Goal: Task Accomplishment & Management: Manage account settings

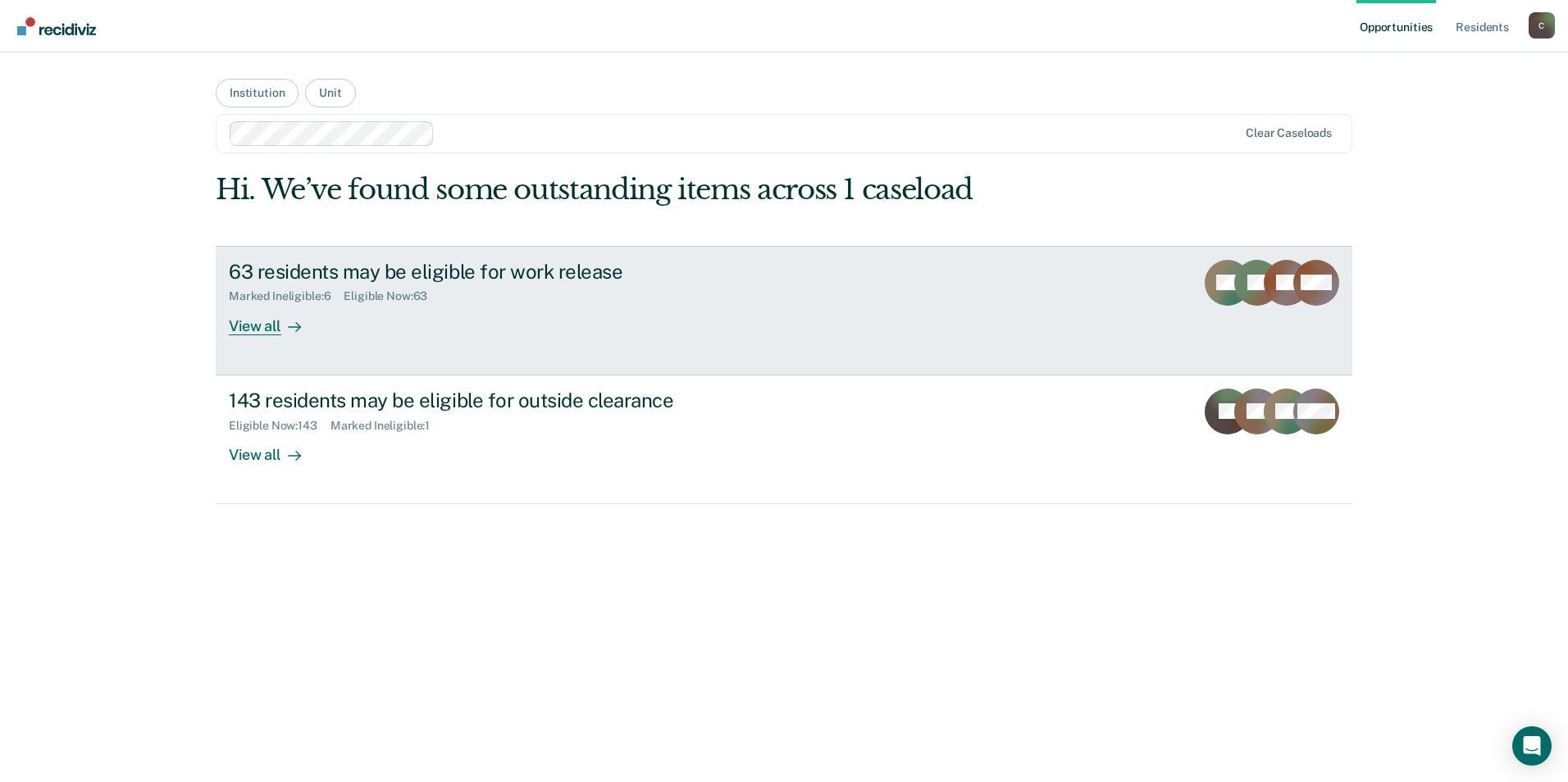
click at [257, 326] on div "View all" at bounding box center [275, 320] width 92 height 32
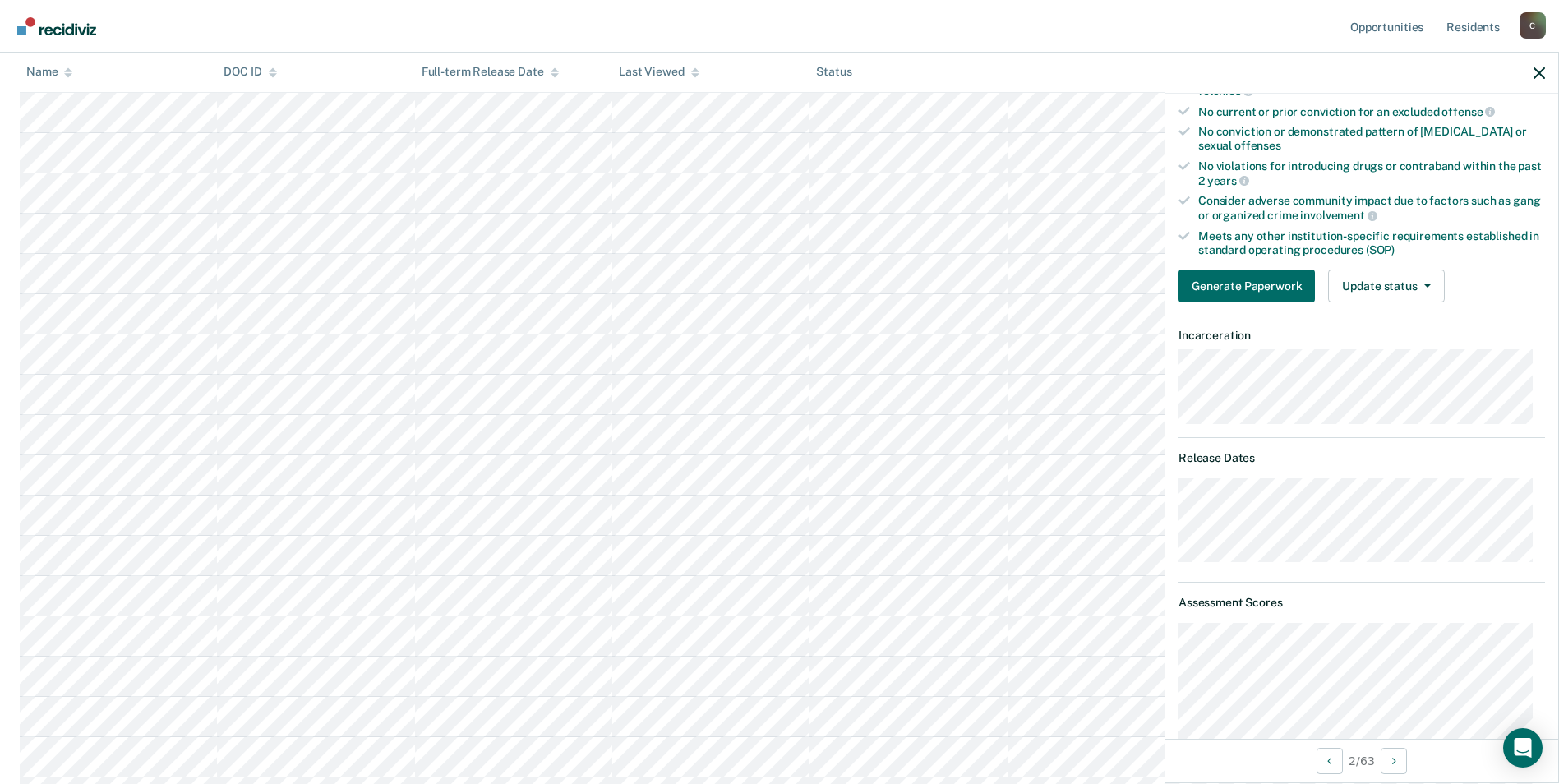
scroll to position [283, 0]
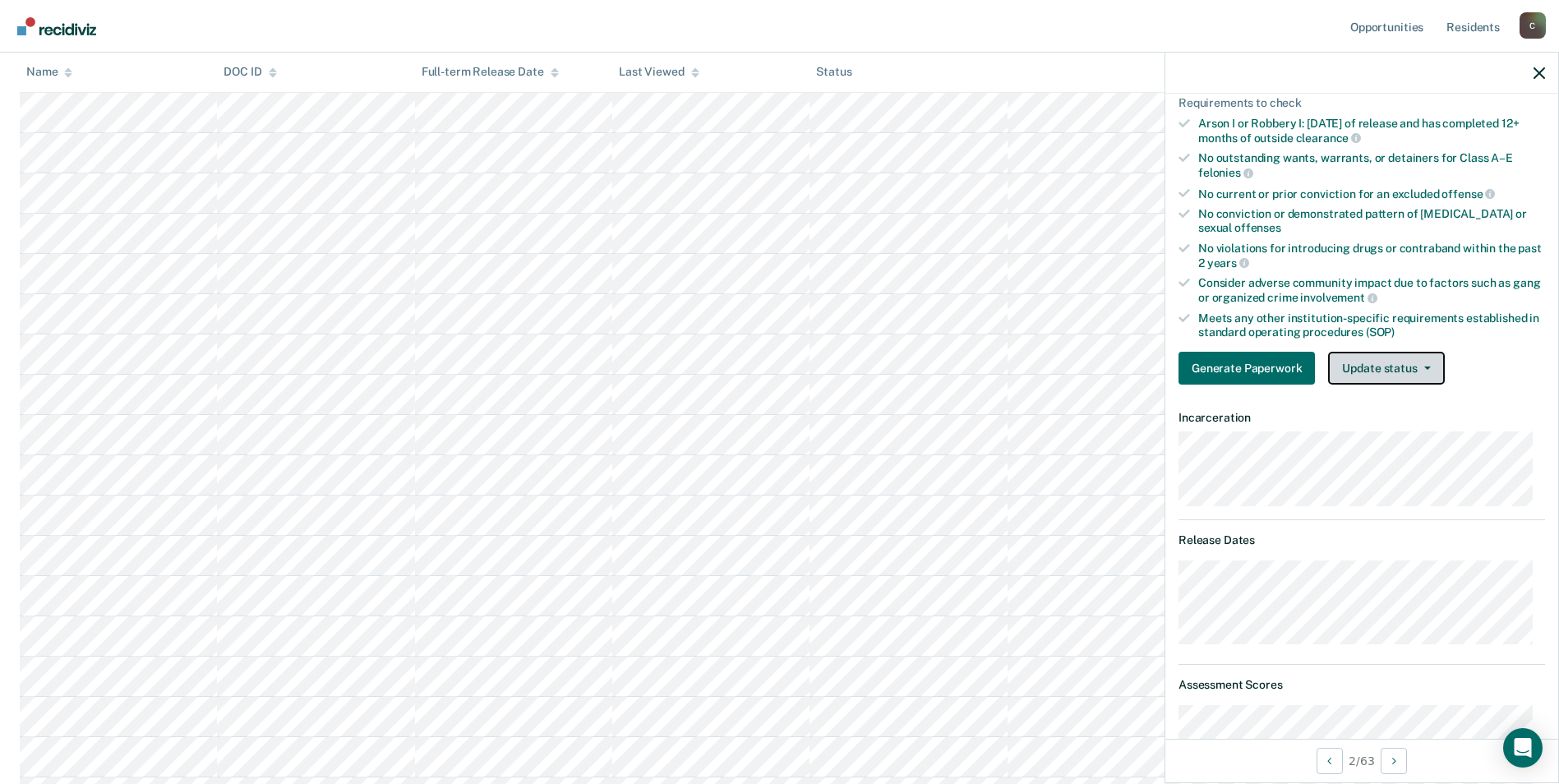
click at [1426, 364] on button "Update status" at bounding box center [1386, 368] width 116 height 33
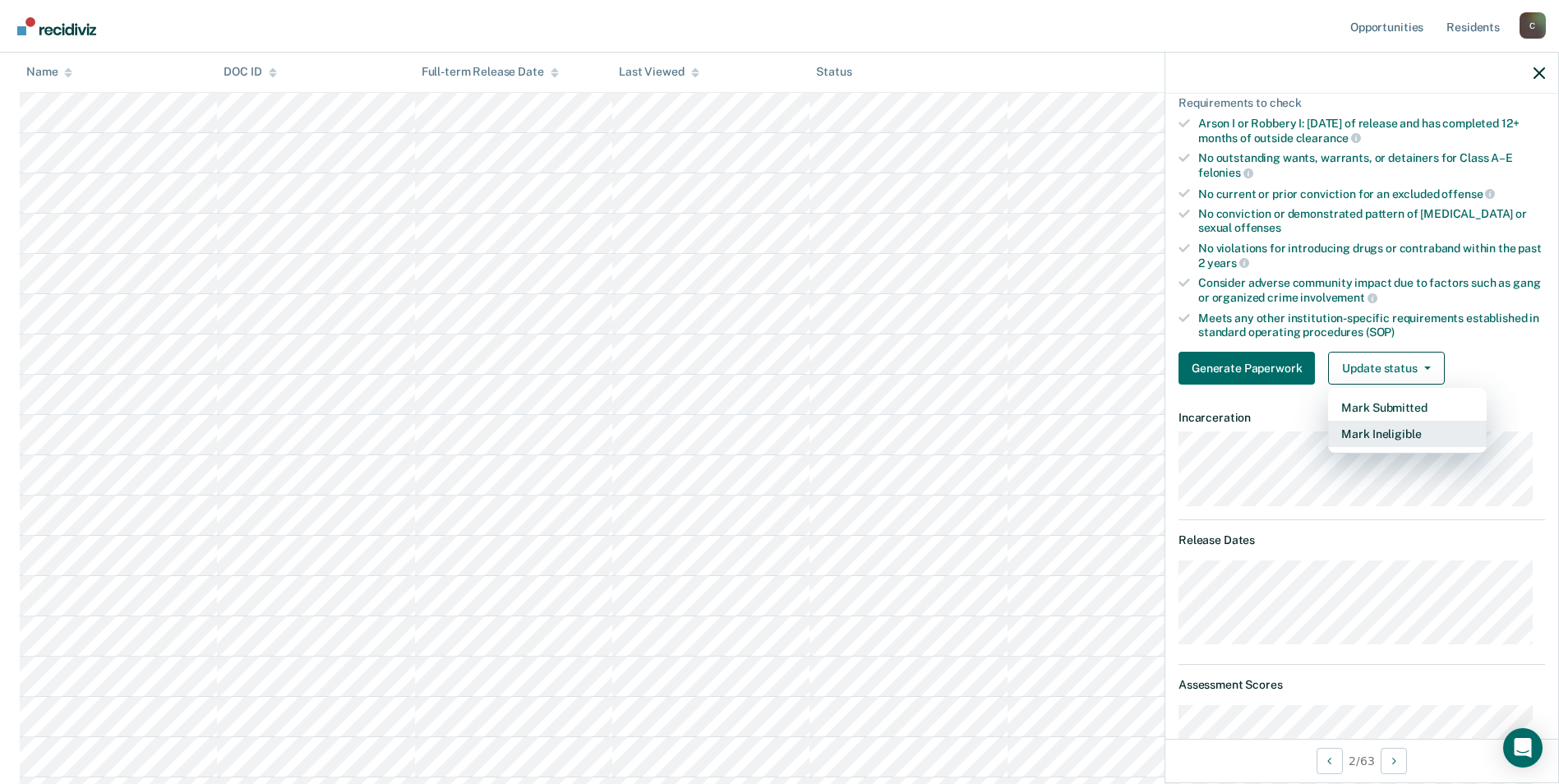
click at [1382, 429] on button "Mark Ineligible" at bounding box center [1407, 434] width 159 height 26
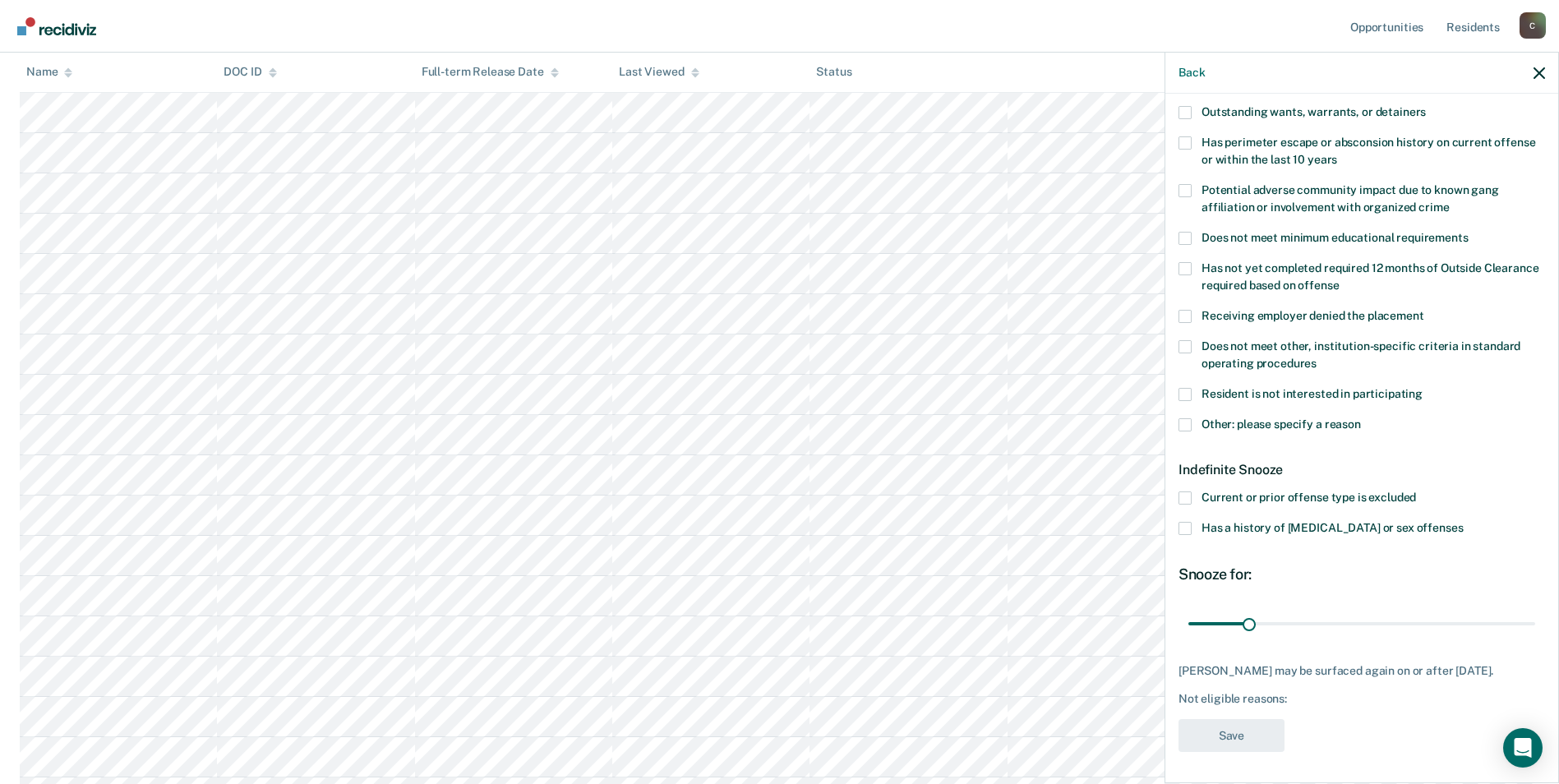
click at [1180, 107] on span at bounding box center [1185, 112] width 13 height 13
click at [1426, 106] on input "Outstanding wants, warrants, or detainers" at bounding box center [1426, 106] width 0 height 0
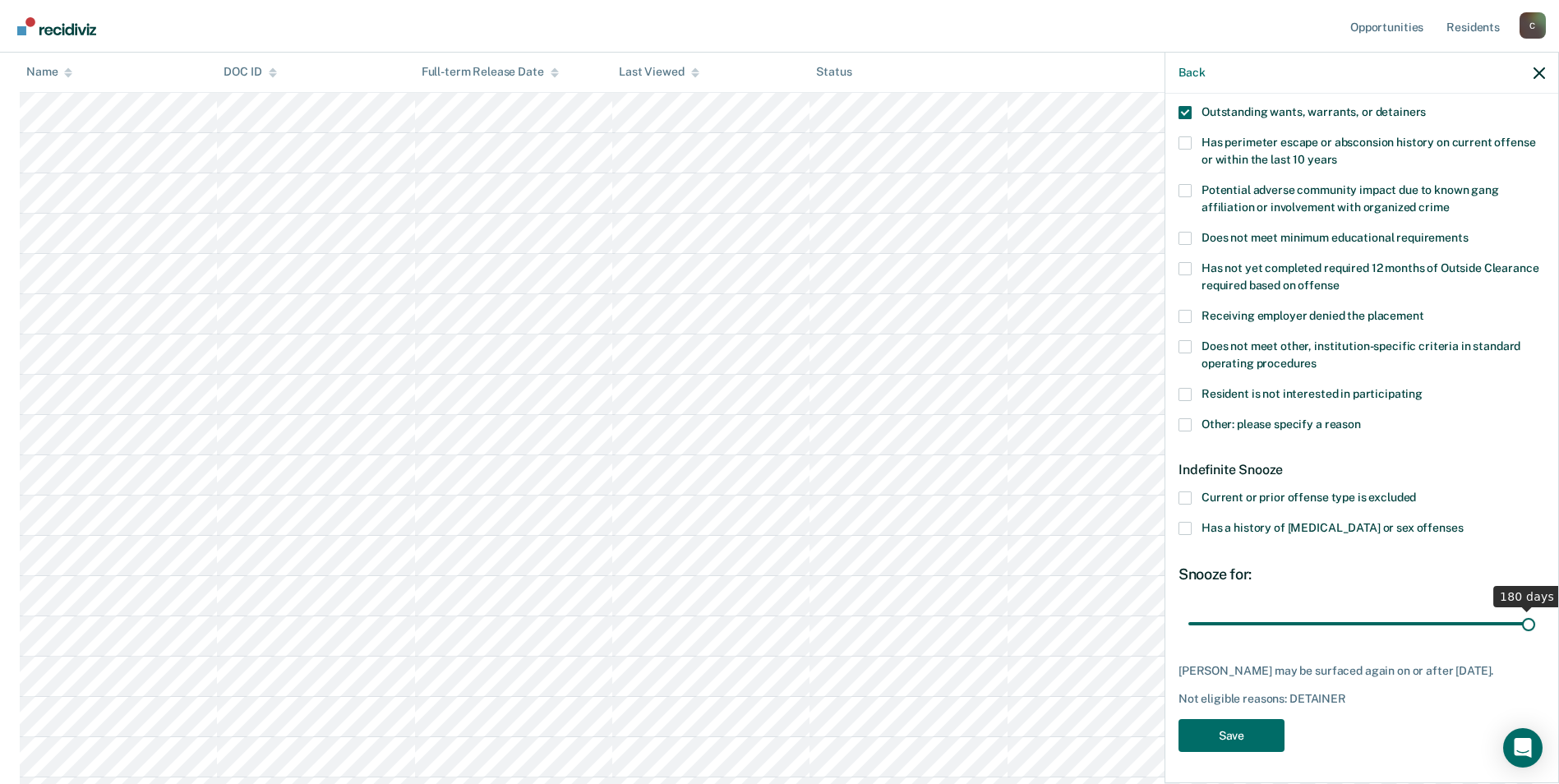
drag, startPoint x: 1248, startPoint y: 625, endPoint x: 1529, endPoint y: 623, distance: 281.0
type input "180"
click at [1529, 623] on input "range" at bounding box center [1361, 624] width 347 height 29
click at [1244, 735] on button "Save" at bounding box center [1232, 736] width 106 height 34
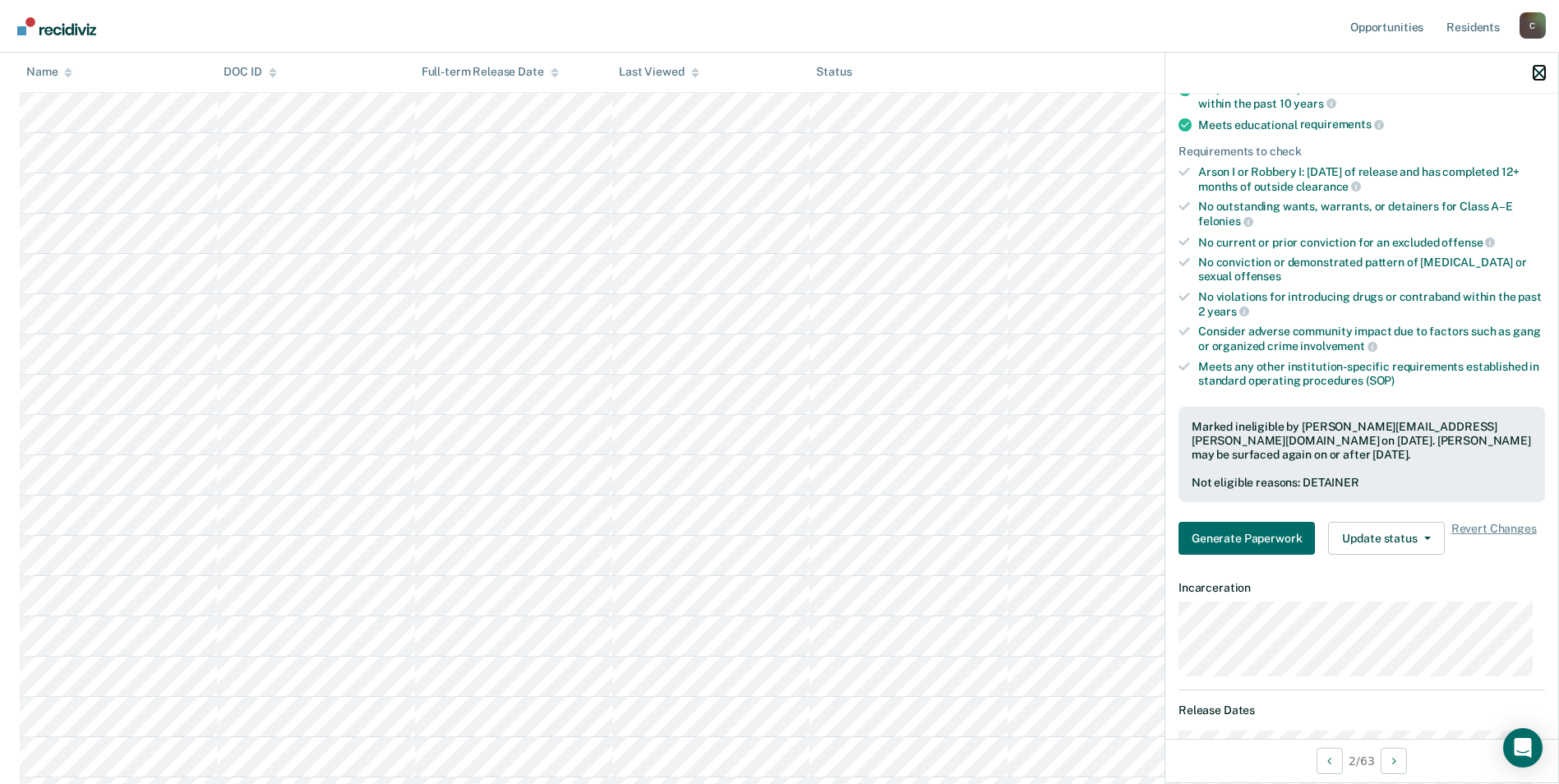
click at [1542, 76] on icon "button" at bounding box center [1539, 72] width 11 height 11
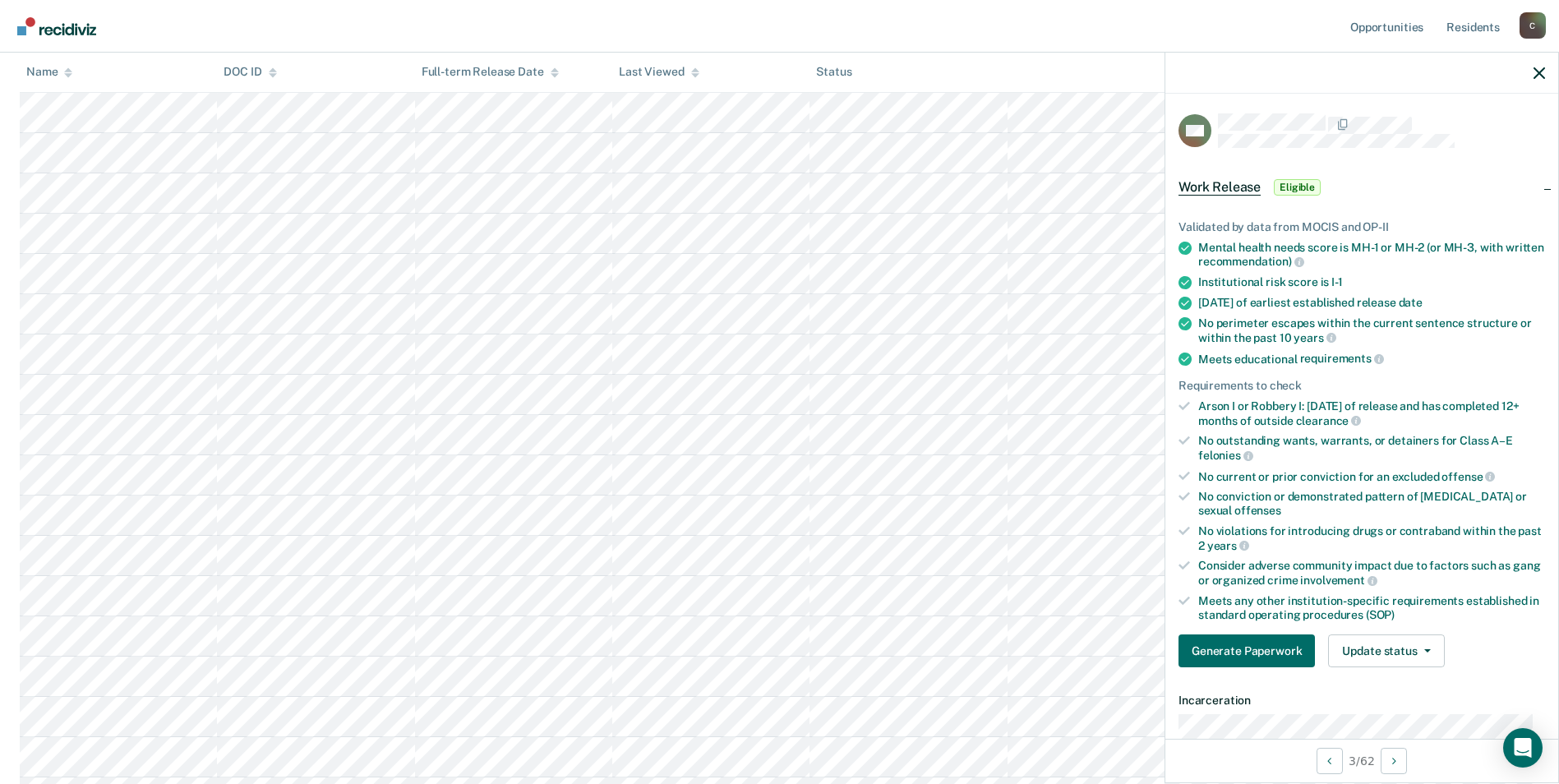
scroll to position [82, 0]
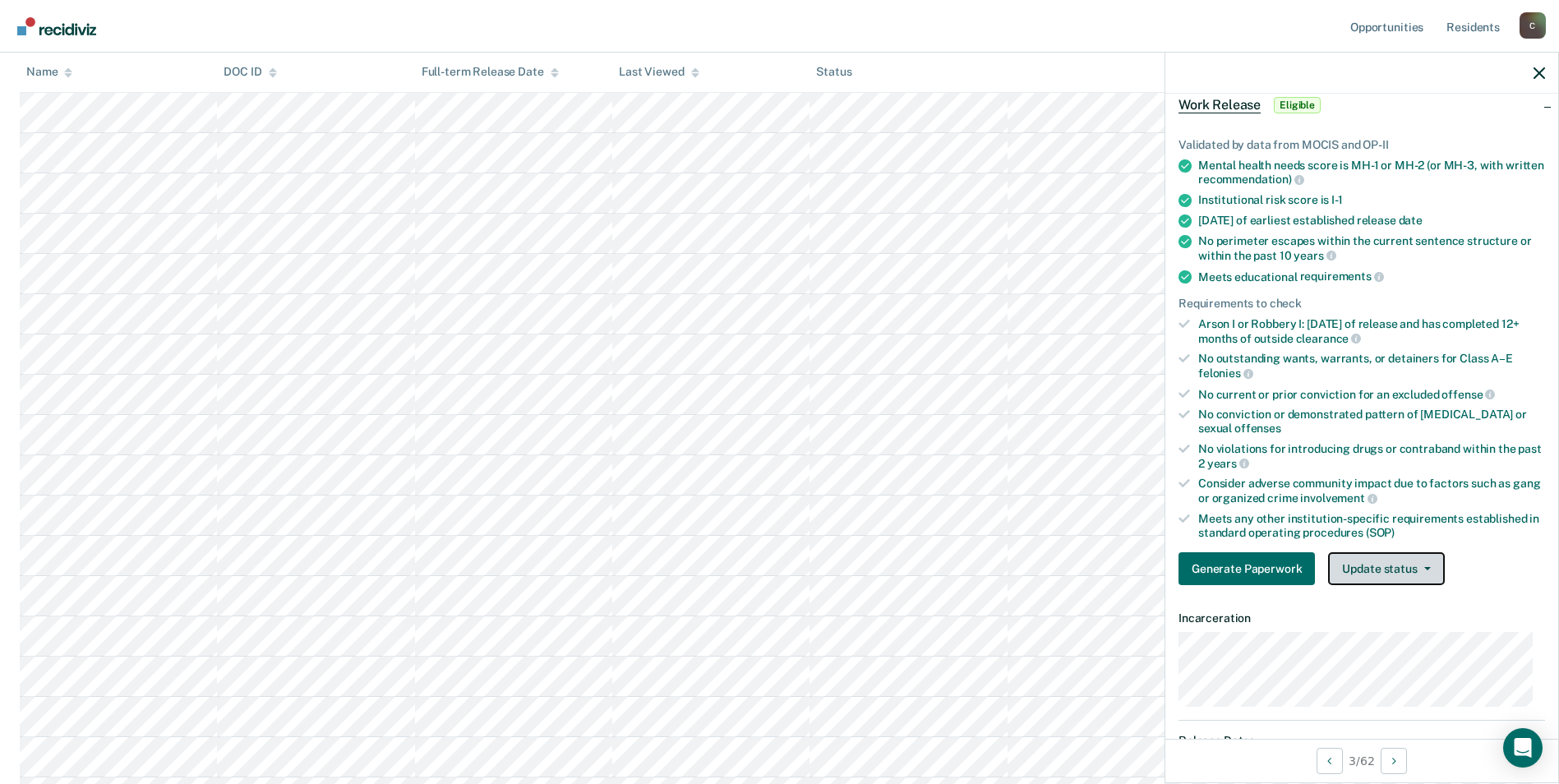
click at [1431, 566] on button "Update status" at bounding box center [1386, 568] width 116 height 33
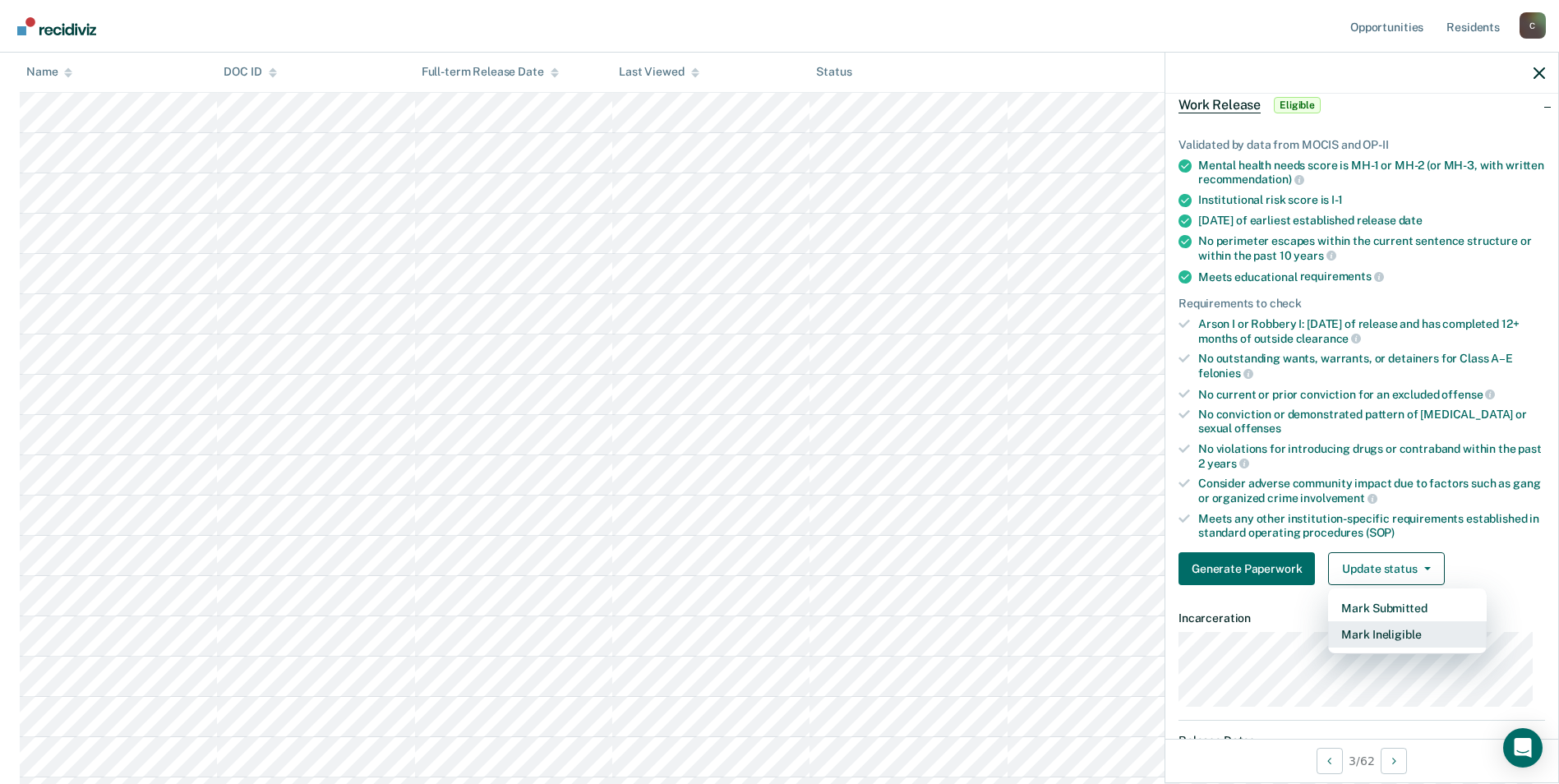
click at [1413, 631] on button "Mark Ineligible" at bounding box center [1407, 634] width 159 height 26
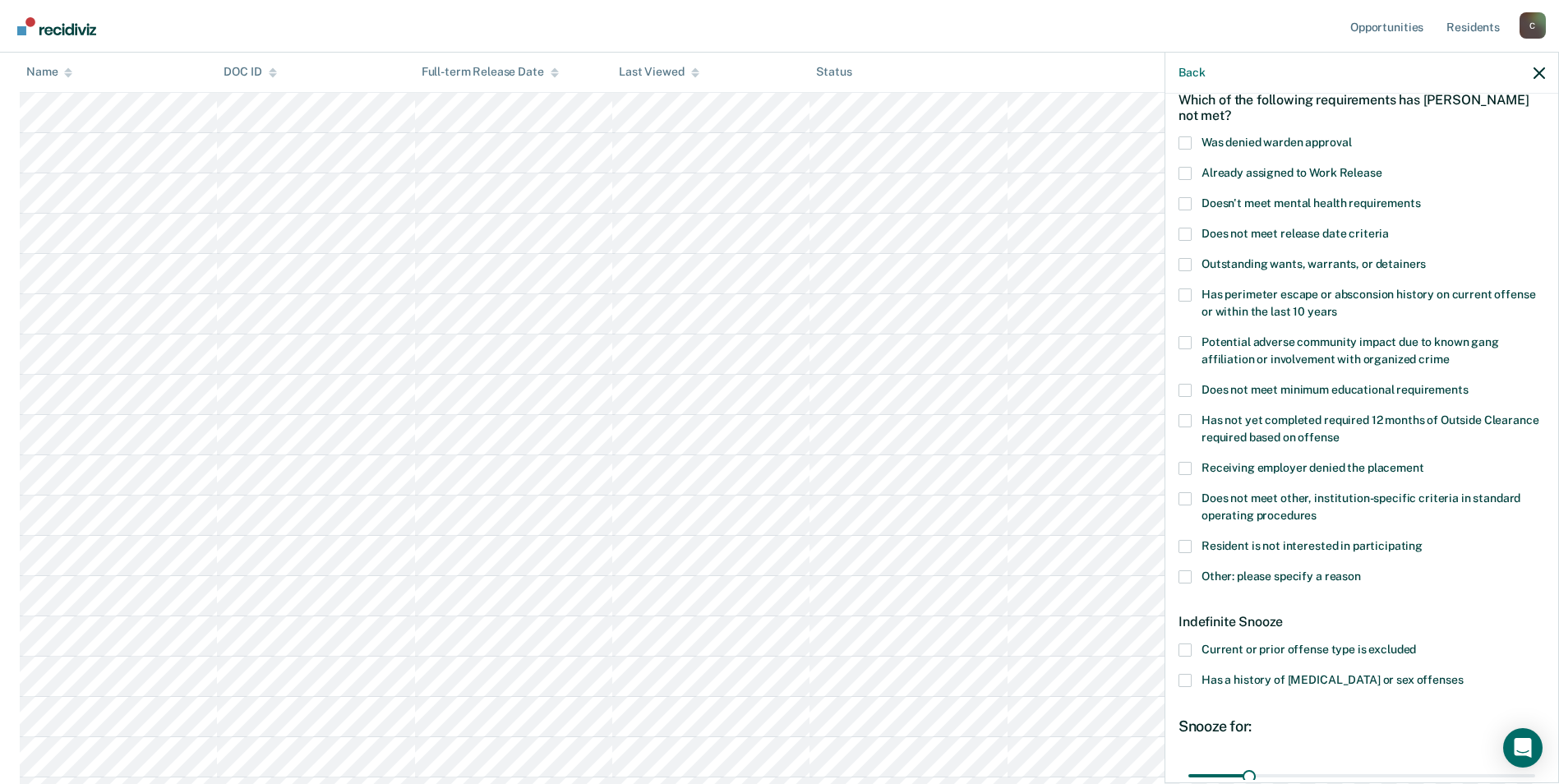
click at [1187, 676] on span at bounding box center [1185, 680] width 13 height 13
click at [1463, 674] on input "Has a history of [MEDICAL_DATA] or sex offenses" at bounding box center [1463, 674] width 0 height 0
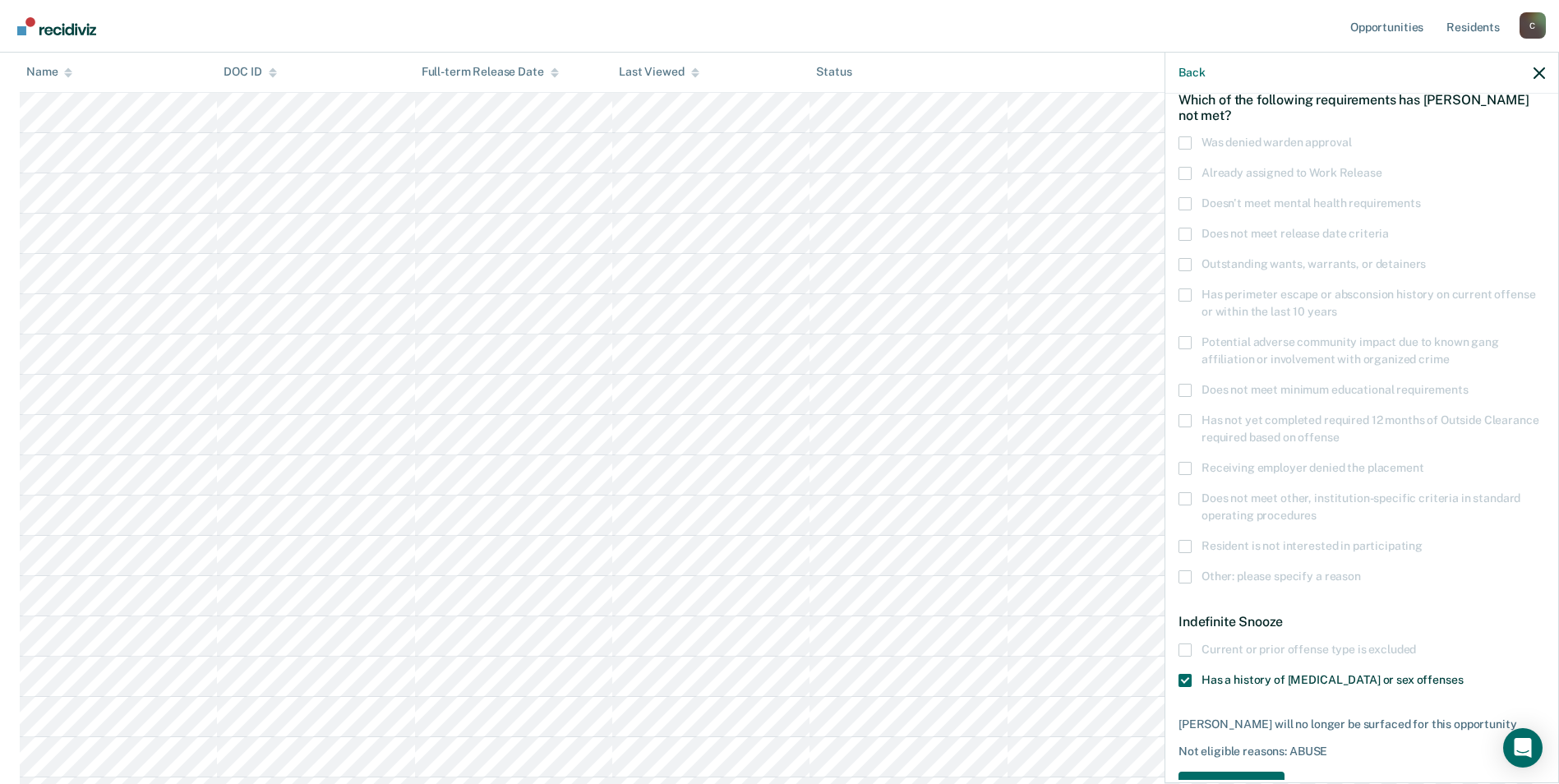
scroll to position [135, 0]
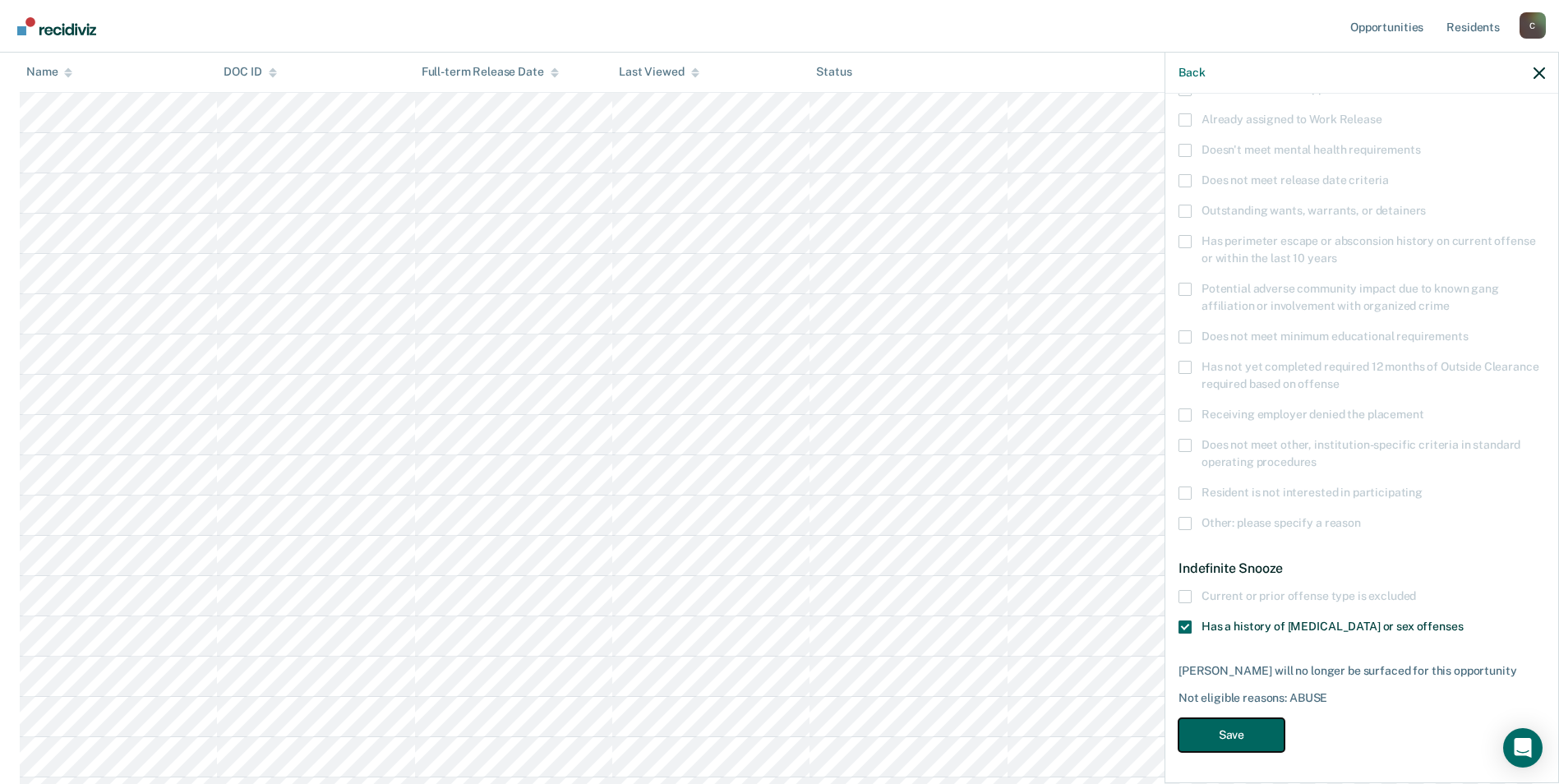
click at [1254, 733] on button "Save" at bounding box center [1232, 735] width 106 height 34
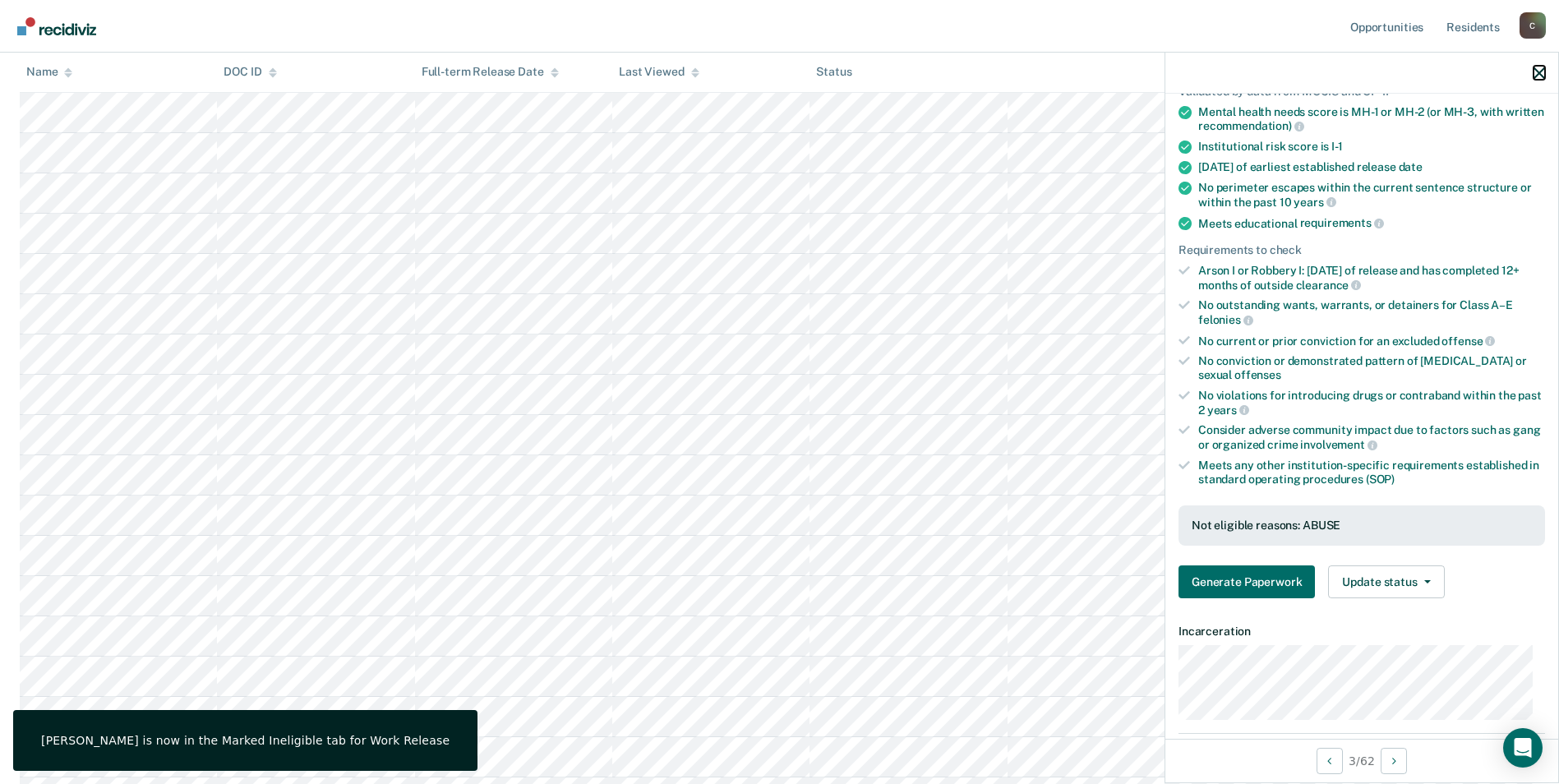
click at [1534, 78] on icon "button" at bounding box center [1539, 72] width 11 height 11
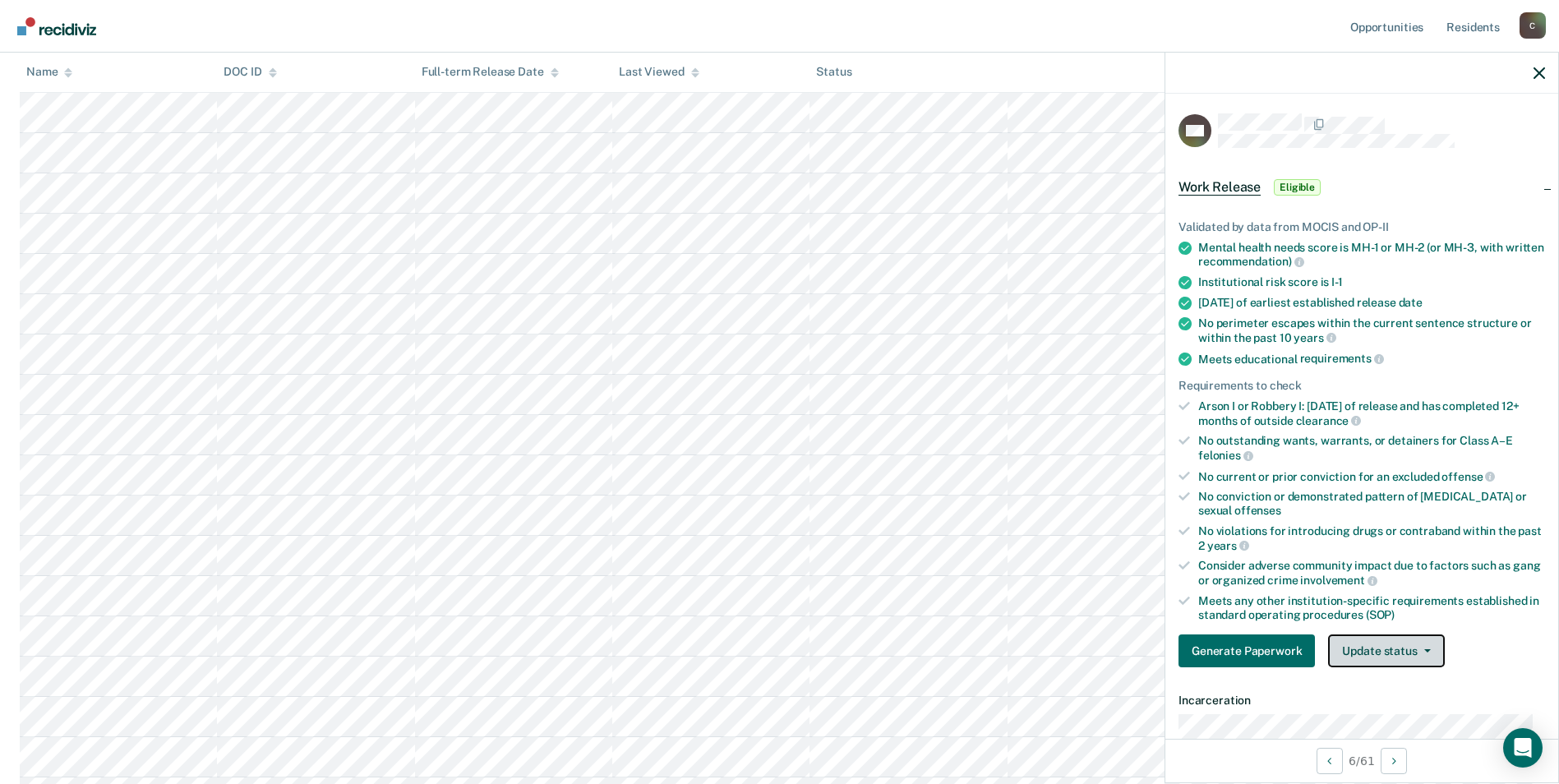
click at [1421, 653] on button "Update status" at bounding box center [1386, 650] width 116 height 33
click at [1402, 717] on button "Mark Ineligible" at bounding box center [1407, 716] width 159 height 26
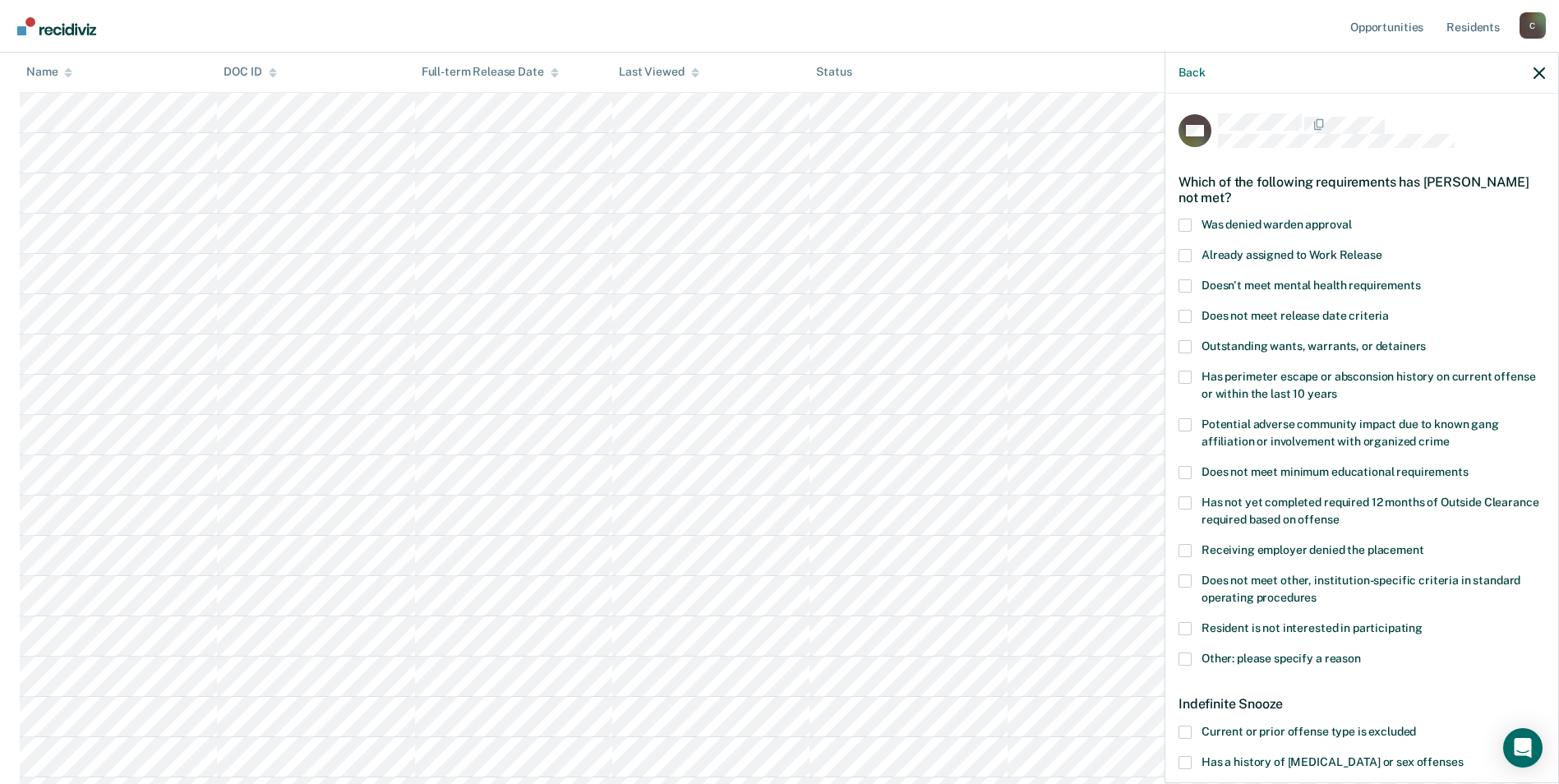
click at [1191, 756] on span at bounding box center [1185, 762] width 13 height 13
click at [1463, 756] on input "Has a history of [MEDICAL_DATA] or sex offenses" at bounding box center [1463, 756] width 0 height 0
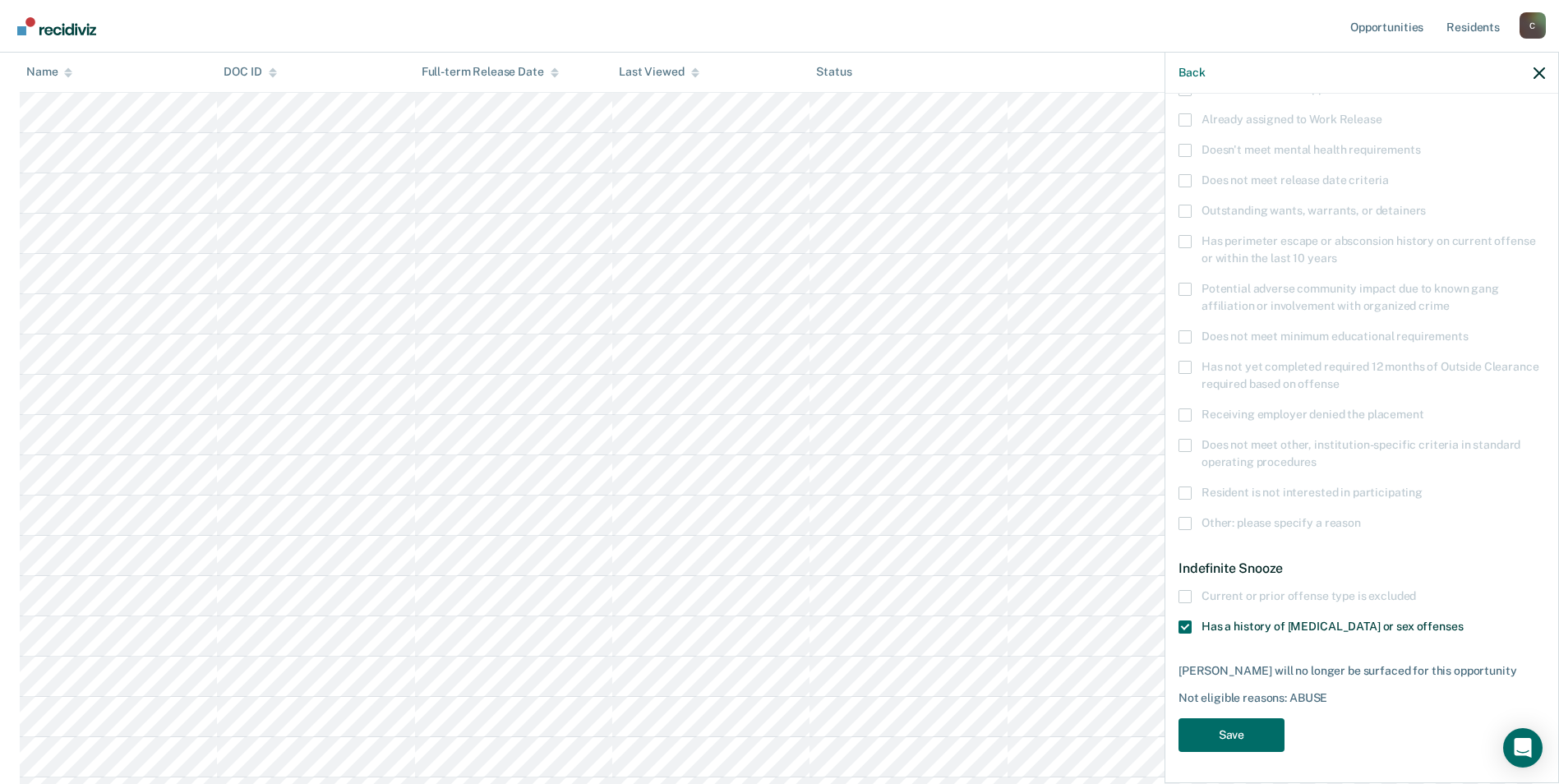
scroll to position [411, 0]
click at [1227, 737] on button "Save" at bounding box center [1232, 735] width 106 height 34
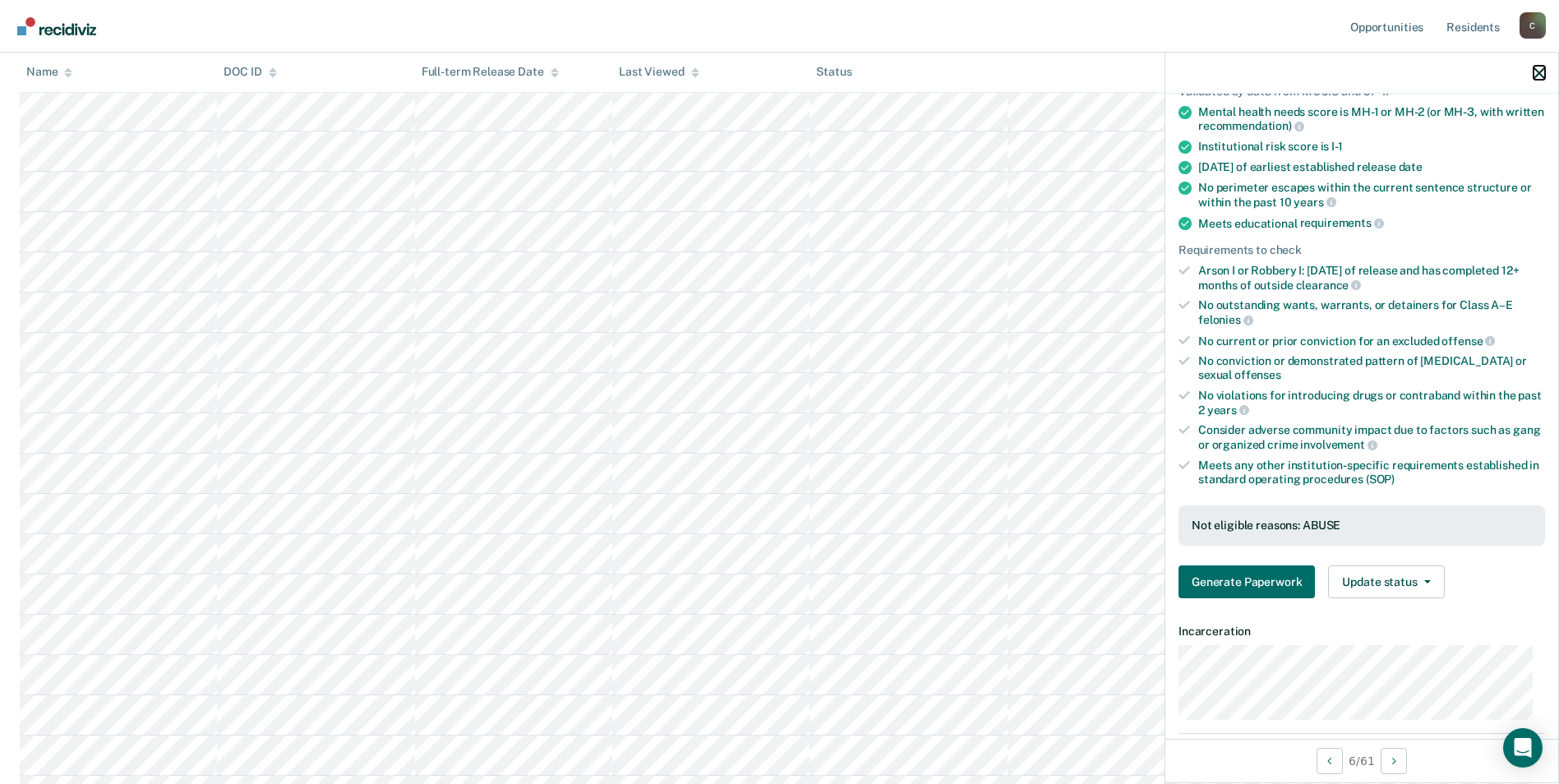
click at [1544, 77] on icon "button" at bounding box center [1539, 72] width 11 height 11
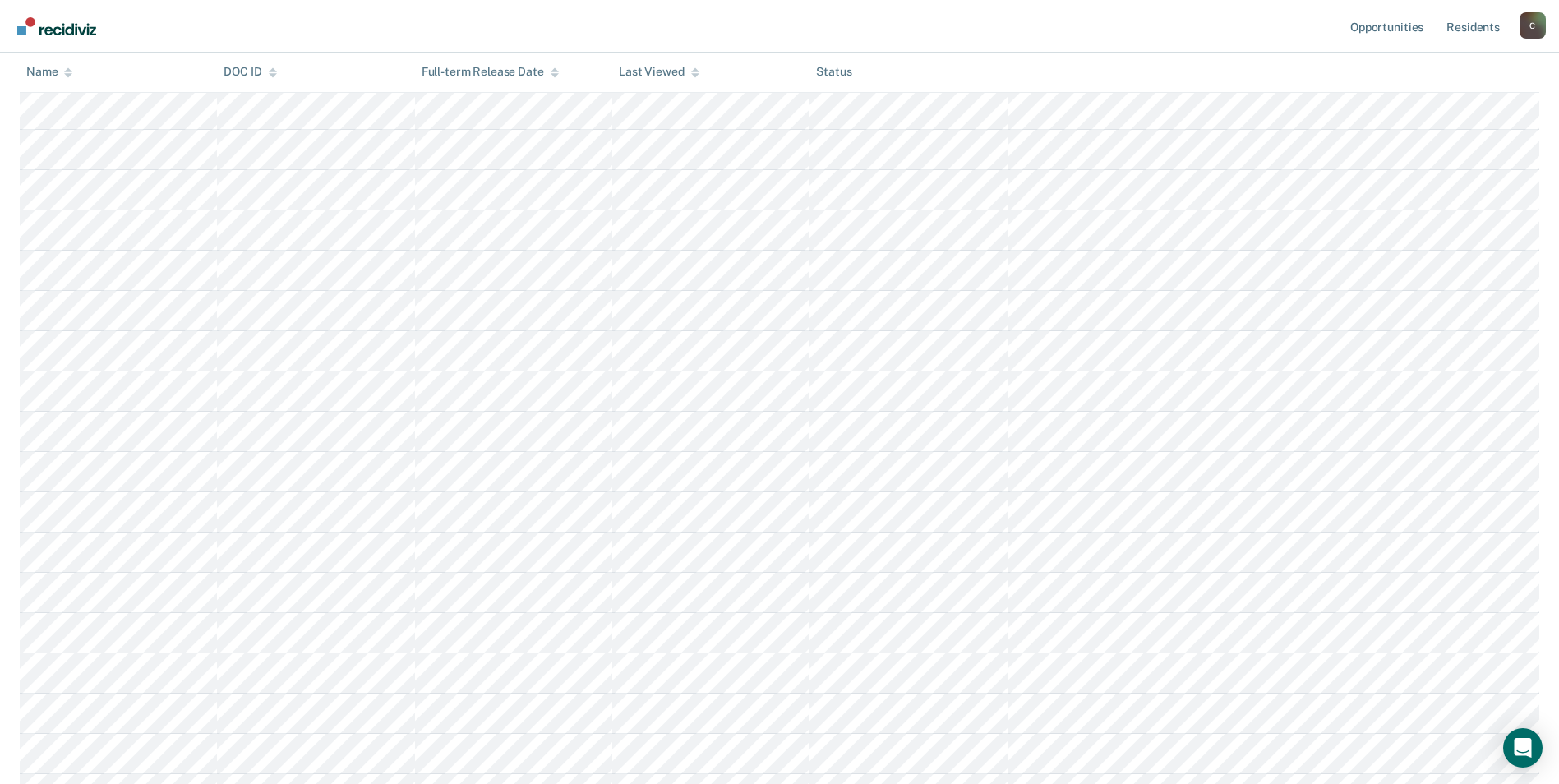
scroll to position [575, 0]
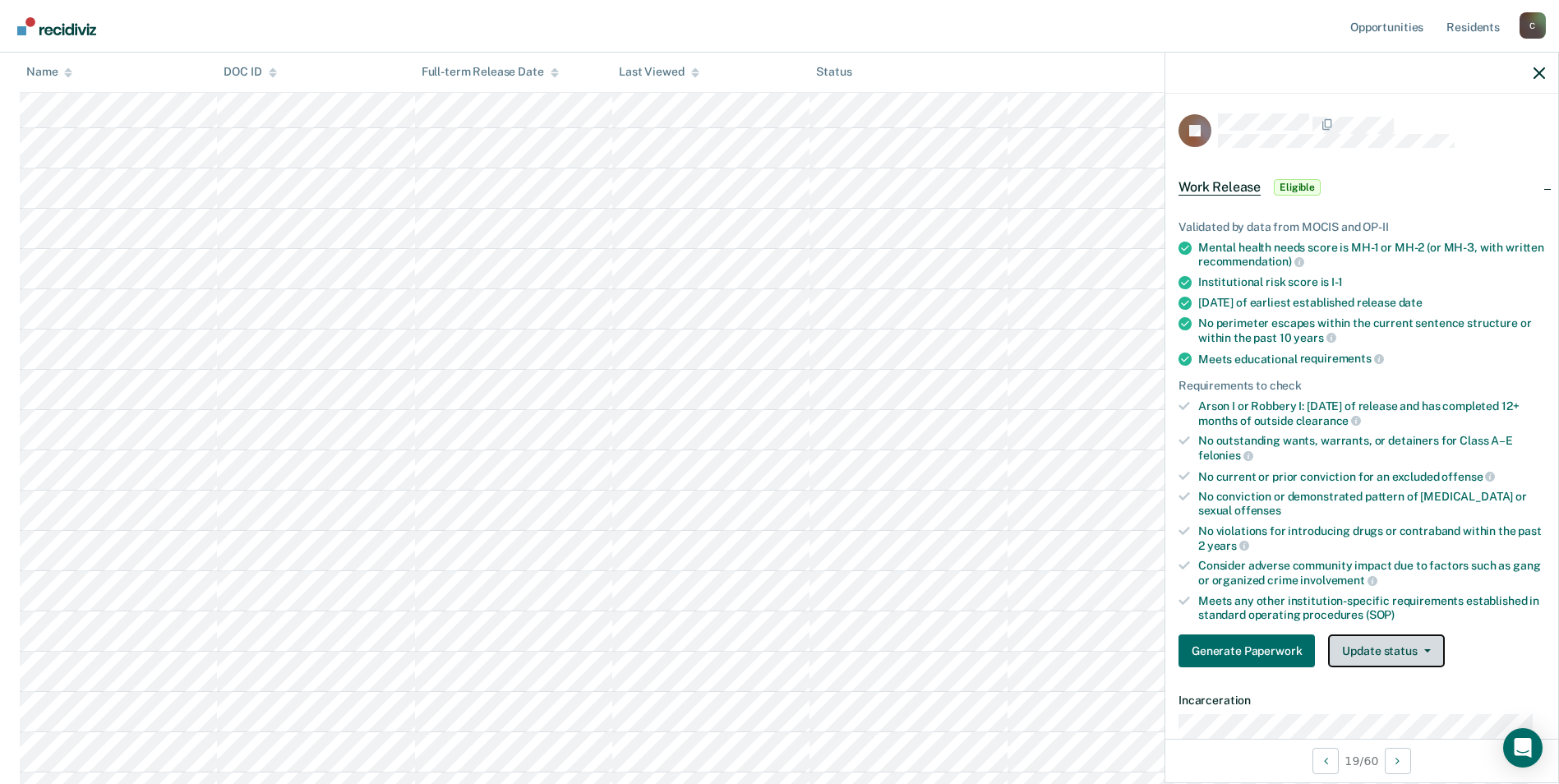
click at [1368, 655] on button "Update status" at bounding box center [1386, 650] width 116 height 33
click at [1383, 718] on button "Mark Ineligible" at bounding box center [1407, 716] width 159 height 26
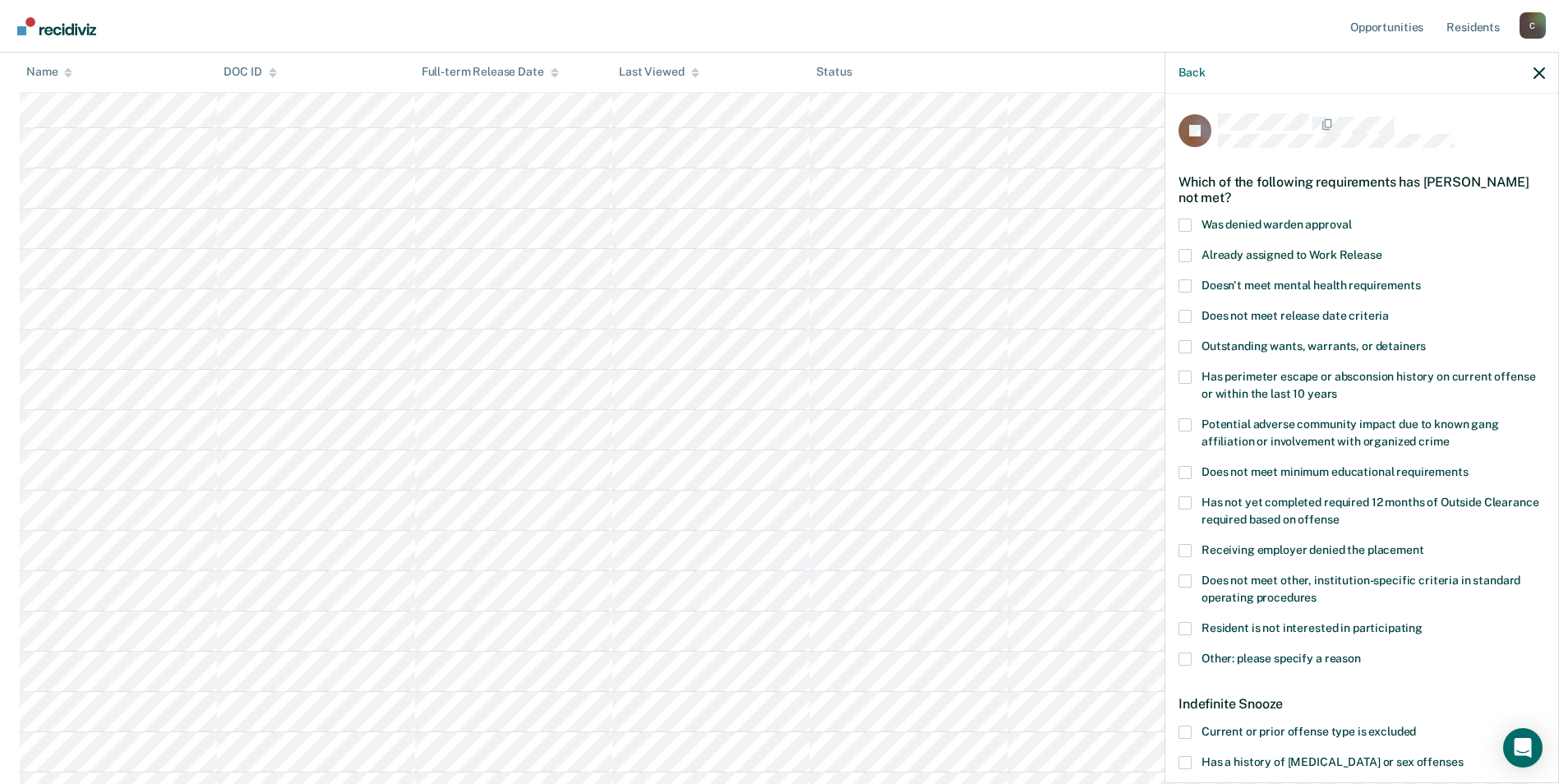
click at [1189, 660] on span at bounding box center [1185, 659] width 13 height 13
click at [1361, 653] on input "Other: please specify a reason" at bounding box center [1361, 653] width 0 height 0
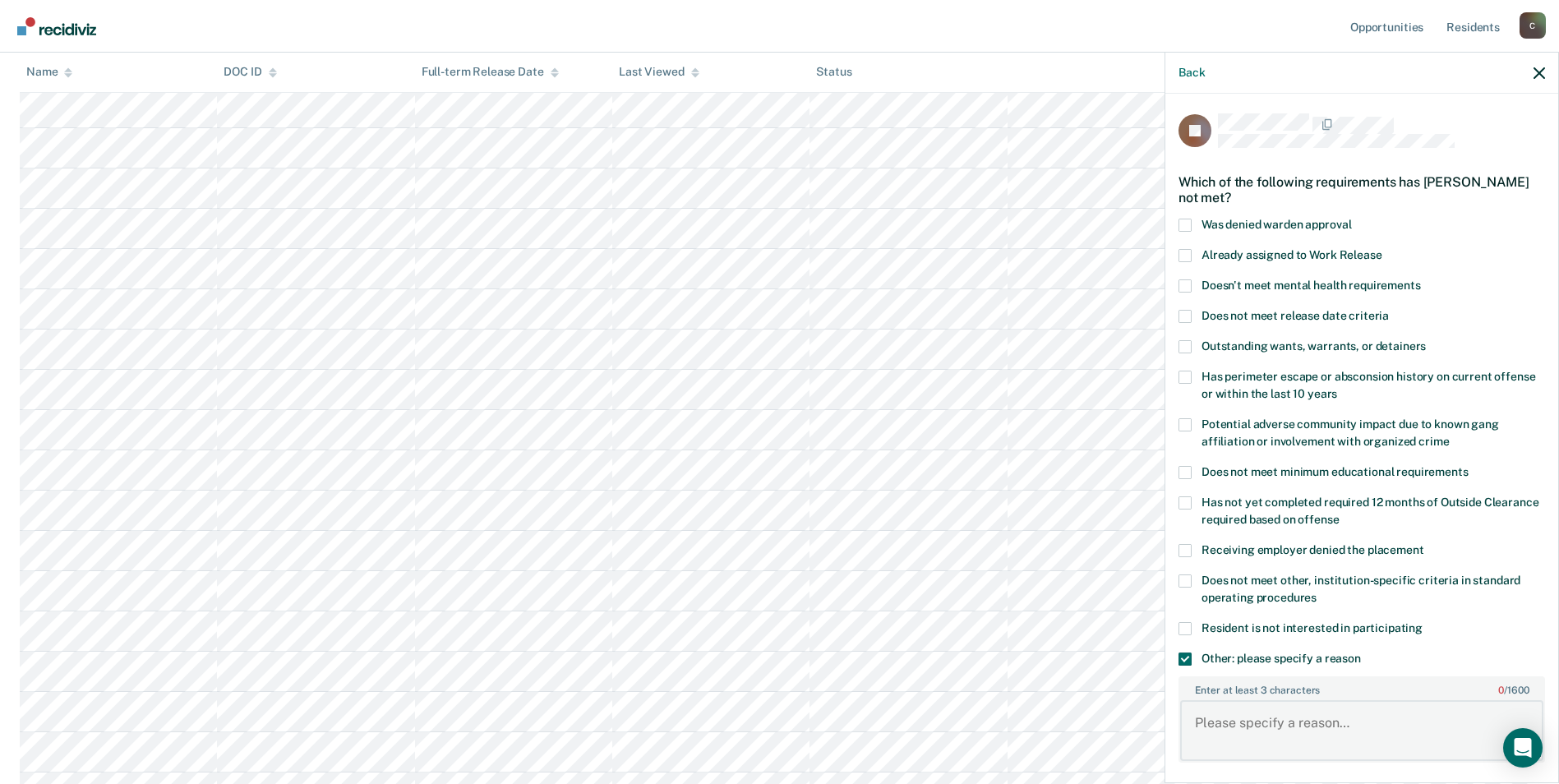
click at [1250, 729] on textarea "Enter at least 3 characters 0 / 1600" at bounding box center [1362, 730] width 363 height 61
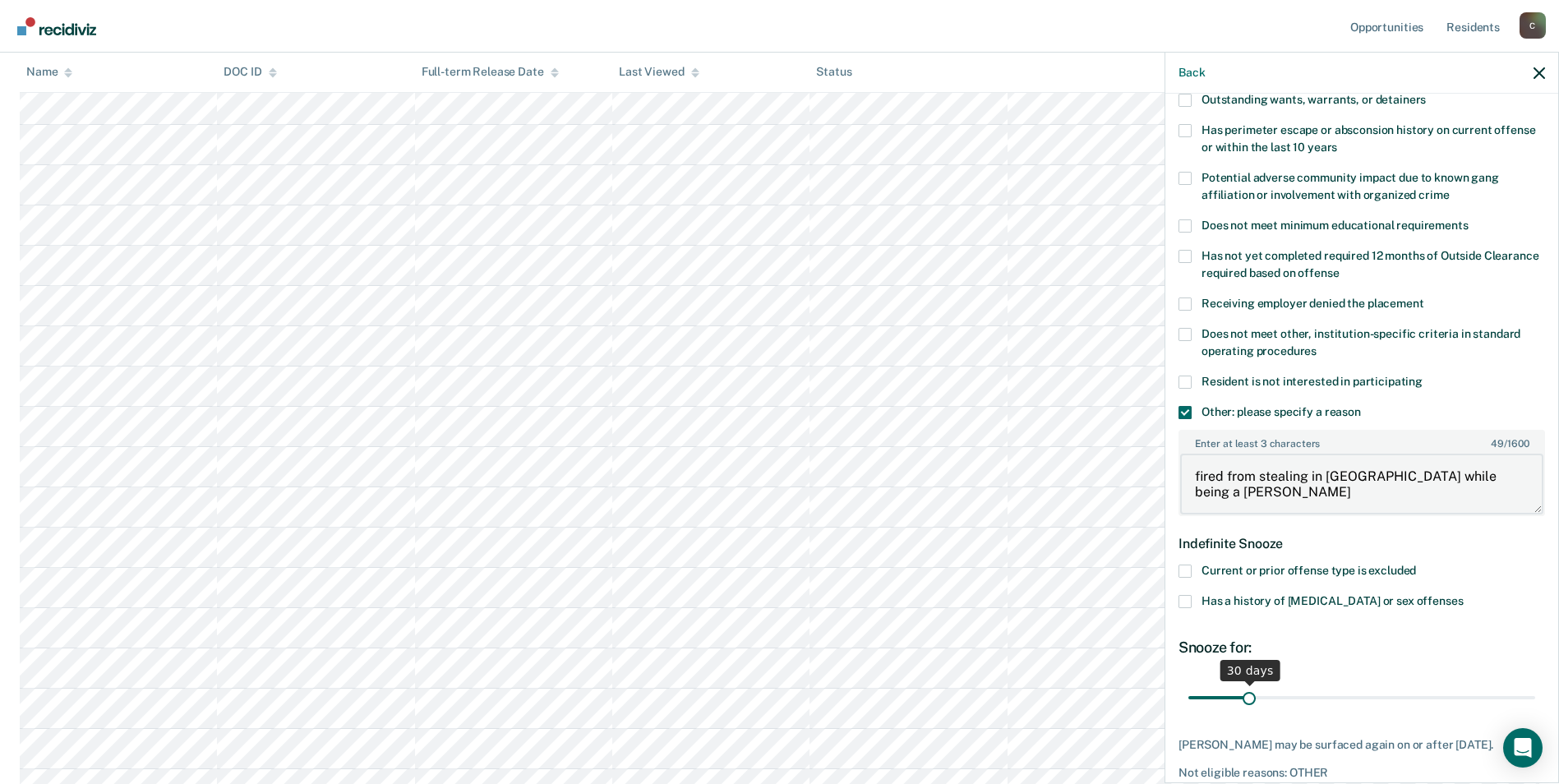
type textarea "fired from stealing in [GEOGRAPHIC_DATA] while being a [PERSON_NAME]"
drag, startPoint x: 1250, startPoint y: 695, endPoint x: 1557, endPoint y: 701, distance: 307.1
type input "180"
click at [1535, 701] on input "range" at bounding box center [1361, 697] width 347 height 29
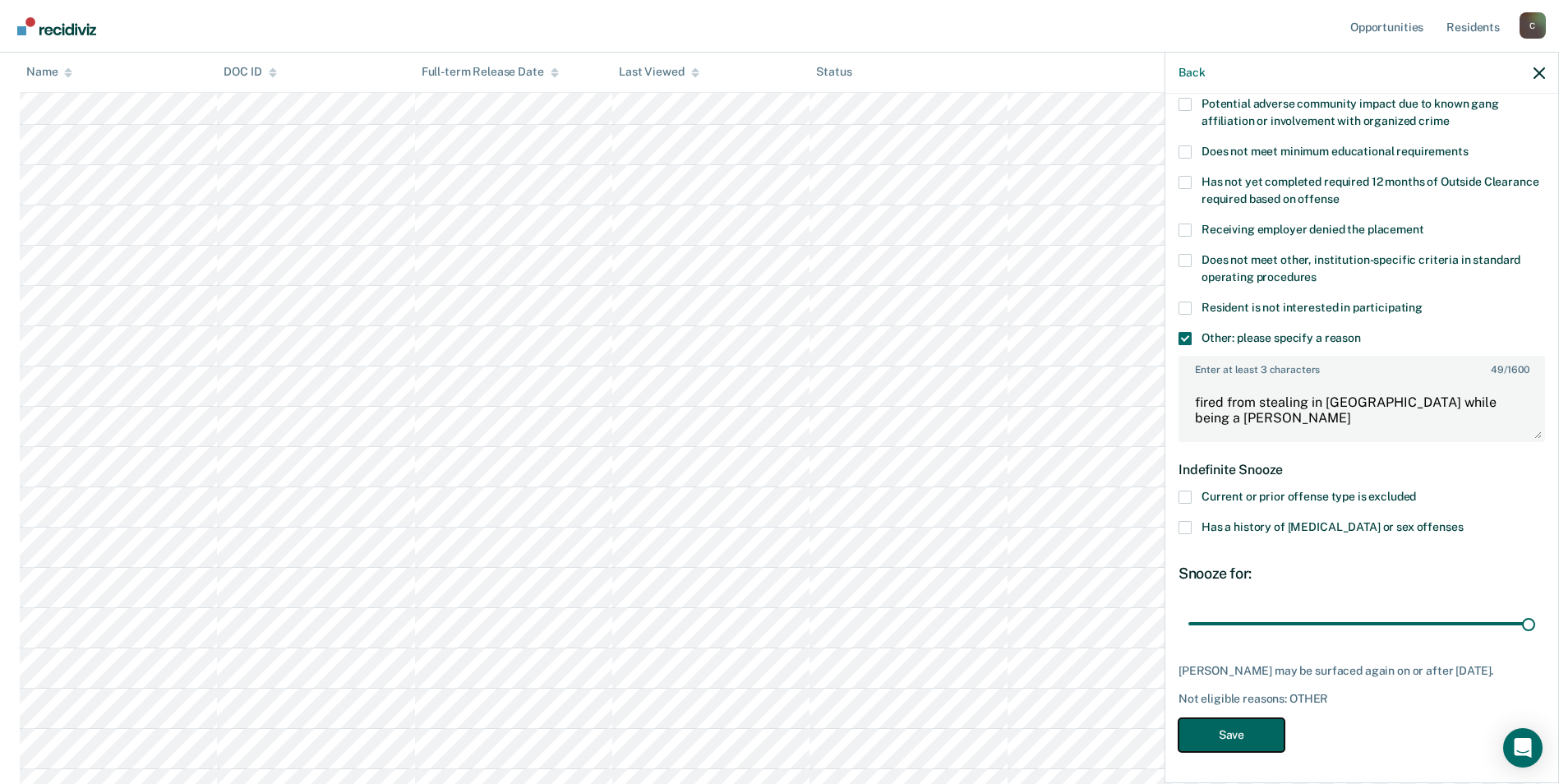
click at [1232, 733] on button "Save" at bounding box center [1232, 735] width 106 height 34
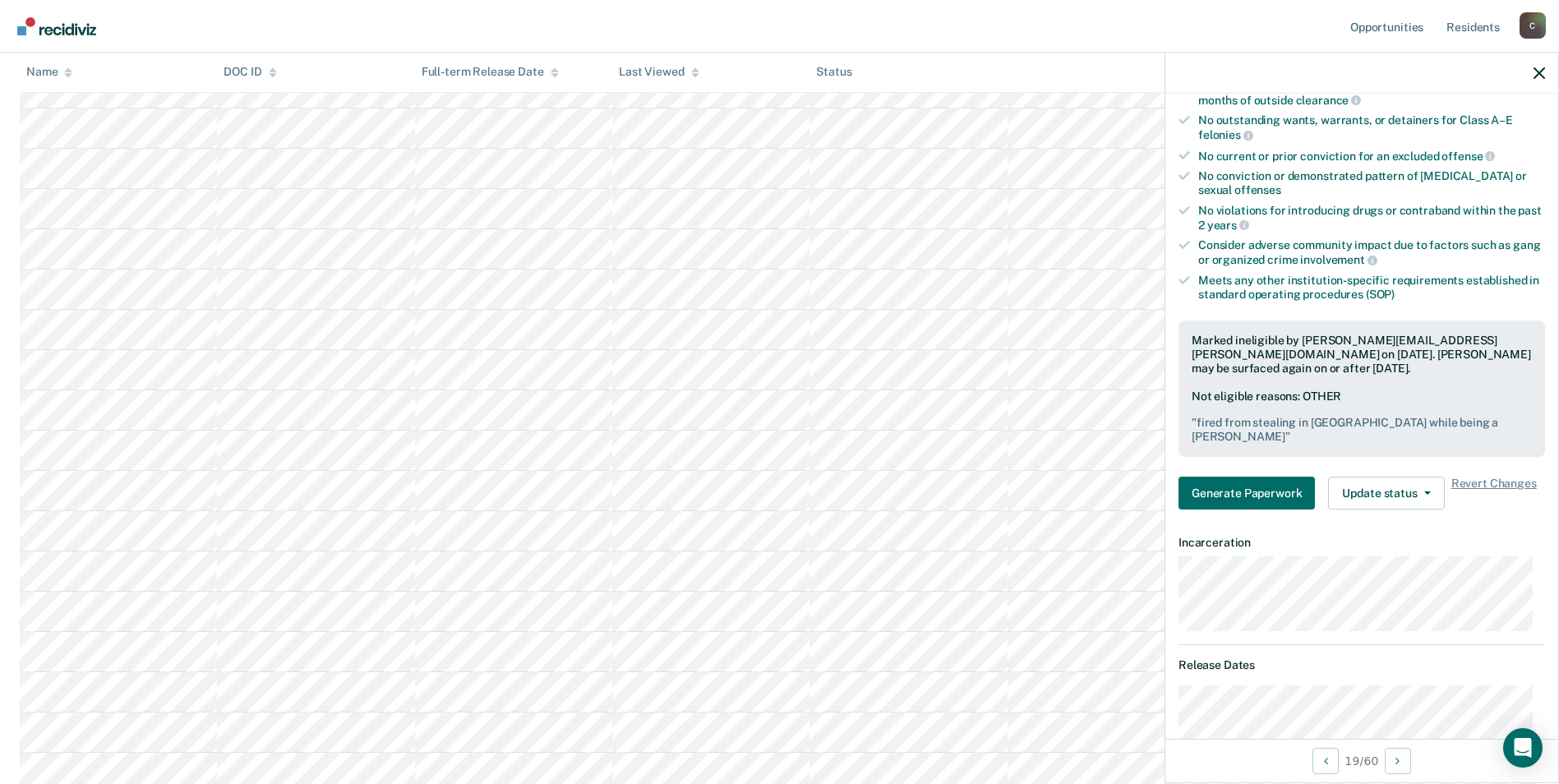
scroll to position [1805, 0]
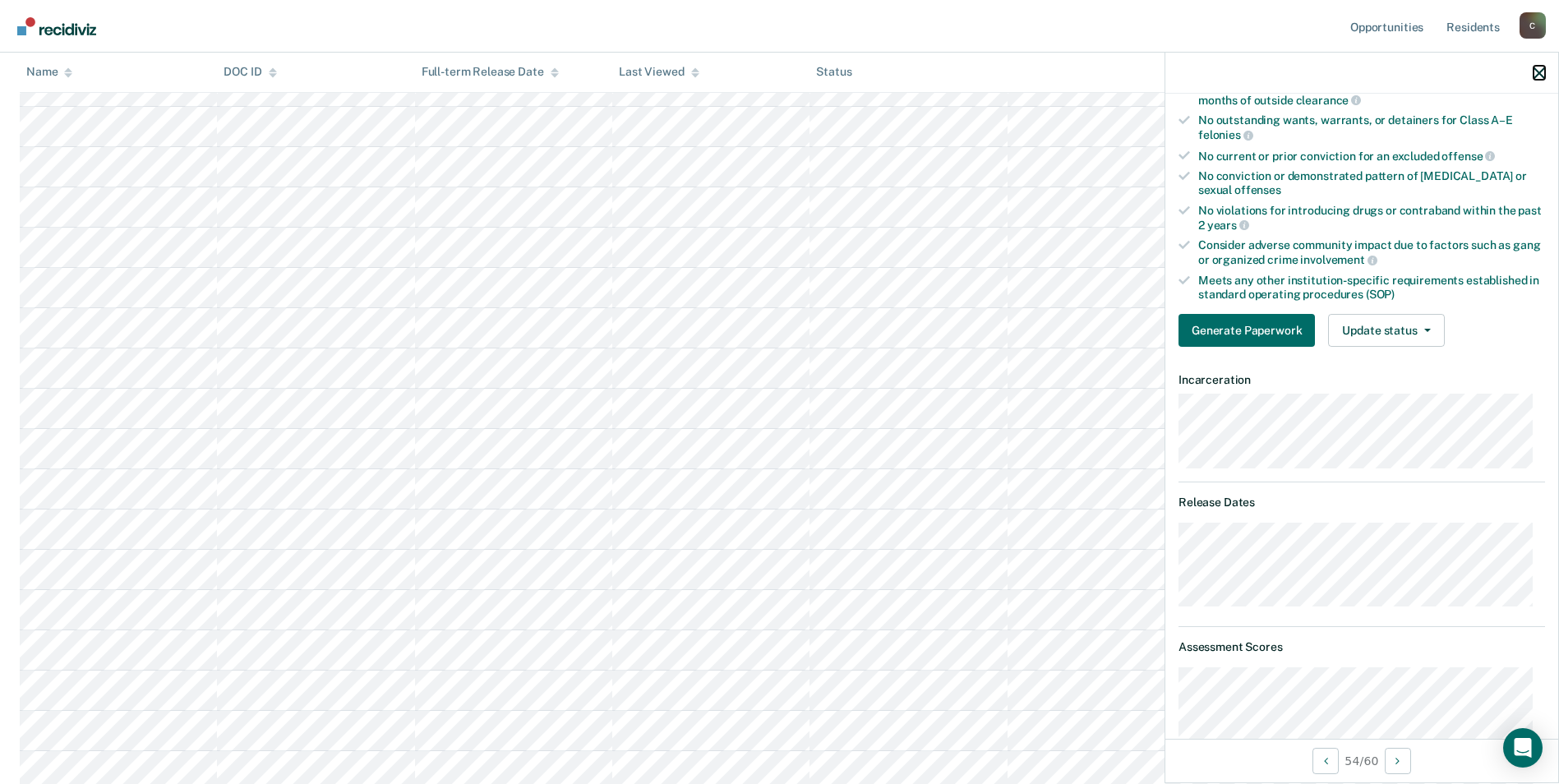
click at [1539, 74] on icon "button" at bounding box center [1539, 72] width 11 height 11
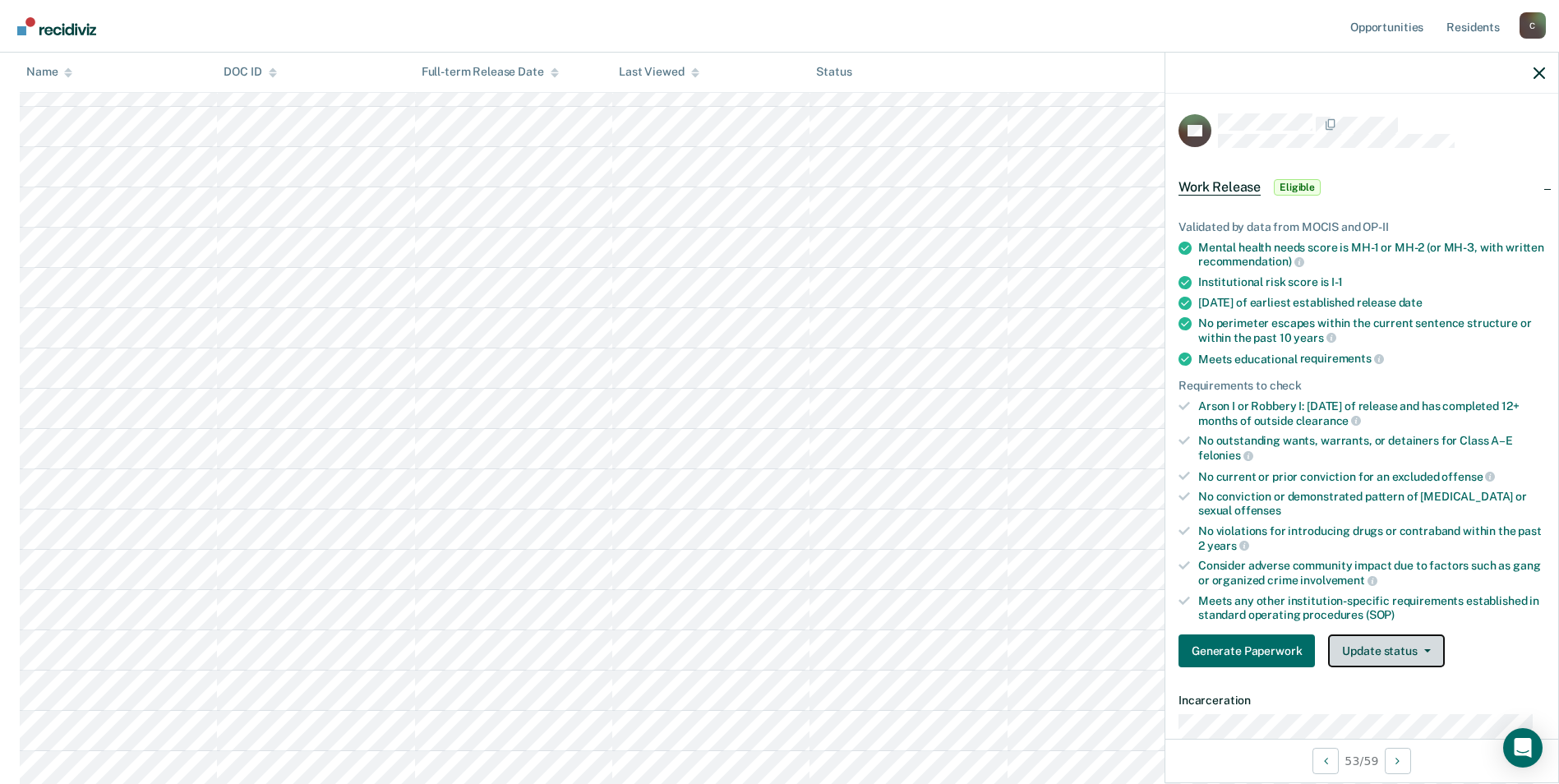
click at [1422, 653] on button "Update status" at bounding box center [1386, 650] width 116 height 33
click at [1405, 717] on button "Mark Ineligible" at bounding box center [1407, 716] width 159 height 26
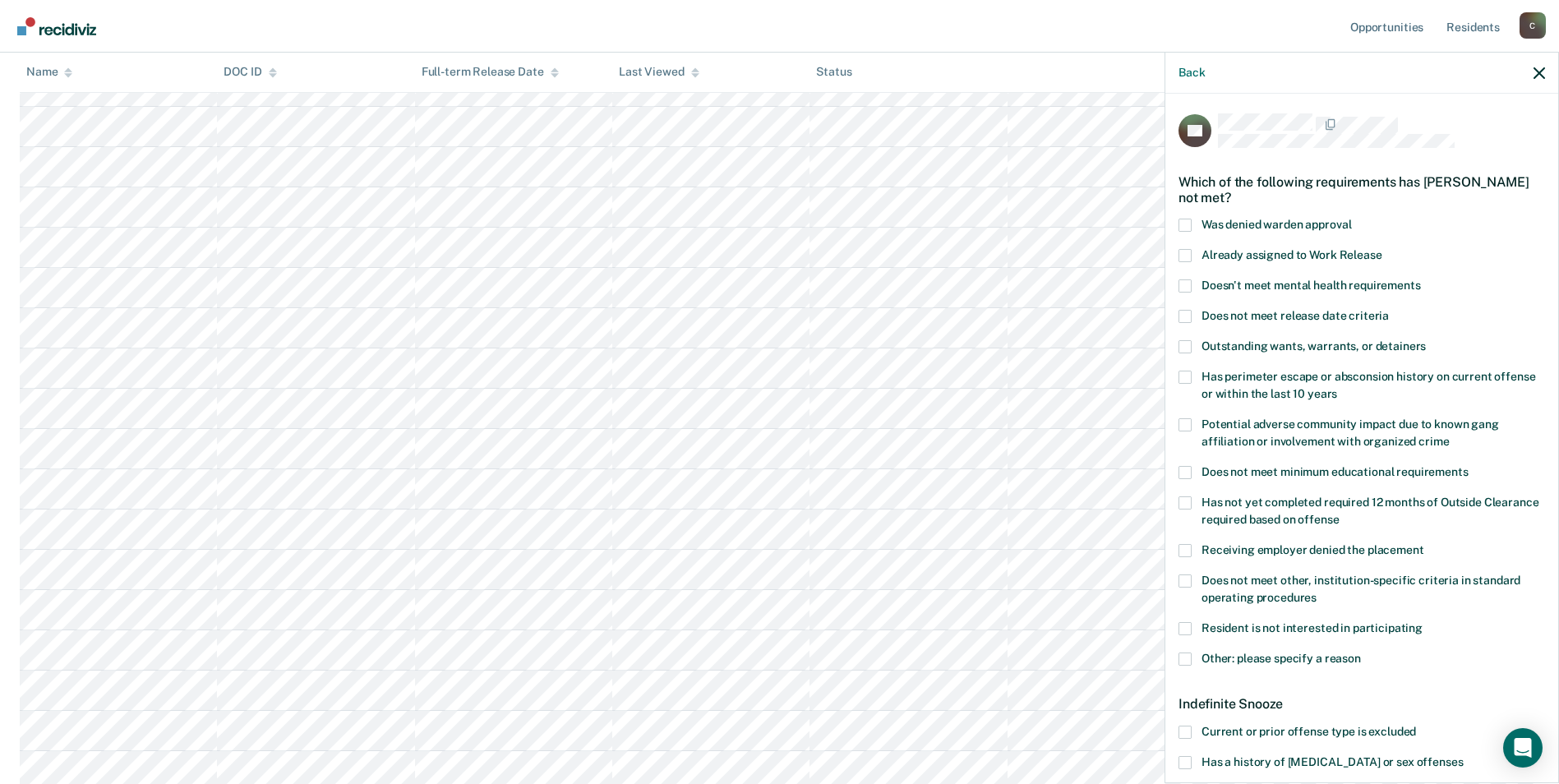
click at [1189, 654] on span at bounding box center [1185, 659] width 13 height 13
click at [1361, 653] on input "Other: please specify a reason" at bounding box center [1361, 653] width 0 height 0
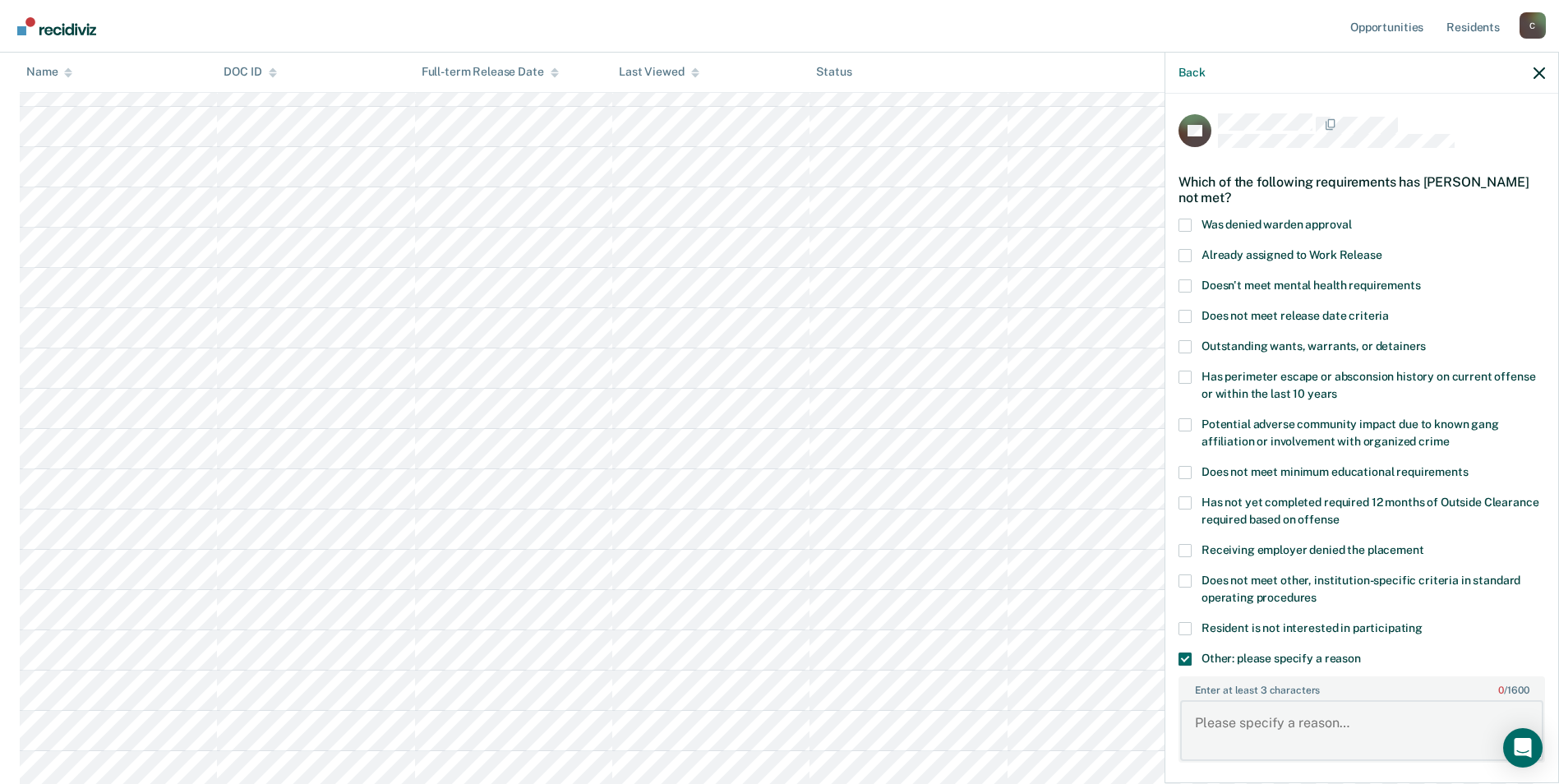
click at [1289, 700] on textarea "Enter at least 3 characters 0 / 1600" at bounding box center [1362, 730] width 363 height 61
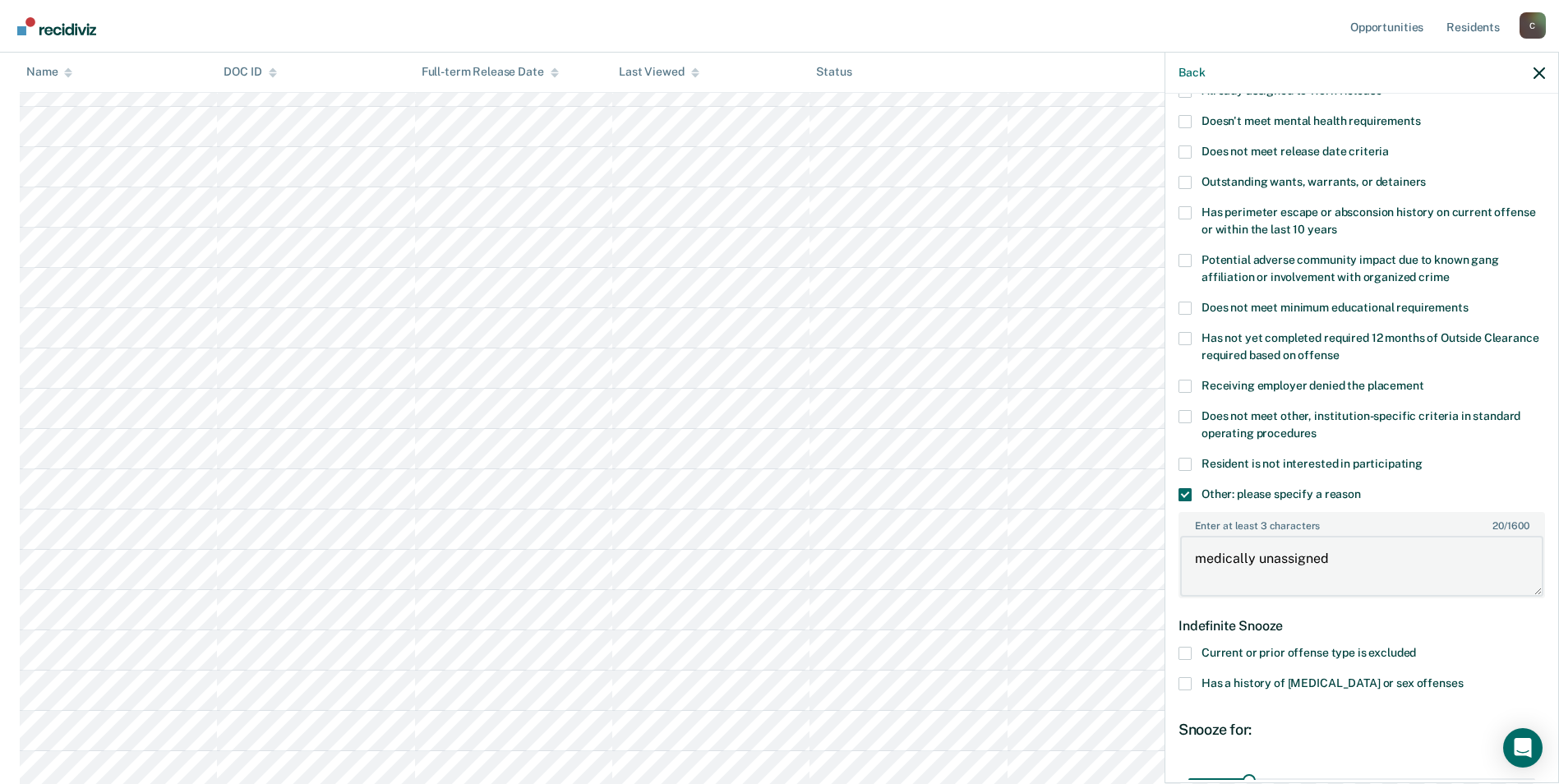
scroll to position [320, 0]
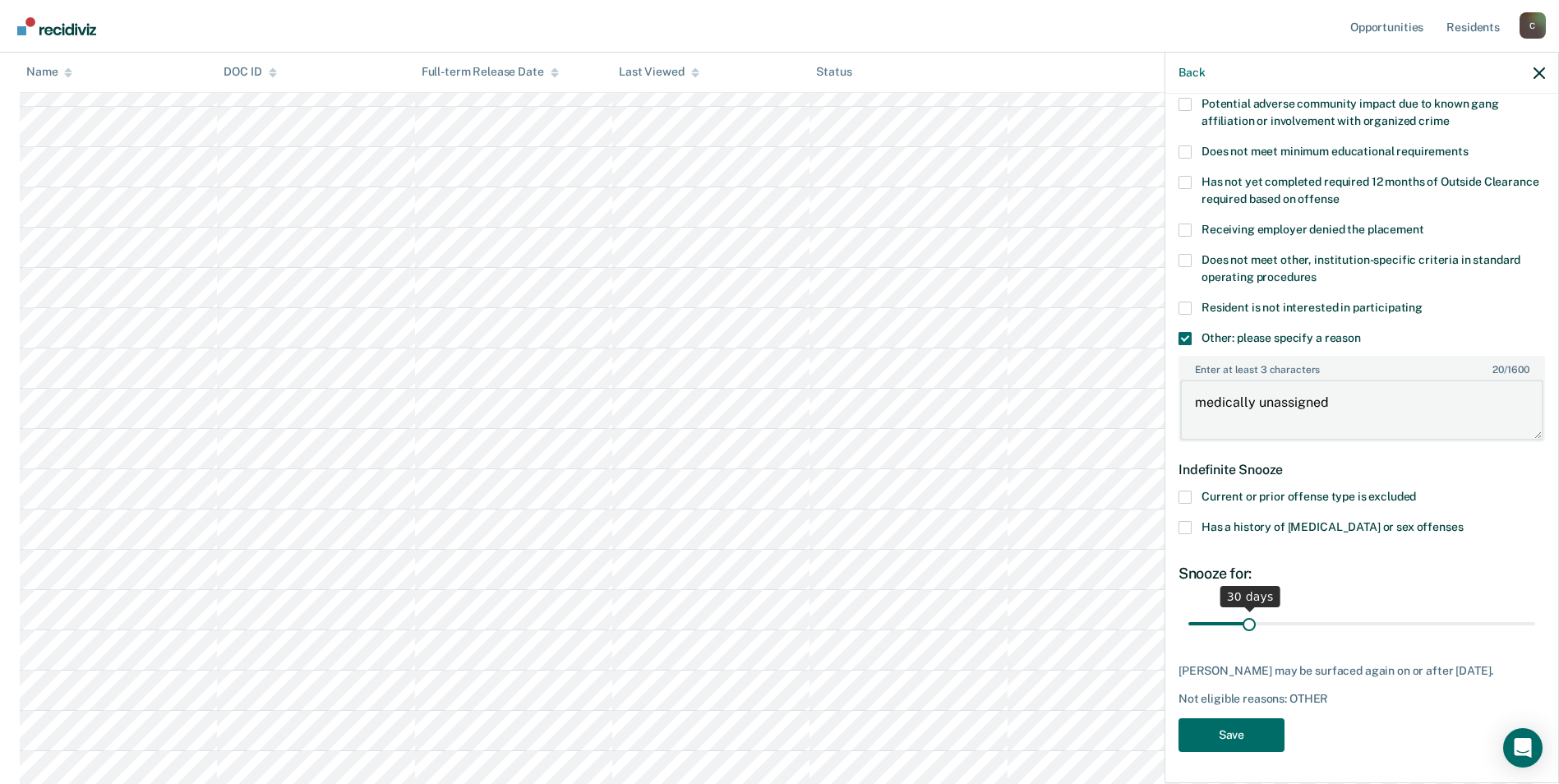
type textarea "medically unassigned"
drag, startPoint x: 1246, startPoint y: 620, endPoint x: 1526, endPoint y: 631, distance: 280.2
type input "180"
click at [1526, 631] on input "range" at bounding box center [1361, 624] width 347 height 29
click at [1245, 731] on button "Save" at bounding box center [1232, 735] width 106 height 34
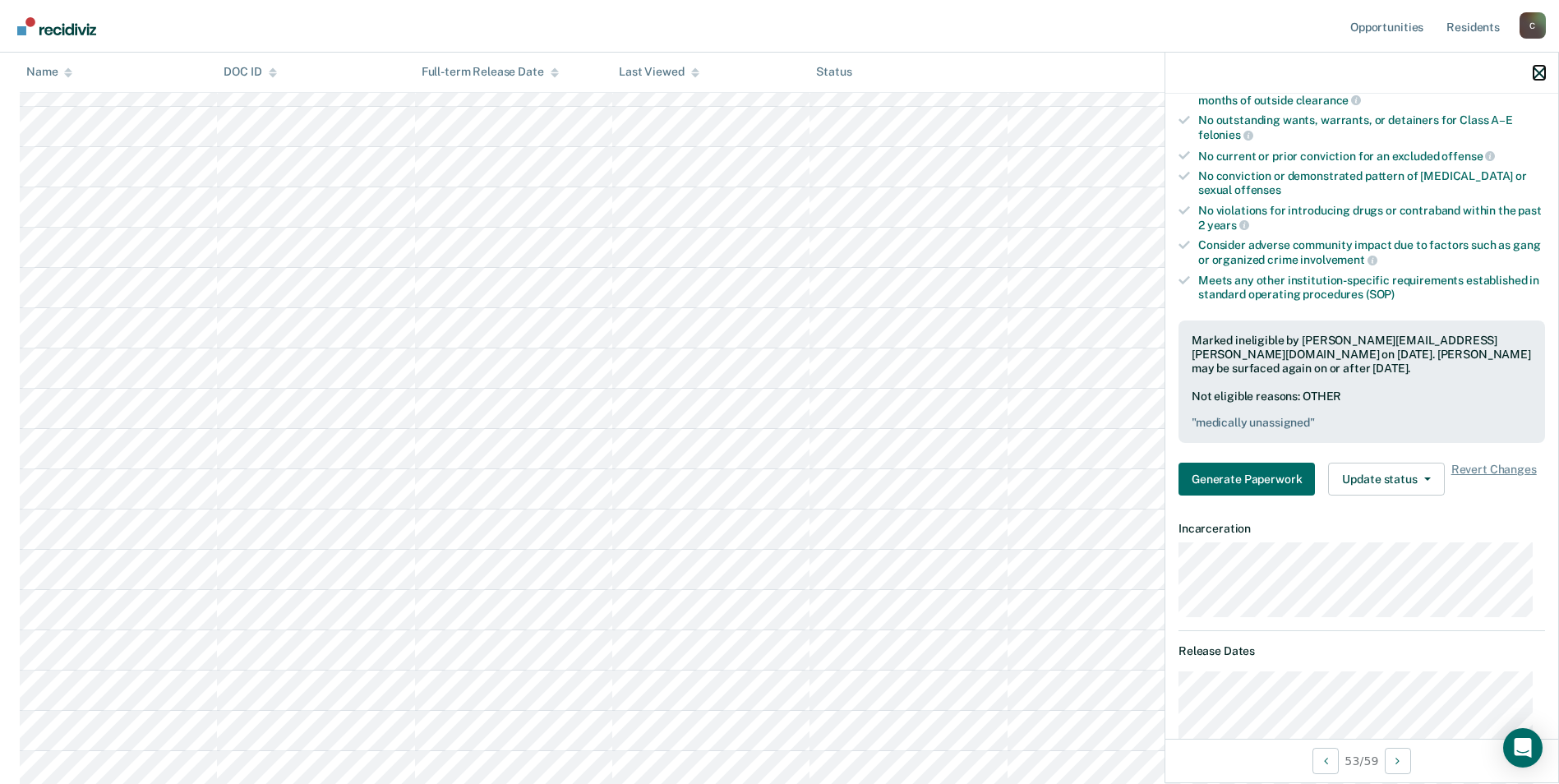
click at [1540, 68] on icon "button" at bounding box center [1539, 72] width 11 height 11
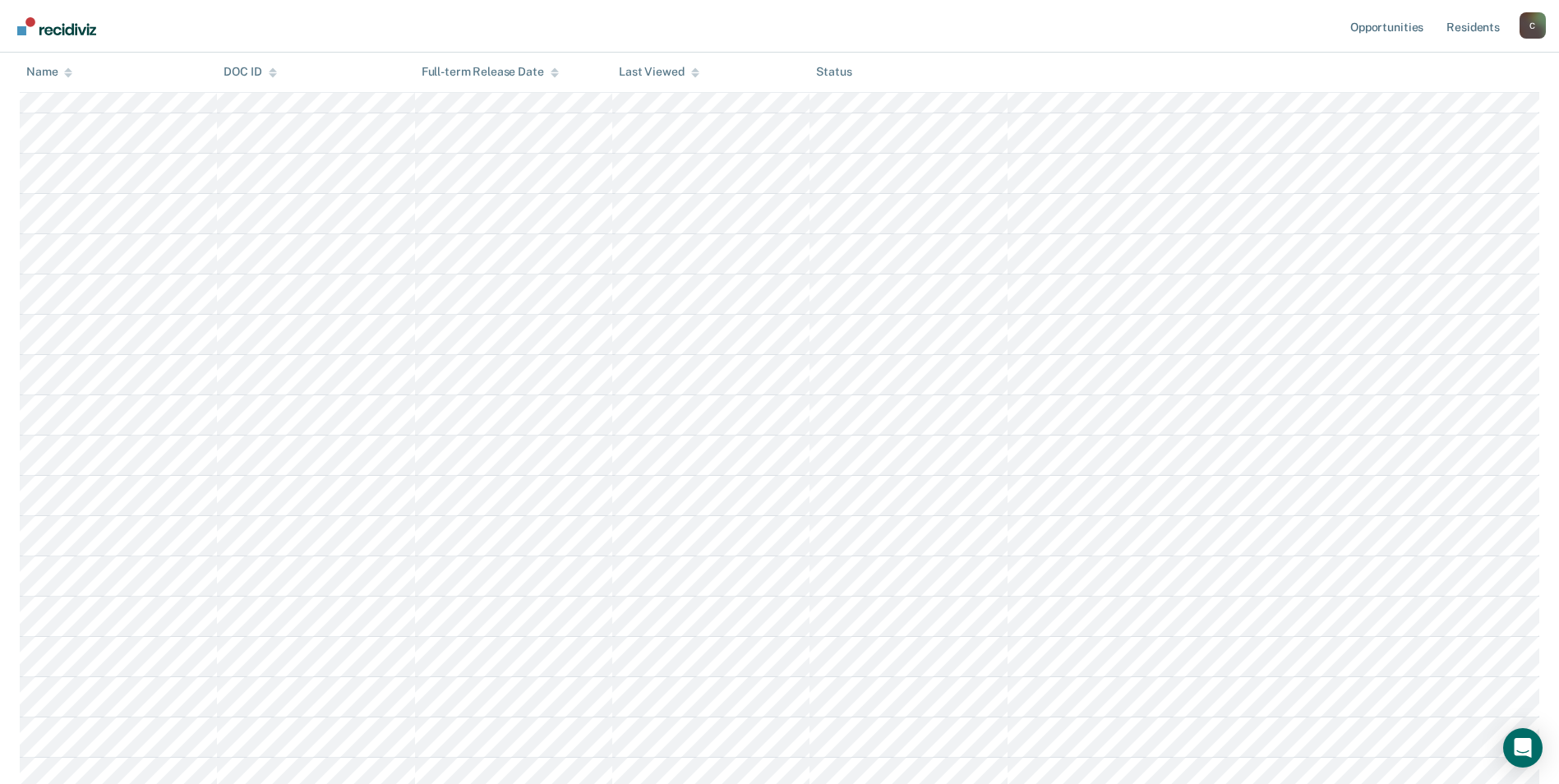
scroll to position [1393, 0]
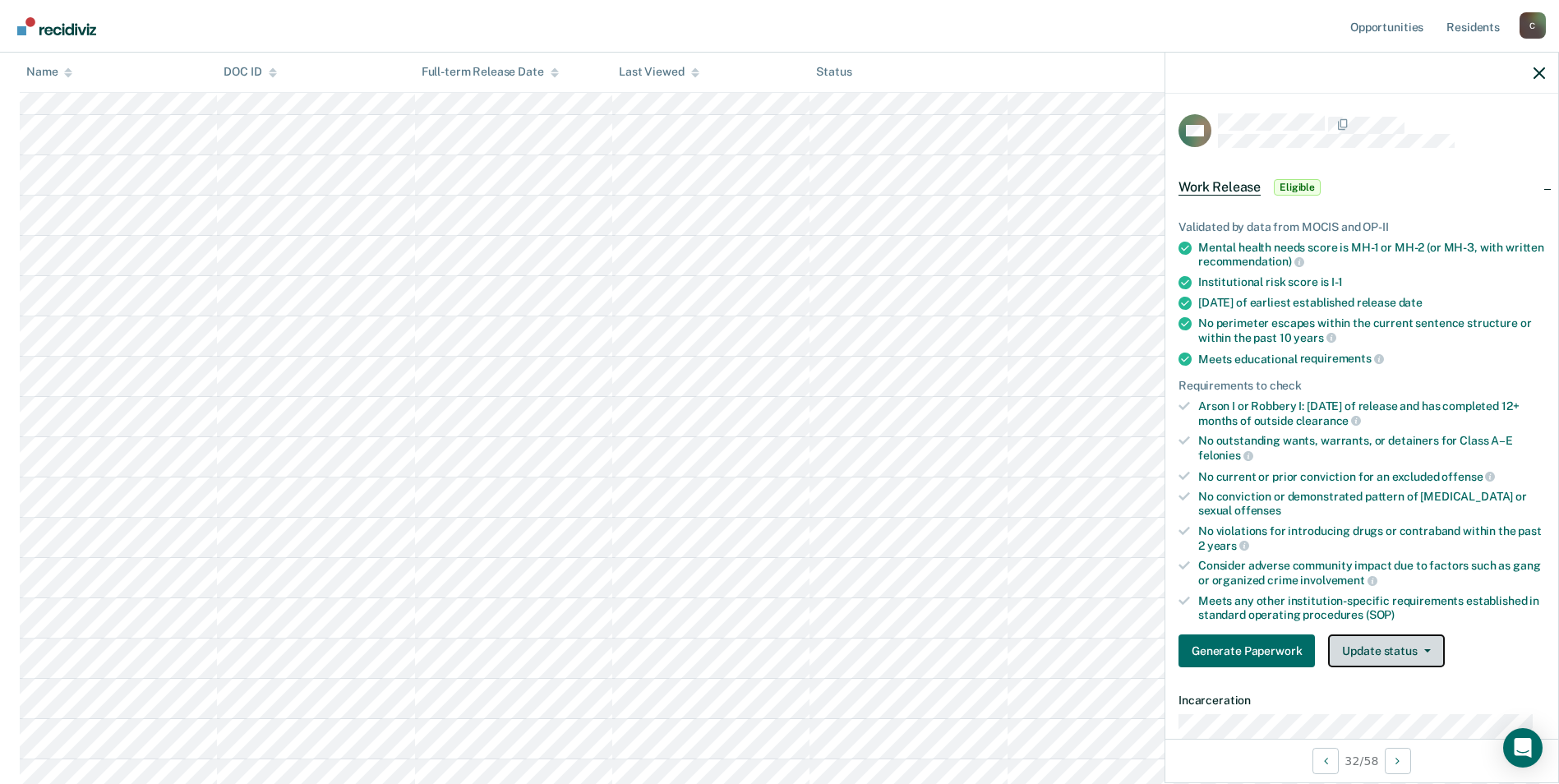
click at [1426, 652] on button "Update status" at bounding box center [1386, 650] width 116 height 33
click at [1418, 688] on button "Mark Submitted" at bounding box center [1407, 690] width 159 height 26
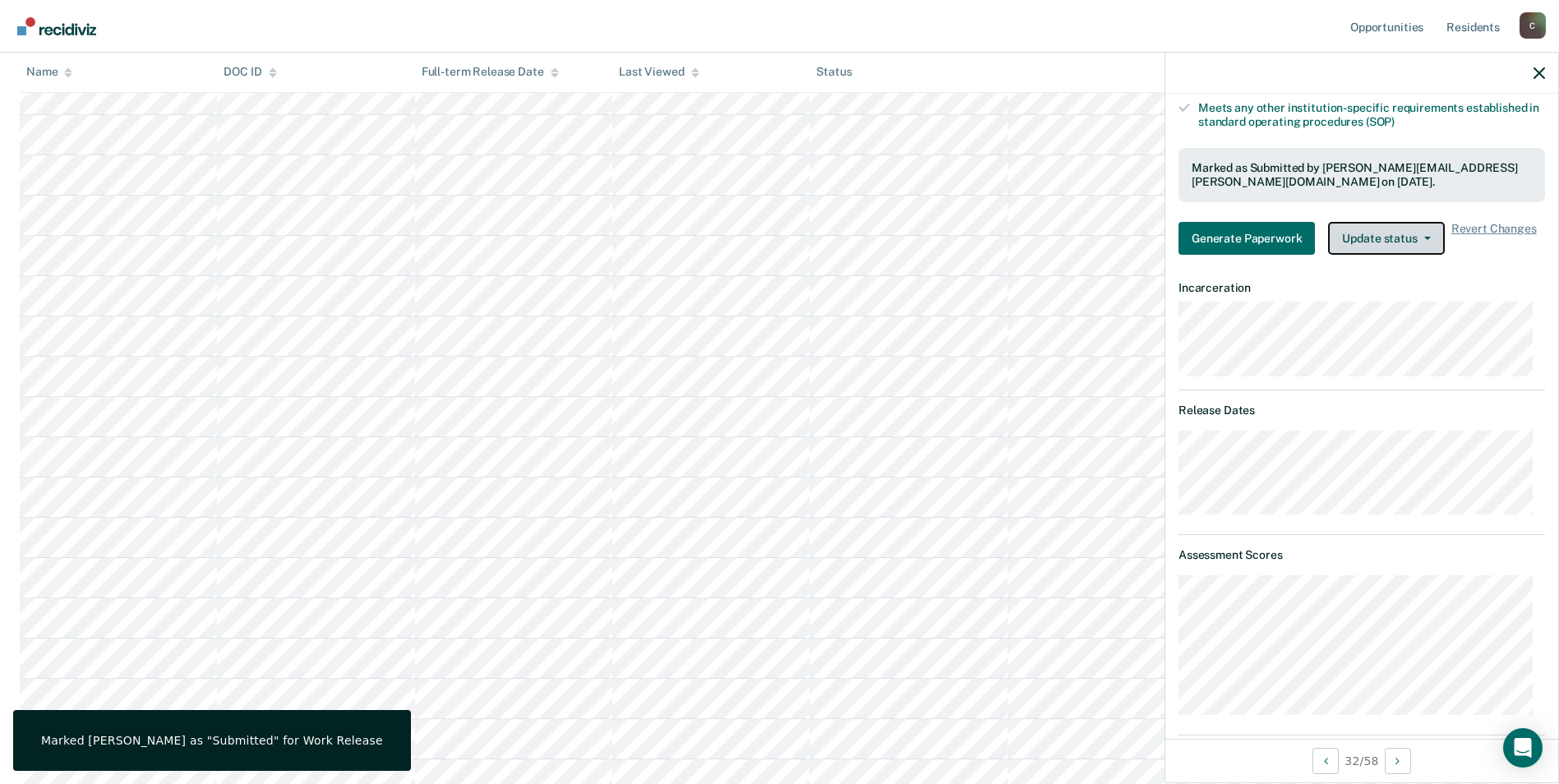
scroll to position [329, 0]
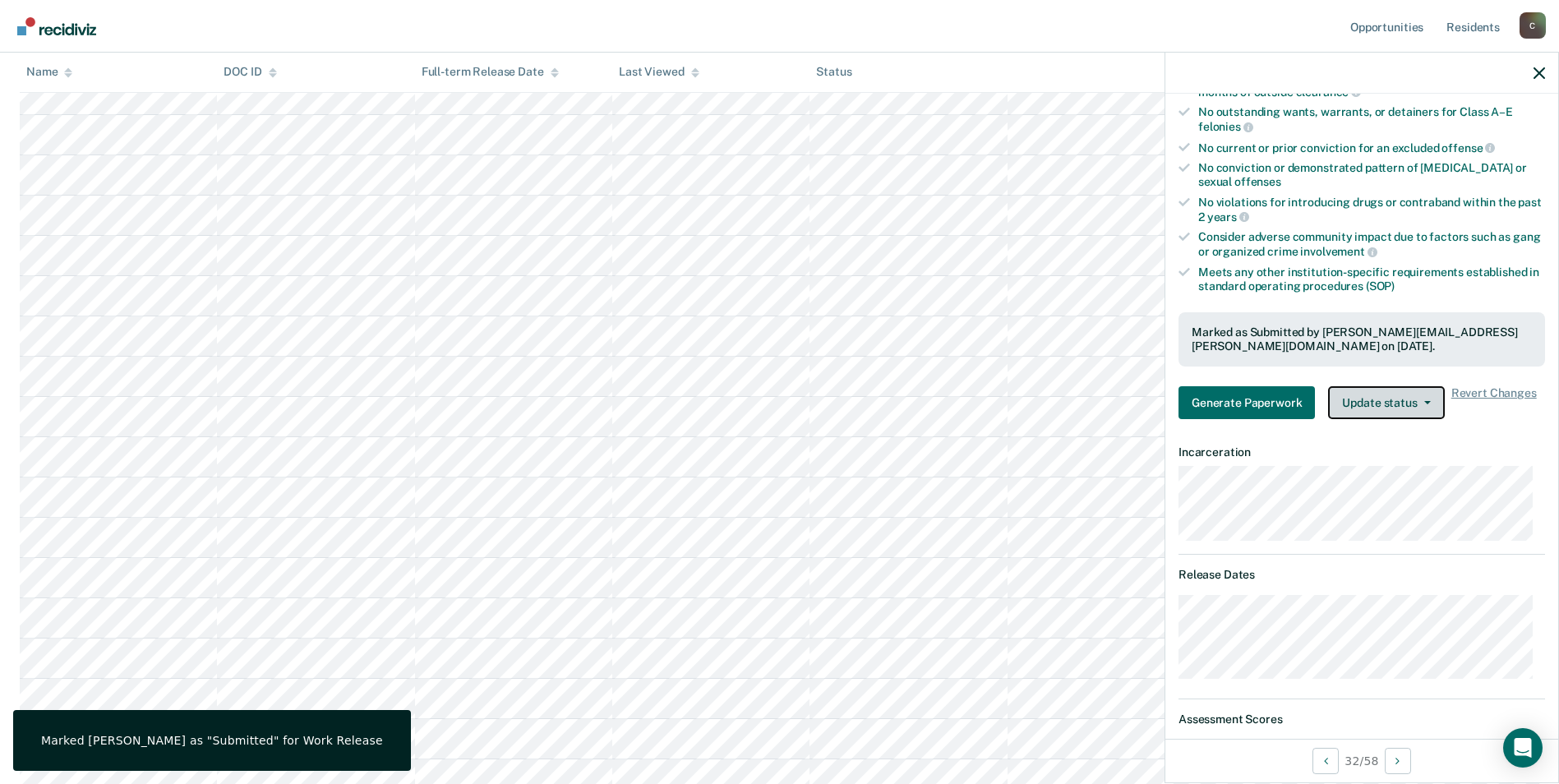
click at [1426, 402] on icon "button" at bounding box center [1428, 403] width 7 height 3
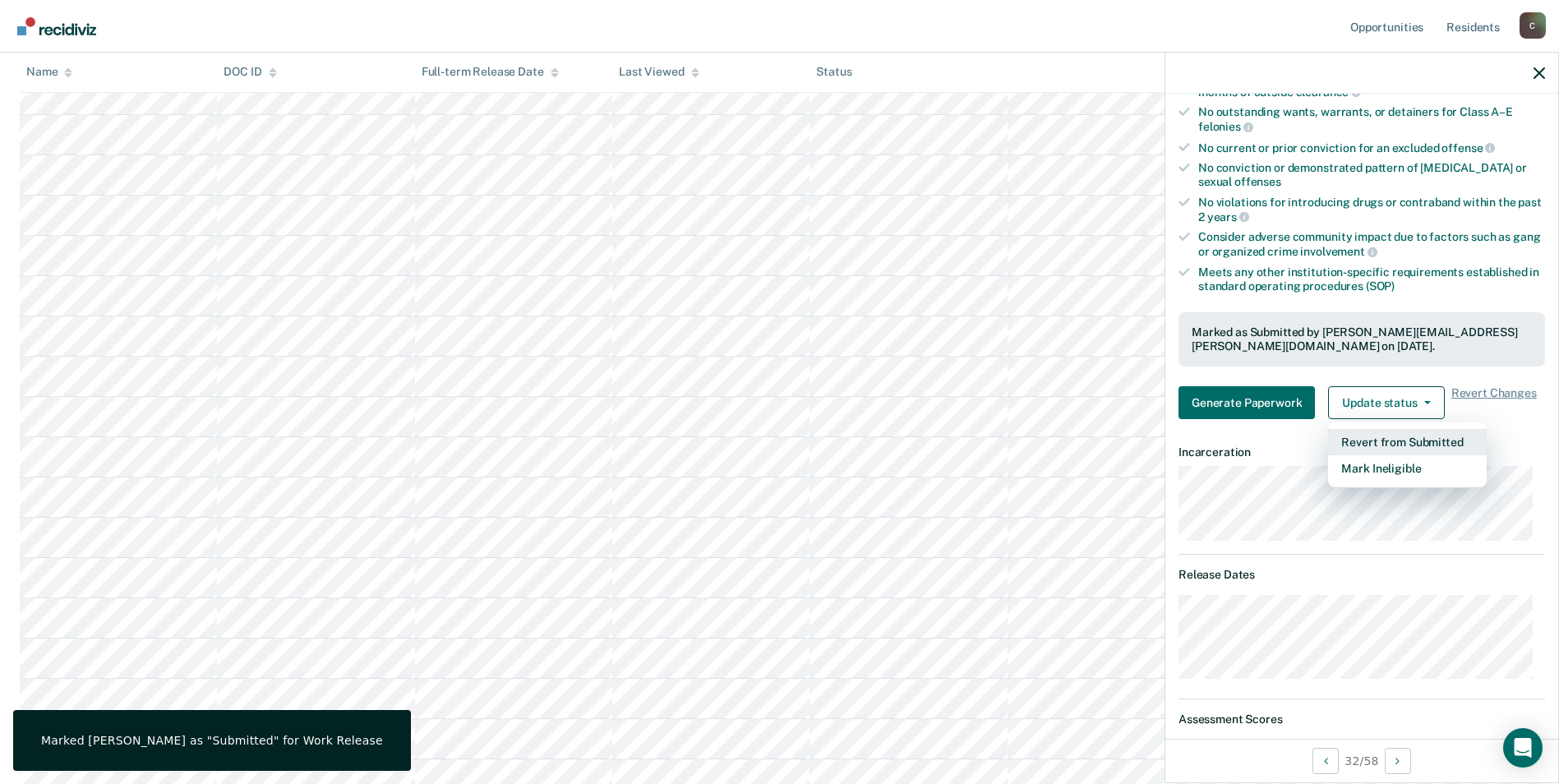
click at [1423, 438] on button "Revert from Submitted" at bounding box center [1407, 441] width 159 height 26
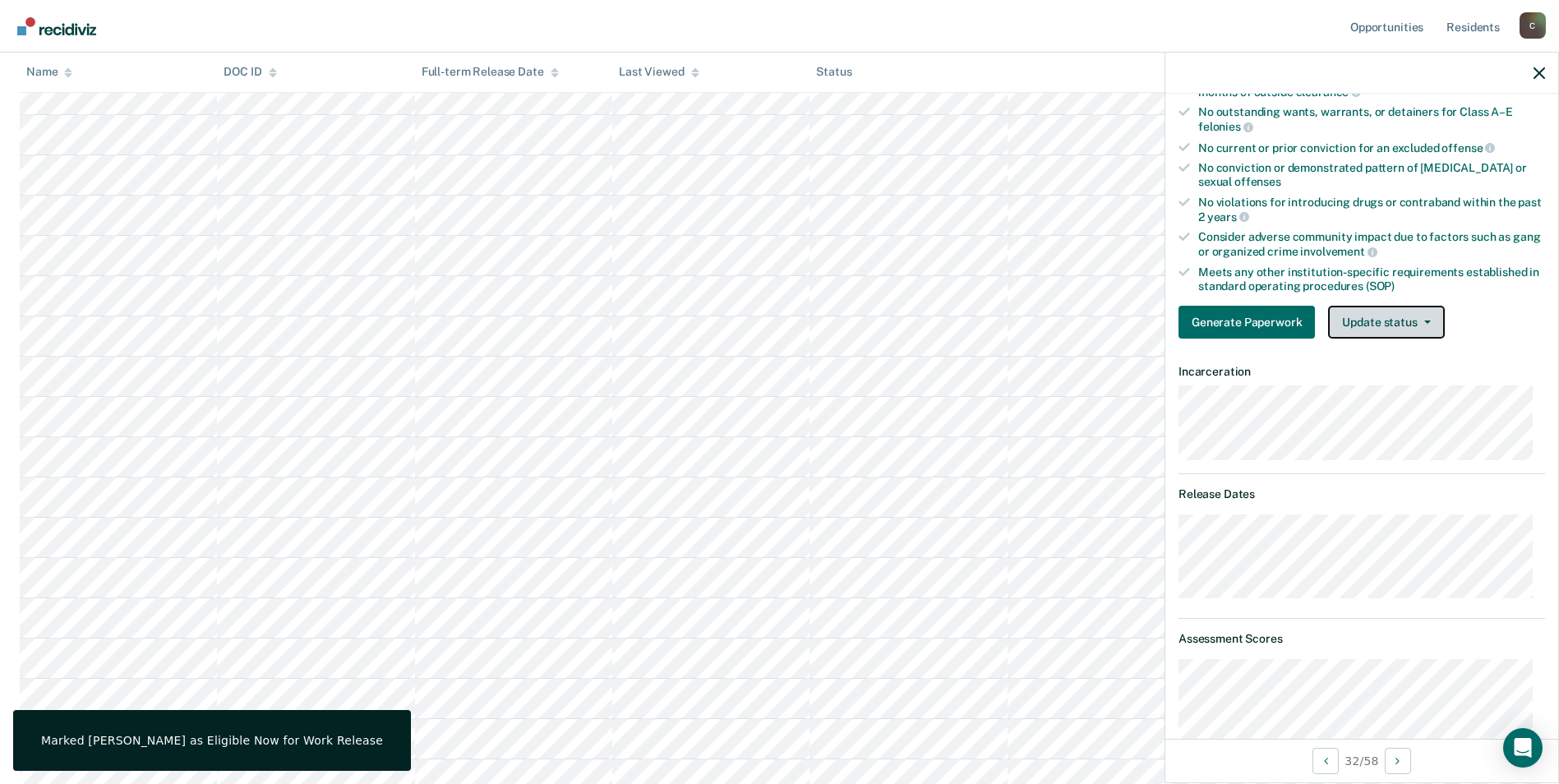
click at [1411, 324] on button "Update status" at bounding box center [1386, 322] width 116 height 33
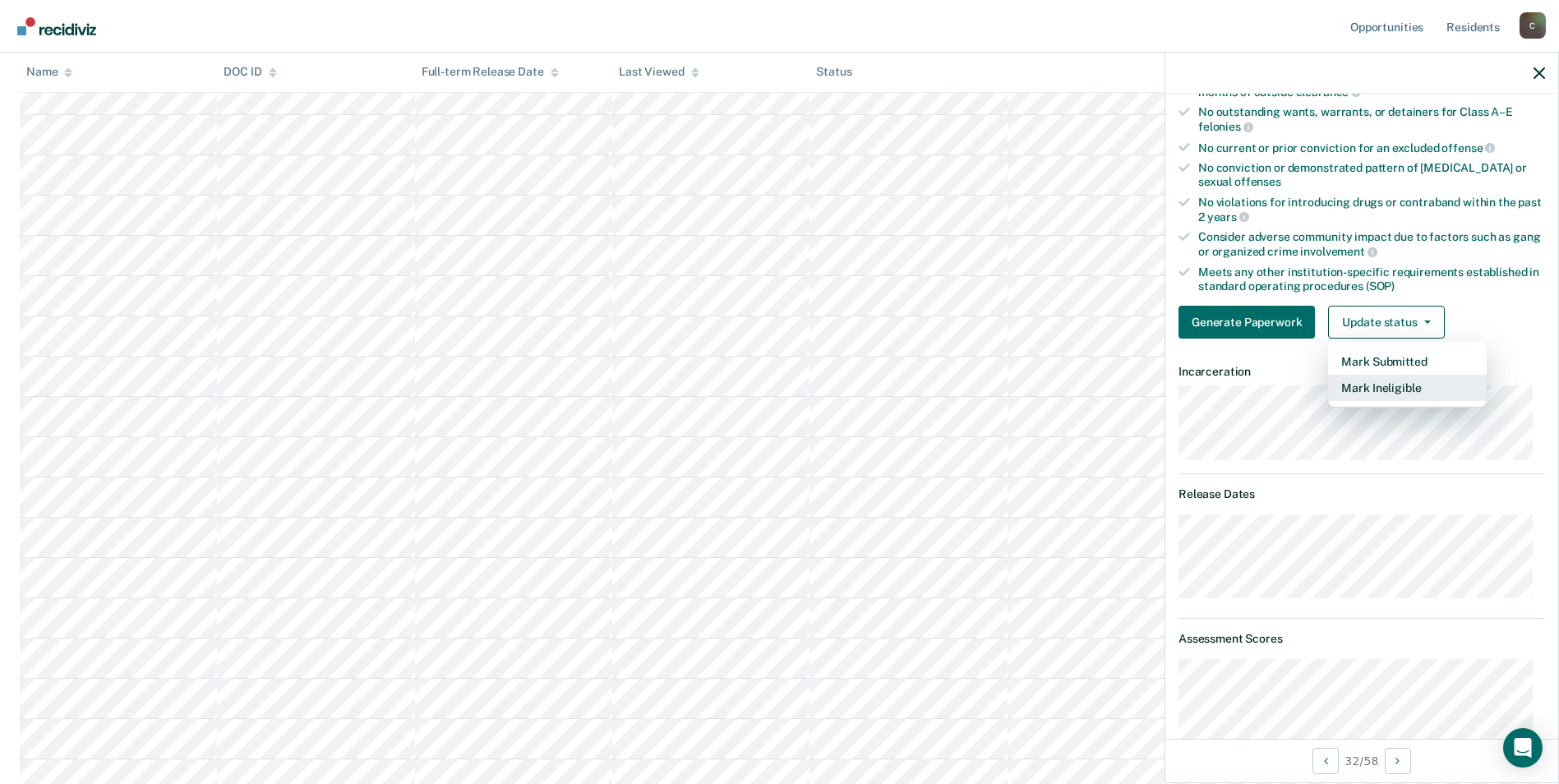
click at [1397, 391] on button "Mark Ineligible" at bounding box center [1407, 388] width 159 height 26
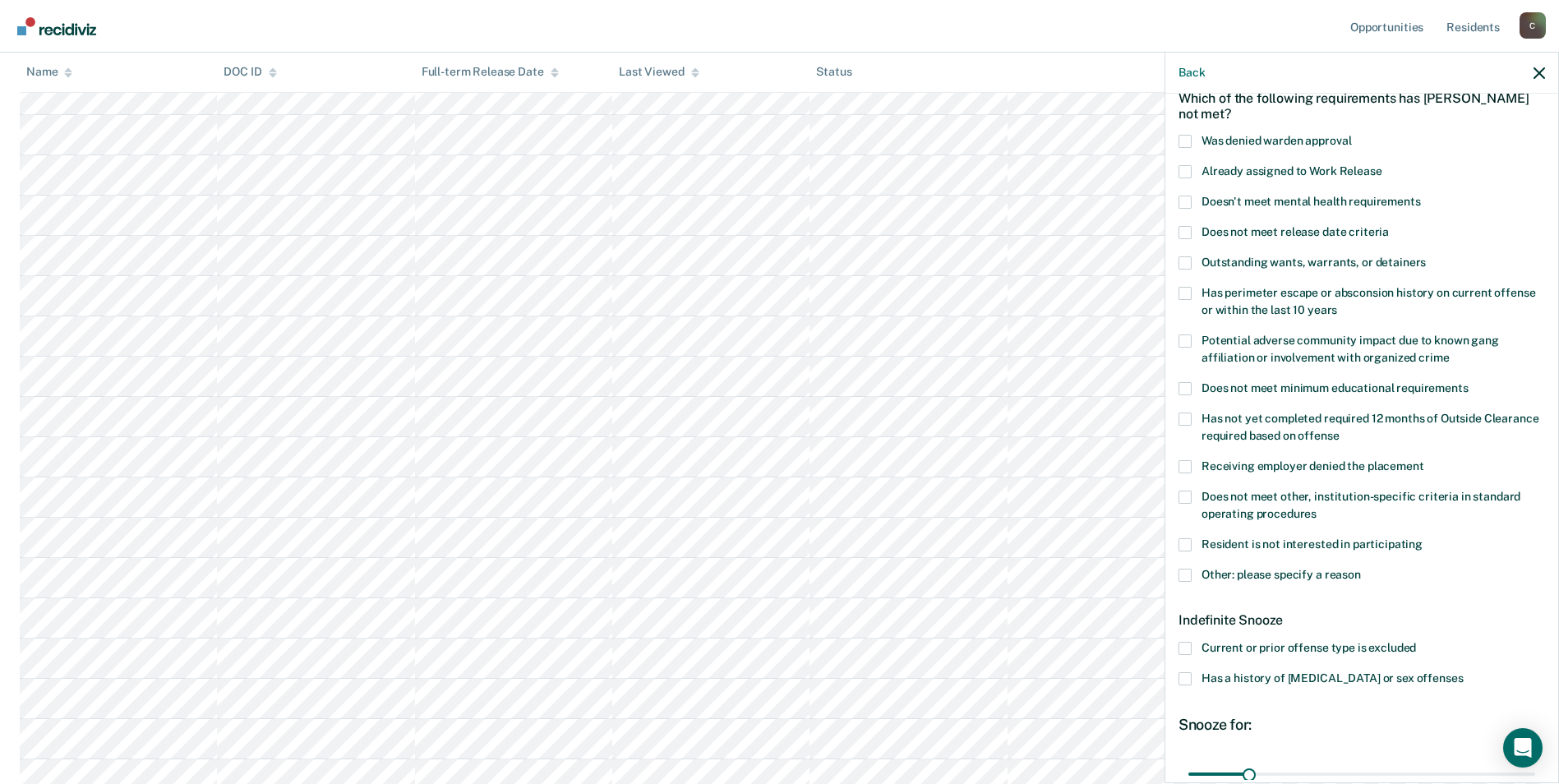
scroll to position [2, 0]
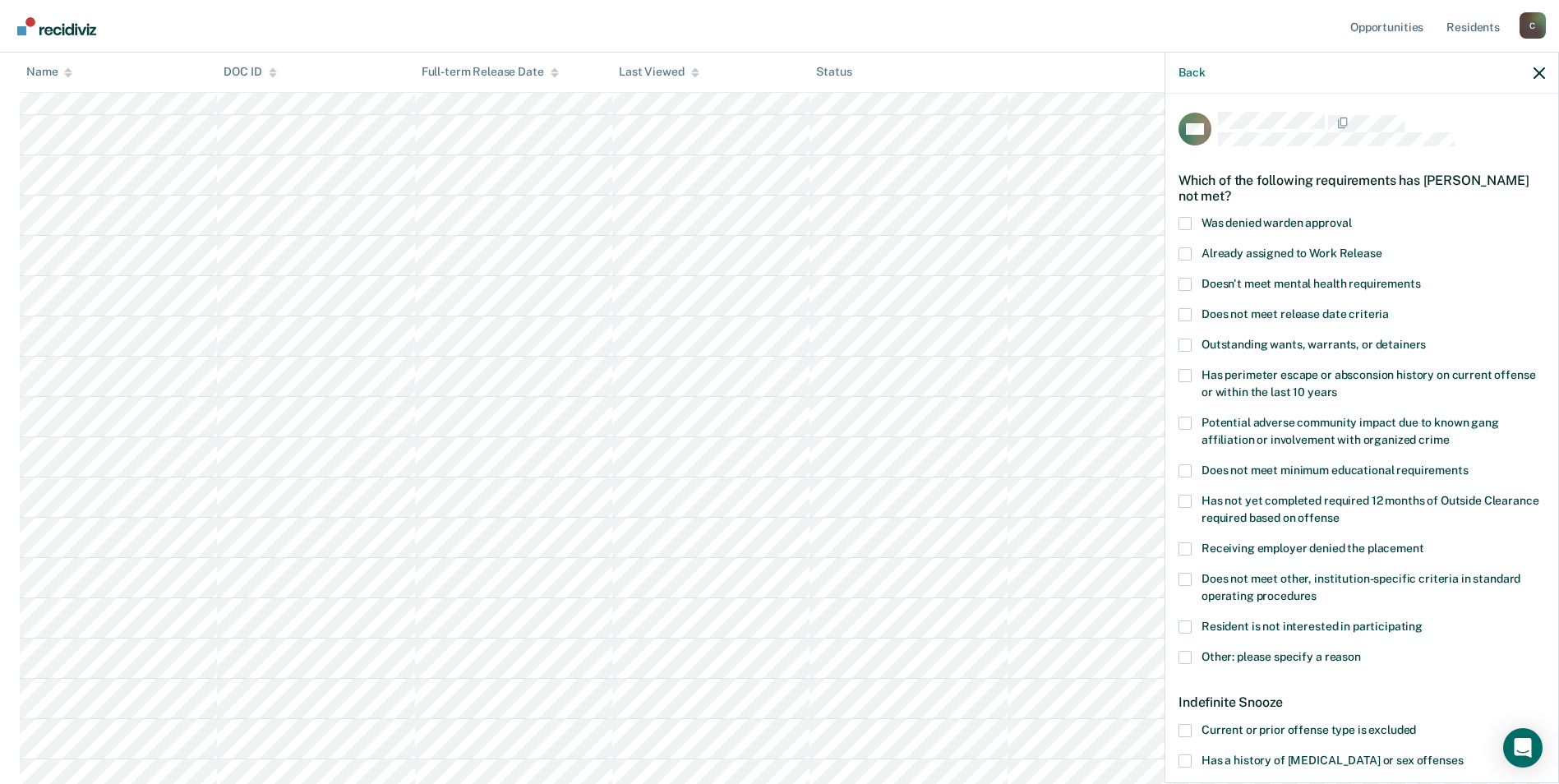
click at [1187, 254] on span at bounding box center [1185, 253] width 13 height 13
click at [1383, 247] on input "Already assigned to Work Release" at bounding box center [1383, 247] width 0 height 0
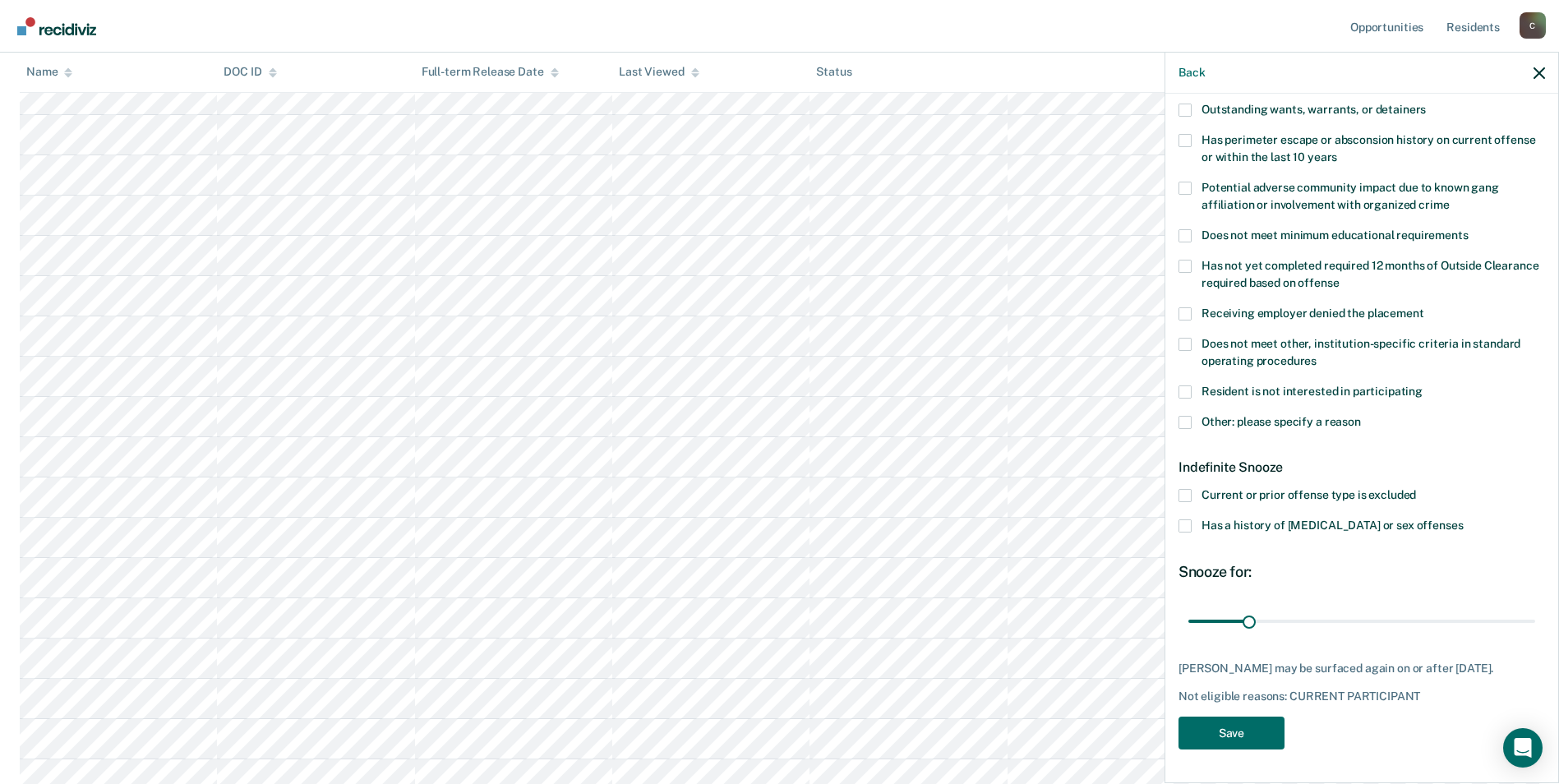
scroll to position [1558, 0]
click at [1239, 729] on button "Save" at bounding box center [1232, 734] width 106 height 34
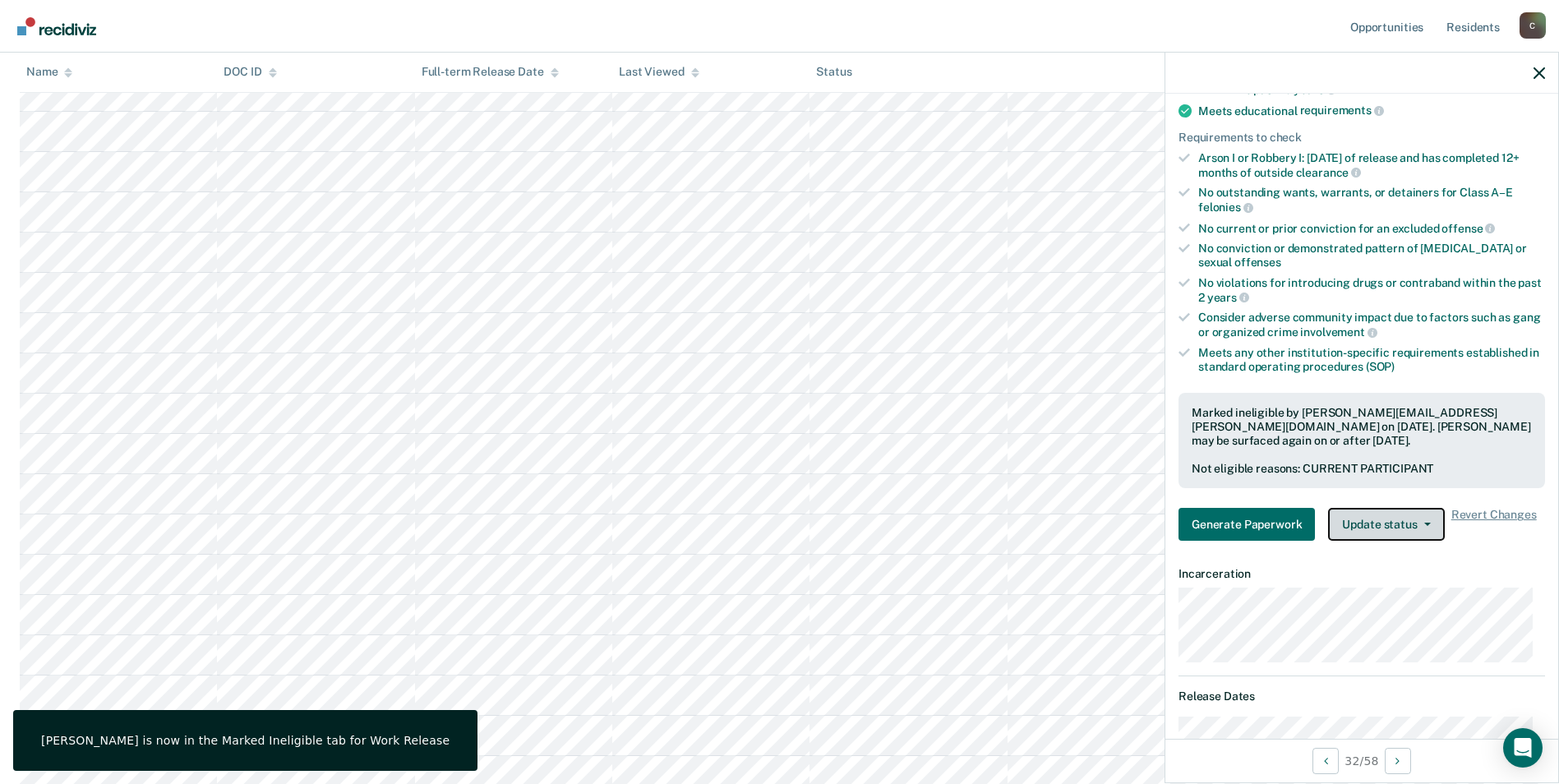
click at [1408, 522] on button "Update status" at bounding box center [1386, 524] width 116 height 33
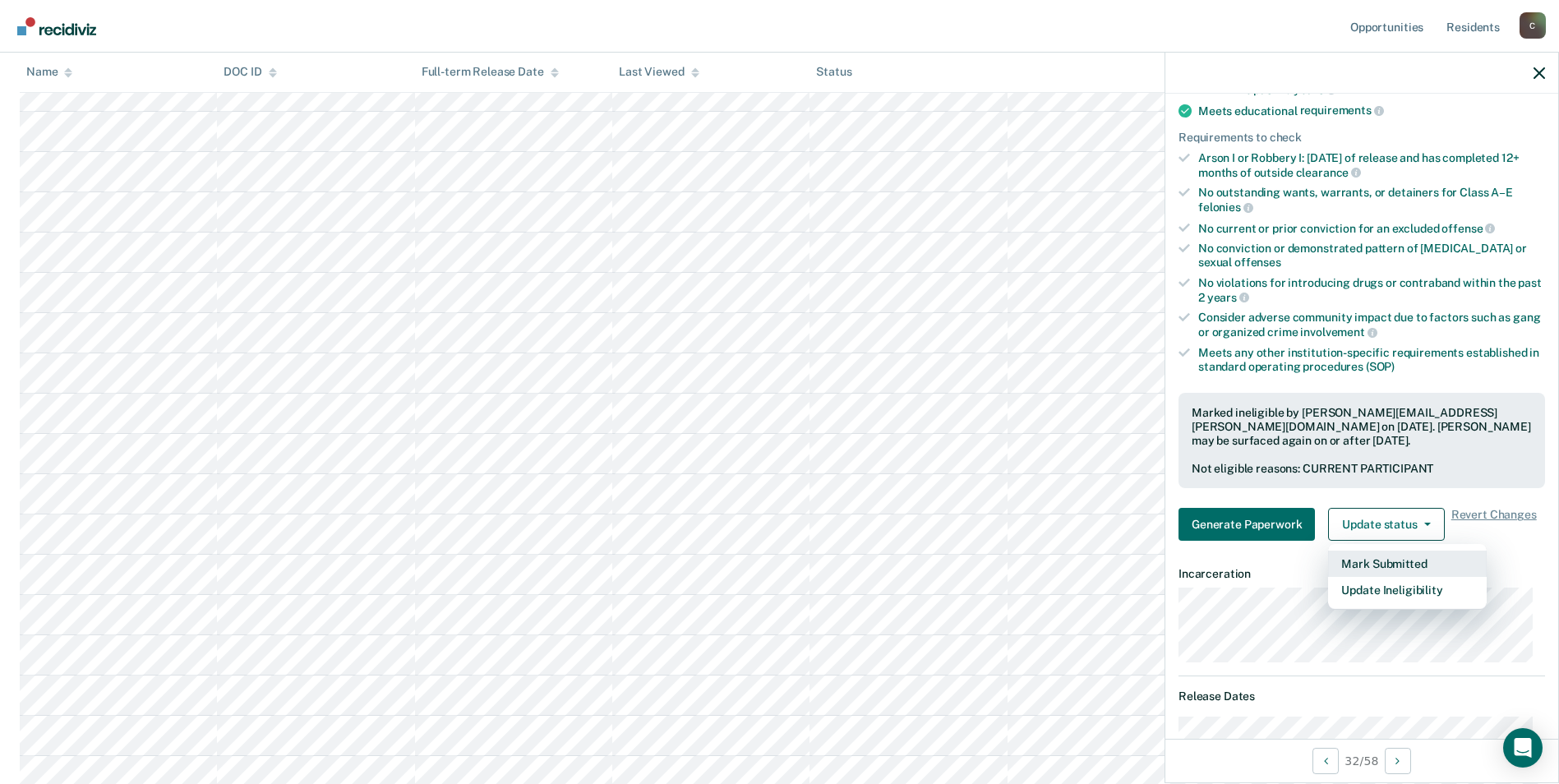
click at [1405, 564] on button "Mark Submitted" at bounding box center [1407, 563] width 159 height 26
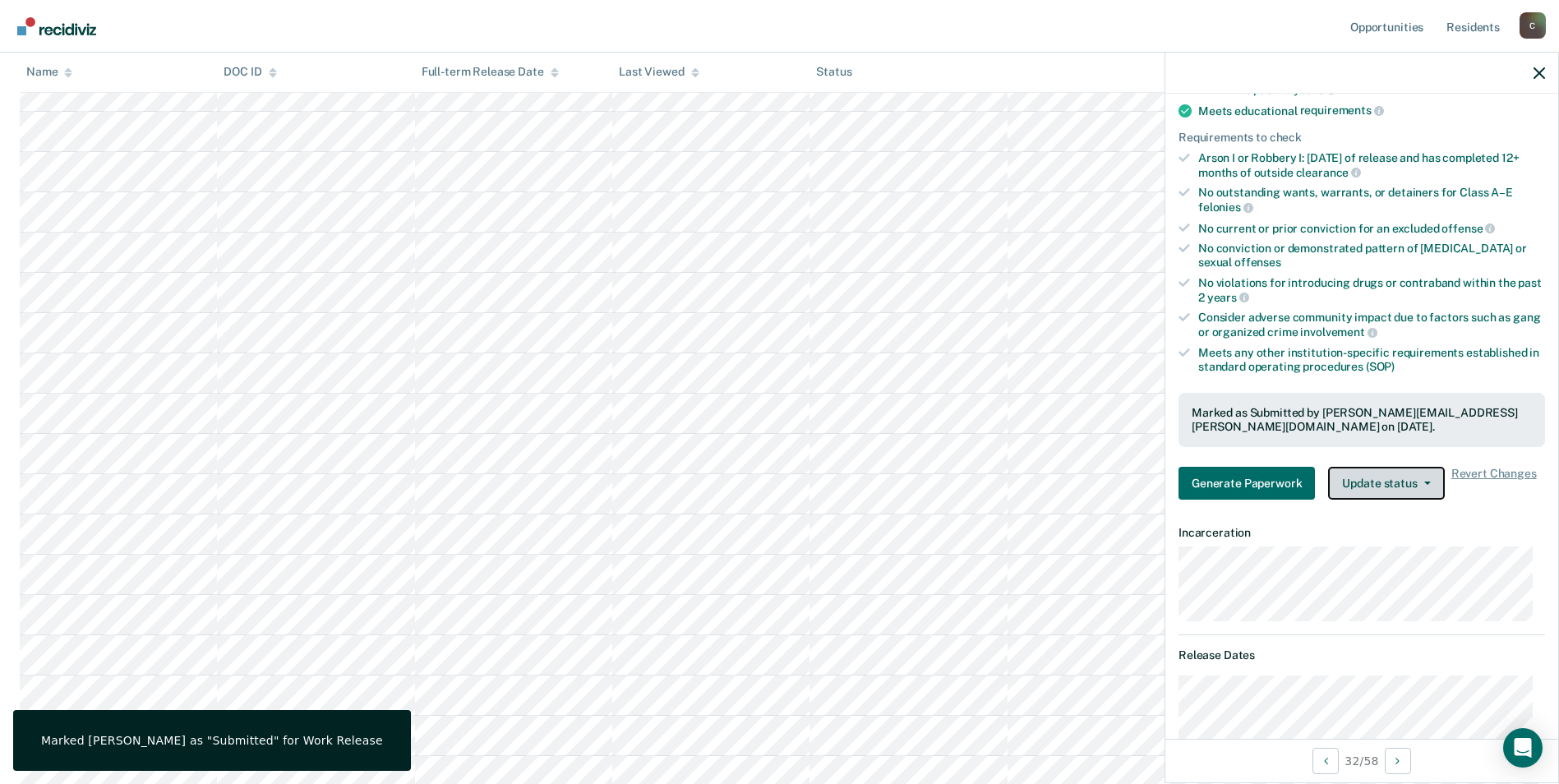
click at [1421, 483] on button "Update status" at bounding box center [1386, 483] width 116 height 33
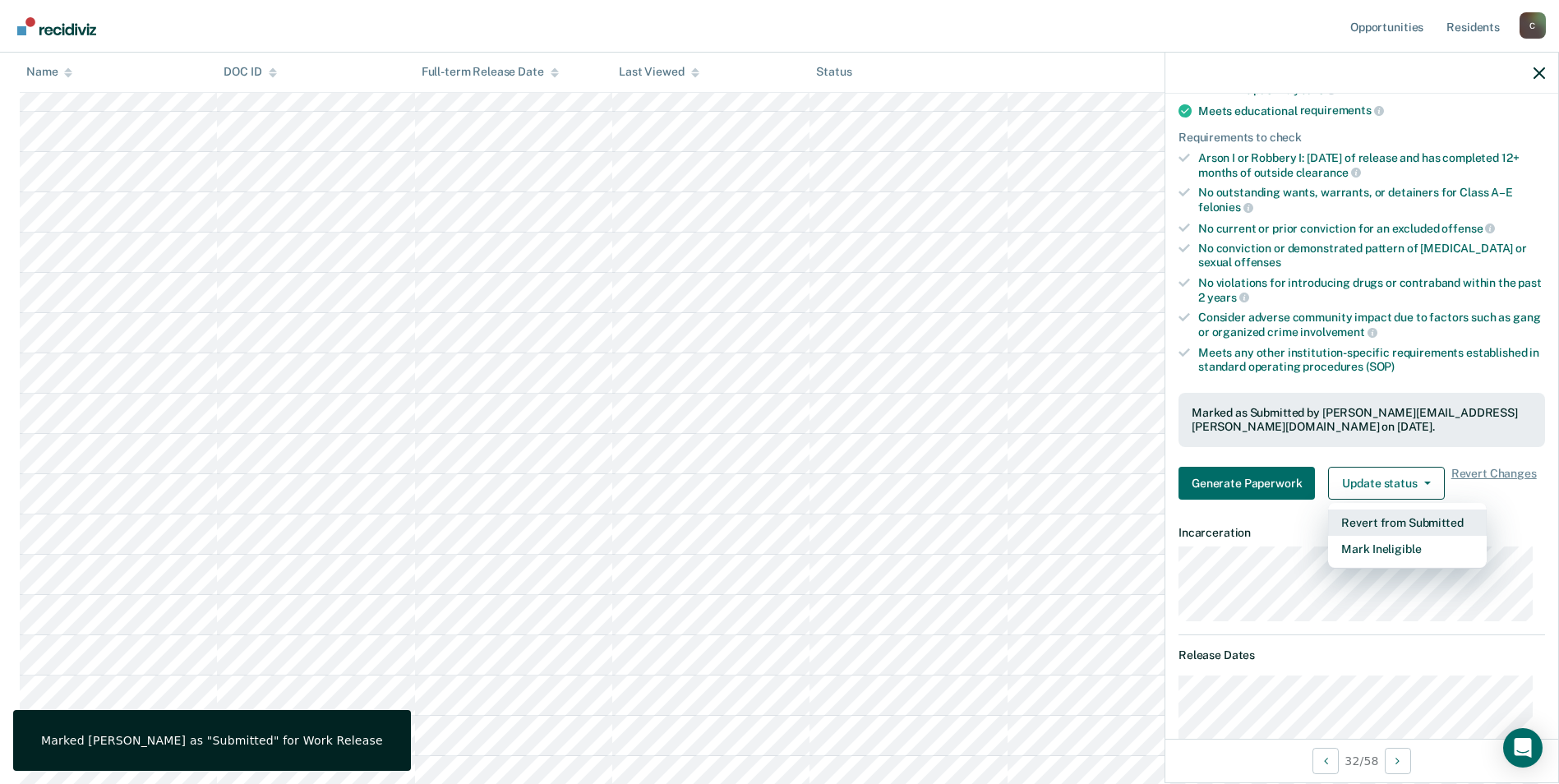
click at [1414, 525] on button "Revert from Submitted" at bounding box center [1407, 522] width 159 height 26
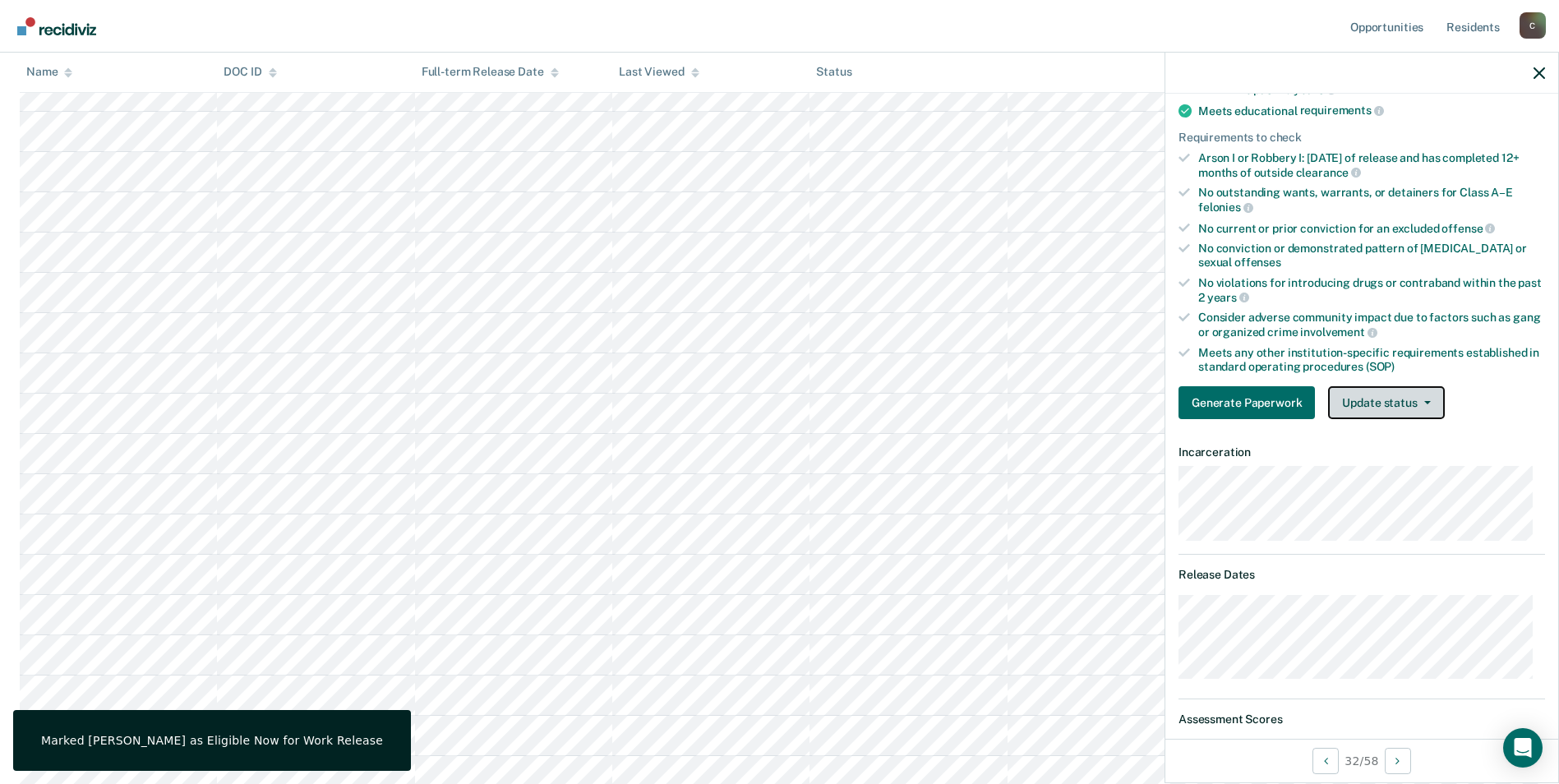
click at [1407, 398] on button "Update status" at bounding box center [1386, 402] width 116 height 33
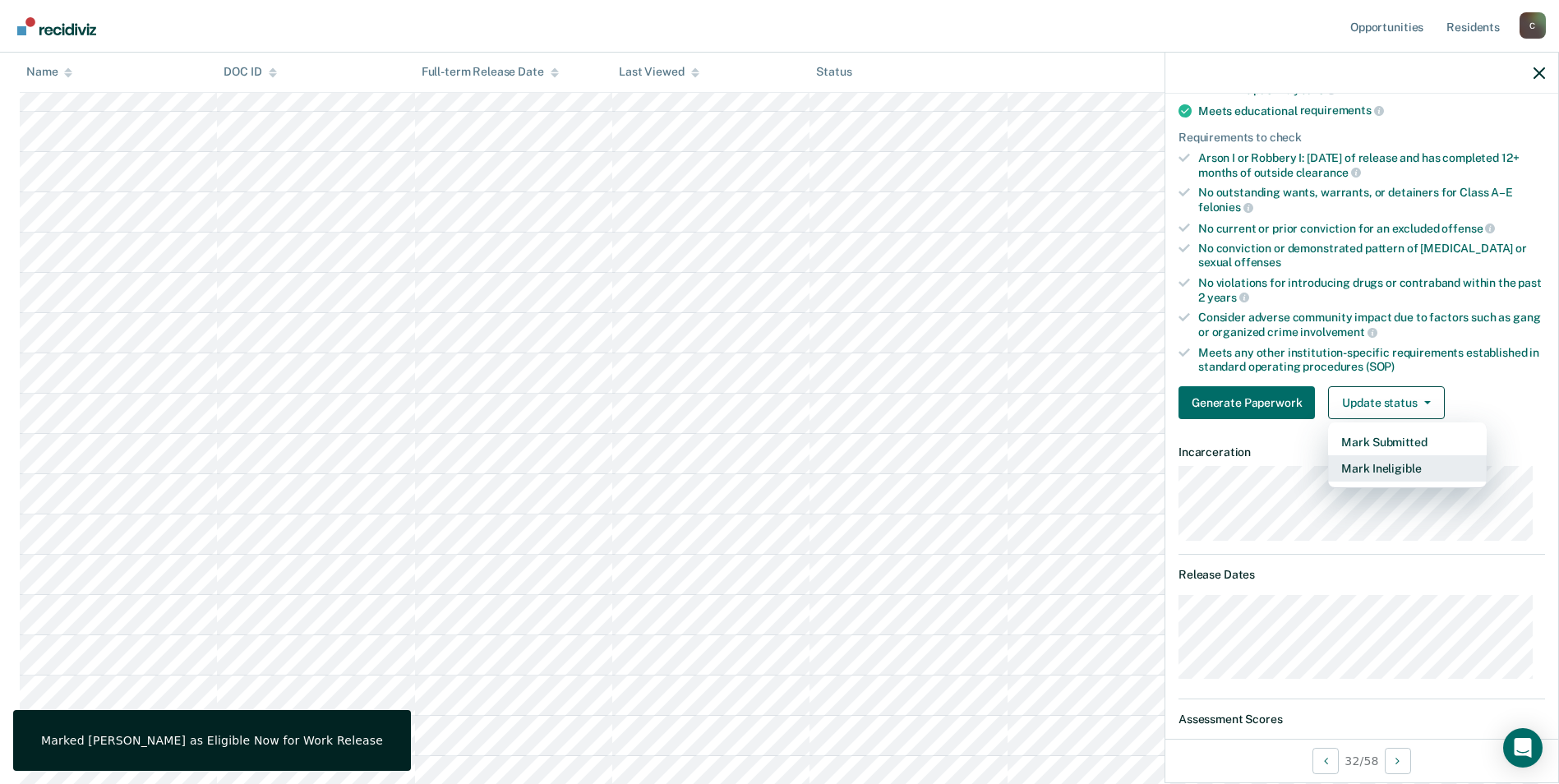
click at [1414, 466] on button "Mark Ineligible" at bounding box center [1407, 468] width 159 height 26
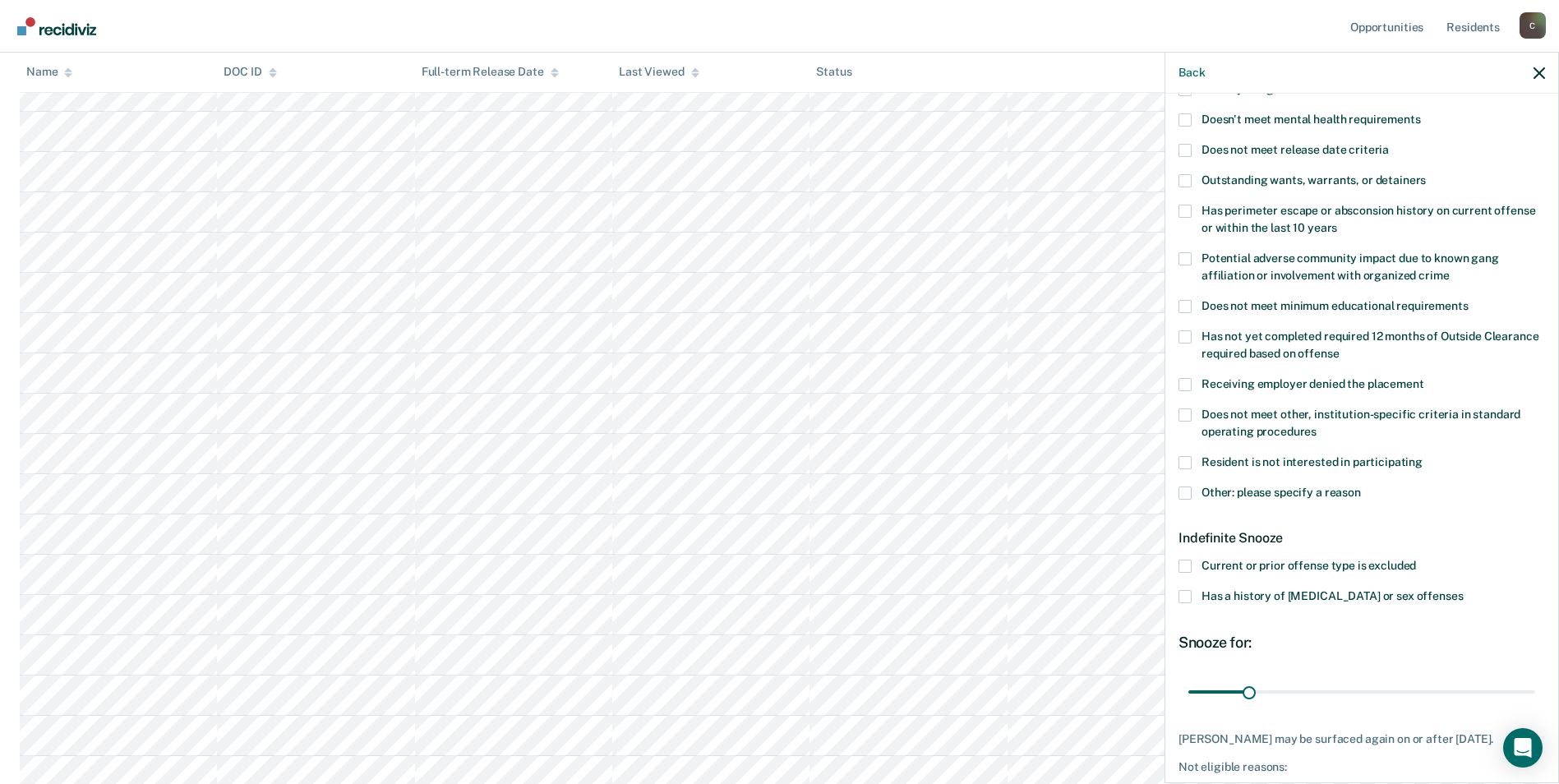
scroll to position [84, 0]
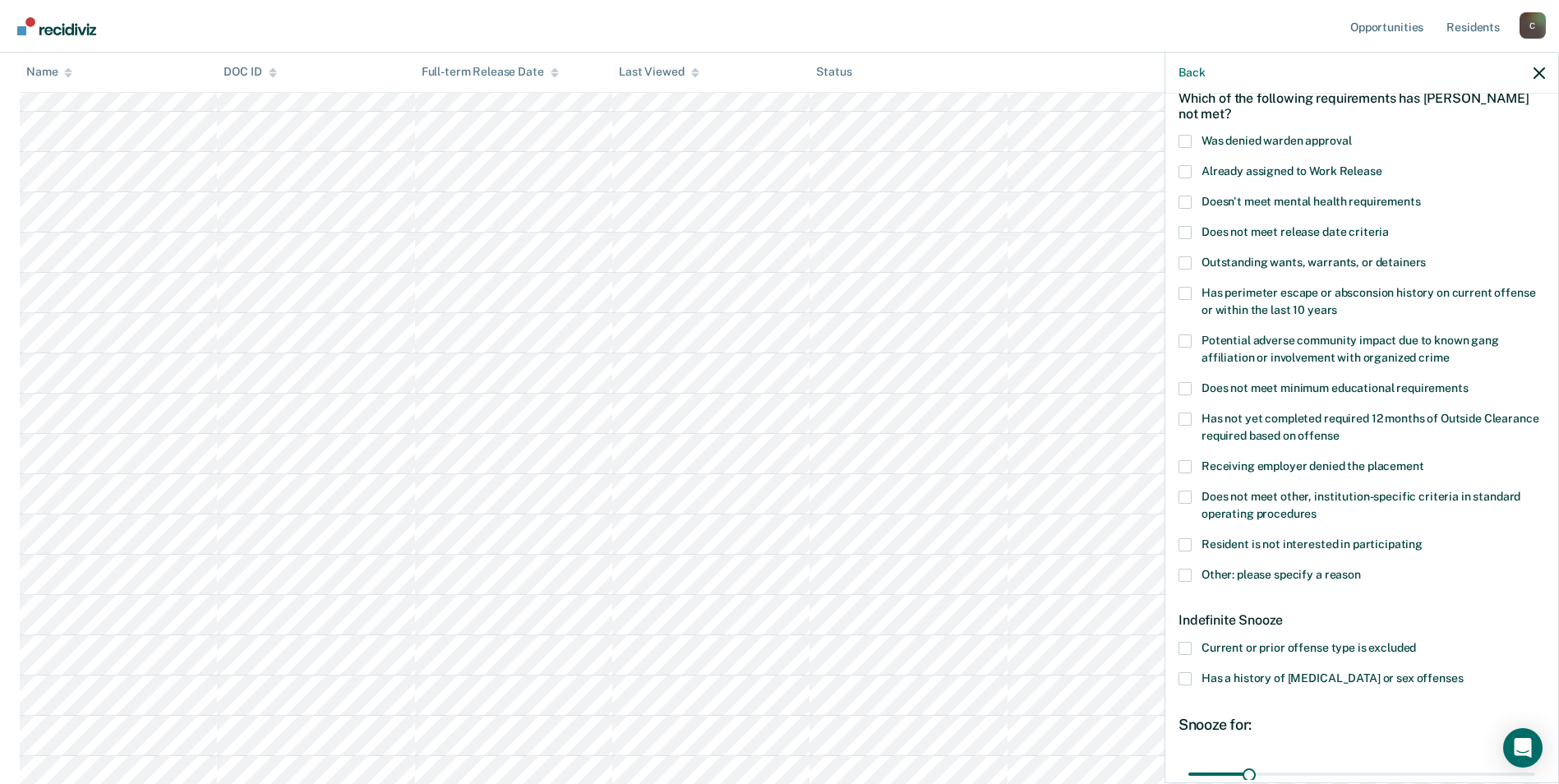
click at [1187, 168] on span at bounding box center [1185, 171] width 13 height 13
click at [1383, 165] on input "Already assigned to Work Release" at bounding box center [1383, 165] width 0 height 0
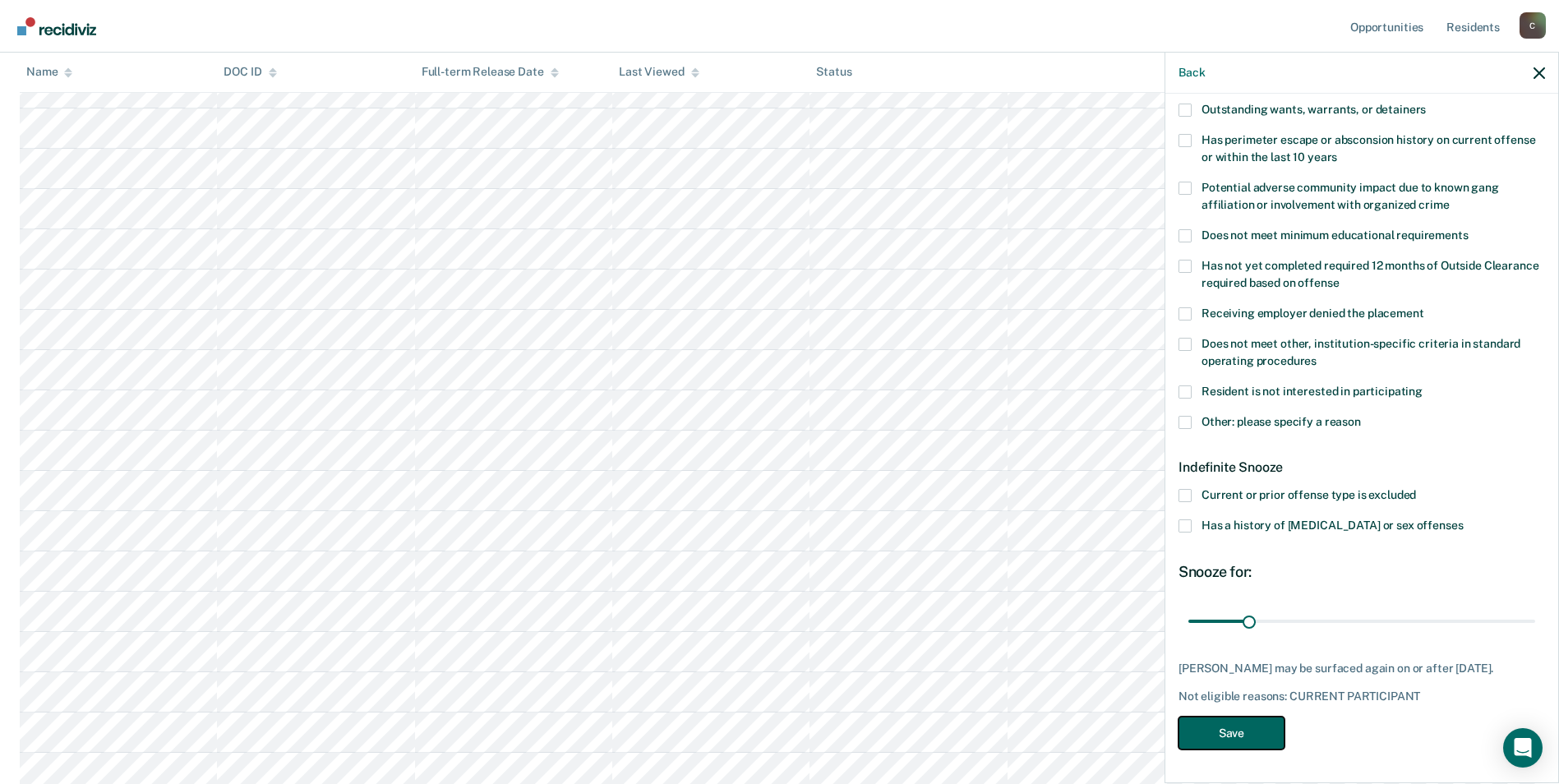
click at [1261, 729] on button "Save" at bounding box center [1232, 734] width 106 height 34
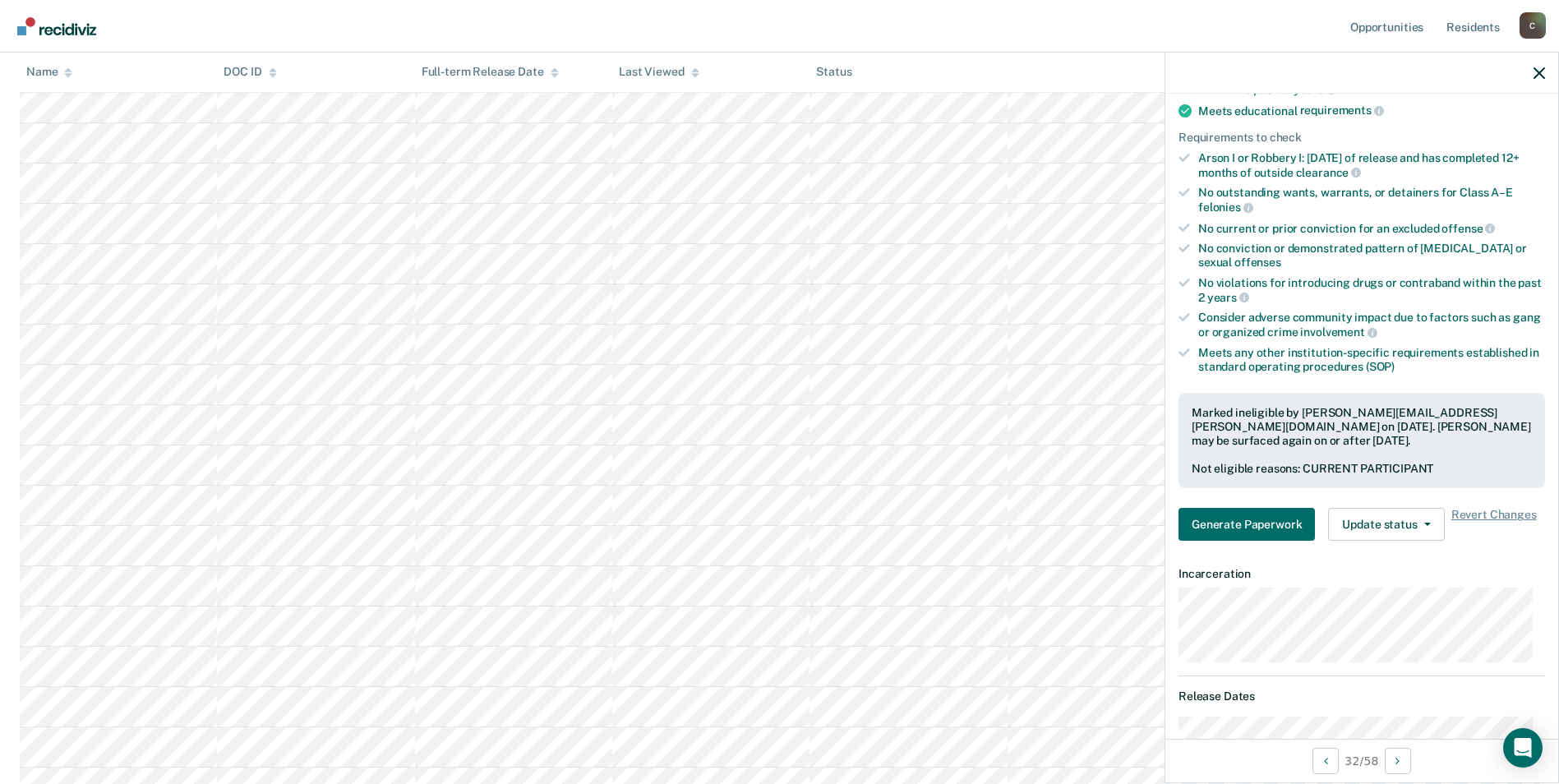
scroll to position [901, 0]
click at [1537, 77] on icon "button" at bounding box center [1539, 72] width 11 height 11
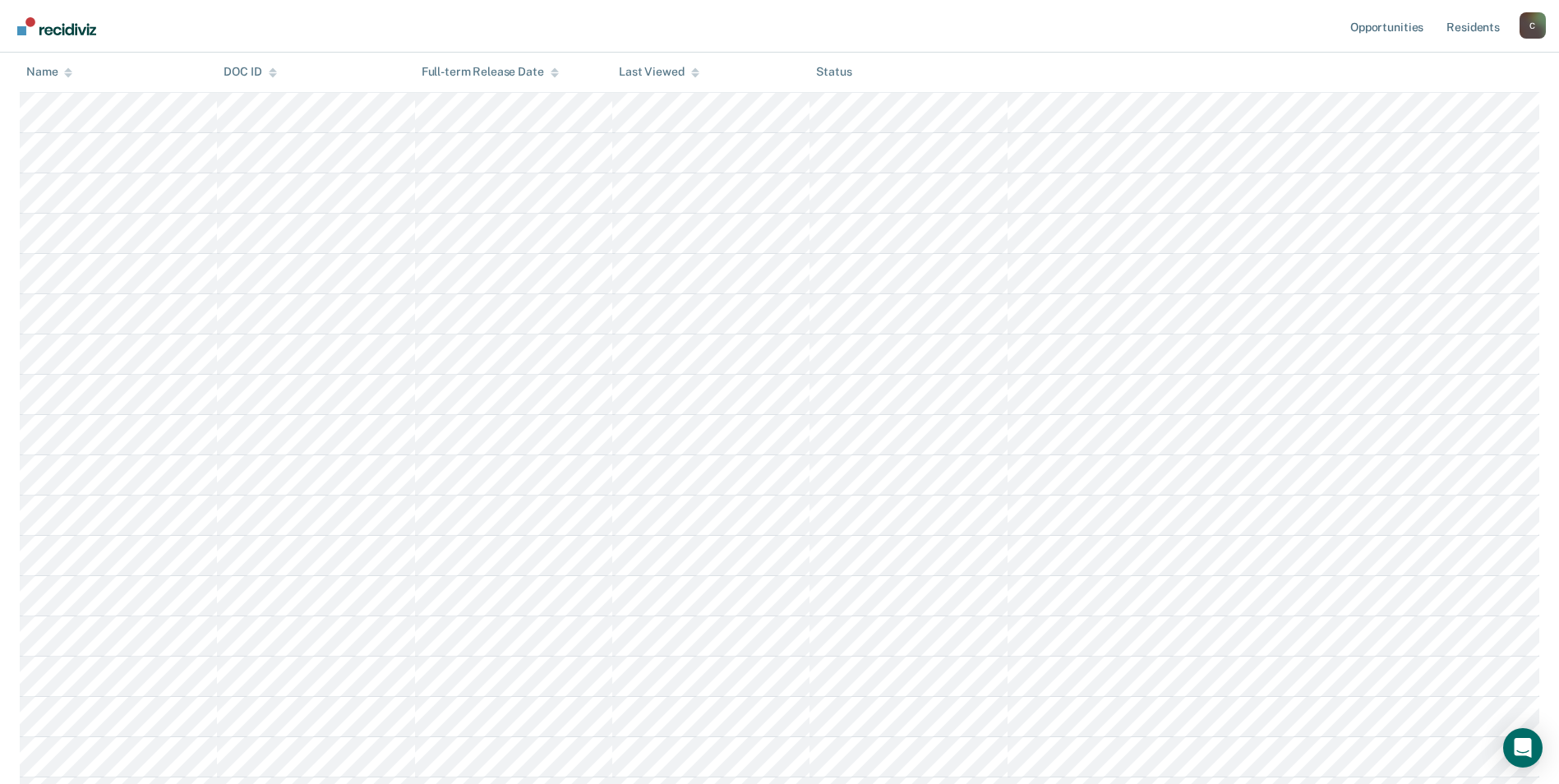
scroll to position [572, 0]
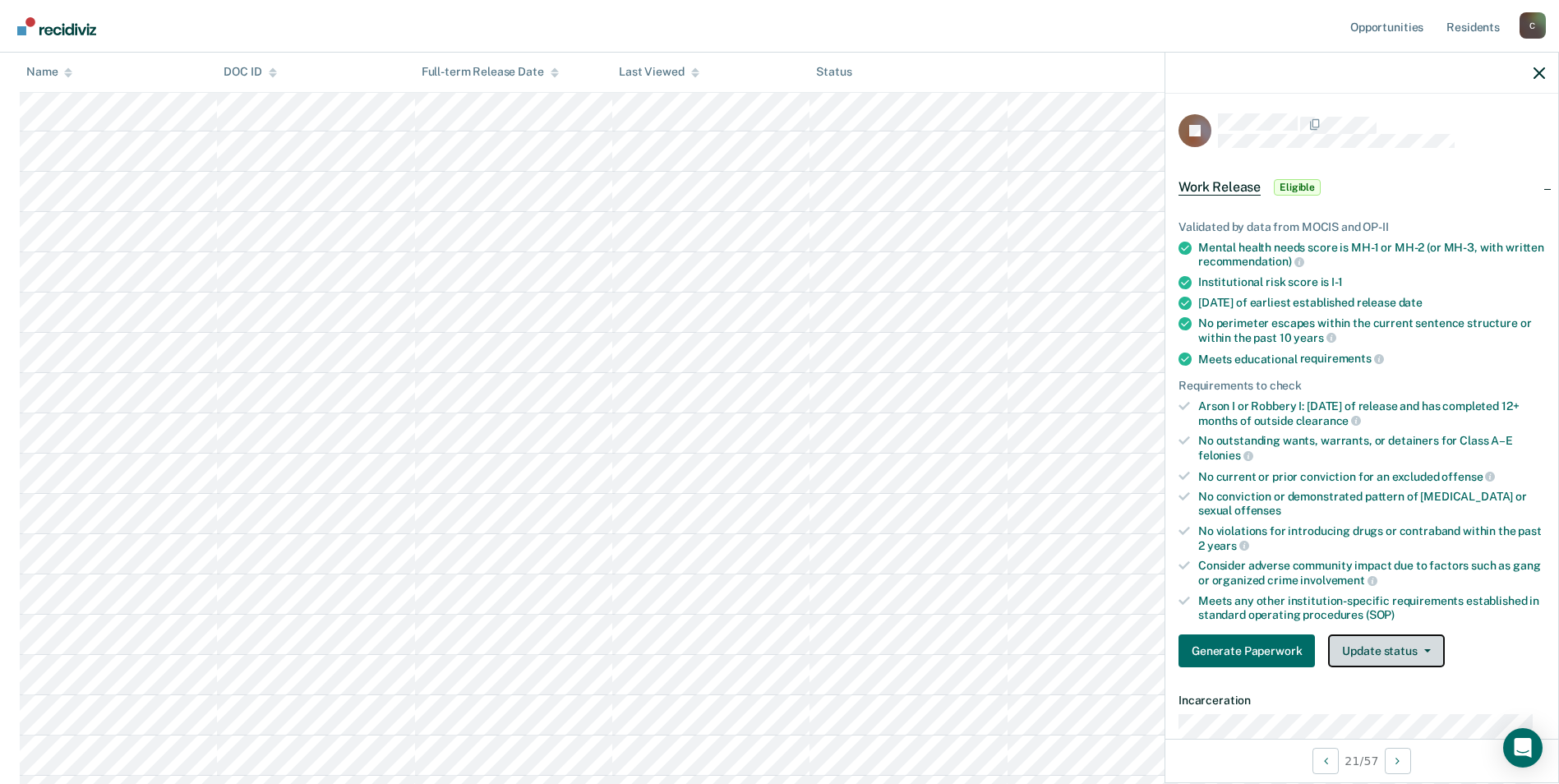
click at [1429, 649] on button "Update status" at bounding box center [1386, 650] width 116 height 33
click at [1416, 719] on button "Mark Ineligible" at bounding box center [1407, 716] width 159 height 26
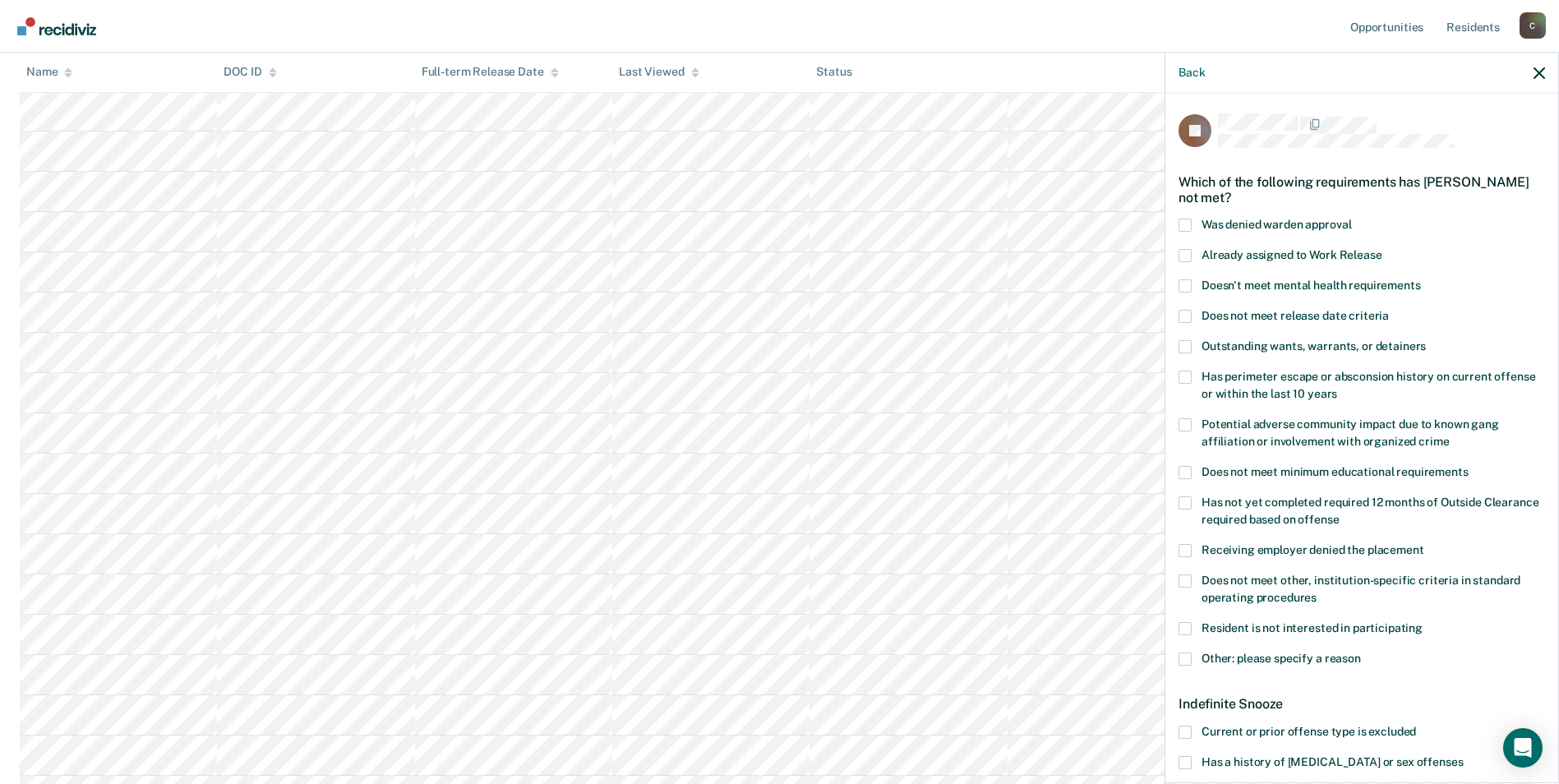
click at [1185, 657] on span at bounding box center [1185, 659] width 13 height 13
click at [1361, 653] on input "Other: please specify a reason" at bounding box center [1361, 653] width 0 height 0
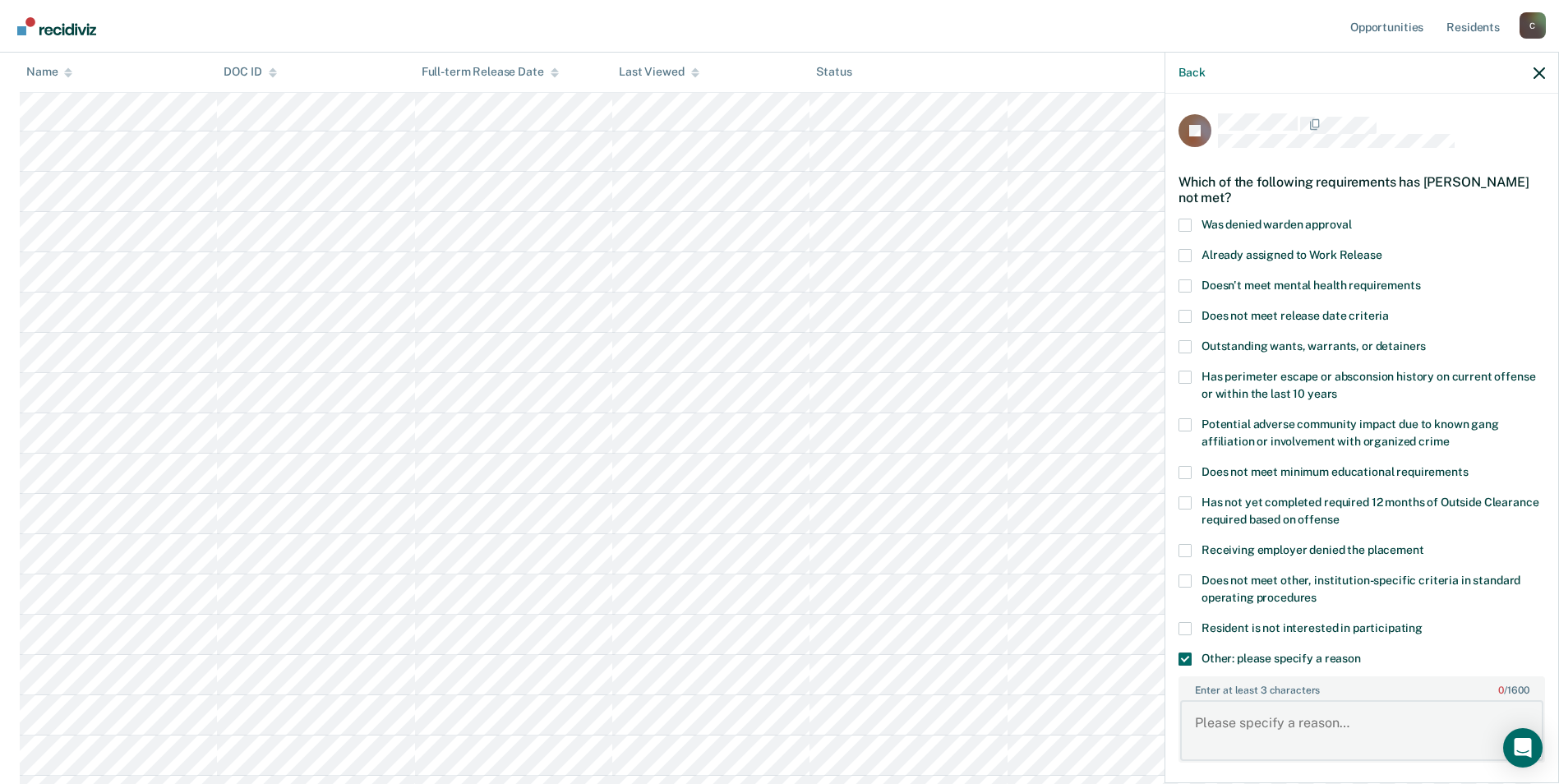
click at [1270, 723] on textarea "Enter at least 3 characters 0 / 1600" at bounding box center [1362, 730] width 363 height 61
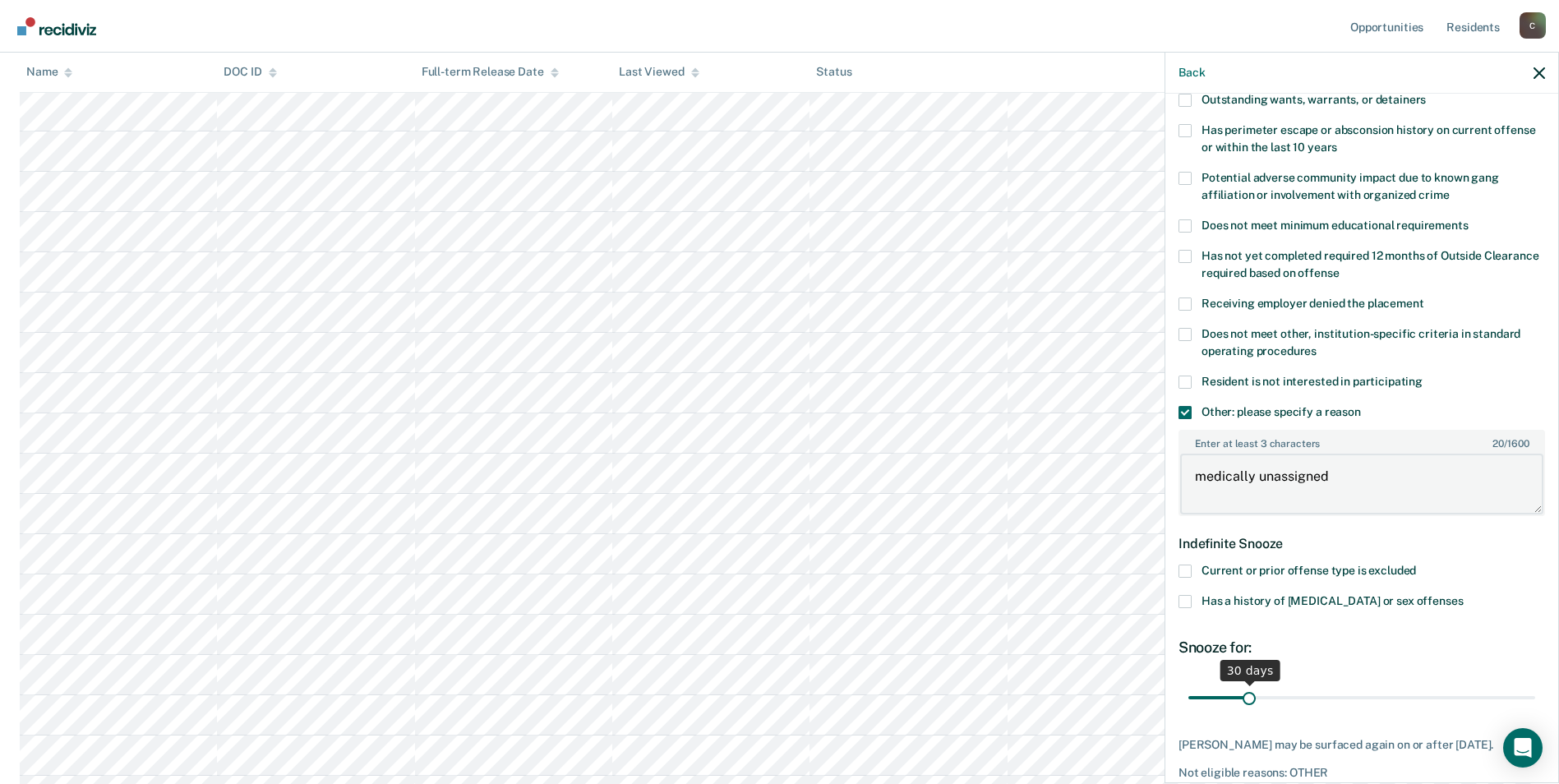
type textarea "medically unassigned"
drag, startPoint x: 1242, startPoint y: 694, endPoint x: 1569, endPoint y: 681, distance: 327.3
type input "180"
click at [1535, 683] on input "range" at bounding box center [1361, 697] width 347 height 29
click at [1524, 747] on icon "Open Intercom Messenger" at bounding box center [1522, 747] width 19 height 21
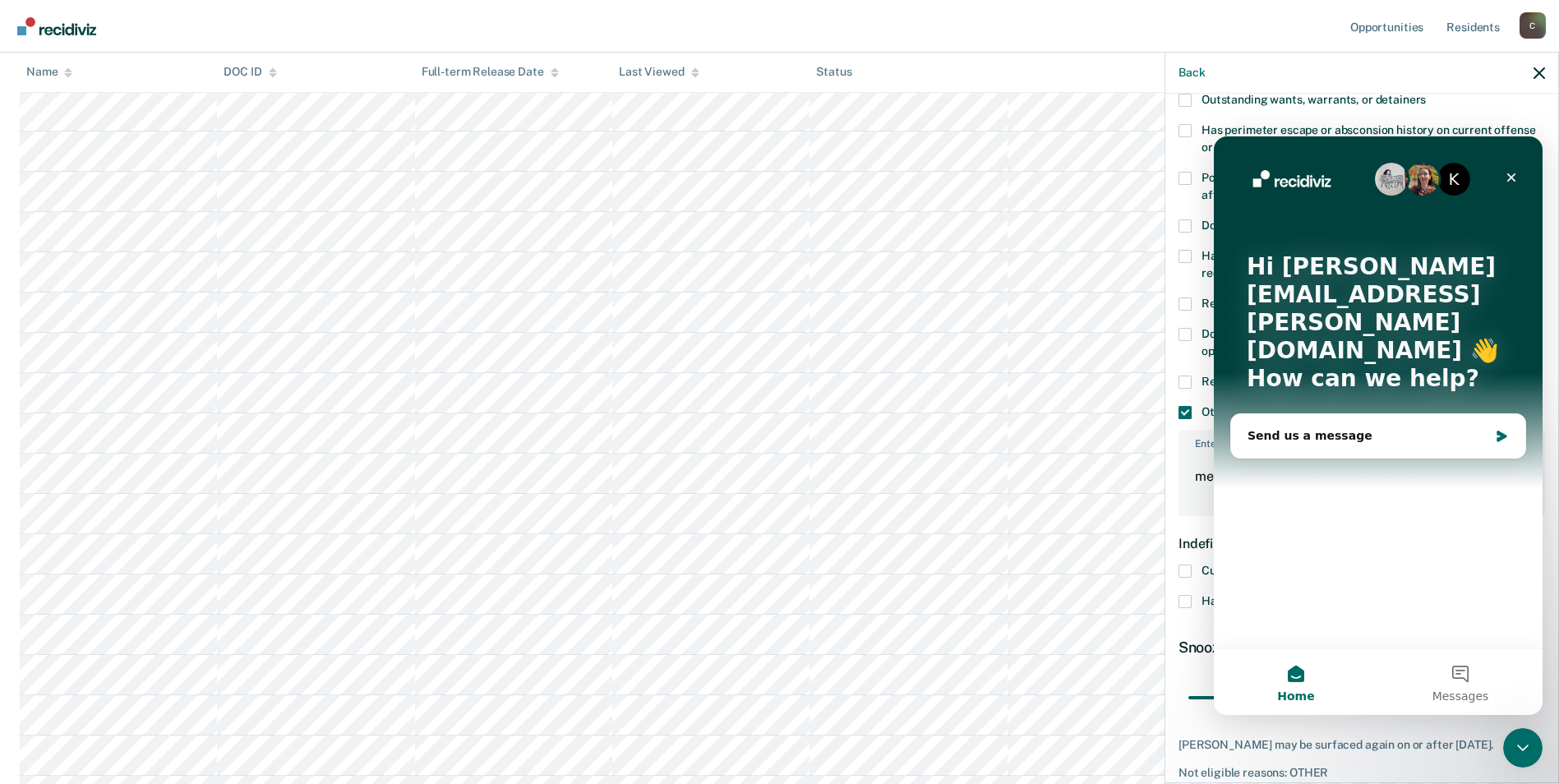
scroll to position [0, 0]
click at [1513, 175] on icon "Close" at bounding box center [1511, 177] width 9 height 9
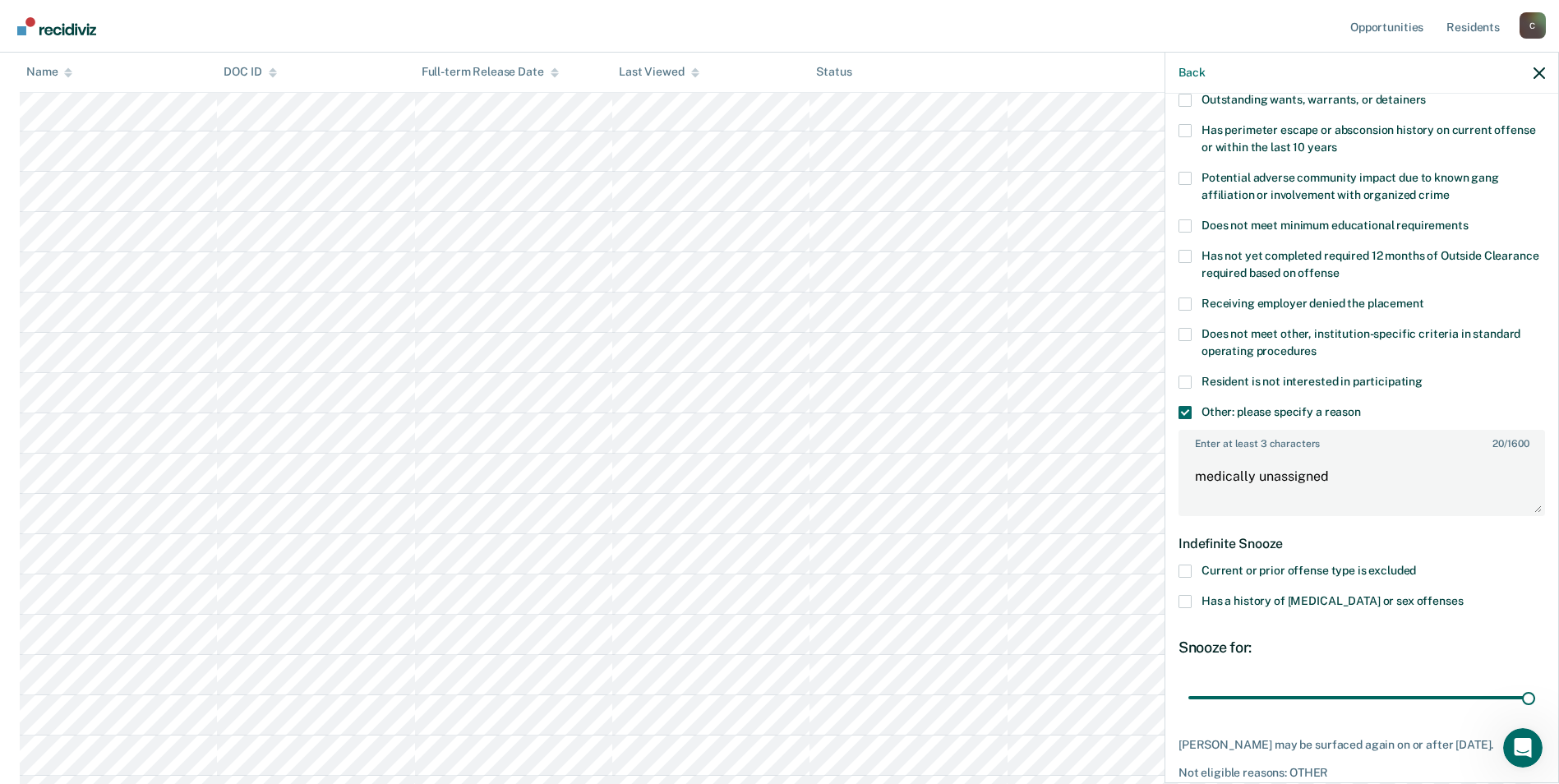
scroll to position [320, 0]
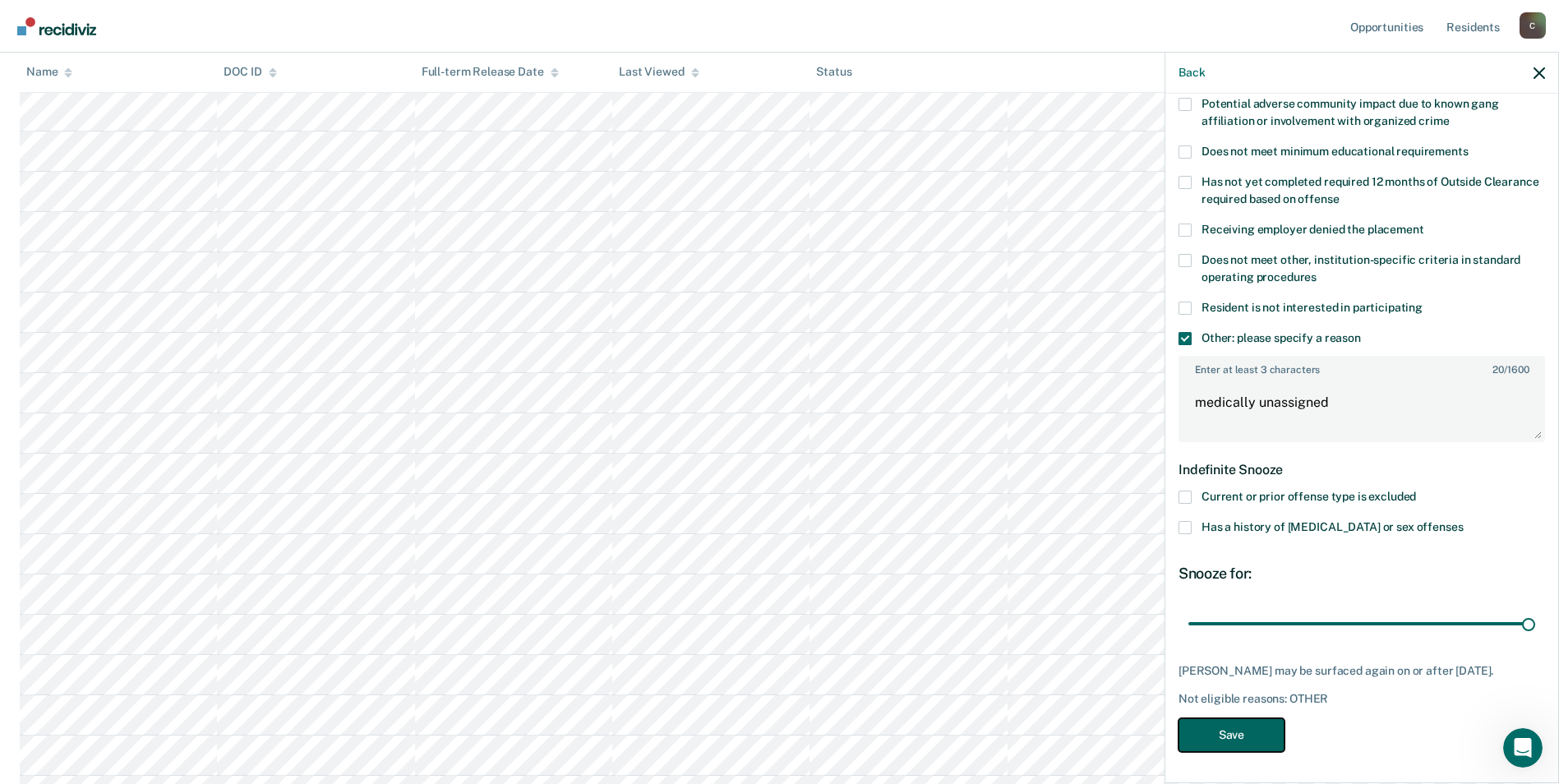
click at [1238, 732] on button "Save" at bounding box center [1232, 735] width 106 height 34
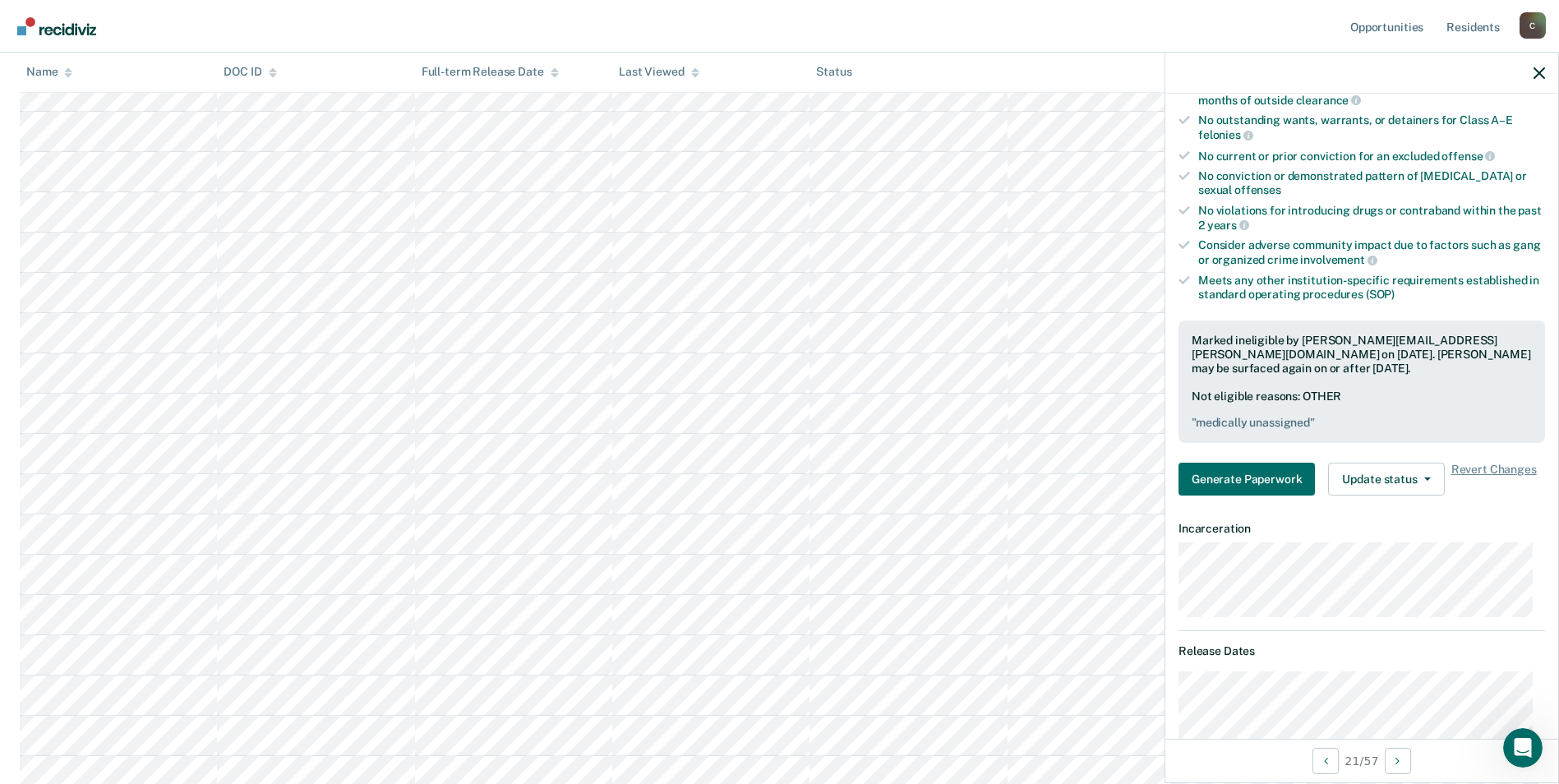
scroll to position [1640, 0]
click at [1538, 73] on icon "button" at bounding box center [1539, 72] width 11 height 11
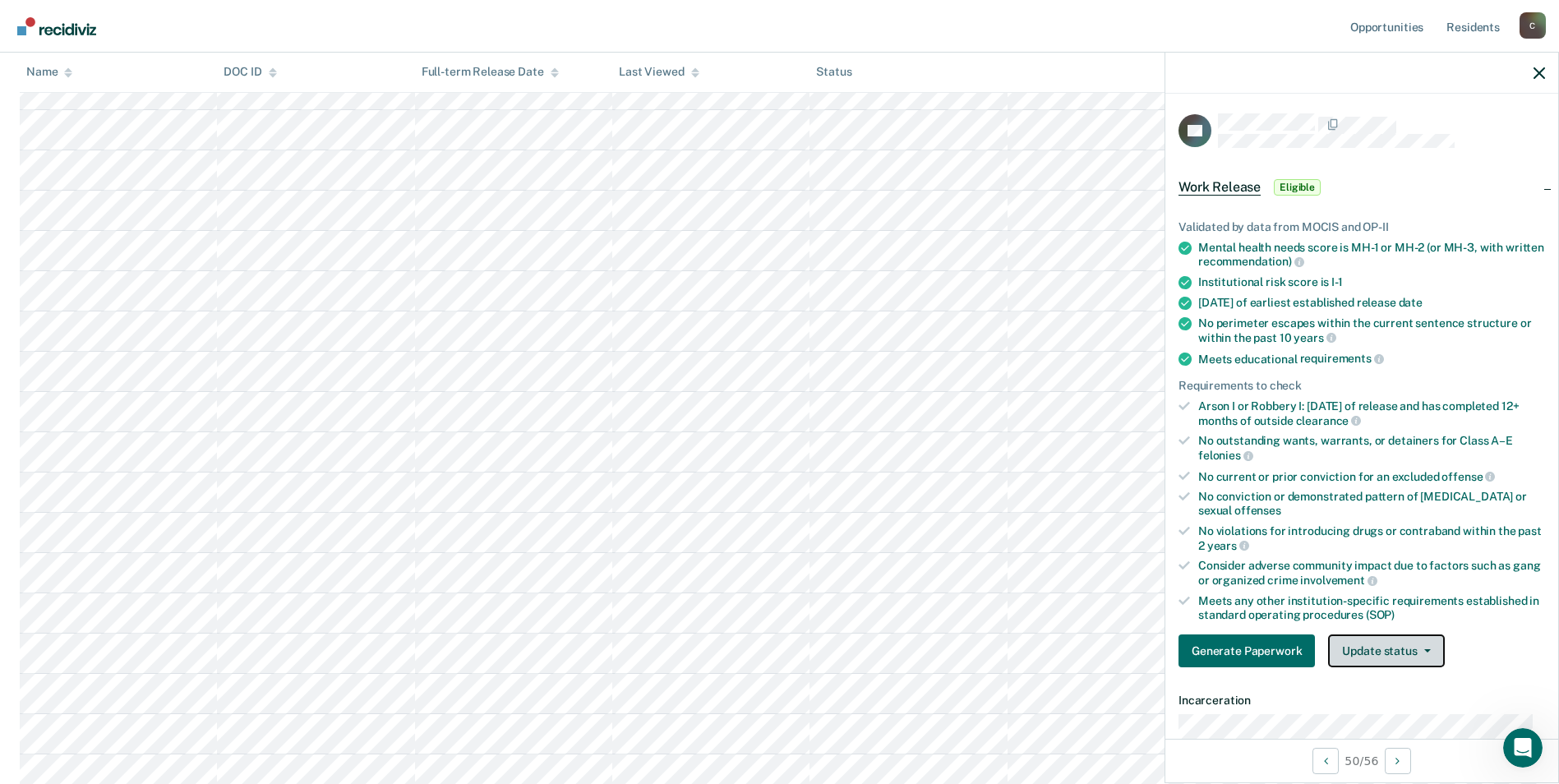
click at [1425, 651] on icon "button" at bounding box center [1428, 651] width 7 height 3
click at [1409, 714] on button "Mark Ineligible" at bounding box center [1407, 716] width 159 height 26
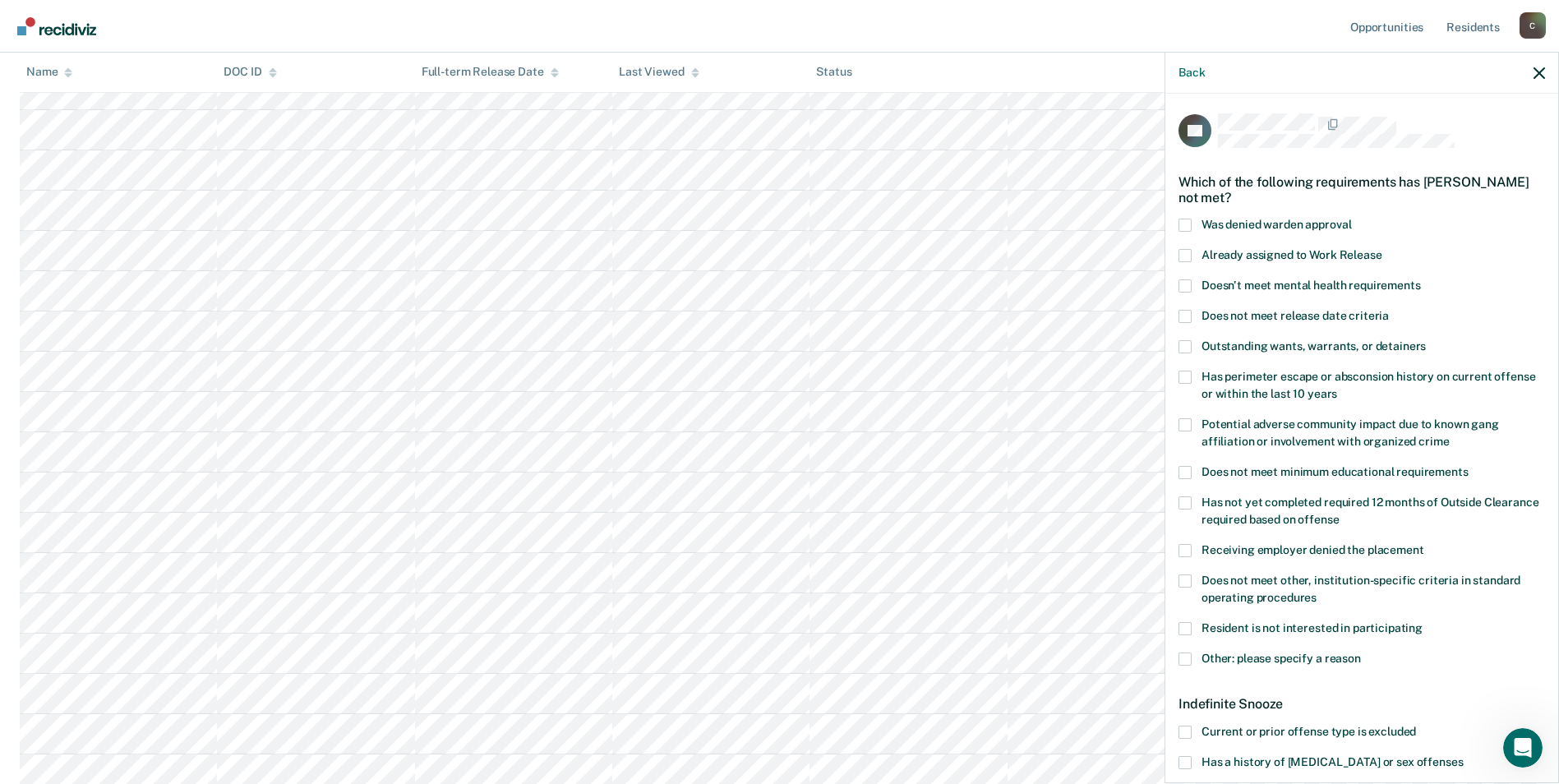
click at [1187, 655] on span at bounding box center [1185, 659] width 13 height 13
click at [1361, 653] on input "Other: please specify a reason" at bounding box center [1361, 653] width 0 height 0
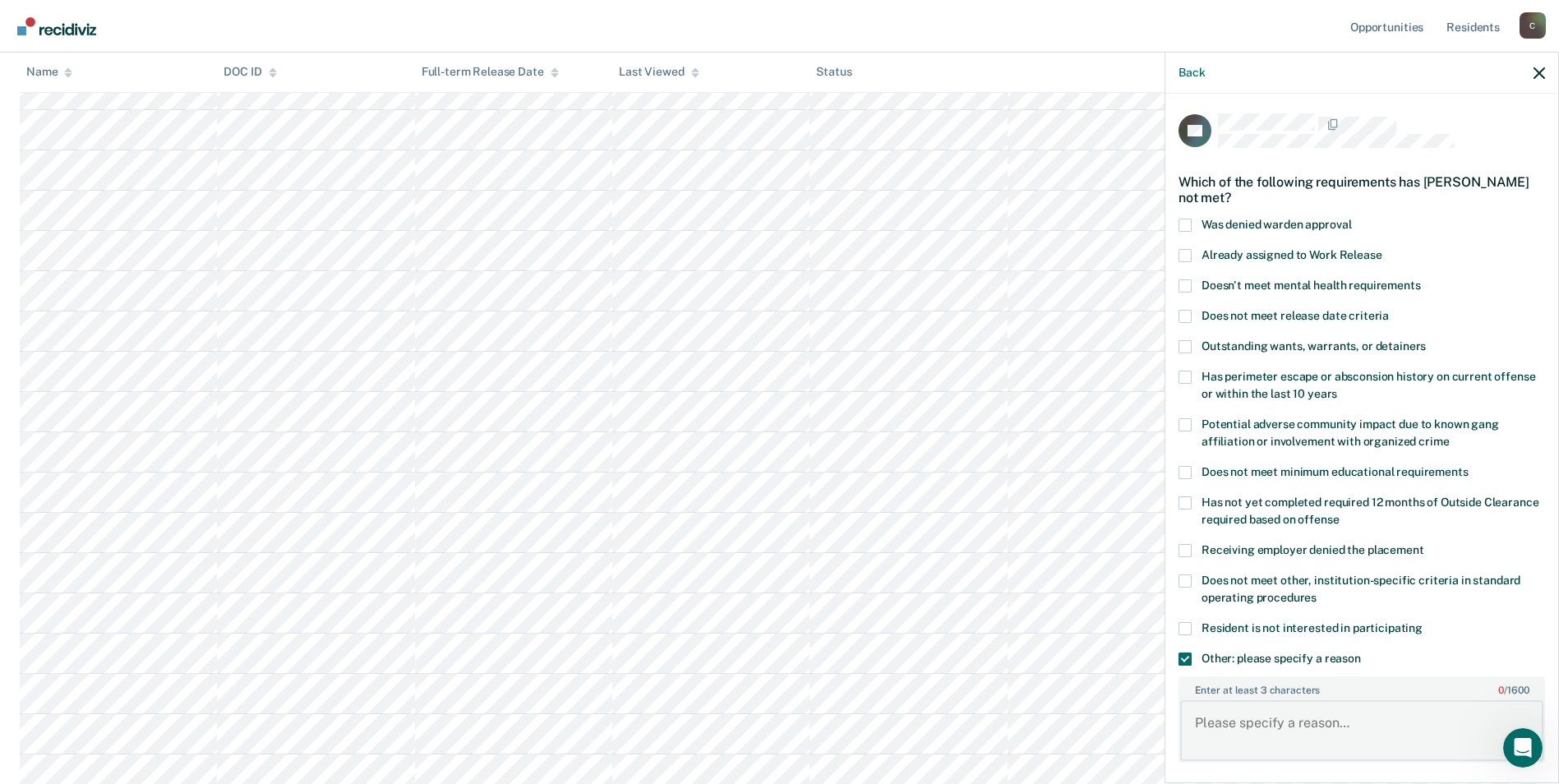
click at [1280, 717] on textarea "Enter at least 3 characters 0 / 1600" at bounding box center [1362, 730] width 363 height 61
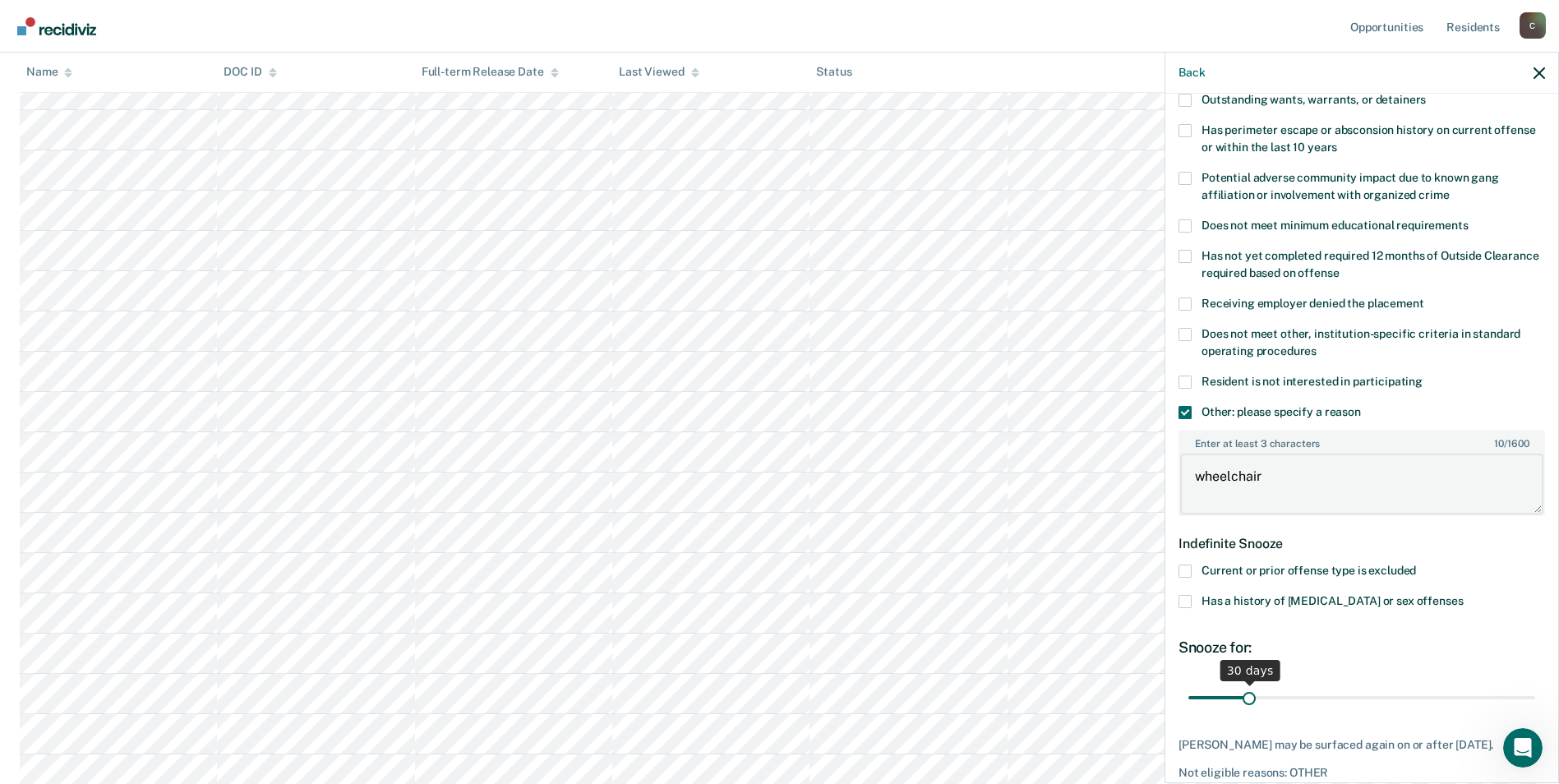
type textarea "wheelchair"
drag, startPoint x: 1245, startPoint y: 694, endPoint x: 1556, endPoint y: 686, distance: 311.1
type input "180"
click at [1535, 686] on input "range" at bounding box center [1361, 697] width 347 height 29
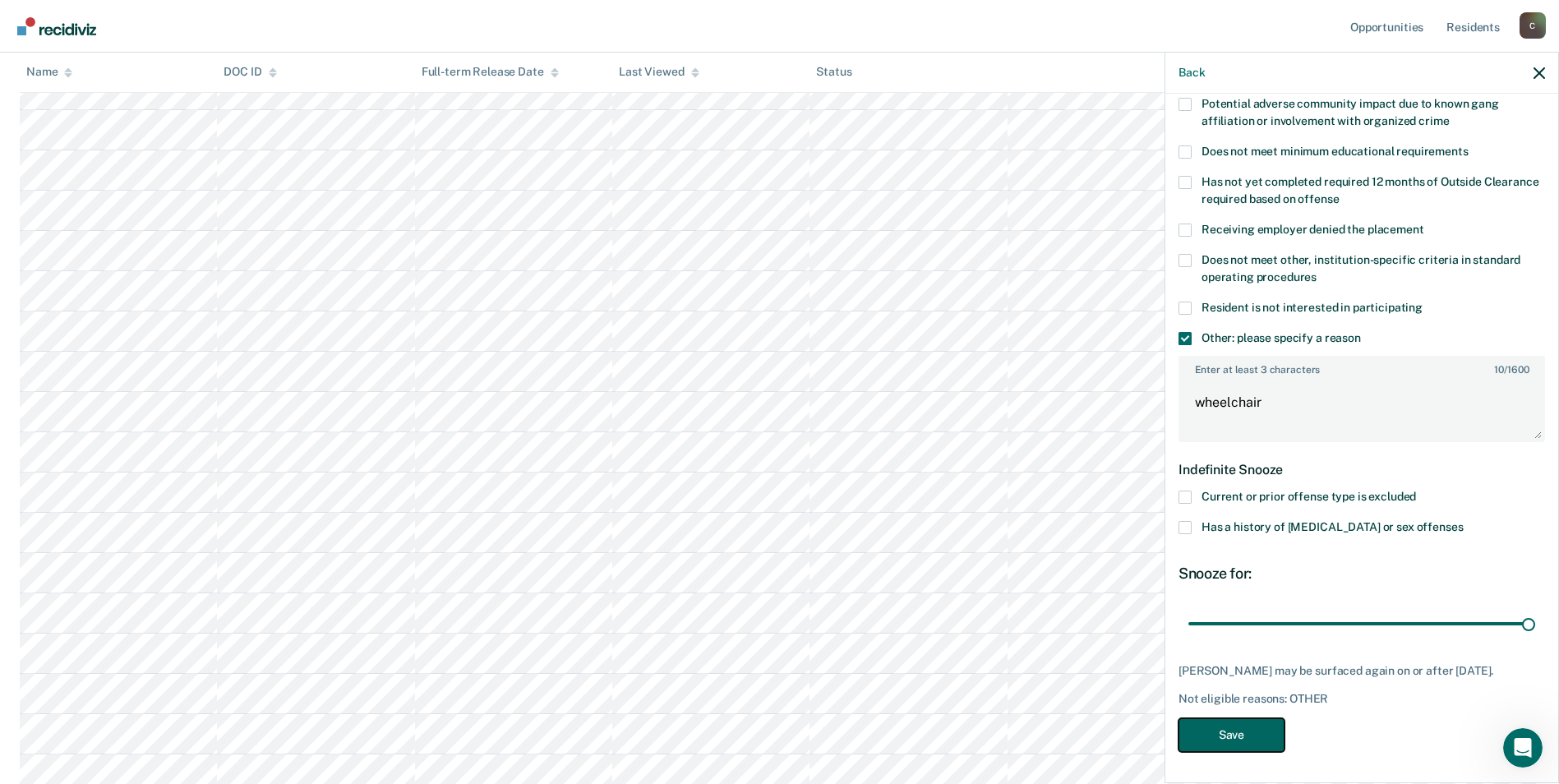
click at [1206, 732] on button "Save" at bounding box center [1232, 735] width 106 height 34
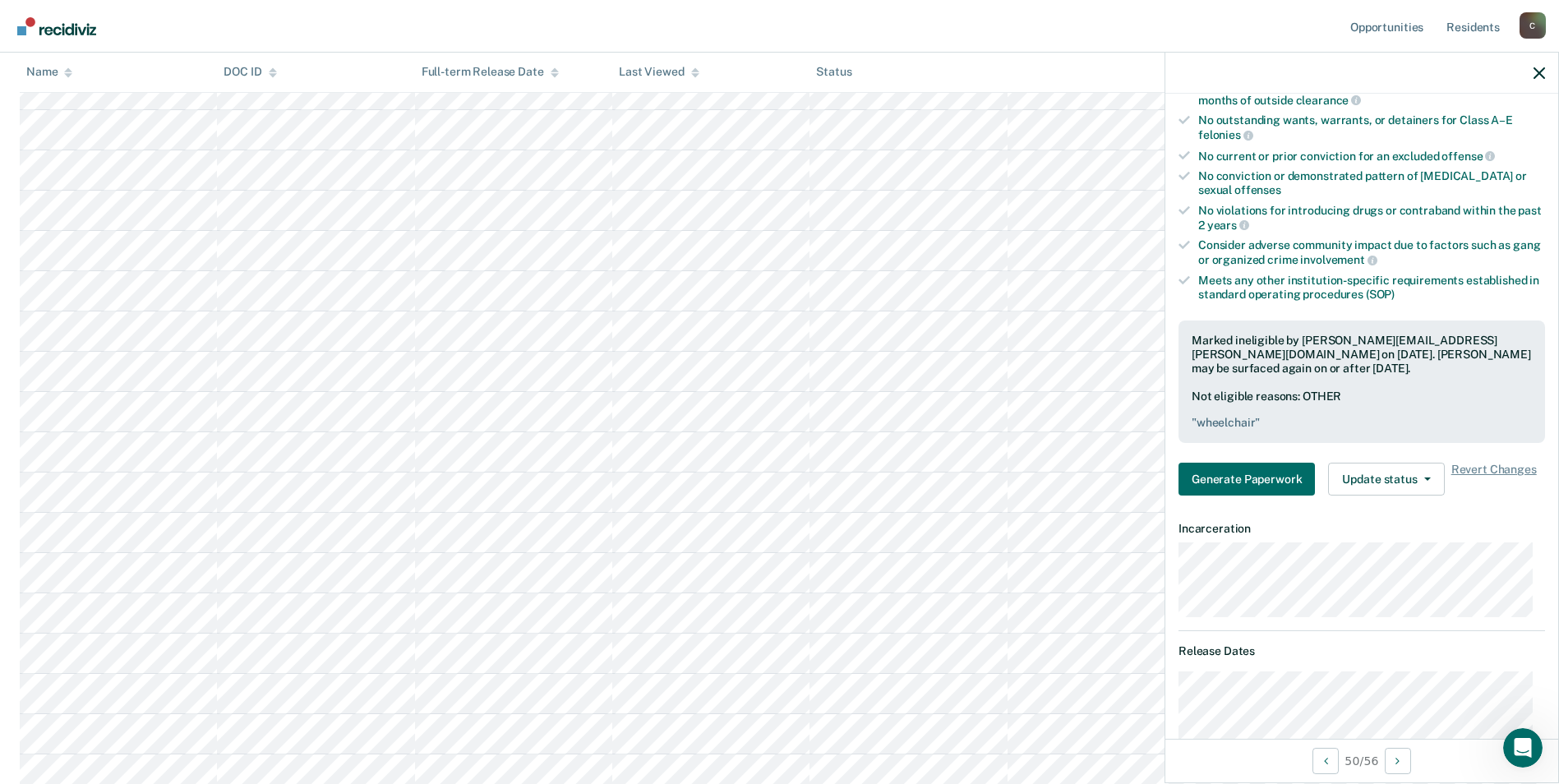
scroll to position [1558, 0]
click at [1539, 75] on icon "button" at bounding box center [1539, 72] width 11 height 11
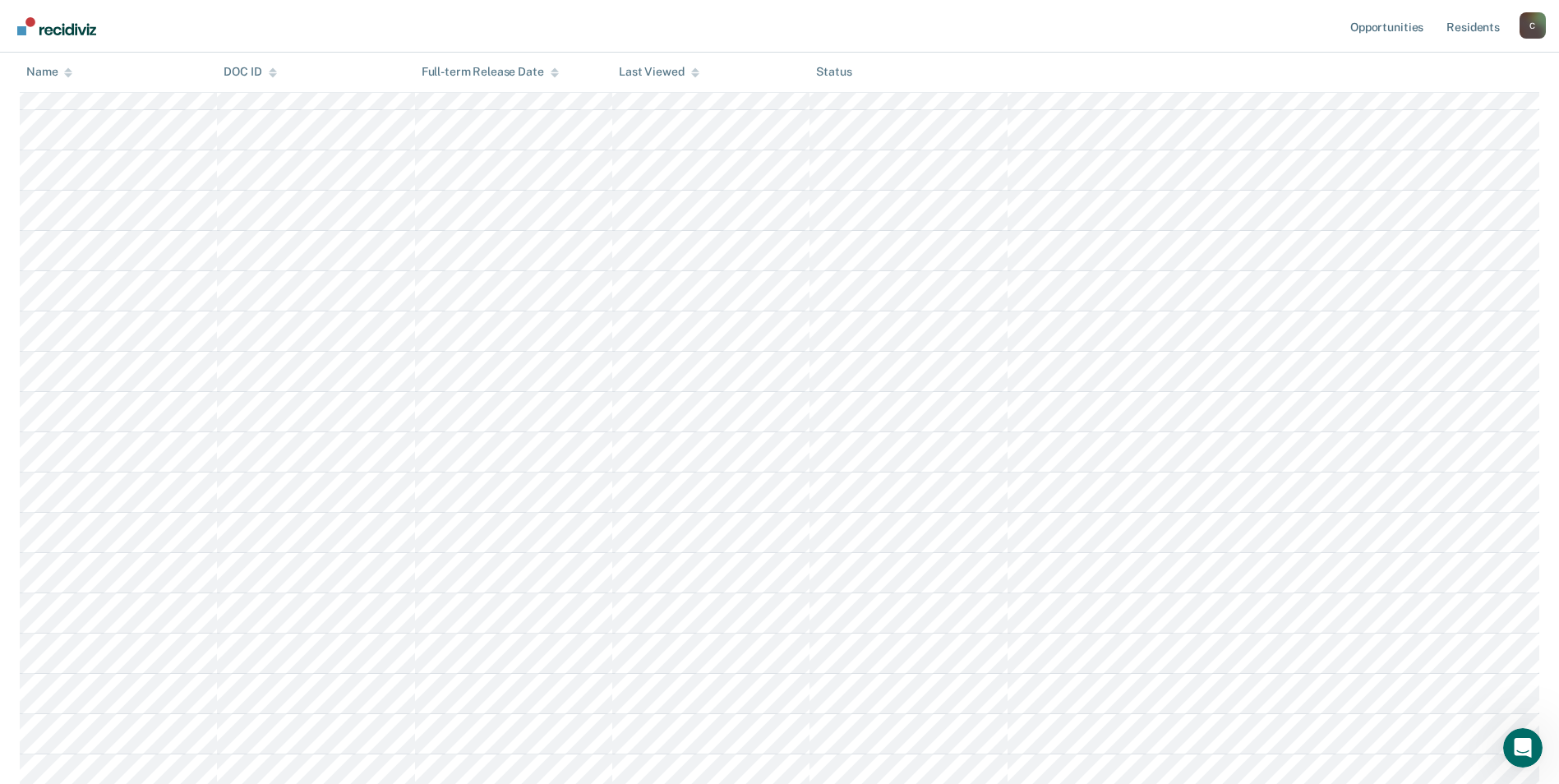
scroll to position [1561, 0]
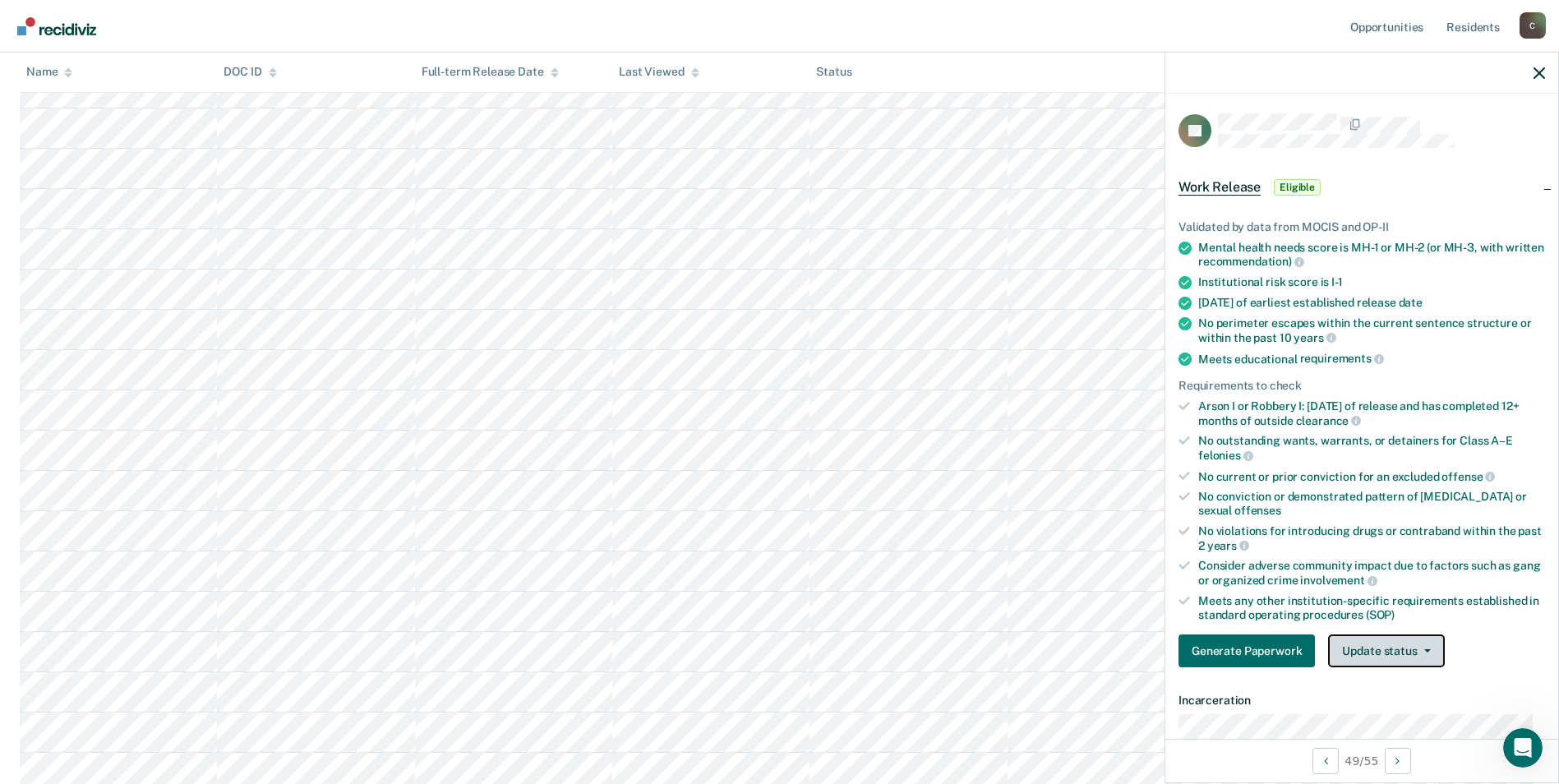
click at [1433, 648] on button "Update status" at bounding box center [1386, 650] width 116 height 33
click at [1393, 718] on button "Mark Ineligible" at bounding box center [1407, 716] width 159 height 26
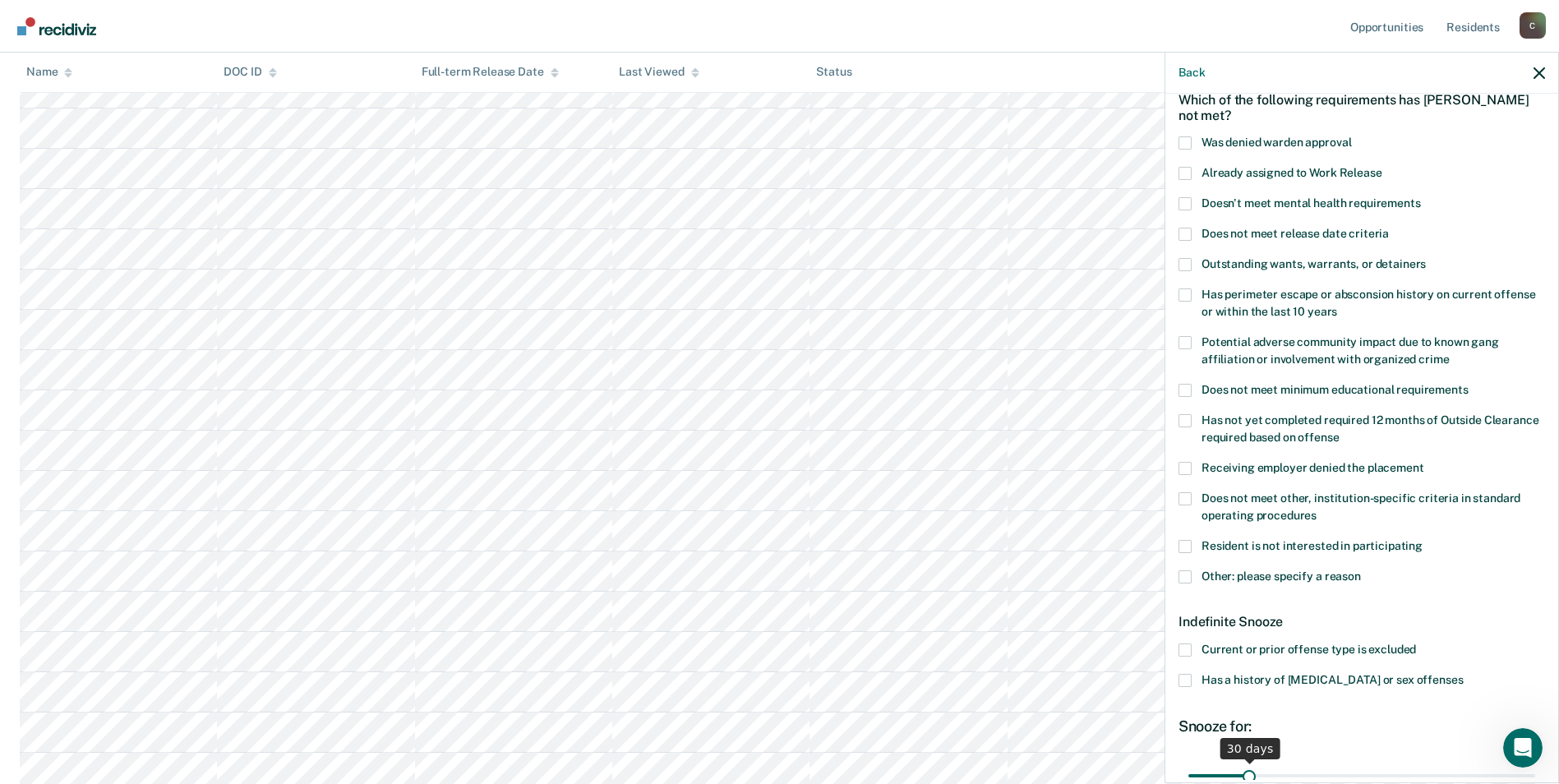
scroll to position [164, 0]
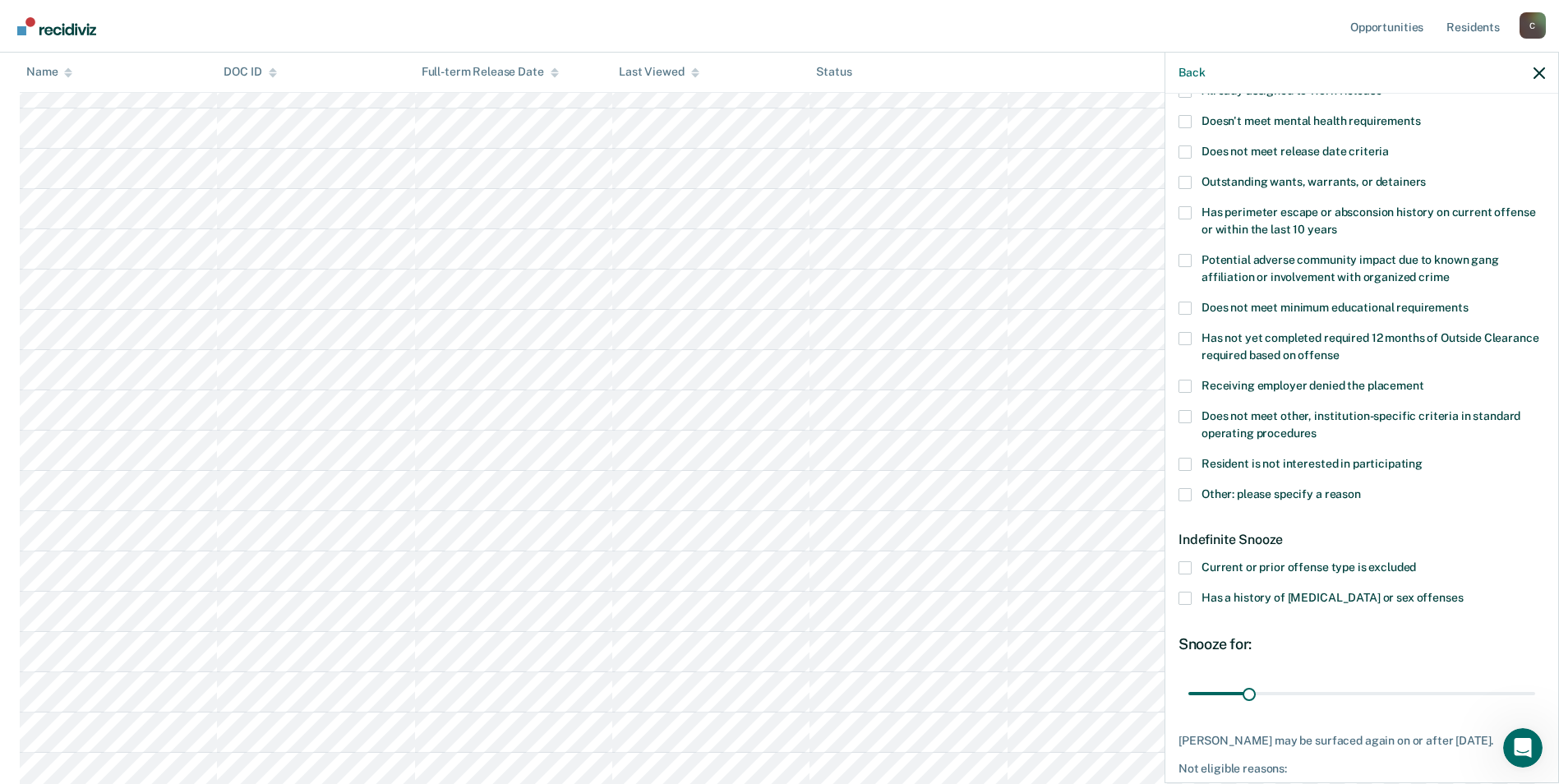
click at [1195, 597] on label "Has a history of [MEDICAL_DATA] or sex offenses" at bounding box center [1362, 600] width 367 height 17
click at [1463, 591] on input "Has a history of [MEDICAL_DATA] or sex offenses" at bounding box center [1463, 591] width 0 height 0
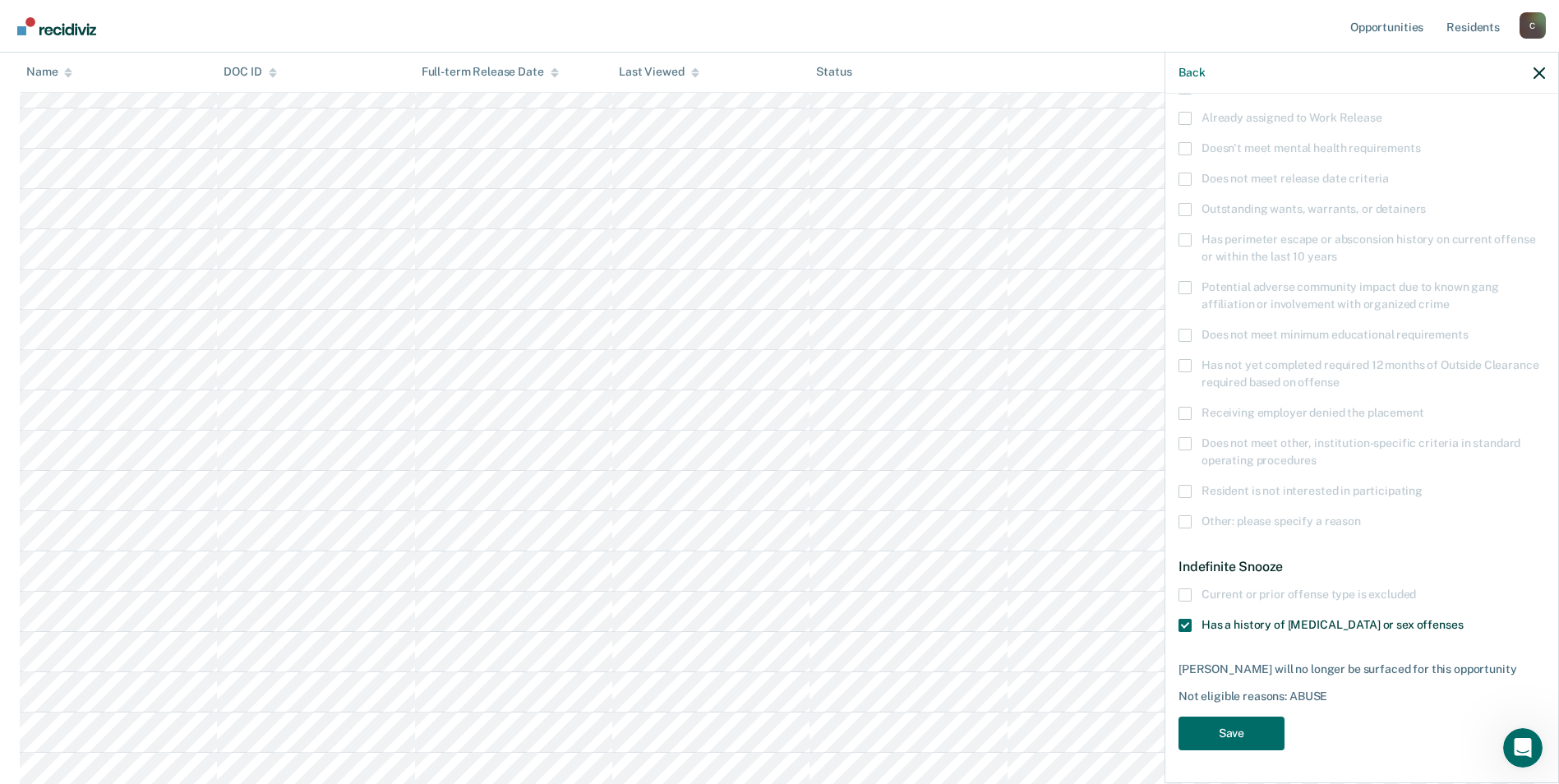
scroll to position [135, 0]
click at [1250, 727] on button "Save" at bounding box center [1232, 735] width 106 height 34
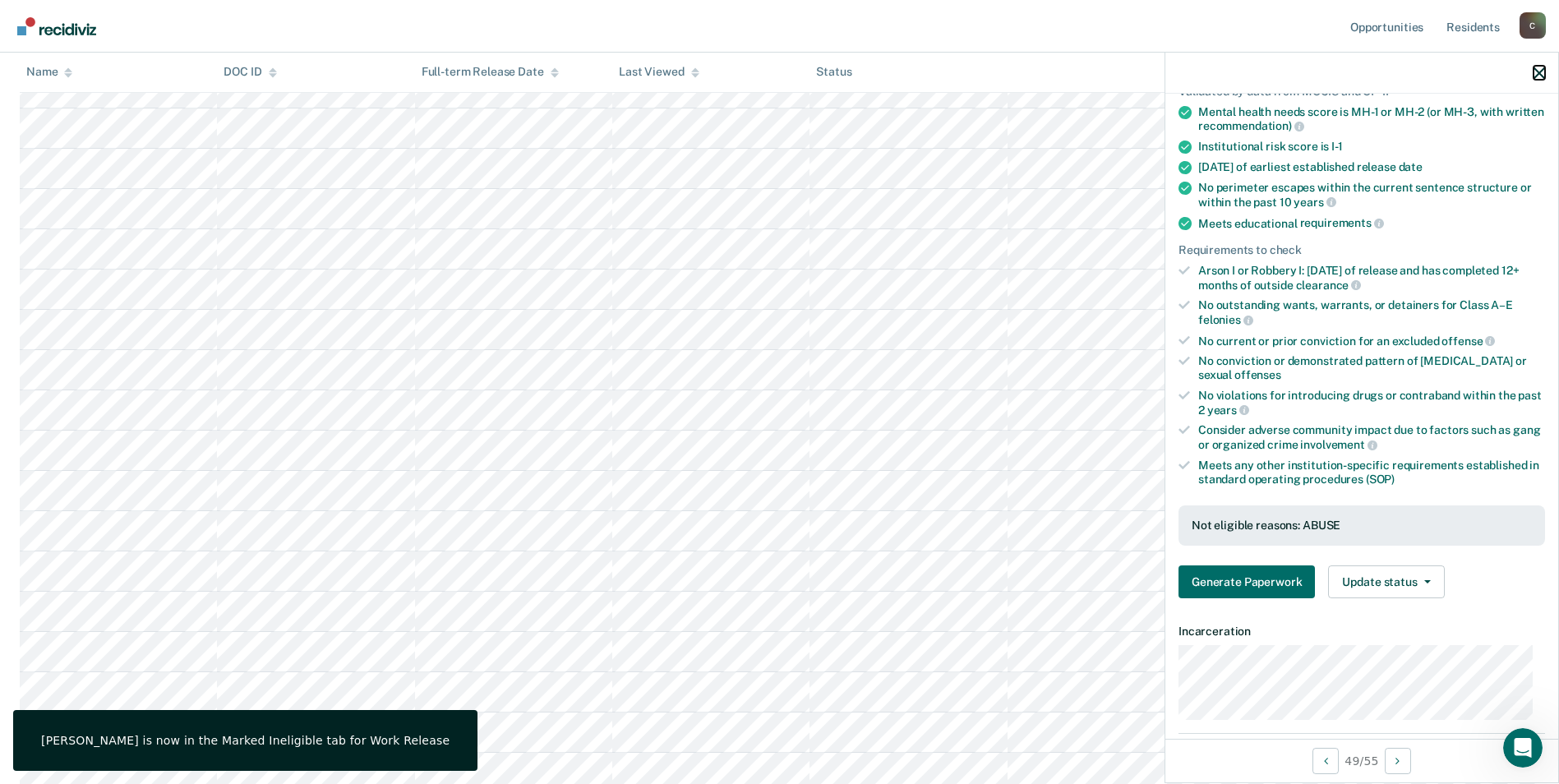
click at [1537, 74] on icon "button" at bounding box center [1539, 72] width 11 height 11
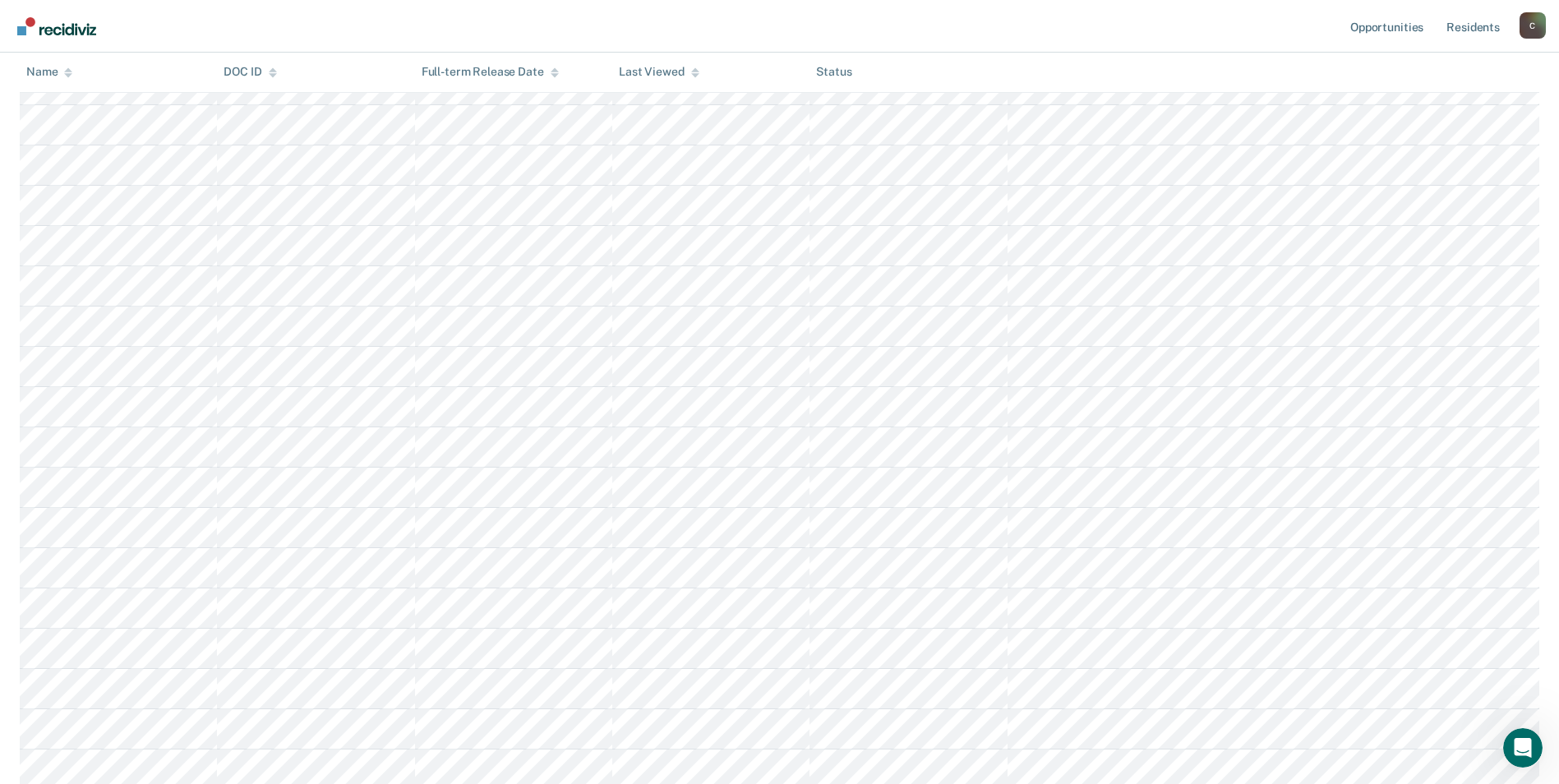
scroll to position [1807, 0]
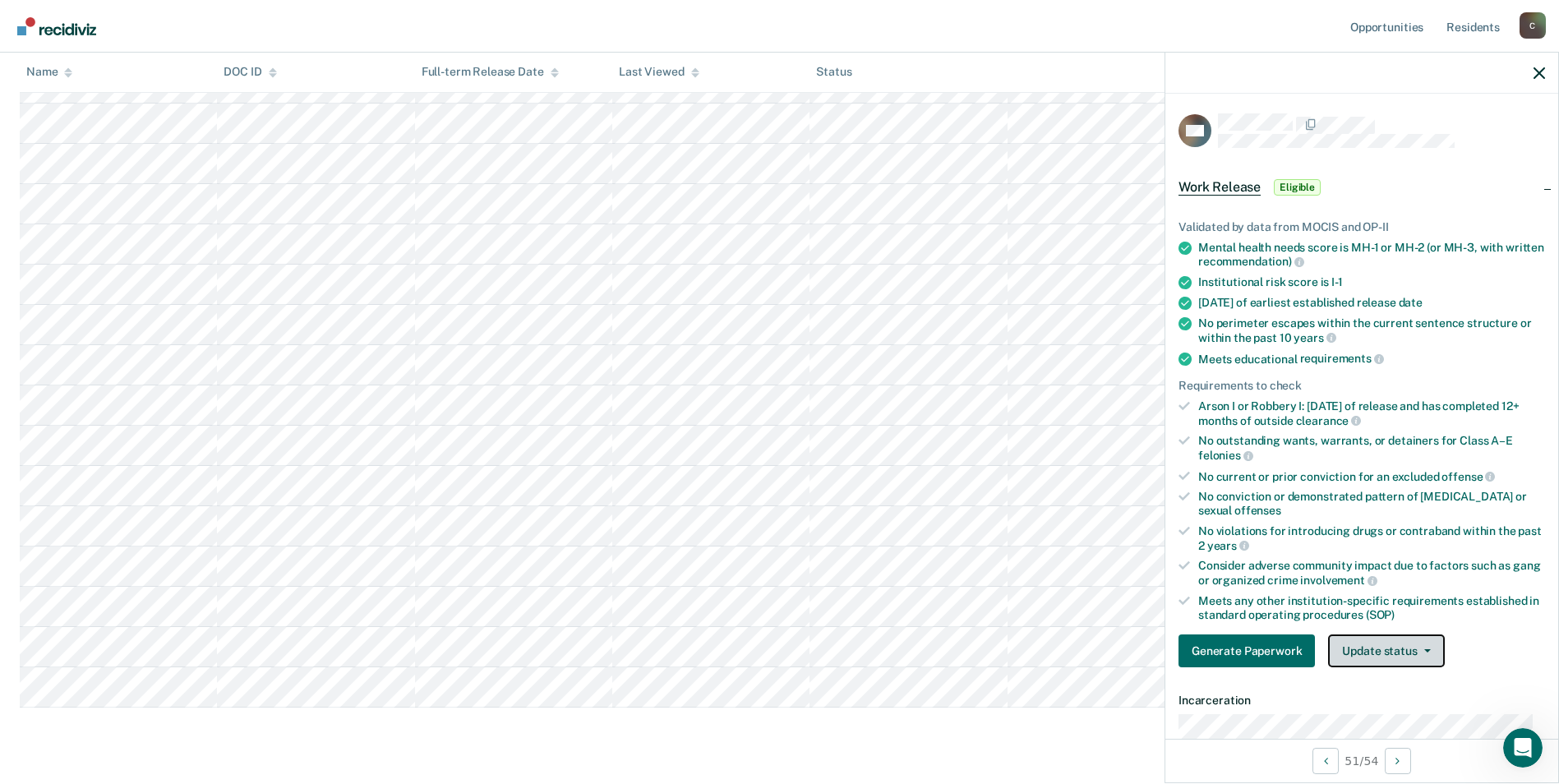
click at [1428, 645] on button "Update status" at bounding box center [1386, 650] width 116 height 33
click at [1392, 709] on button "Mark Ineligible" at bounding box center [1407, 716] width 159 height 26
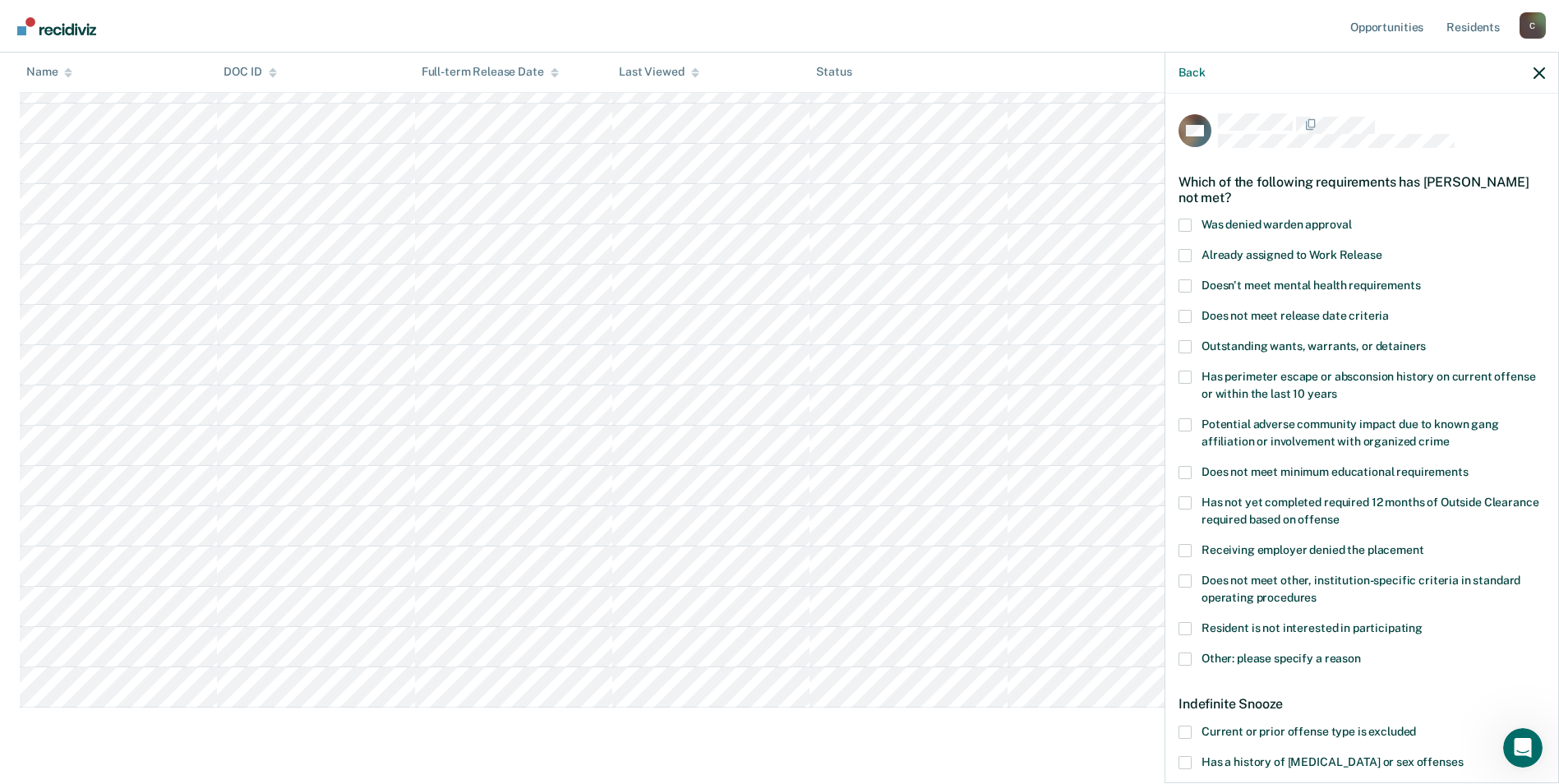
click at [1188, 655] on span at bounding box center [1185, 659] width 13 height 13
click at [1361, 653] on input "Other: please specify a reason" at bounding box center [1361, 653] width 0 height 0
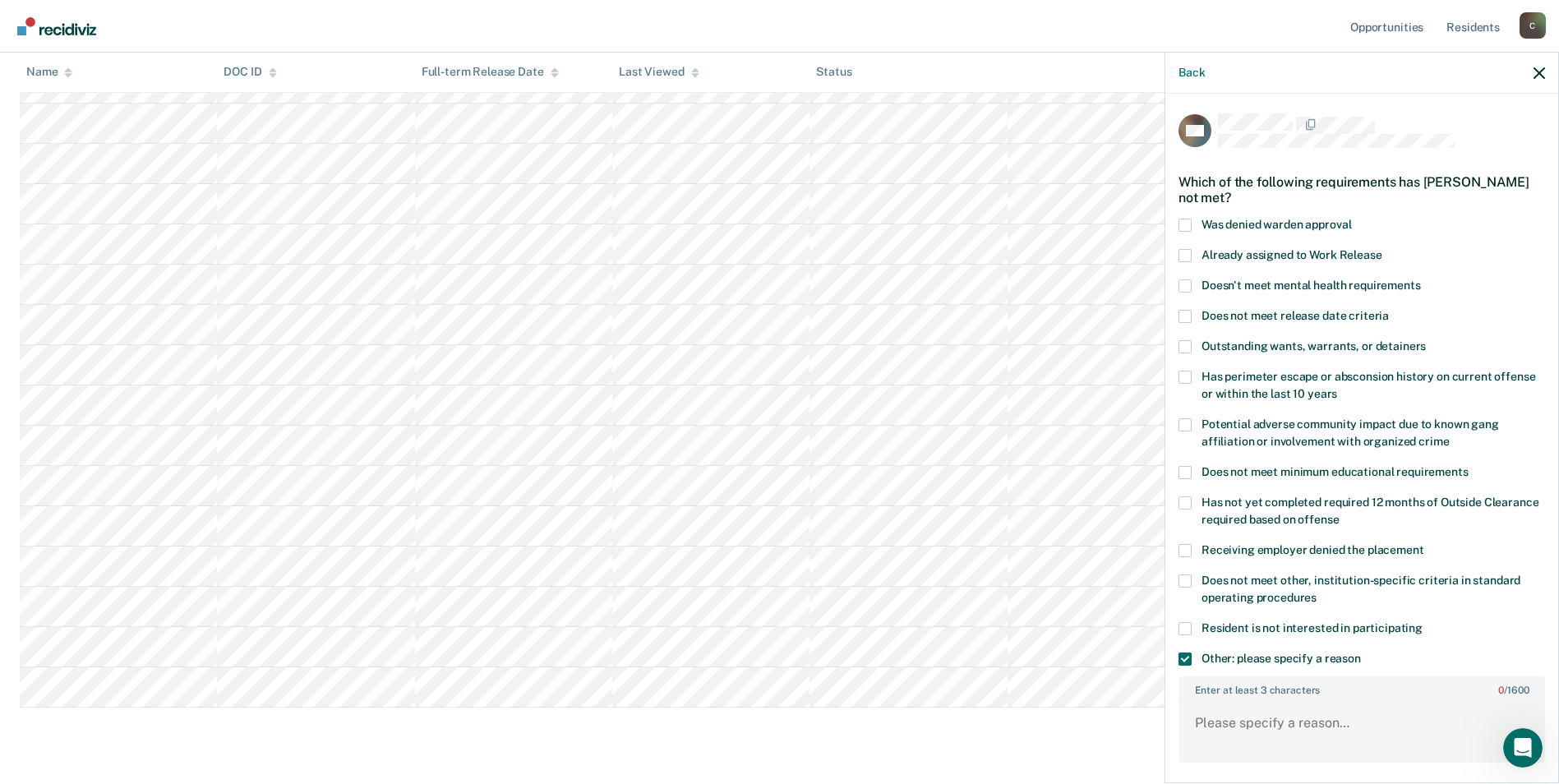
scroll to position [82, 0]
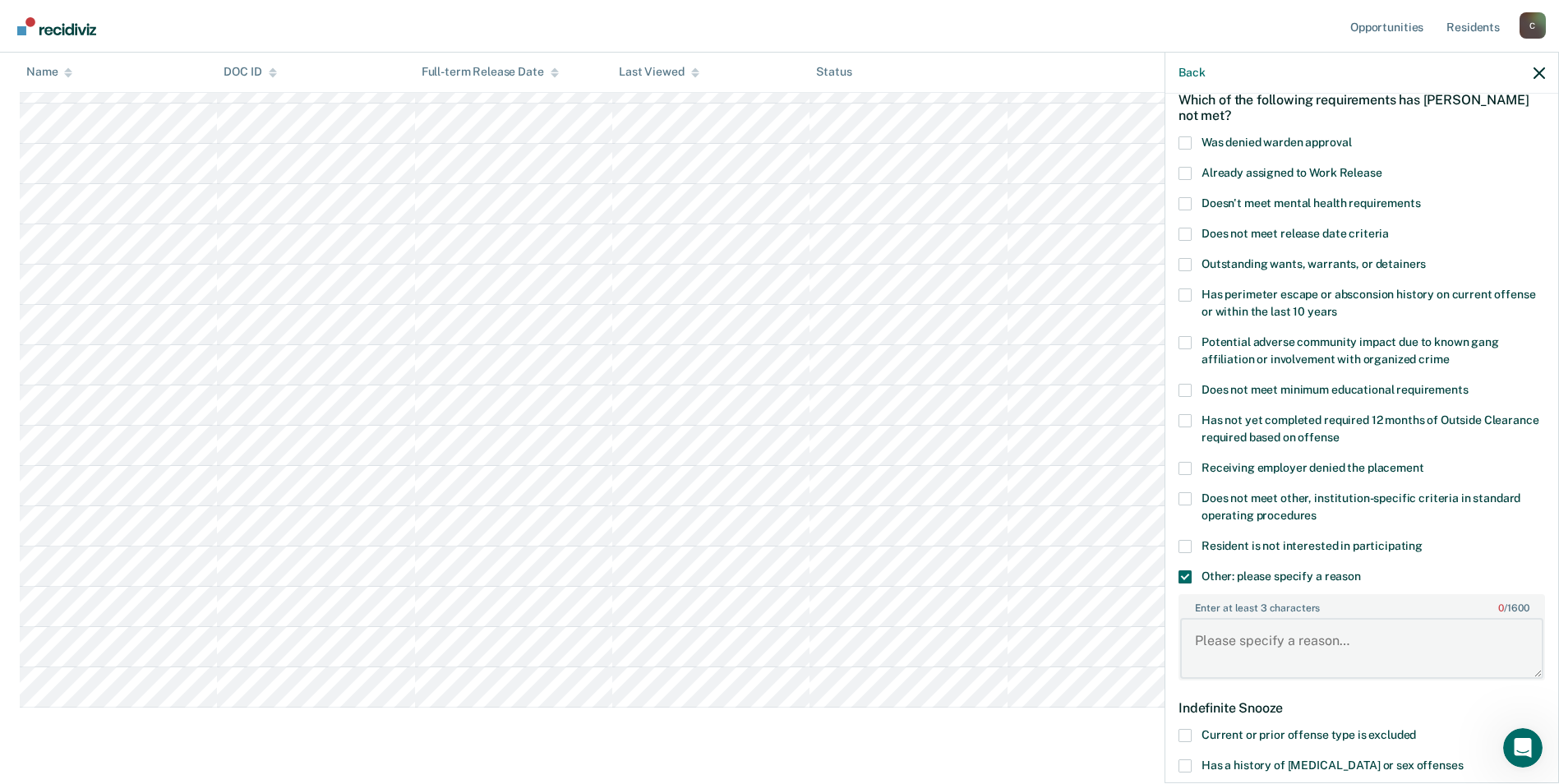
click at [1353, 659] on textarea "Enter at least 3 characters 0 / 1600" at bounding box center [1362, 648] width 363 height 61
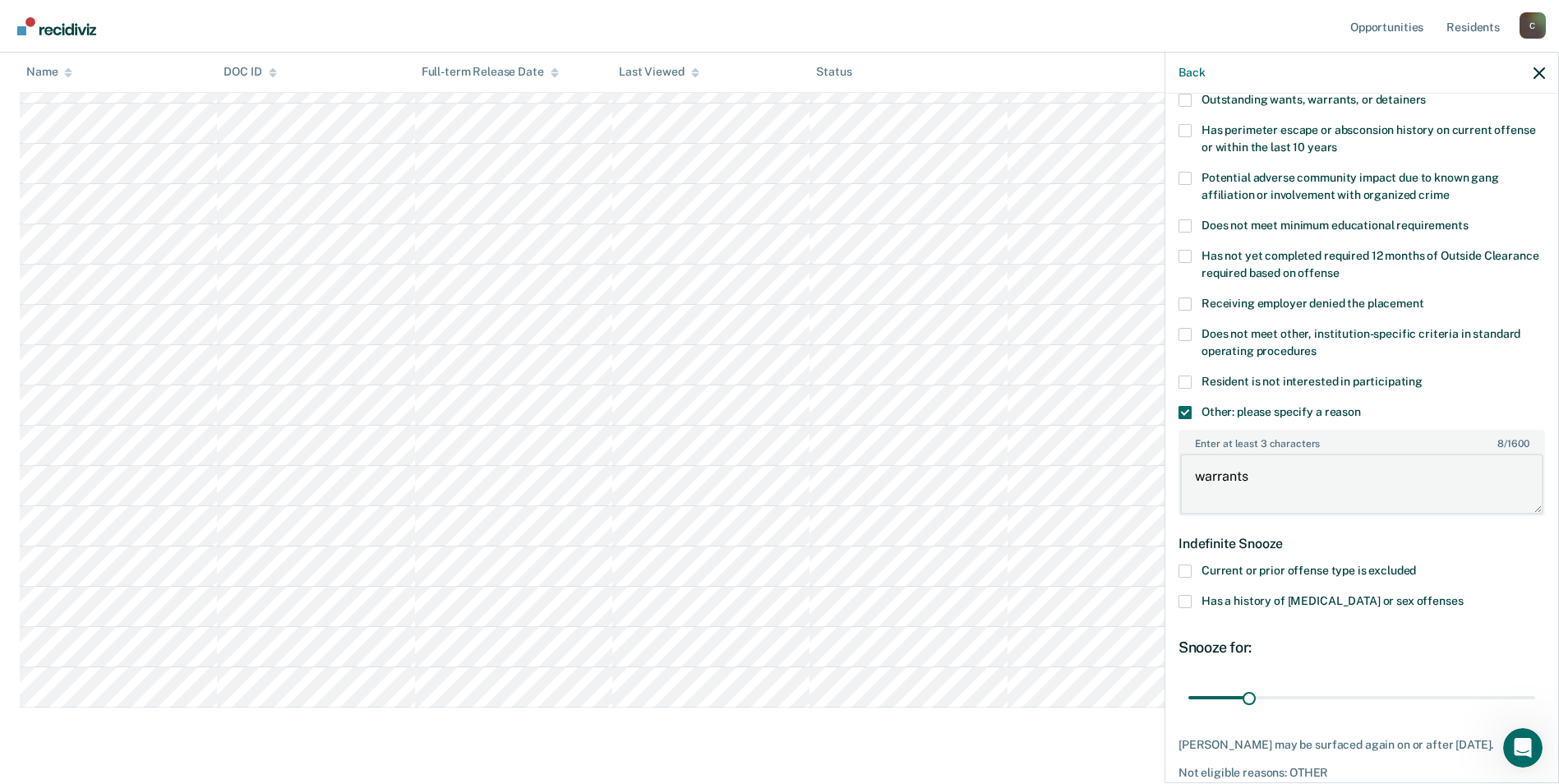
scroll to position [320, 0]
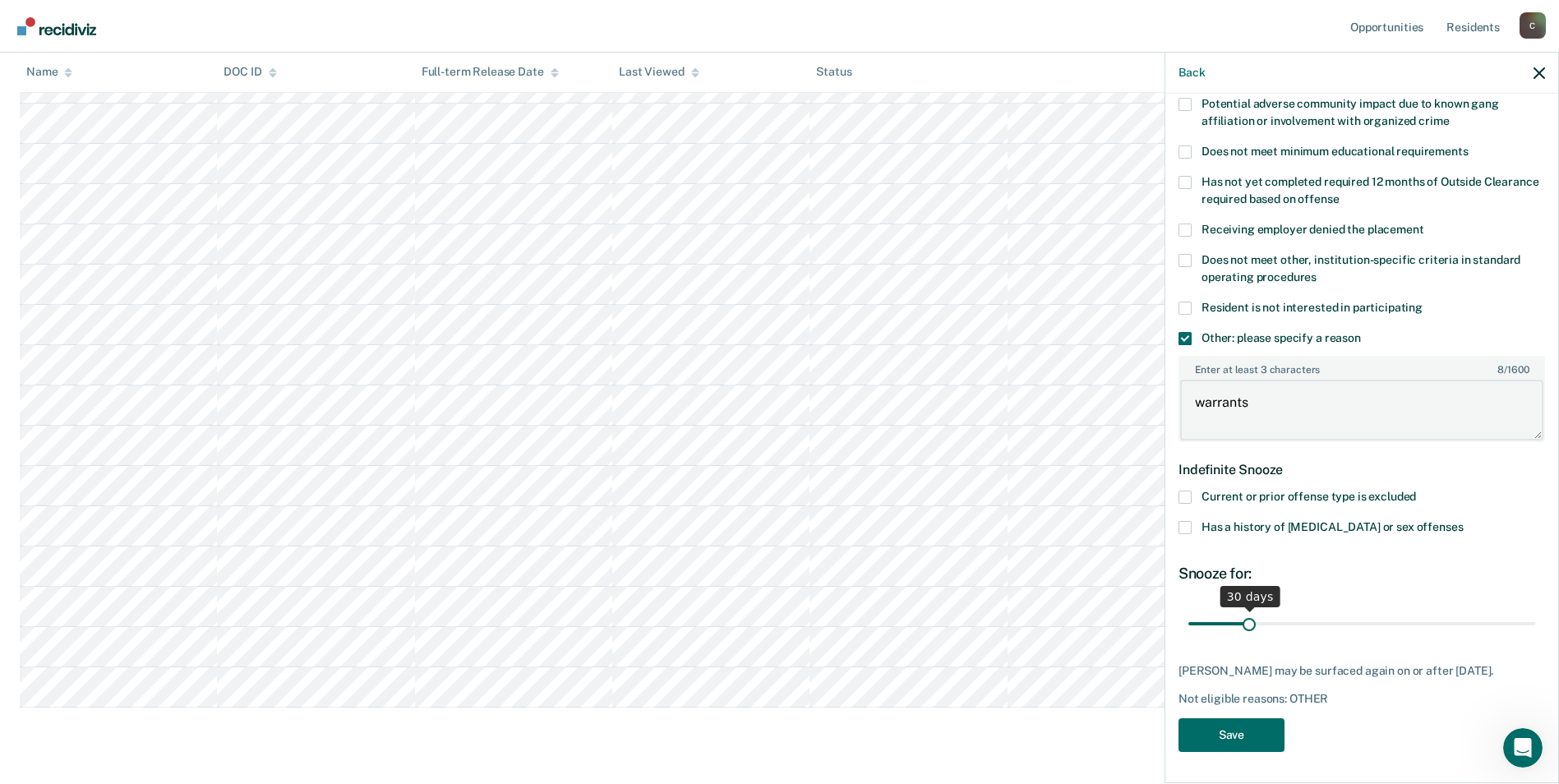
type textarea "warrants"
drag, startPoint x: 1245, startPoint y: 619, endPoint x: 1540, endPoint y: 611, distance: 295.1
type input "180"
click at [1535, 611] on input "range" at bounding box center [1361, 624] width 347 height 29
click at [1231, 735] on button "Save" at bounding box center [1232, 735] width 106 height 34
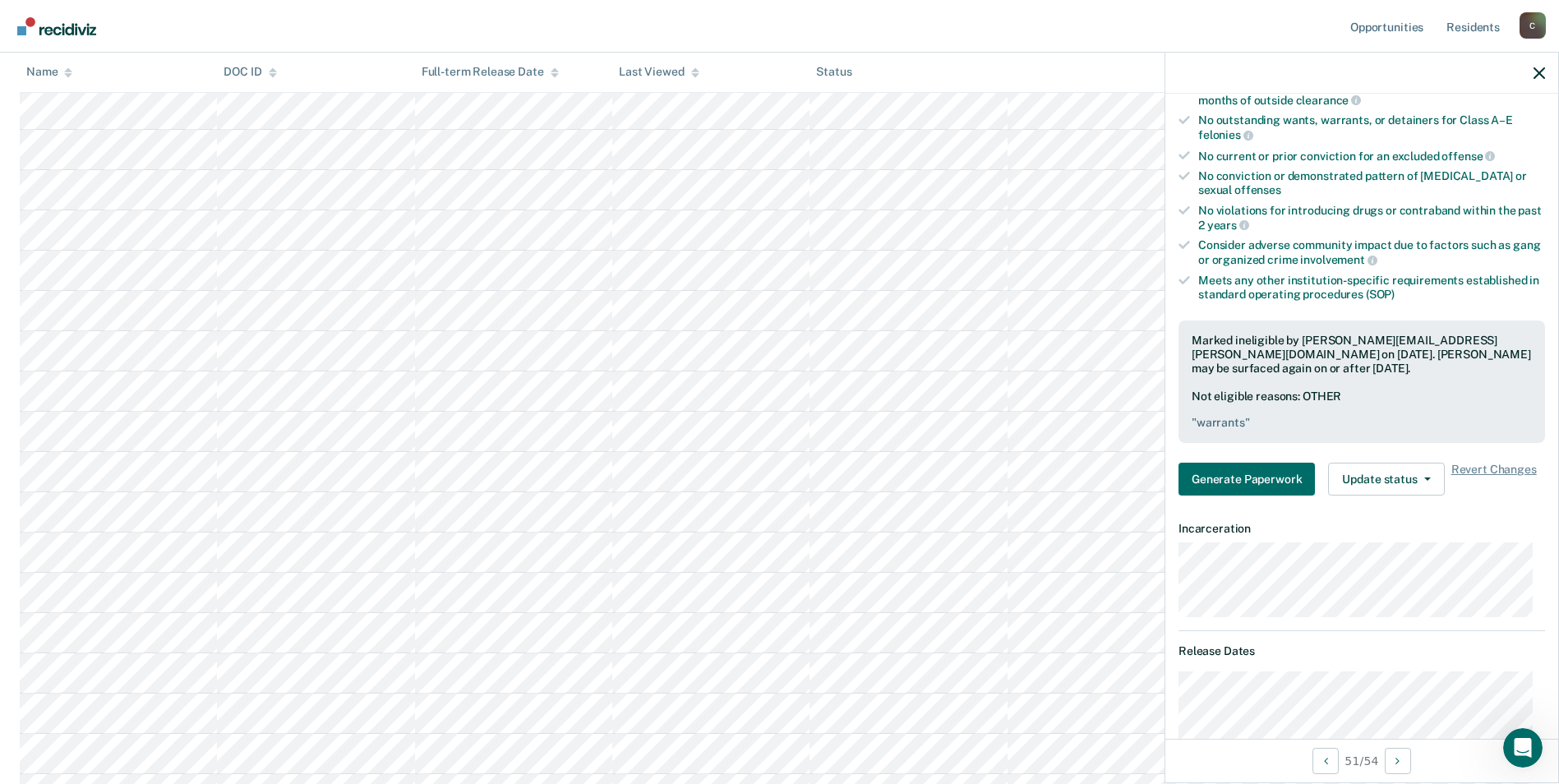
scroll to position [411, 0]
click at [1535, 72] on icon "button" at bounding box center [1539, 72] width 11 height 11
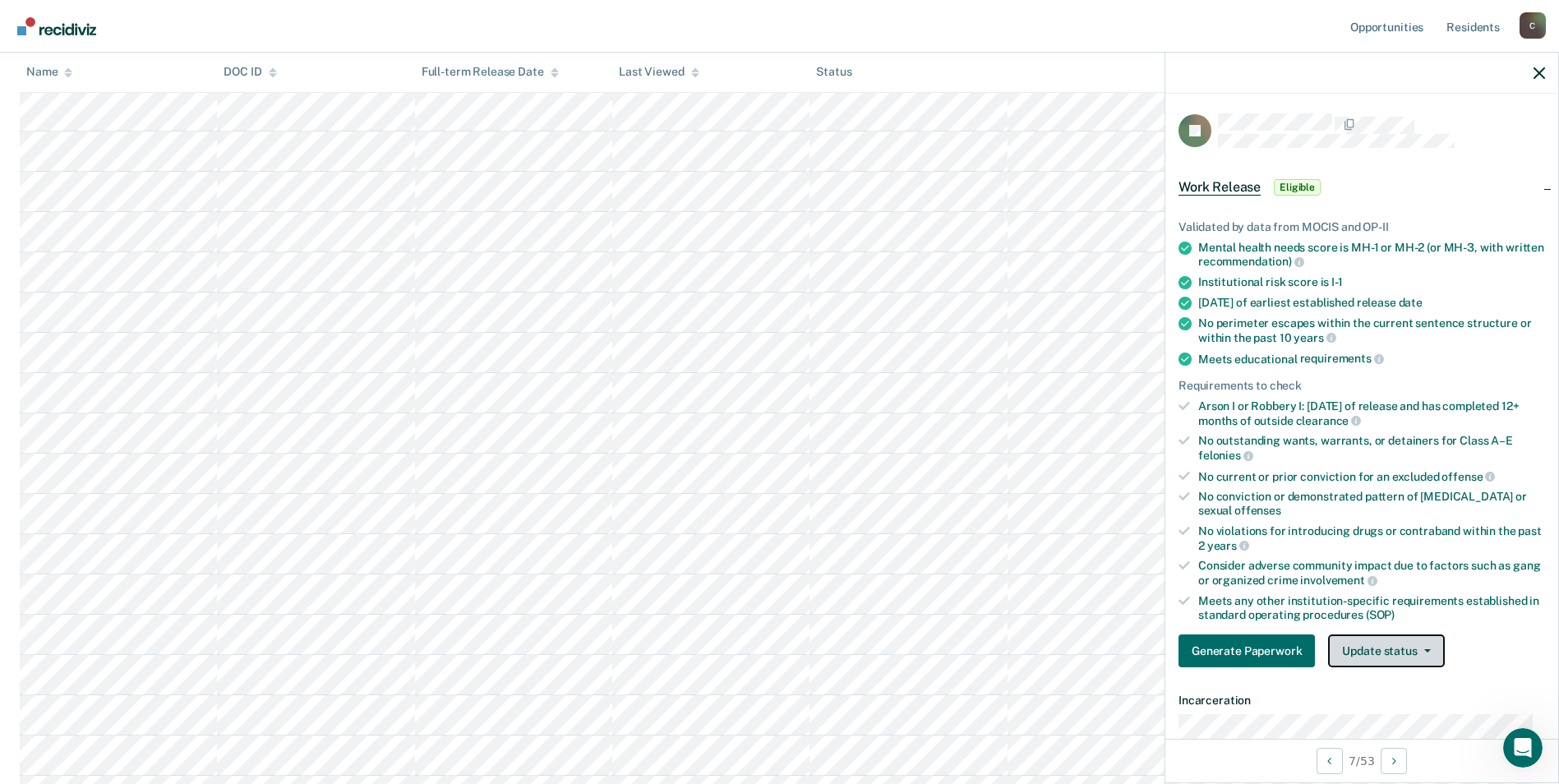
click at [1424, 651] on icon "button" at bounding box center [1428, 651] width 7 height 3
click at [1386, 713] on button "Mark Ineligible" at bounding box center [1407, 716] width 159 height 26
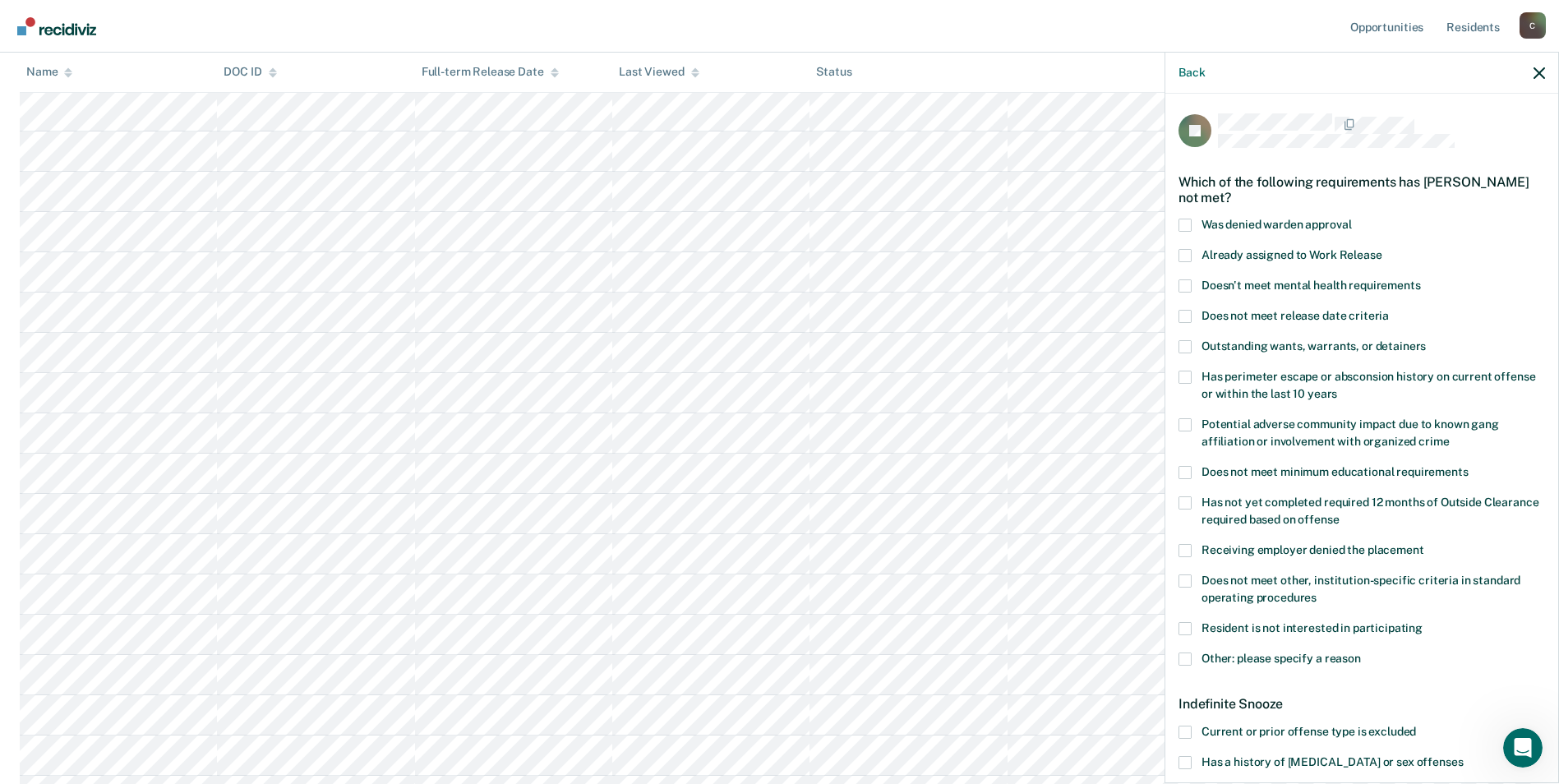
click at [1187, 659] on span at bounding box center [1185, 659] width 13 height 13
click at [1361, 653] on input "Other: please specify a reason" at bounding box center [1361, 653] width 0 height 0
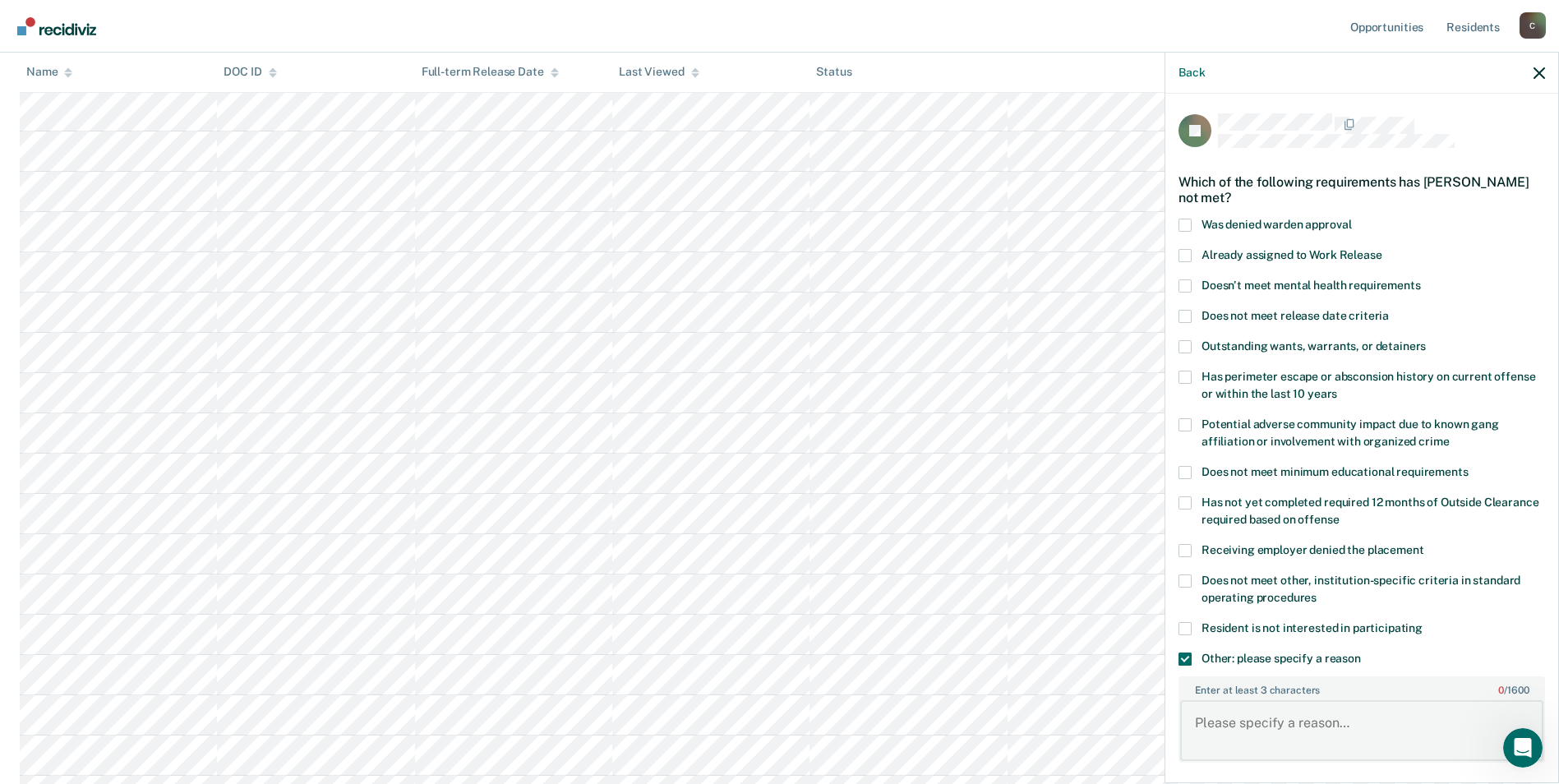
click at [1287, 718] on textarea "Enter at least 3 characters 0 / 1600" at bounding box center [1362, 730] width 363 height 61
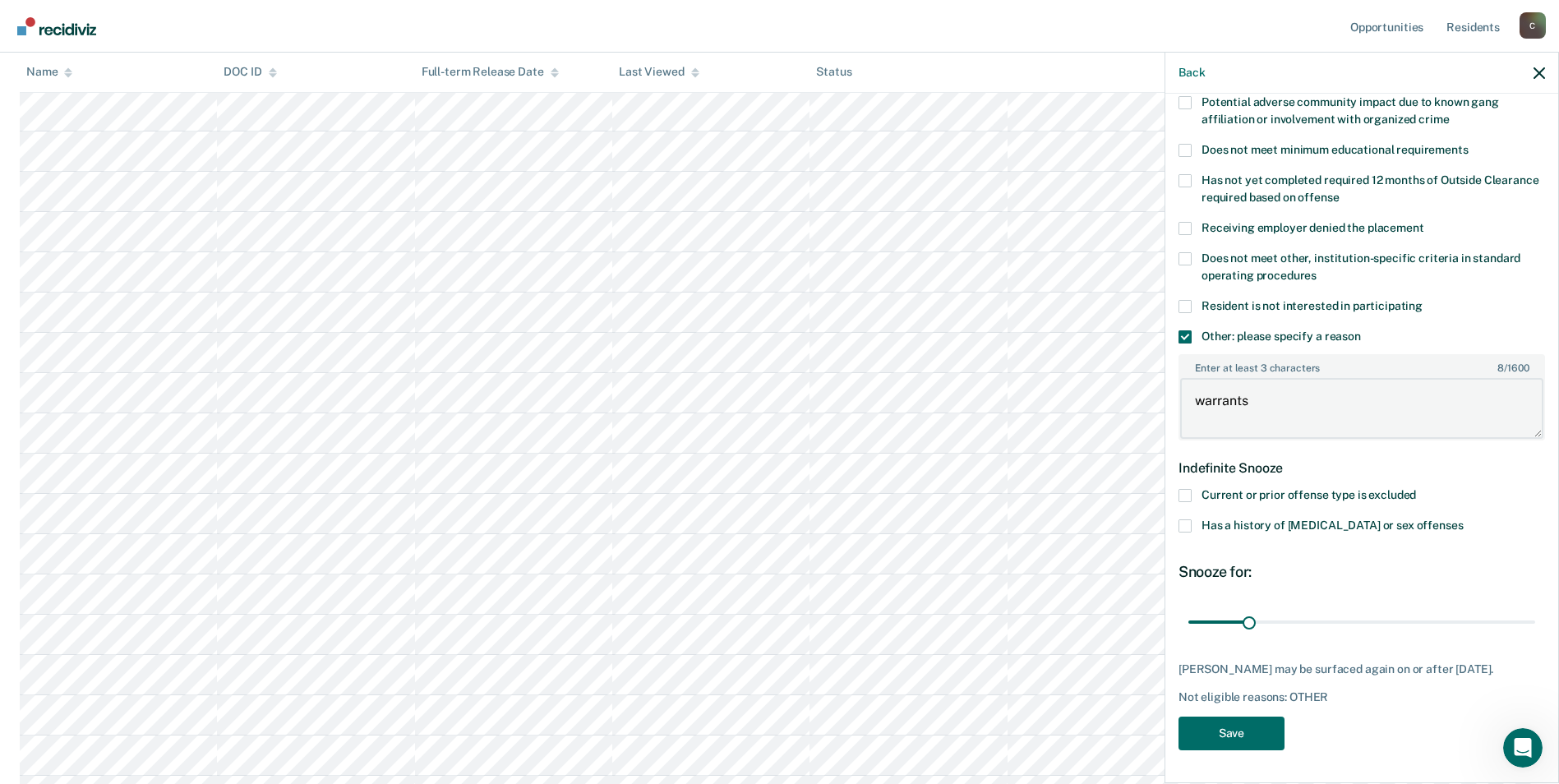
scroll to position [334, 0]
type textarea "warrants"
drag, startPoint x: 1249, startPoint y: 607, endPoint x: 1574, endPoint y: 609, distance: 325.0
type input "180"
click at [1535, 609] on input "range" at bounding box center [1361, 622] width 347 height 29
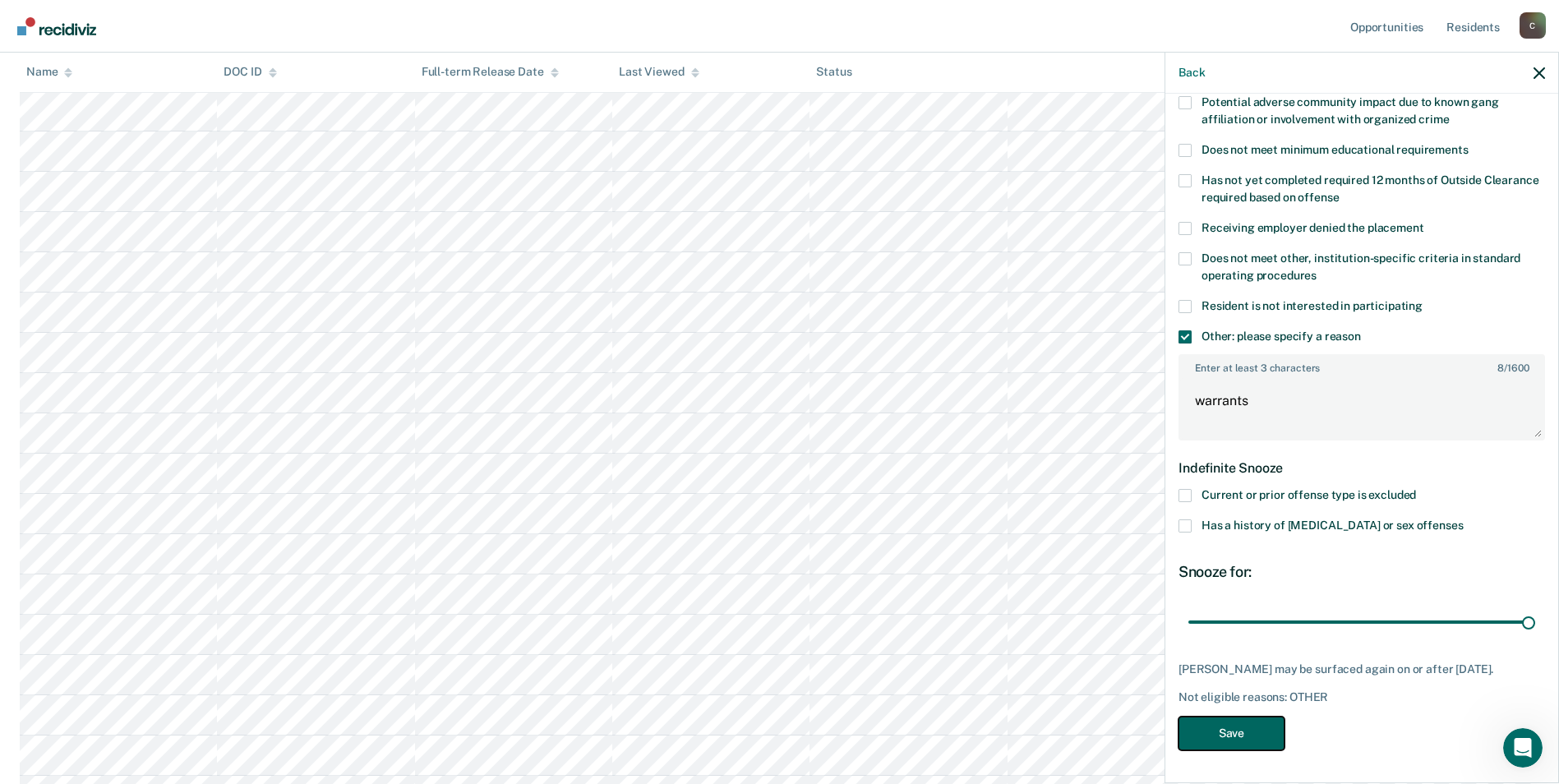
click at [1222, 731] on button "Save" at bounding box center [1232, 734] width 106 height 34
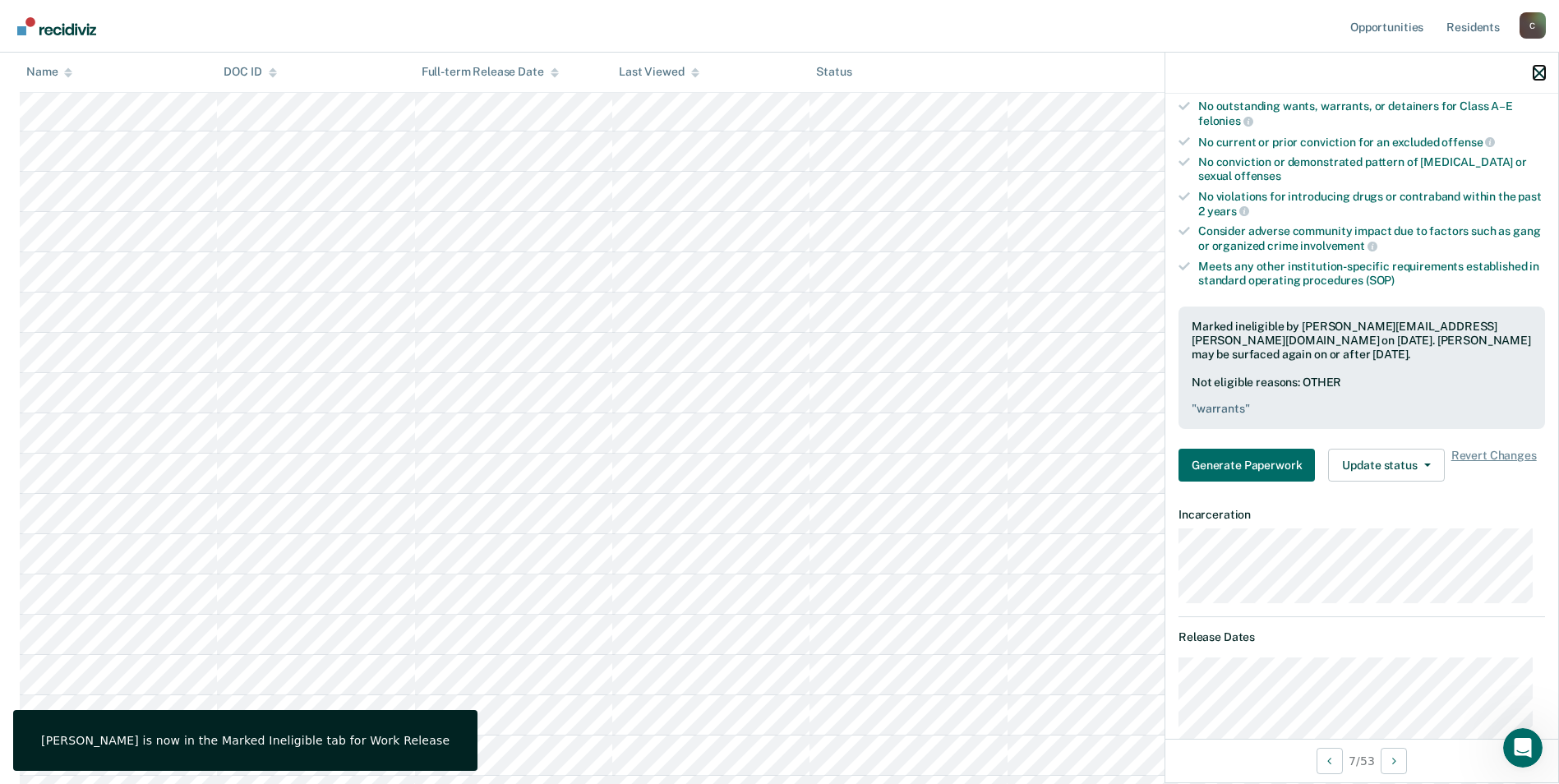
click at [1537, 71] on icon "button" at bounding box center [1539, 72] width 11 height 11
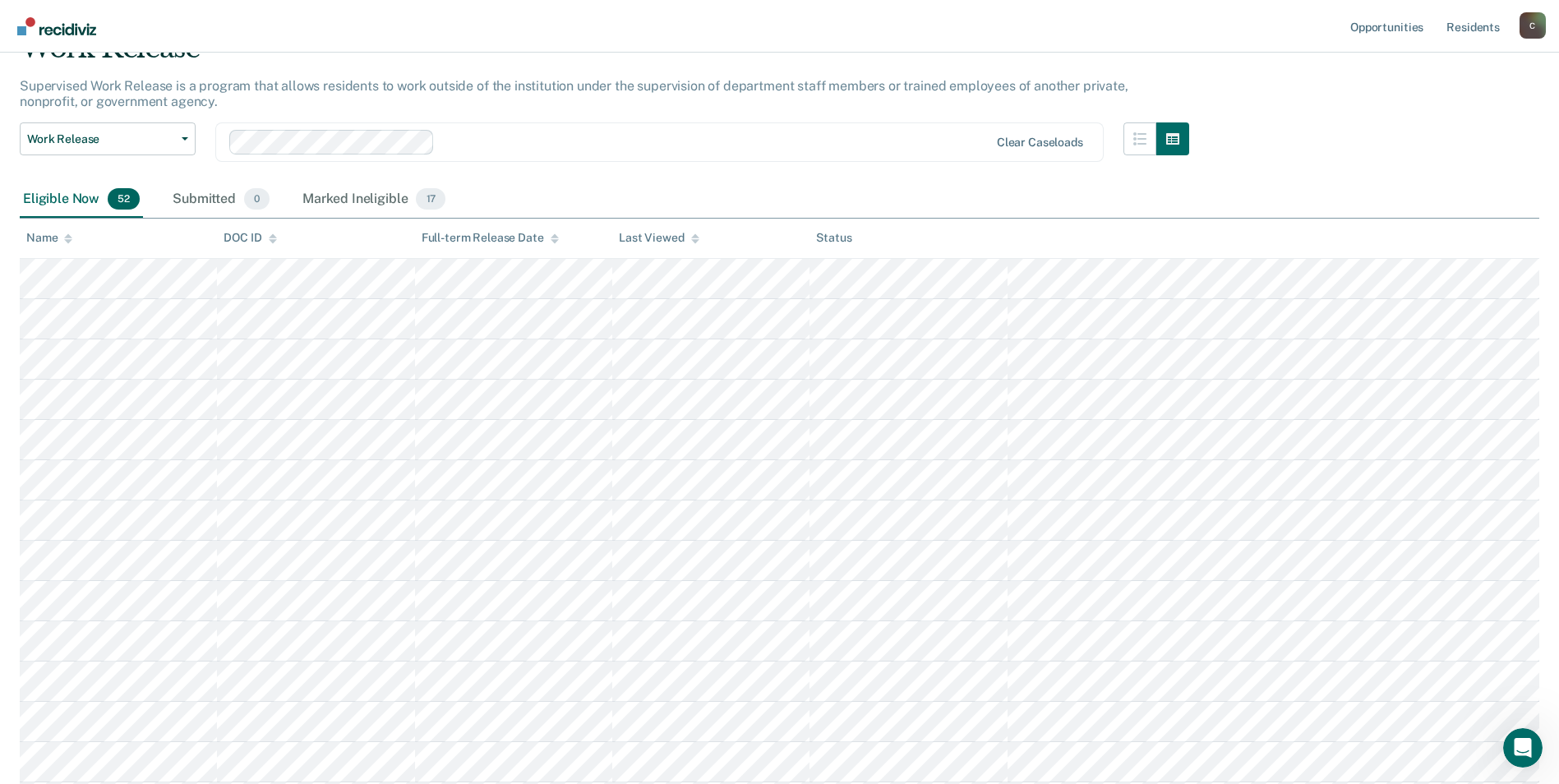
scroll to position [164, 0]
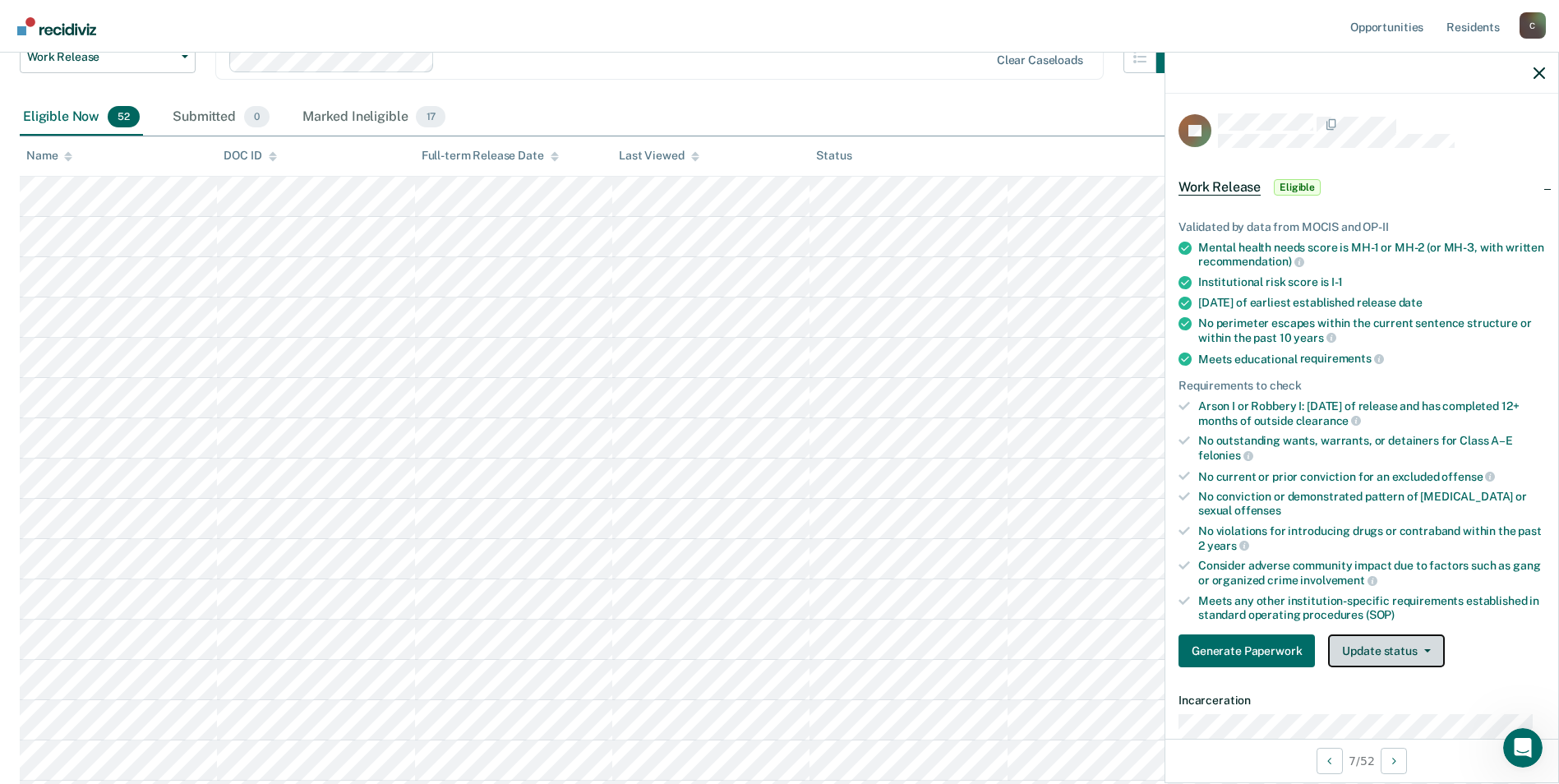
click at [1430, 647] on button "Update status" at bounding box center [1386, 650] width 116 height 33
click at [1405, 711] on button "Mark Ineligible" at bounding box center [1407, 716] width 159 height 26
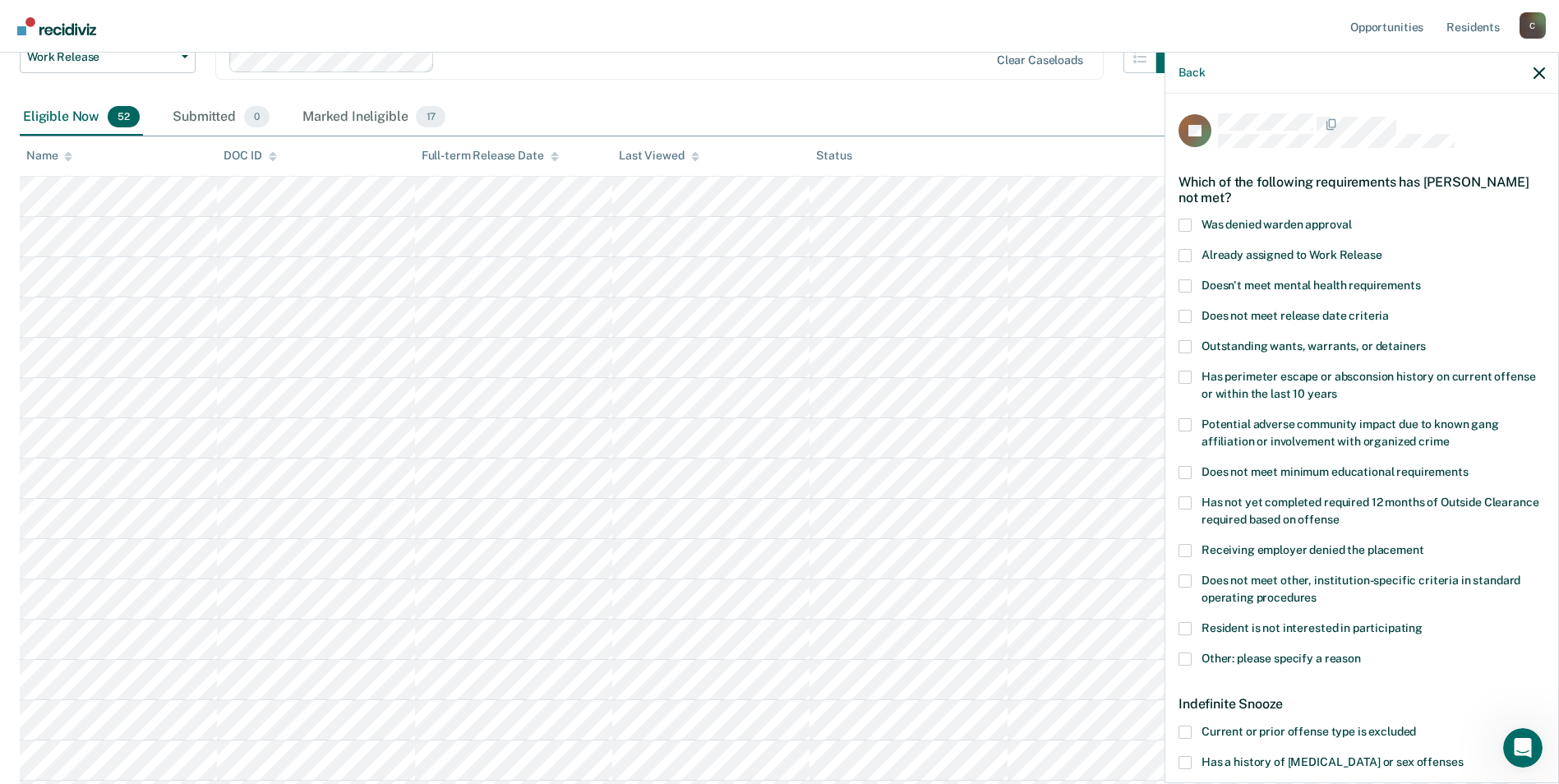
click at [1190, 343] on span at bounding box center [1185, 346] width 13 height 13
click at [1426, 340] on input "Outstanding wants, warrants, or detainers" at bounding box center [1426, 340] width 0 height 0
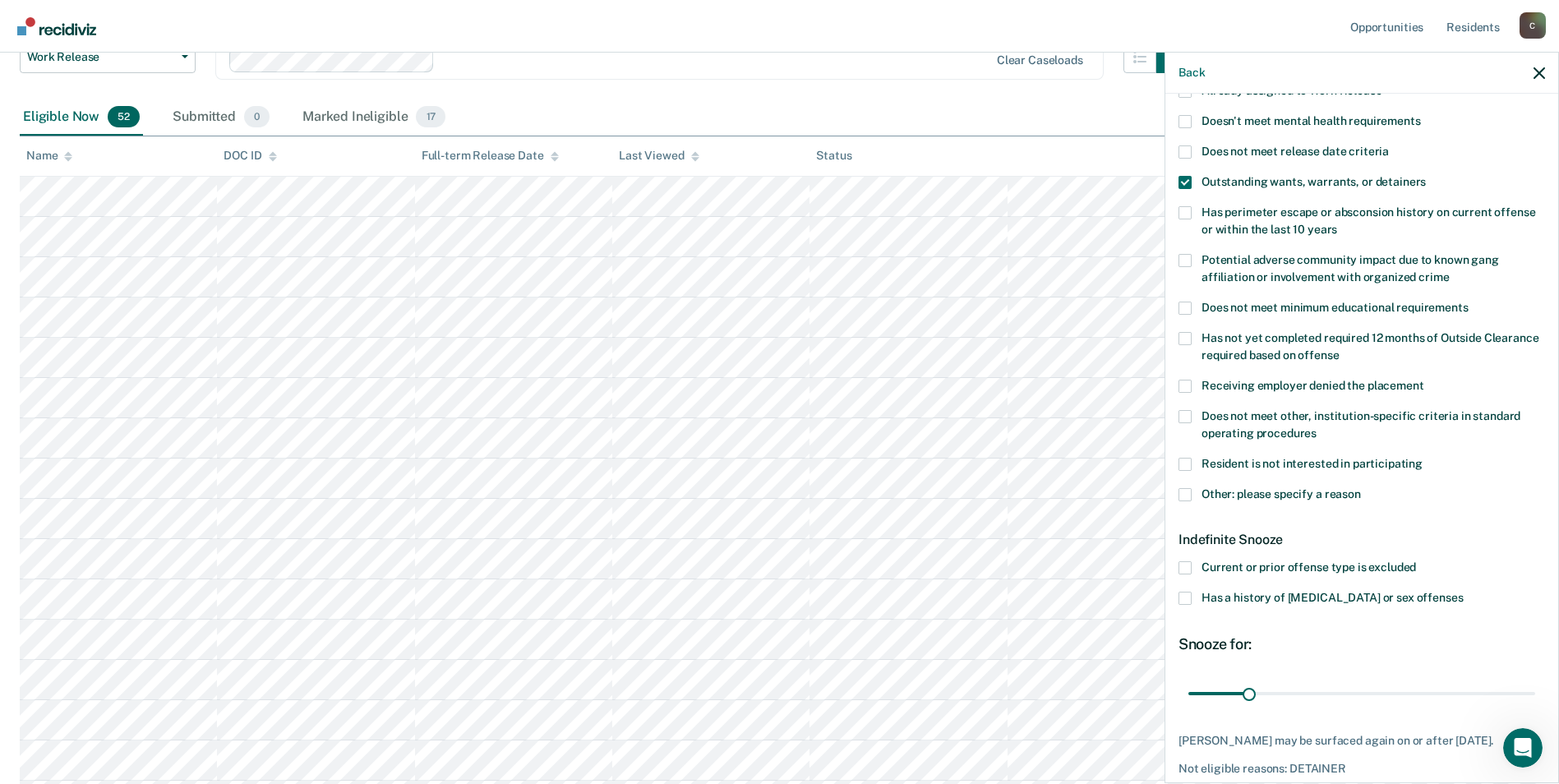
scroll to position [234, 0]
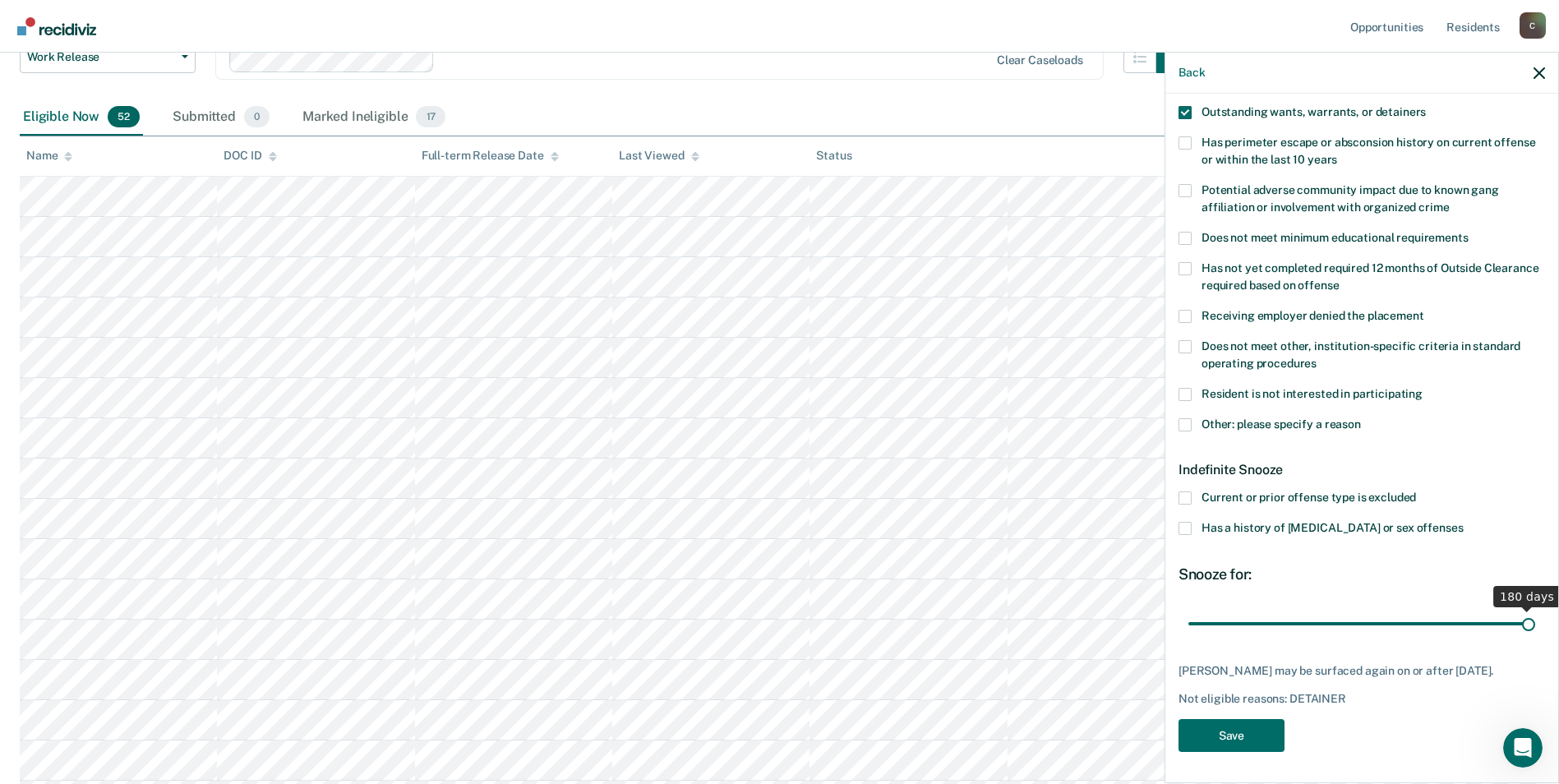
drag, startPoint x: 1246, startPoint y: 614, endPoint x: 1574, endPoint y: 628, distance: 328.3
type input "180"
click at [1535, 628] on input "range" at bounding box center [1361, 624] width 347 height 29
click at [1222, 734] on button "Save" at bounding box center [1232, 736] width 106 height 34
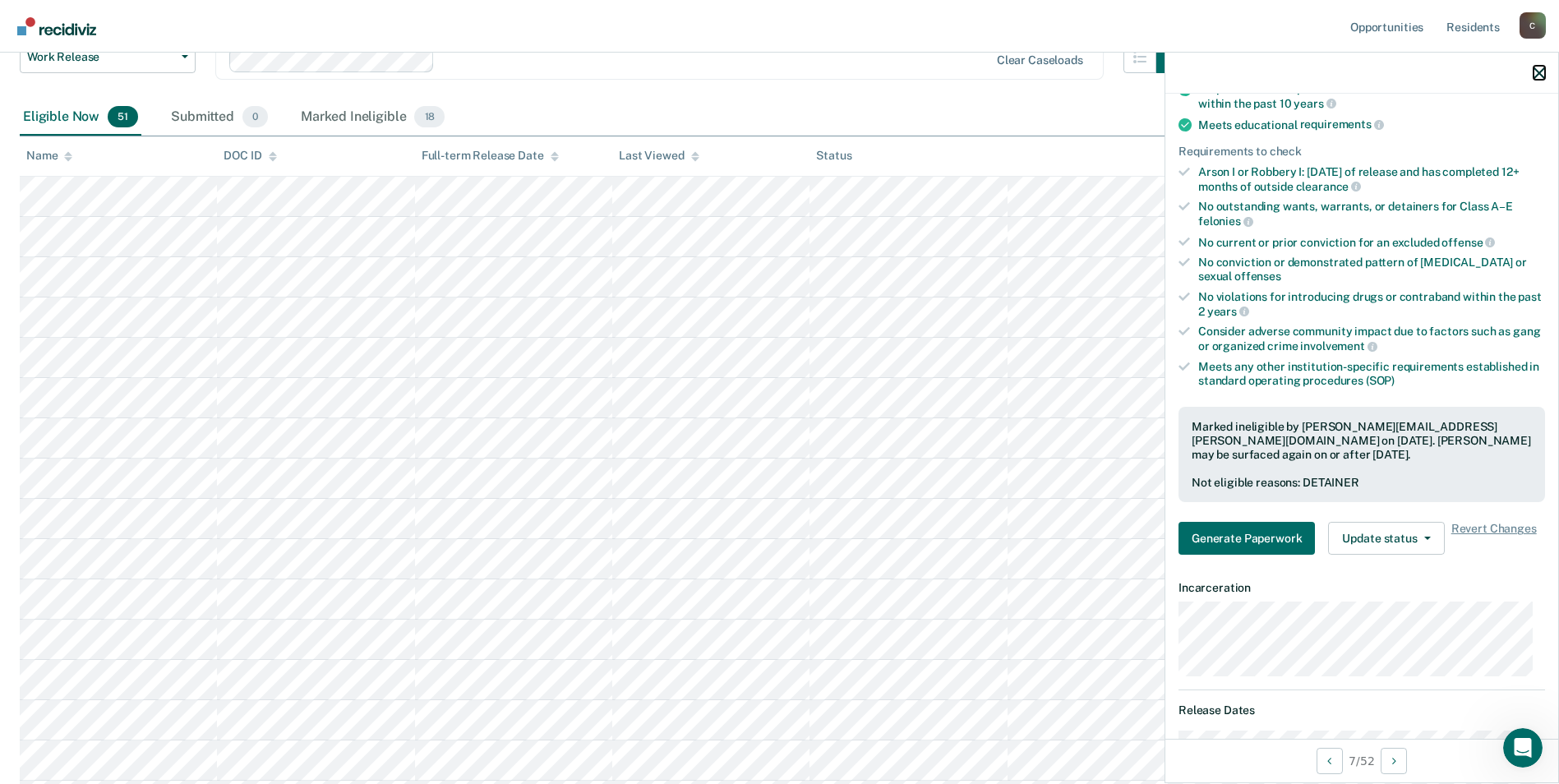
click at [1536, 74] on icon "button" at bounding box center [1539, 72] width 11 height 11
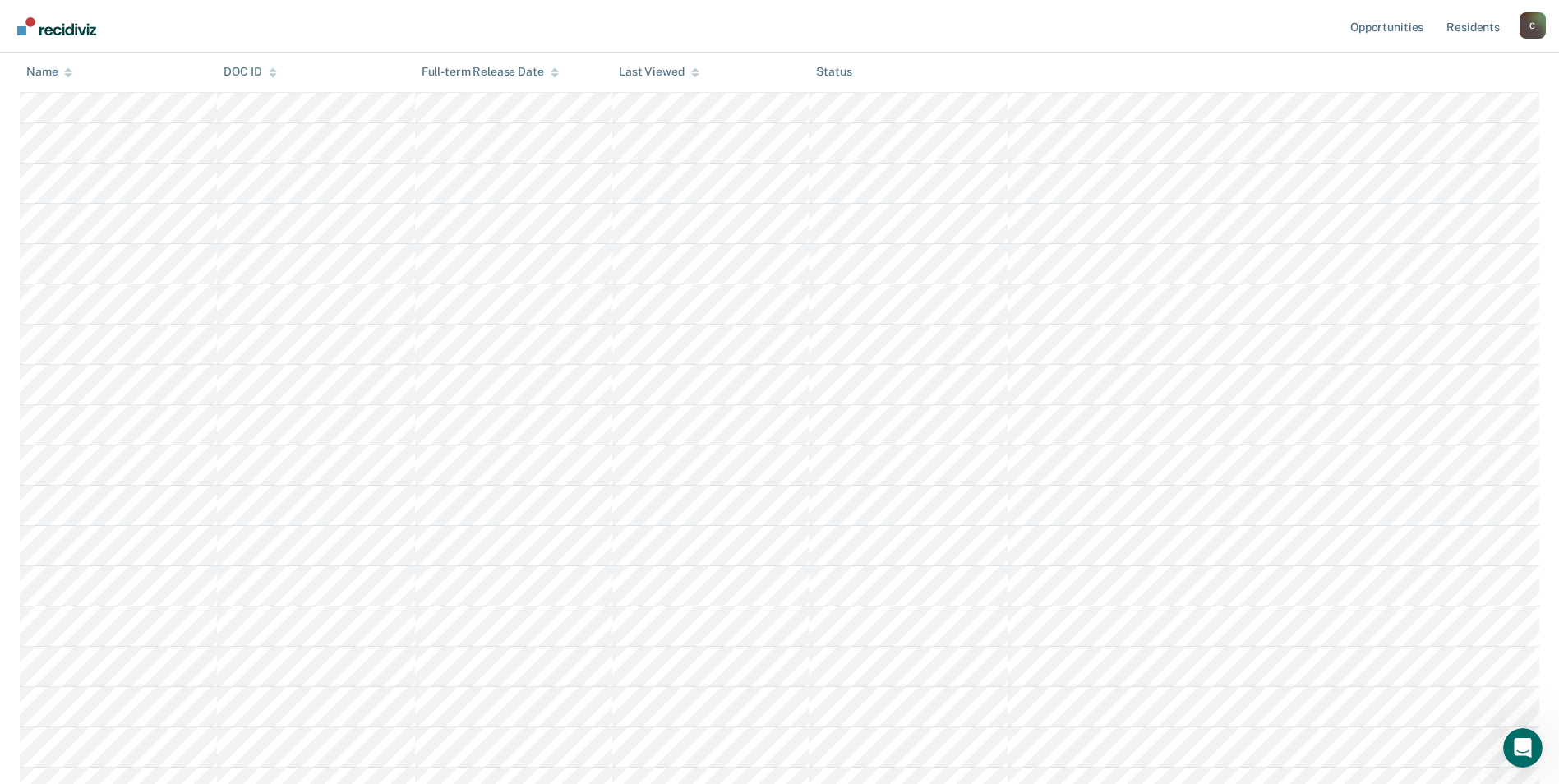
scroll to position [904, 0]
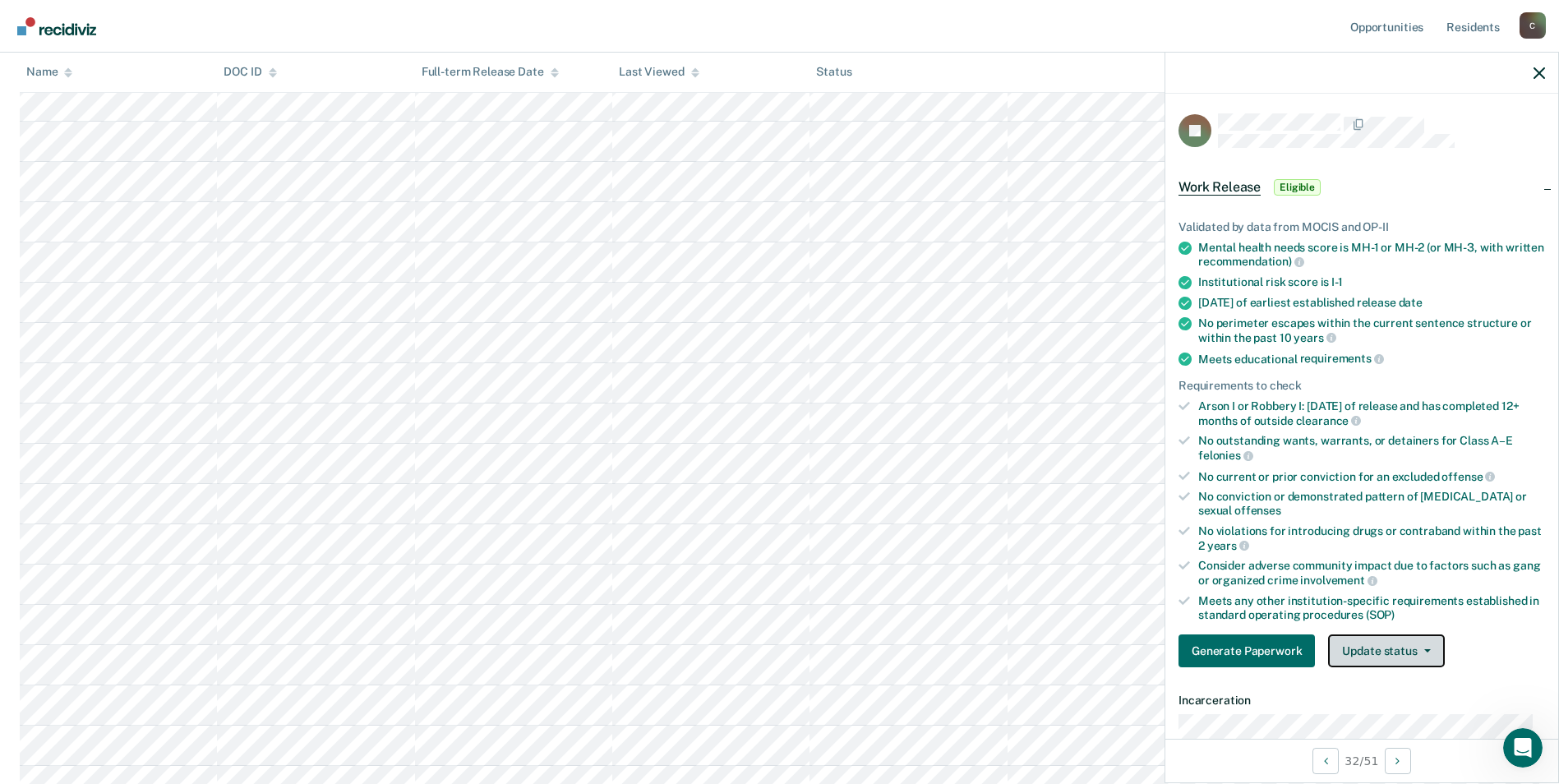
click at [1424, 650] on icon "button" at bounding box center [1428, 651] width 7 height 3
click at [1405, 711] on button "Mark Ineligible" at bounding box center [1407, 716] width 159 height 26
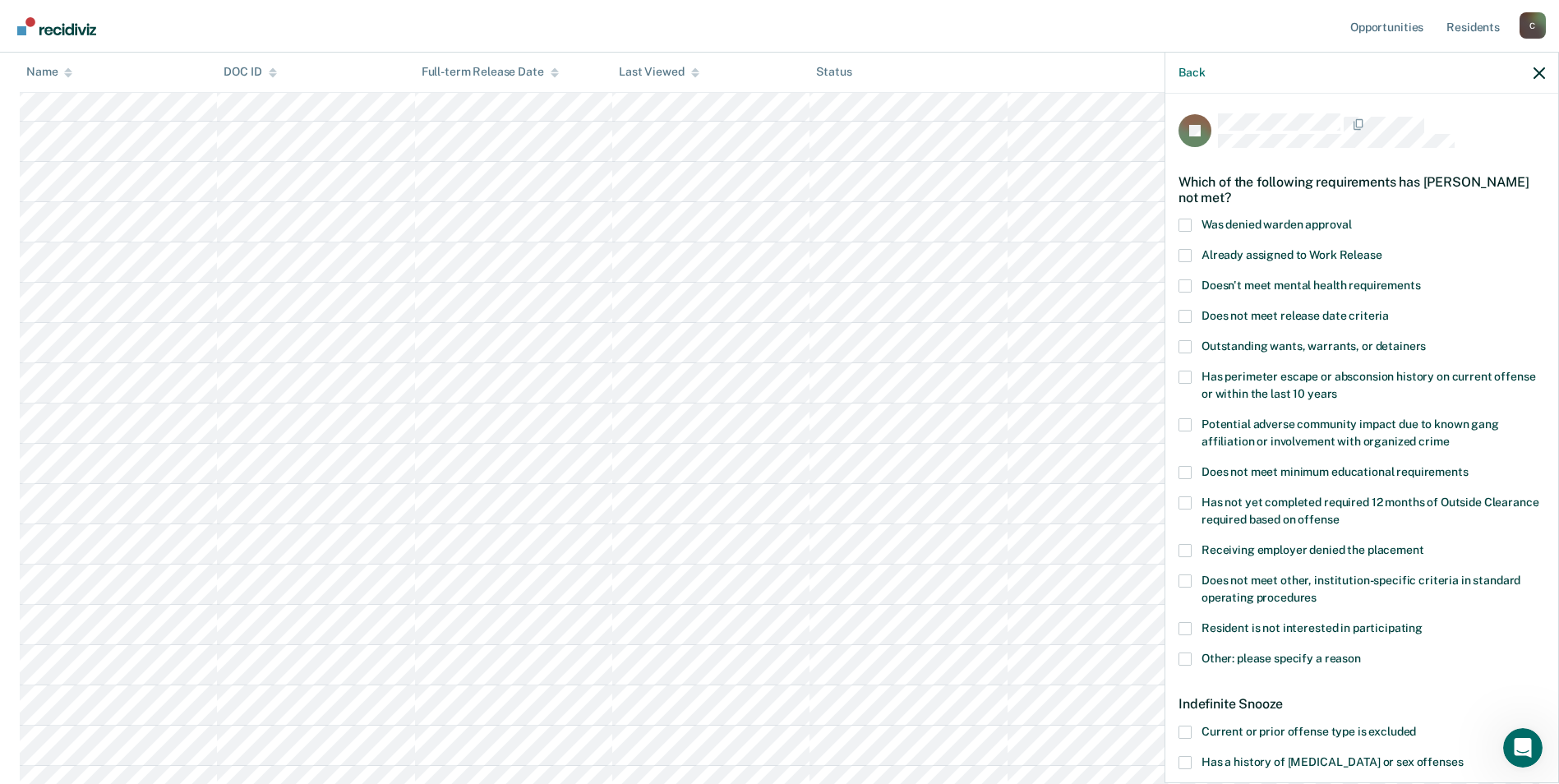
click at [1183, 250] on span at bounding box center [1185, 255] width 13 height 13
click at [1383, 249] on input "Already assigned to Work Release" at bounding box center [1383, 249] width 0 height 0
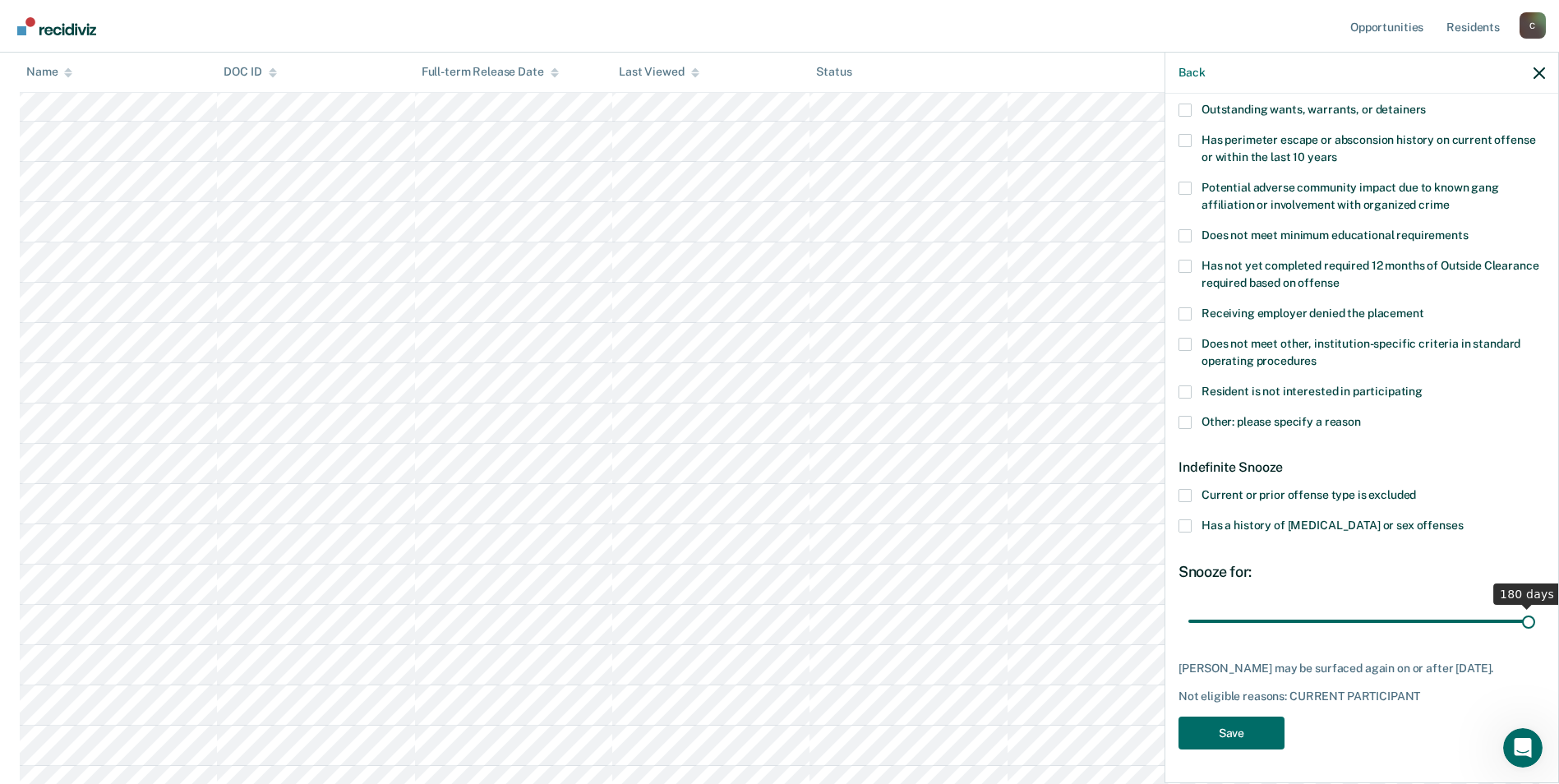
drag, startPoint x: 1244, startPoint y: 608, endPoint x: 1574, endPoint y: 598, distance: 330.2
type input "180"
click at [1535, 607] on input "range" at bounding box center [1361, 621] width 347 height 29
click at [1227, 741] on button "Save" at bounding box center [1232, 734] width 106 height 34
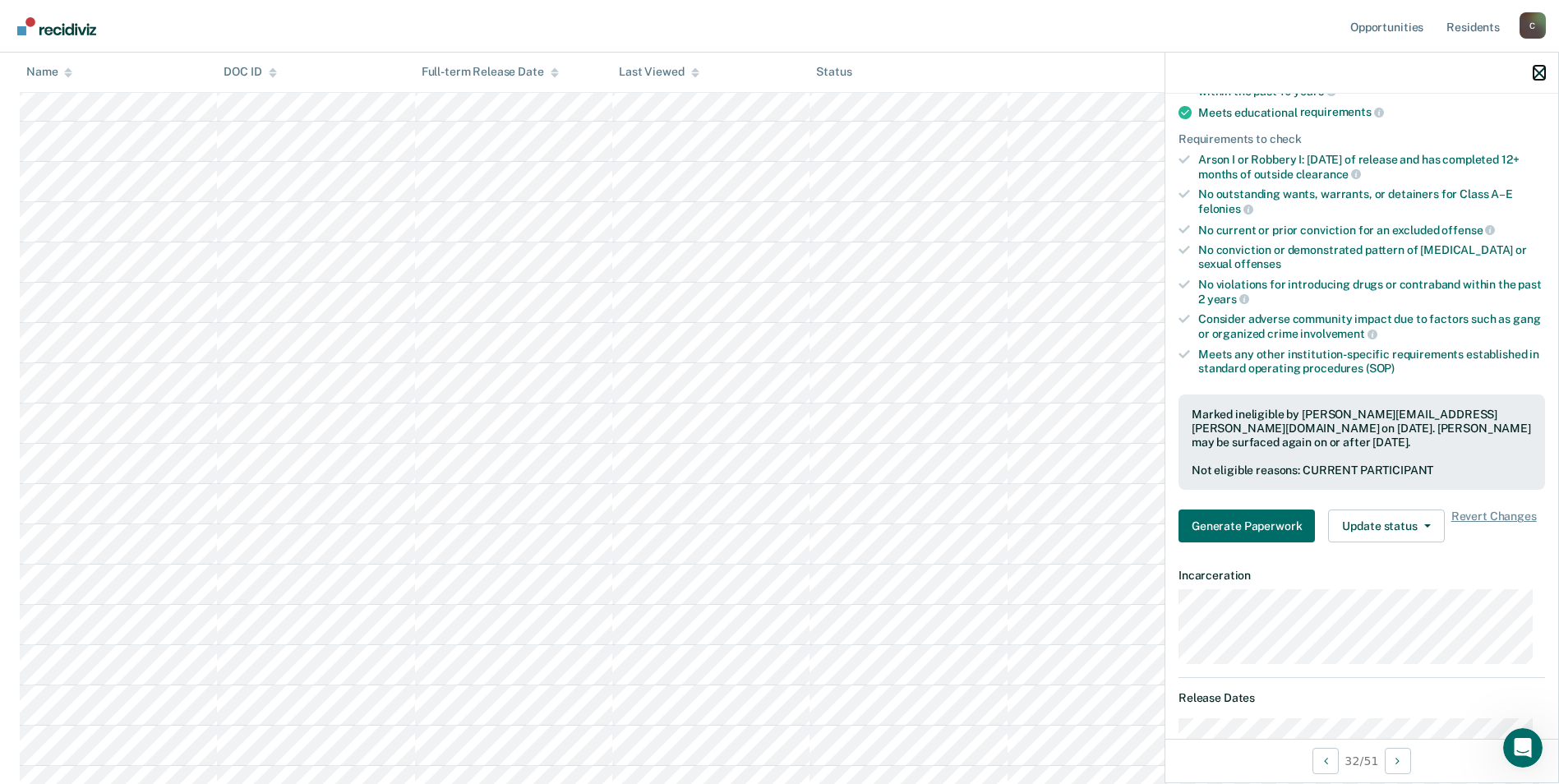
click at [1543, 75] on icon "button" at bounding box center [1539, 72] width 11 height 11
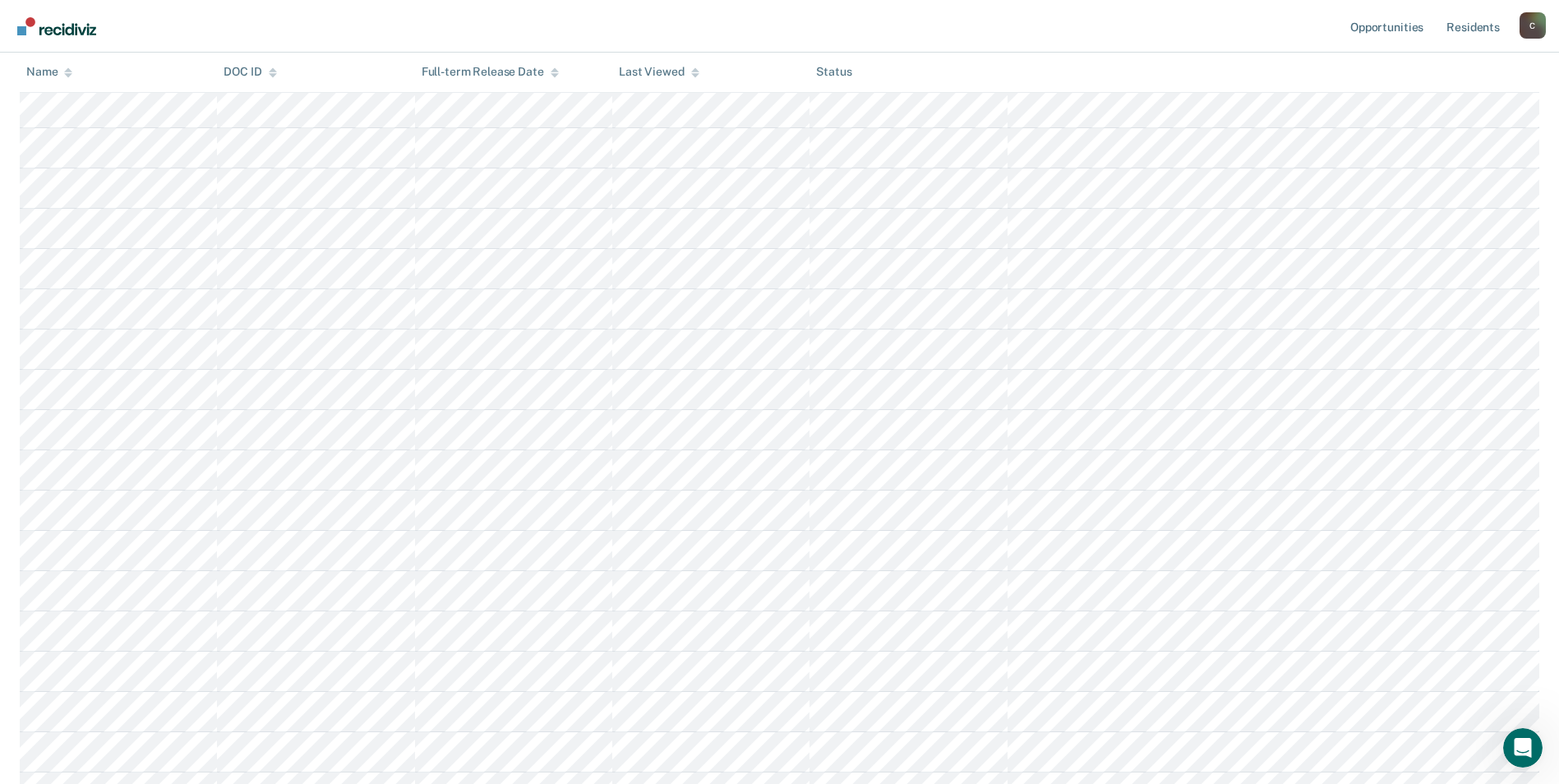
scroll to position [493, 0]
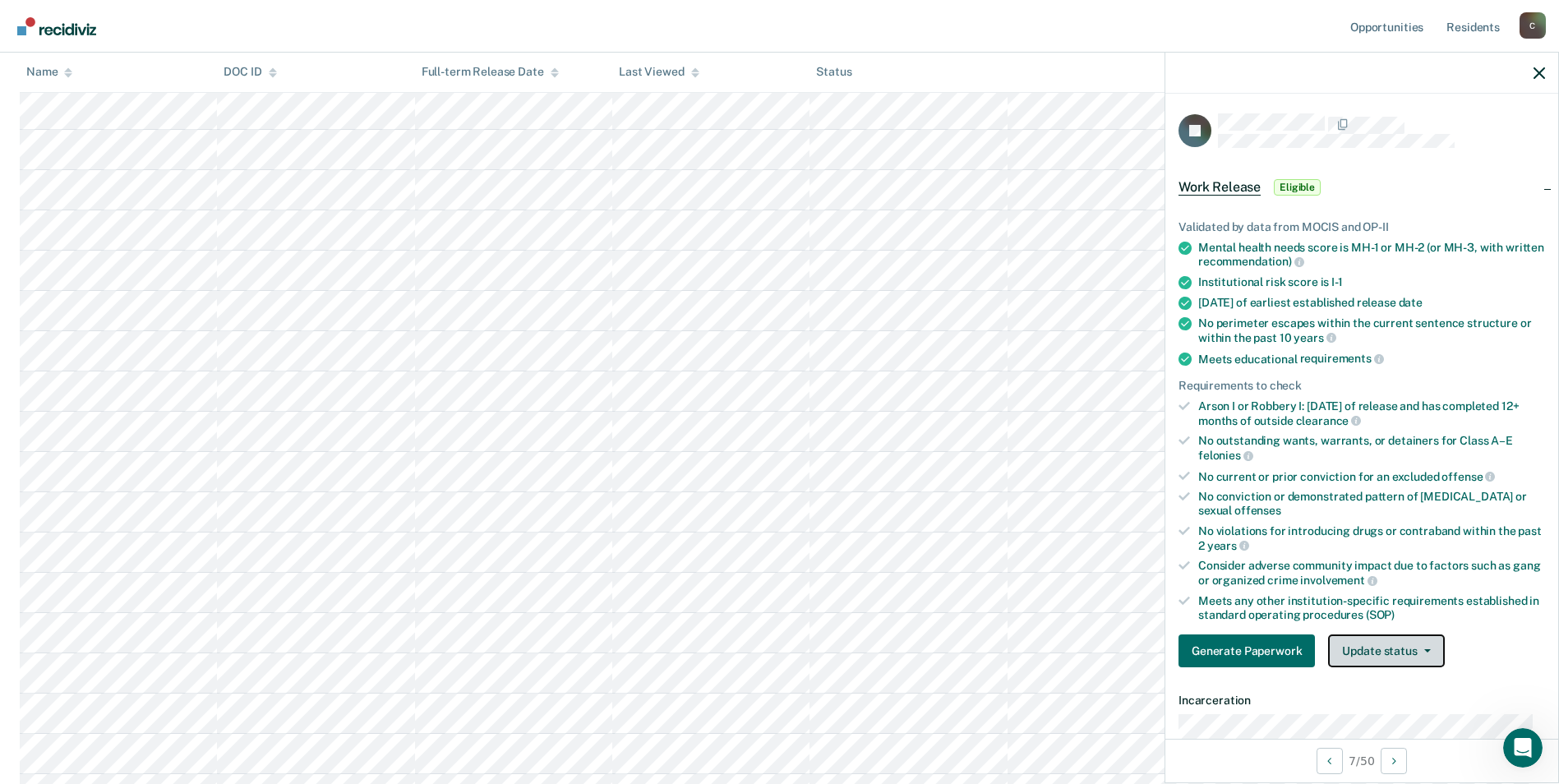
click at [1418, 649] on span "button" at bounding box center [1423, 651] width 13 height 3
click at [1392, 718] on button "Mark Ineligible" at bounding box center [1407, 716] width 159 height 26
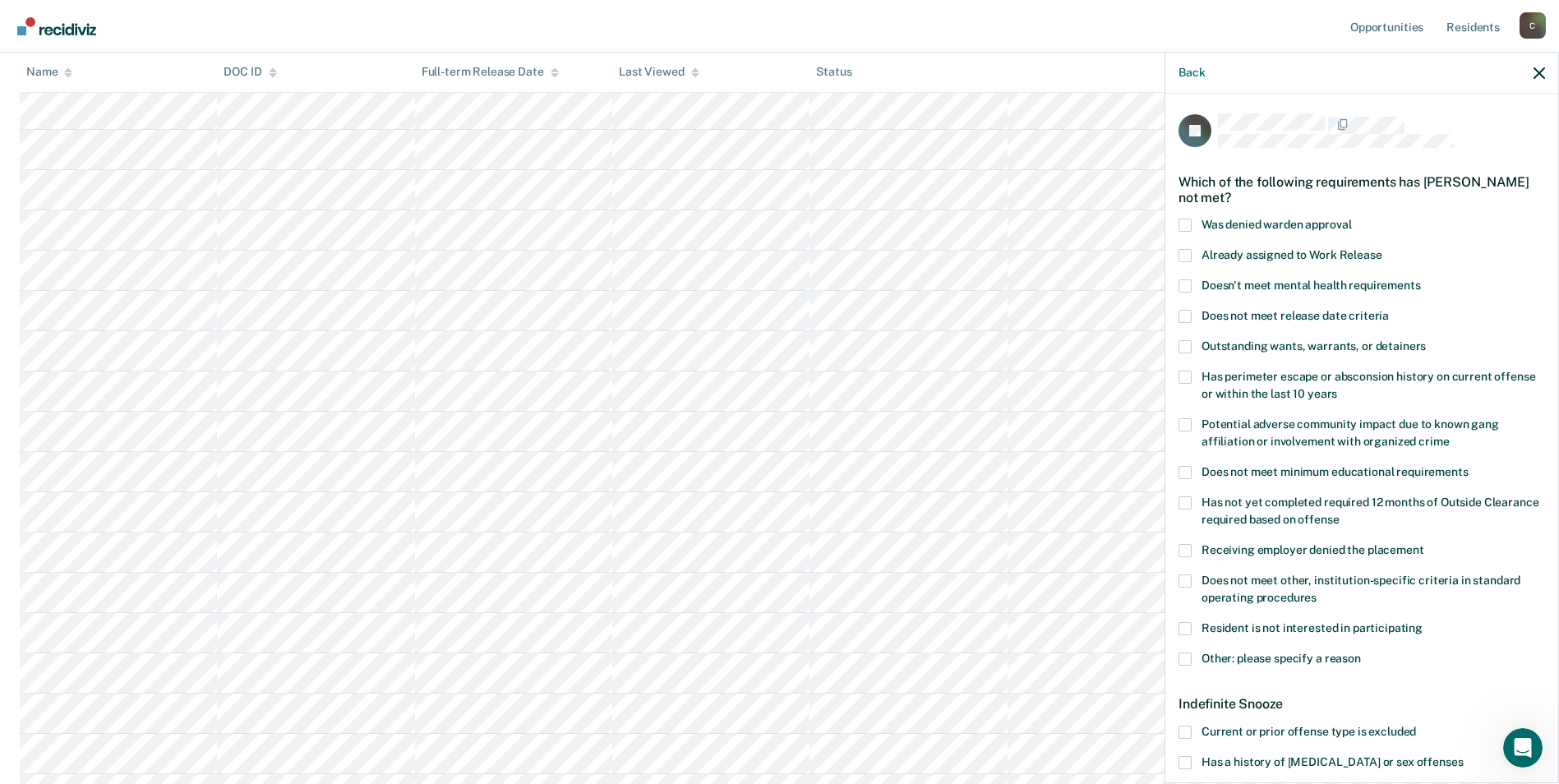
click at [1196, 581] on label "Does not meet other, institution-specific criteria in standard operating proced…" at bounding box center [1362, 591] width 367 height 34
click at [1317, 591] on input "Does not meet other, institution-specific criteria in standard operating proced…" at bounding box center [1317, 591] width 0 height 0
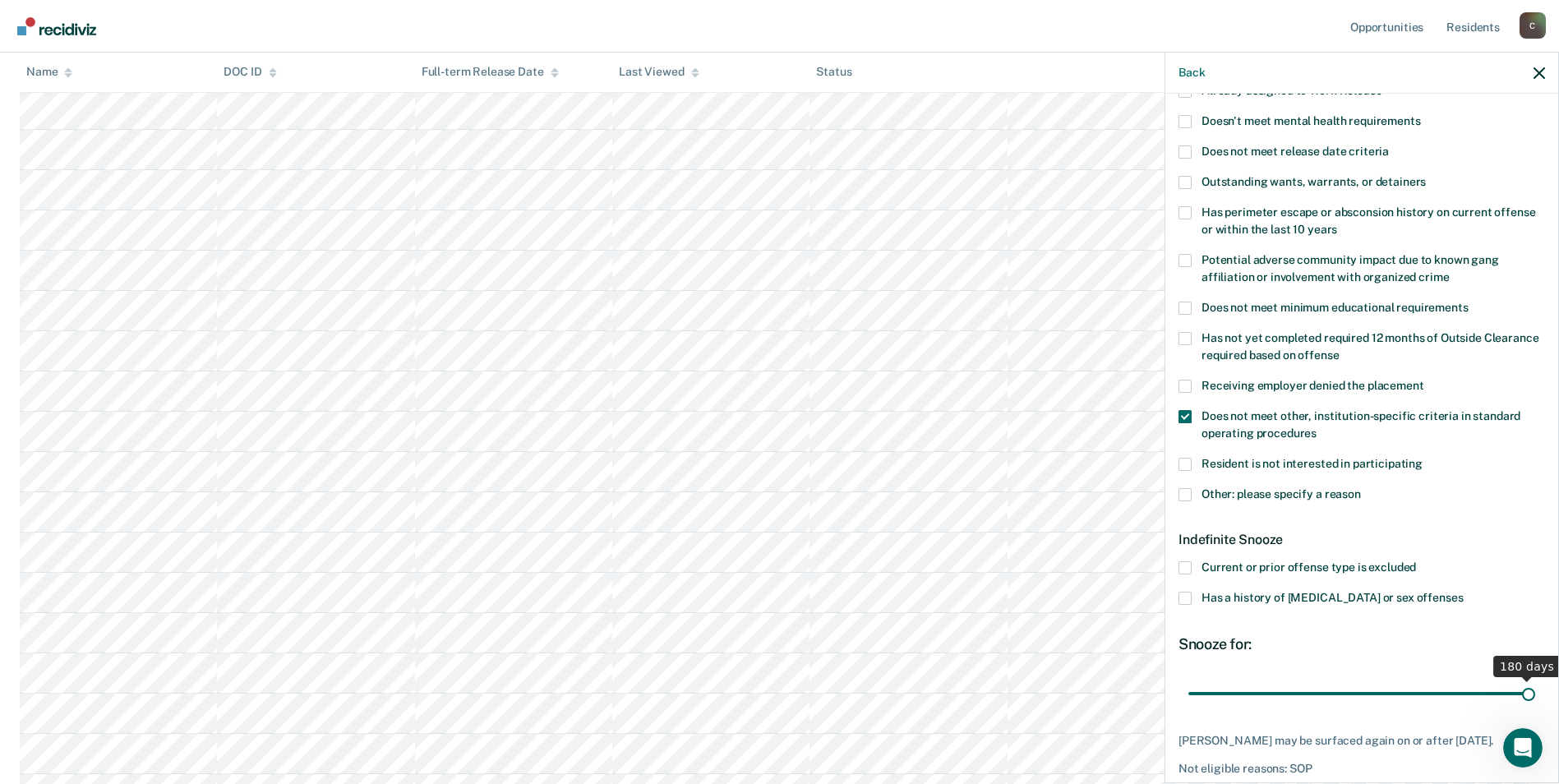
drag, startPoint x: 1247, startPoint y: 692, endPoint x: 1564, endPoint y: 683, distance: 317.1
type input "180"
click at [1535, 683] on input "range" at bounding box center [1361, 693] width 347 height 29
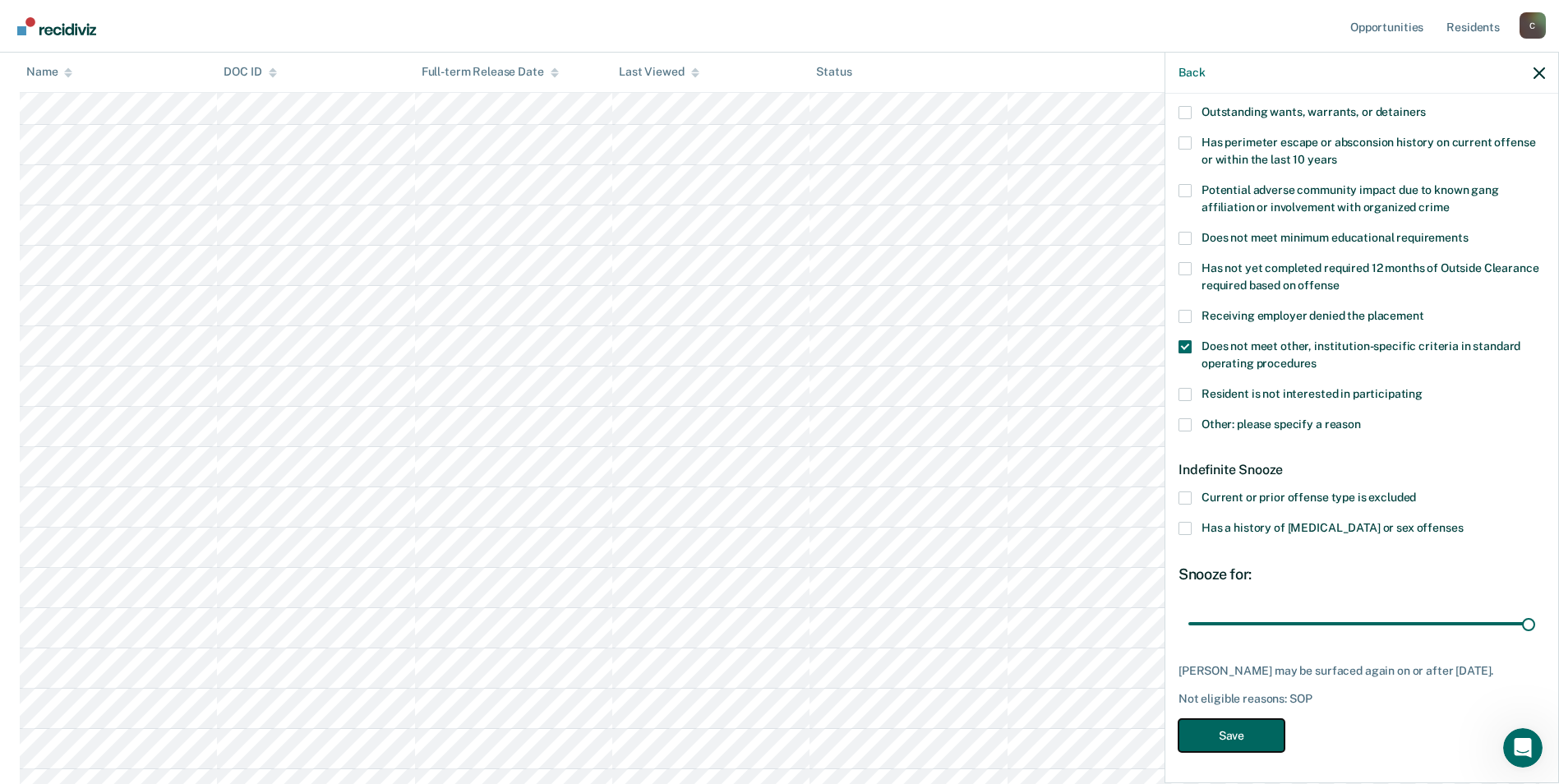
click at [1245, 741] on button "Save" at bounding box center [1232, 736] width 106 height 34
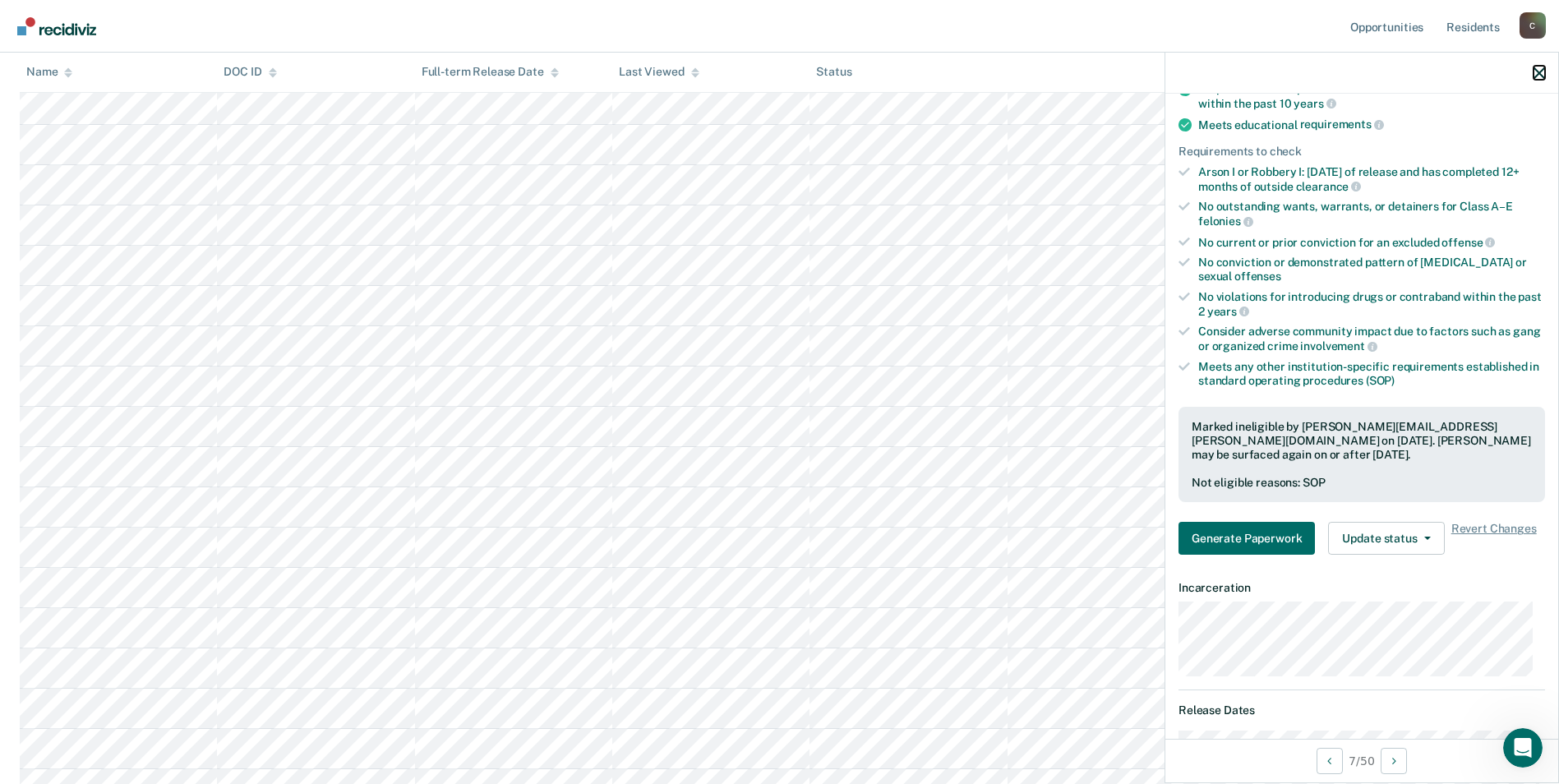
click at [1544, 75] on icon "button" at bounding box center [1539, 72] width 11 height 11
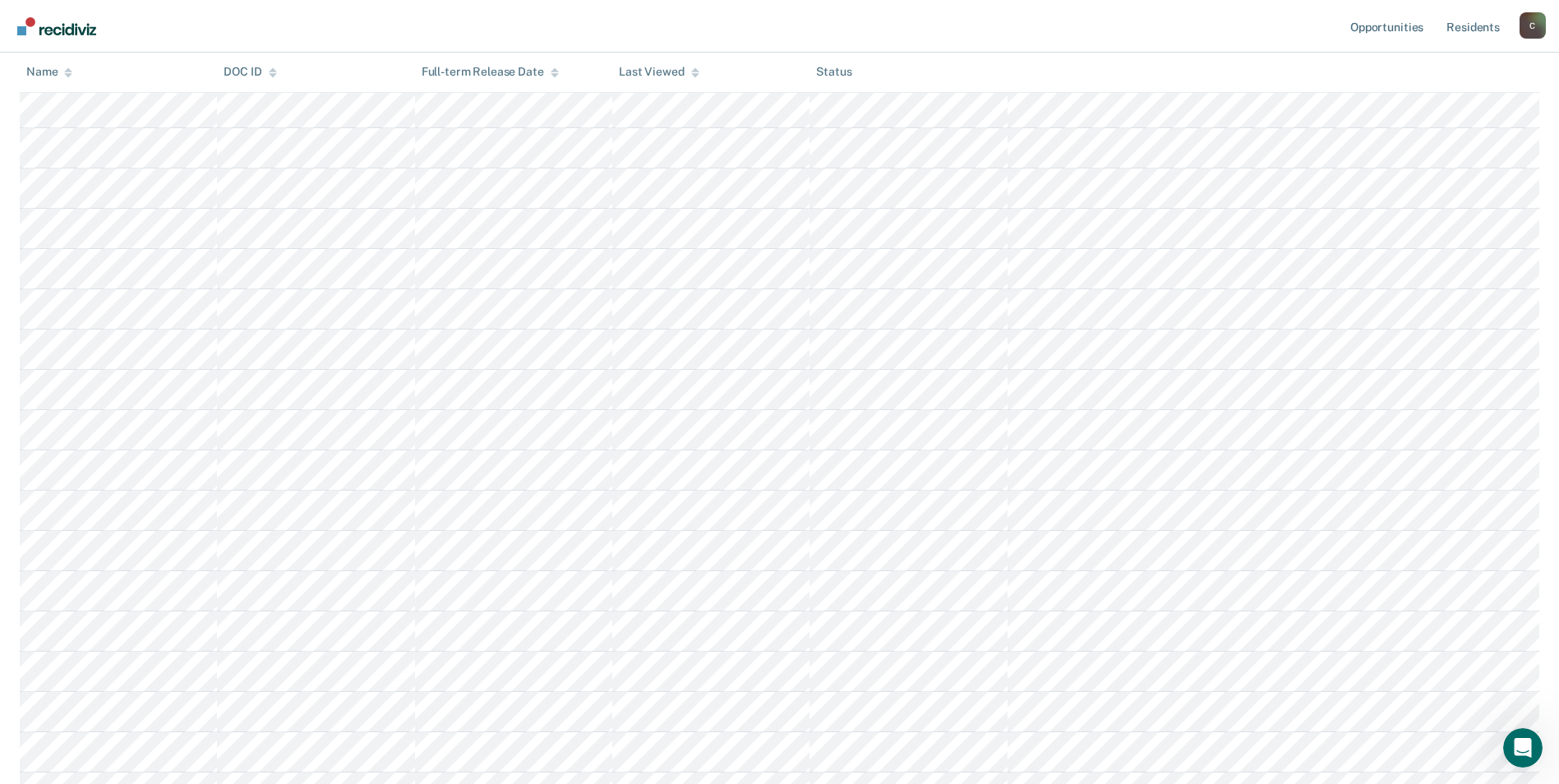
scroll to position [493, 0]
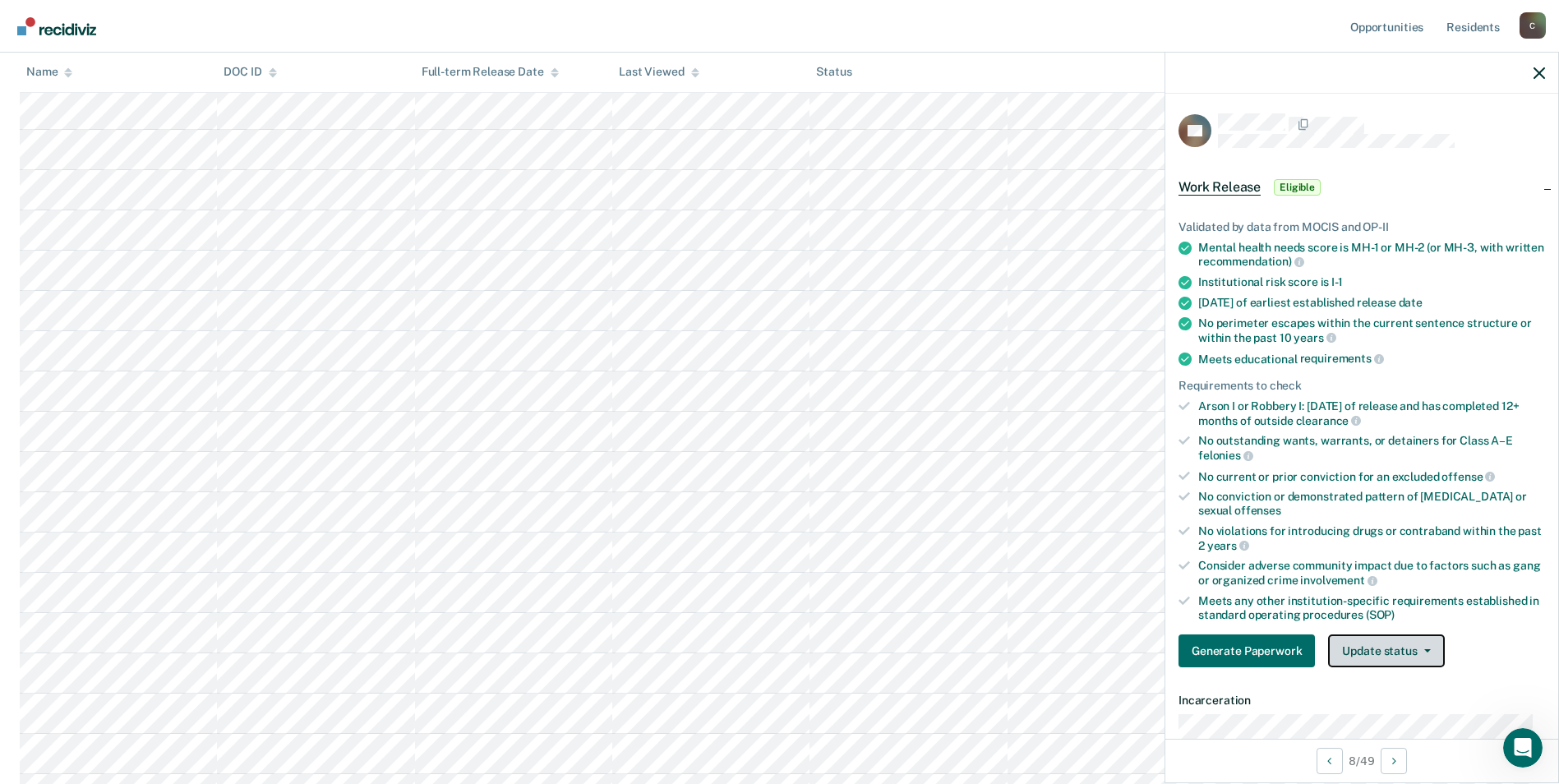
click at [1381, 651] on button "Update status" at bounding box center [1386, 650] width 116 height 33
click at [1389, 714] on button "Mark Ineligible" at bounding box center [1407, 716] width 159 height 26
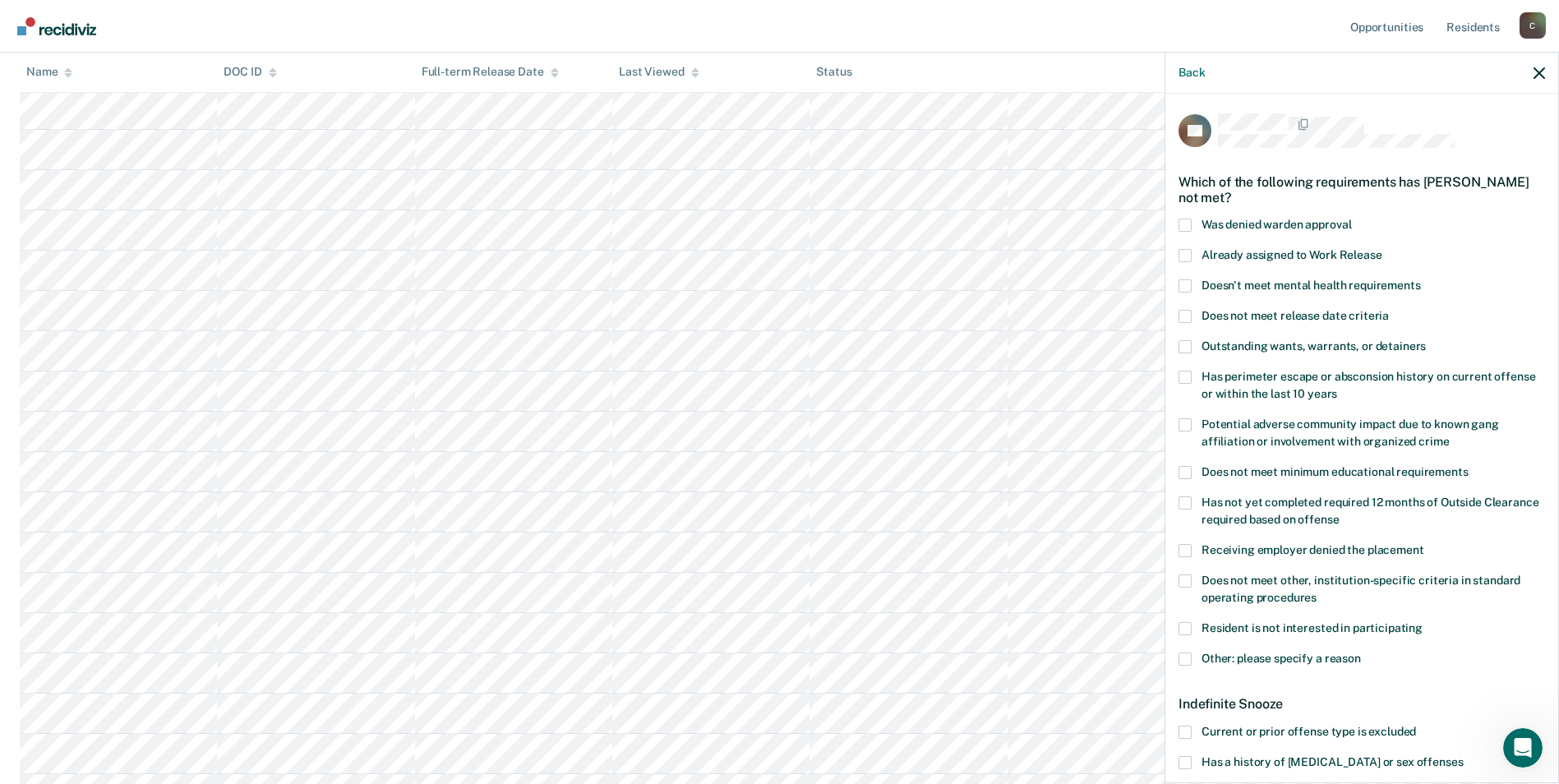
scroll to position [82, 0]
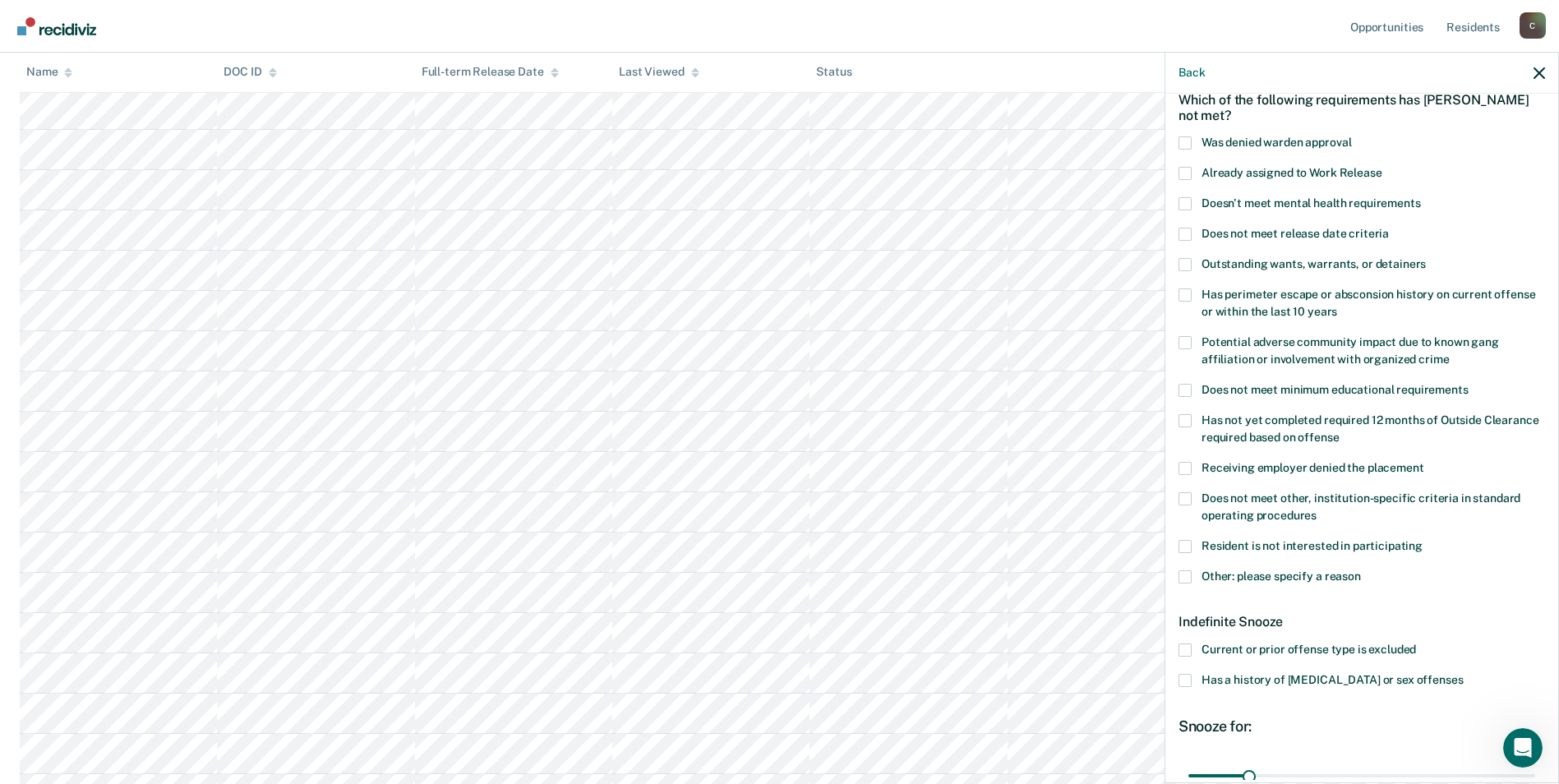
click at [1189, 572] on span at bounding box center [1185, 576] width 13 height 13
click at [1361, 570] on input "Other: please specify a reason" at bounding box center [1361, 570] width 0 height 0
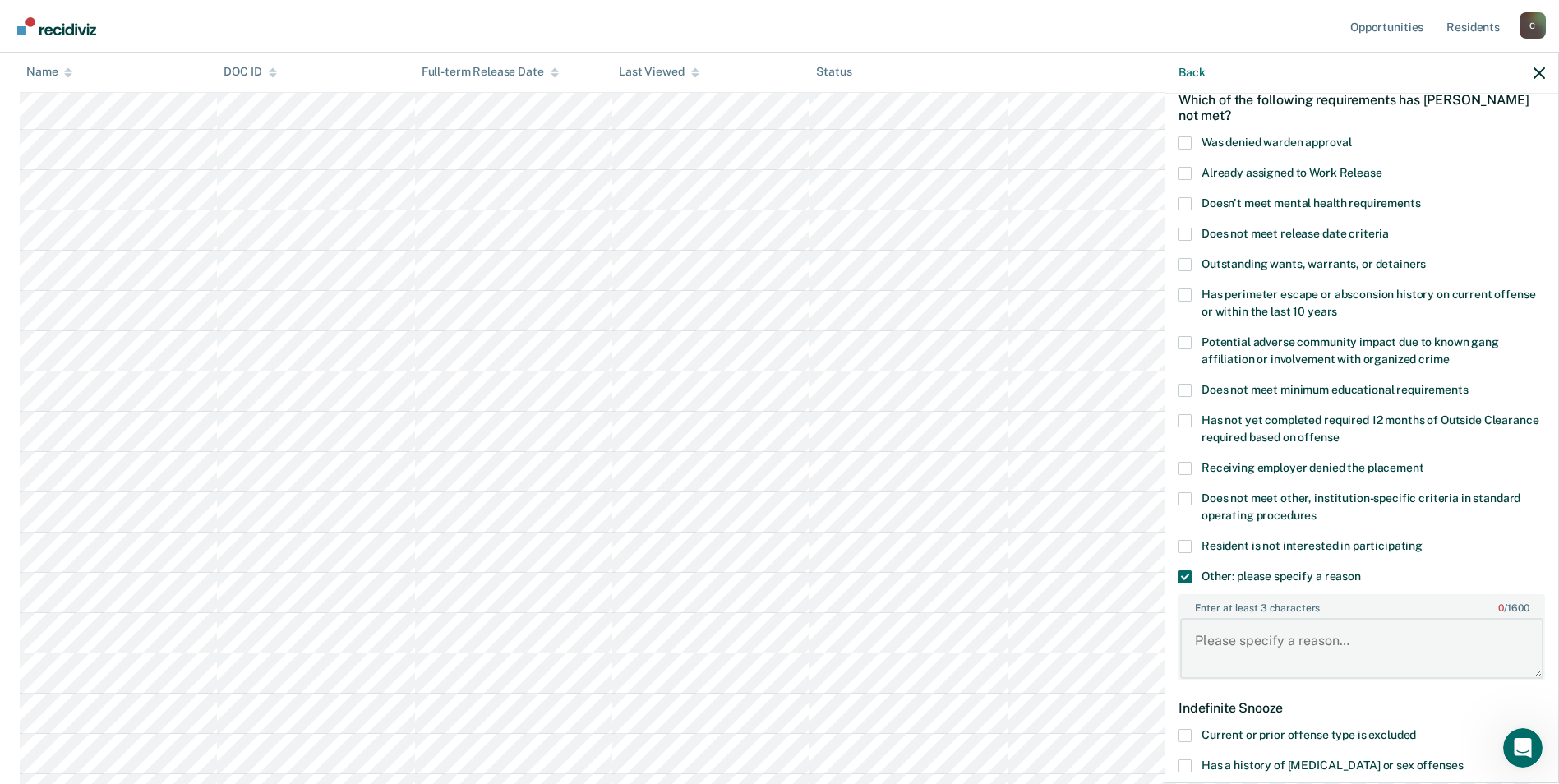
click at [1220, 641] on textarea "Enter at least 3 characters 0 / 1600" at bounding box center [1362, 648] width 363 height 61
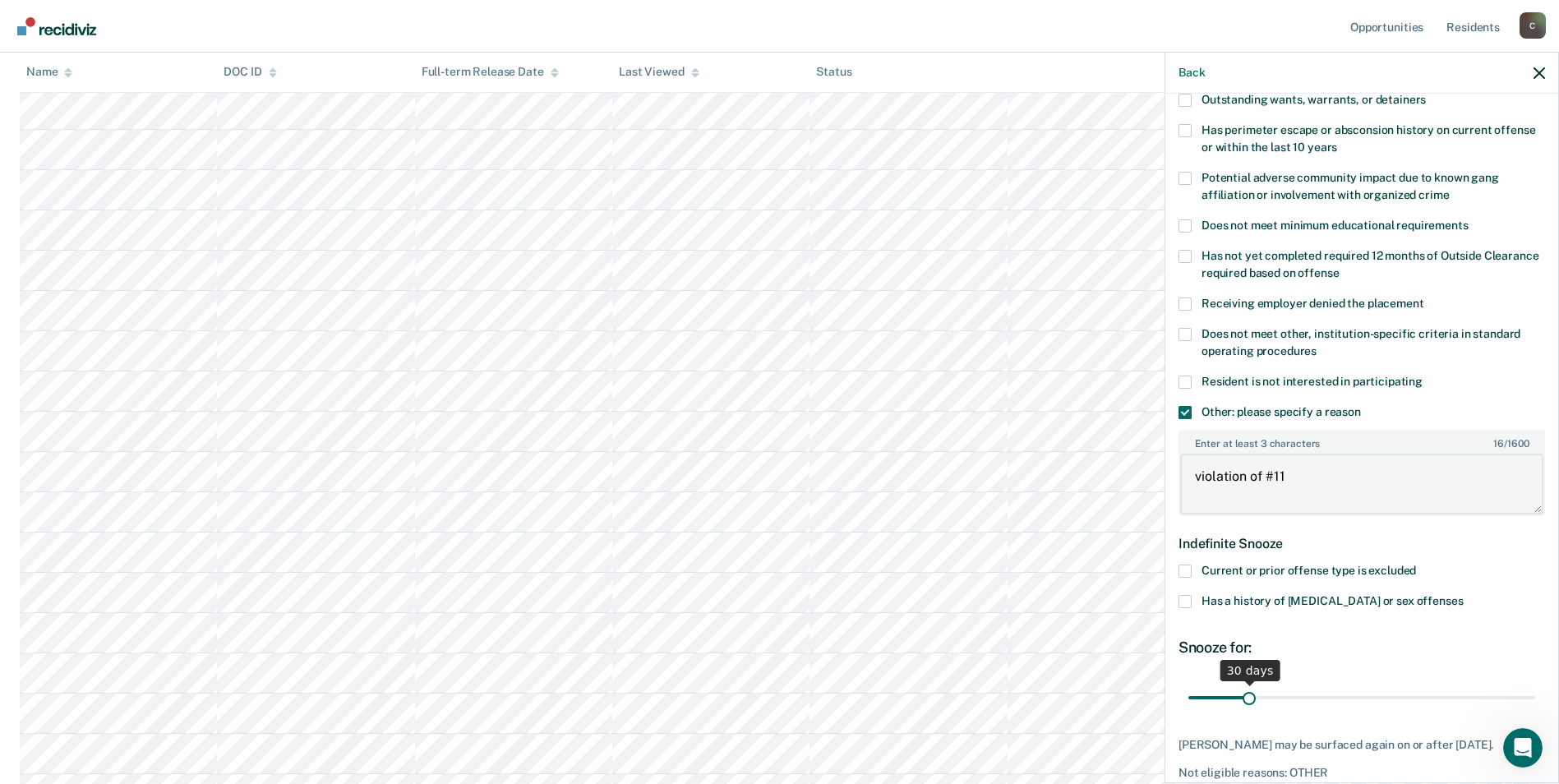
type textarea "violation of #11"
drag, startPoint x: 1244, startPoint y: 700, endPoint x: 1517, endPoint y: 699, distance: 273.0
type input "180"
click at [1517, 699] on input "range" at bounding box center [1361, 697] width 347 height 29
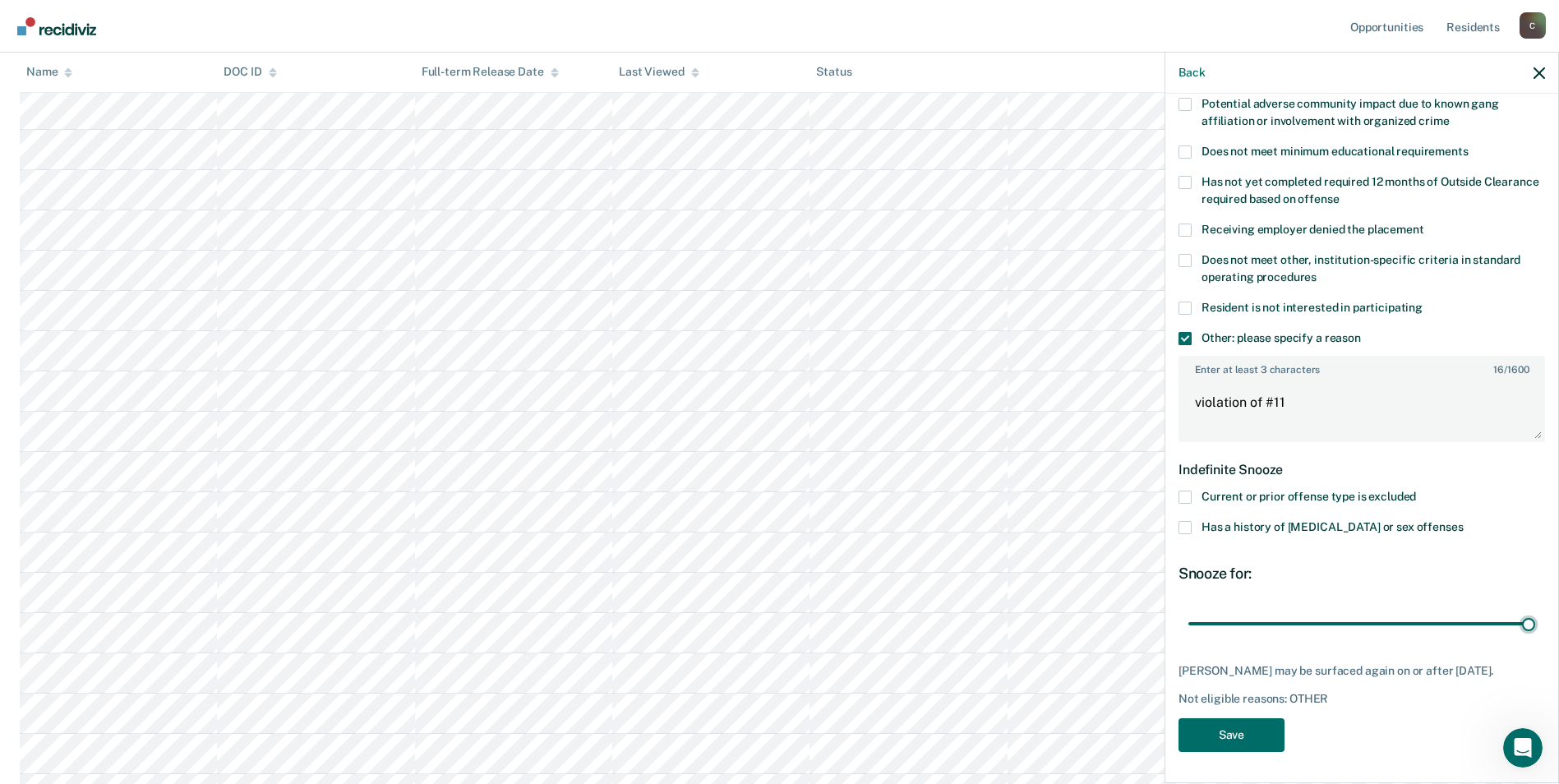
scroll to position [657, 0]
click at [1219, 732] on button "Save" at bounding box center [1232, 735] width 106 height 34
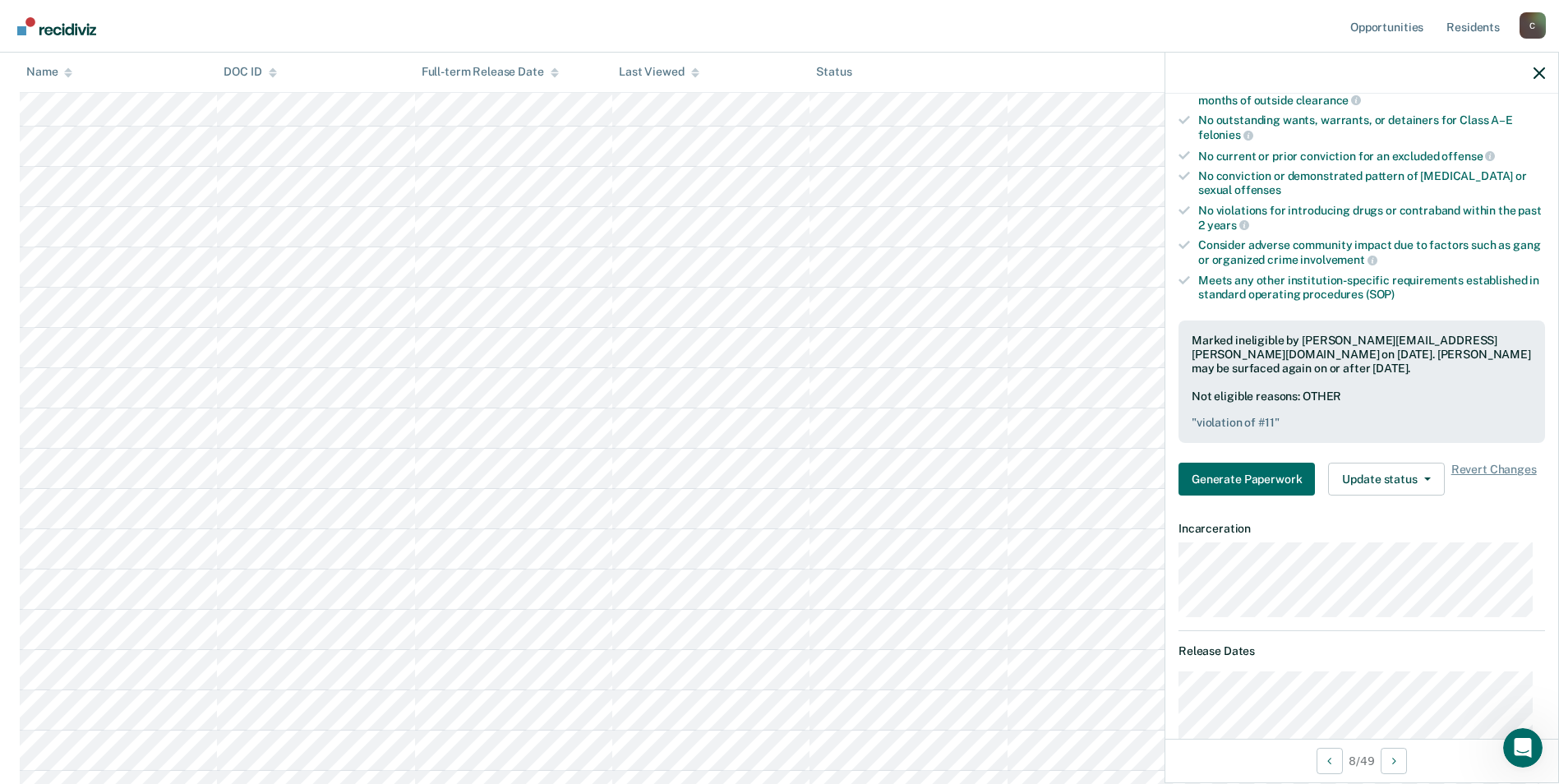
scroll to position [575, 0]
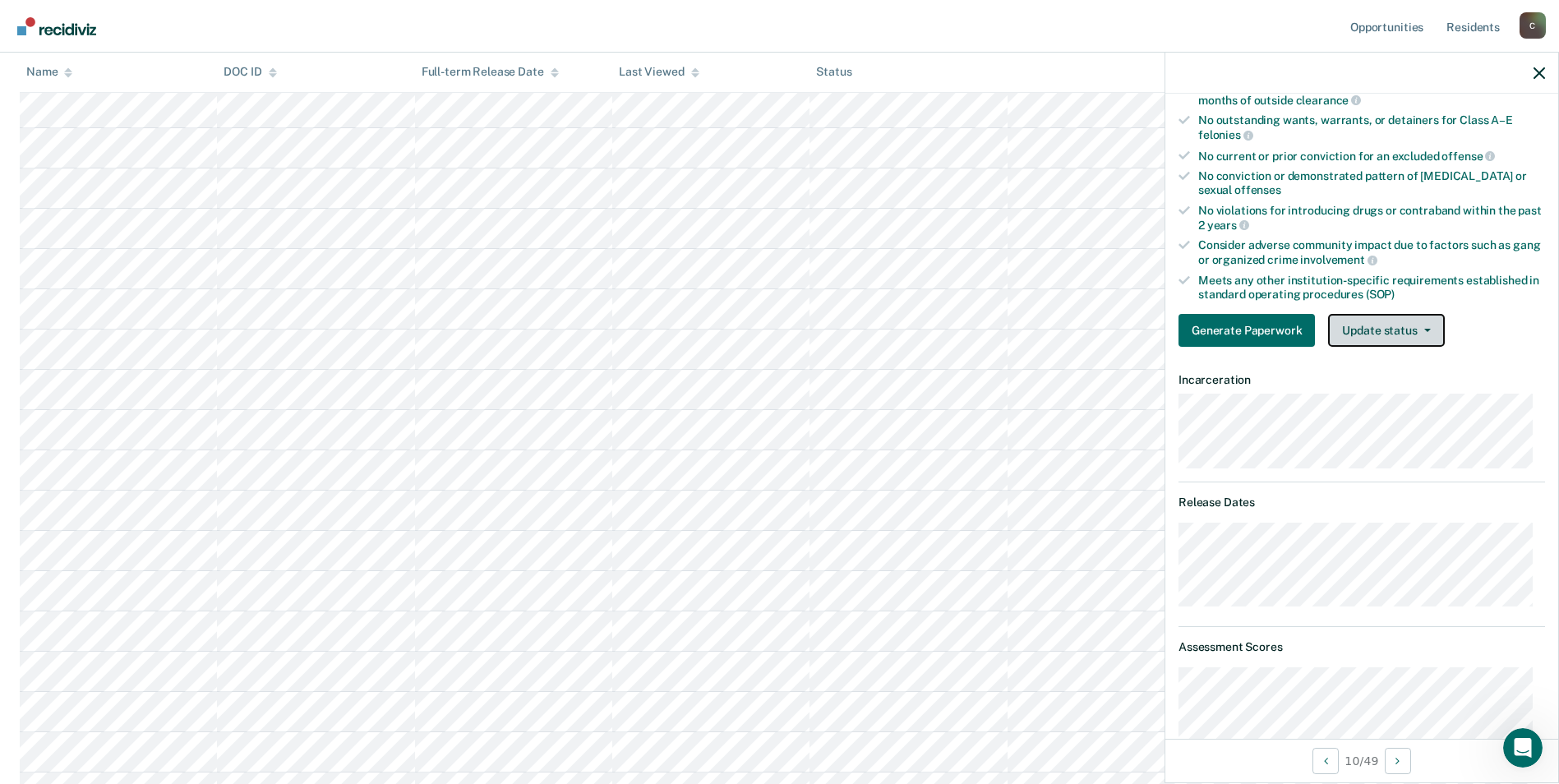
click at [1418, 331] on span "button" at bounding box center [1423, 331] width 13 height 3
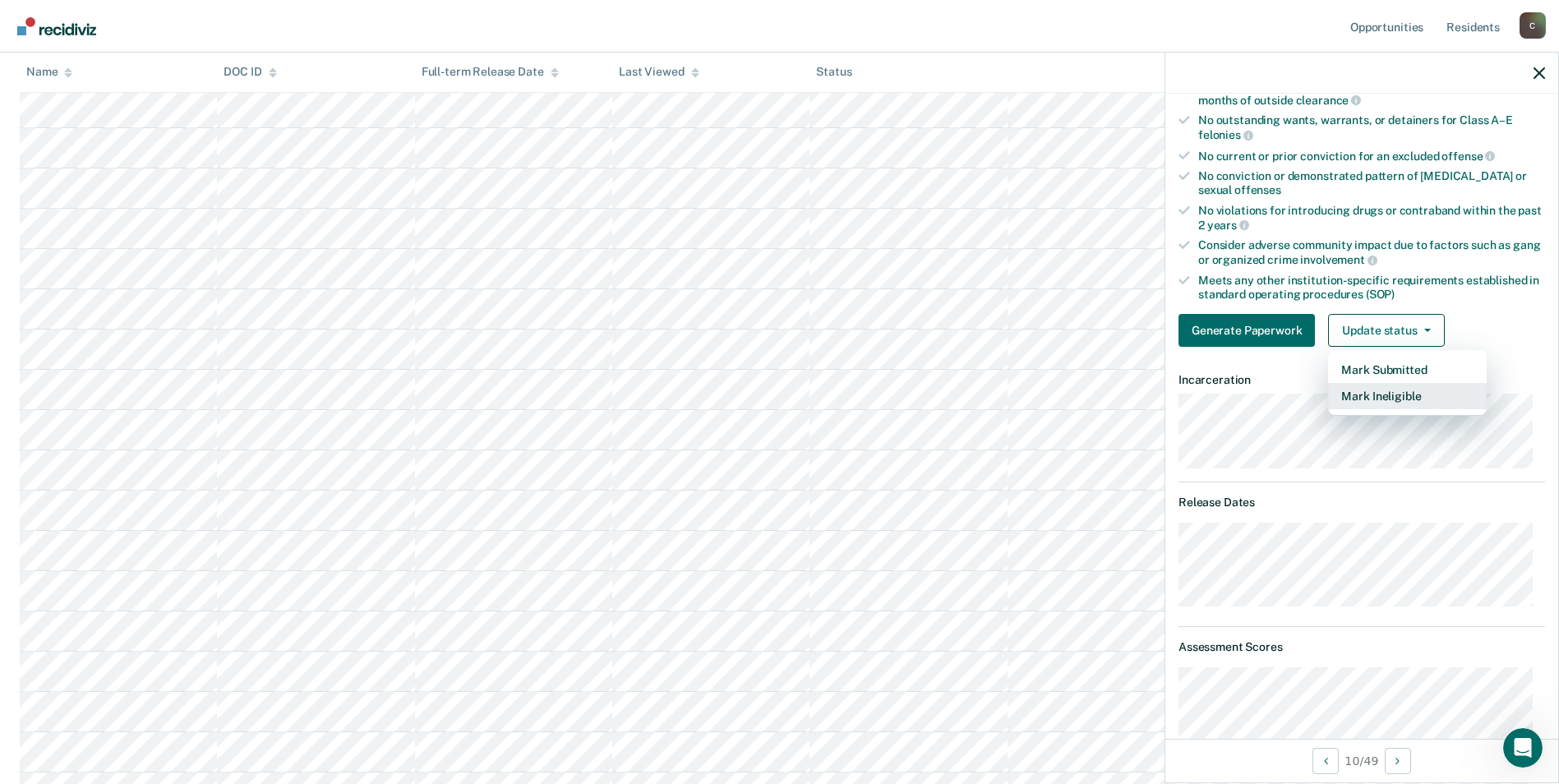
click at [1394, 395] on button "Mark Ineligible" at bounding box center [1407, 395] width 159 height 26
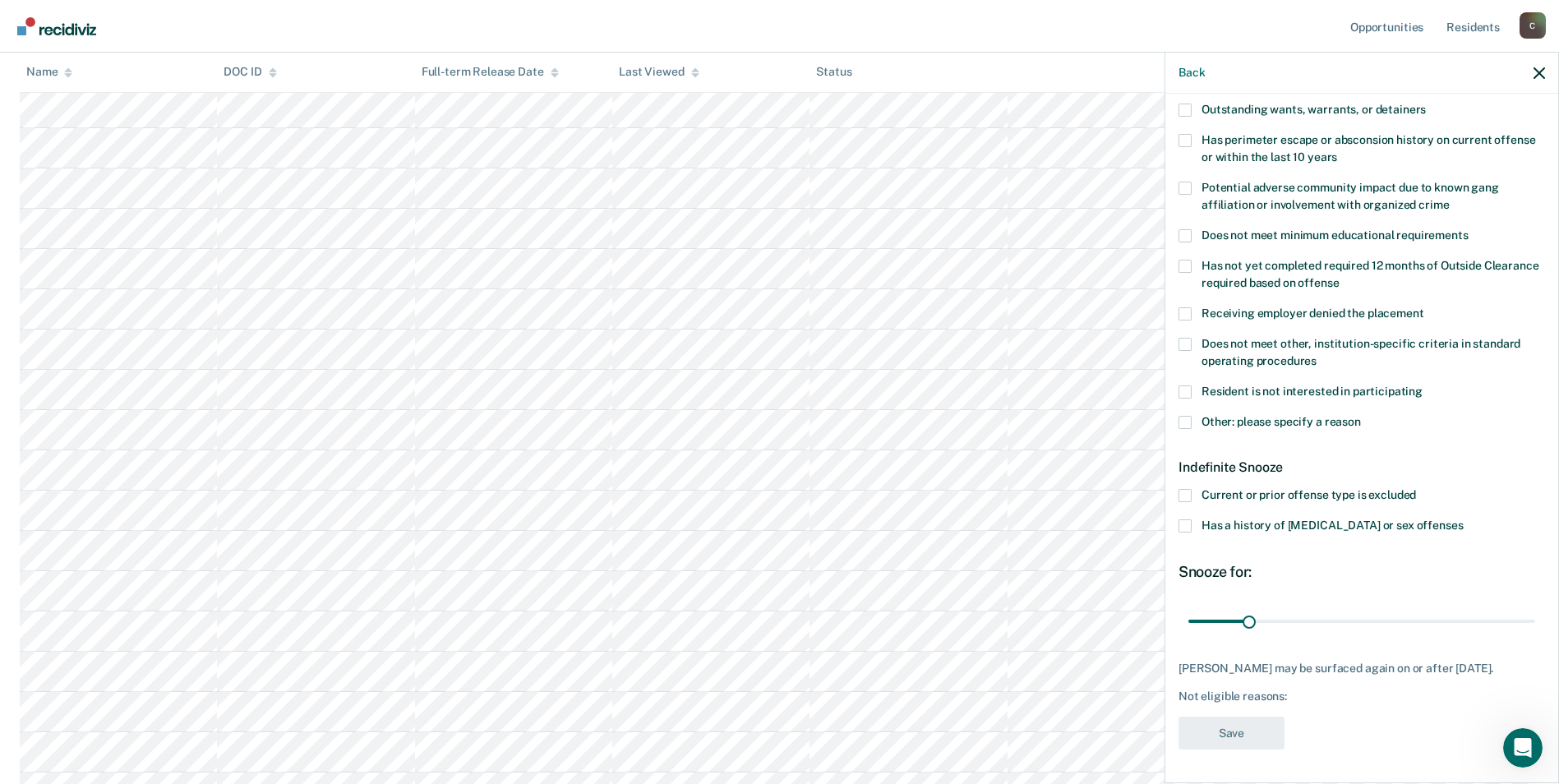
scroll to position [248, 0]
click at [1182, 337] on span at bounding box center [1185, 343] width 13 height 13
click at [1317, 355] on input "Does not meet other, institution-specific criteria in standard operating proced…" at bounding box center [1317, 355] width 0 height 0
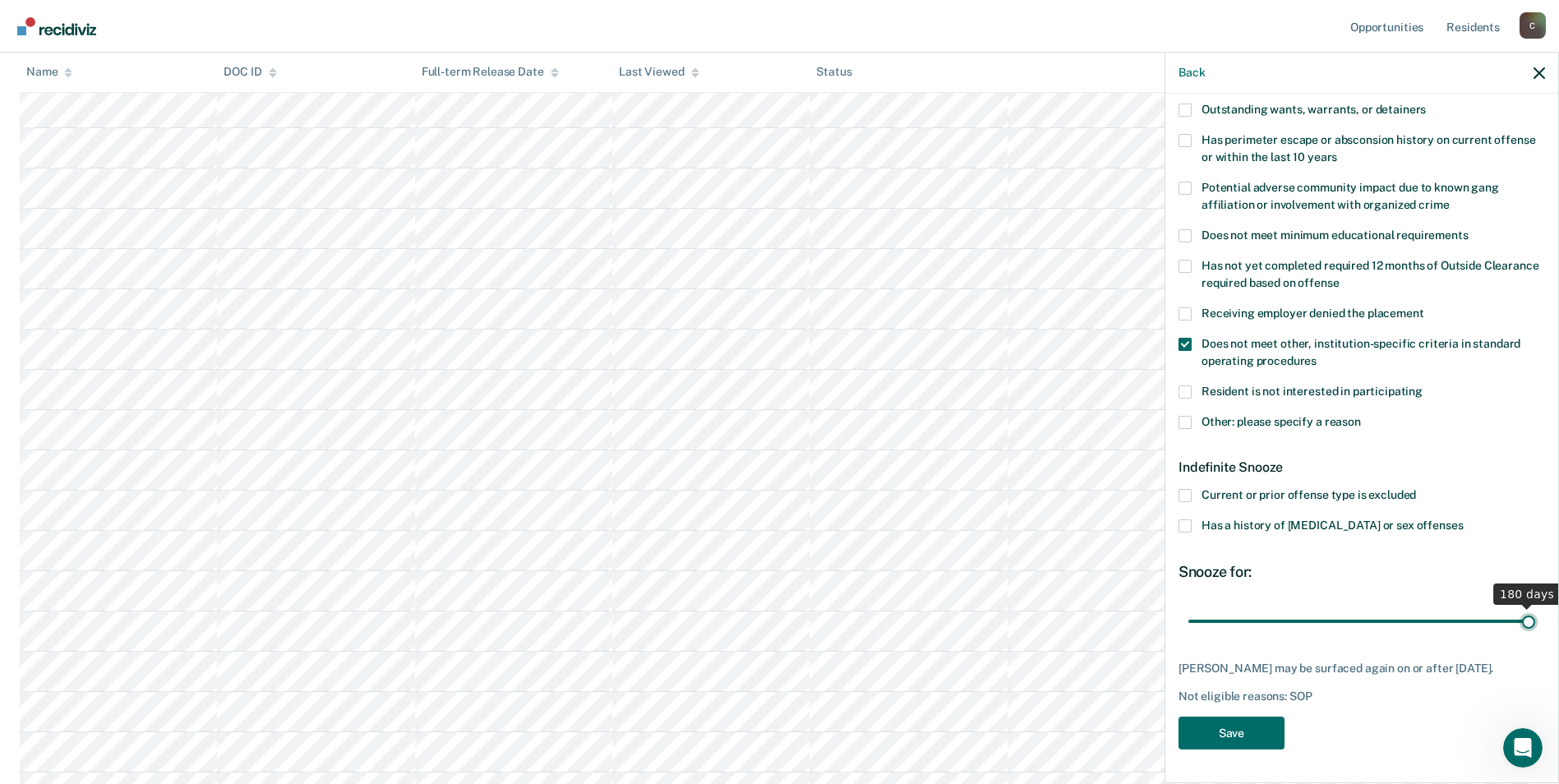
drag, startPoint x: 1246, startPoint y: 605, endPoint x: 1574, endPoint y: 614, distance: 328.1
type input "180"
click at [1535, 614] on input "range" at bounding box center [1361, 621] width 347 height 29
click at [1226, 736] on button "Save" at bounding box center [1232, 734] width 106 height 34
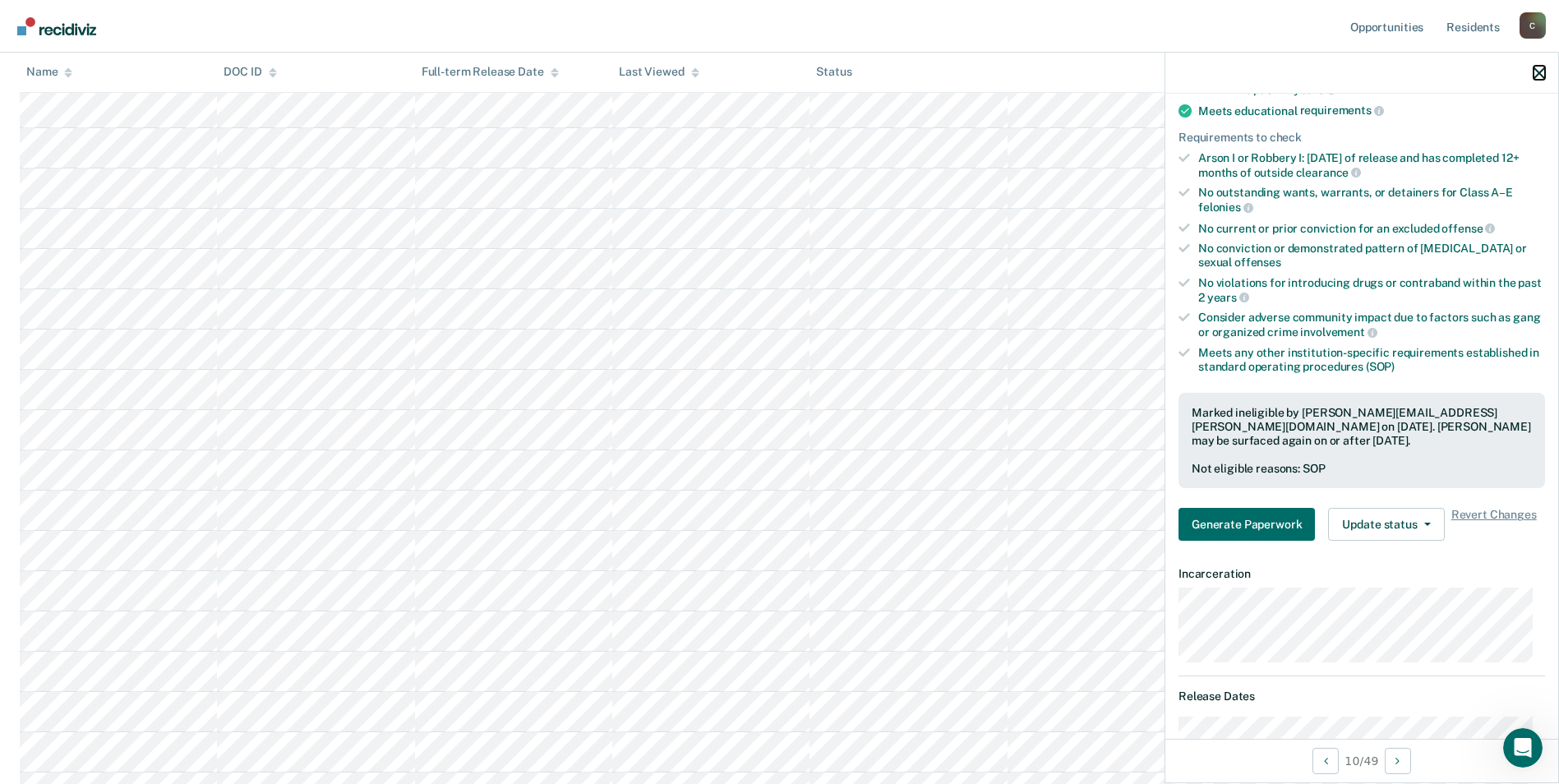
click at [1538, 72] on icon "button" at bounding box center [1539, 72] width 11 height 11
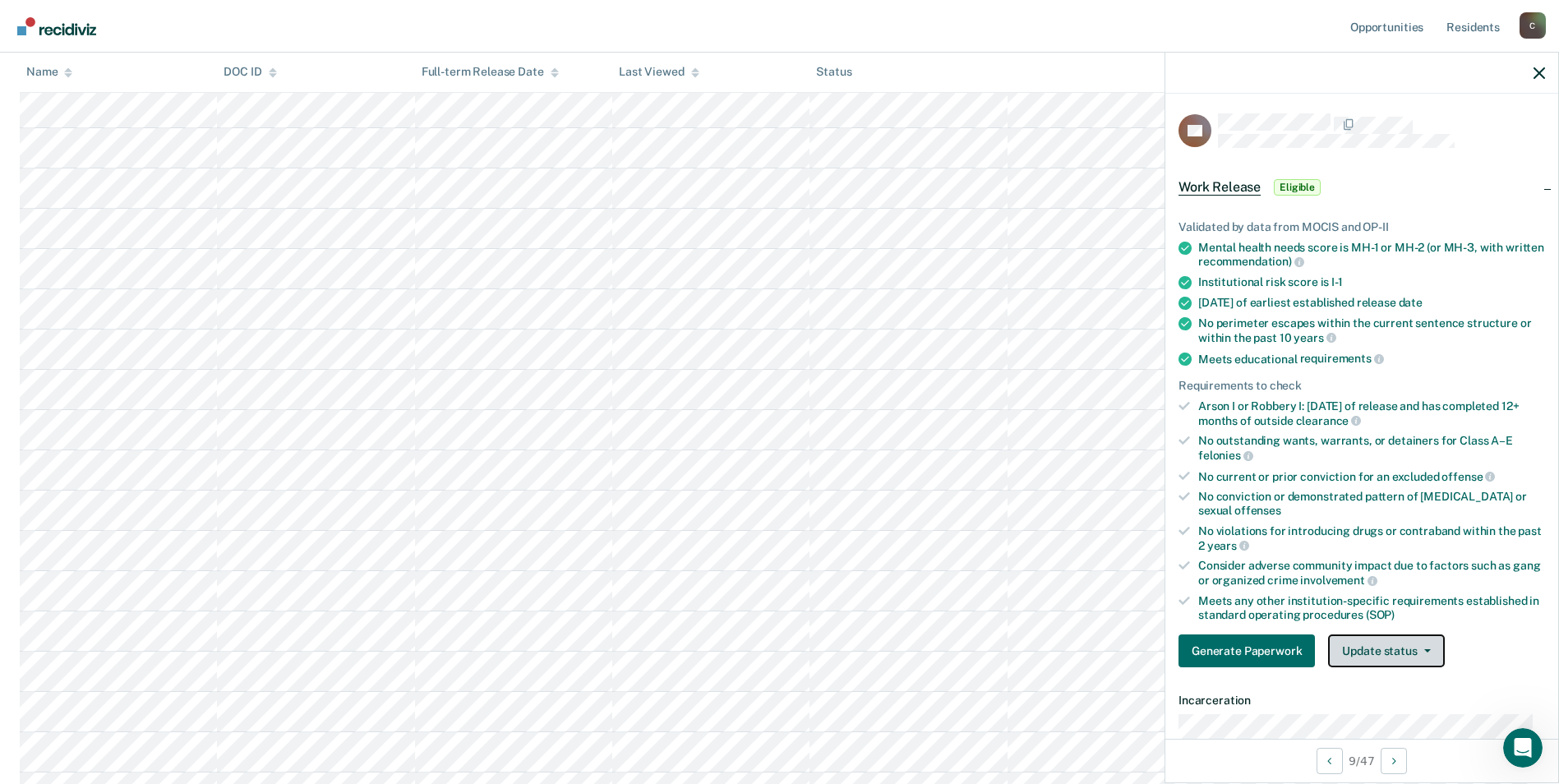
click at [1422, 654] on button "Update status" at bounding box center [1386, 650] width 116 height 33
click at [1405, 713] on button "Mark Ineligible" at bounding box center [1407, 716] width 159 height 26
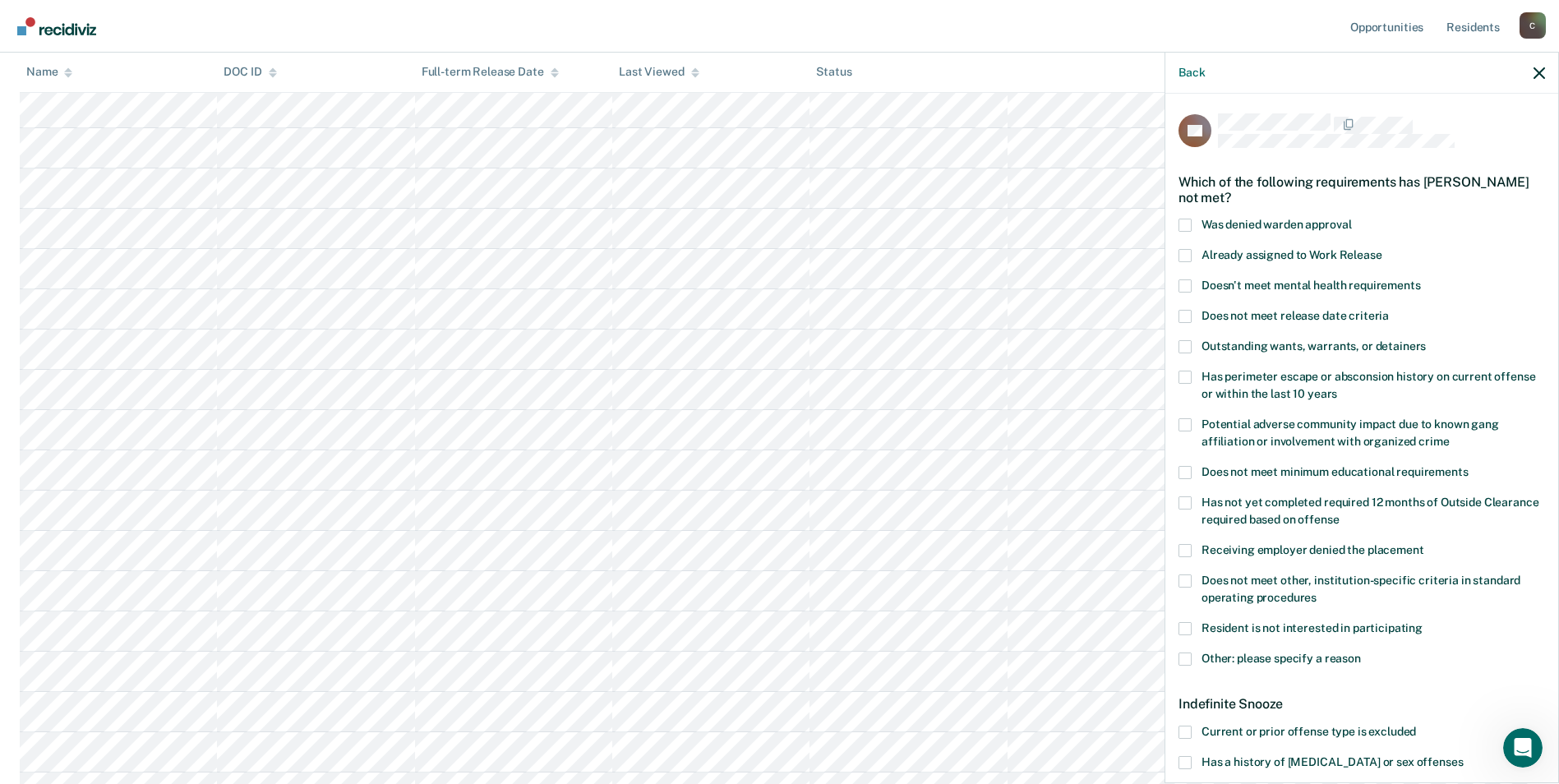
click at [1187, 574] on span at bounding box center [1185, 580] width 13 height 13
click at [1317, 591] on input "Does not meet other, institution-specific criteria in standard operating proced…" at bounding box center [1317, 591] width 0 height 0
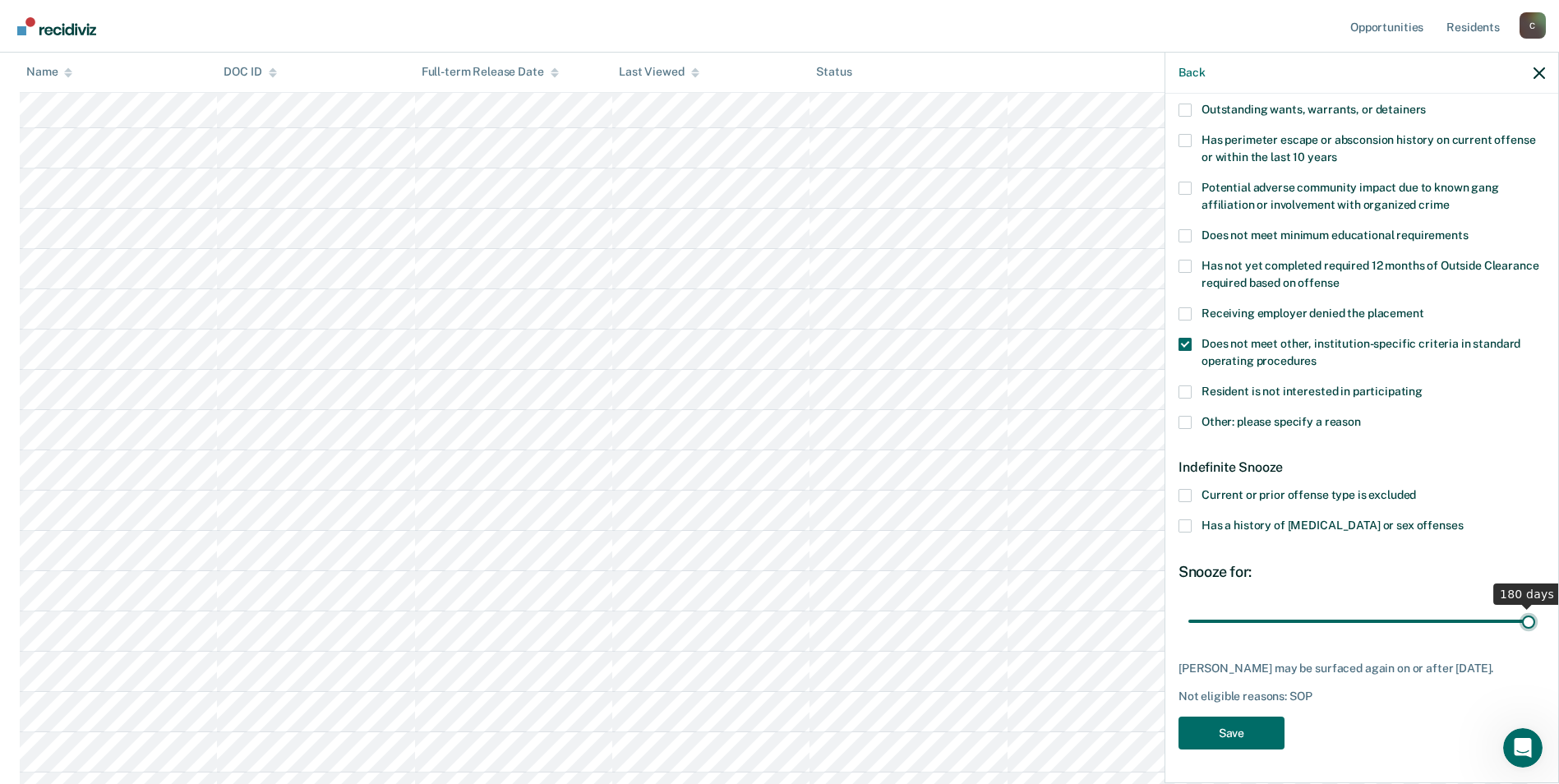
drag, startPoint x: 1246, startPoint y: 611, endPoint x: 1562, endPoint y: 611, distance: 316.0
type input "180"
click at [1535, 611] on input "range" at bounding box center [1361, 621] width 347 height 29
click at [1246, 736] on button "Save" at bounding box center [1232, 734] width 106 height 34
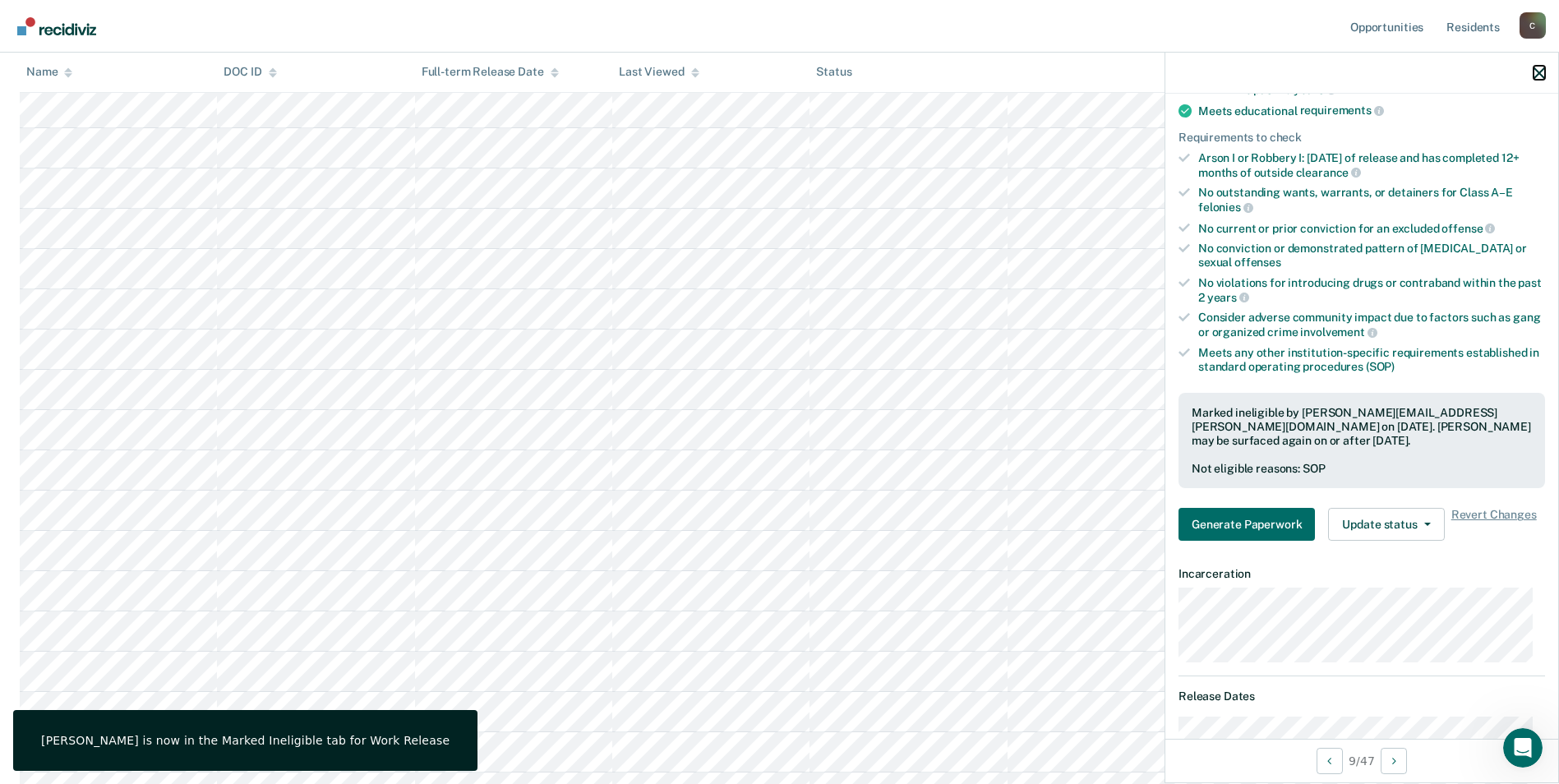
click at [1538, 73] on icon "button" at bounding box center [1539, 72] width 11 height 11
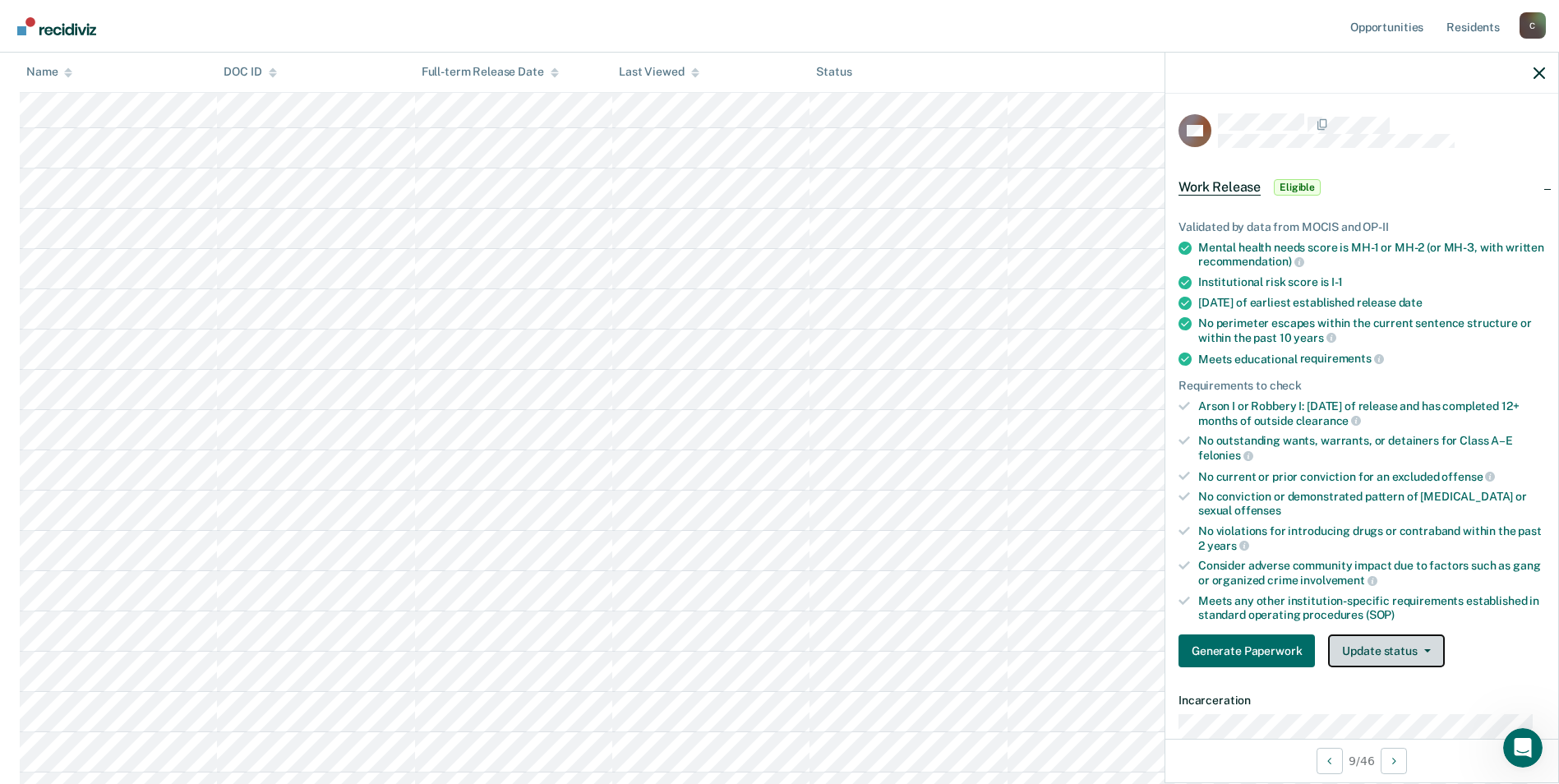
click at [1428, 653] on button "Update status" at bounding box center [1386, 650] width 116 height 33
click at [1403, 713] on button "Mark Ineligible" at bounding box center [1407, 716] width 159 height 26
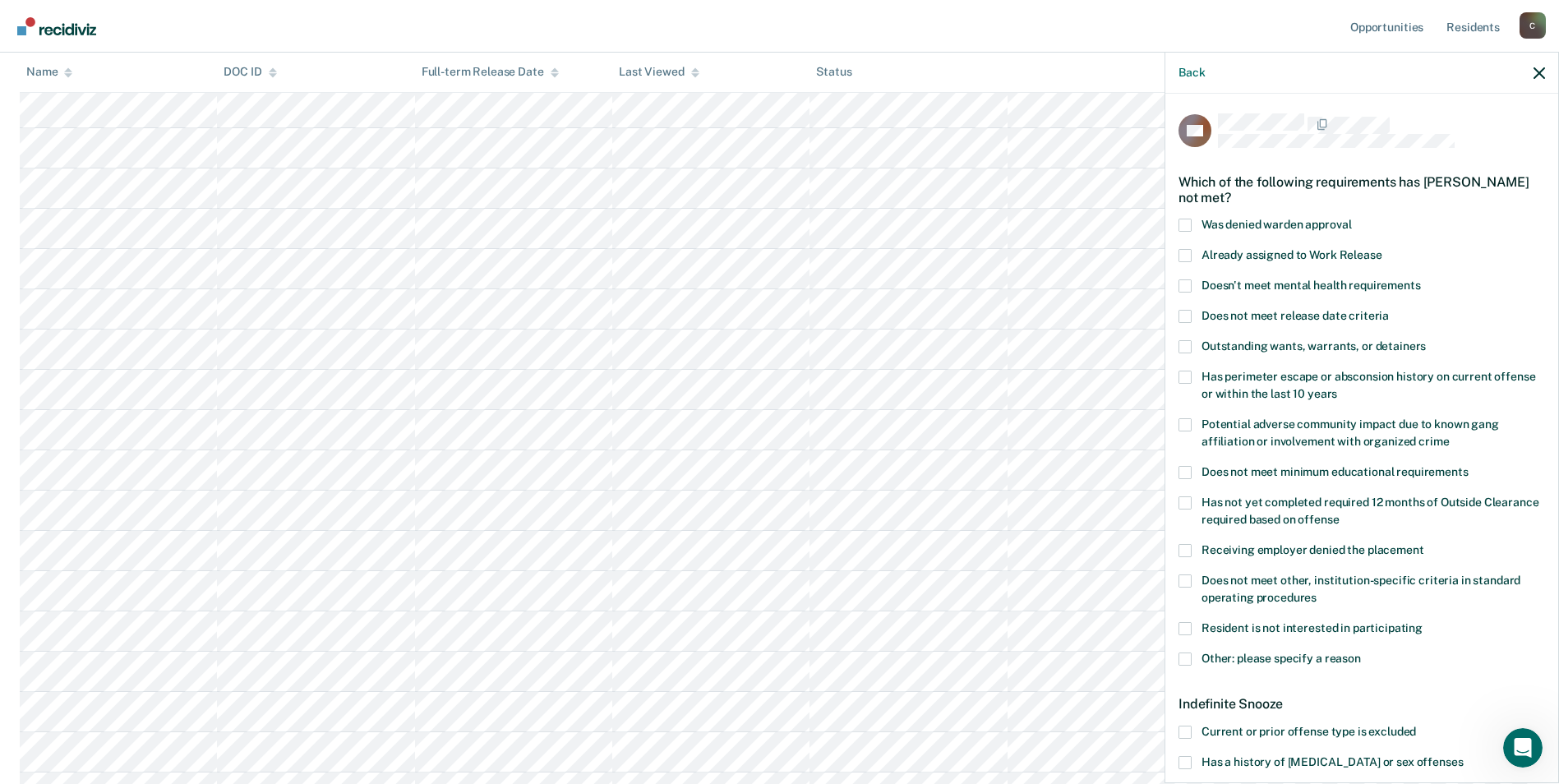
drag, startPoint x: 1187, startPoint y: 574, endPoint x: 1226, endPoint y: 568, distance: 39.5
click at [1187, 575] on span at bounding box center [1185, 580] width 13 height 13
click at [1317, 591] on input "Does not meet other, institution-specific criteria in standard operating proced…" at bounding box center [1317, 591] width 0 height 0
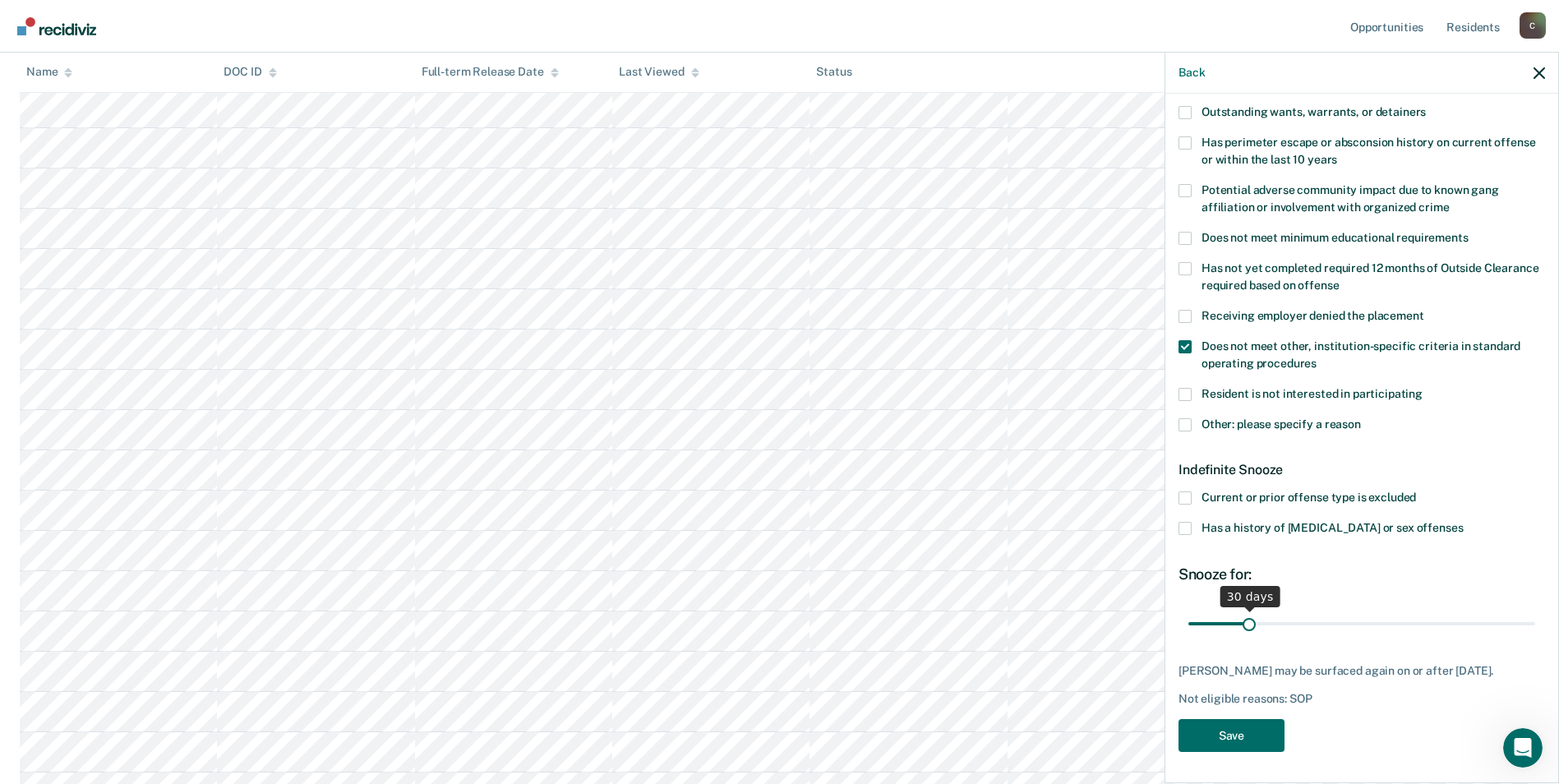
scroll to position [657, 0]
drag, startPoint x: 1248, startPoint y: 621, endPoint x: 1505, endPoint y: 635, distance: 257.4
type input "180"
click at [1533, 628] on input "range" at bounding box center [1361, 624] width 347 height 29
click at [1253, 736] on button "Save" at bounding box center [1232, 736] width 106 height 34
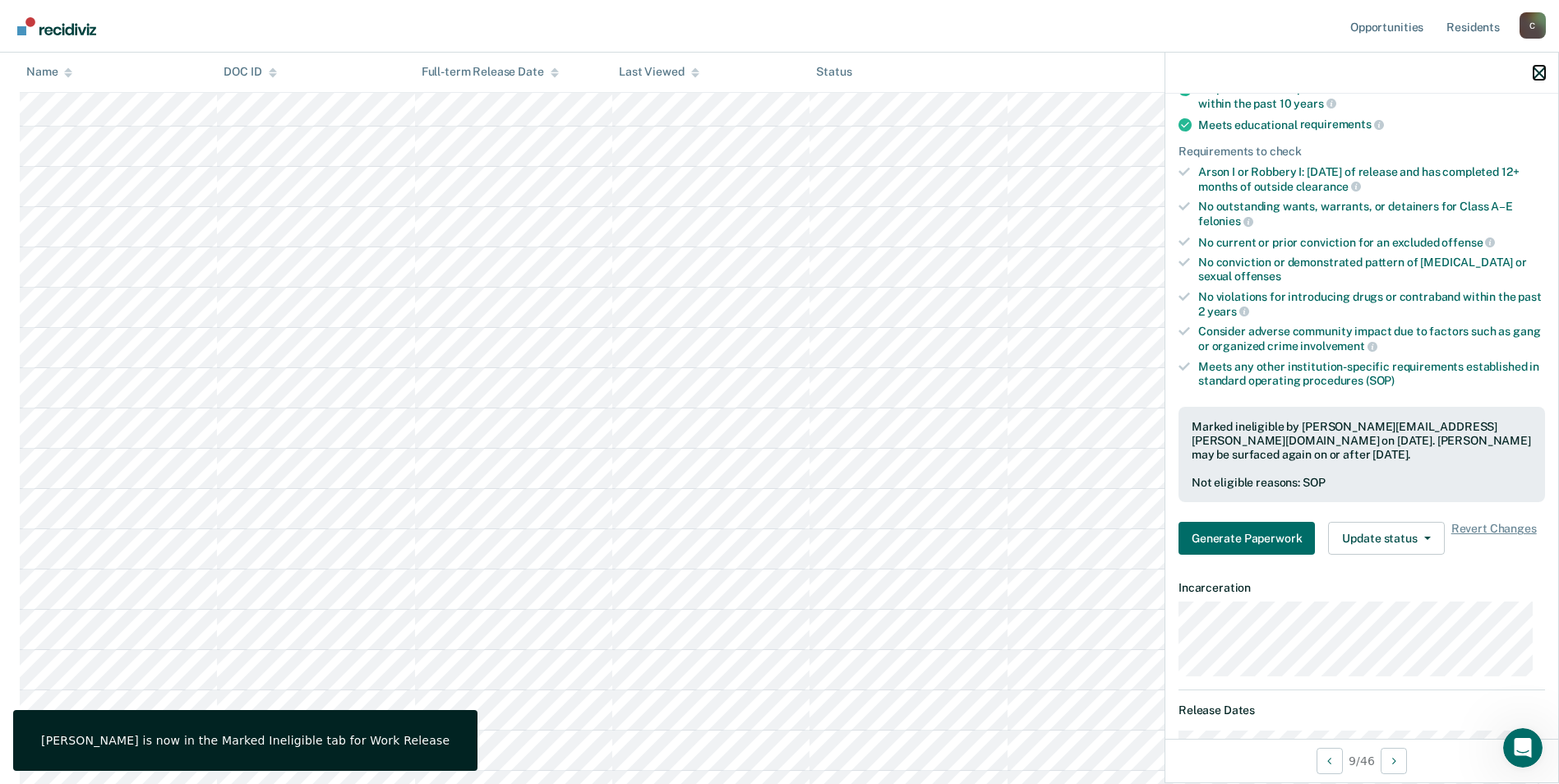
click at [1541, 73] on icon "button" at bounding box center [1539, 72] width 11 height 11
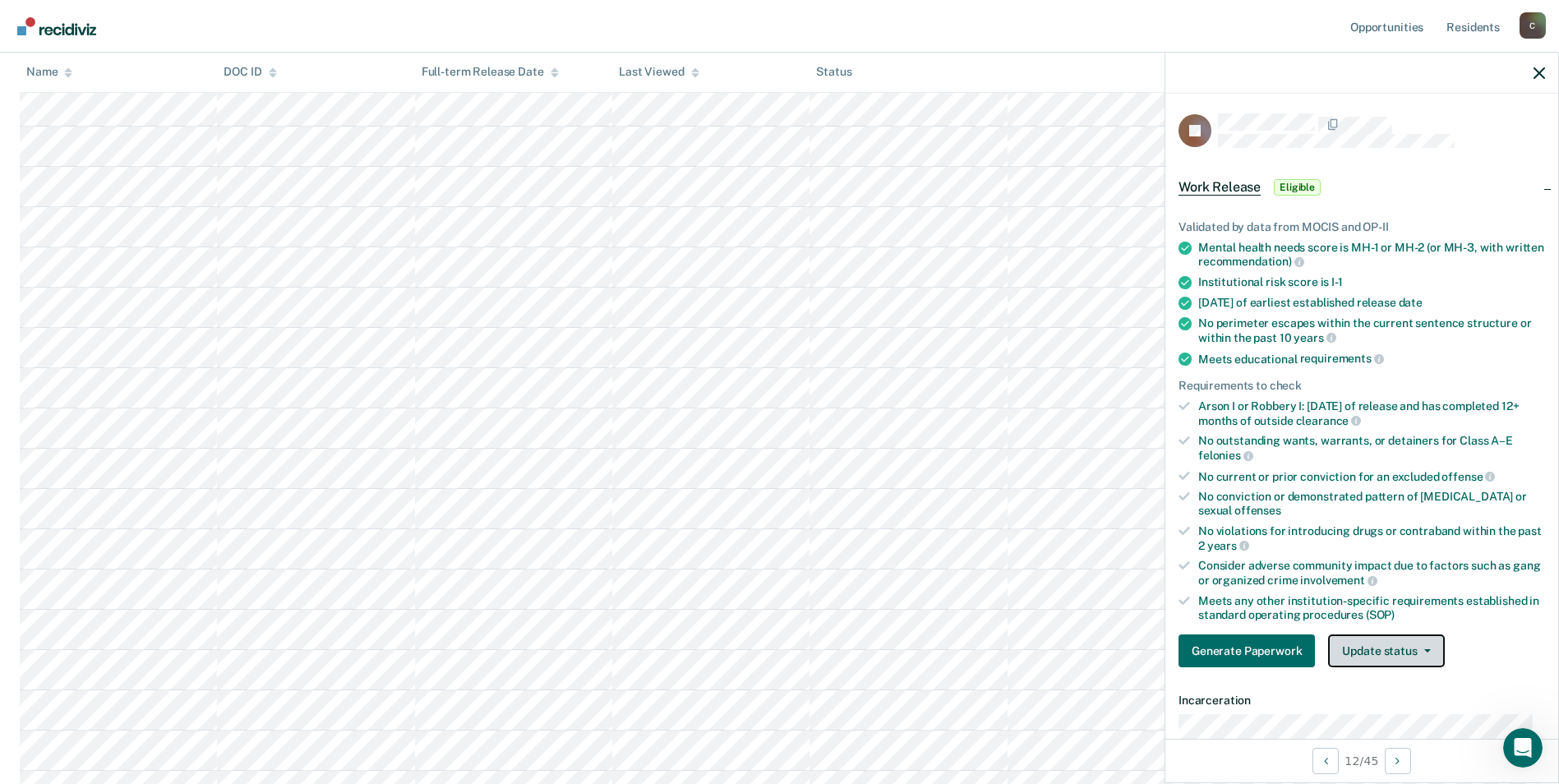
click at [1424, 647] on button "Update status" at bounding box center [1386, 650] width 116 height 33
click at [1405, 714] on button "Mark Ineligible" at bounding box center [1407, 716] width 159 height 26
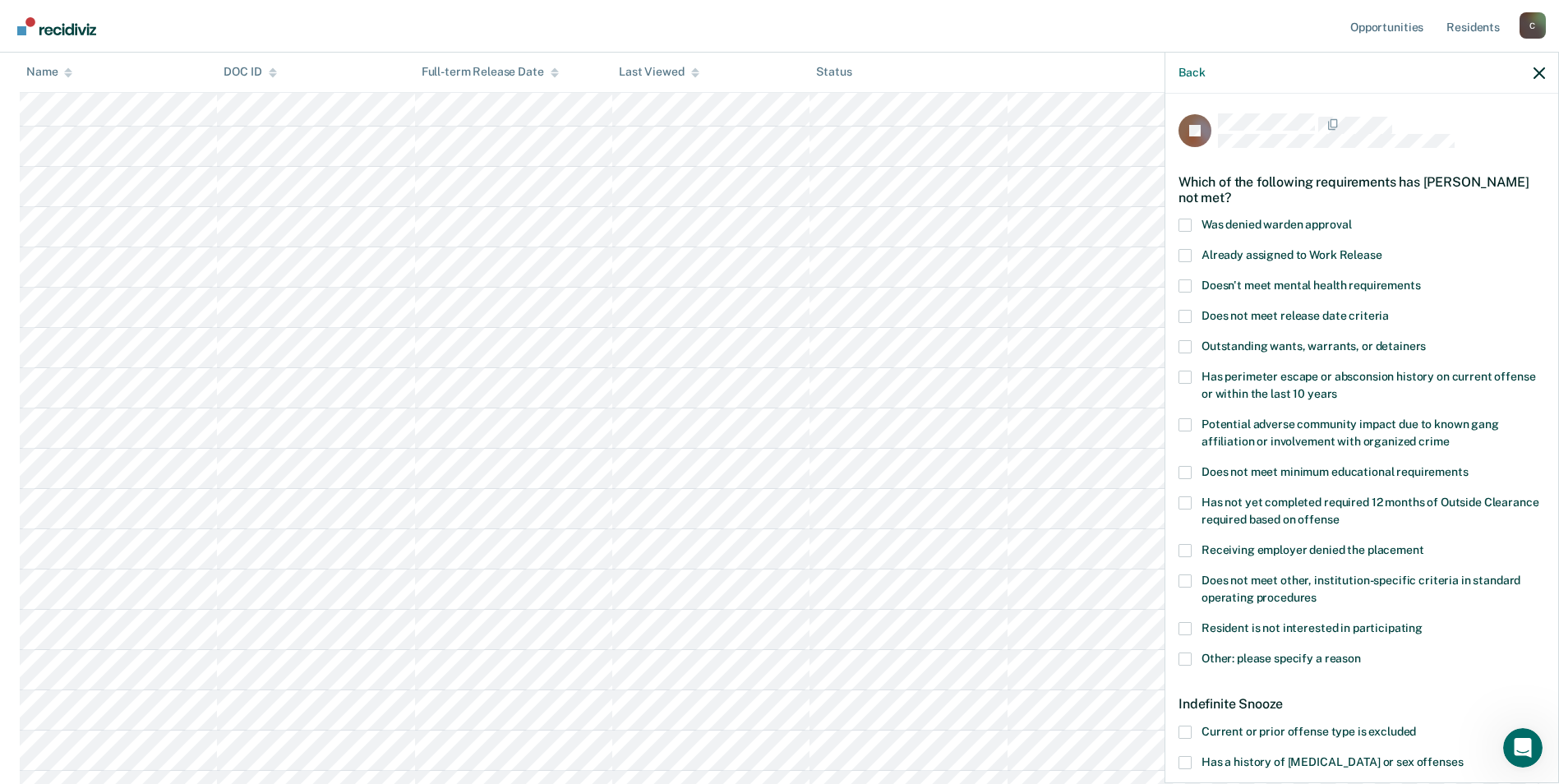
click at [1185, 576] on span at bounding box center [1185, 580] width 13 height 13
click at [1317, 591] on input "Does not meet other, institution-specific criteria in standard operating proced…" at bounding box center [1317, 591] width 0 height 0
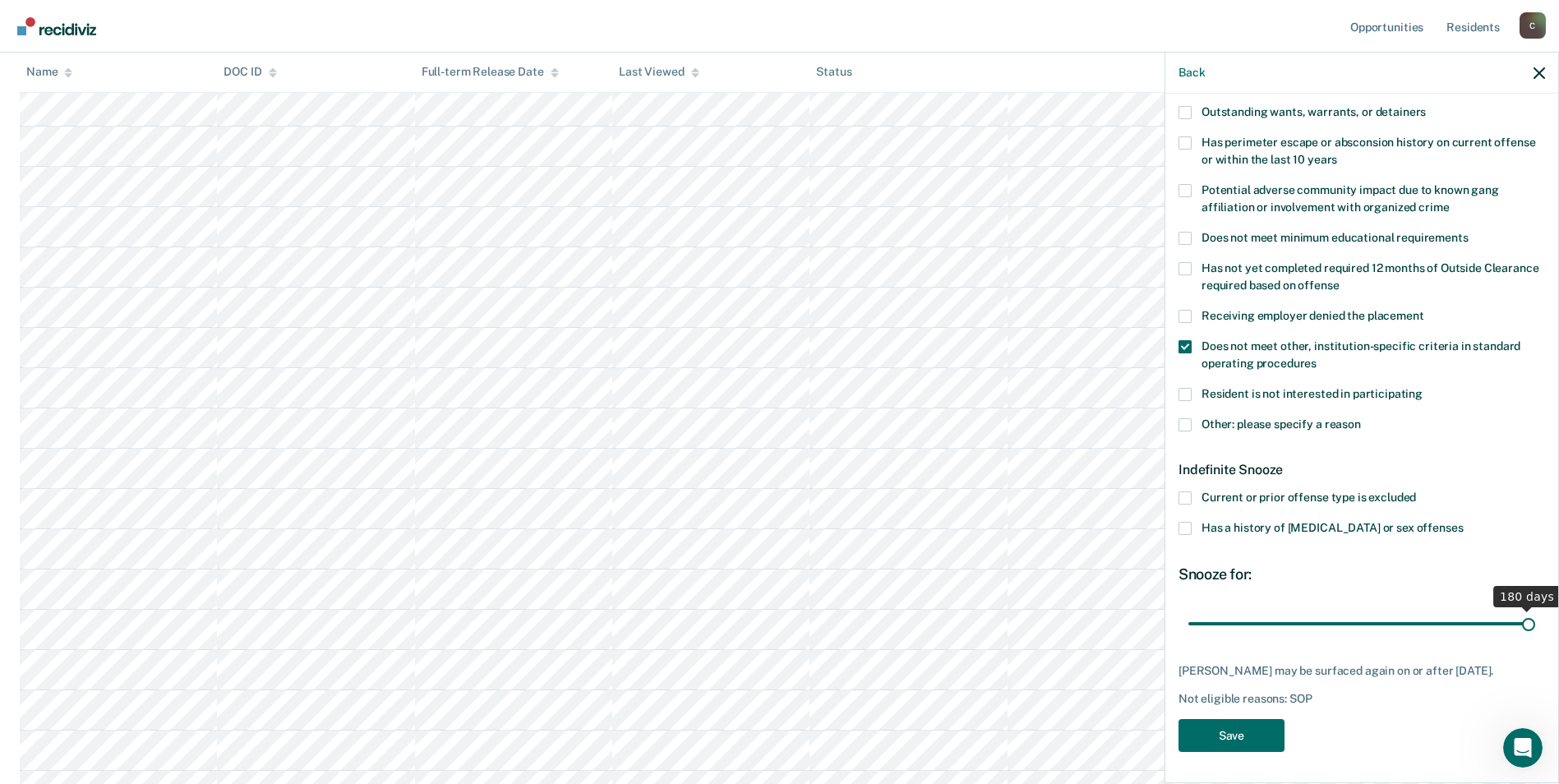
drag, startPoint x: 1245, startPoint y: 622, endPoint x: 1544, endPoint y: 637, distance: 299.4
type input "180"
click at [1535, 637] on input "range" at bounding box center [1361, 624] width 347 height 29
click at [1241, 734] on button "Save" at bounding box center [1232, 736] width 106 height 34
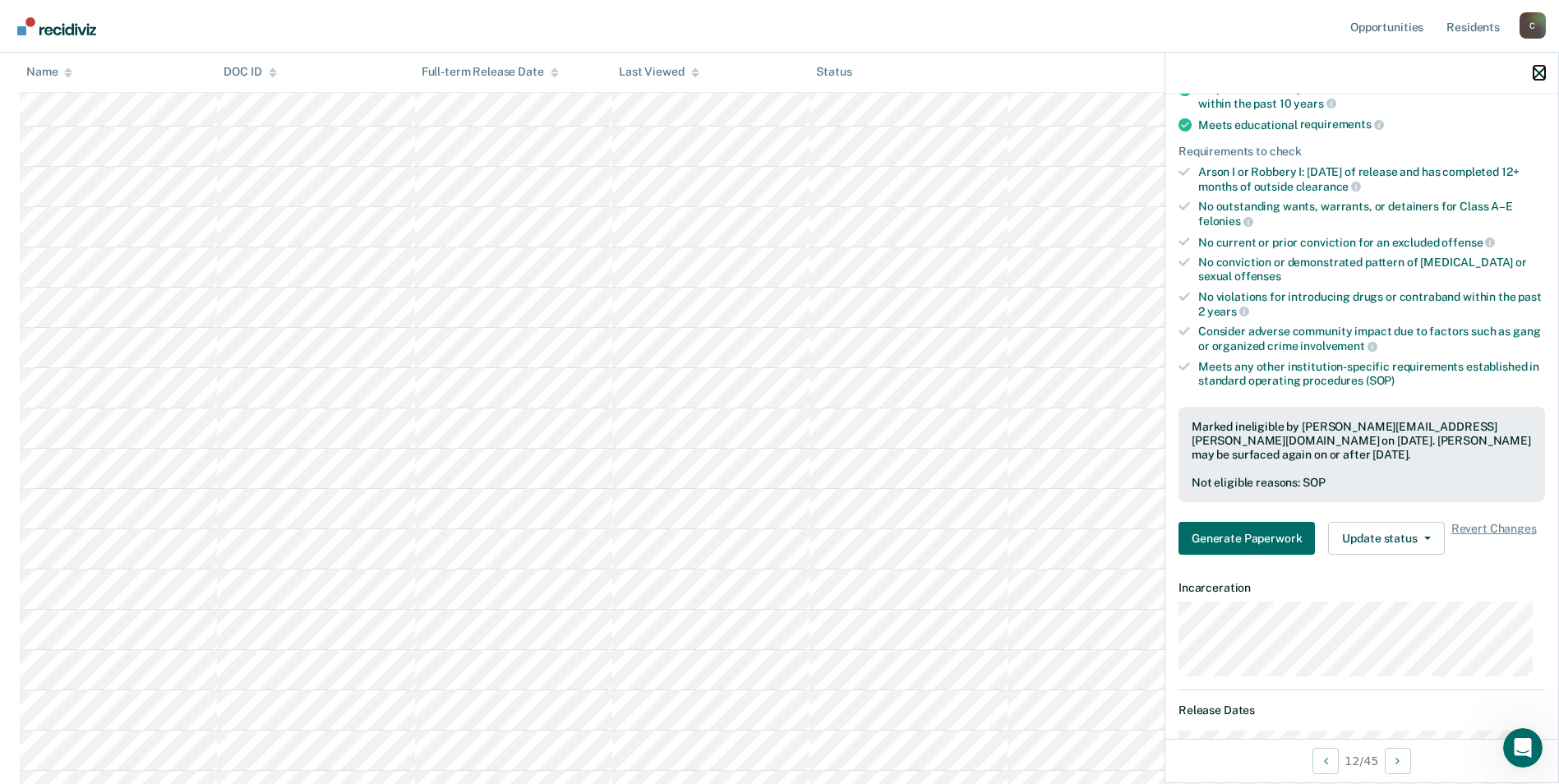
click at [1541, 68] on icon "button" at bounding box center [1539, 72] width 11 height 11
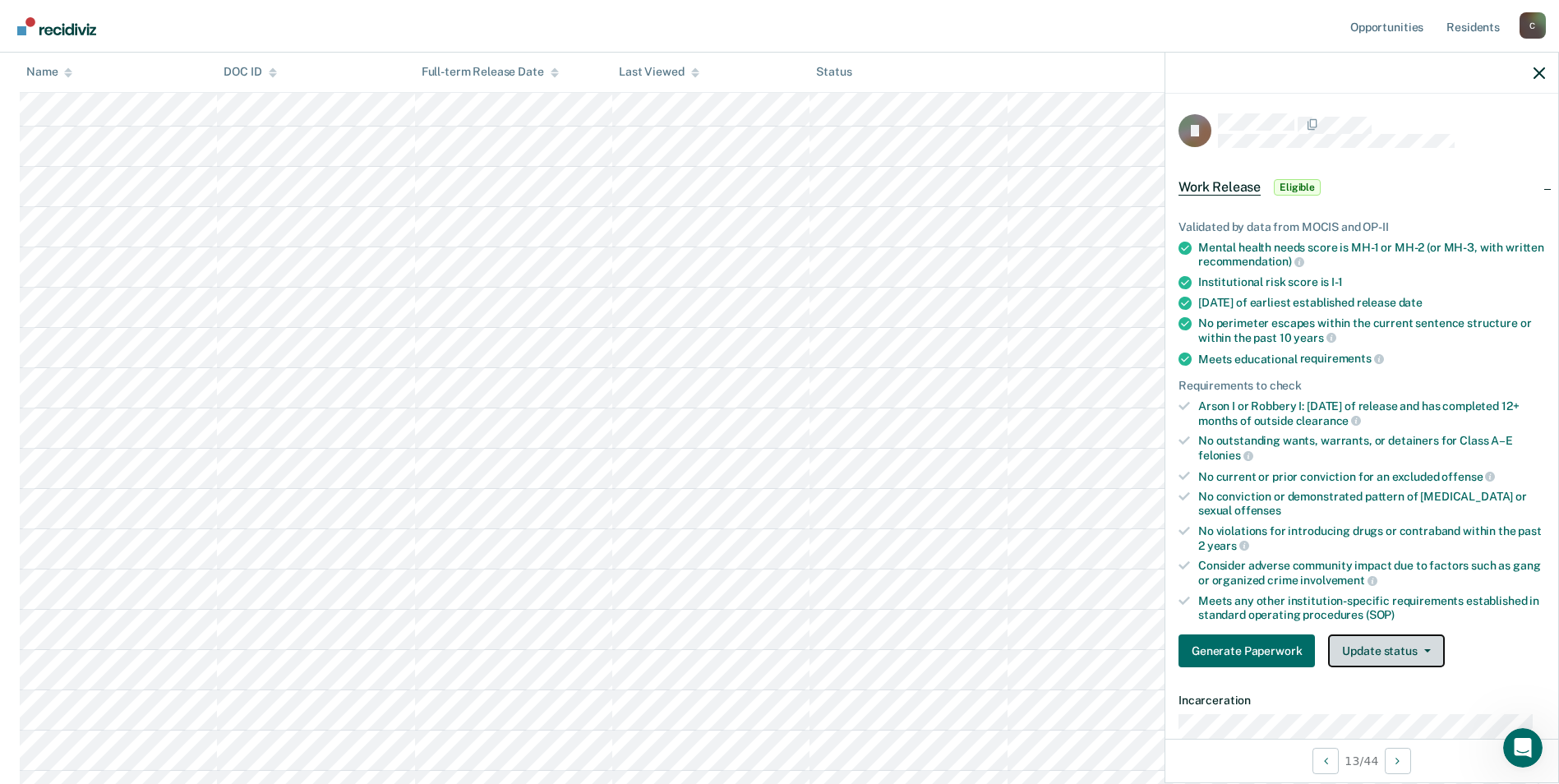
click at [1427, 647] on button "Update status" at bounding box center [1386, 650] width 116 height 33
click at [1406, 716] on button "Mark Ineligible" at bounding box center [1407, 716] width 159 height 26
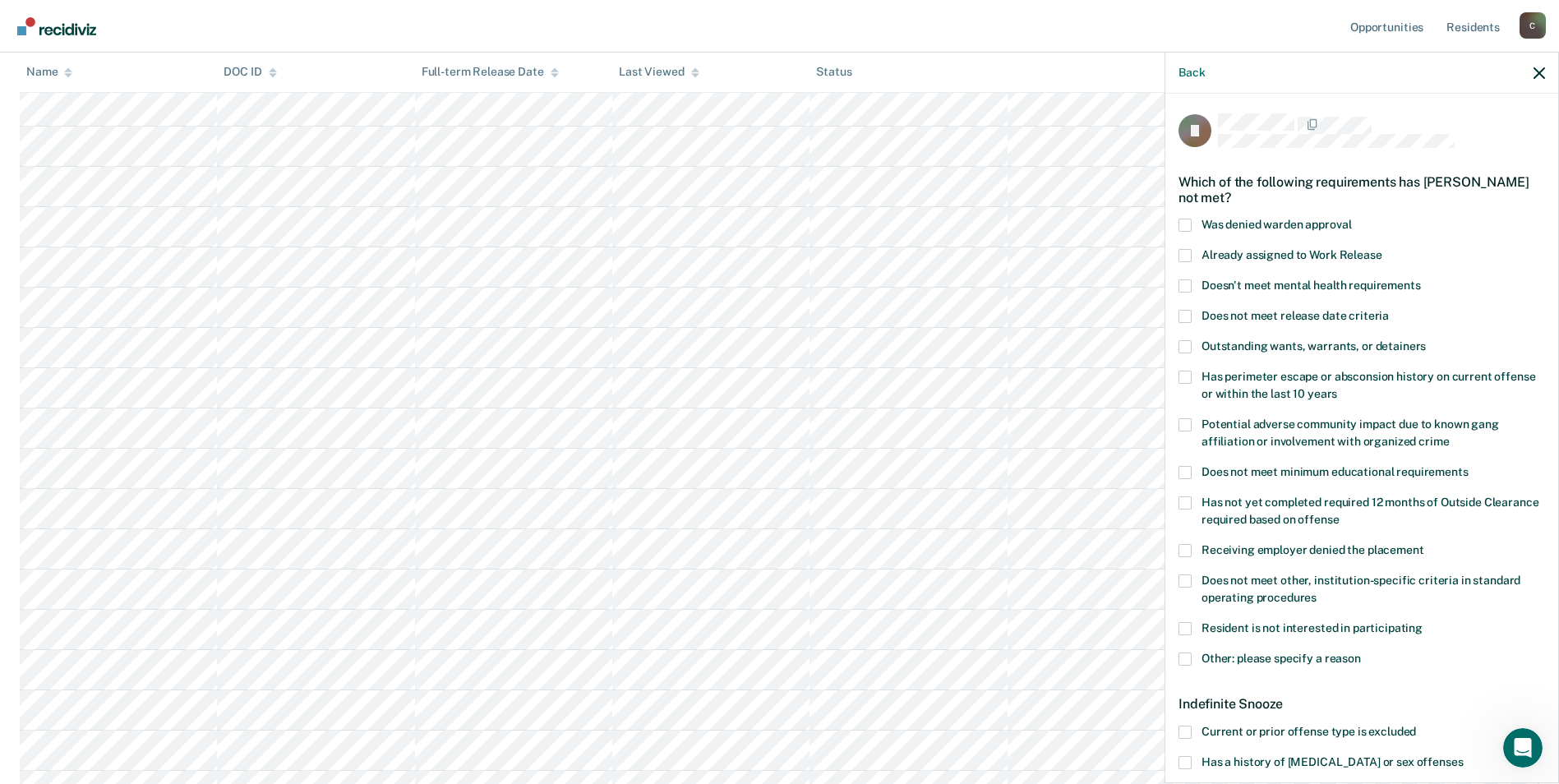
click at [1186, 577] on span at bounding box center [1185, 580] width 13 height 13
click at [1317, 591] on input "Does not meet other, institution-specific criteria in standard operating proced…" at bounding box center [1317, 591] width 0 height 0
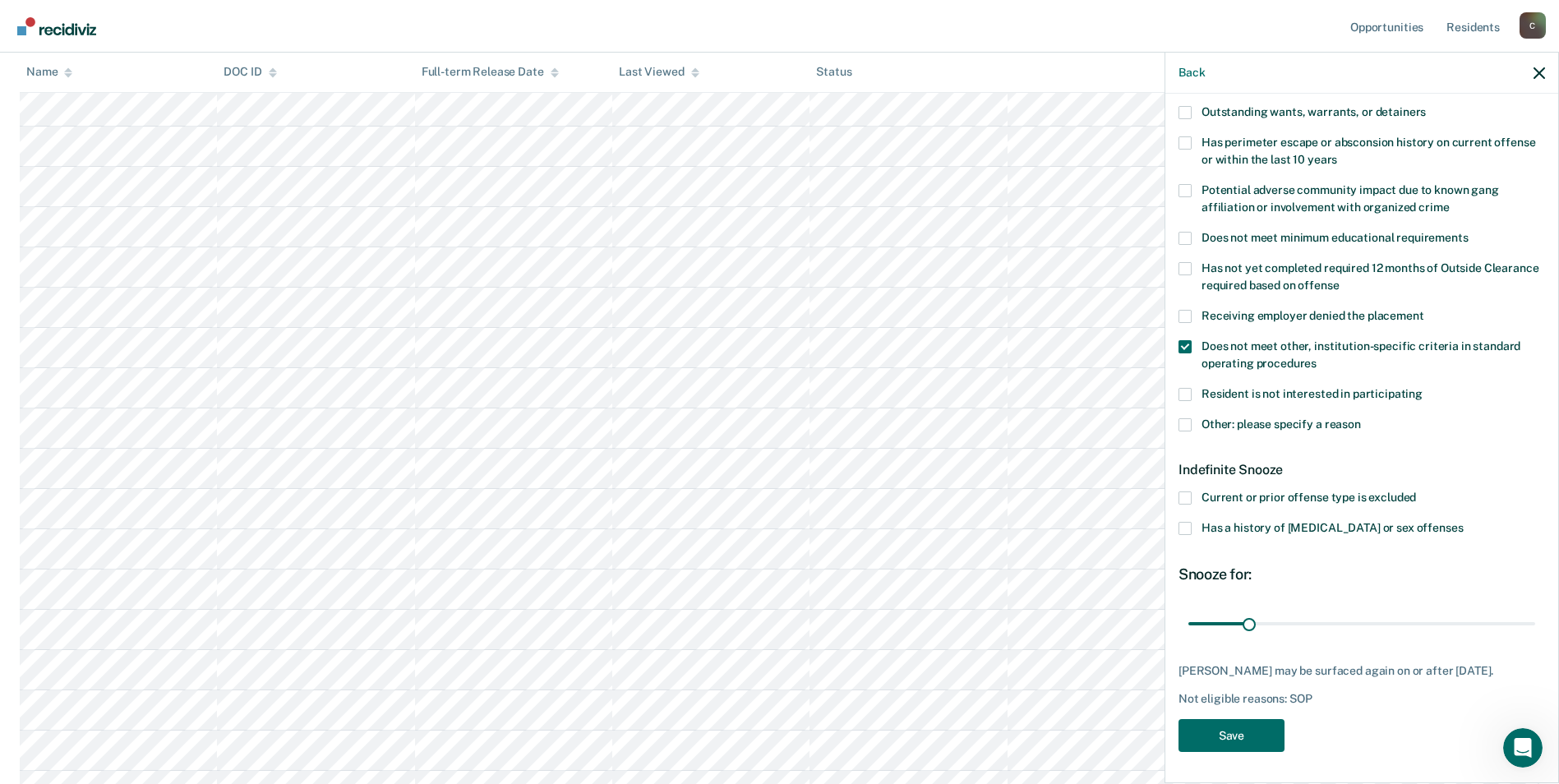
scroll to position [740, 0]
drag, startPoint x: 1245, startPoint y: 619, endPoint x: 1553, endPoint y: 614, distance: 308.0
type input "180"
click at [1535, 614] on input "range" at bounding box center [1361, 624] width 347 height 29
click at [1215, 729] on button "Save" at bounding box center [1232, 736] width 106 height 34
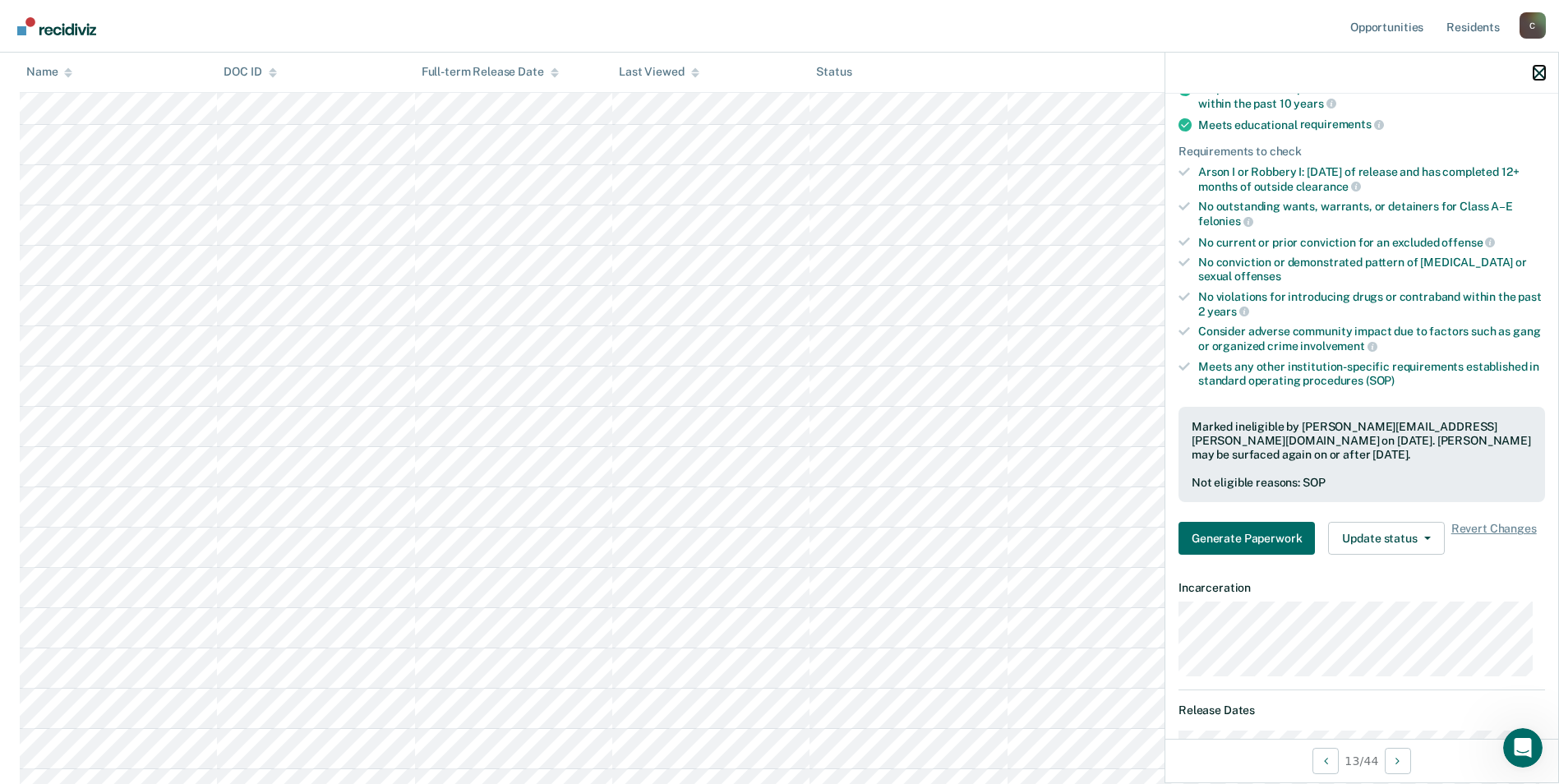
click at [1539, 79] on icon "button" at bounding box center [1539, 72] width 11 height 11
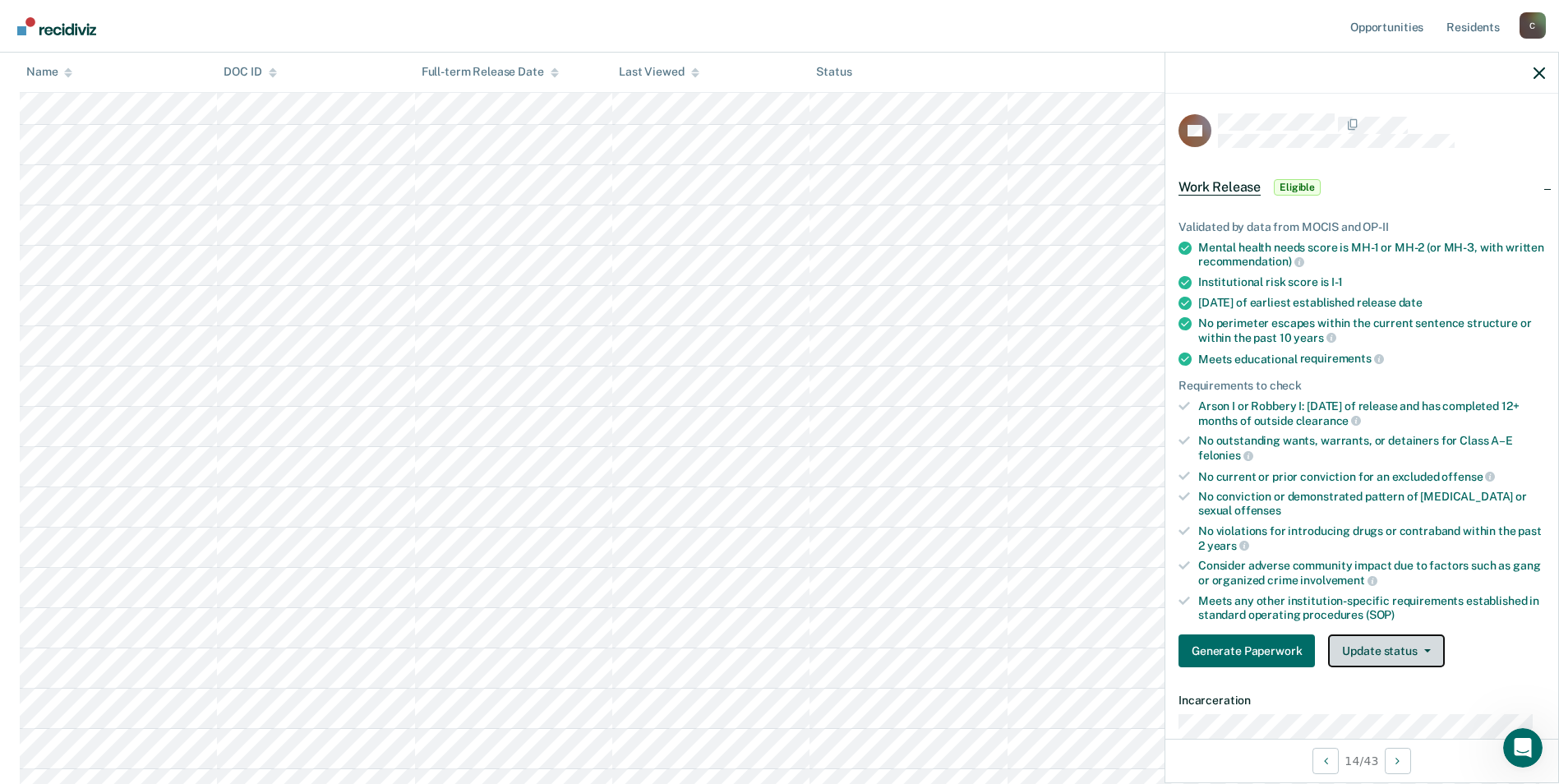
click at [1430, 649] on button "Update status" at bounding box center [1386, 650] width 116 height 33
click at [1410, 717] on button "Mark Ineligible" at bounding box center [1407, 716] width 159 height 26
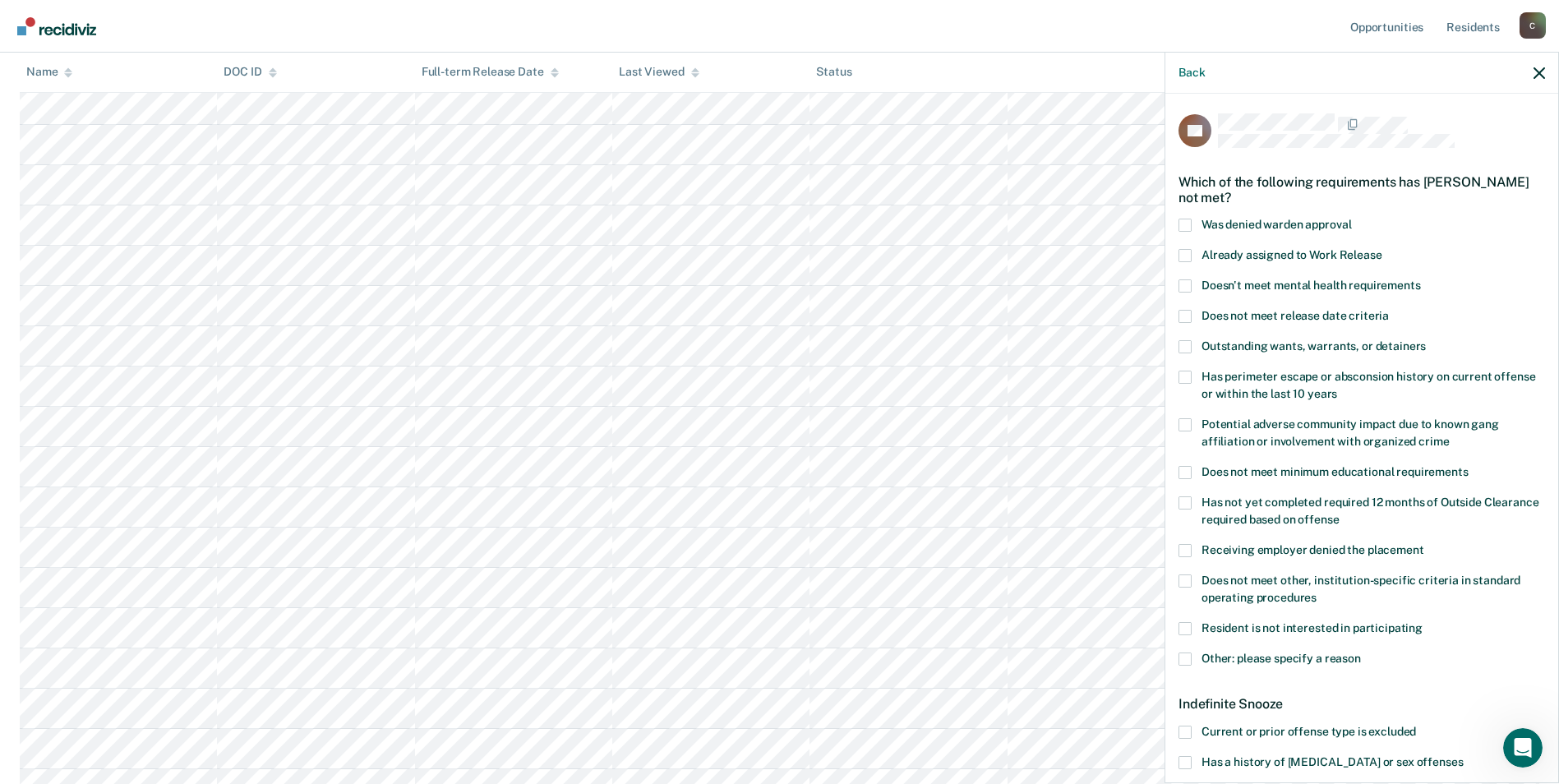
click at [1186, 580] on span at bounding box center [1185, 580] width 13 height 13
click at [1317, 591] on input "Does not meet other, institution-specific criteria in standard operating proced…" at bounding box center [1317, 591] width 0 height 0
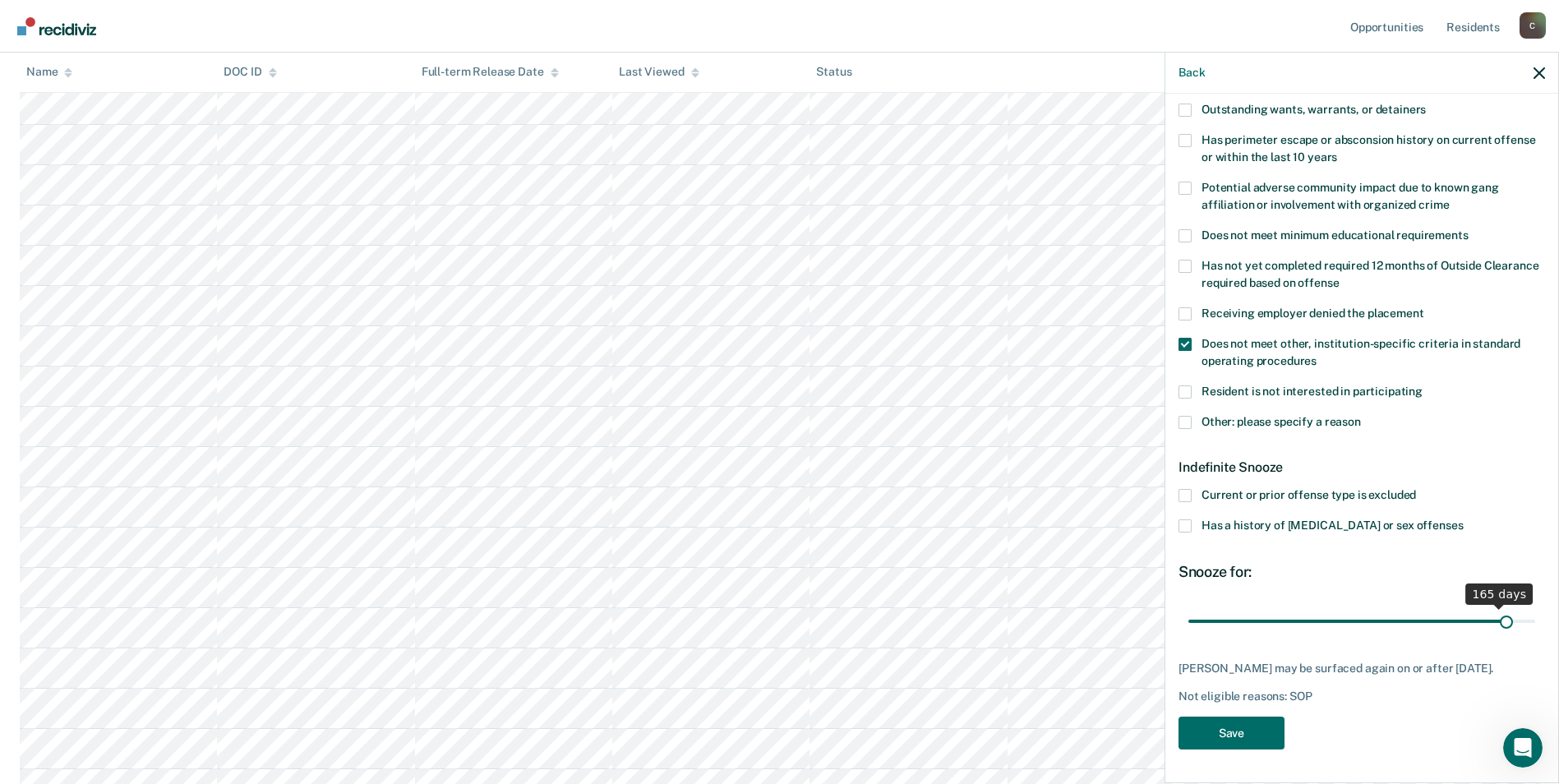
scroll to position [246, 0]
drag, startPoint x: 1248, startPoint y: 607, endPoint x: 1527, endPoint y: 609, distance: 279.0
type input "180"
click at [1527, 609] on input "range" at bounding box center [1361, 621] width 347 height 29
click at [1237, 739] on button "Save" at bounding box center [1232, 734] width 106 height 34
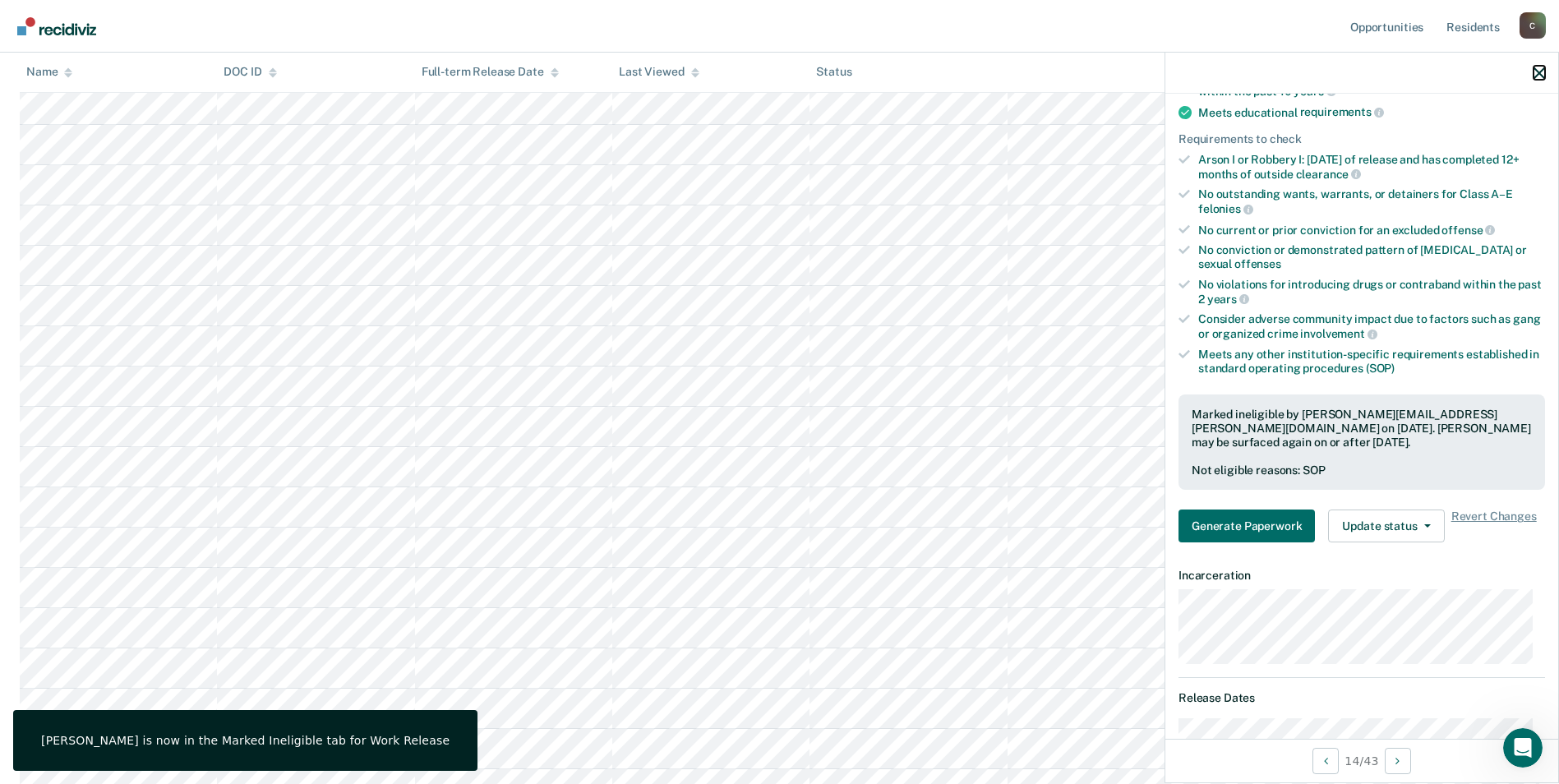
click at [1540, 72] on icon "button" at bounding box center [1539, 72] width 11 height 11
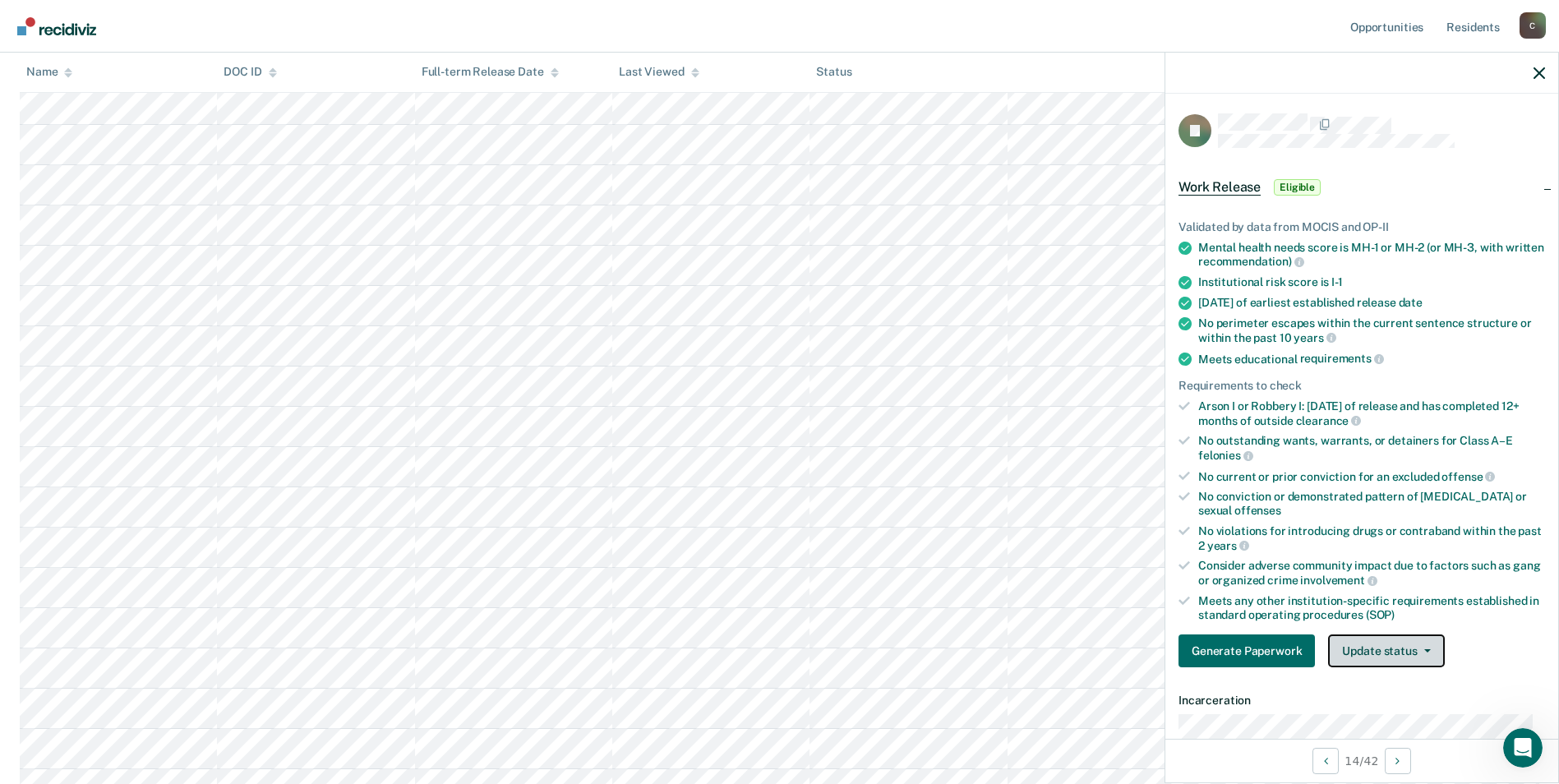
click at [1422, 652] on button "Update status" at bounding box center [1386, 650] width 116 height 33
click at [1390, 713] on button "Mark Ineligible" at bounding box center [1407, 716] width 159 height 26
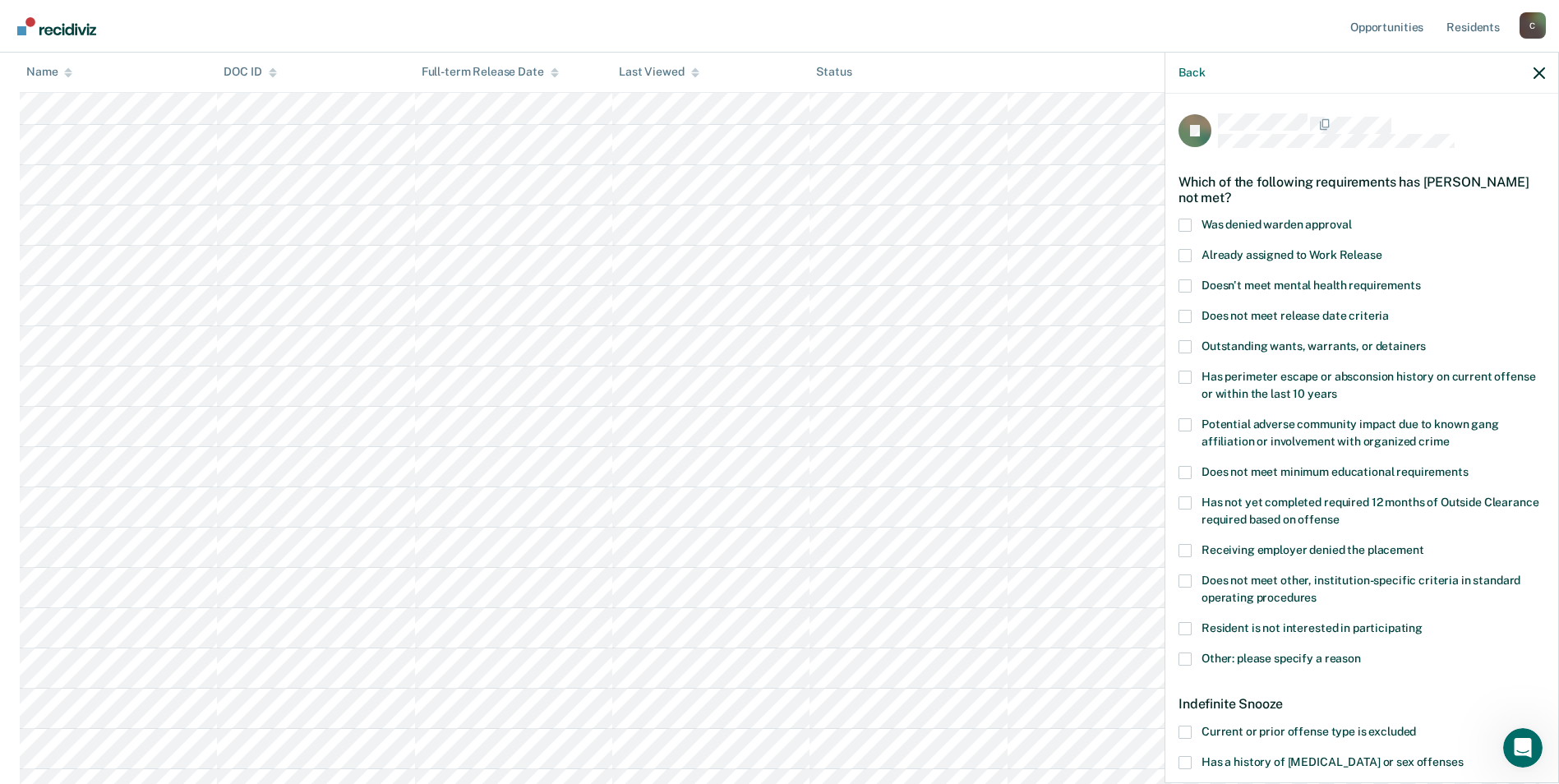
click at [1183, 576] on span at bounding box center [1185, 580] width 13 height 13
click at [1317, 591] on input "Does not meet other, institution-specific criteria in standard operating proced…" at bounding box center [1317, 591] width 0 height 0
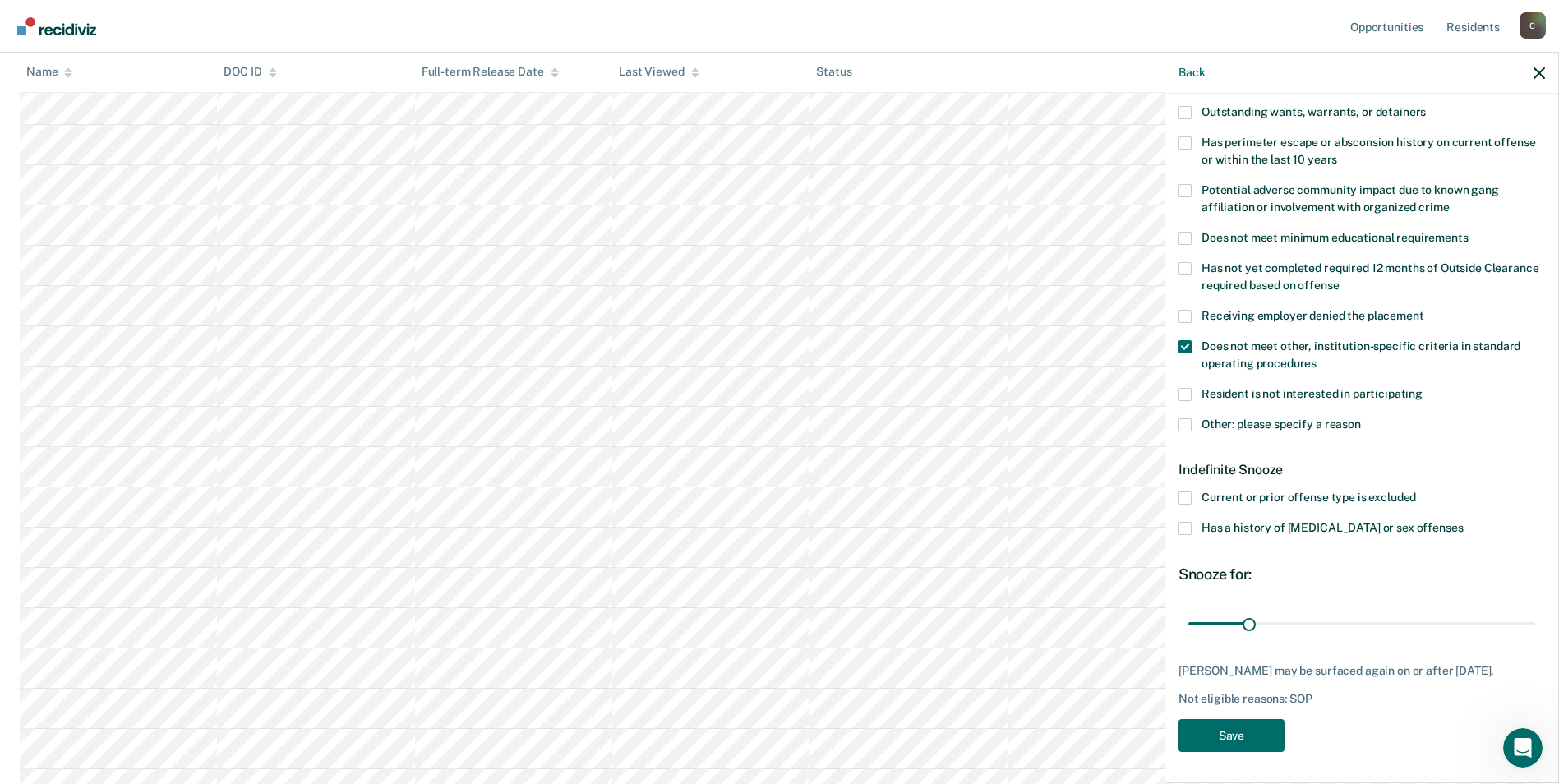
scroll to position [821, 0]
drag, startPoint x: 1244, startPoint y: 619, endPoint x: 1541, endPoint y: 619, distance: 297.0
type input "180"
click at [1535, 619] on input "range" at bounding box center [1361, 624] width 347 height 29
click at [1231, 733] on button "Save" at bounding box center [1232, 736] width 106 height 34
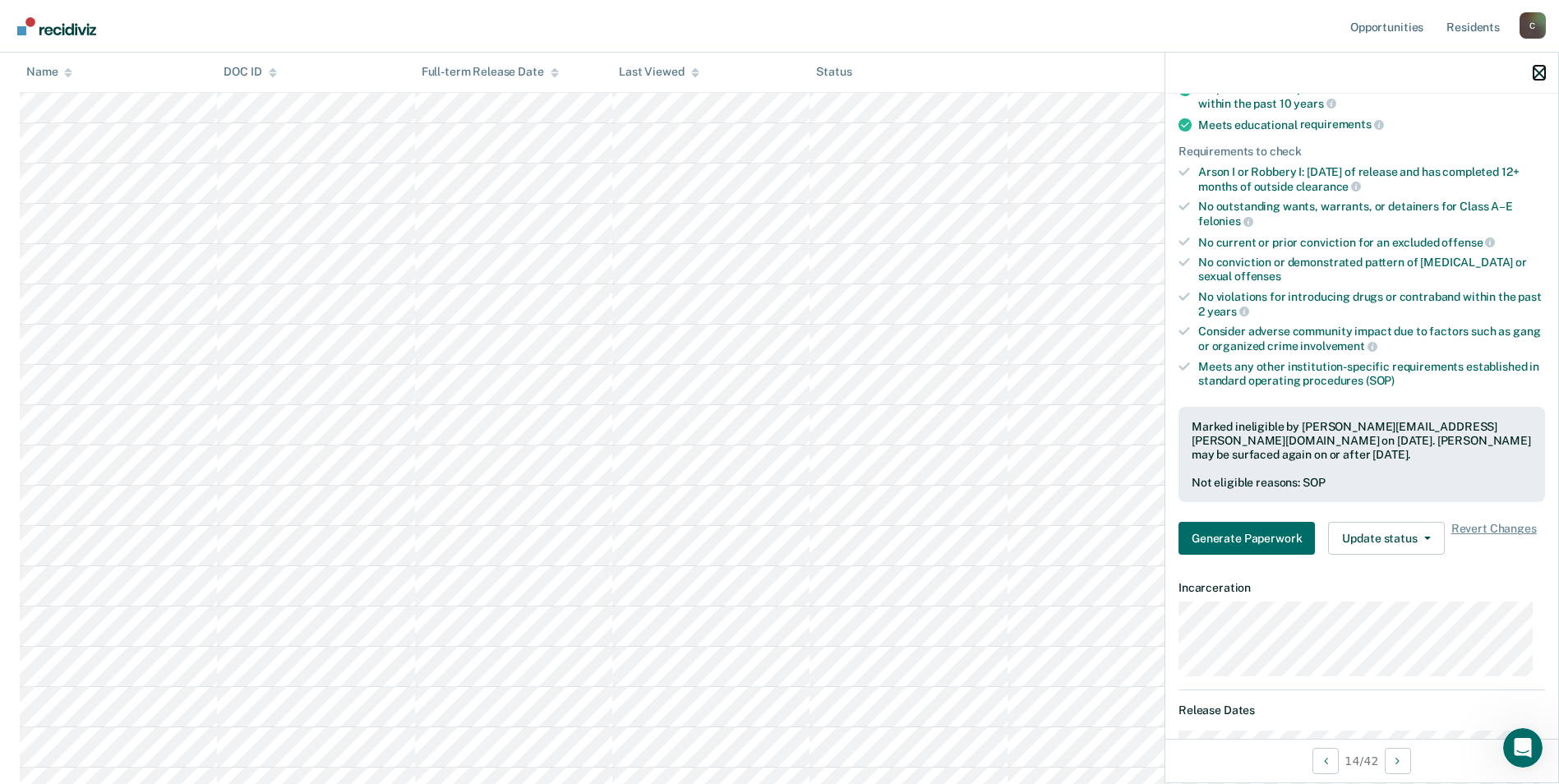
click at [1537, 70] on icon "button" at bounding box center [1539, 72] width 11 height 11
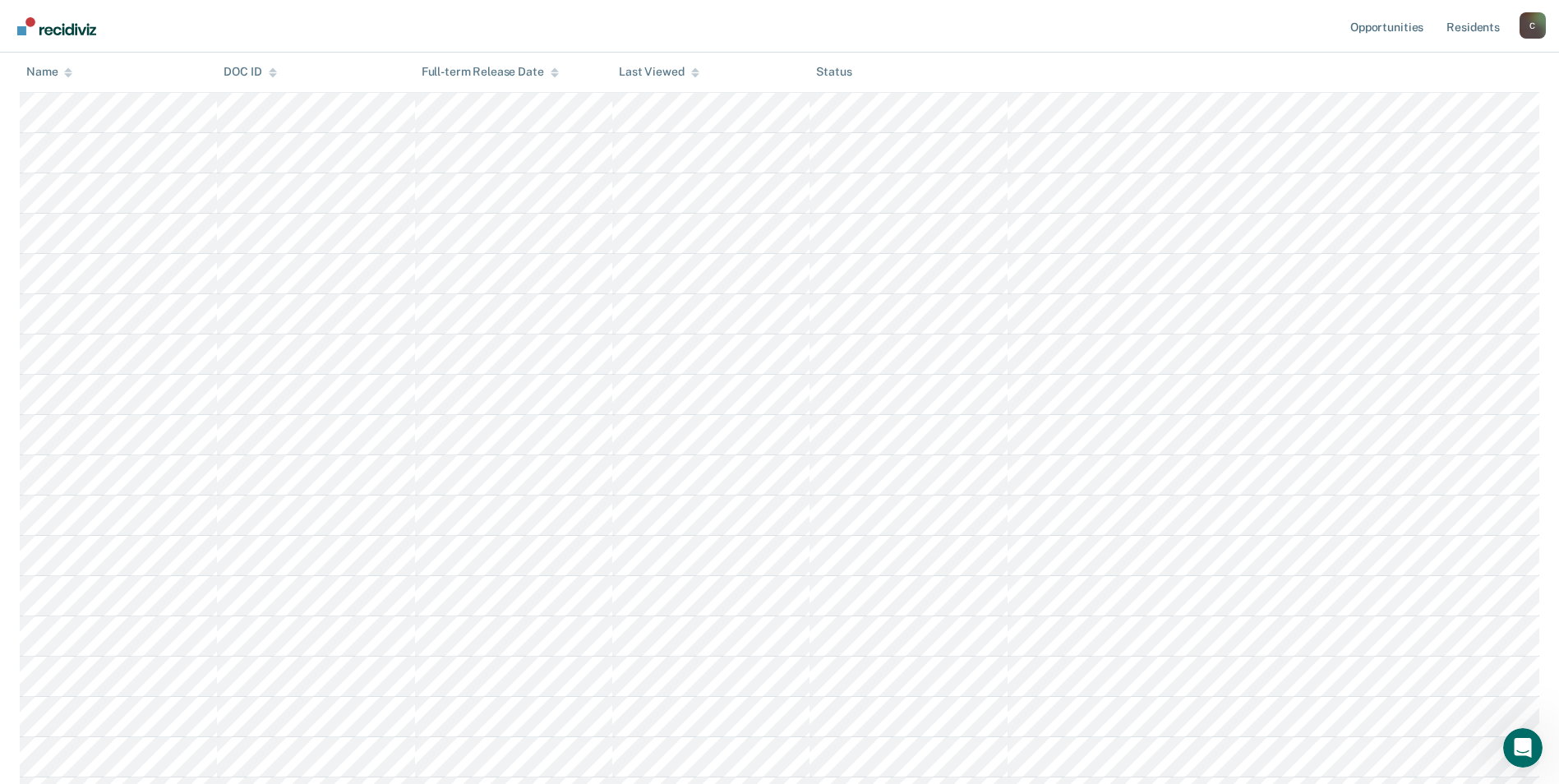
scroll to position [411, 0]
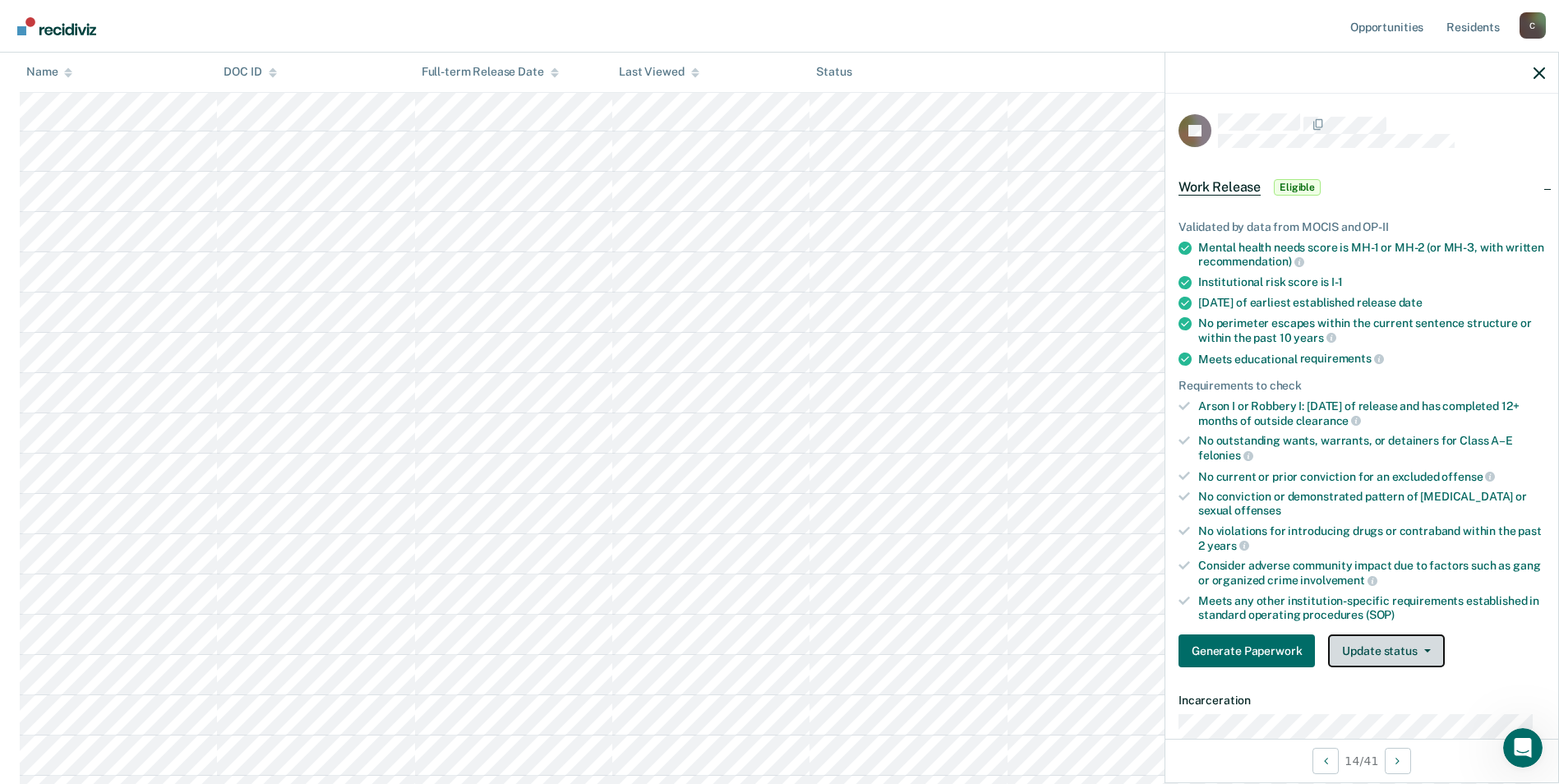
click at [1423, 646] on button "Update status" at bounding box center [1386, 650] width 116 height 33
click at [1345, 723] on button "Mark Ineligible" at bounding box center [1407, 716] width 159 height 26
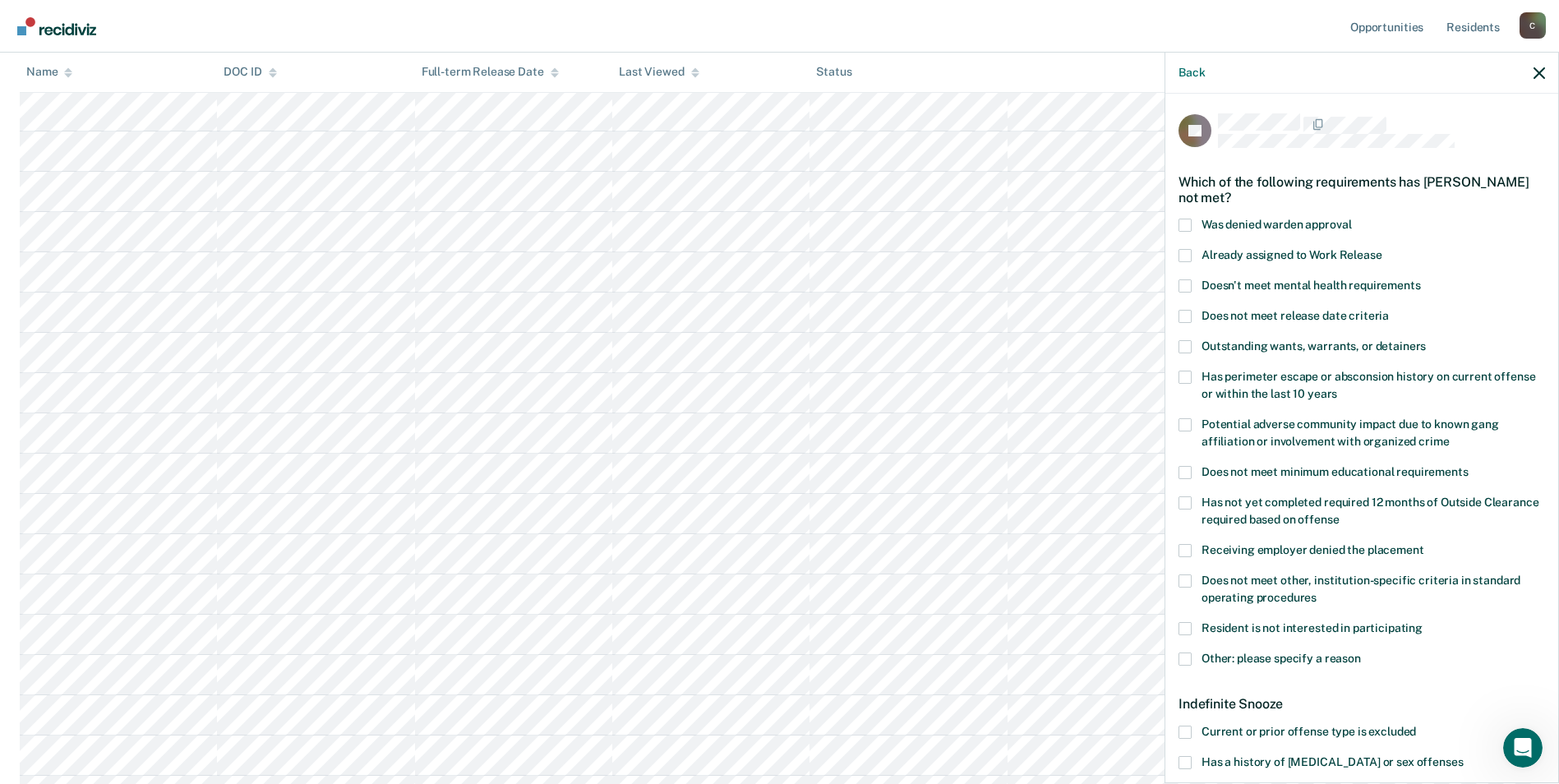
click at [1185, 577] on span at bounding box center [1185, 580] width 13 height 13
click at [1317, 591] on input "Does not meet other, institution-specific criteria in standard operating proced…" at bounding box center [1317, 591] width 0 height 0
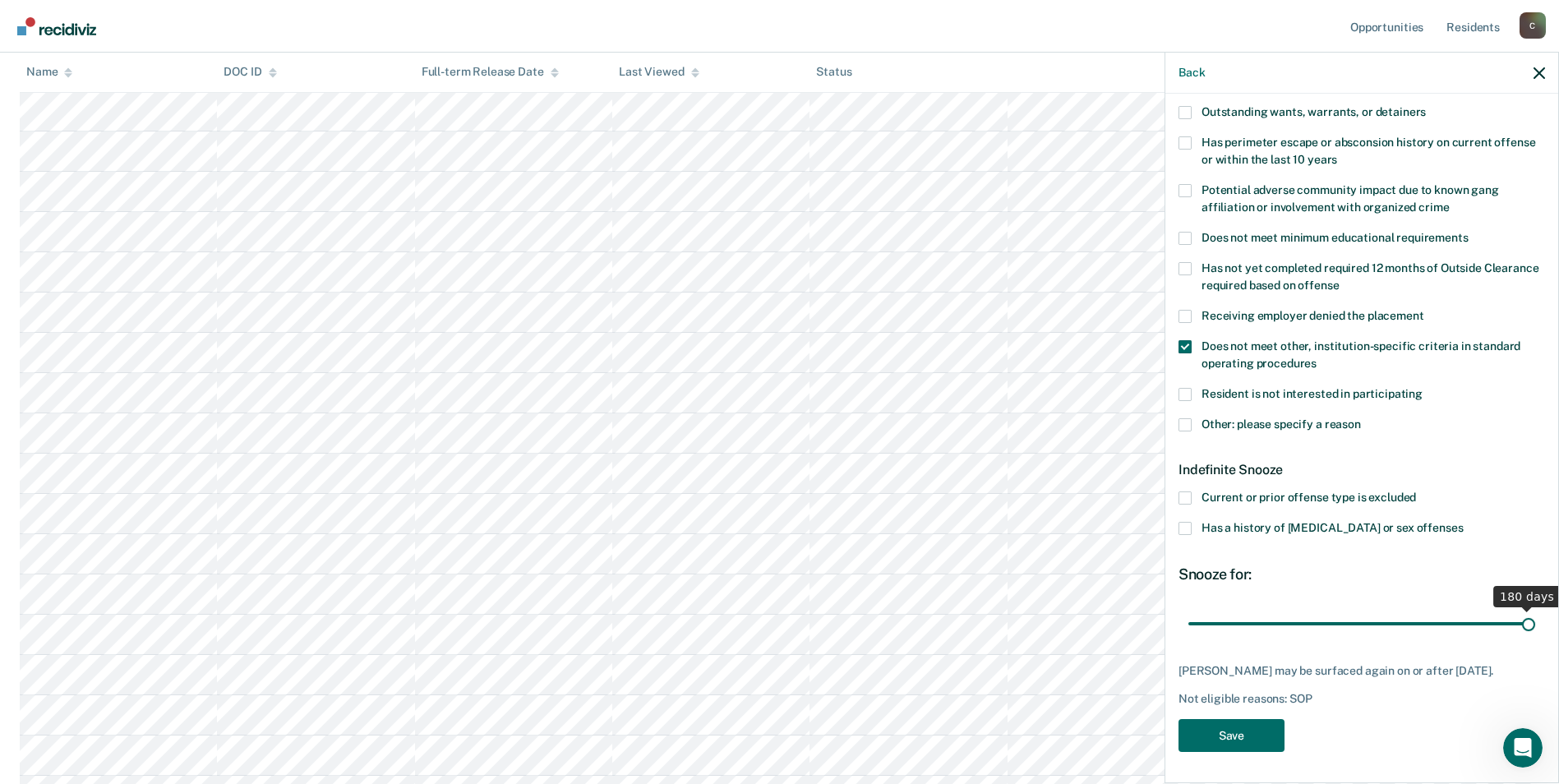
drag, startPoint x: 1244, startPoint y: 624, endPoint x: 1558, endPoint y: 616, distance: 314.1
type input "180"
click at [1535, 616] on input "range" at bounding box center [1361, 624] width 347 height 29
click at [1182, 425] on span at bounding box center [1185, 424] width 13 height 13
click at [1361, 418] on input "Other: please specify a reason" at bounding box center [1361, 418] width 0 height 0
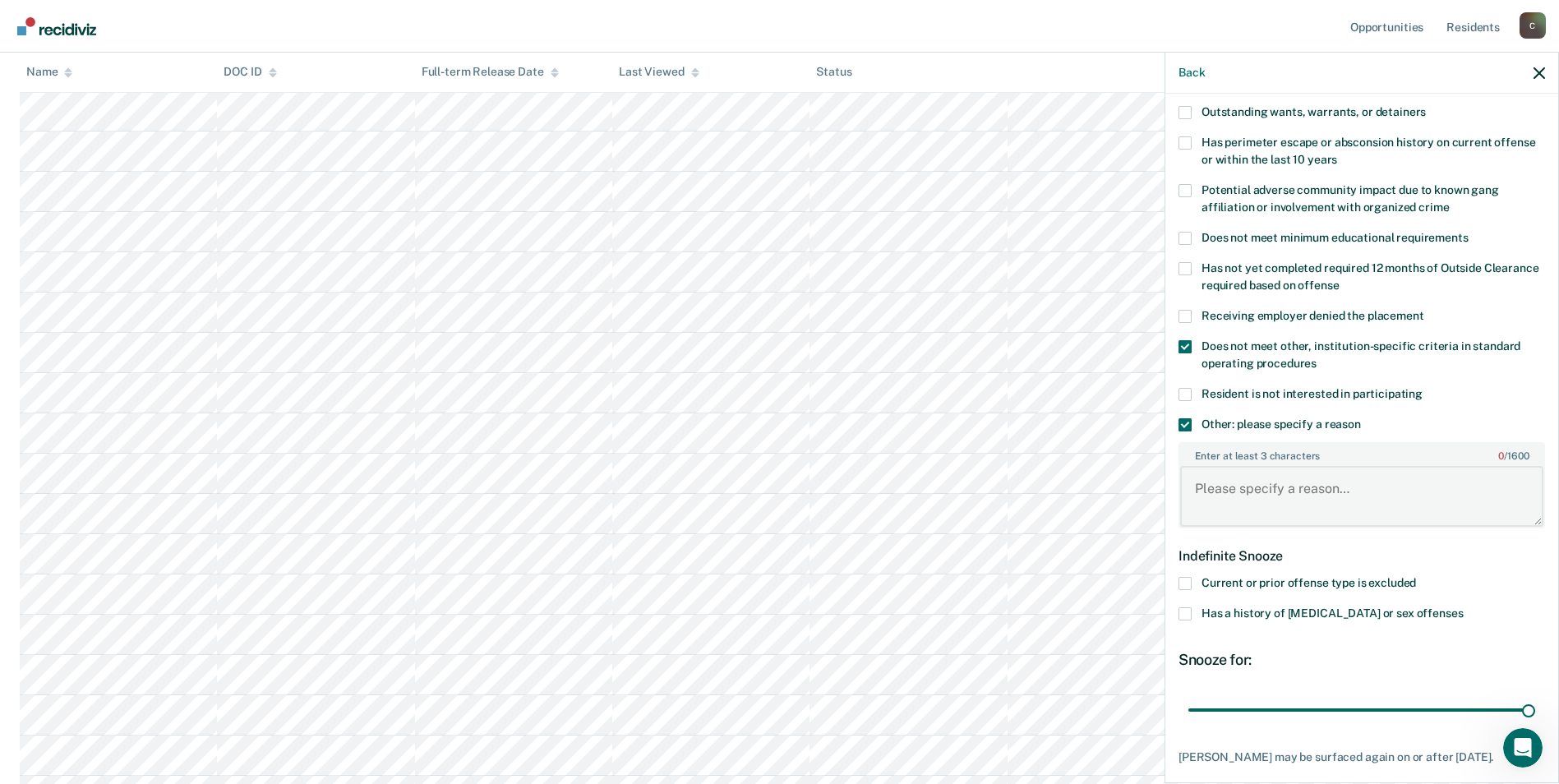
click at [1235, 505] on textarea "Enter at least 3 characters 0 / 1600" at bounding box center [1362, 496] width 363 height 61
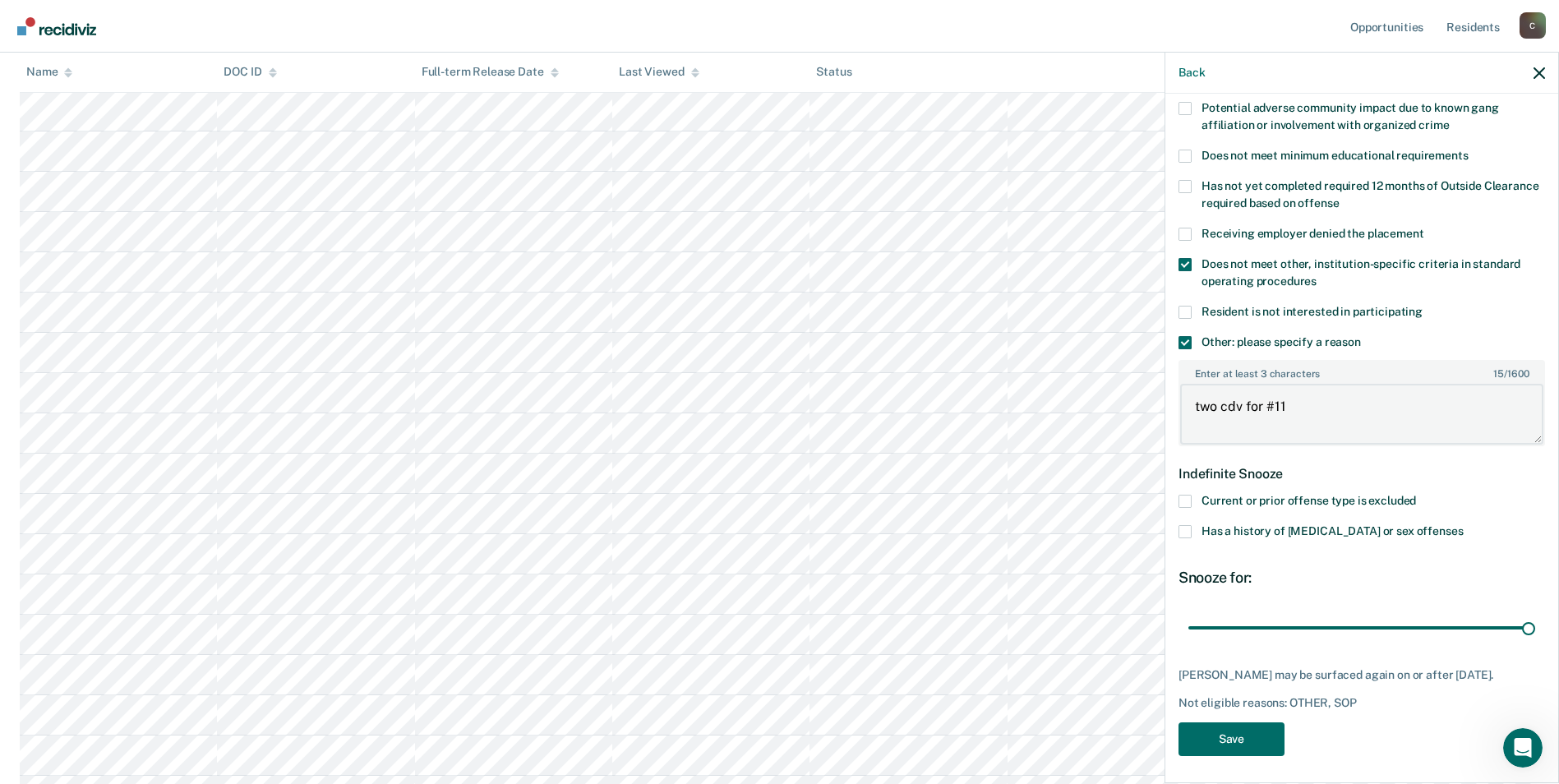
scroll to position [320, 0]
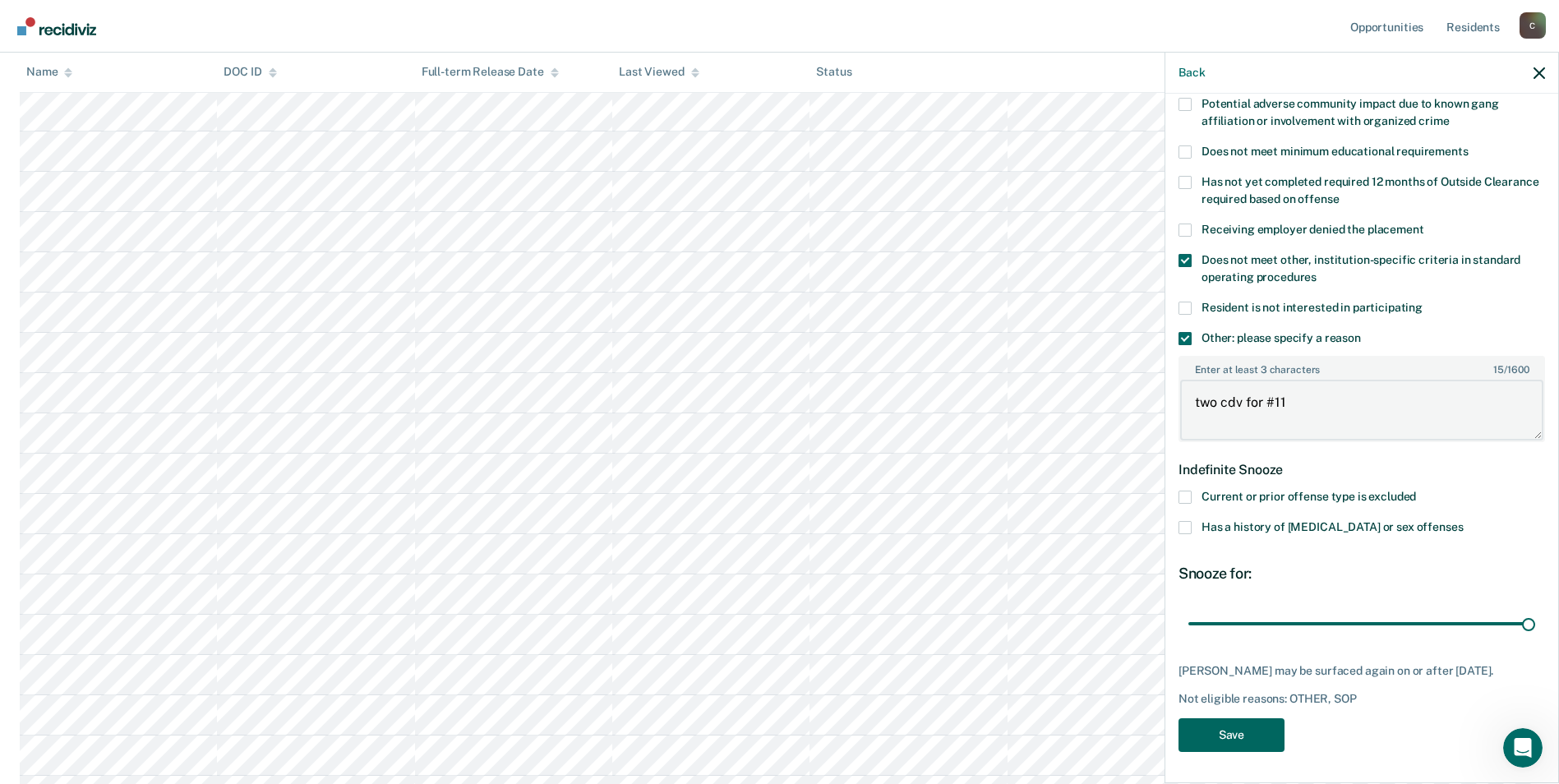
type textarea "two cdv for #11"
click at [1251, 732] on button "Save" at bounding box center [1232, 735] width 106 height 34
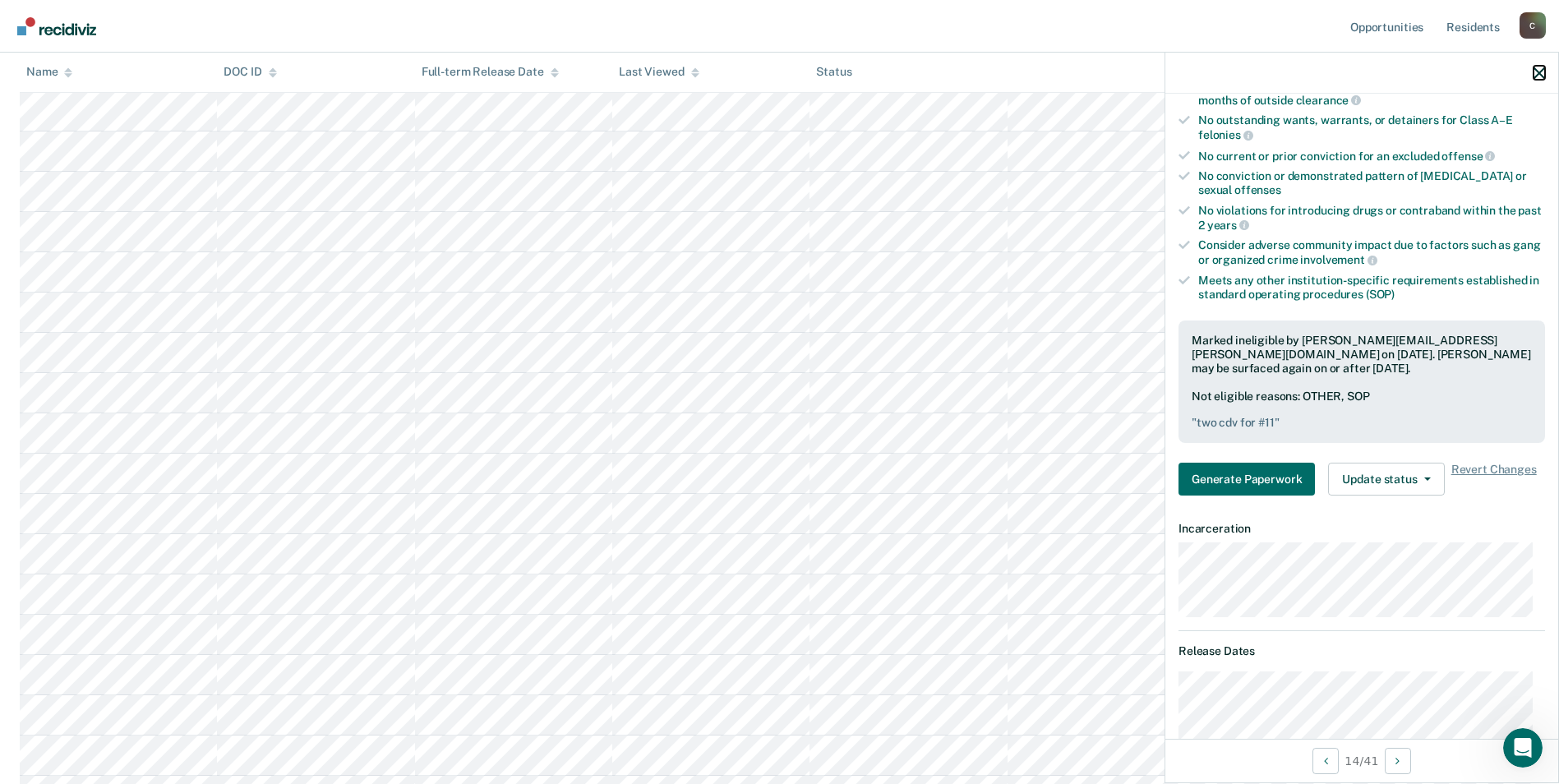
click at [1537, 73] on icon "button" at bounding box center [1539, 72] width 11 height 11
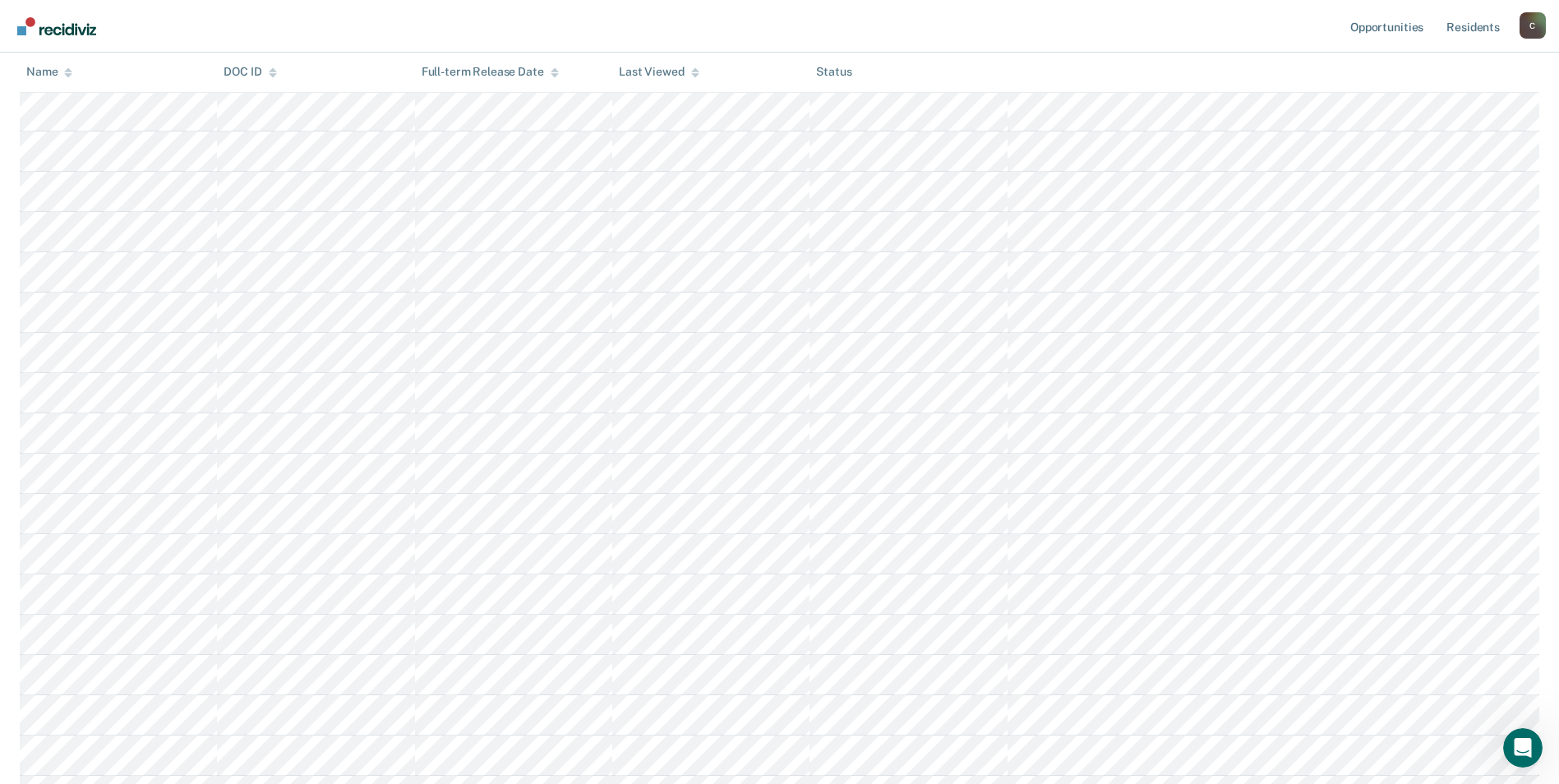
scroll to position [575, 0]
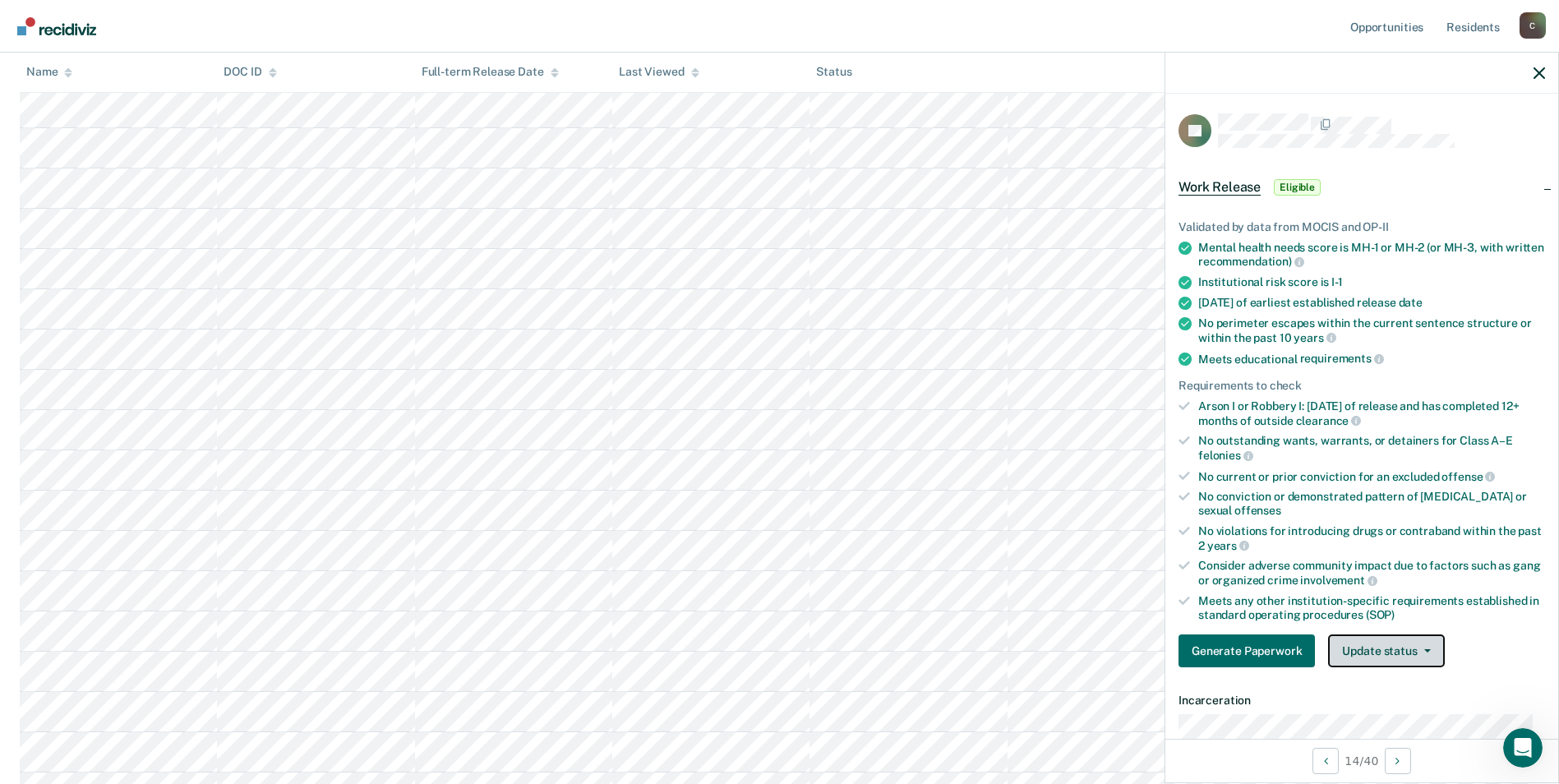
click at [1429, 648] on button "Update status" at bounding box center [1386, 650] width 116 height 33
click at [1399, 720] on button "Mark Ineligible" at bounding box center [1407, 716] width 159 height 26
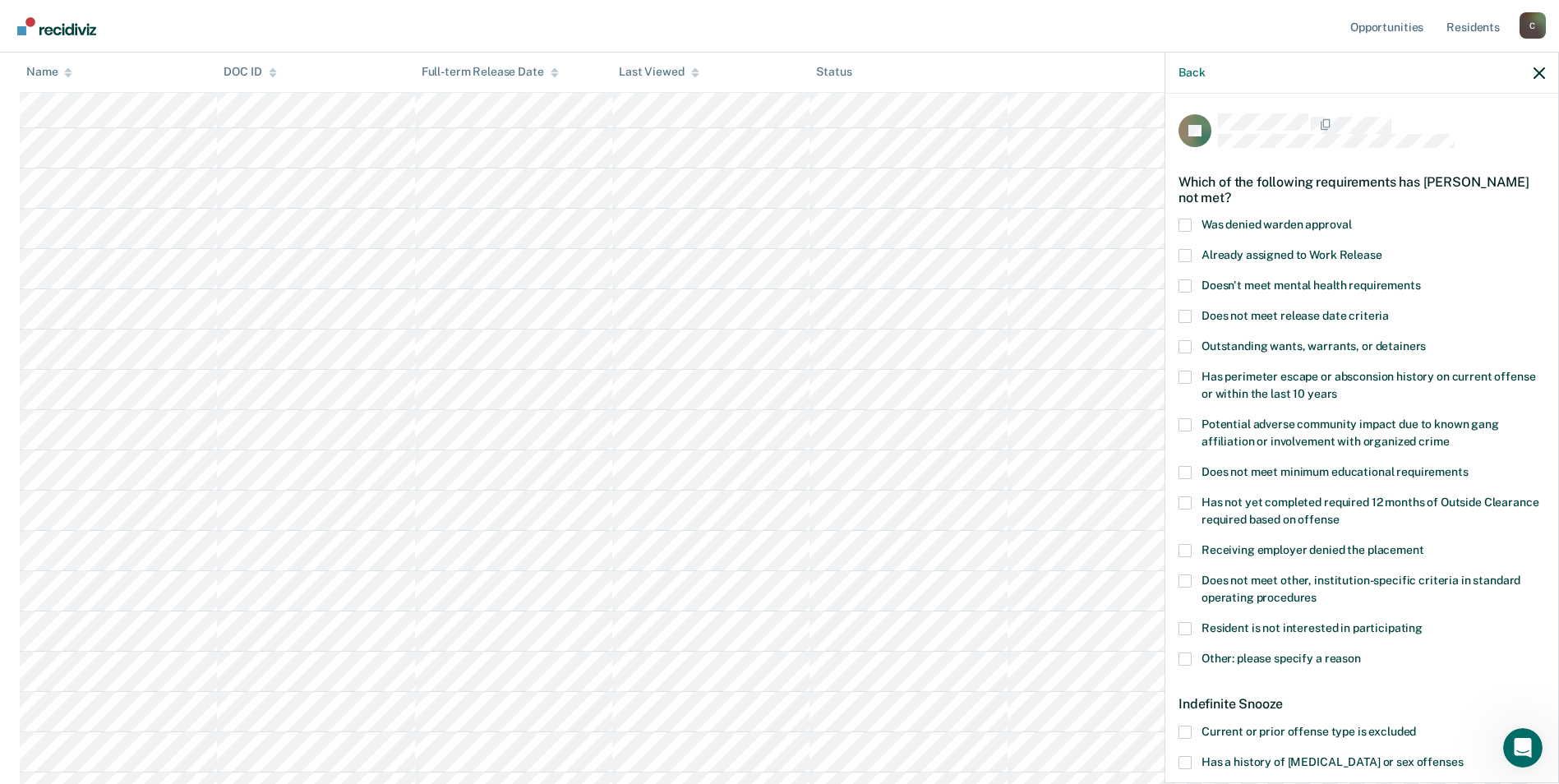
click at [1192, 579] on label "Does not meet other, institution-specific criteria in standard operating proced…" at bounding box center [1362, 591] width 367 height 34
click at [1317, 591] on input "Does not meet other, institution-specific criteria in standard operating proced…" at bounding box center [1317, 591] width 0 height 0
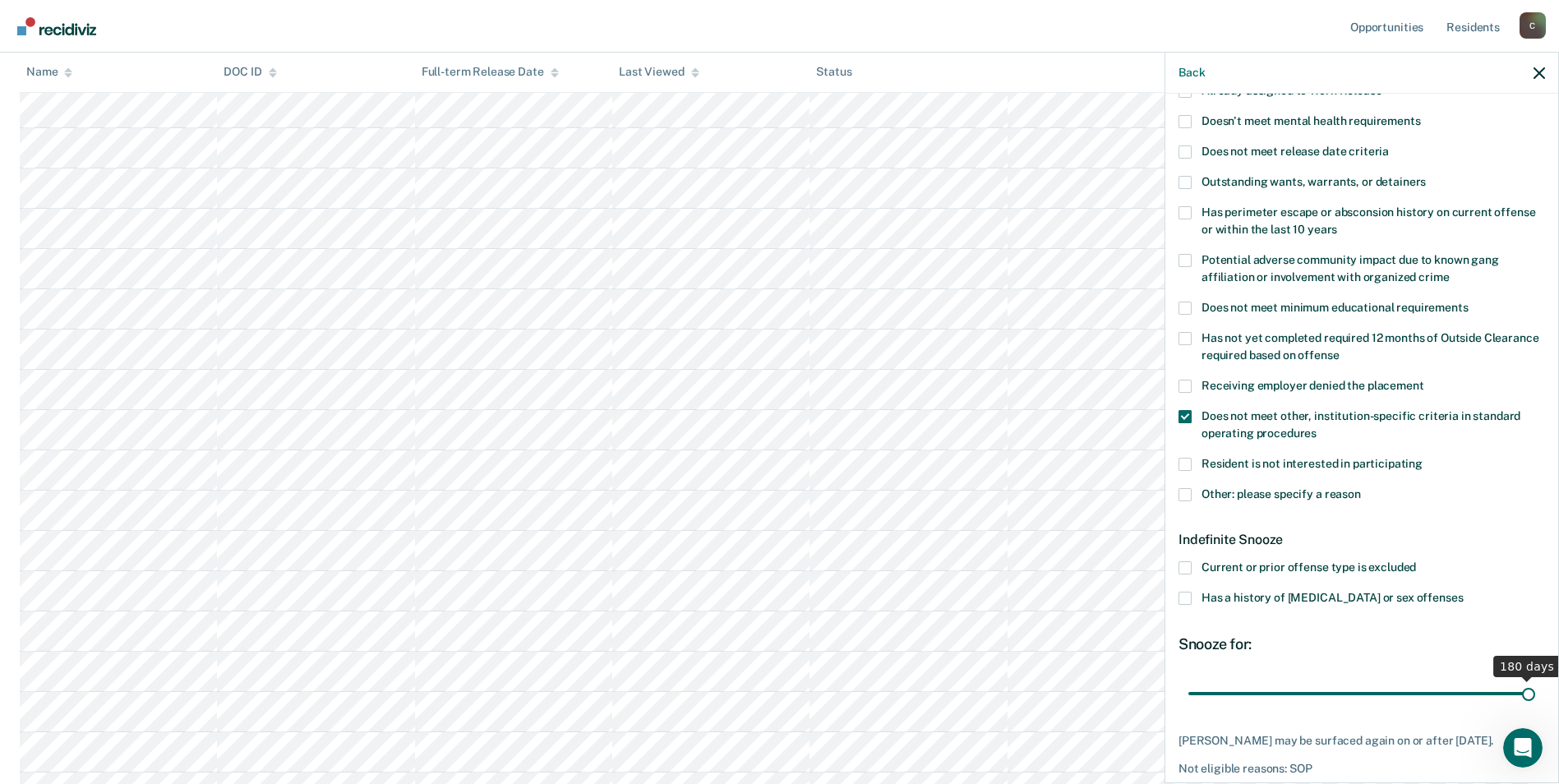
drag, startPoint x: 1246, startPoint y: 690, endPoint x: 1529, endPoint y: 688, distance: 283.0
type input "180"
click at [1529, 688] on input "range" at bounding box center [1361, 693] width 347 height 29
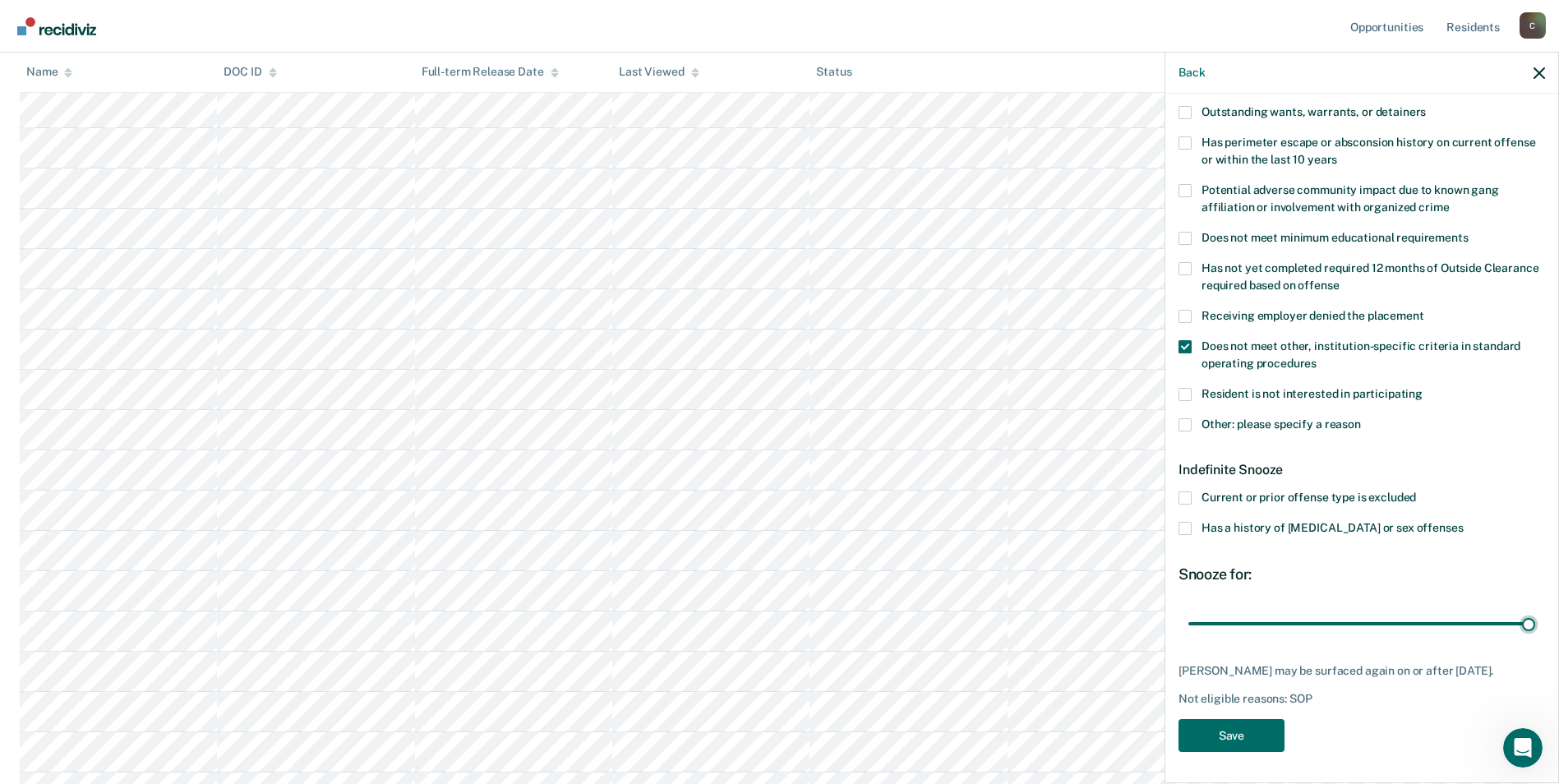
scroll to position [740, 0]
click at [1255, 735] on button "Save" at bounding box center [1232, 736] width 106 height 34
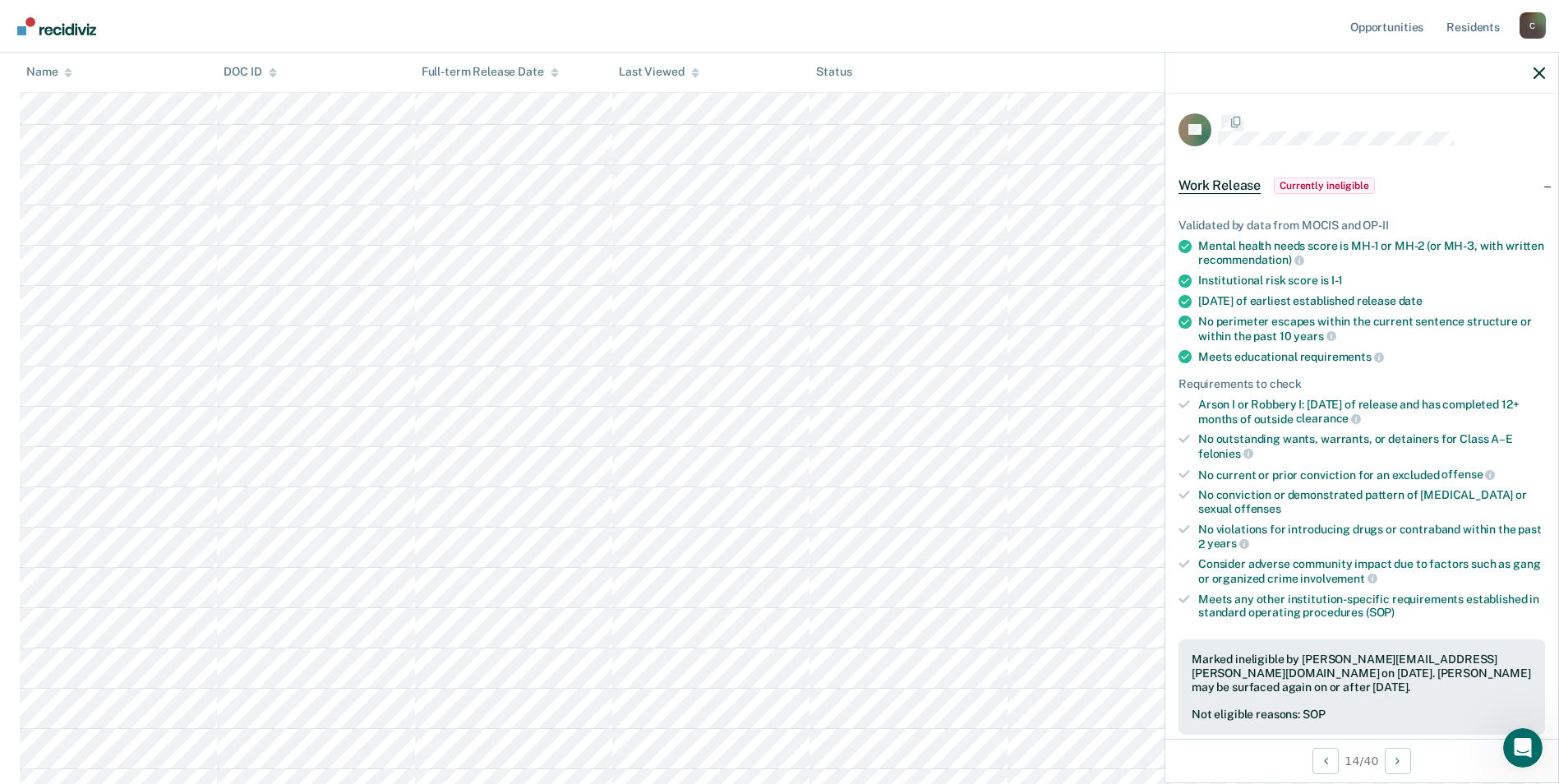
scroll to position [234, 0]
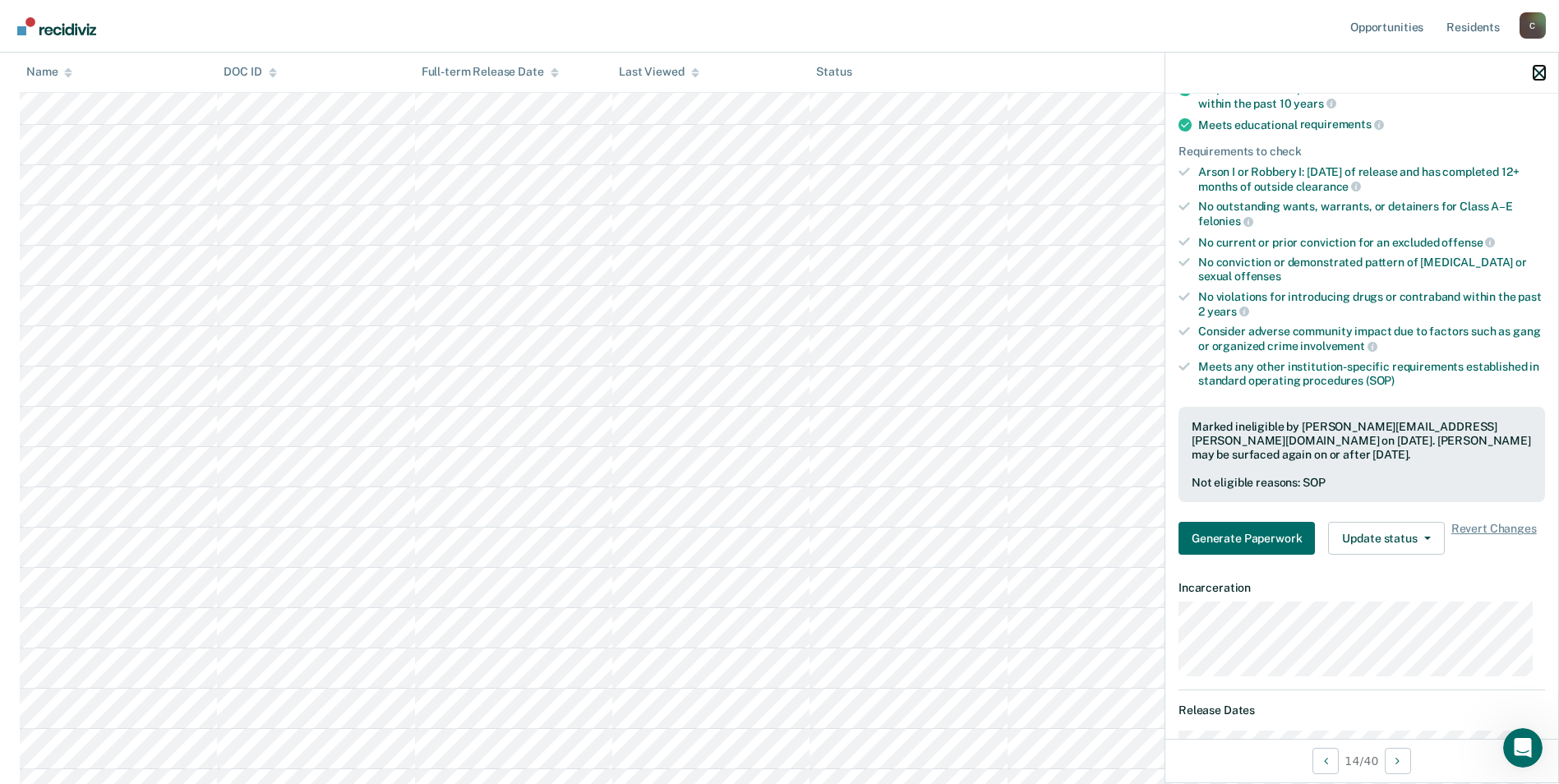
click at [1540, 77] on icon "button" at bounding box center [1539, 72] width 11 height 11
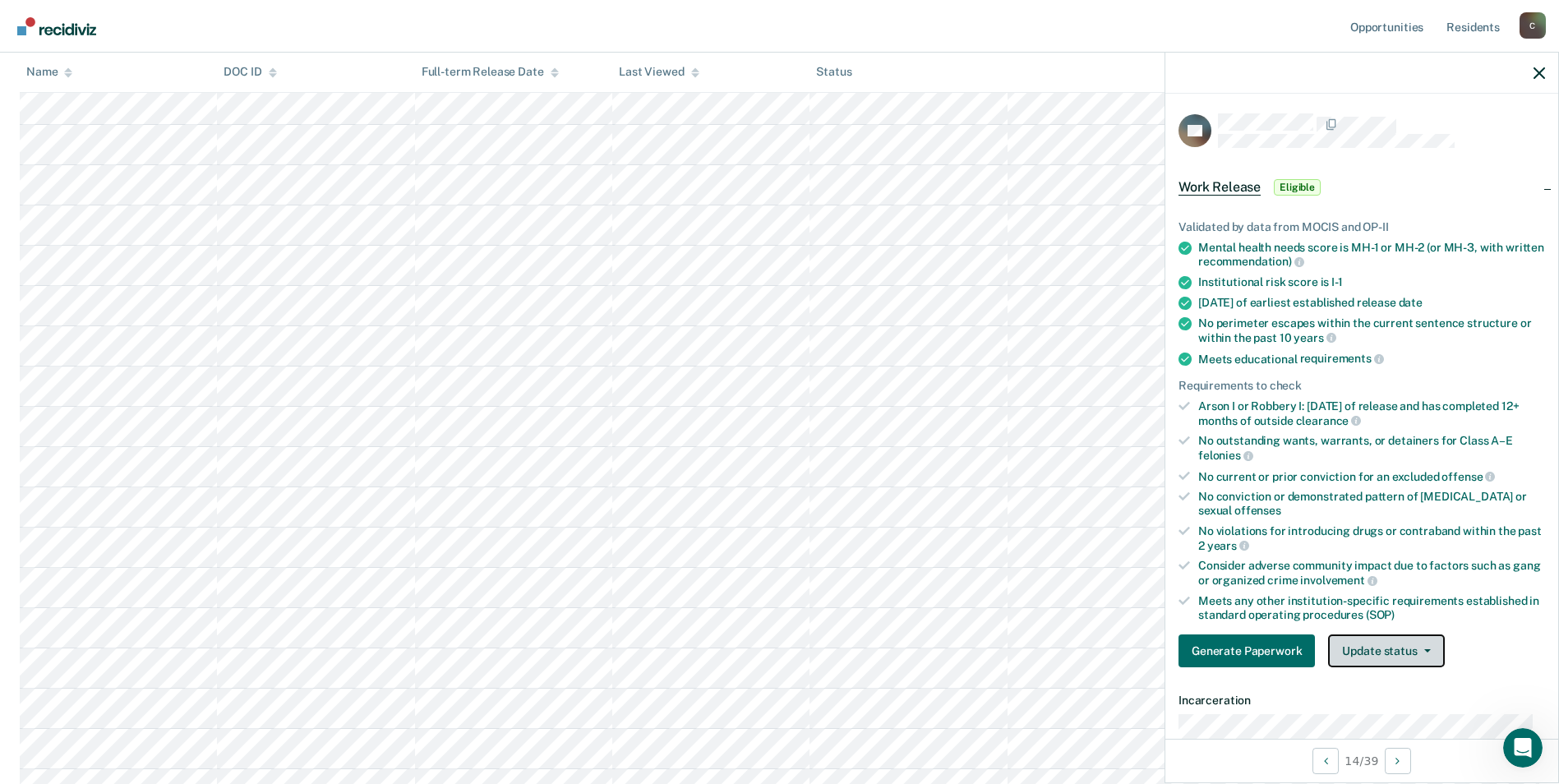
click at [1428, 652] on button "Update status" at bounding box center [1386, 650] width 116 height 33
click at [1393, 713] on button "Mark Ineligible" at bounding box center [1407, 716] width 159 height 26
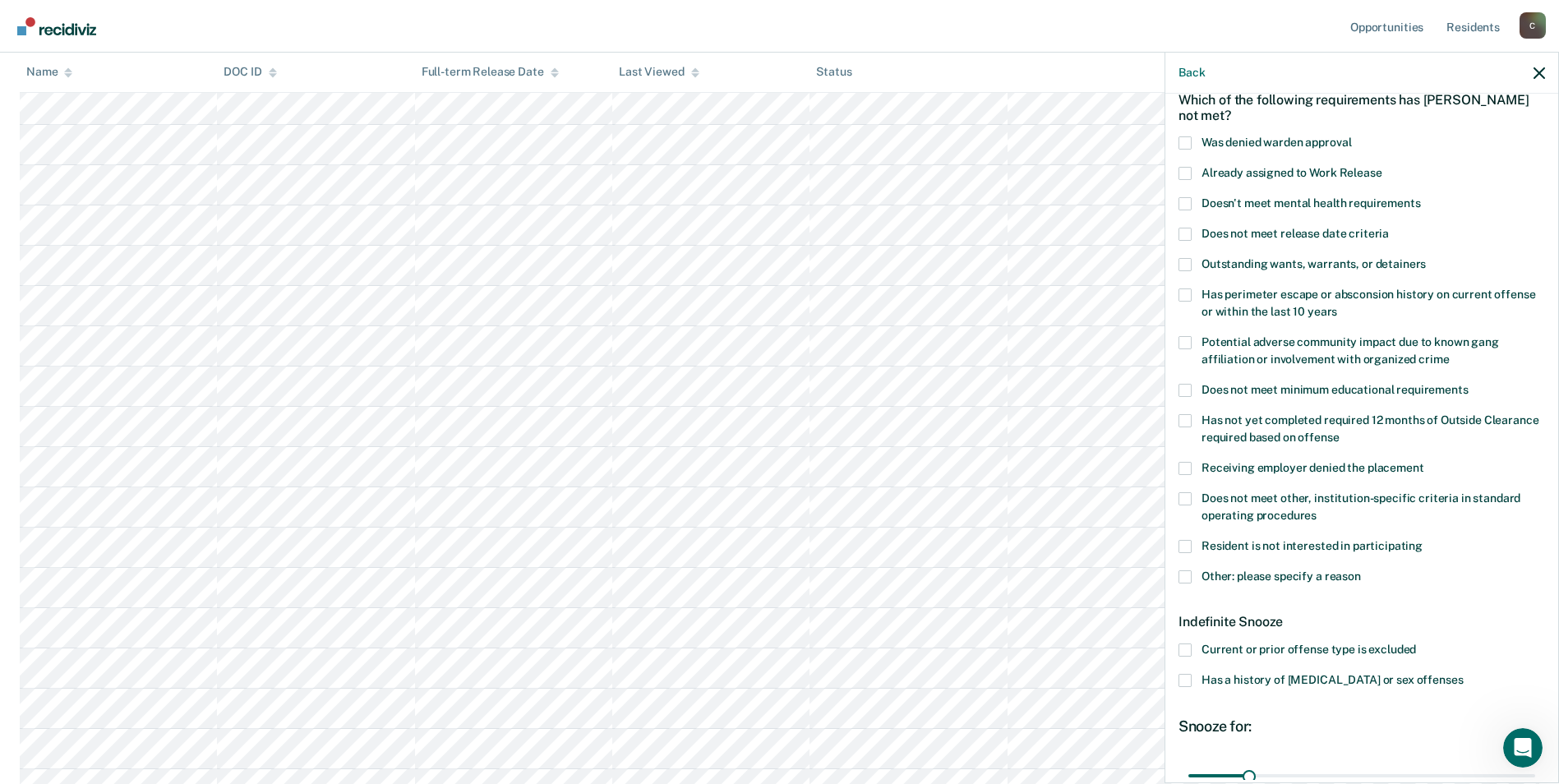
scroll to position [164, 0]
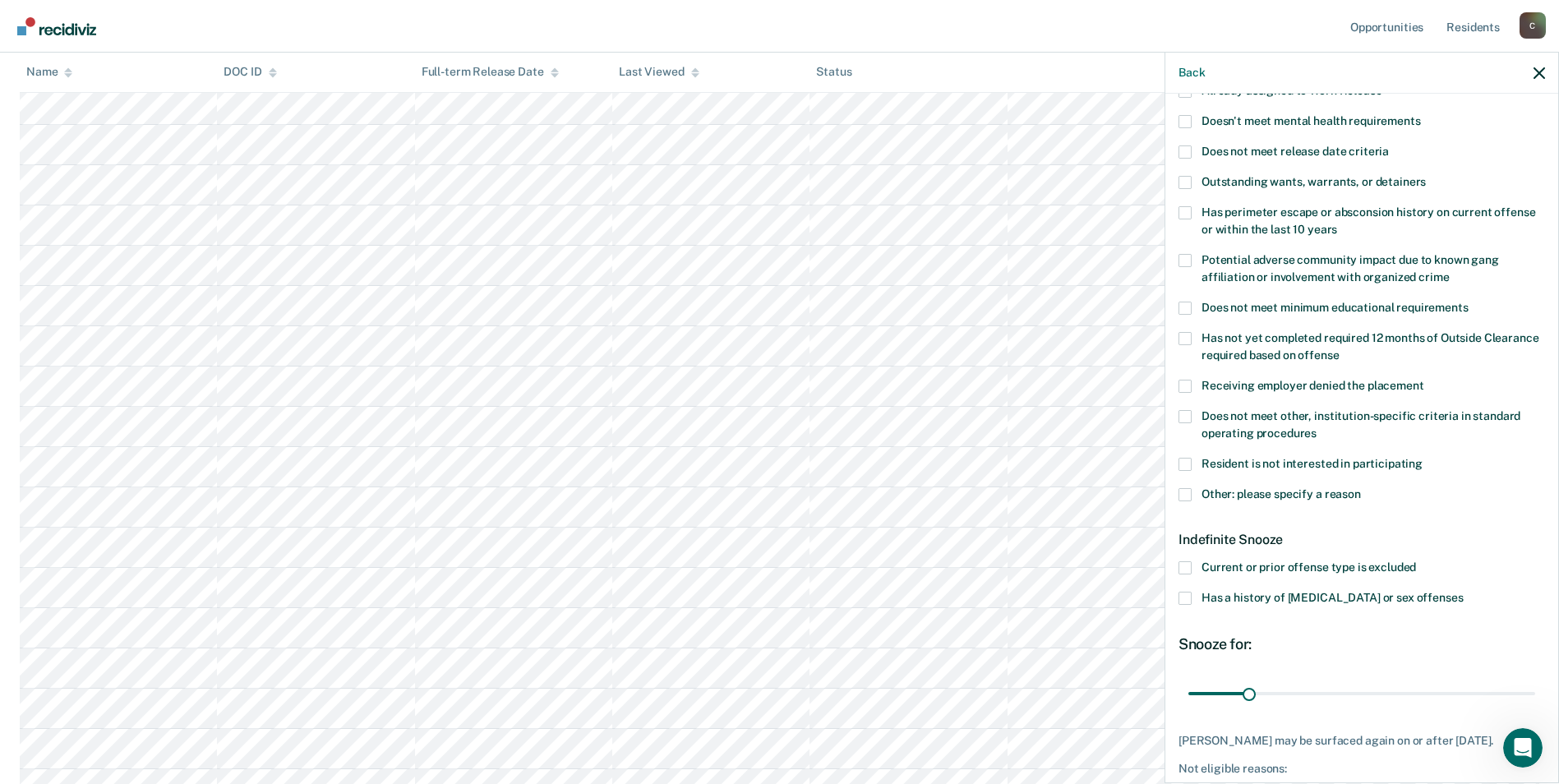
click at [1185, 594] on span at bounding box center [1185, 597] width 13 height 13
click at [1463, 591] on input "Has a history of [MEDICAL_DATA] or sex offenses" at bounding box center [1463, 591] width 0 height 0
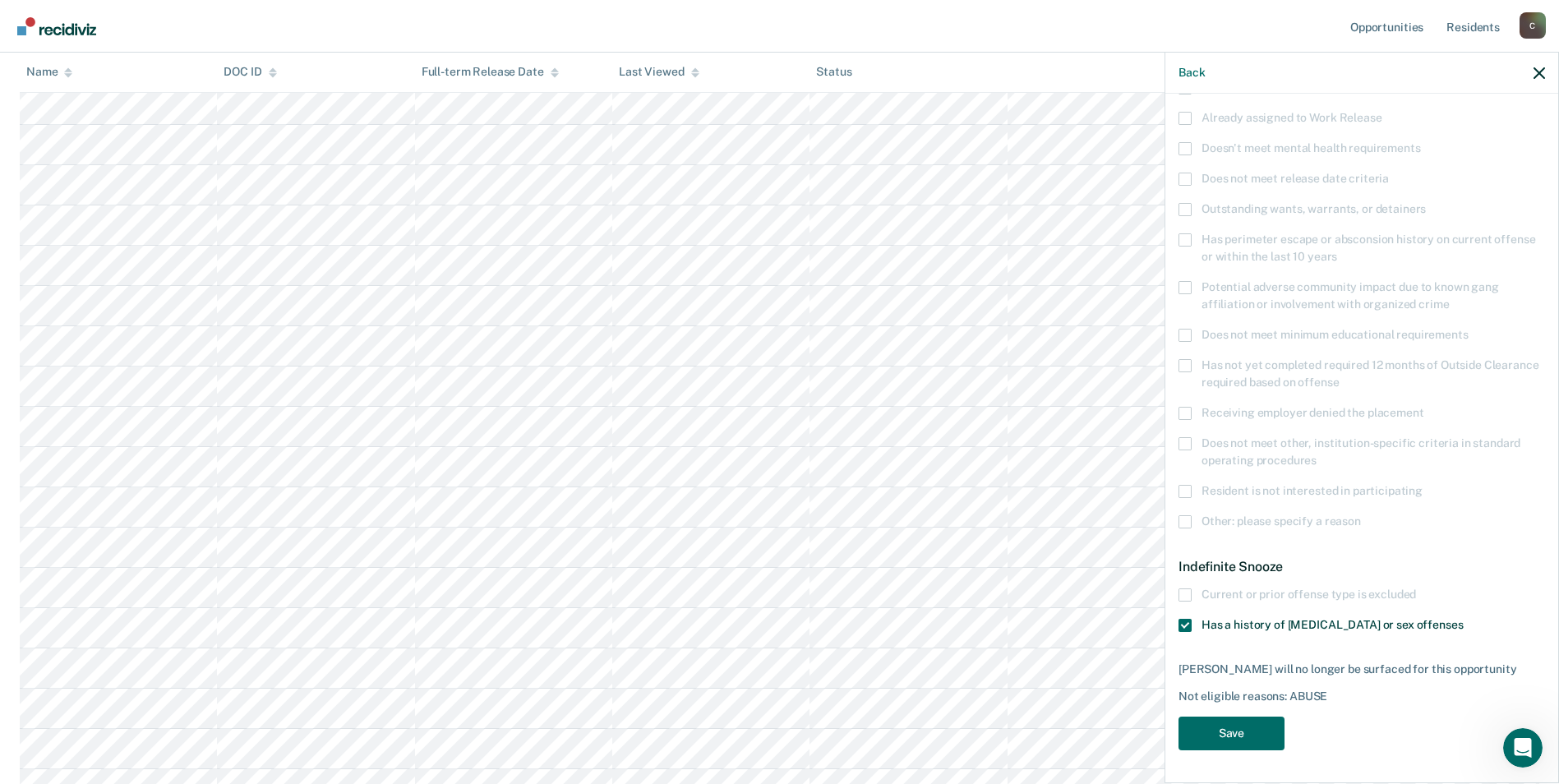
scroll to position [135, 0]
click at [1245, 732] on button "Save" at bounding box center [1232, 735] width 106 height 34
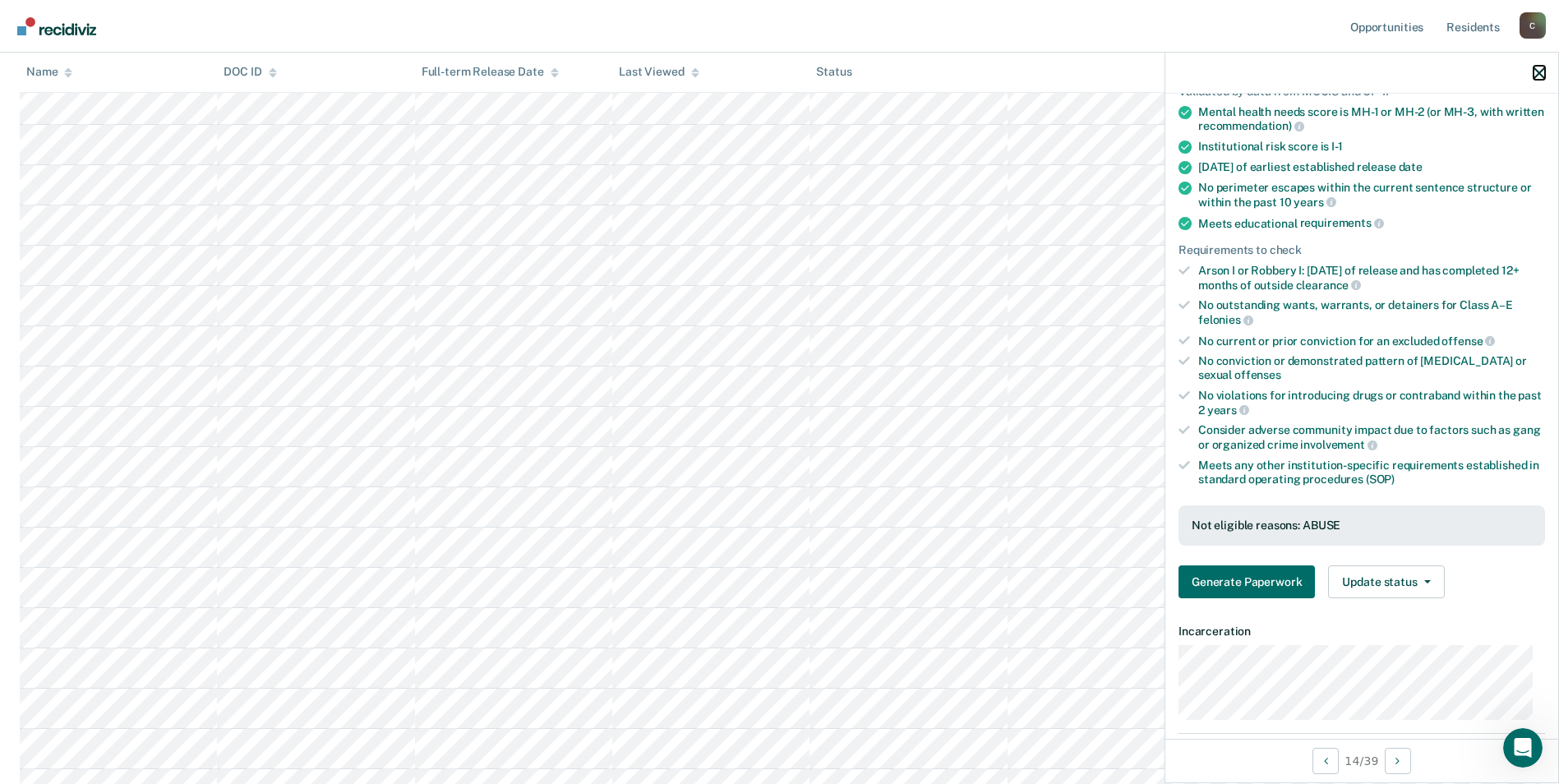
click at [1533, 72] on icon "button" at bounding box center [1539, 72] width 11 height 11
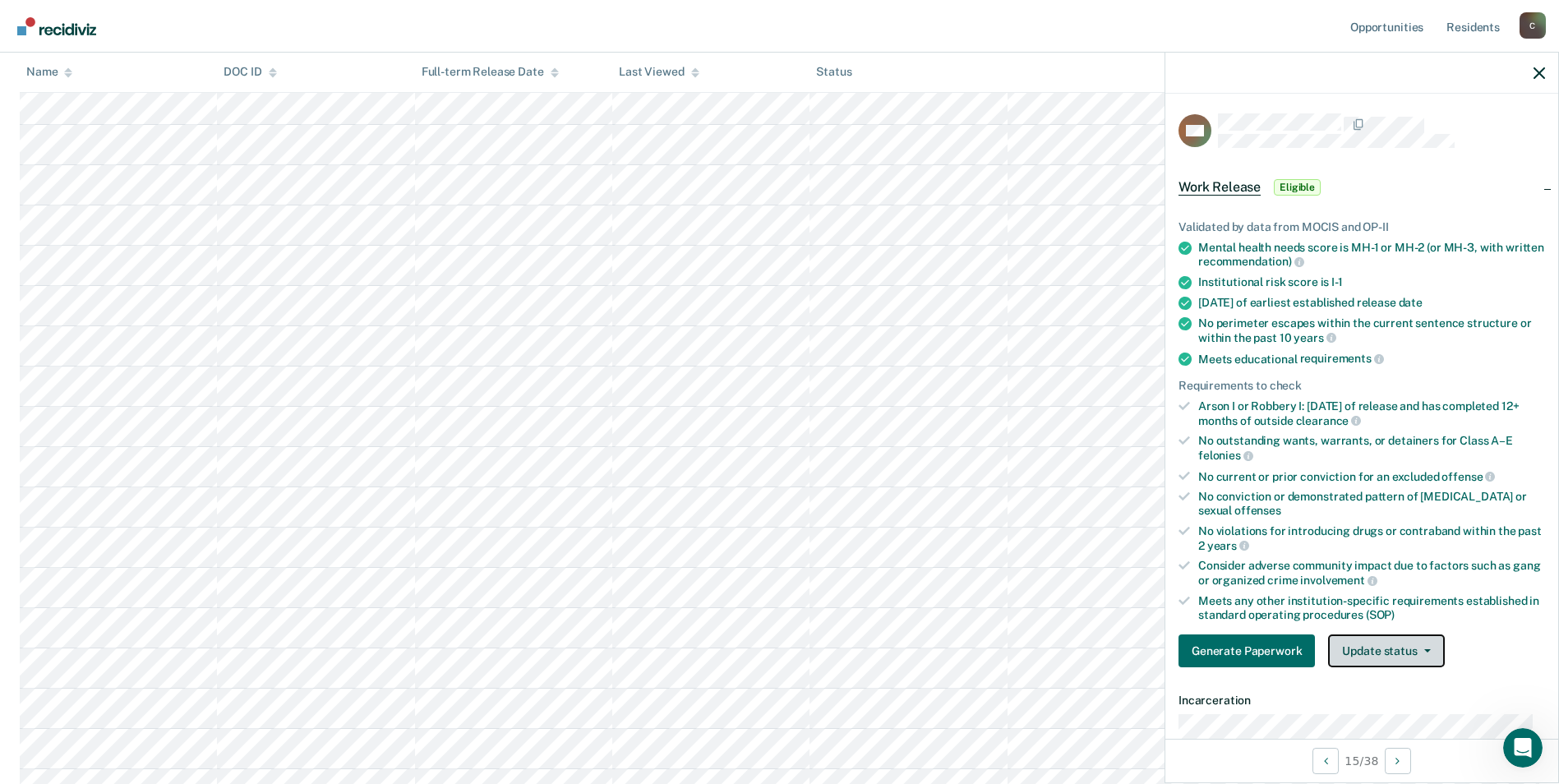
click at [1421, 649] on span "button" at bounding box center [1423, 651] width 13 height 3
click at [1408, 712] on button "Mark Ineligible" at bounding box center [1407, 716] width 159 height 26
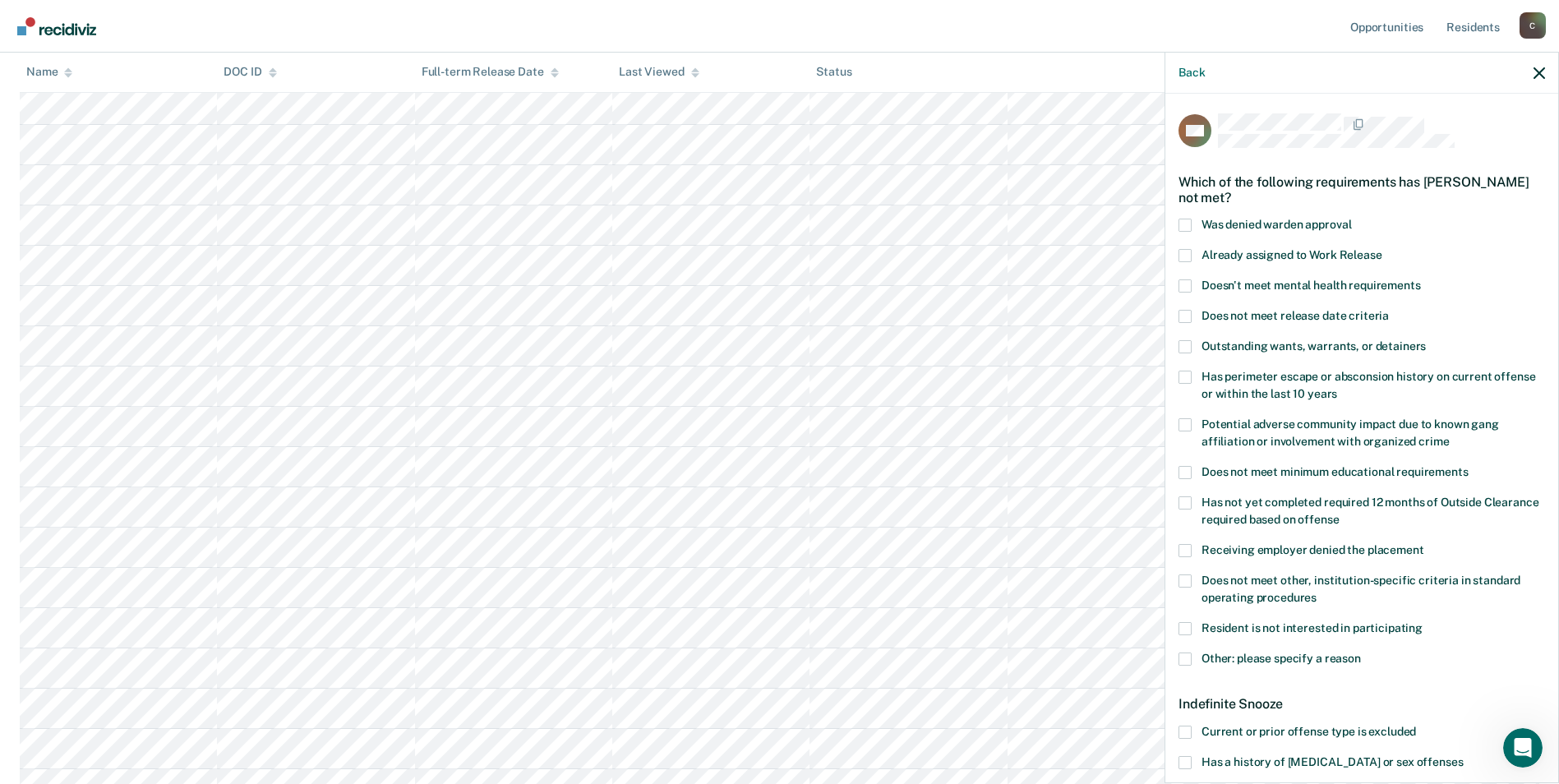
click at [1186, 582] on span at bounding box center [1185, 580] width 13 height 13
click at [1317, 591] on input "Does not meet other, institution-specific criteria in standard operating proced…" at bounding box center [1317, 591] width 0 height 0
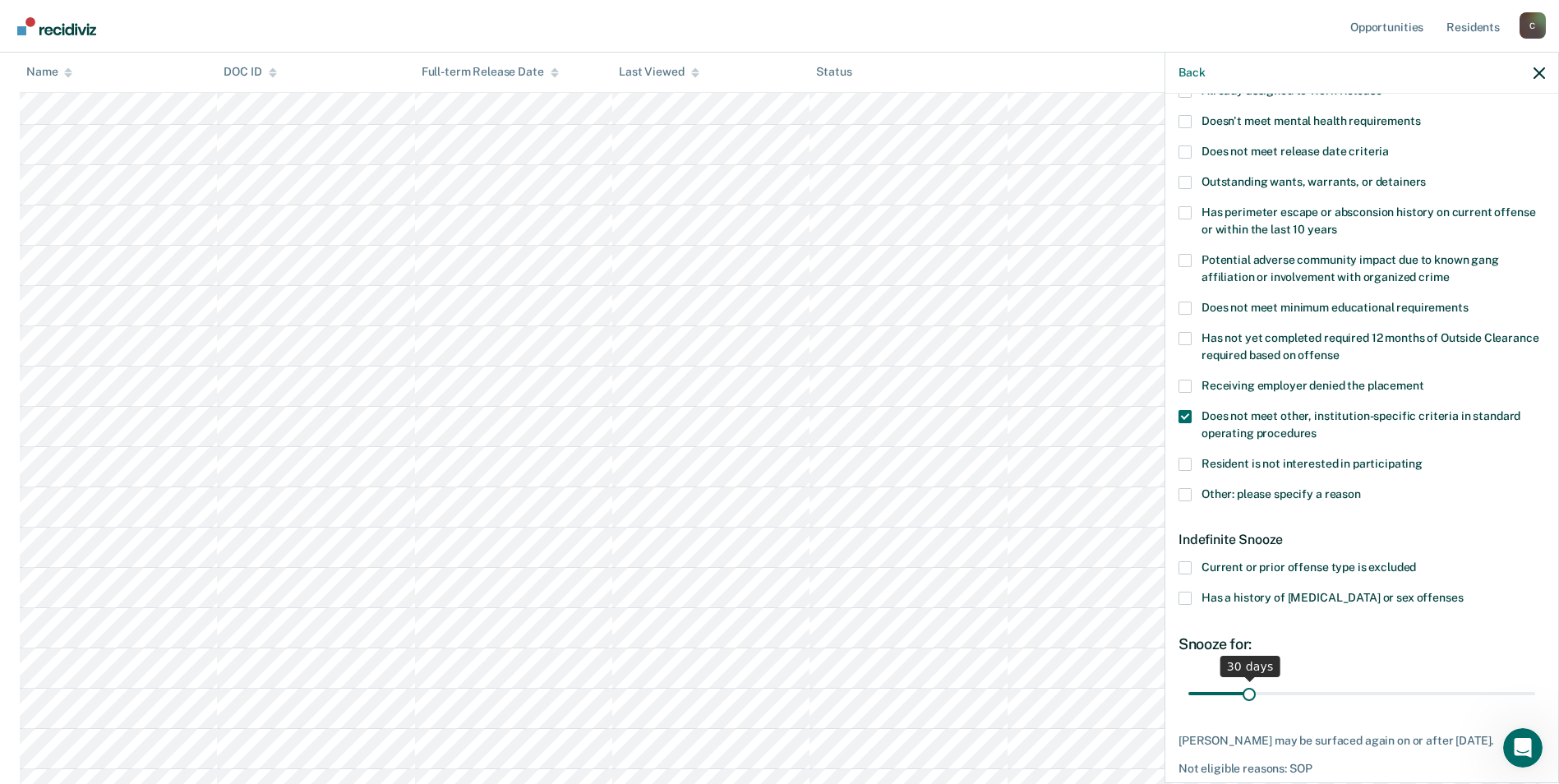
scroll to position [246, 0]
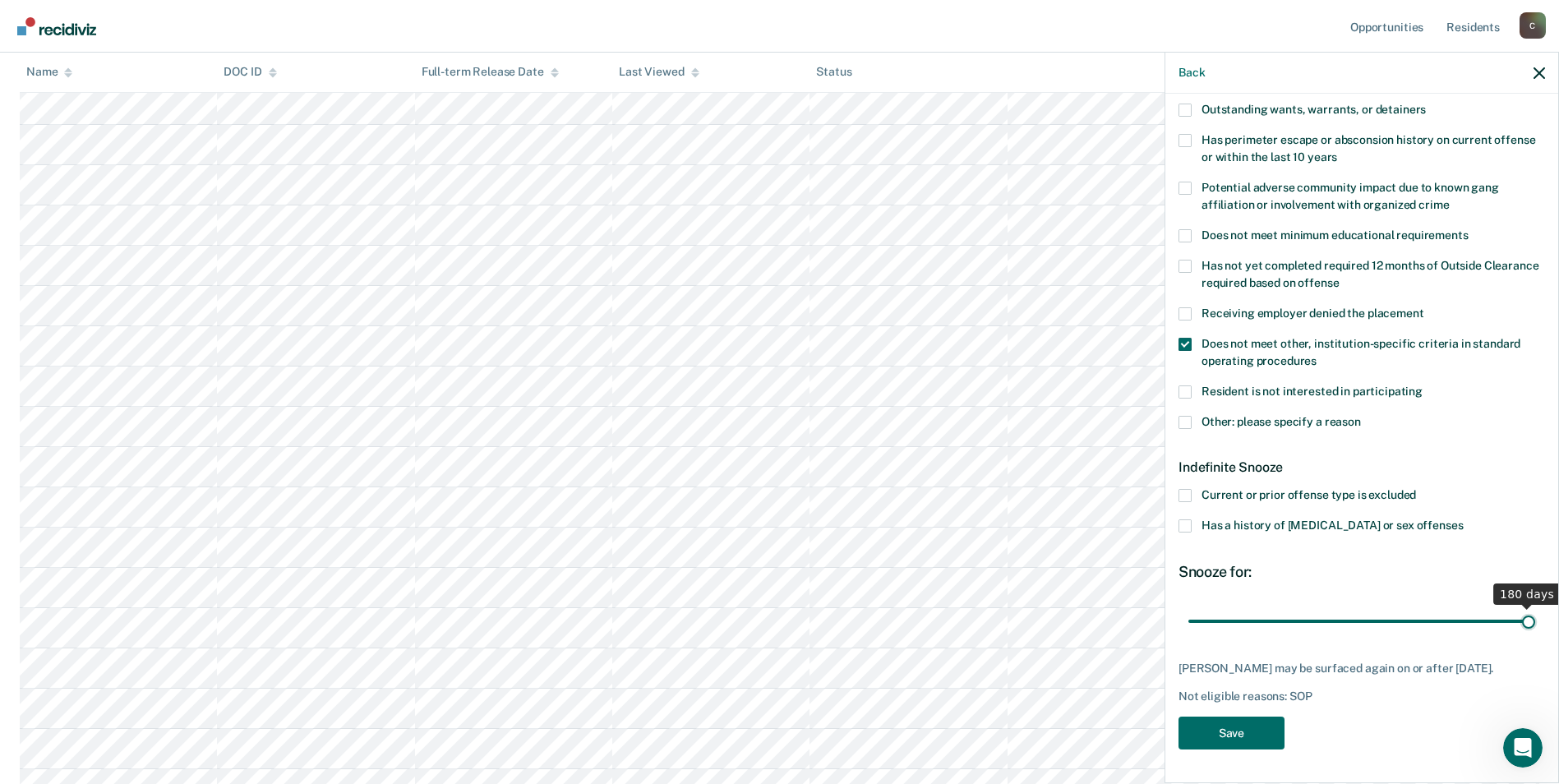
drag, startPoint x: 1249, startPoint y: 608, endPoint x: 1527, endPoint y: 608, distance: 278.0
type input "180"
click at [1527, 608] on input "range" at bounding box center [1361, 621] width 347 height 29
click at [1256, 724] on button "Save" at bounding box center [1232, 734] width 106 height 34
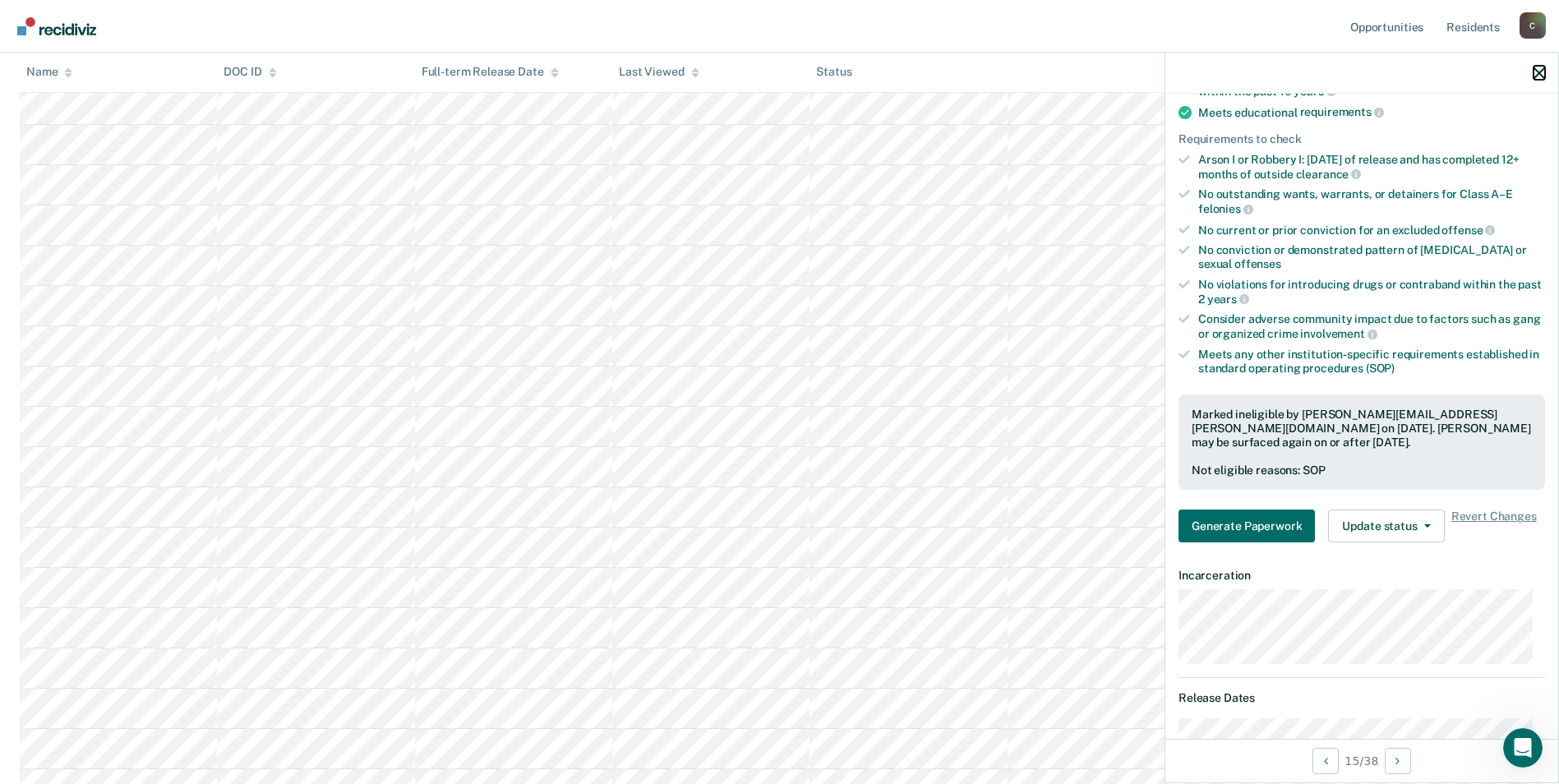
click at [1539, 74] on icon "button" at bounding box center [1539, 72] width 11 height 11
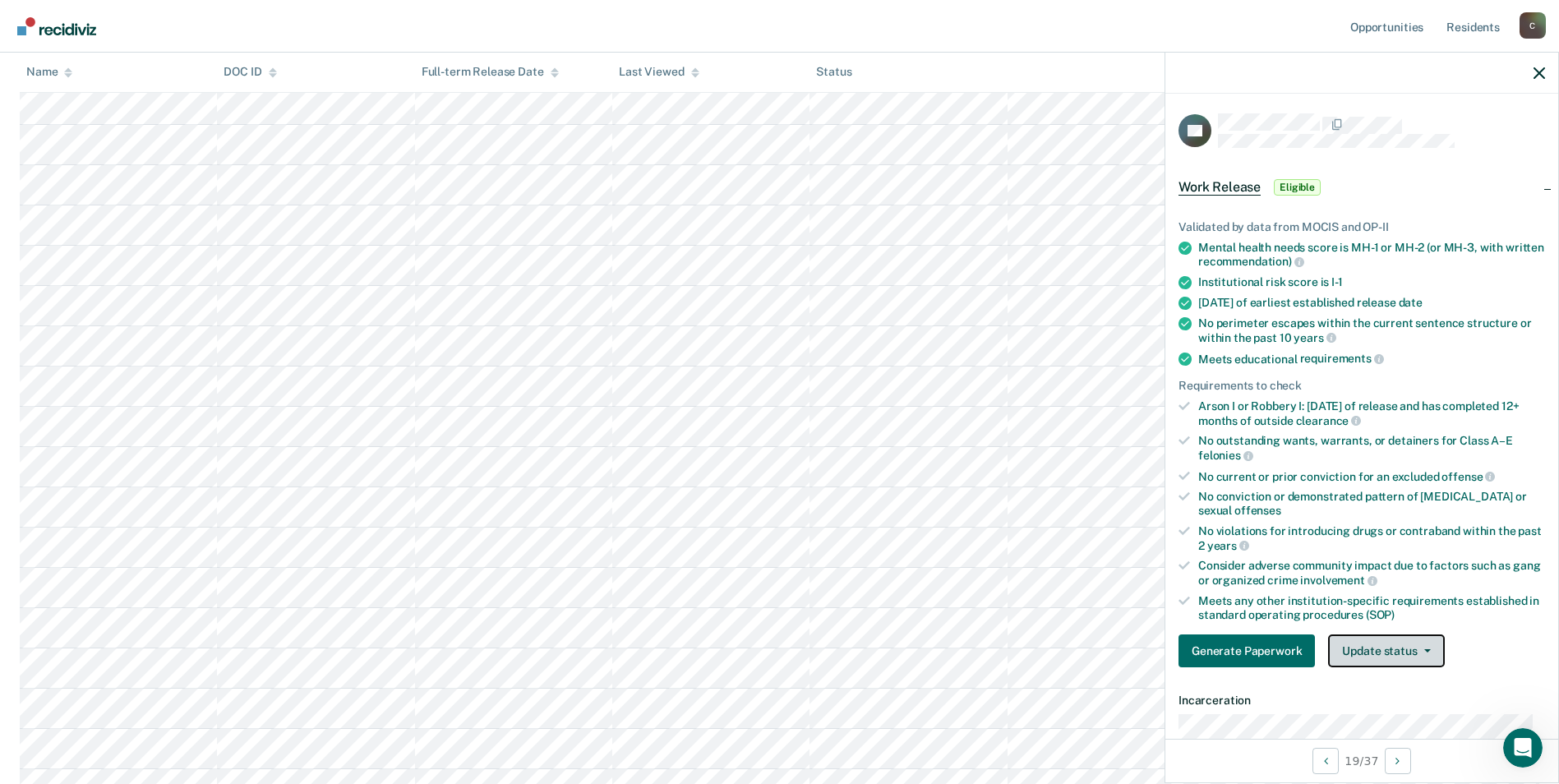
click at [1431, 652] on button "Update status" at bounding box center [1386, 650] width 116 height 33
click at [1406, 719] on button "Mark Ineligible" at bounding box center [1407, 716] width 159 height 26
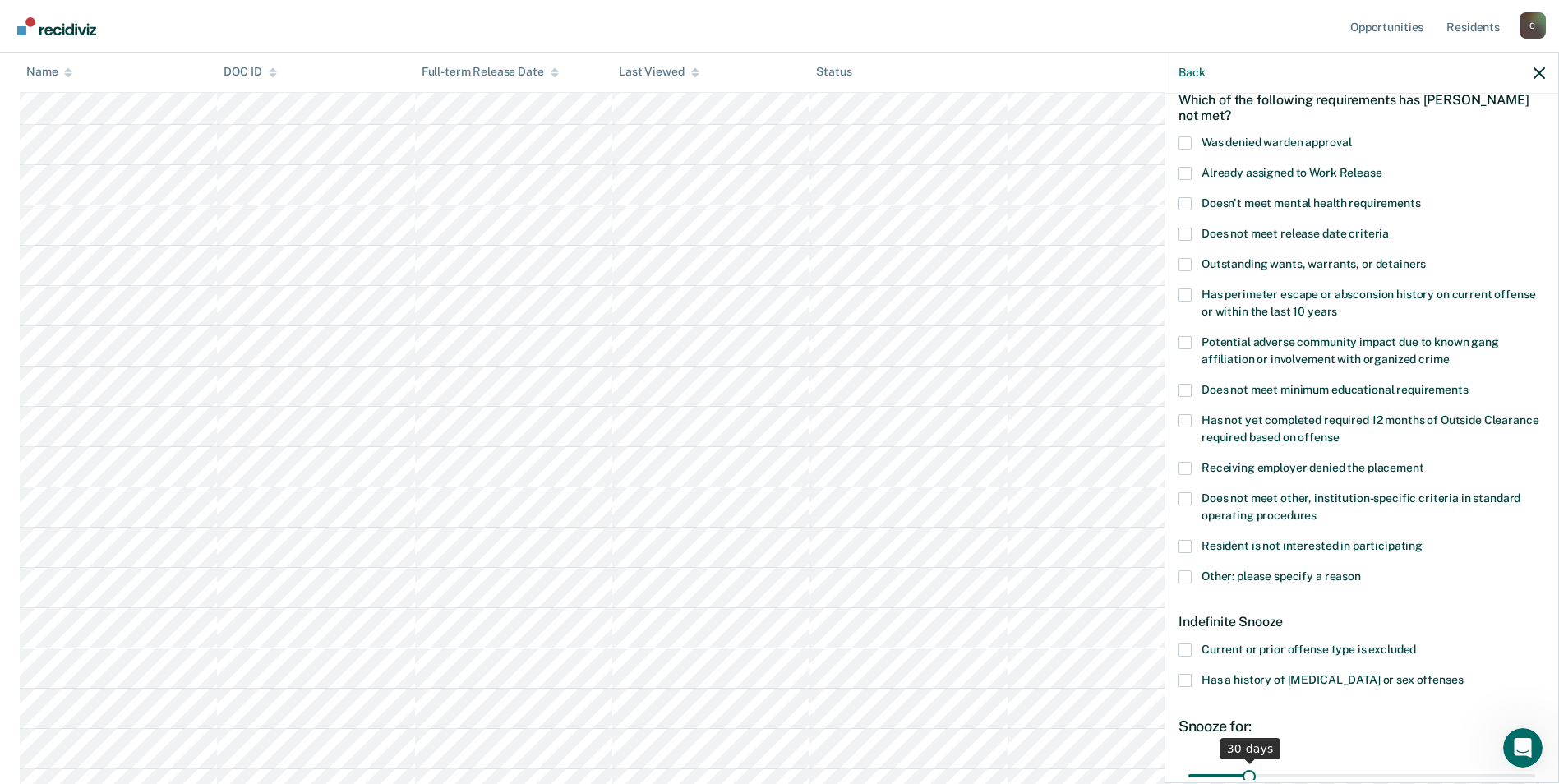
scroll to position [164, 0]
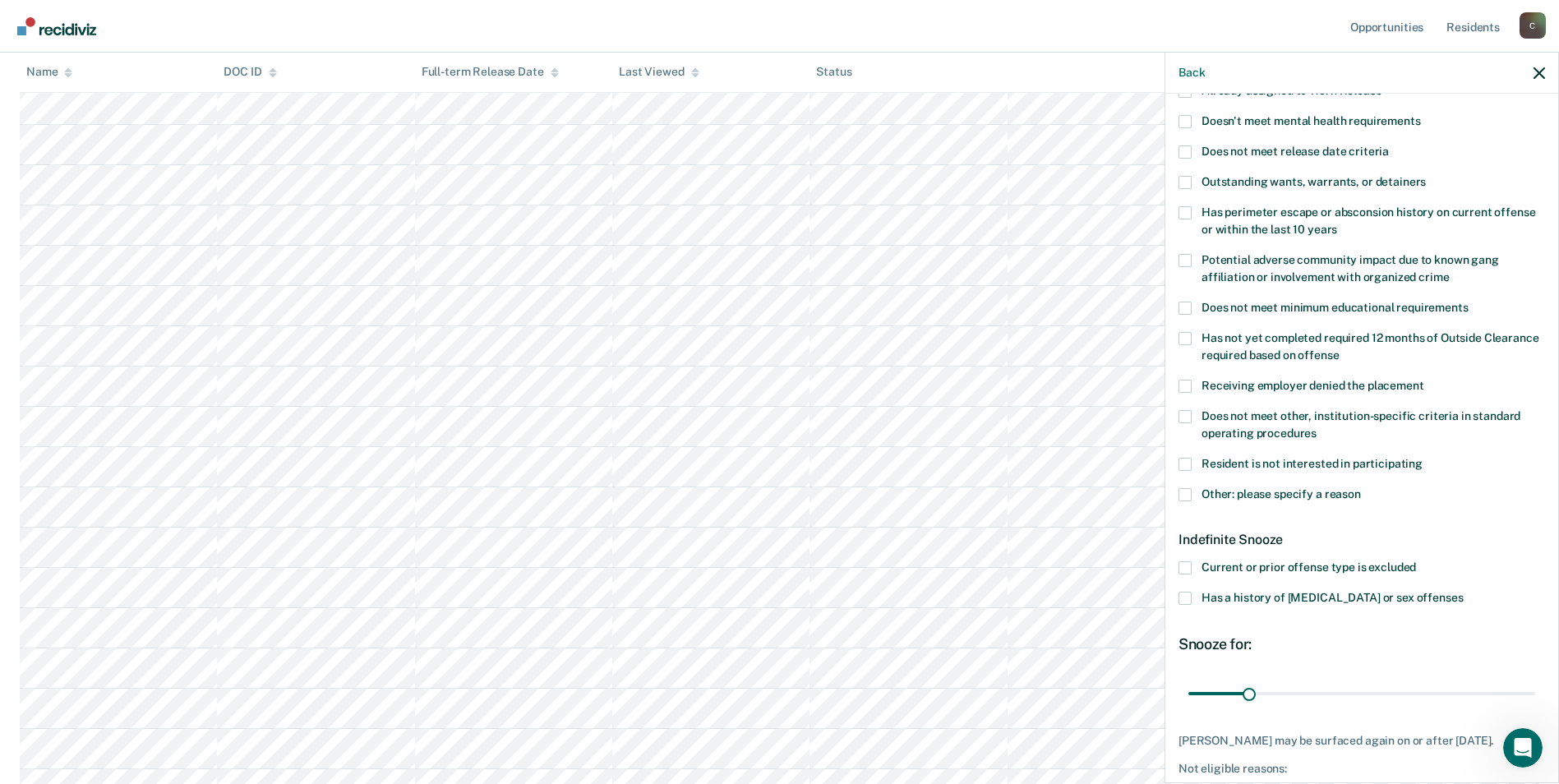
click at [1193, 596] on label "Has a history of [MEDICAL_DATA] or sex offenses" at bounding box center [1362, 600] width 367 height 17
click at [1463, 591] on input "Has a history of [MEDICAL_DATA] or sex offenses" at bounding box center [1463, 591] width 0 height 0
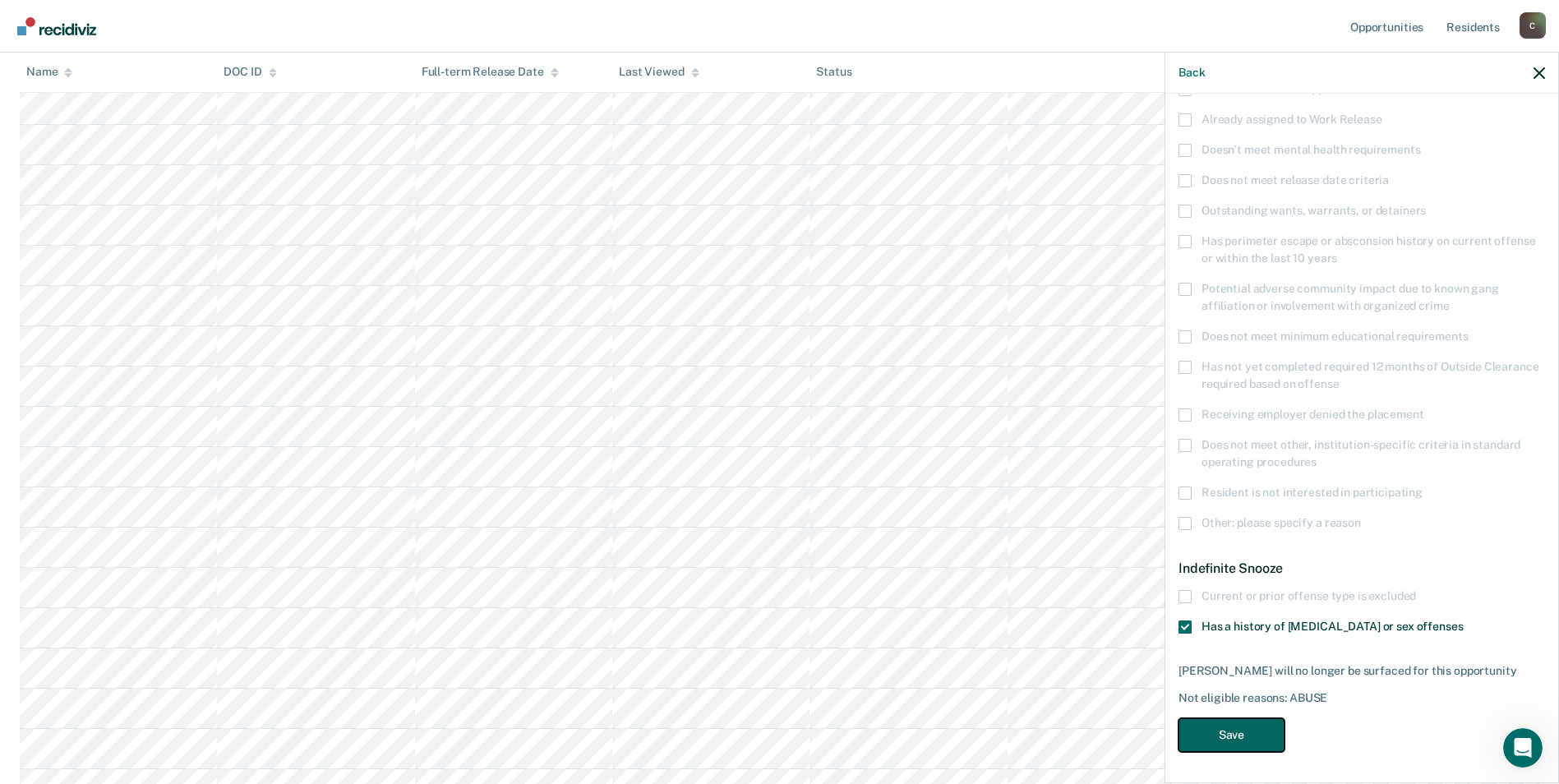
click at [1255, 729] on button "Save" at bounding box center [1232, 735] width 106 height 34
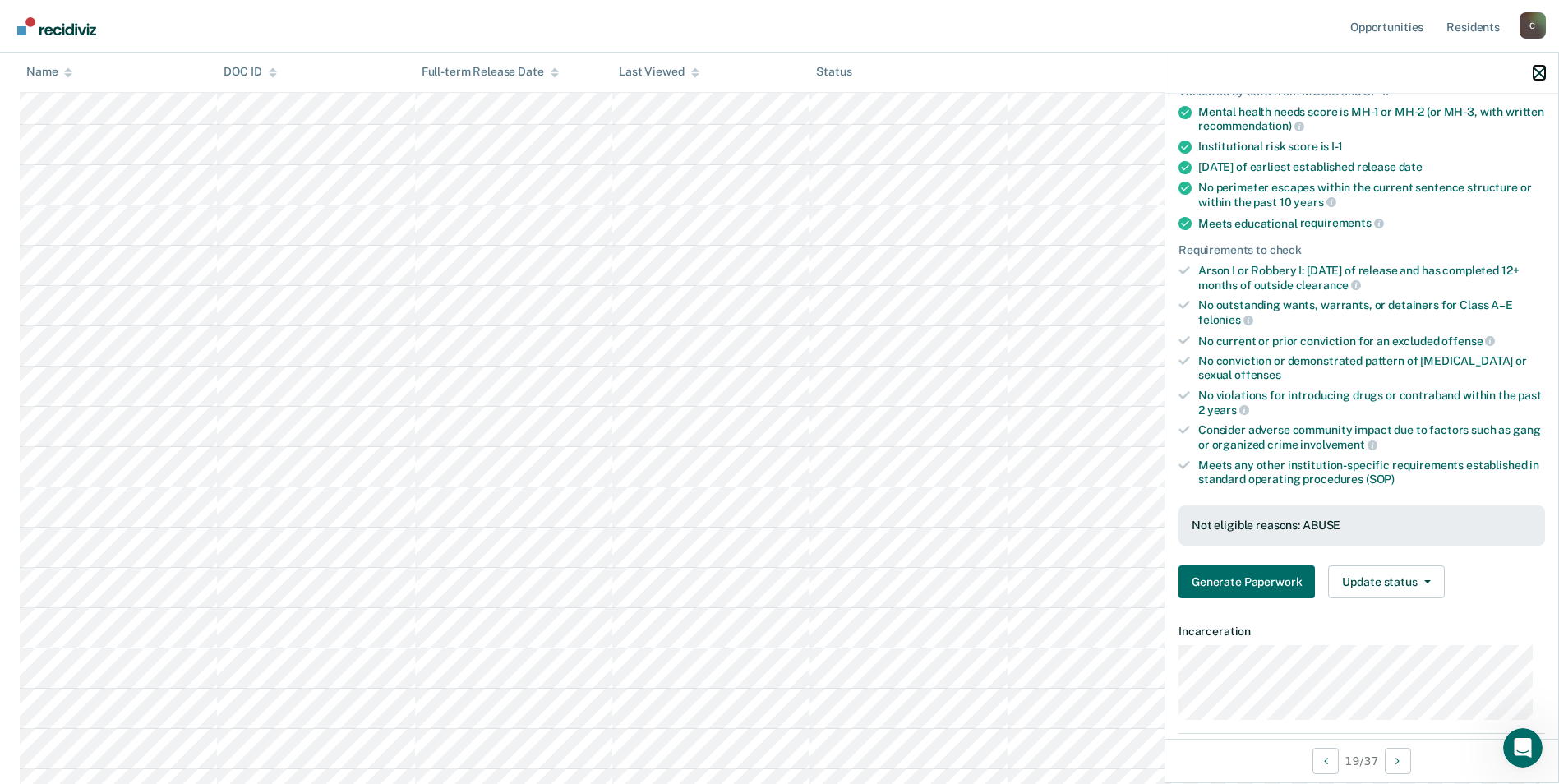
click at [1539, 72] on icon "button" at bounding box center [1539, 72] width 11 height 11
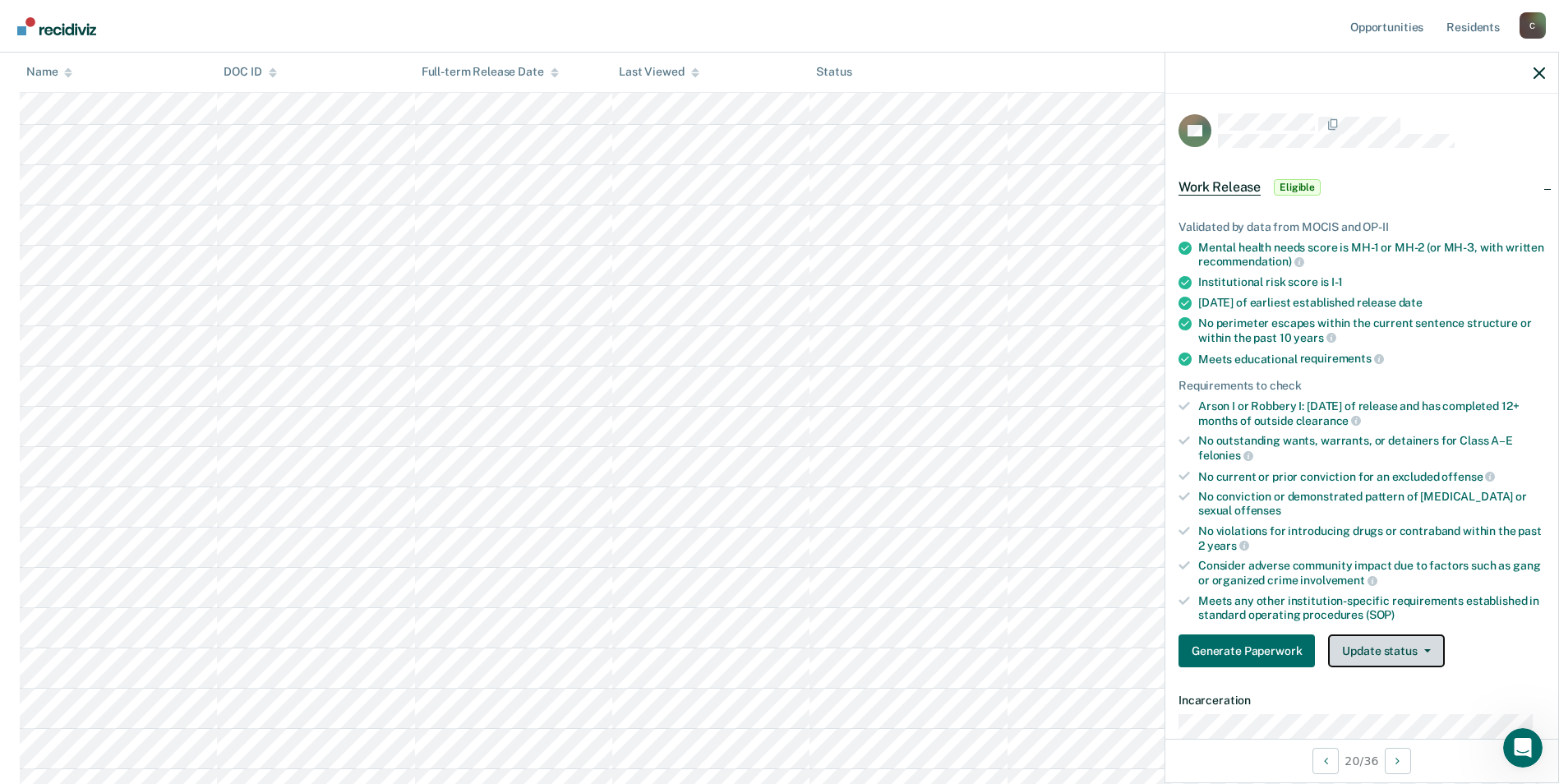
click at [1427, 650] on icon "button" at bounding box center [1428, 651] width 7 height 3
click at [1421, 711] on button "Mark Ineligible" at bounding box center [1407, 716] width 159 height 26
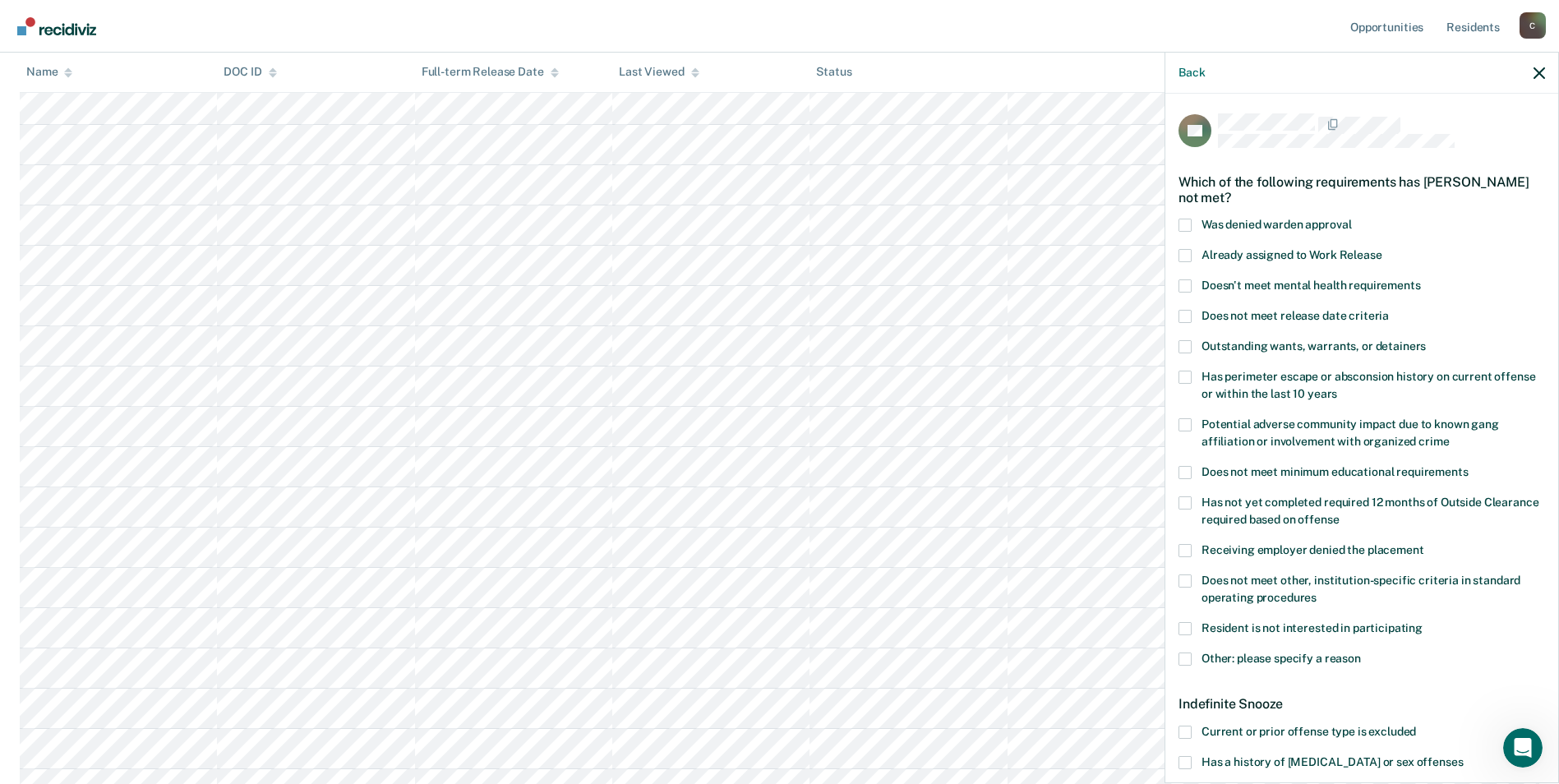
click at [1187, 575] on span at bounding box center [1185, 580] width 13 height 13
click at [1317, 591] on input "Does not meet other, institution-specific criteria in standard operating proced…" at bounding box center [1317, 591] width 0 height 0
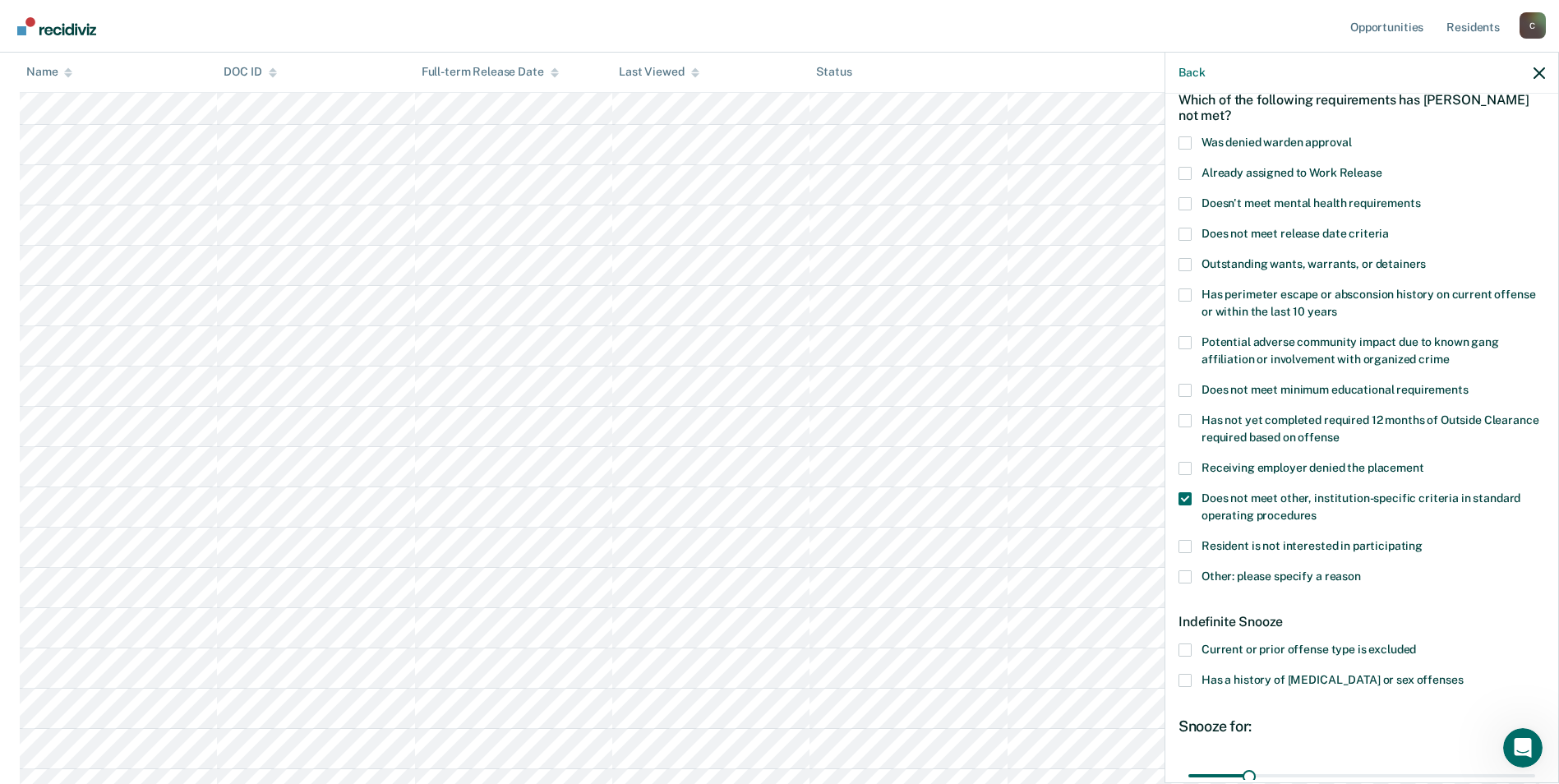
scroll to position [164, 0]
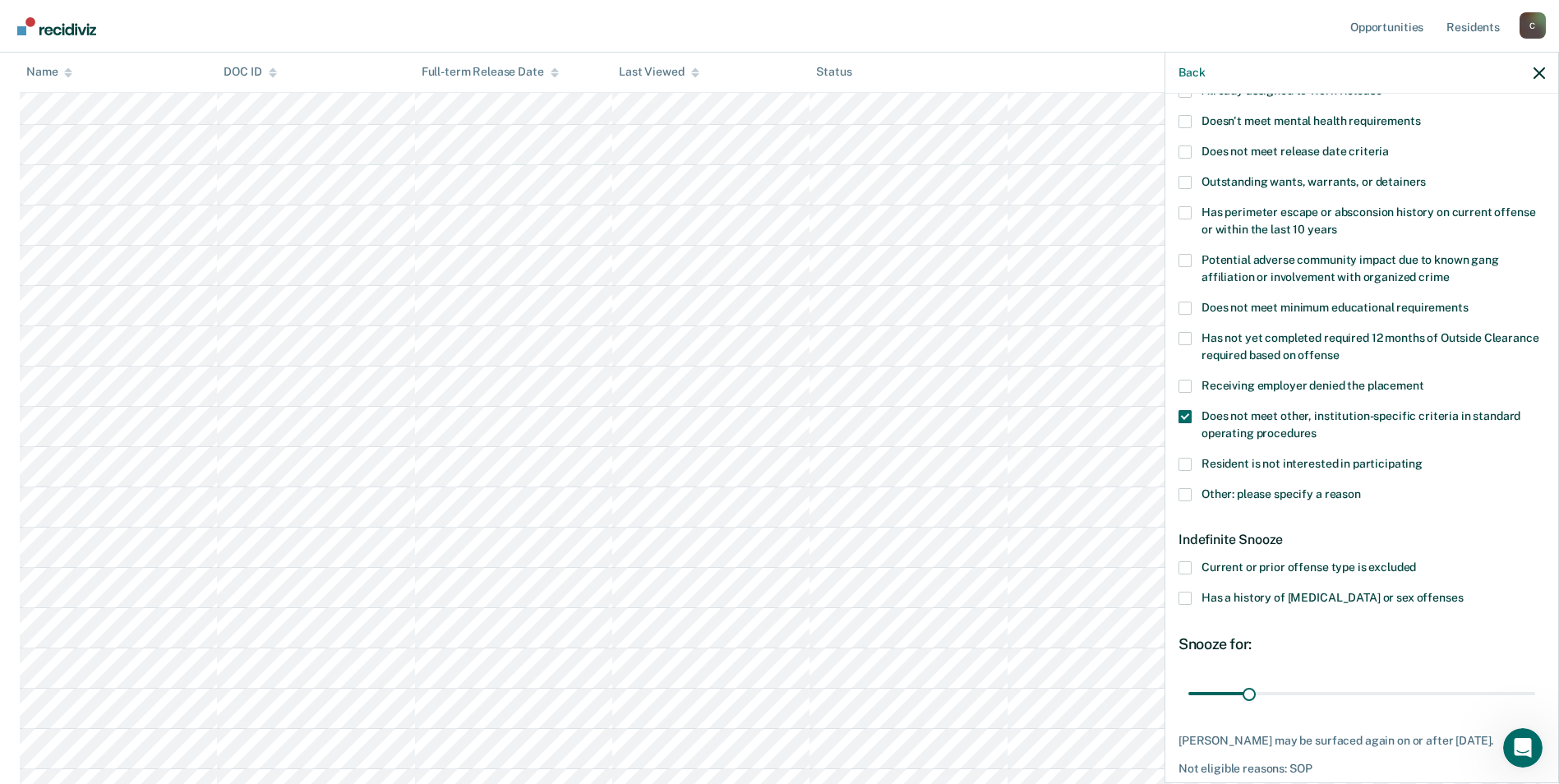
click at [1185, 496] on span at bounding box center [1185, 494] width 13 height 13
click at [1361, 488] on input "Other: please specify a reason" at bounding box center [1361, 488] width 0 height 0
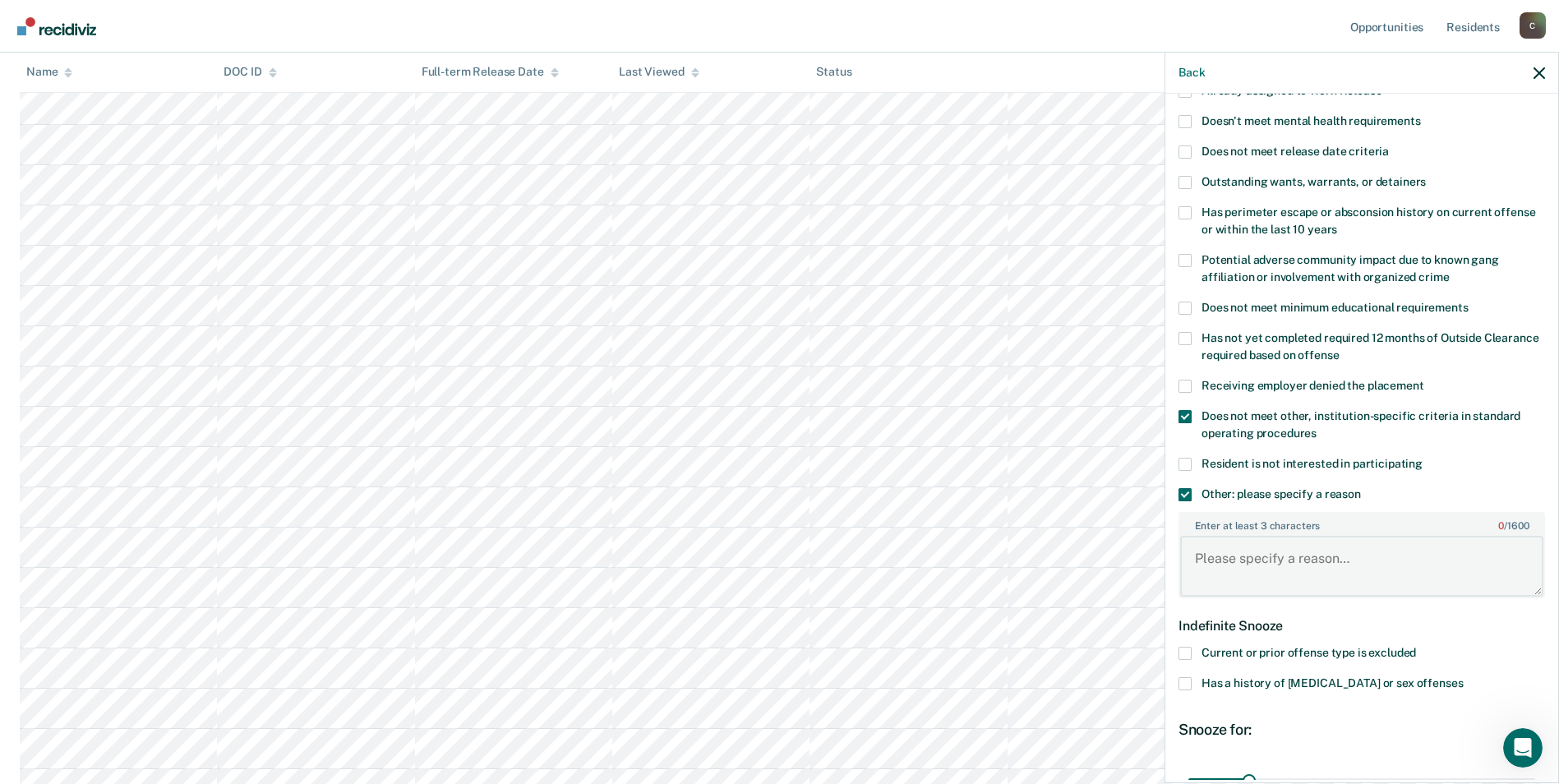
click at [1244, 577] on textarea "Enter at least 3 characters 0 / 1600" at bounding box center [1362, 566] width 363 height 61
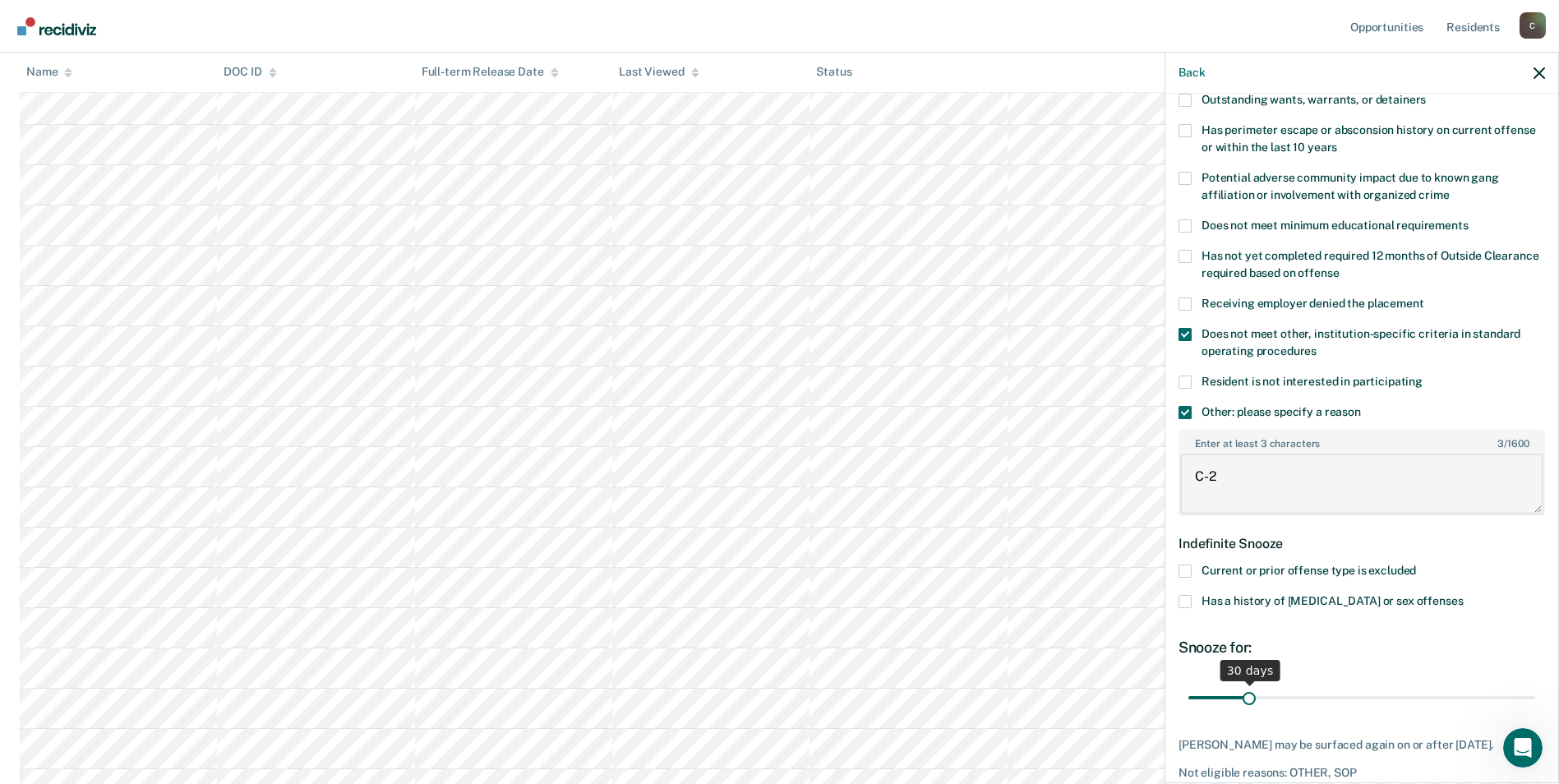
type textarea "C-2"
drag, startPoint x: 1251, startPoint y: 697, endPoint x: 1556, endPoint y: 701, distance: 305.0
type input "180"
click at [1535, 701] on input "range" at bounding box center [1361, 697] width 347 height 29
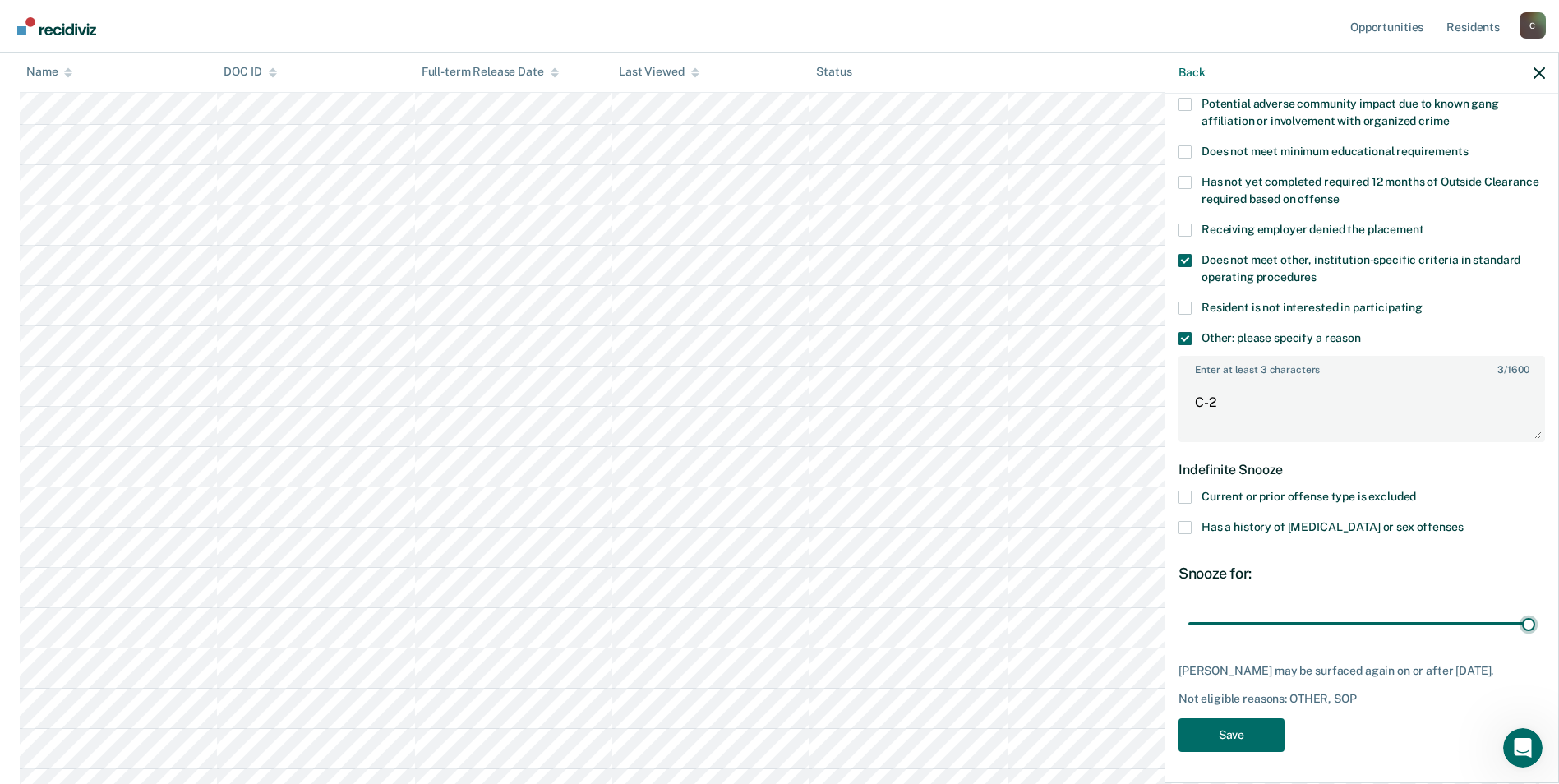
scroll to position [904, 0]
click at [1202, 739] on button "Save" at bounding box center [1232, 735] width 106 height 34
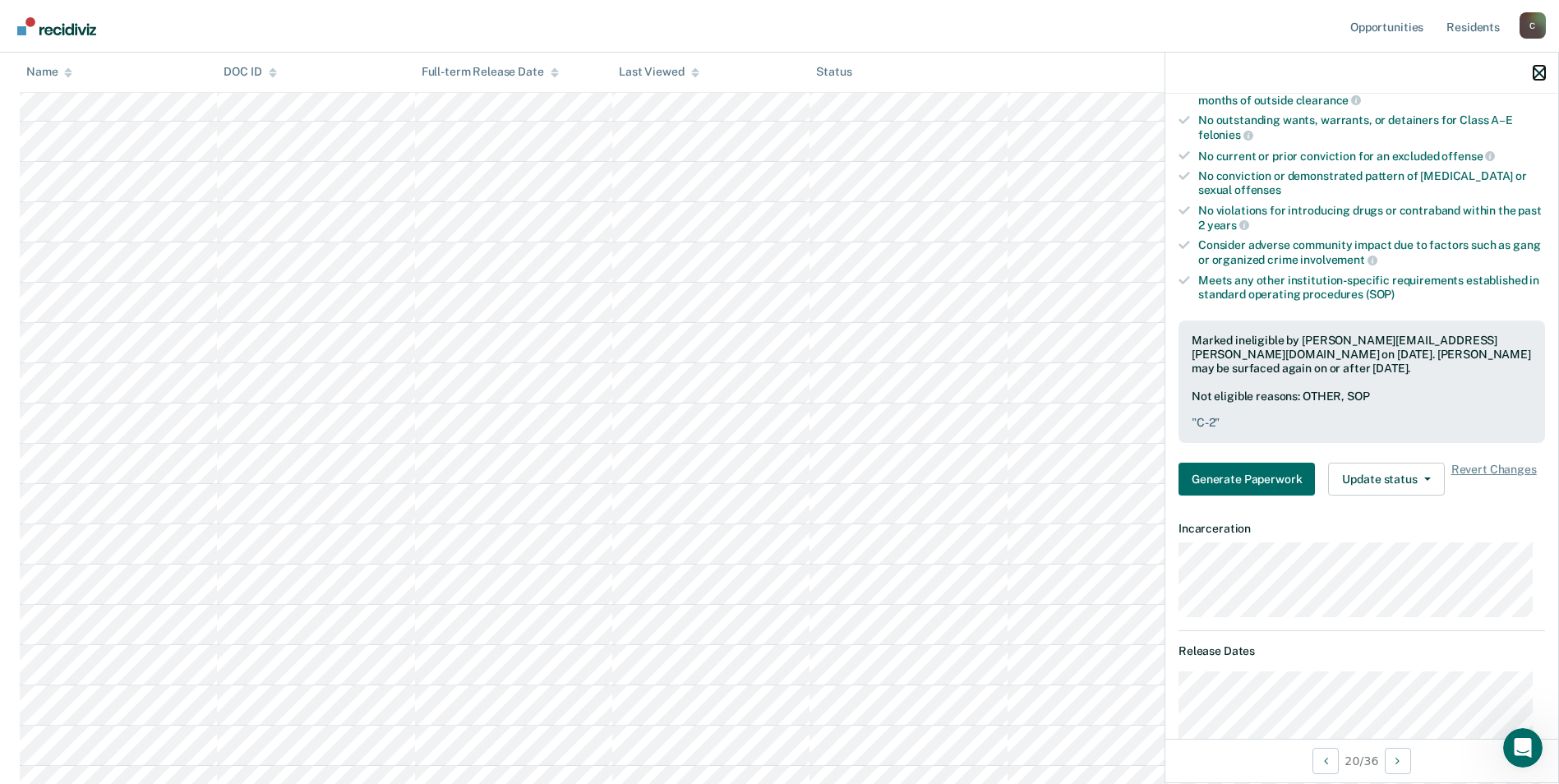
click at [1537, 73] on icon "button" at bounding box center [1539, 72] width 11 height 11
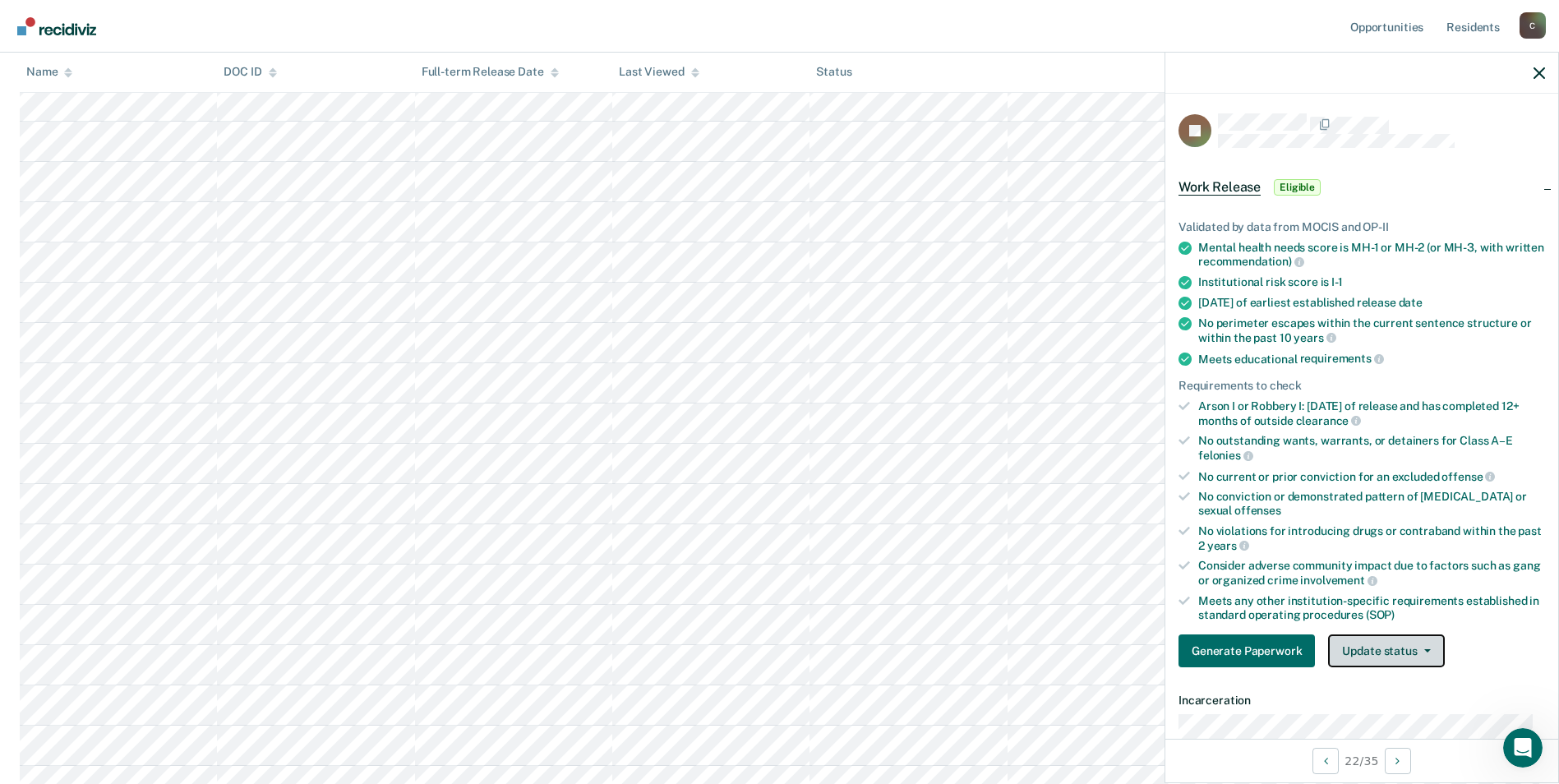
click at [1424, 651] on icon "button" at bounding box center [1428, 651] width 7 height 3
click at [1392, 717] on button "Mark Ineligible" at bounding box center [1407, 716] width 159 height 26
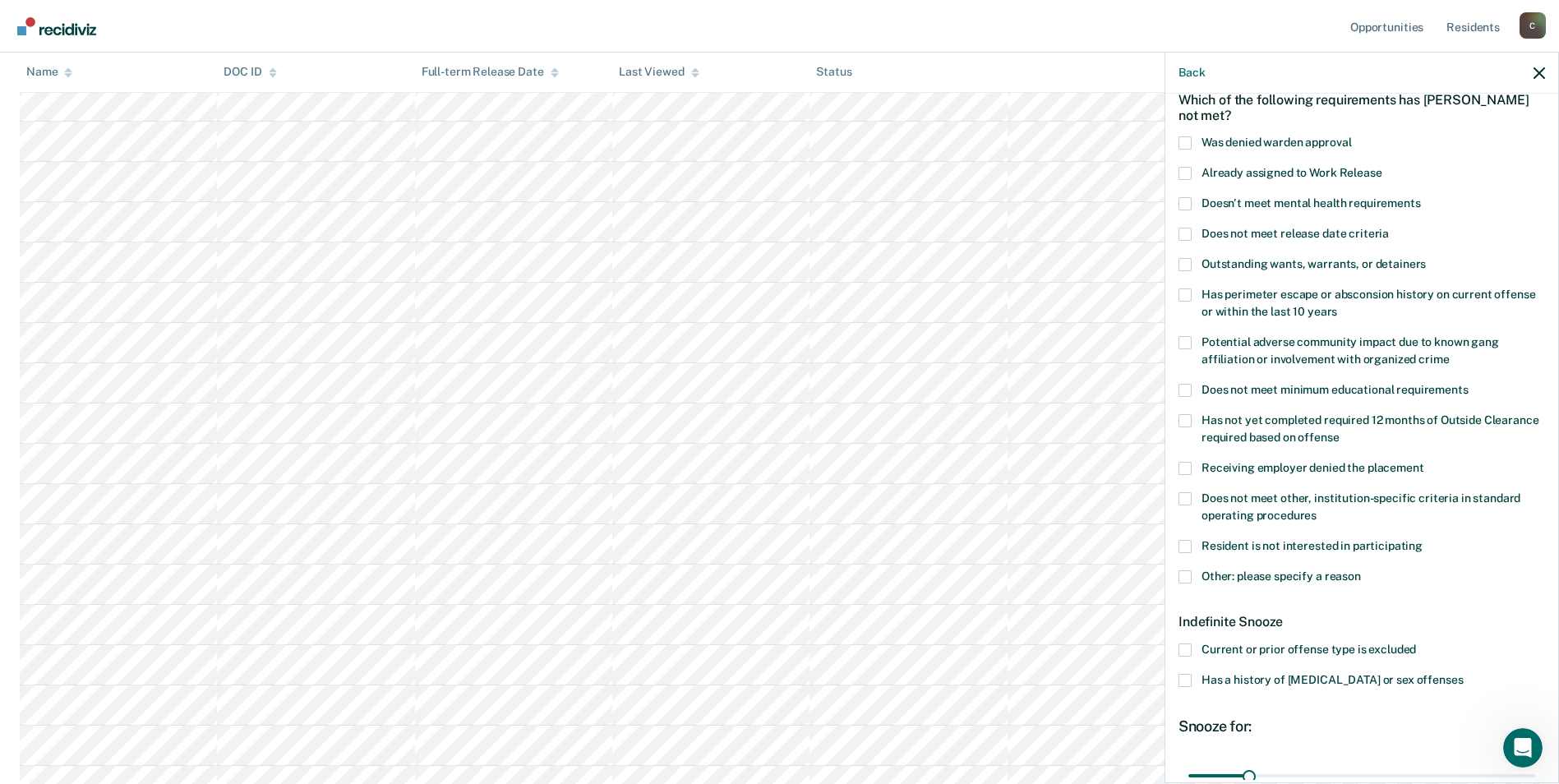
scroll to position [164, 0]
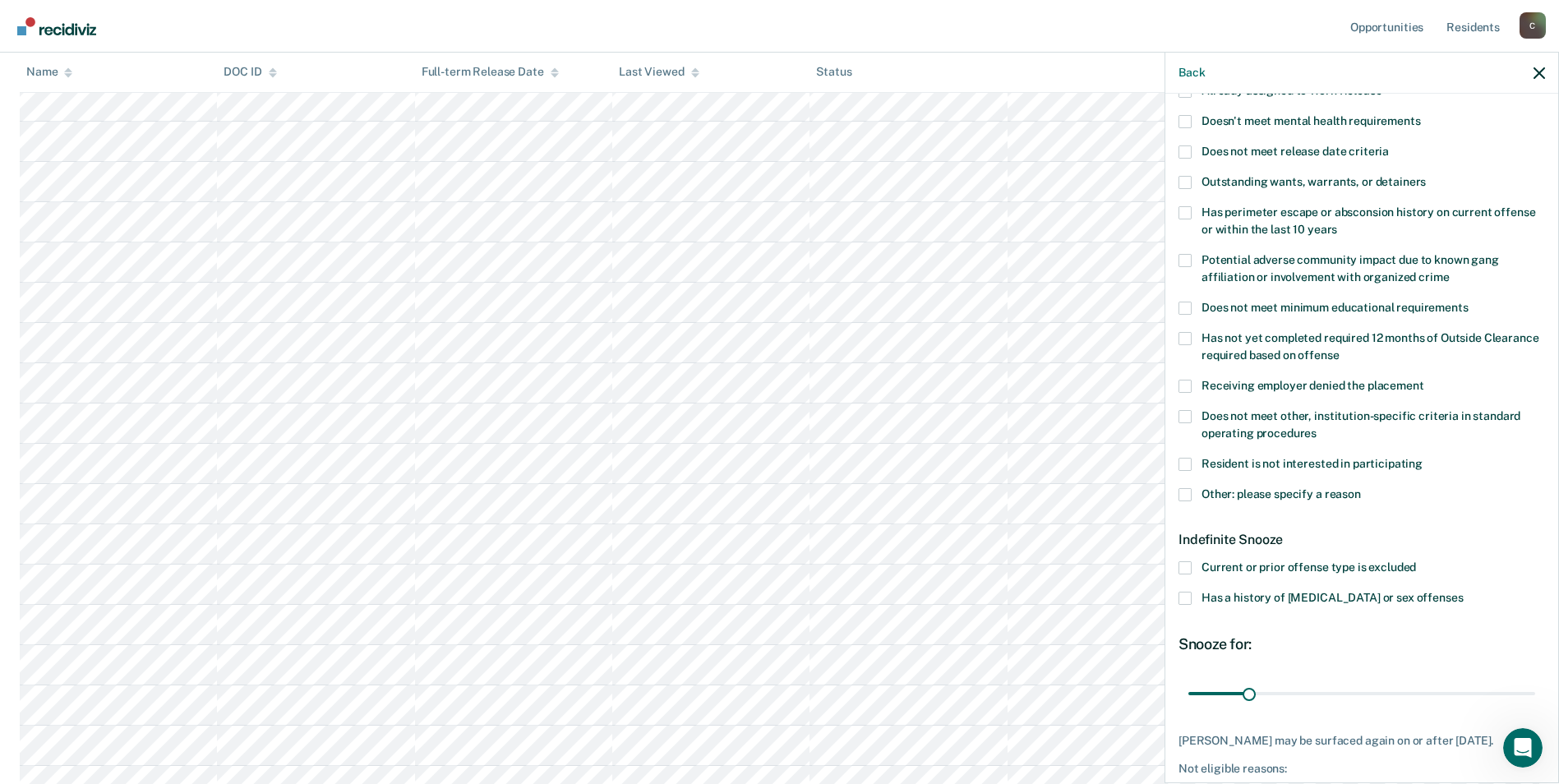
click at [1189, 598] on span at bounding box center [1185, 597] width 13 height 13
click at [1463, 591] on input "Has a history of [MEDICAL_DATA] or sex offenses" at bounding box center [1463, 591] width 0 height 0
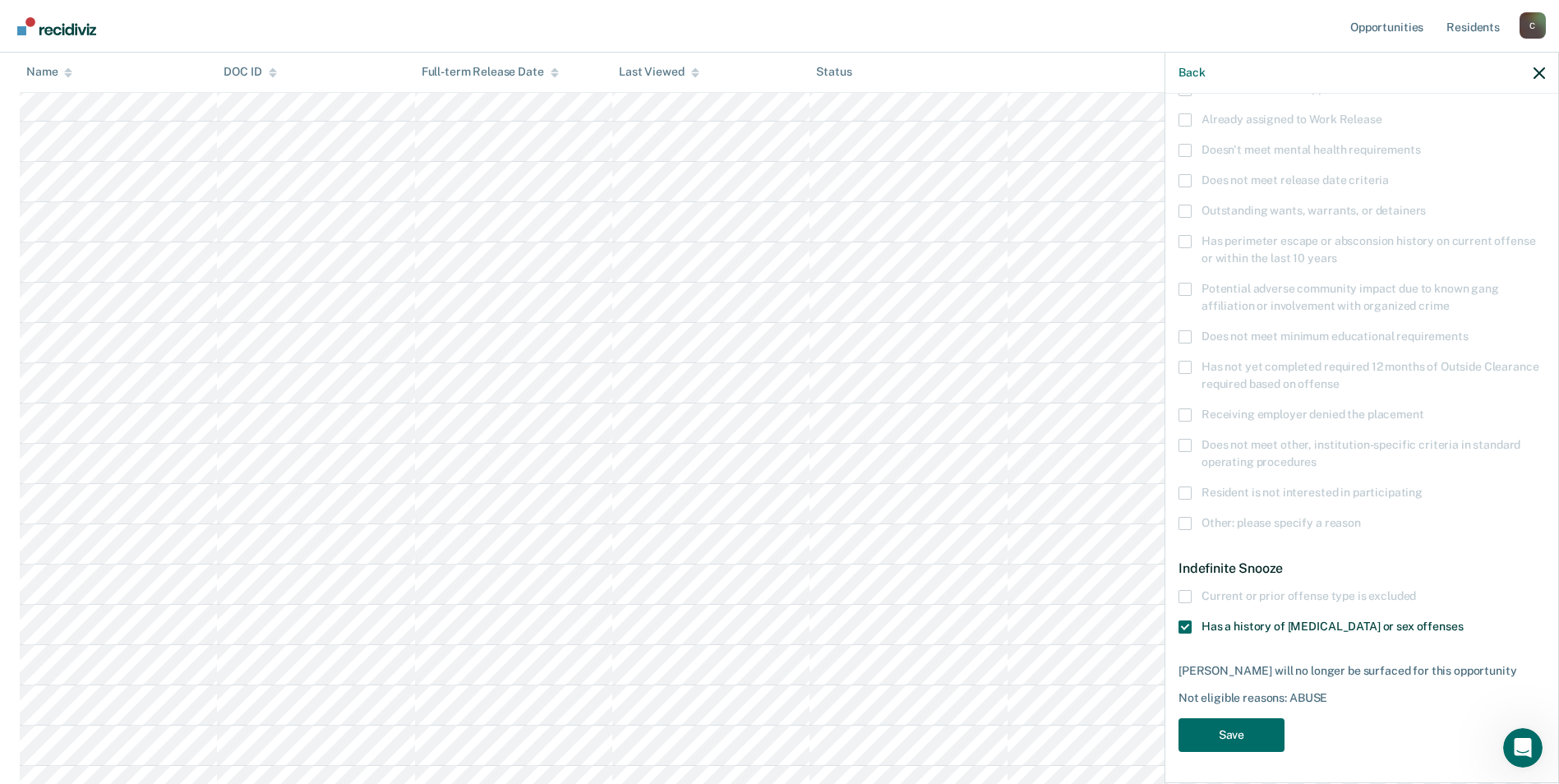
scroll to position [986, 0]
click at [1239, 732] on button "Save" at bounding box center [1232, 735] width 106 height 34
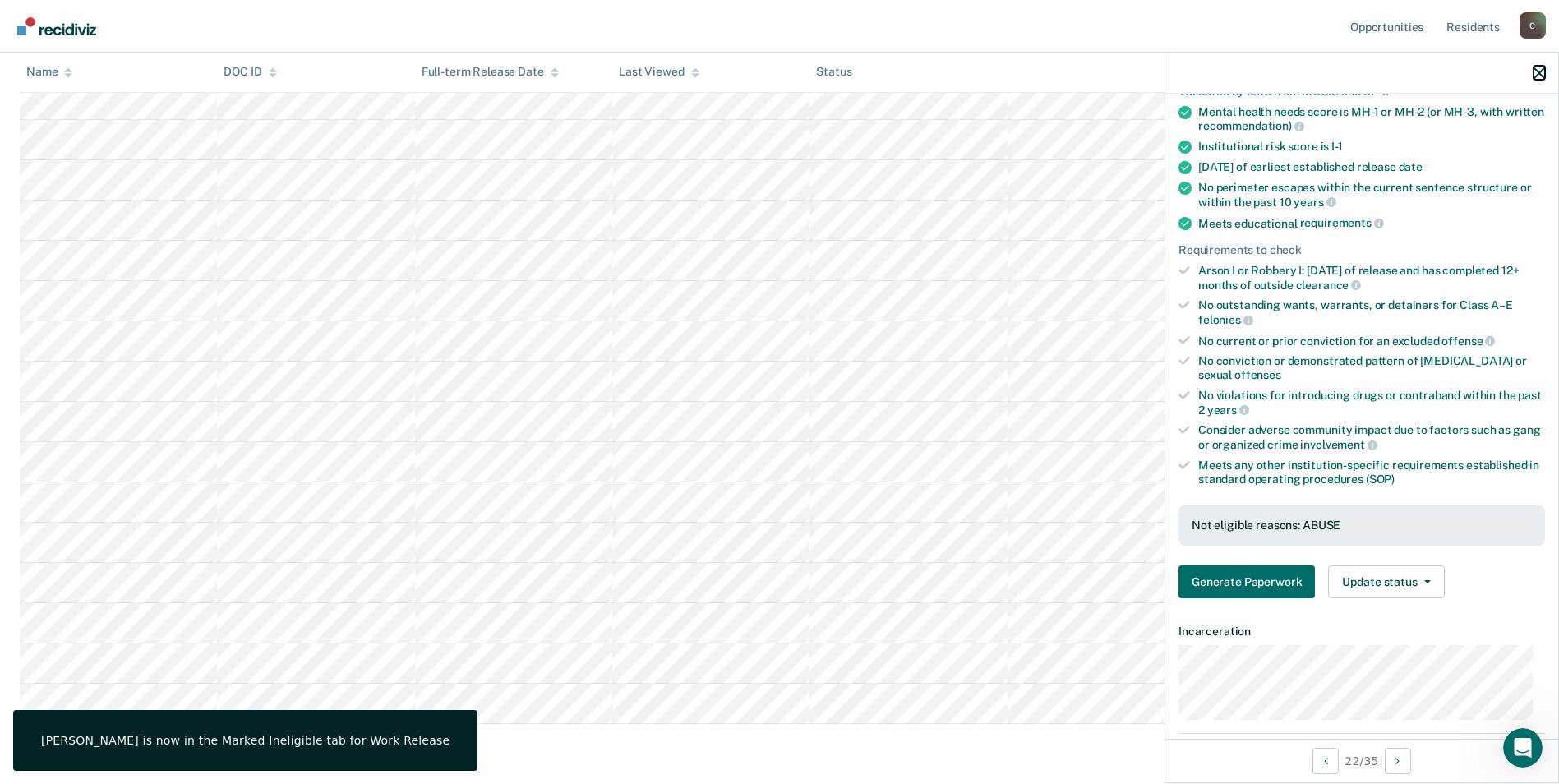
click at [1537, 69] on icon "button" at bounding box center [1539, 72] width 11 height 11
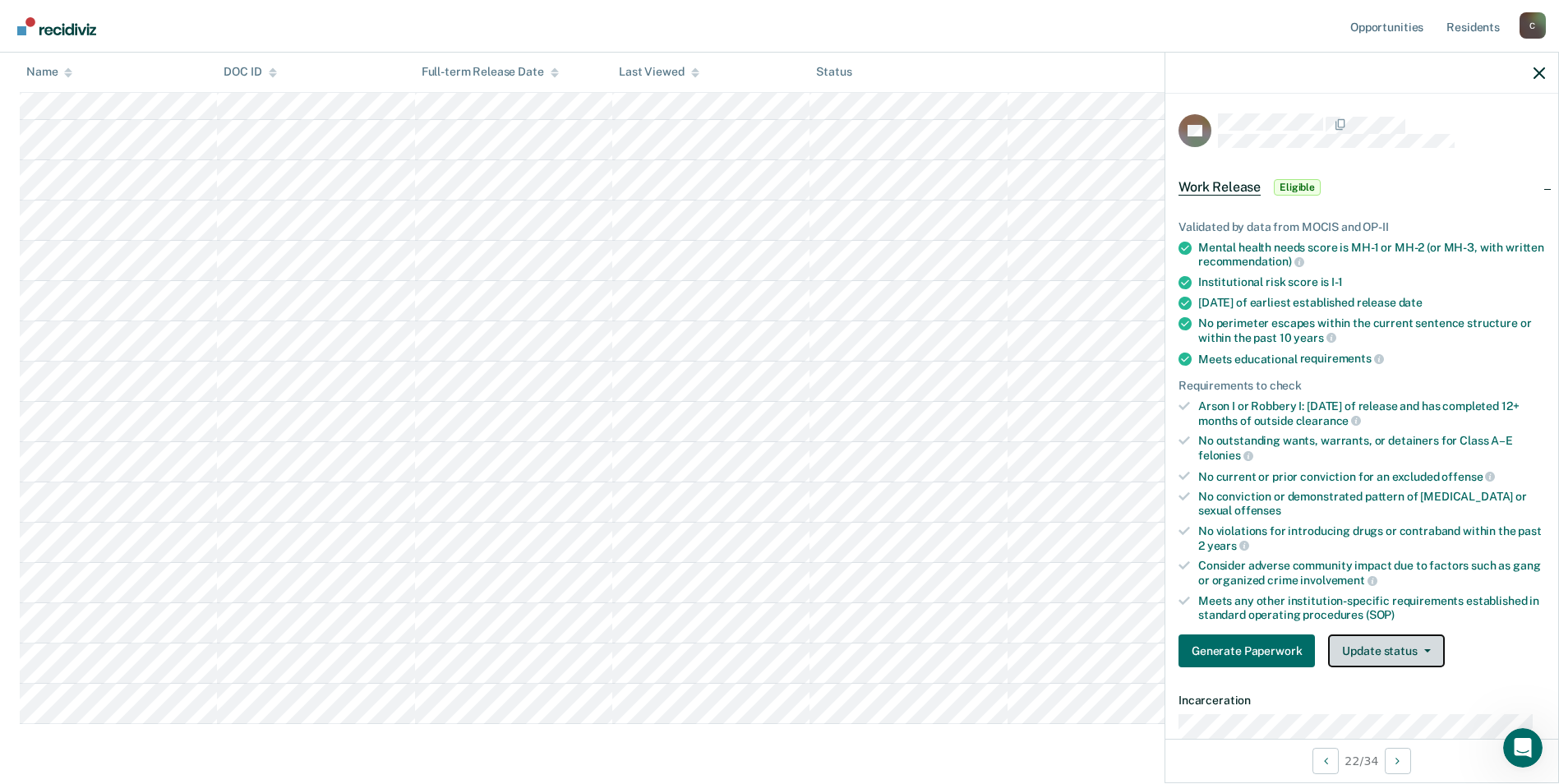
click at [1424, 651] on icon "button" at bounding box center [1428, 651] width 7 height 3
click at [1395, 710] on button "Mark Ineligible" at bounding box center [1407, 716] width 159 height 26
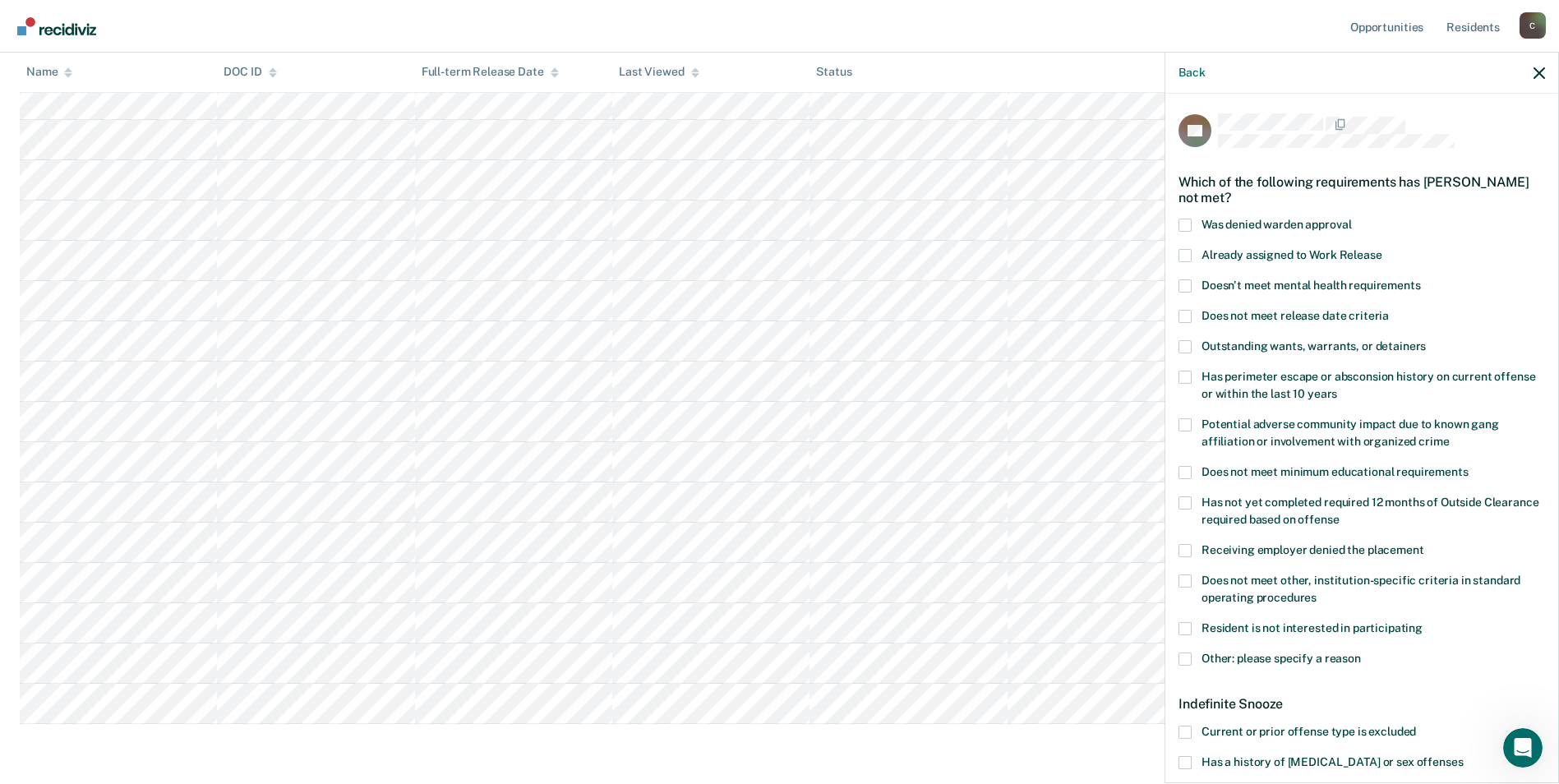
click at [1187, 254] on span at bounding box center [1185, 255] width 13 height 13
click at [1383, 249] on input "Already assigned to Work Release" at bounding box center [1383, 249] width 0 height 0
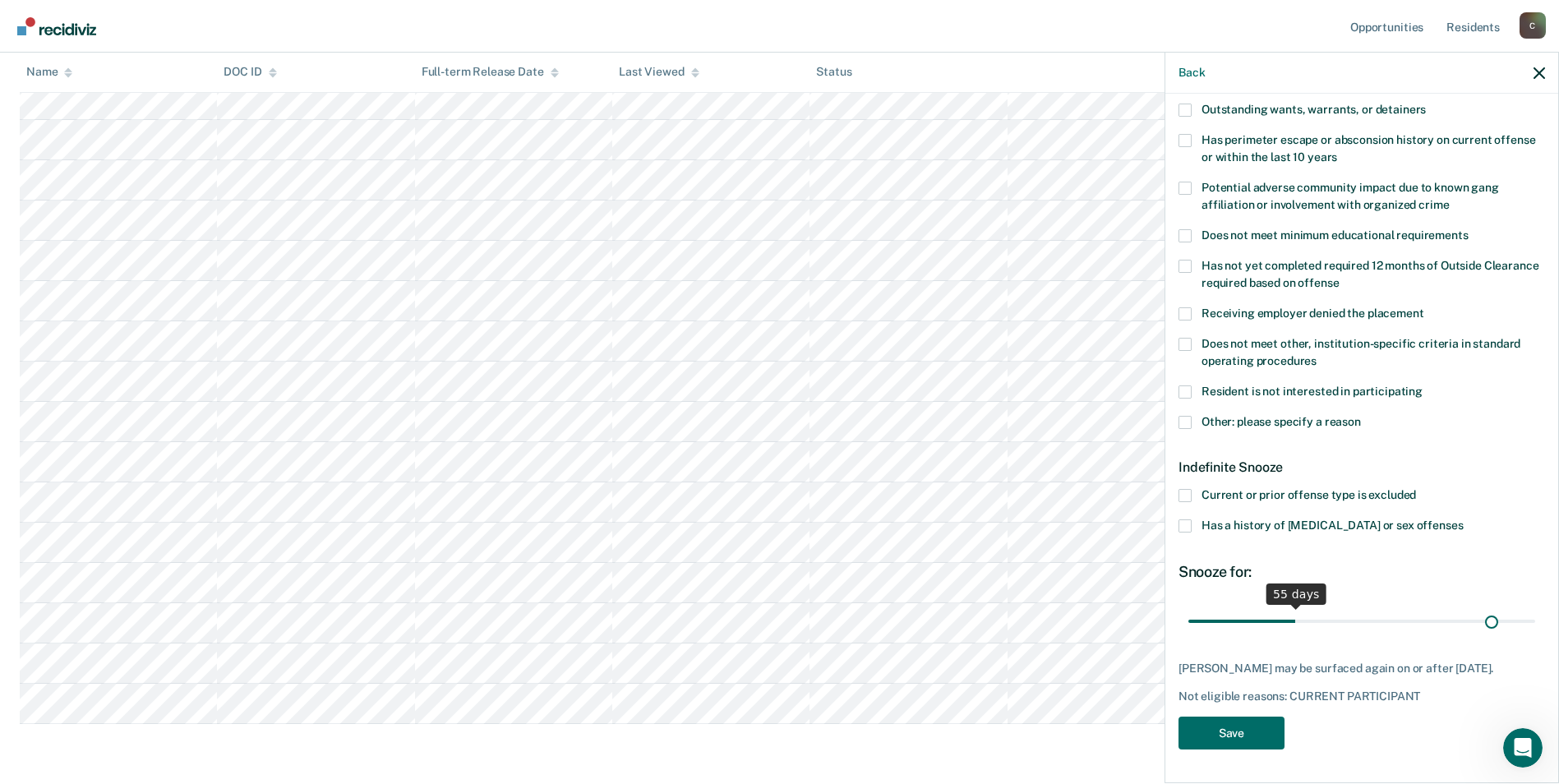
scroll to position [234, 0]
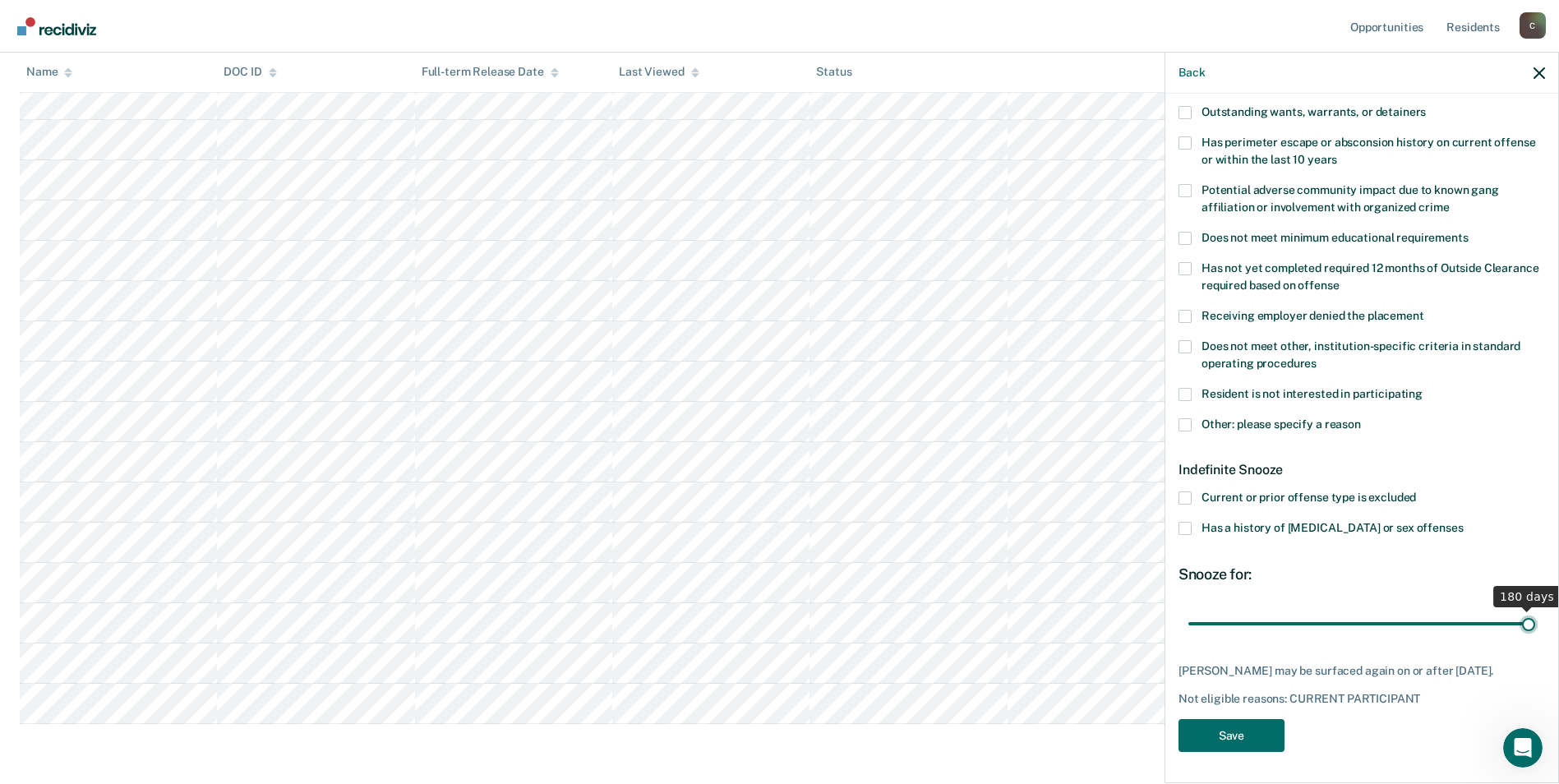
drag, startPoint x: 1243, startPoint y: 611, endPoint x: 1556, endPoint y: 608, distance: 313.0
type input "180"
click at [1535, 609] on input "range" at bounding box center [1361, 624] width 347 height 29
click at [1223, 737] on button "Save" at bounding box center [1232, 736] width 106 height 34
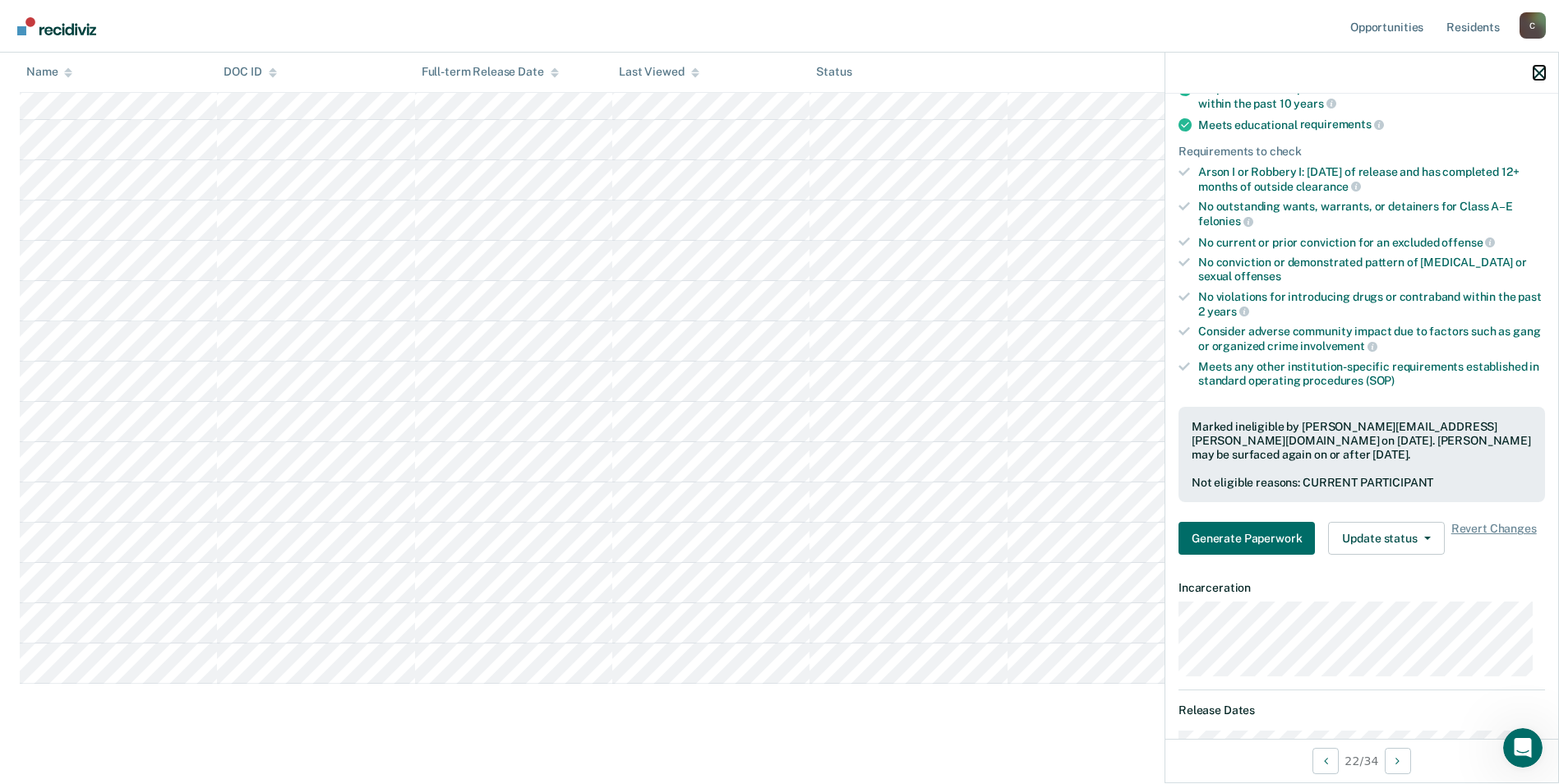
click at [1539, 72] on icon "button" at bounding box center [1539, 72] width 11 height 11
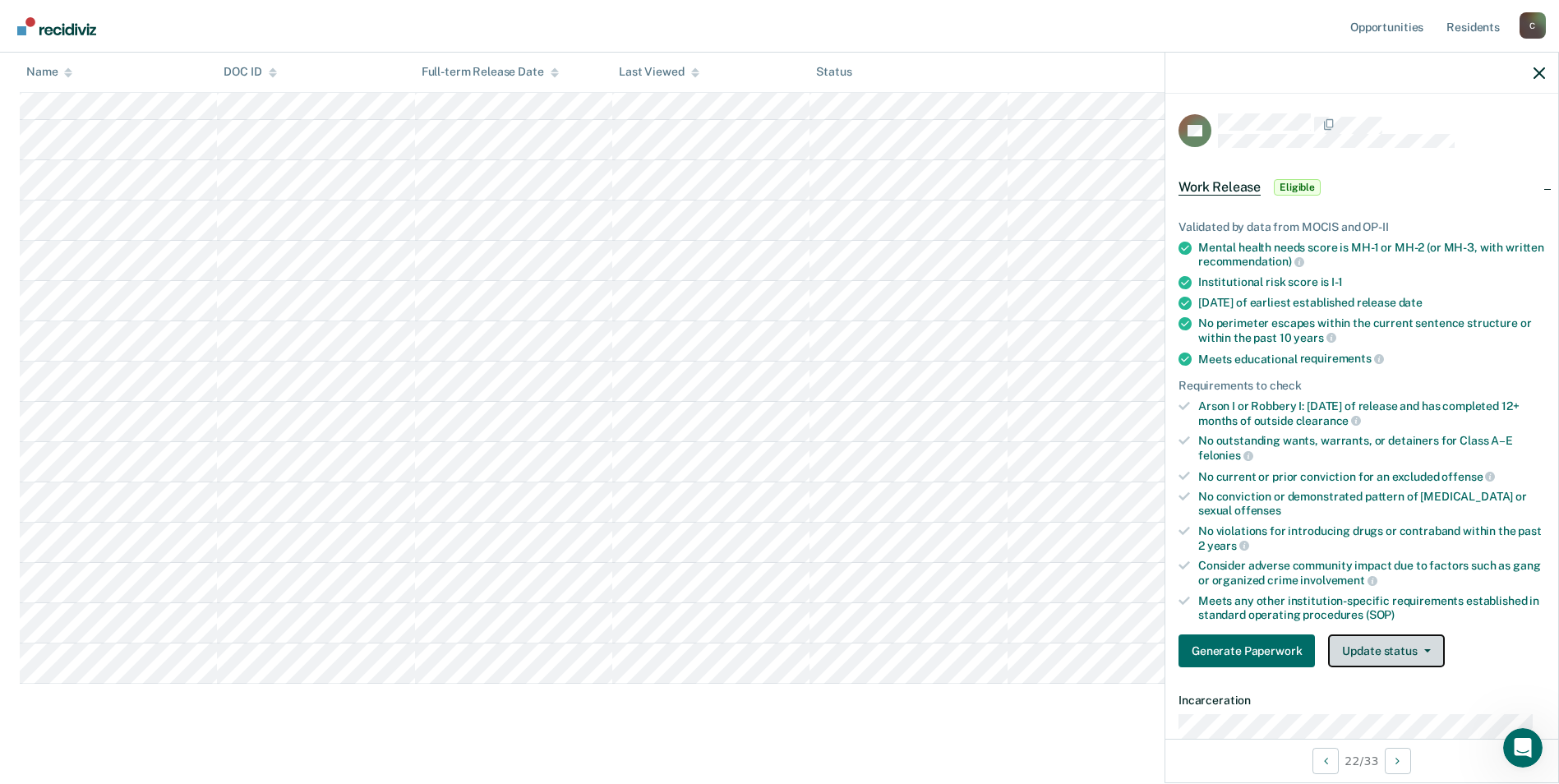
click at [1420, 649] on span "button" at bounding box center [1423, 651] width 13 height 3
click at [1413, 712] on button "Mark Ineligible" at bounding box center [1407, 716] width 159 height 26
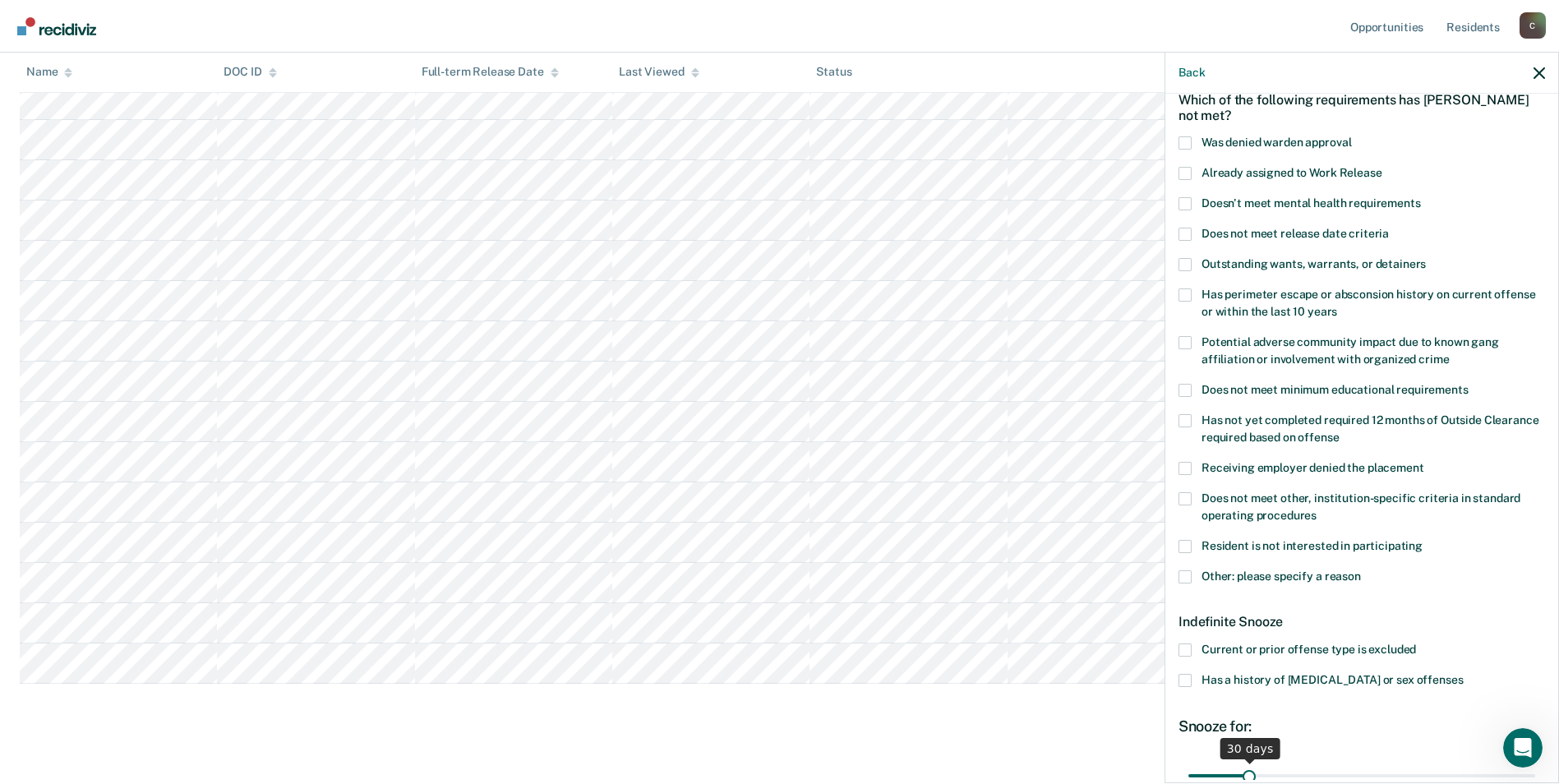
scroll to position [164, 0]
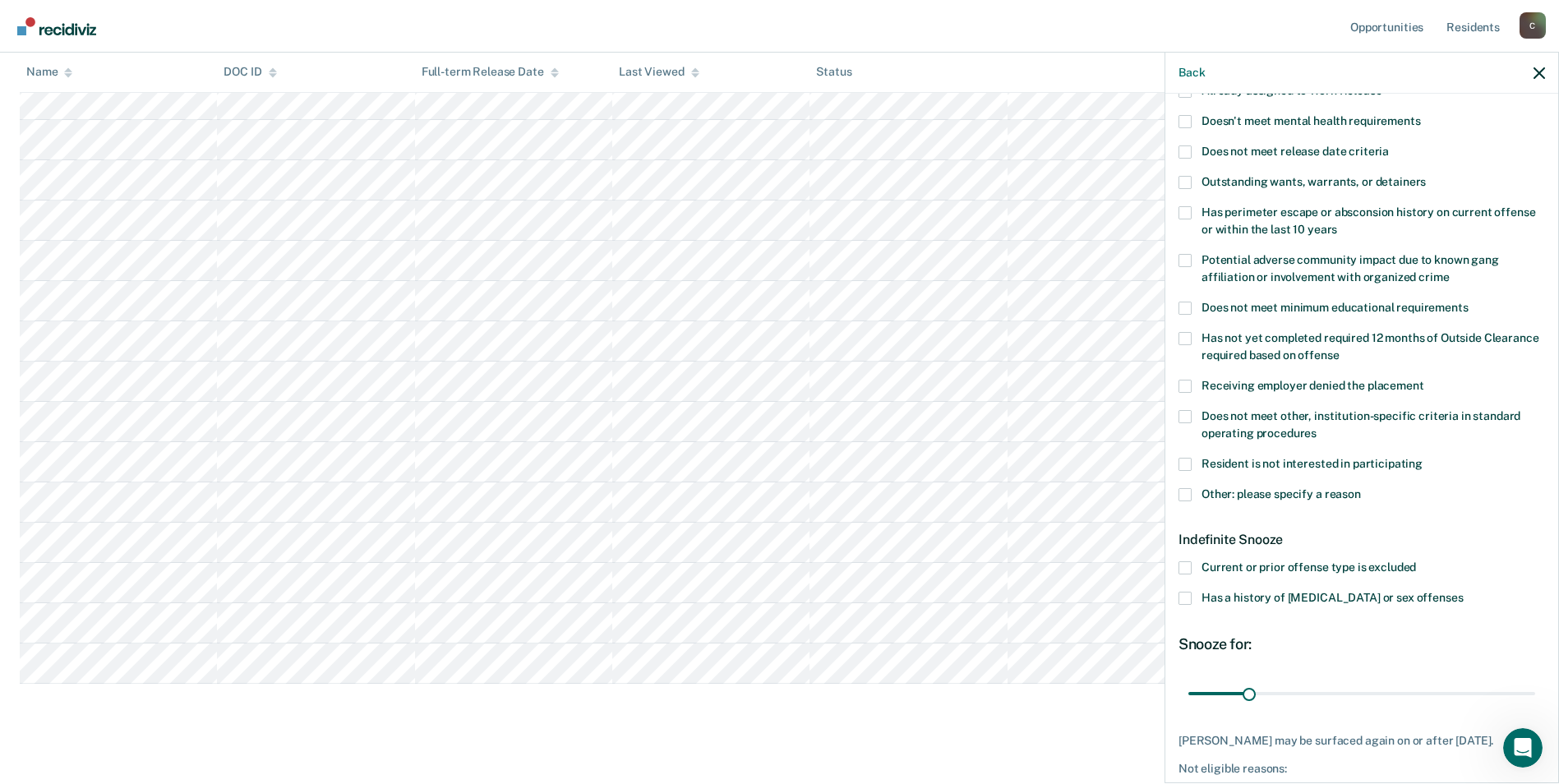
click at [1183, 594] on span at bounding box center [1185, 597] width 13 height 13
click at [1463, 591] on input "Has a history of [MEDICAL_DATA] or sex offenses" at bounding box center [1463, 591] width 0 height 0
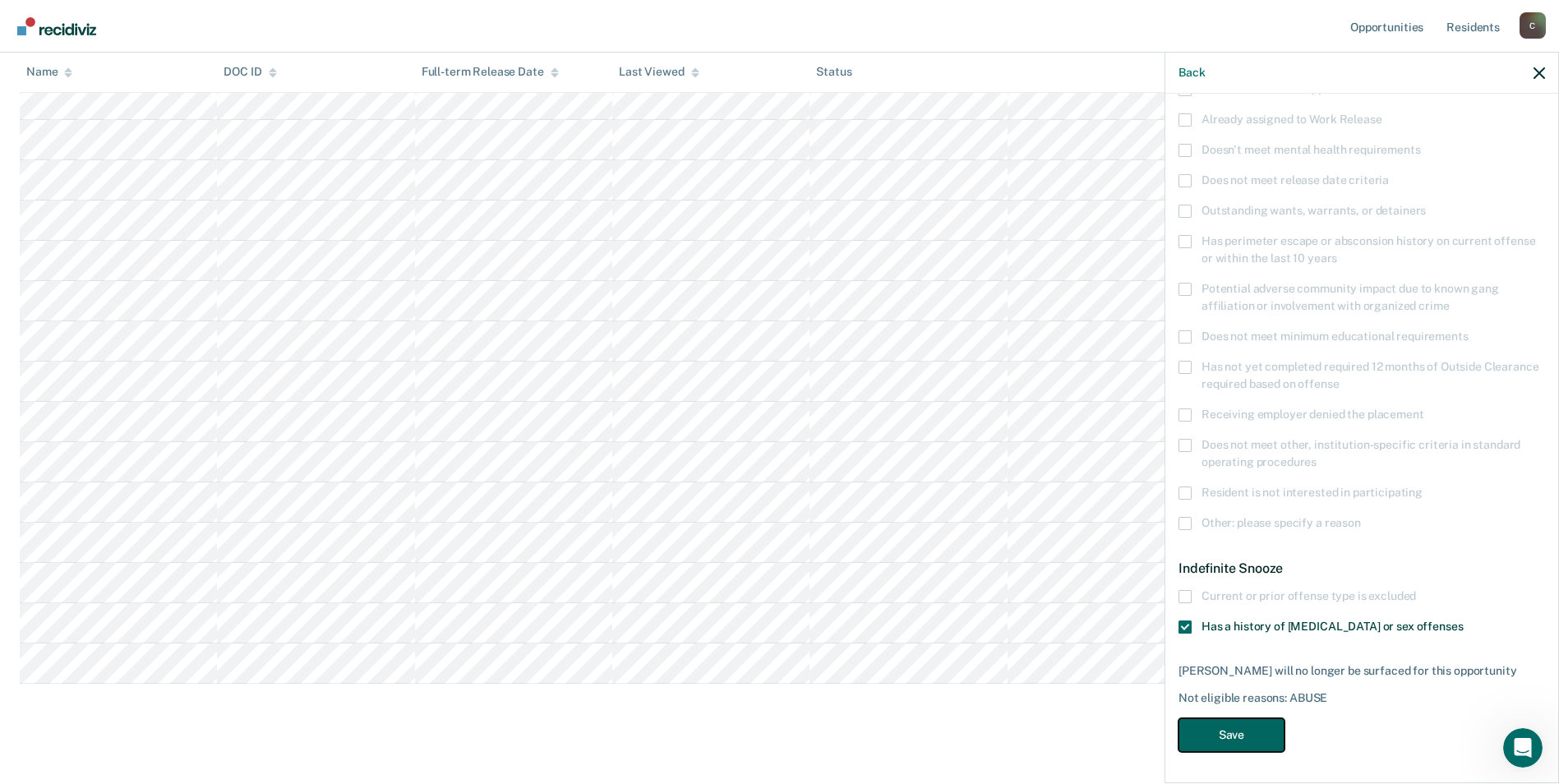
click at [1225, 729] on button "Save" at bounding box center [1232, 735] width 106 height 34
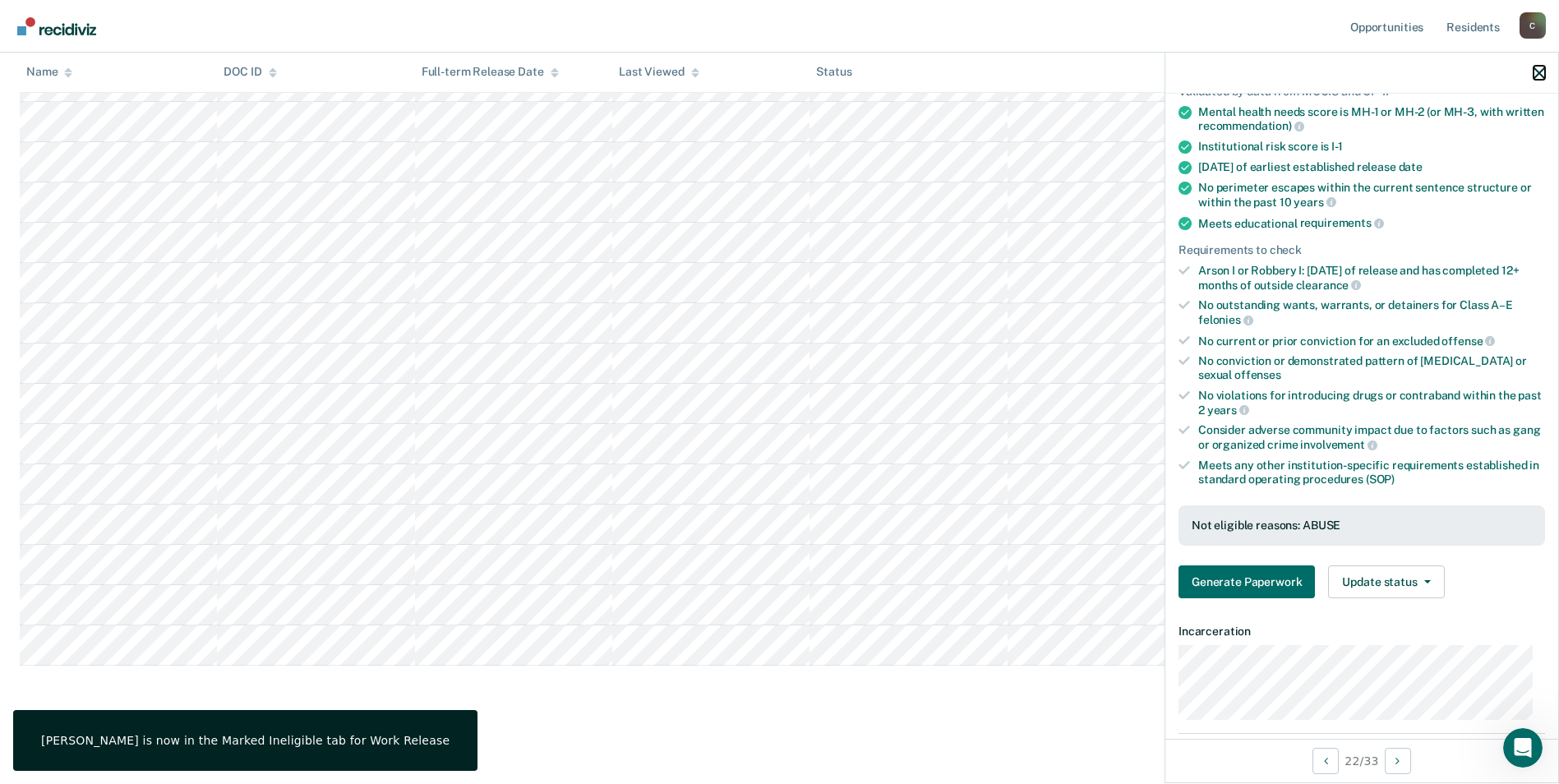
click at [1535, 72] on icon "button" at bounding box center [1539, 72] width 11 height 11
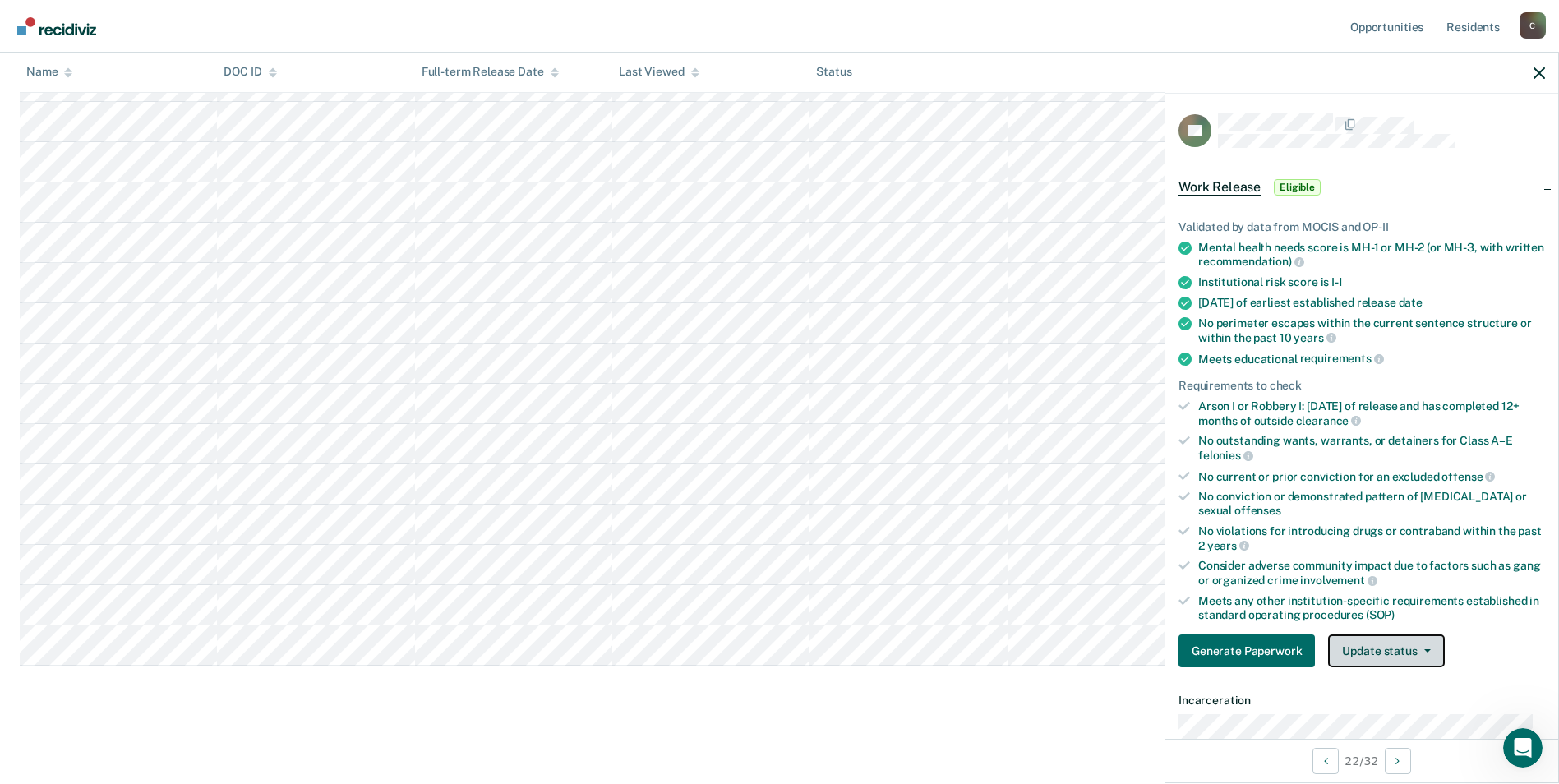
click at [1424, 652] on button "Update status" at bounding box center [1386, 650] width 116 height 33
click at [1389, 718] on button "Mark Ineligible" at bounding box center [1407, 716] width 159 height 26
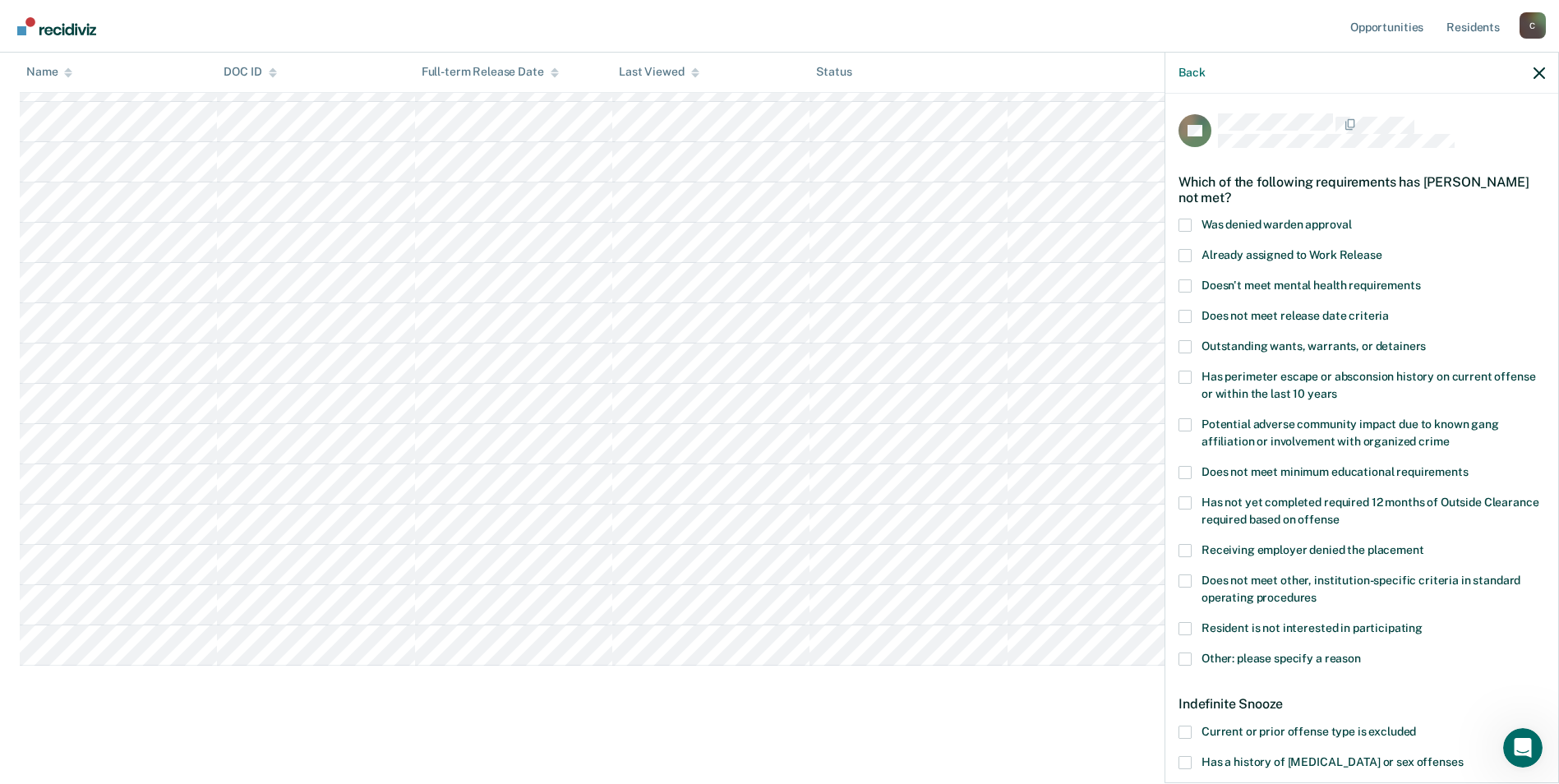
click at [1187, 578] on span at bounding box center [1185, 580] width 13 height 13
click at [1317, 591] on input "Does not meet other, institution-specific criteria in standard operating proced…" at bounding box center [1317, 591] width 0 height 0
click at [1186, 660] on span at bounding box center [1185, 659] width 13 height 13
click at [1361, 653] on input "Other: please specify a reason" at bounding box center [1361, 653] width 0 height 0
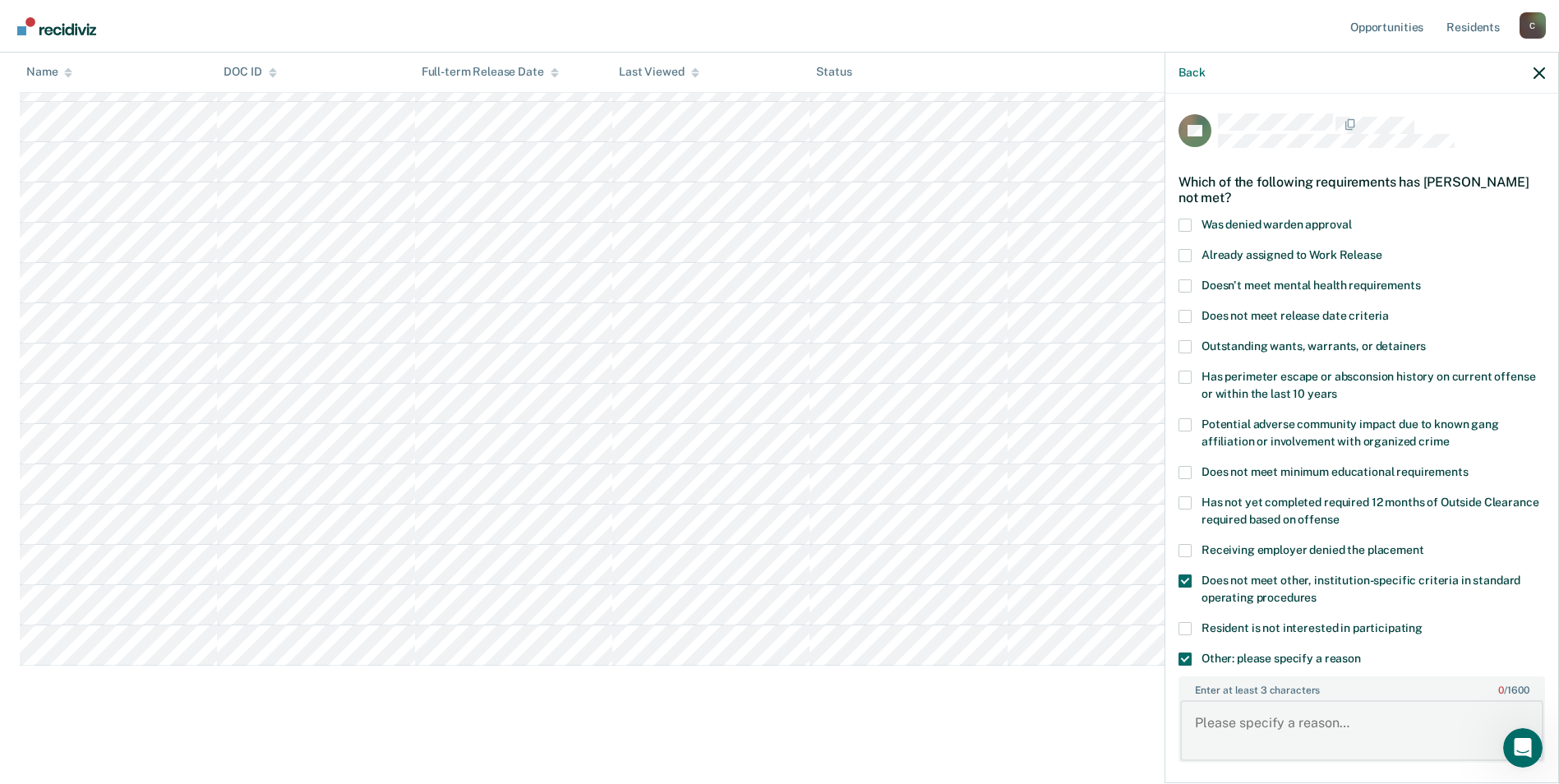
click at [1216, 724] on textarea "Enter at least 3 characters 0 / 1600" at bounding box center [1362, 730] width 363 height 61
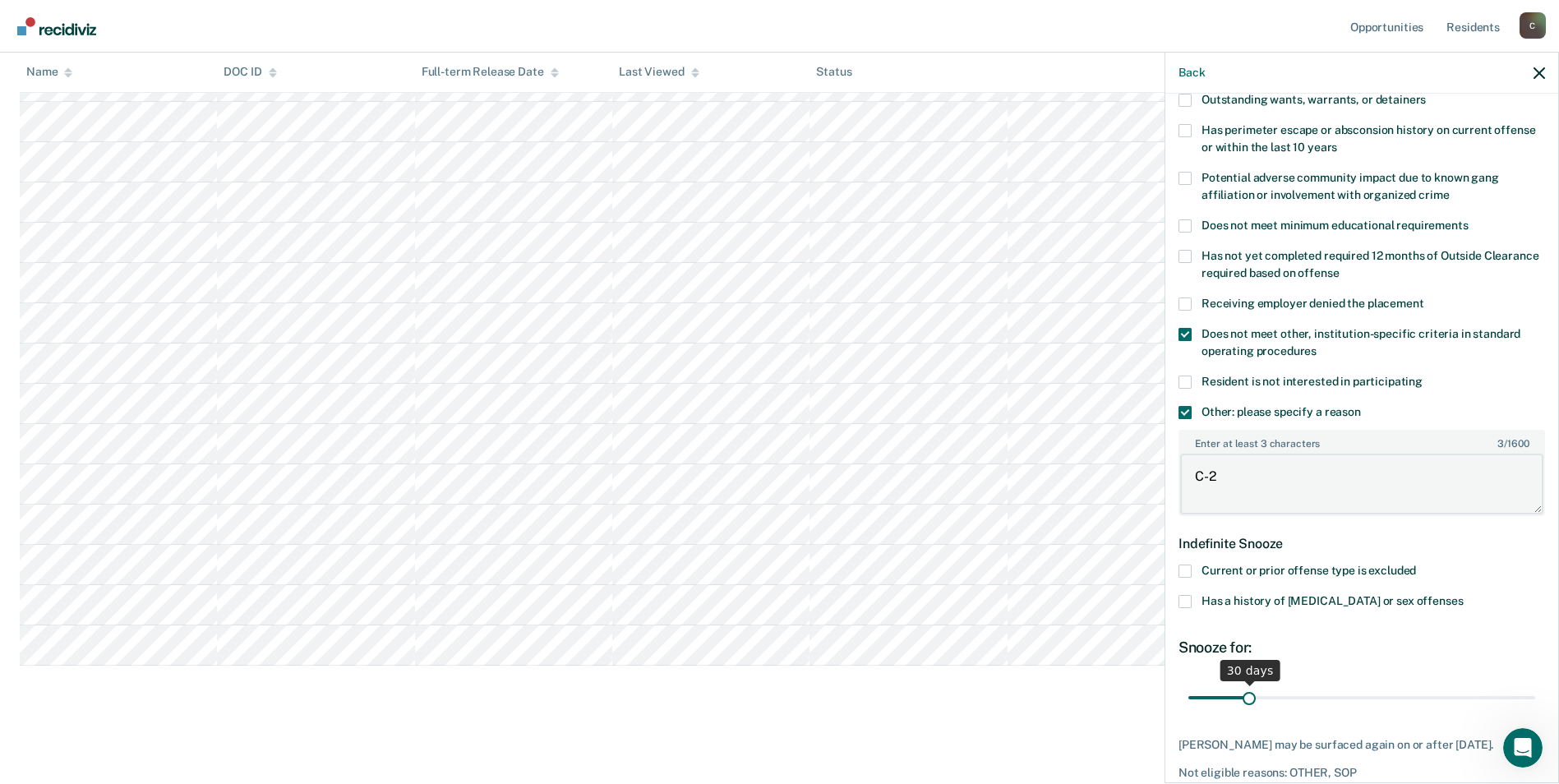
type textarea "C-2"
drag, startPoint x: 1252, startPoint y: 697, endPoint x: 1565, endPoint y: 716, distance: 313.6
type input "180"
click at [1535, 712] on input "range" at bounding box center [1361, 697] width 347 height 29
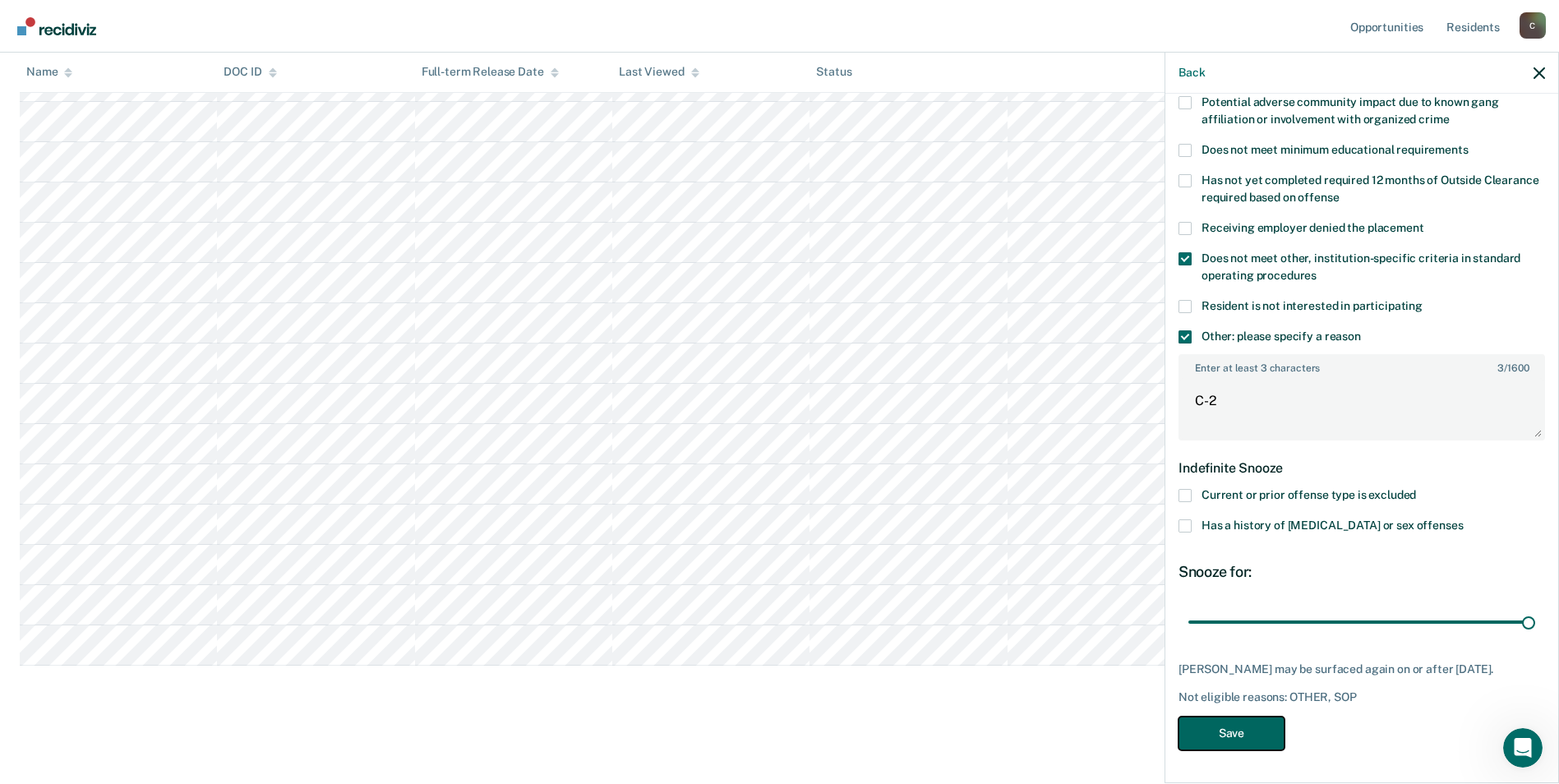
click at [1244, 742] on button "Save" at bounding box center [1232, 734] width 106 height 34
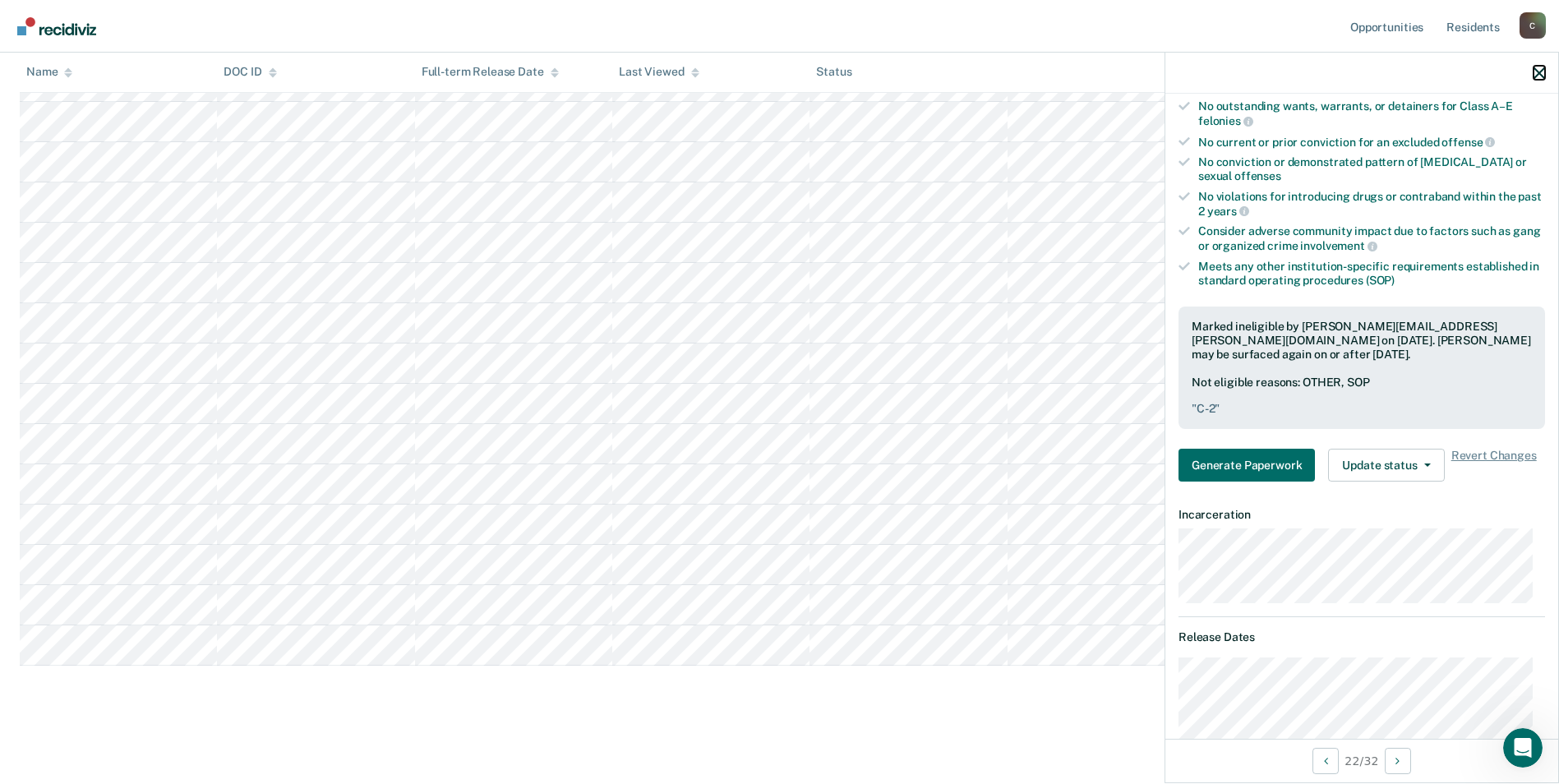
click at [1533, 76] on icon "button" at bounding box center [1539, 72] width 11 height 11
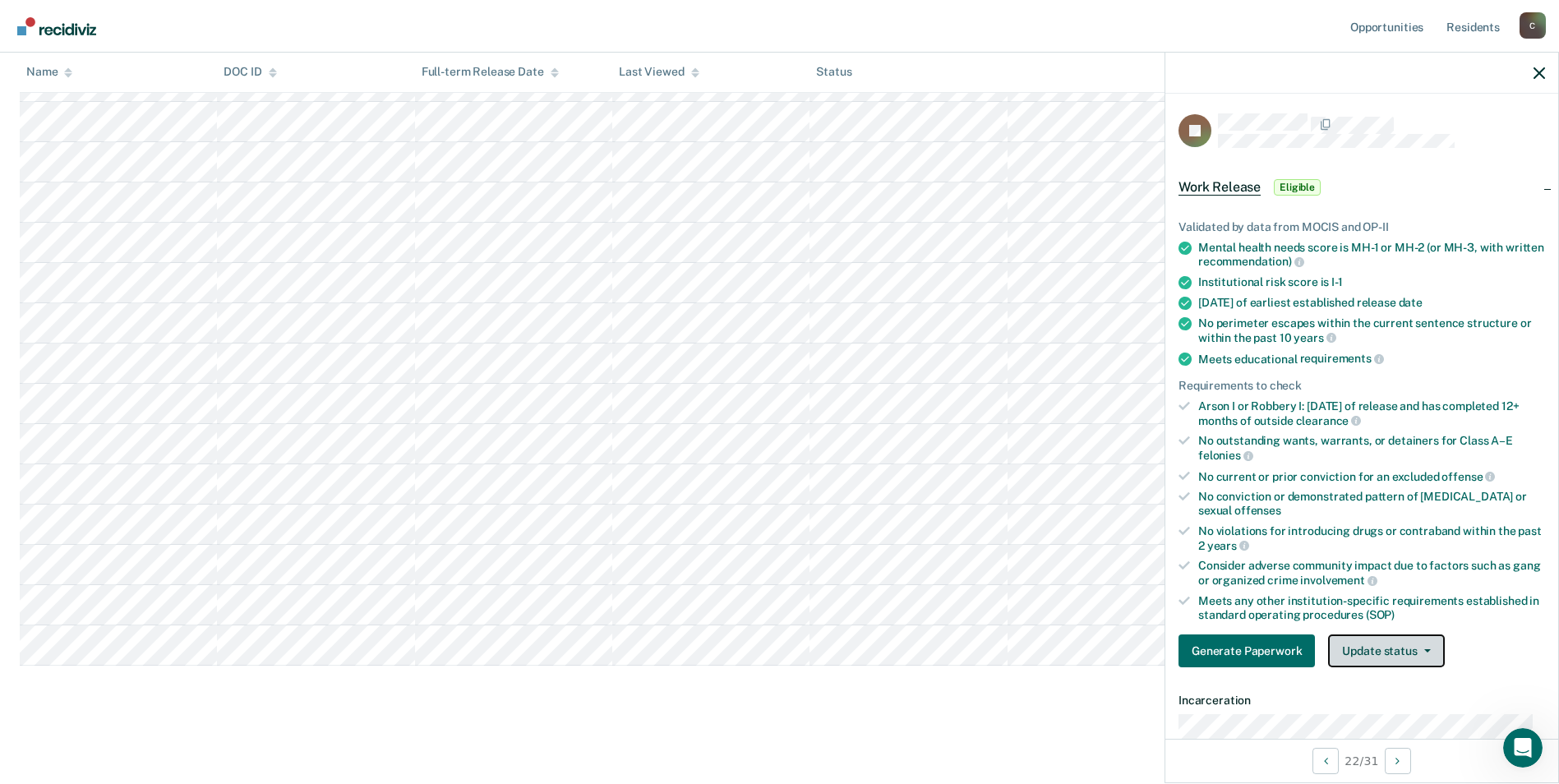
click at [1425, 646] on button "Update status" at bounding box center [1386, 650] width 116 height 33
click at [1393, 720] on button "Mark Ineligible" at bounding box center [1407, 716] width 159 height 26
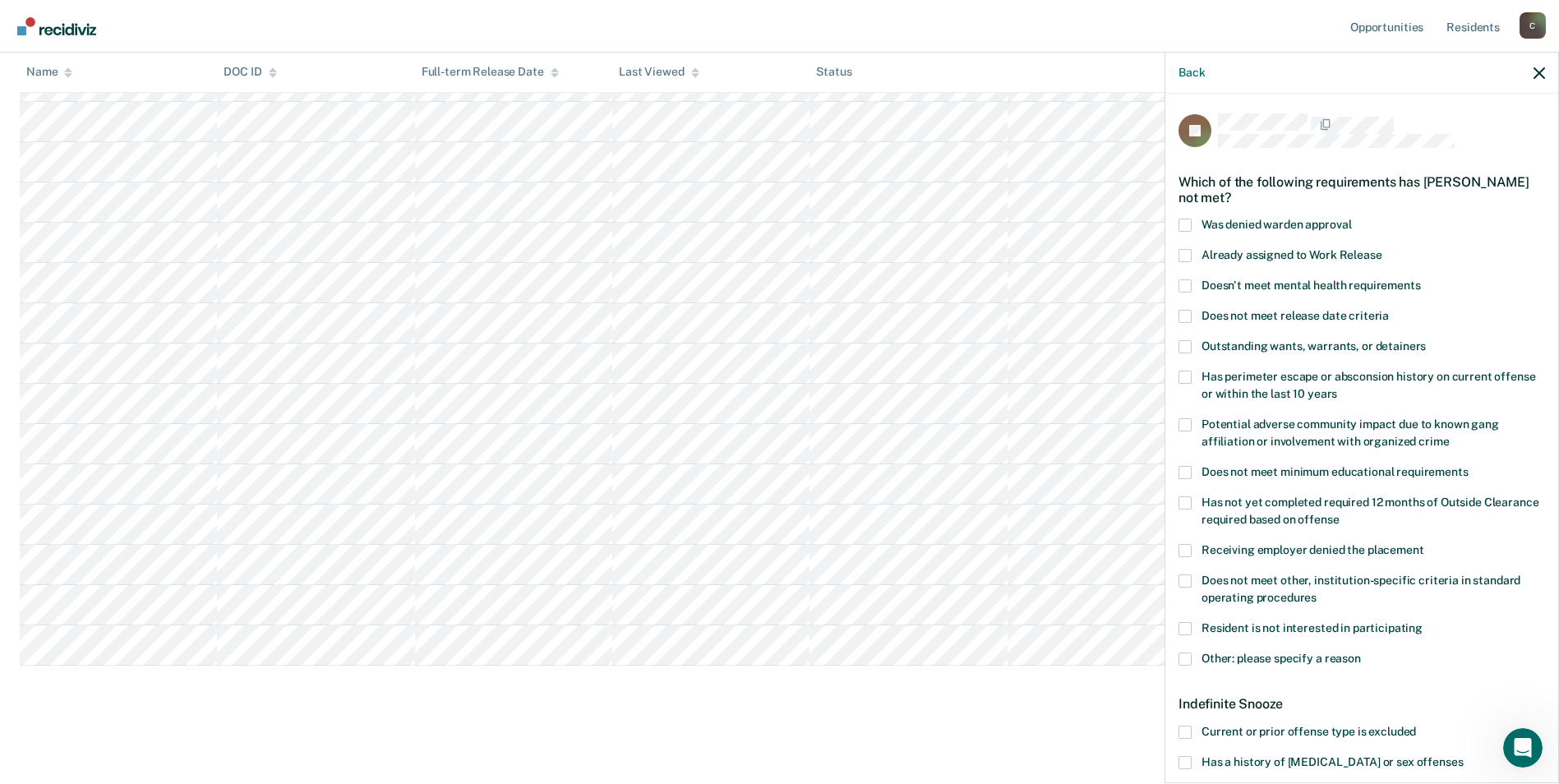
scroll to position [82, 0]
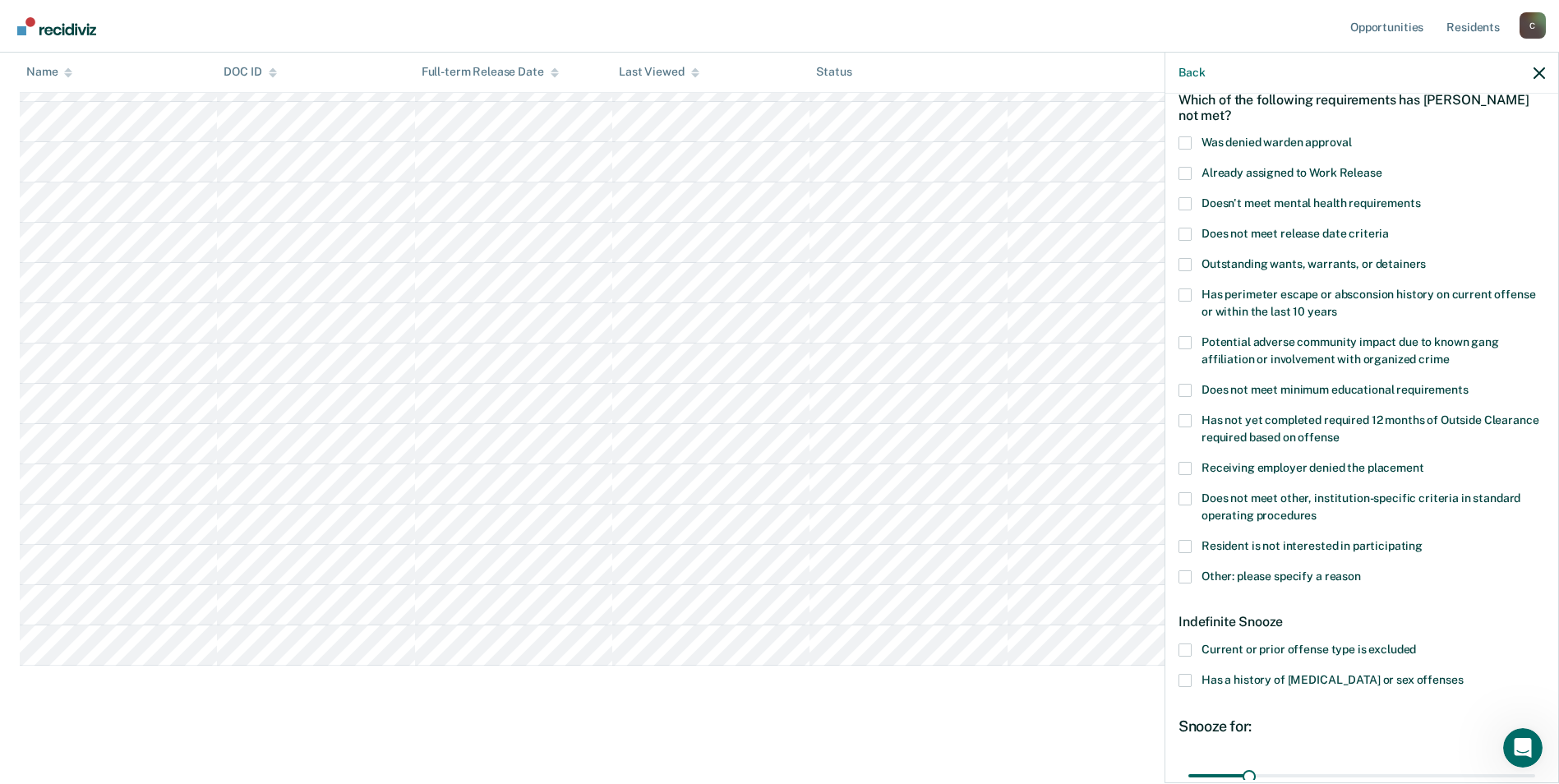
click at [1187, 675] on span at bounding box center [1185, 680] width 13 height 13
click at [1463, 674] on input "Has a history of [MEDICAL_DATA] or sex offenses" at bounding box center [1463, 674] width 0 height 0
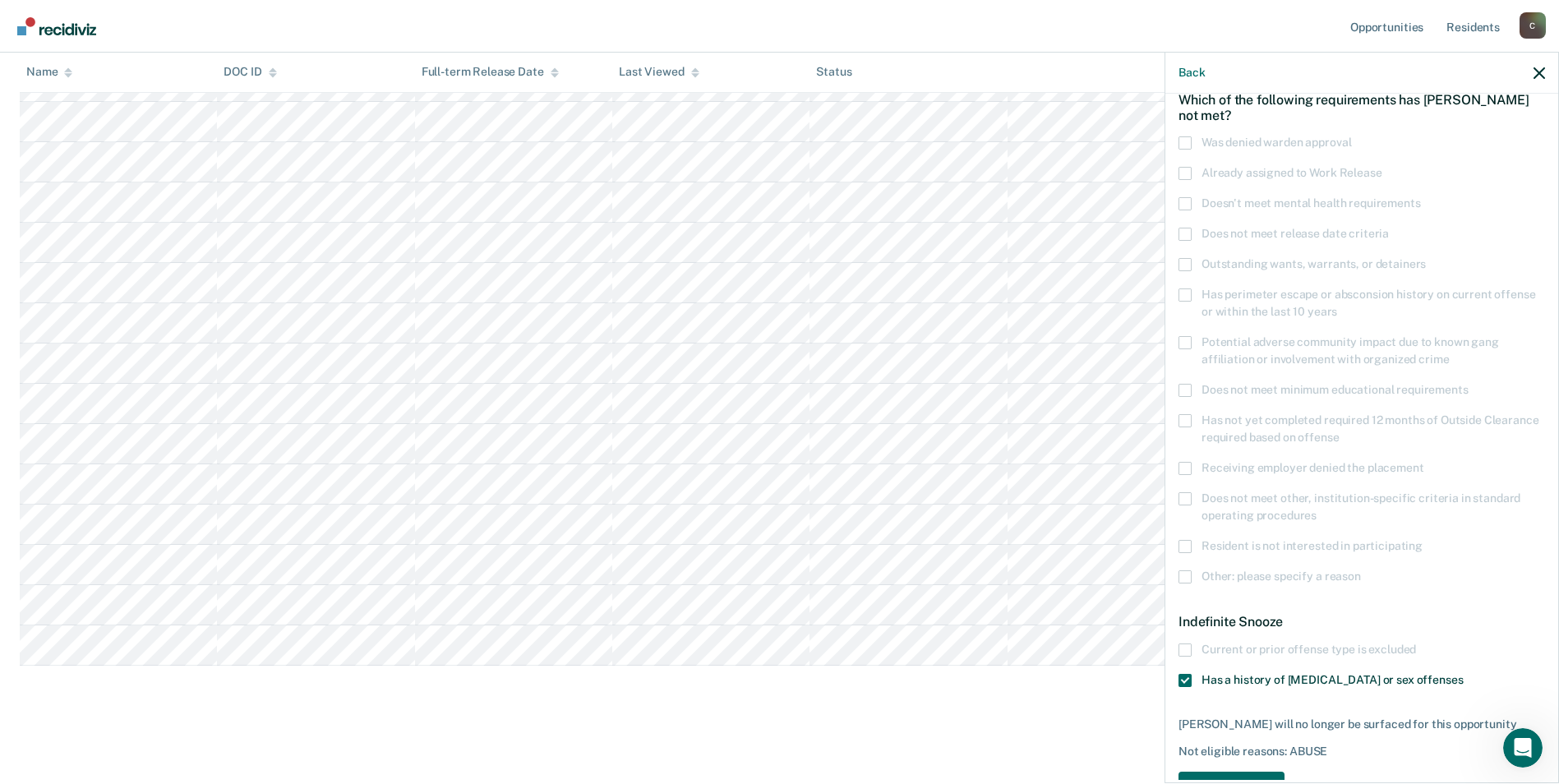
scroll to position [135, 0]
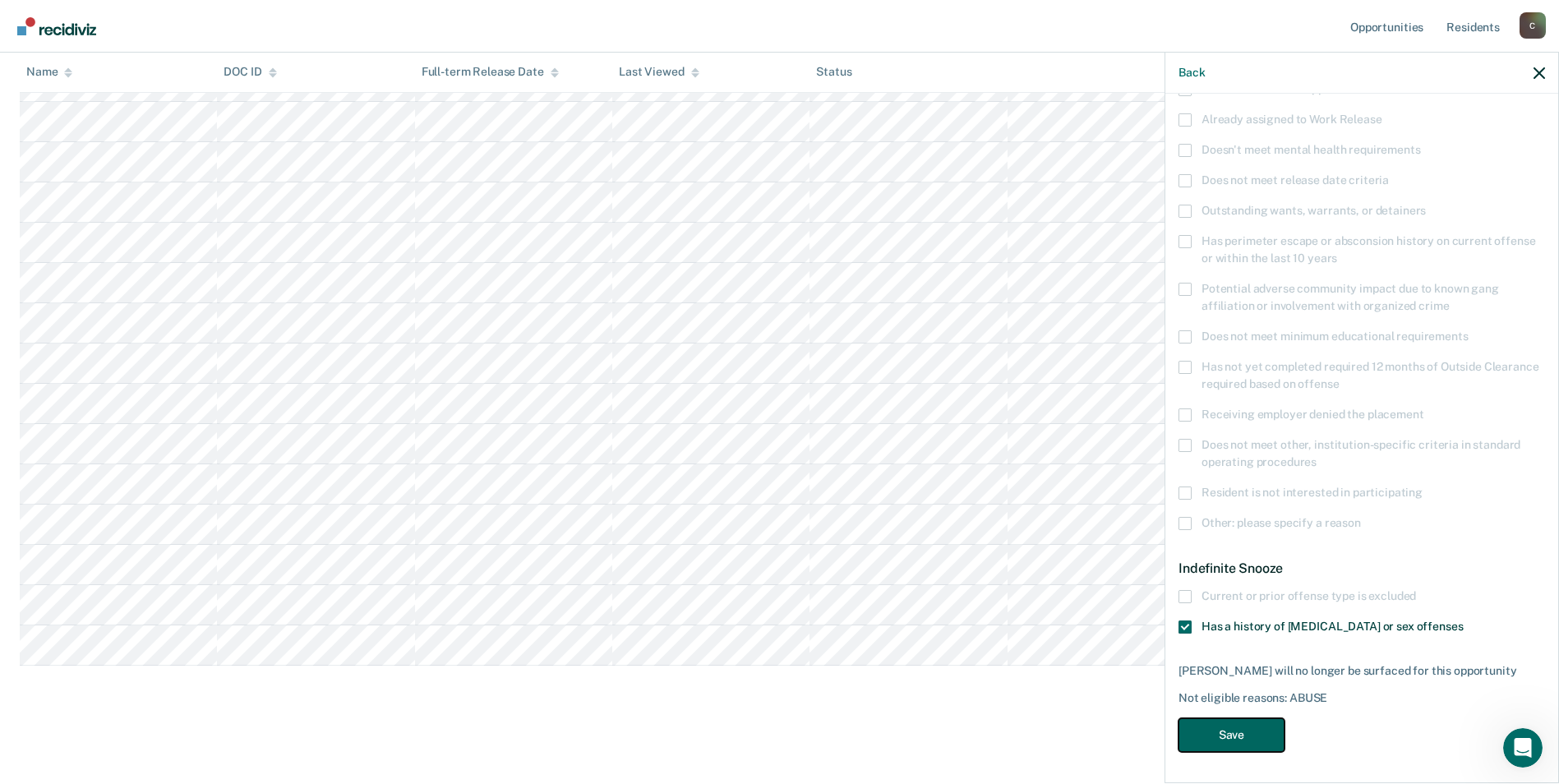
click at [1205, 739] on button "Save" at bounding box center [1232, 735] width 106 height 34
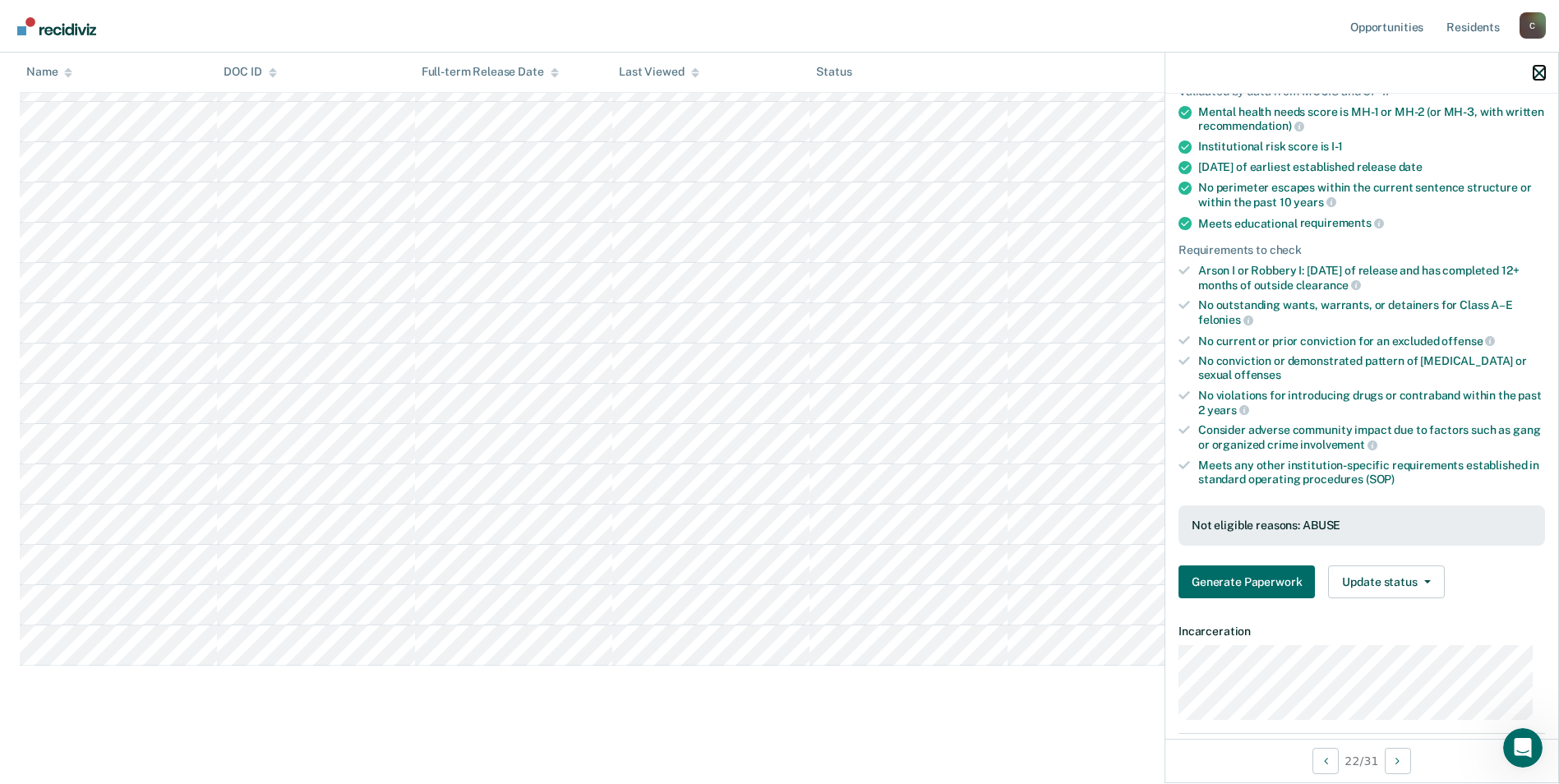
click at [1541, 75] on icon "button" at bounding box center [1539, 72] width 11 height 11
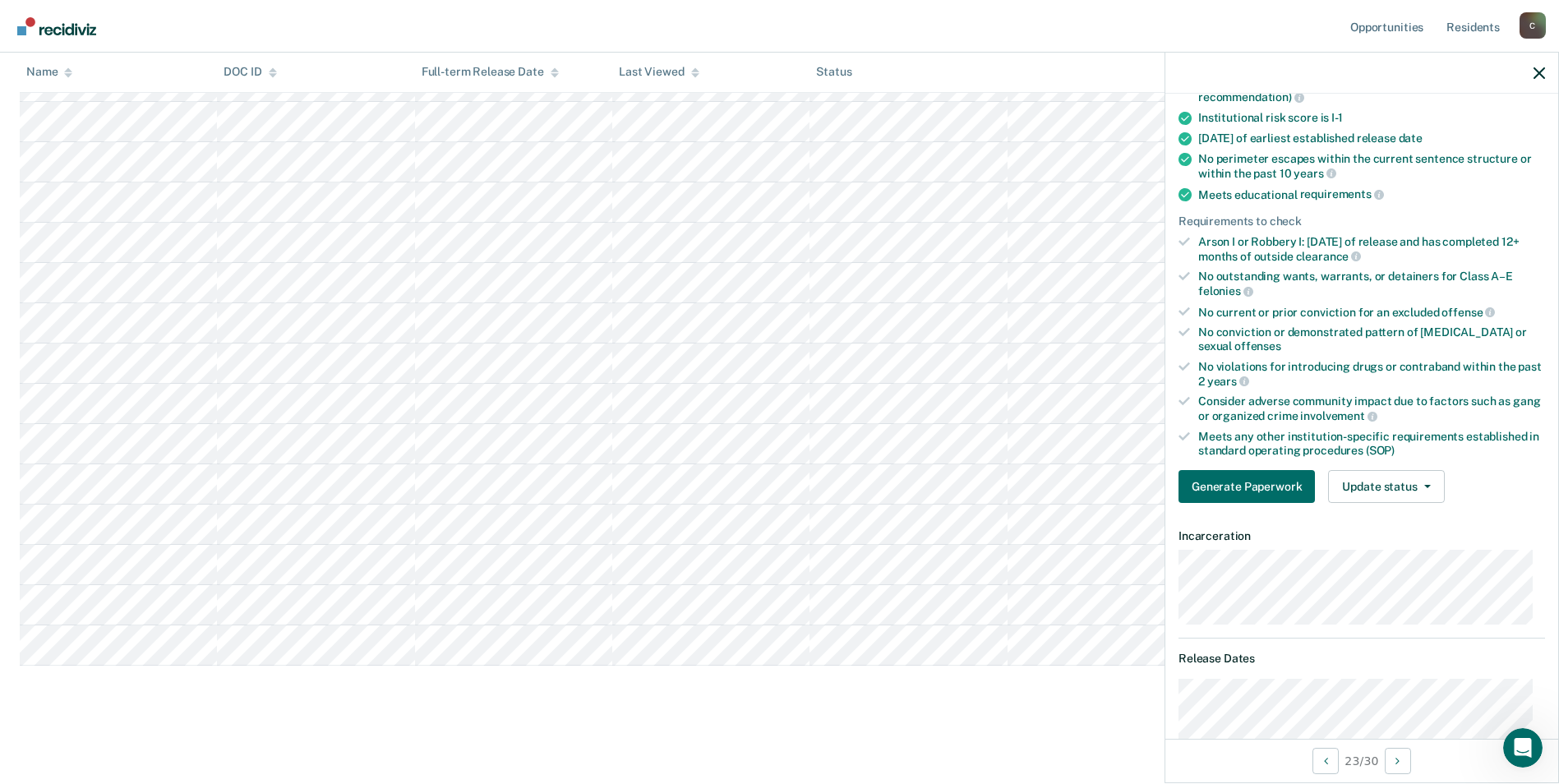
scroll to position [246, 0]
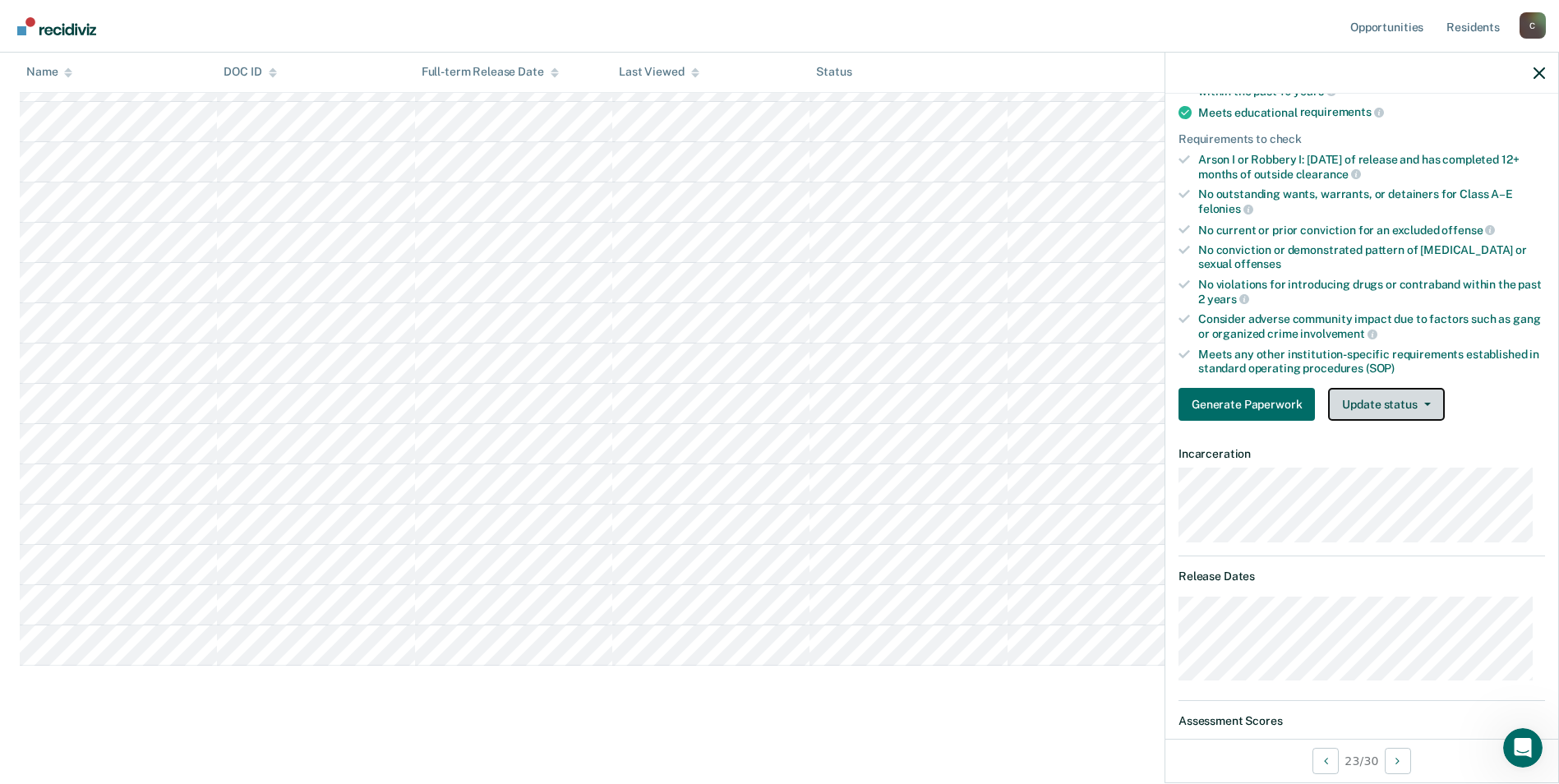
click at [1429, 400] on button "Update status" at bounding box center [1386, 404] width 116 height 33
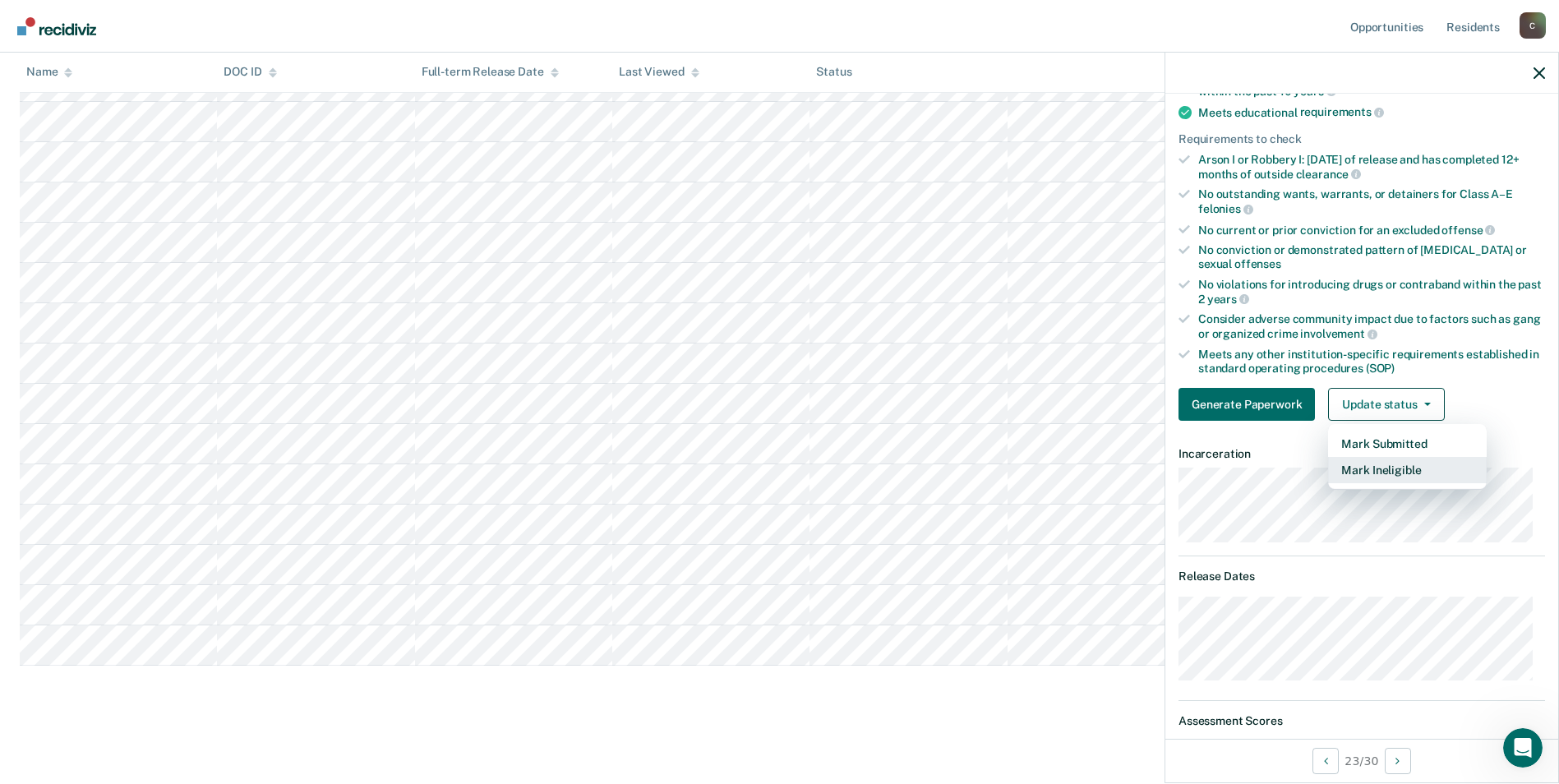
click at [1400, 475] on button "Mark Ineligible" at bounding box center [1407, 470] width 159 height 26
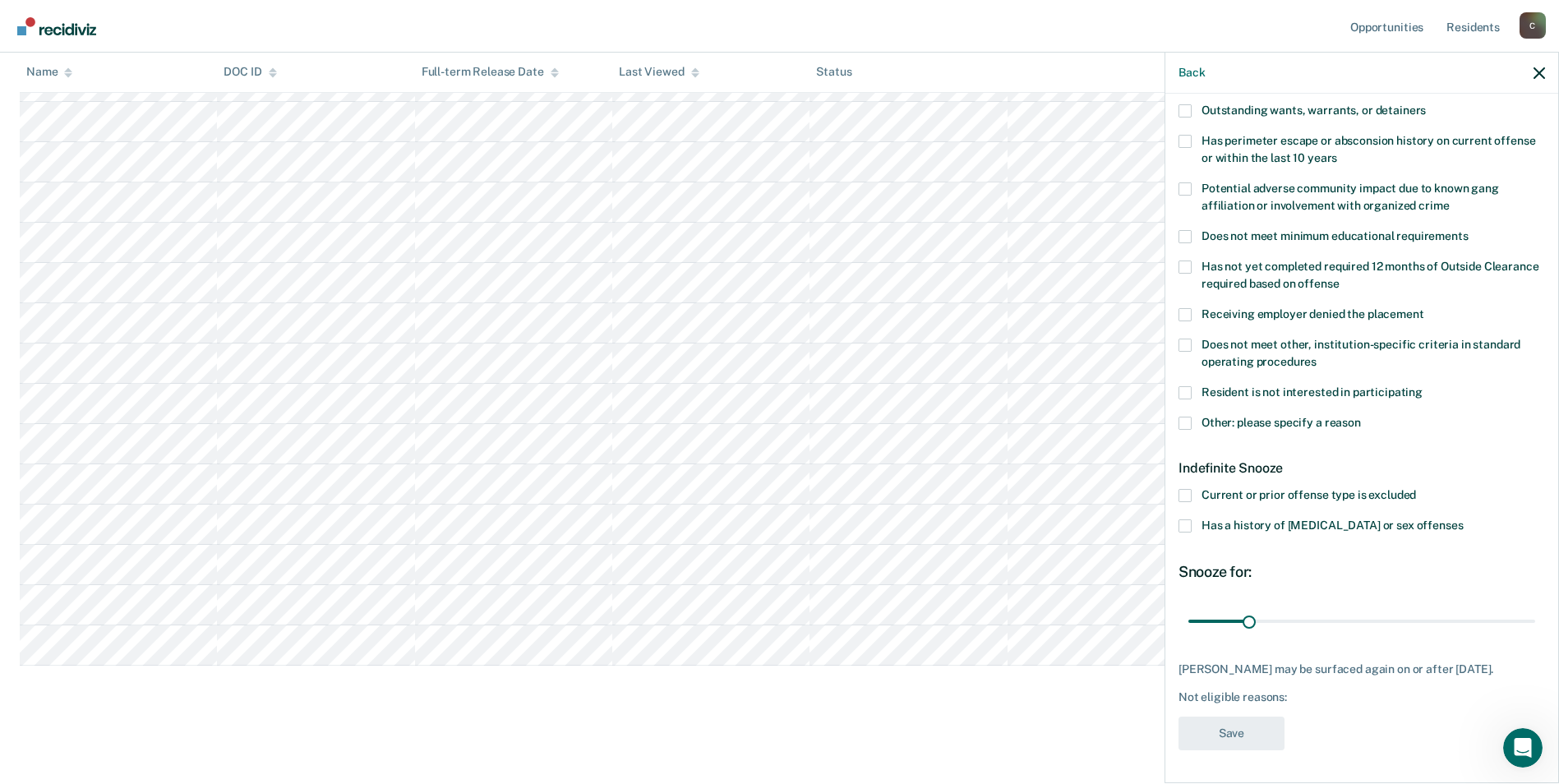
scroll to position [234, 0]
click at [1187, 341] on span at bounding box center [1185, 346] width 13 height 13
click at [1317, 357] on input "Does not meet other, institution-specific criteria in standard operating proced…" at bounding box center [1317, 357] width 0 height 0
click at [1187, 421] on span at bounding box center [1185, 424] width 13 height 13
click at [1361, 418] on input "Other: please specify a reason" at bounding box center [1361, 418] width 0 height 0
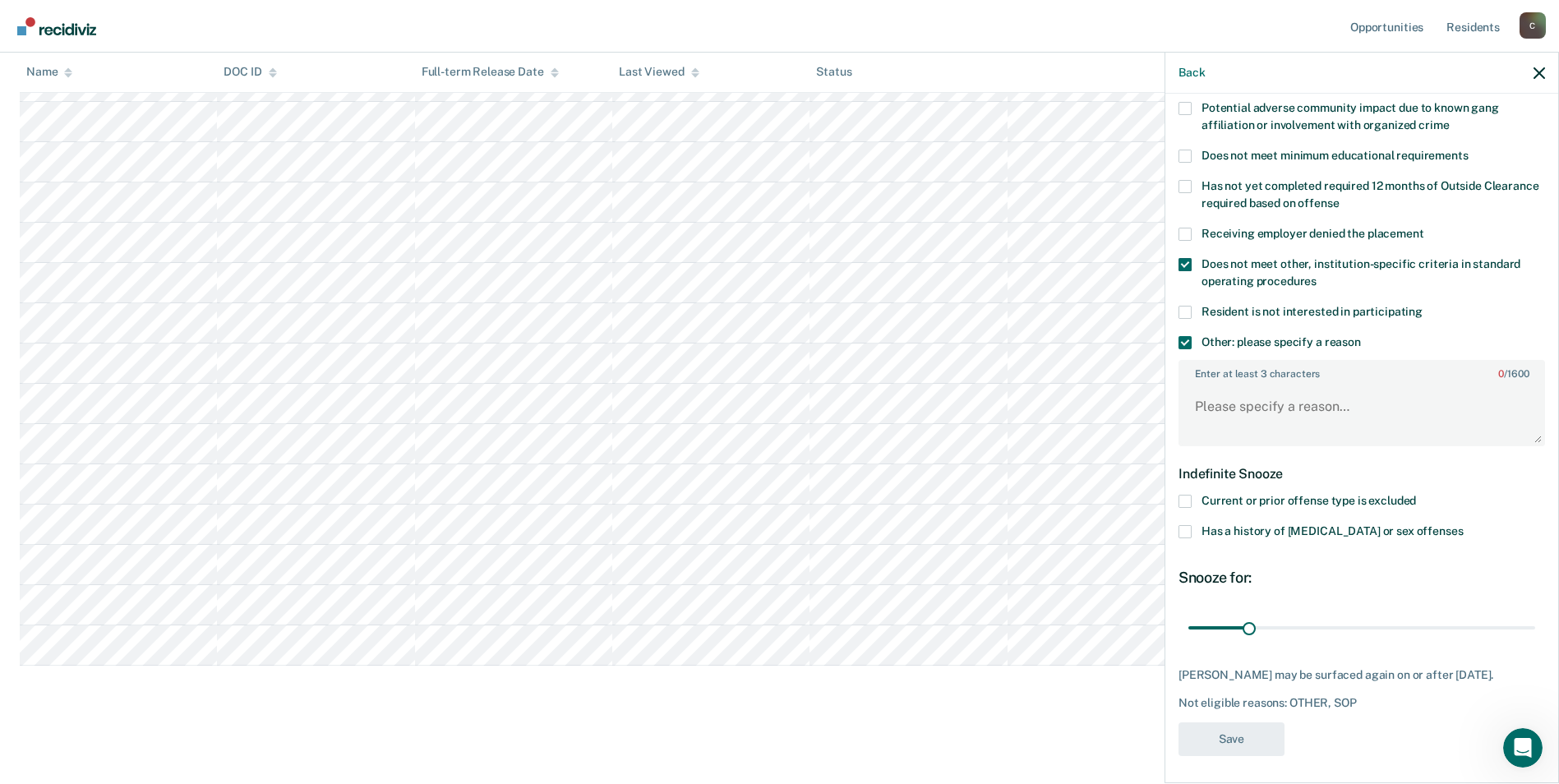
scroll to position [320, 0]
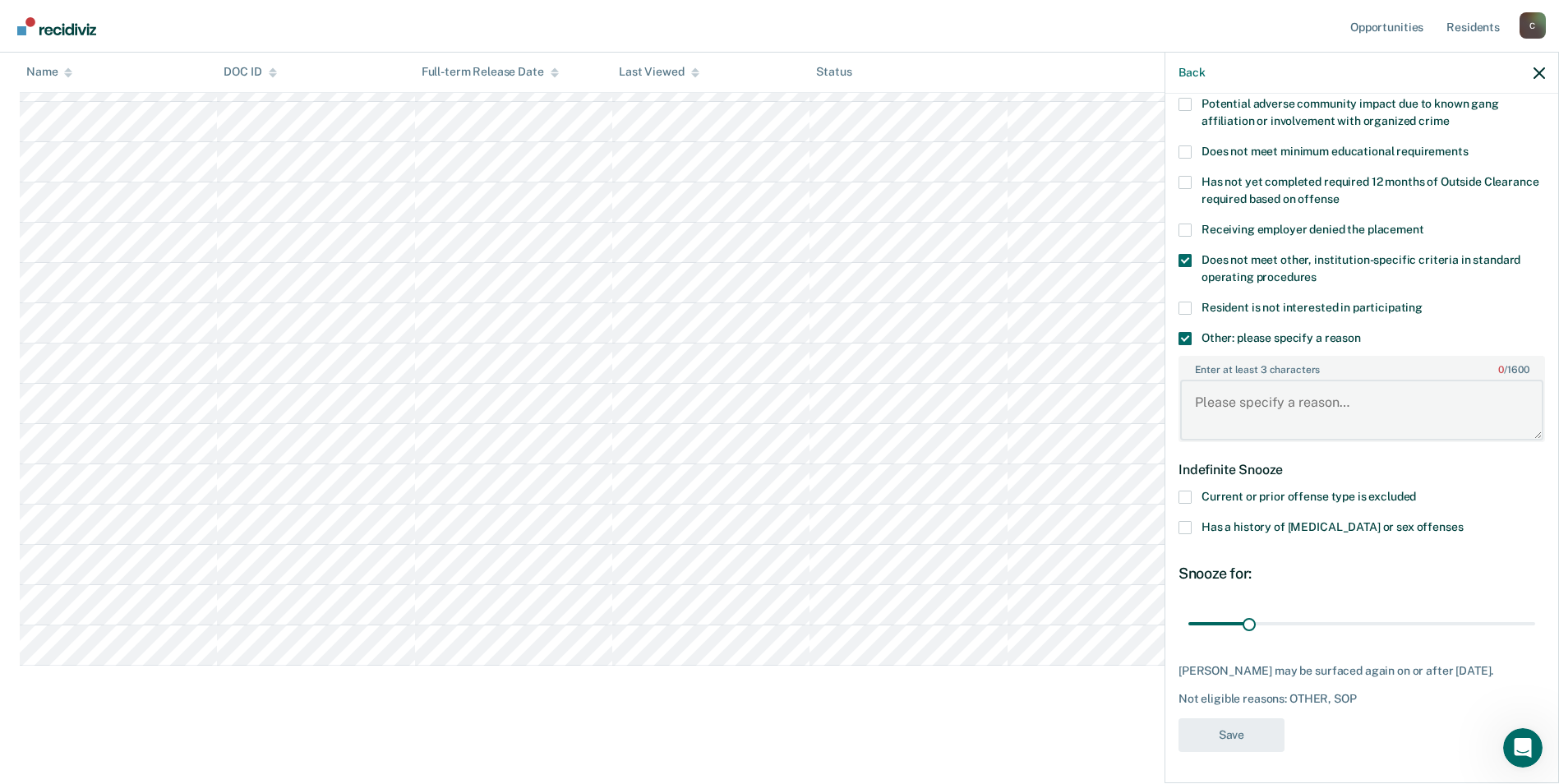
click at [1270, 430] on textarea "Enter at least 3 characters 0 / 1600" at bounding box center [1362, 409] width 363 height 61
drag, startPoint x: 1270, startPoint y: 430, endPoint x: 1292, endPoint y: 391, distance: 44.8
click at [1292, 391] on textarea "c" at bounding box center [1362, 409] width 363 height 61
drag, startPoint x: 1237, startPoint y: 409, endPoint x: 1173, endPoint y: 403, distance: 64.3
click at [1173, 403] on div "RT Which of the following requirements has Roy Tucker not met? Was denied warde…" at bounding box center [1361, 436] width 393 height 686
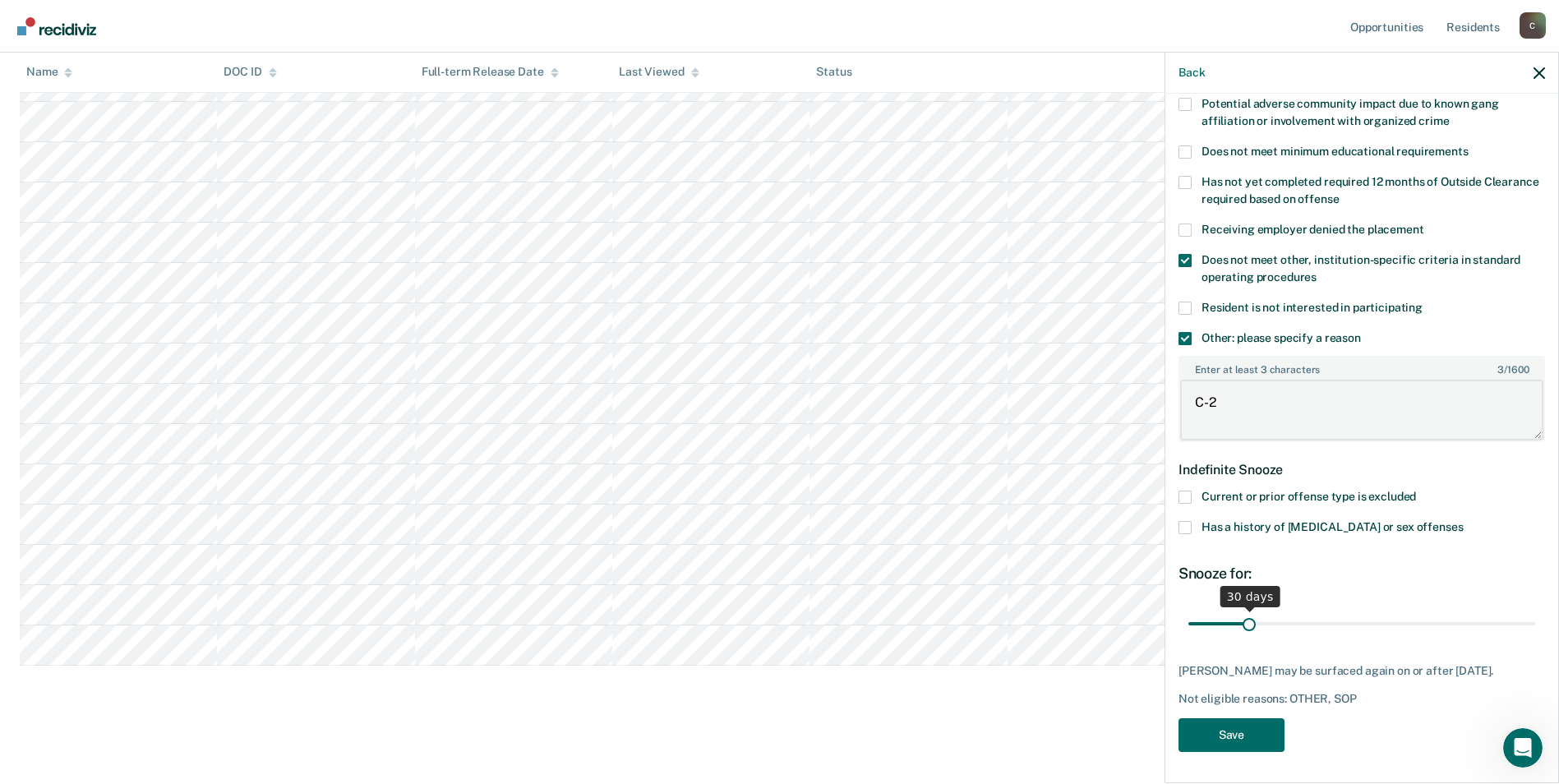
type textarea "C-2"
drag, startPoint x: 1247, startPoint y: 619, endPoint x: 1530, endPoint y: 620, distance: 283.0
type input "180"
click at [1530, 620] on input "range" at bounding box center [1361, 624] width 347 height 29
click at [1227, 737] on button "Save" at bounding box center [1232, 735] width 106 height 34
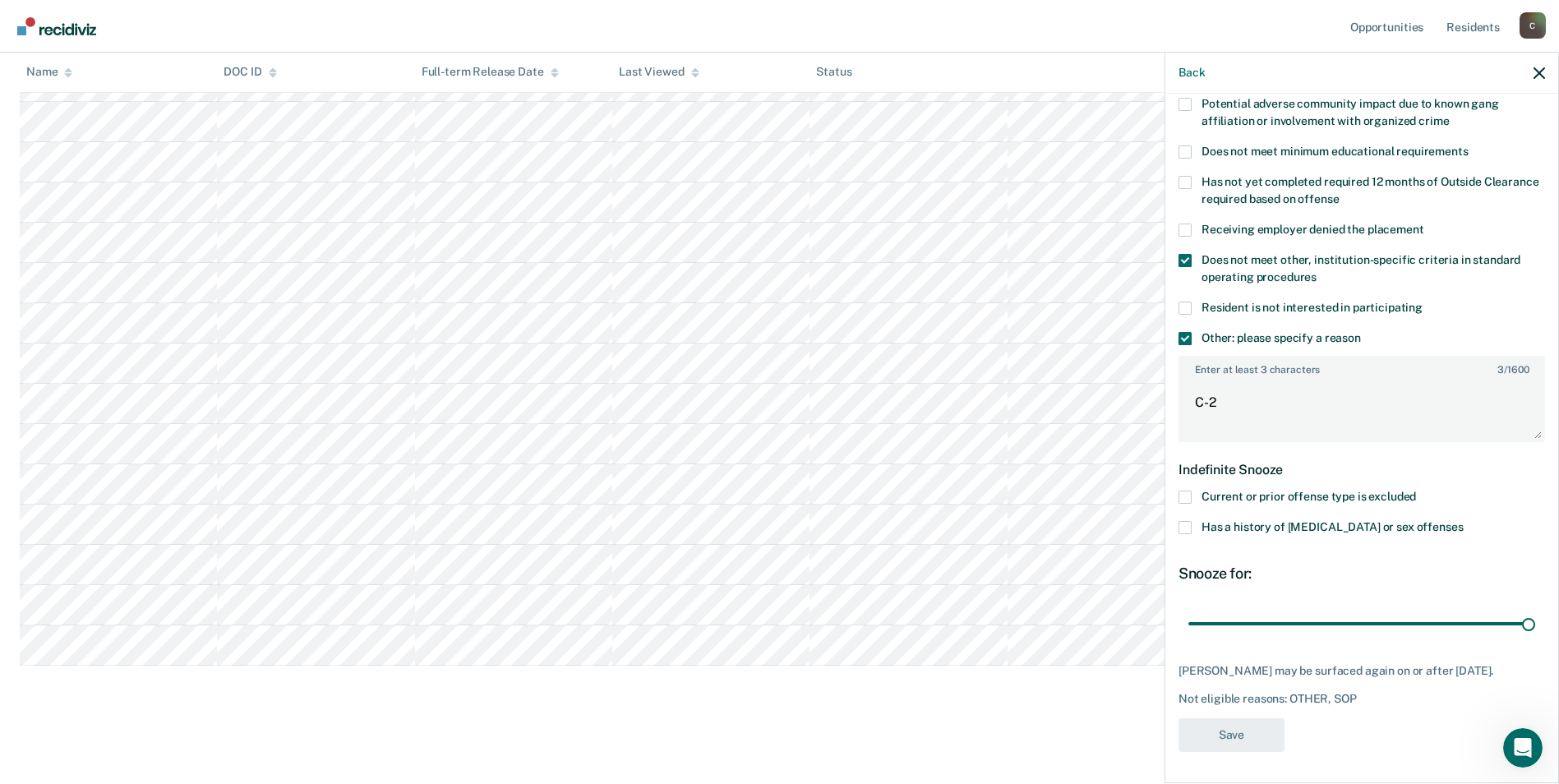
scroll to position [843, 0]
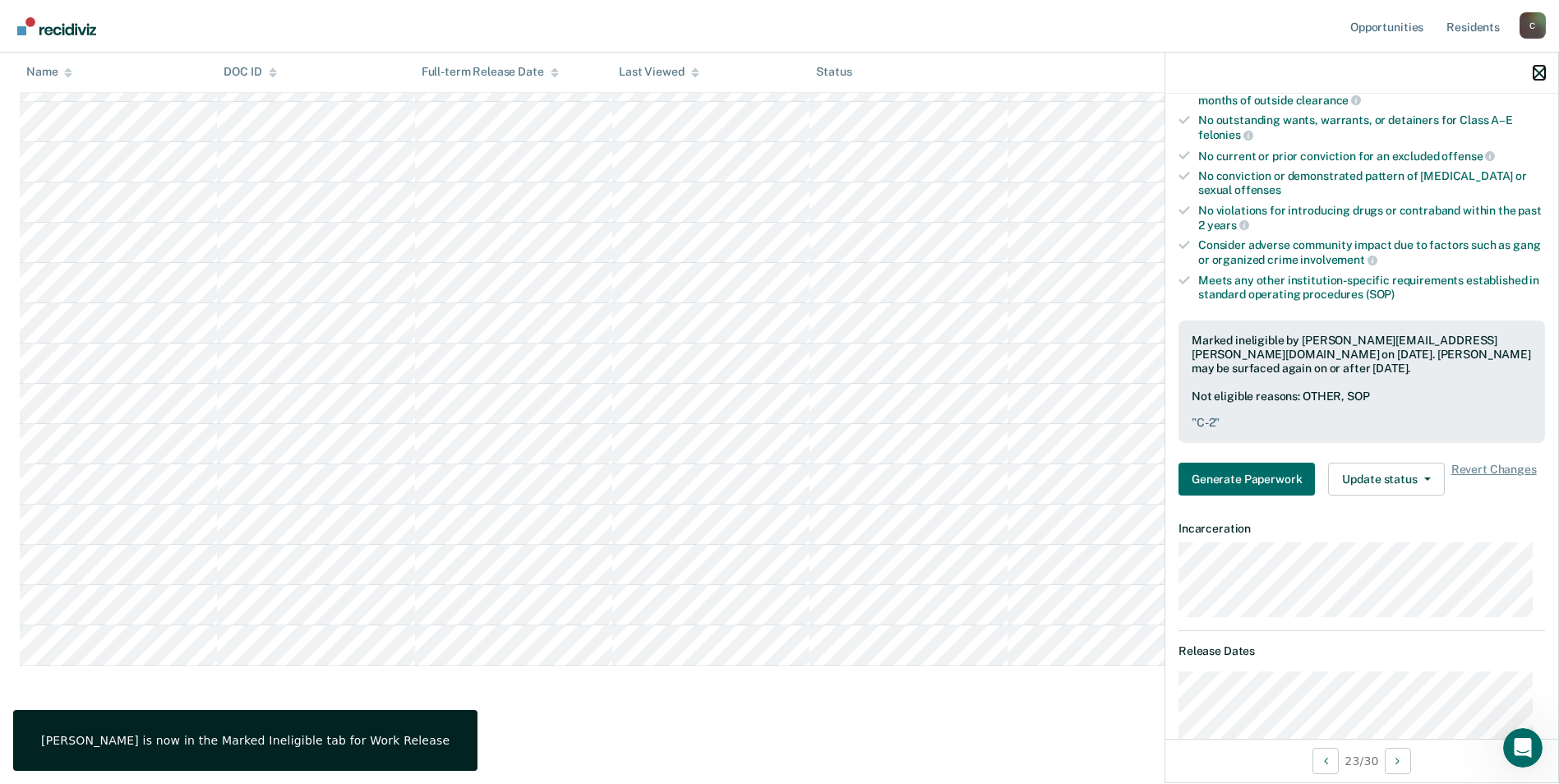
click at [1543, 77] on icon "button" at bounding box center [1539, 72] width 11 height 11
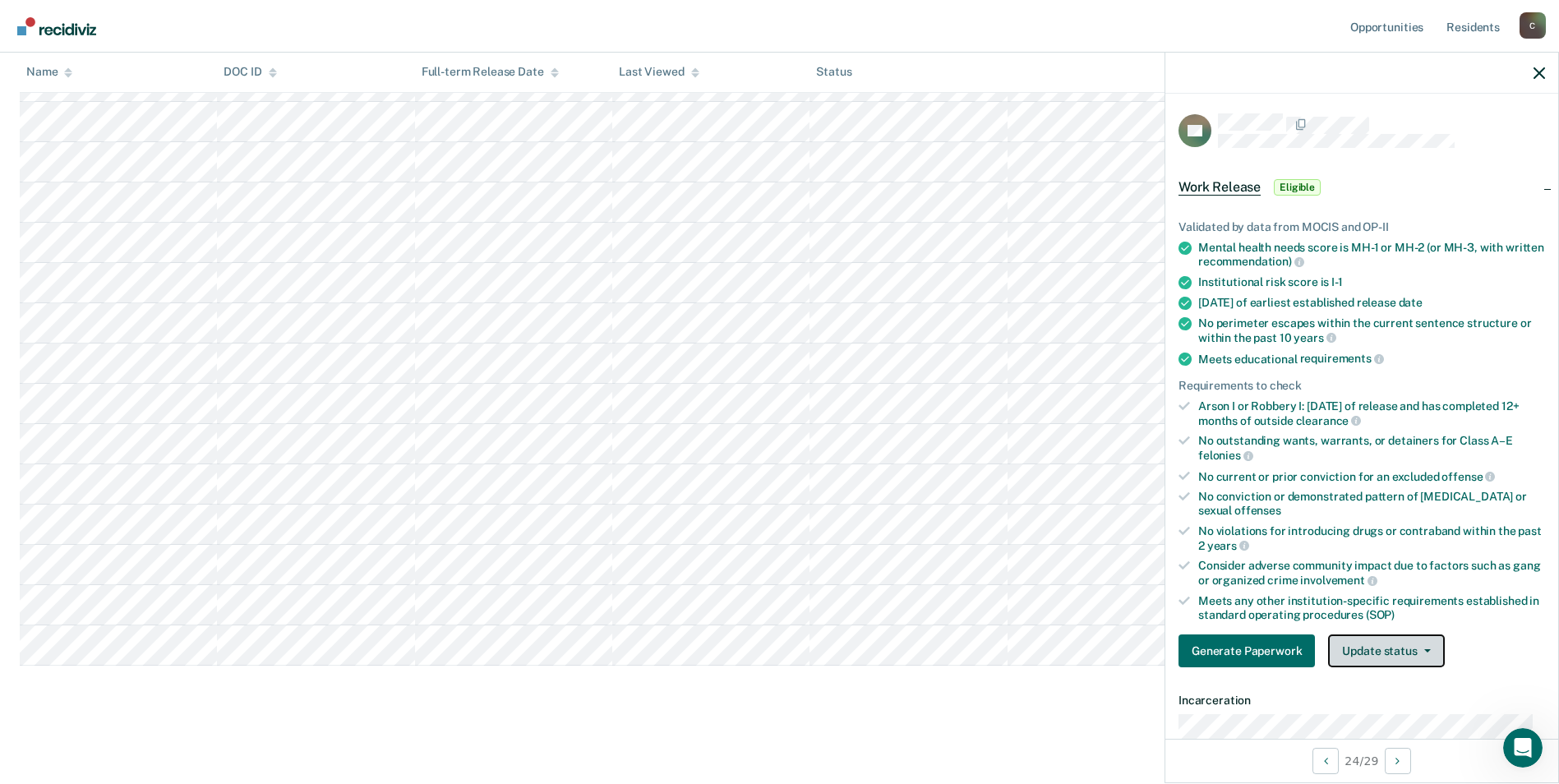
click at [1424, 649] on icon "button" at bounding box center [1428, 651] width 7 height 3
click at [1391, 713] on button "Mark Ineligible" at bounding box center [1407, 716] width 159 height 26
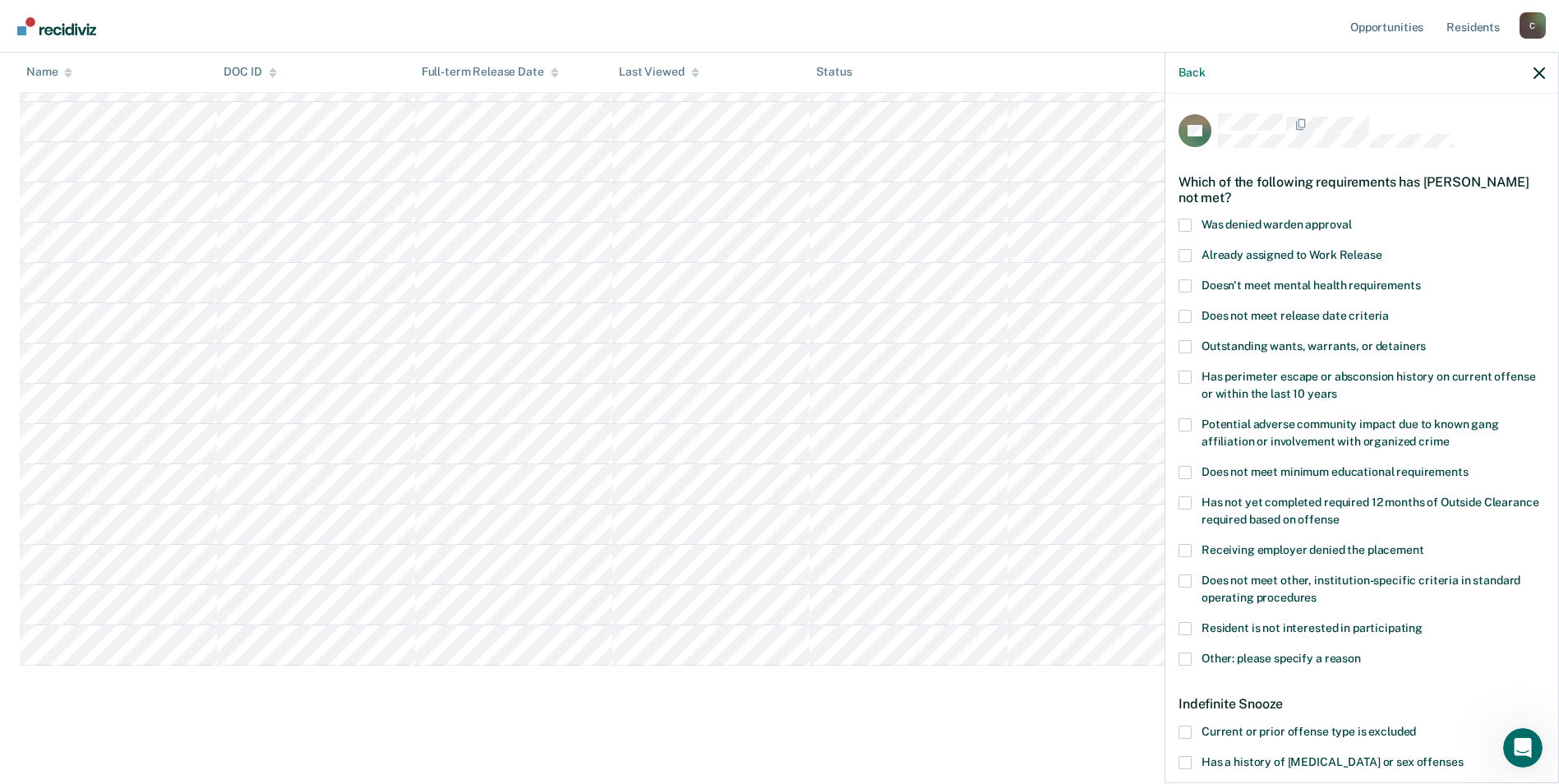
scroll to position [82, 0]
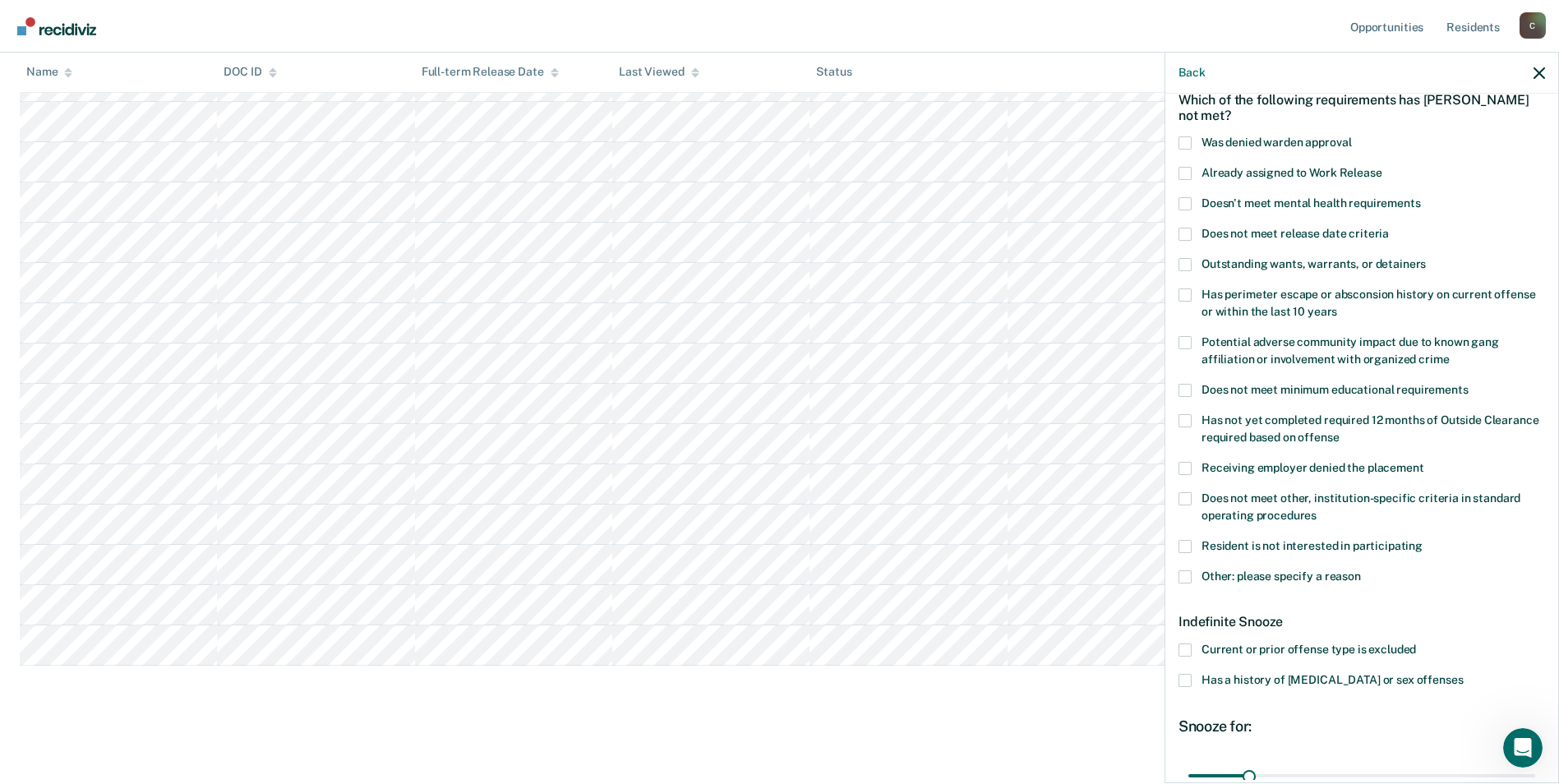
click at [1188, 647] on span at bounding box center [1185, 649] width 13 height 13
click at [1416, 643] on input "Current or prior offense type is excluded" at bounding box center [1416, 643] width 0 height 0
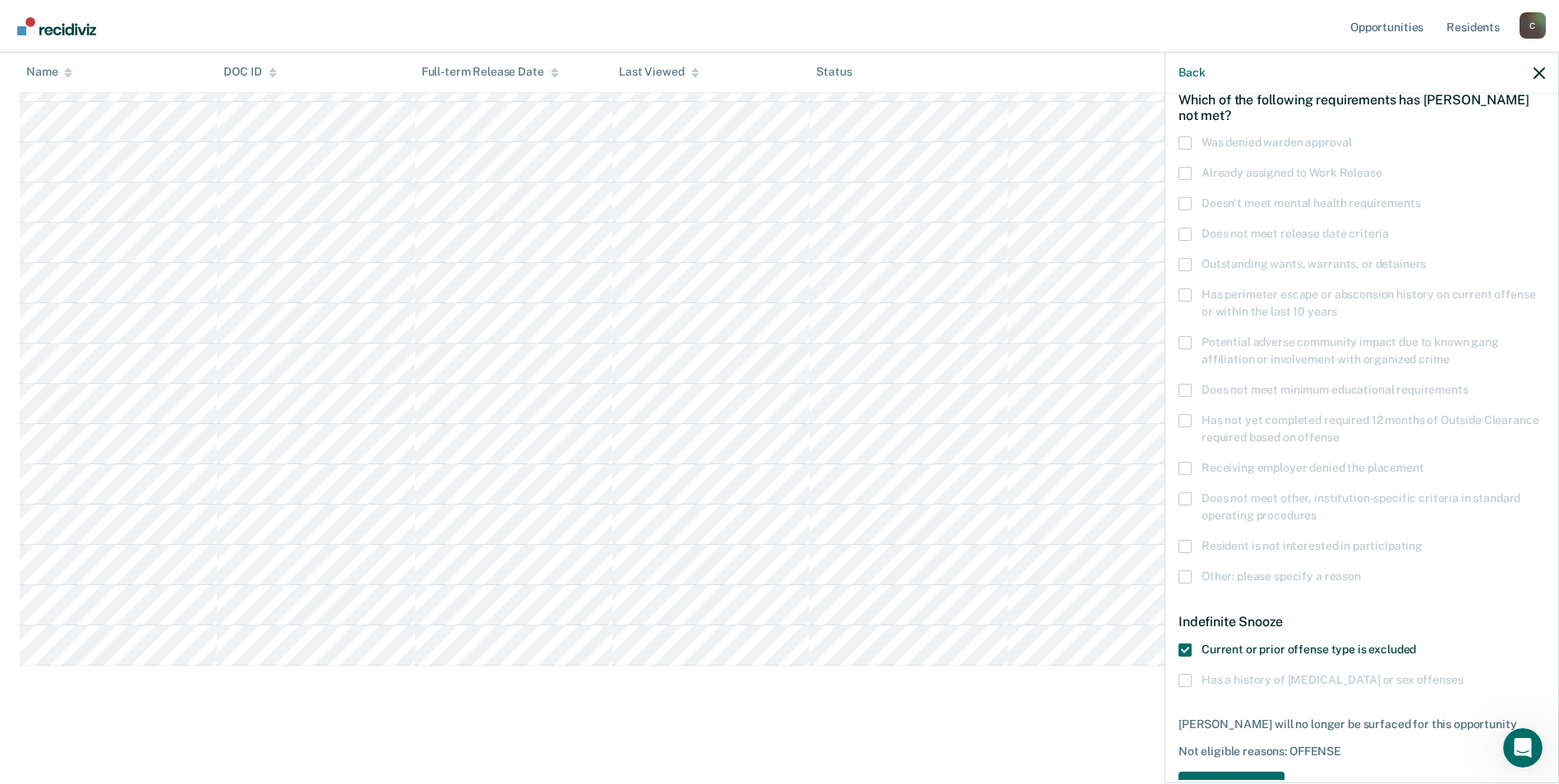
scroll to position [135, 0]
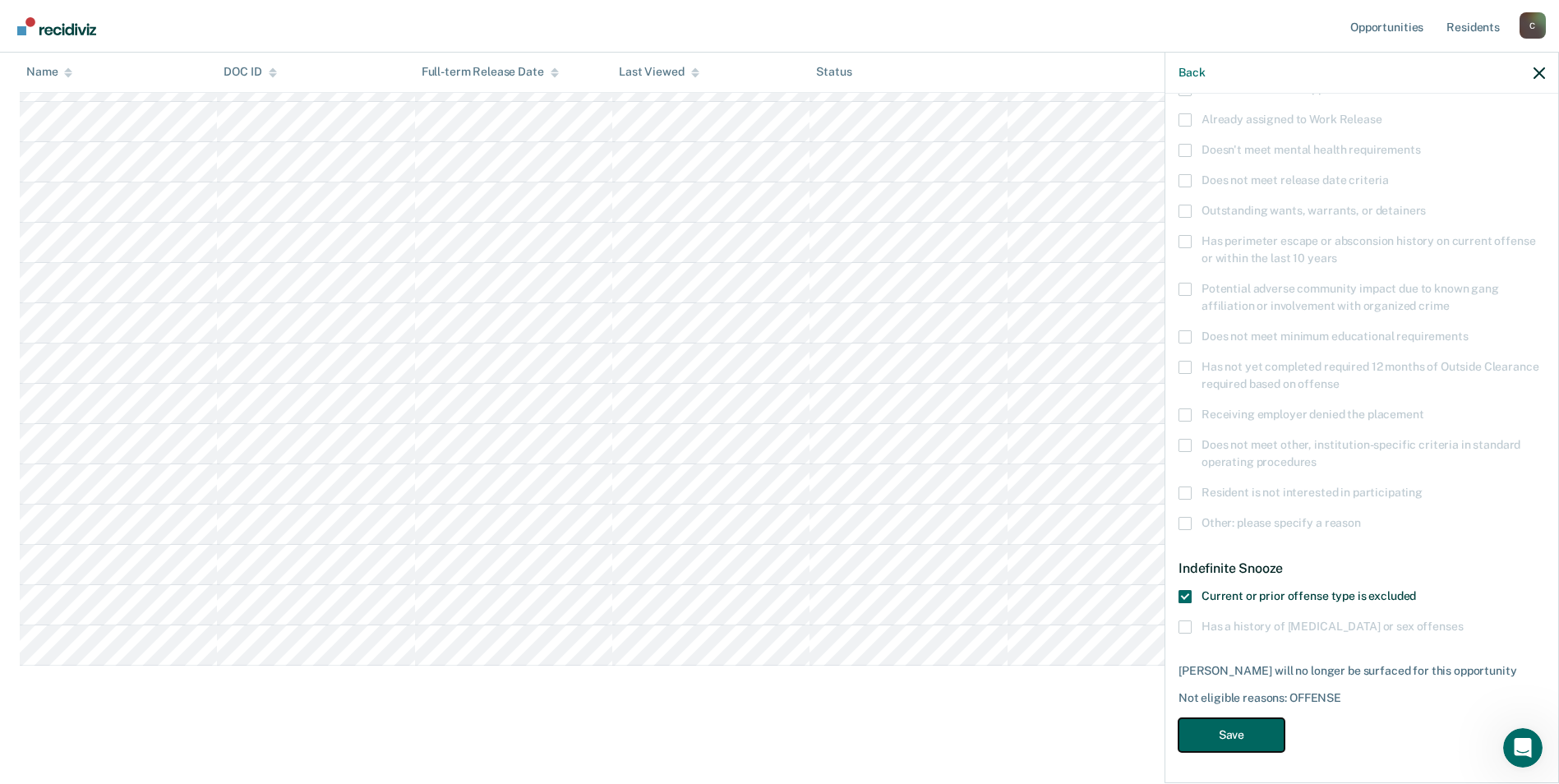
click at [1230, 729] on button "Save" at bounding box center [1232, 735] width 106 height 34
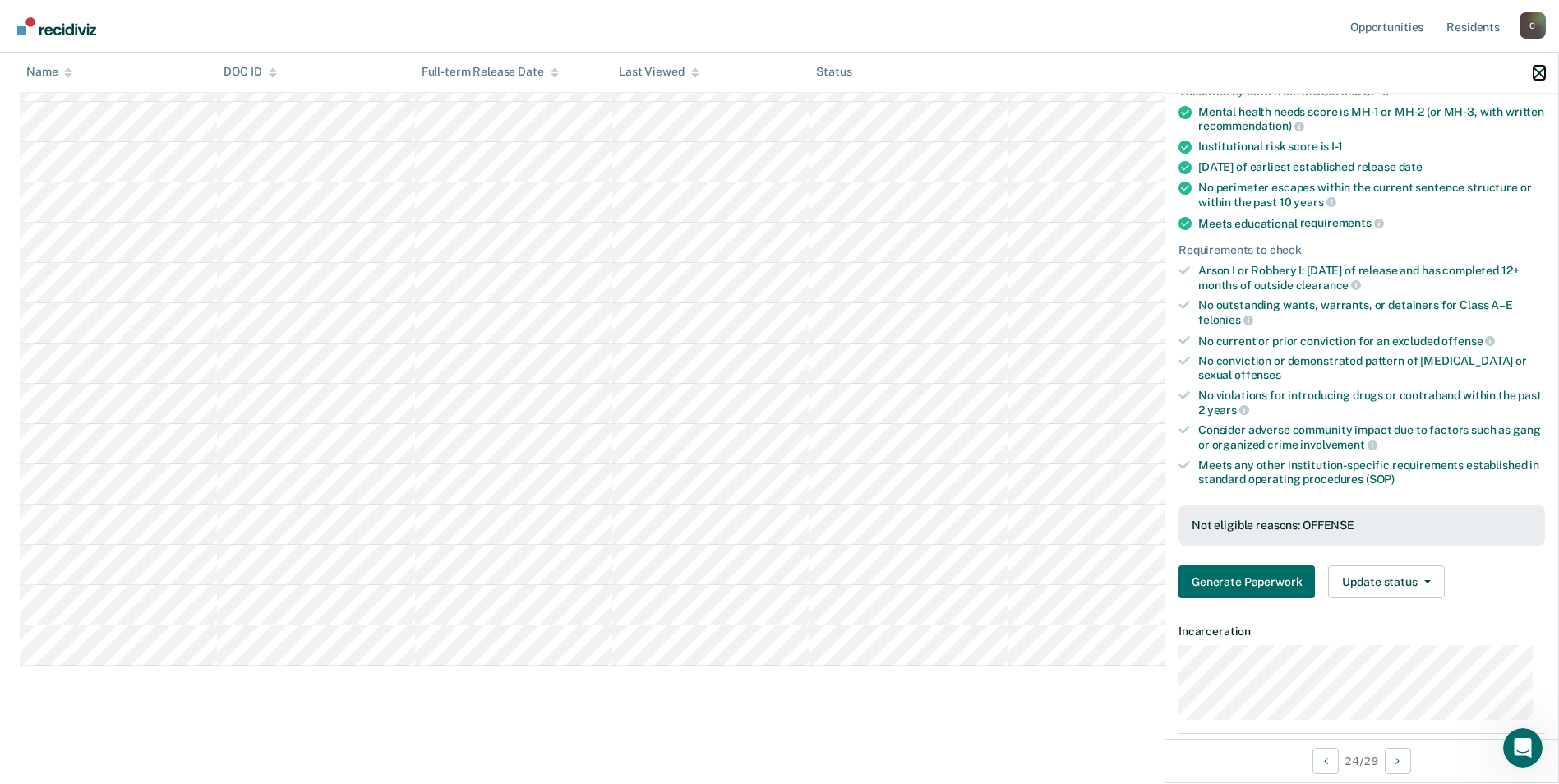
click at [1539, 75] on icon "button" at bounding box center [1539, 72] width 11 height 11
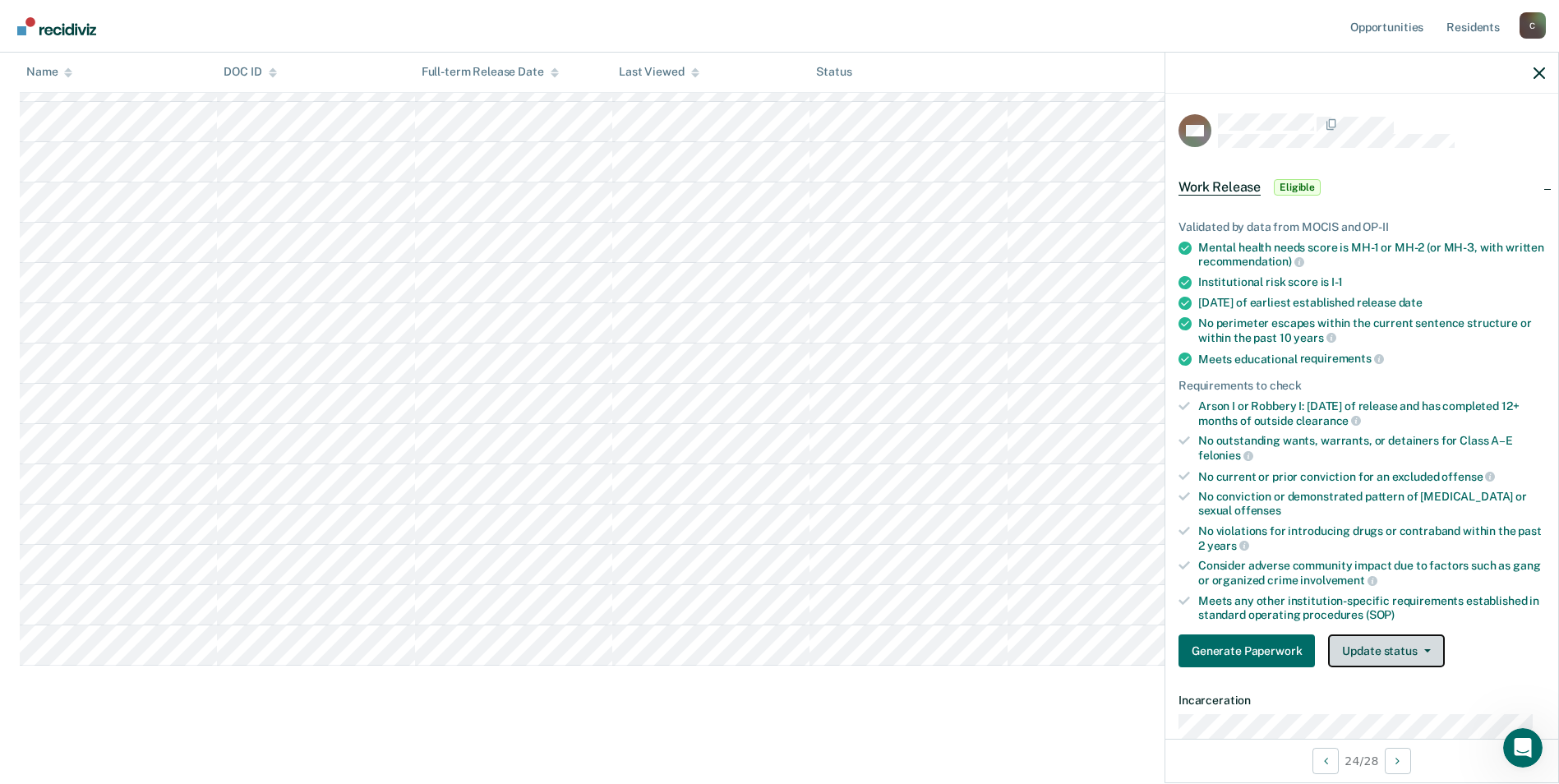
click at [1427, 650] on icon "button" at bounding box center [1428, 651] width 7 height 3
click at [1396, 714] on button "Mark Ineligible" at bounding box center [1407, 716] width 159 height 26
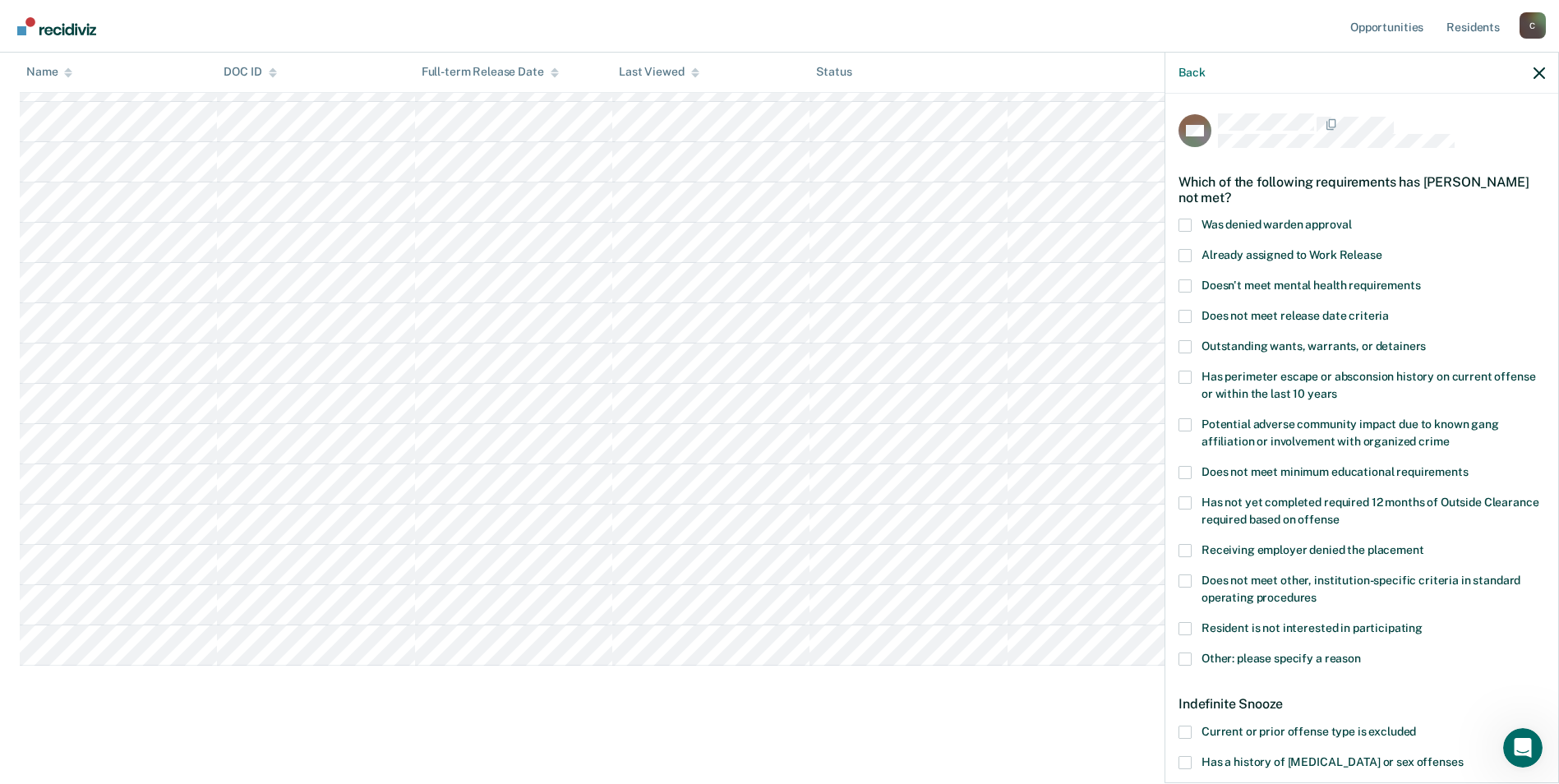
scroll to position [82, 0]
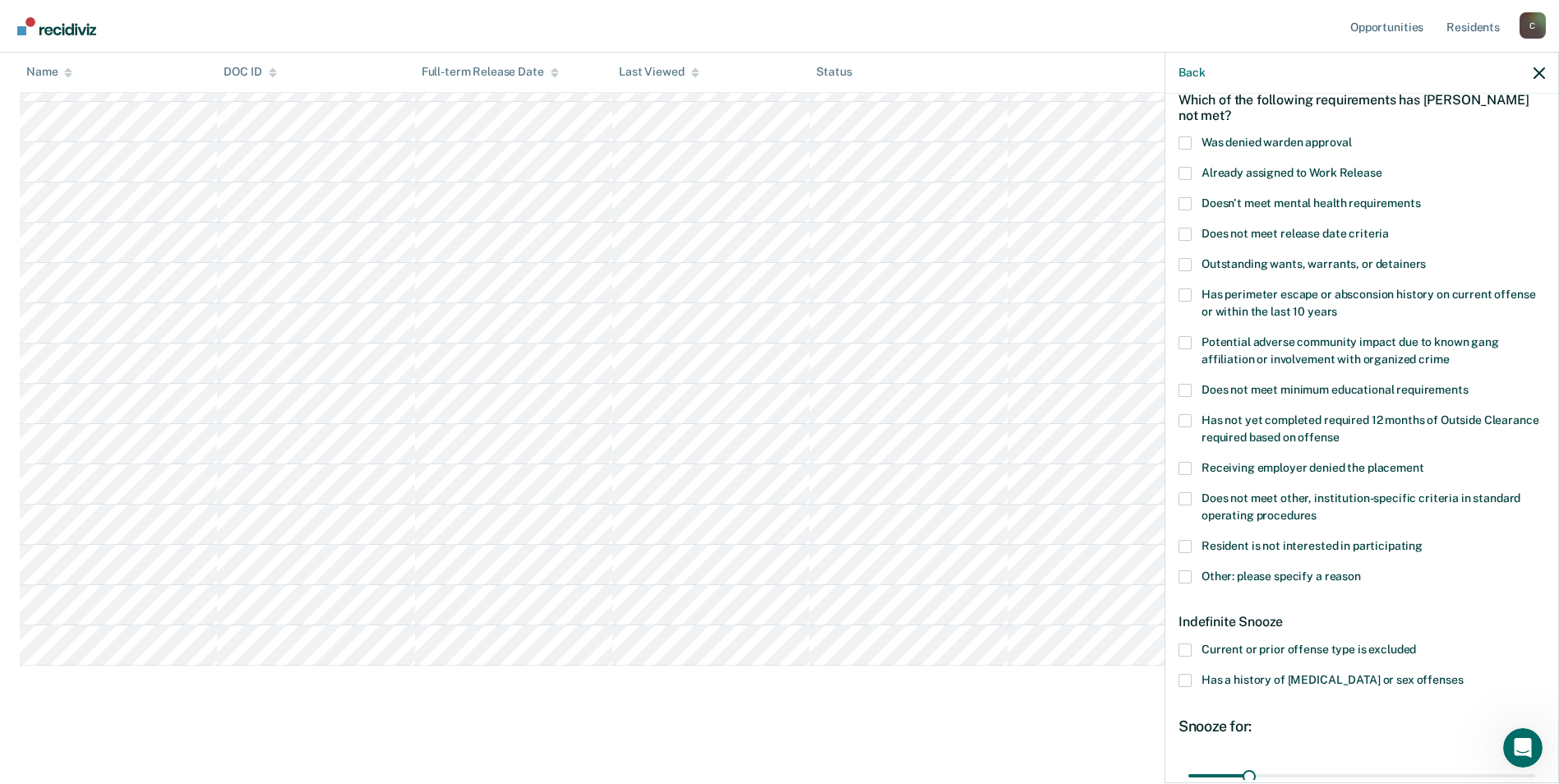
click at [1191, 675] on span at bounding box center [1185, 680] width 13 height 13
click at [1463, 674] on input "Has a history of [MEDICAL_DATA] or sex offenses" at bounding box center [1463, 674] width 0 height 0
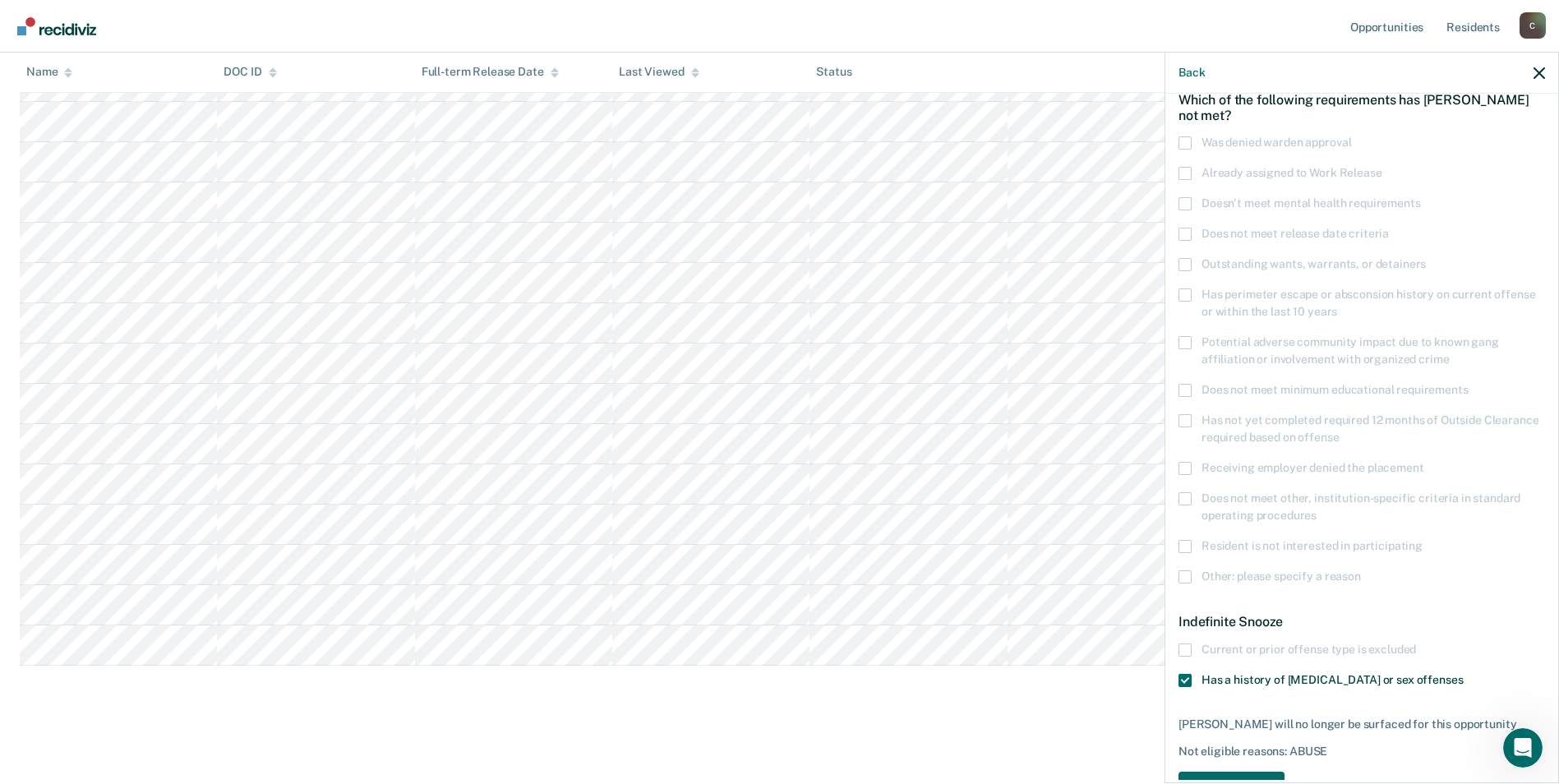
scroll to position [135, 0]
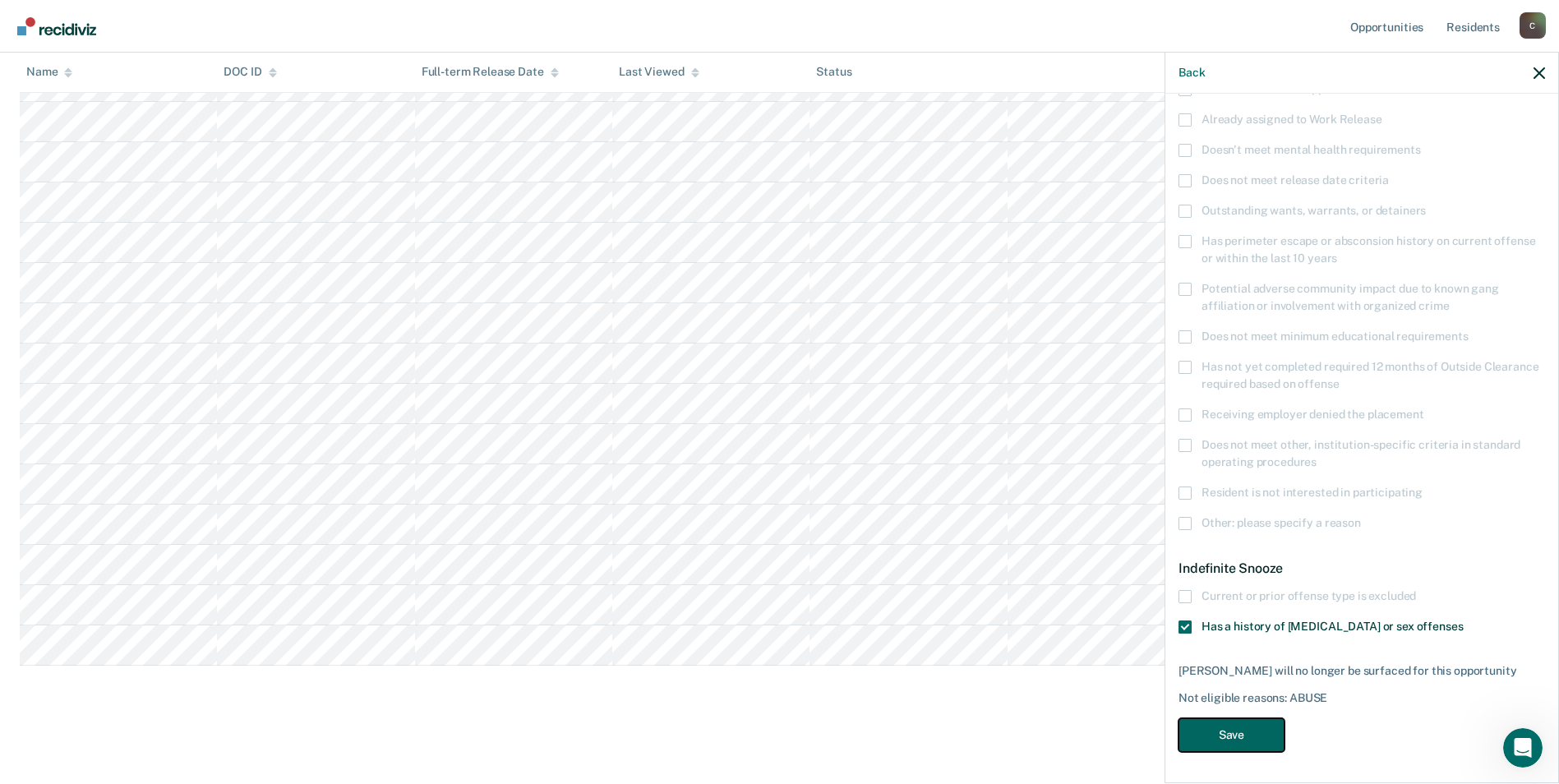
click at [1225, 735] on button "Save" at bounding box center [1232, 735] width 106 height 34
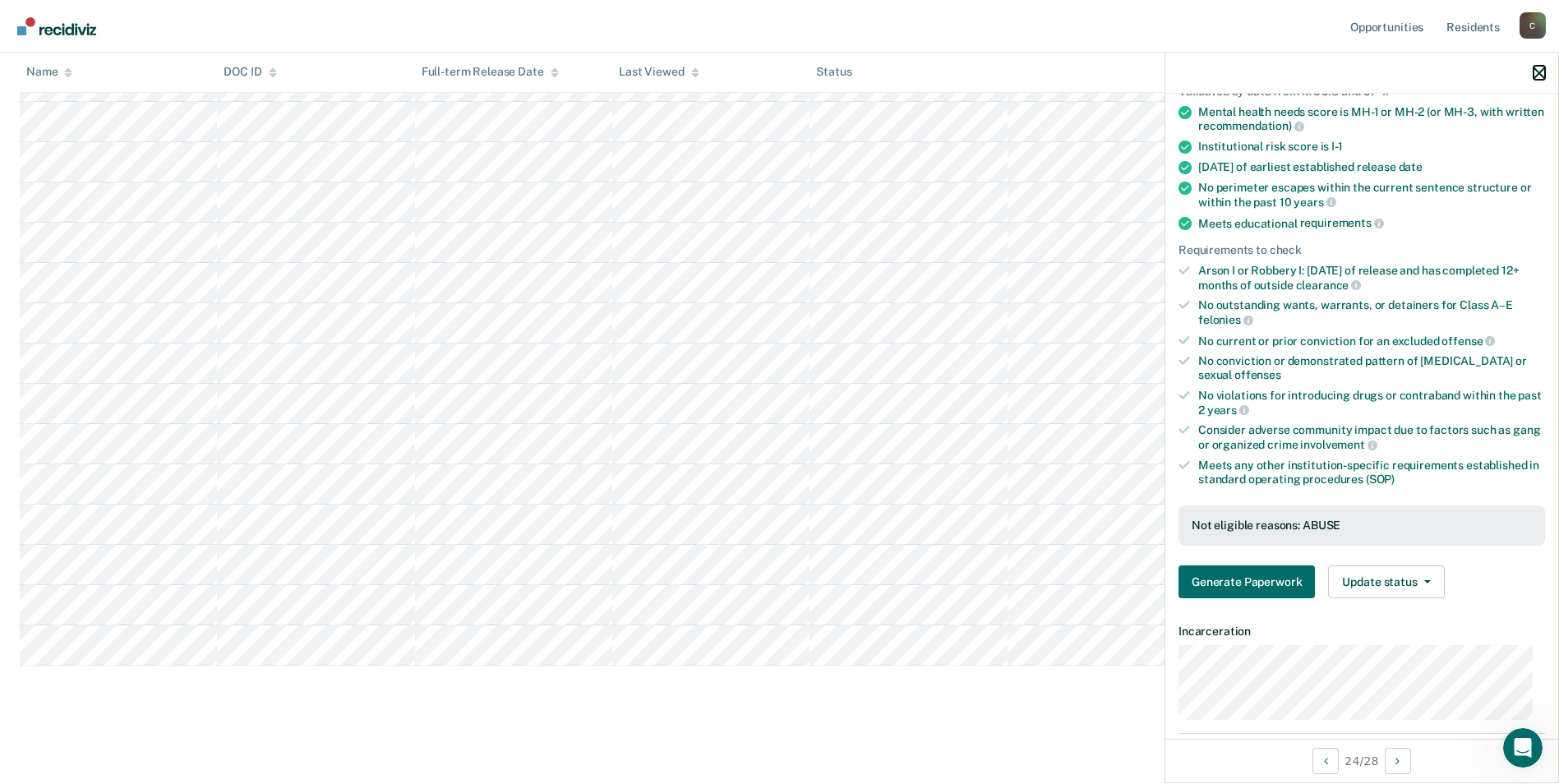
click at [1540, 75] on icon "button" at bounding box center [1539, 72] width 11 height 11
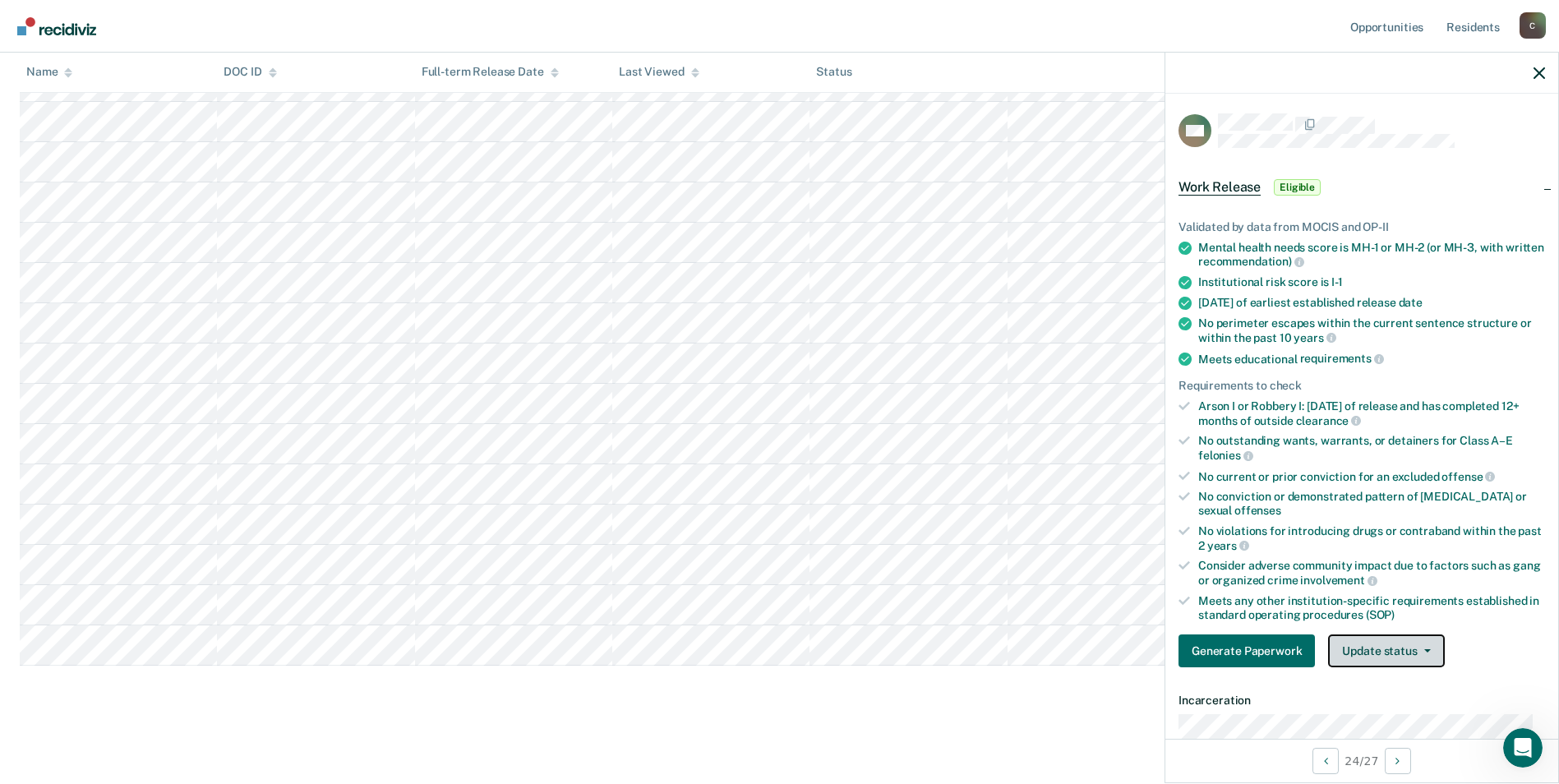
click at [1424, 649] on icon "button" at bounding box center [1428, 651] width 7 height 3
click at [1379, 717] on button "Mark Ineligible" at bounding box center [1407, 716] width 159 height 26
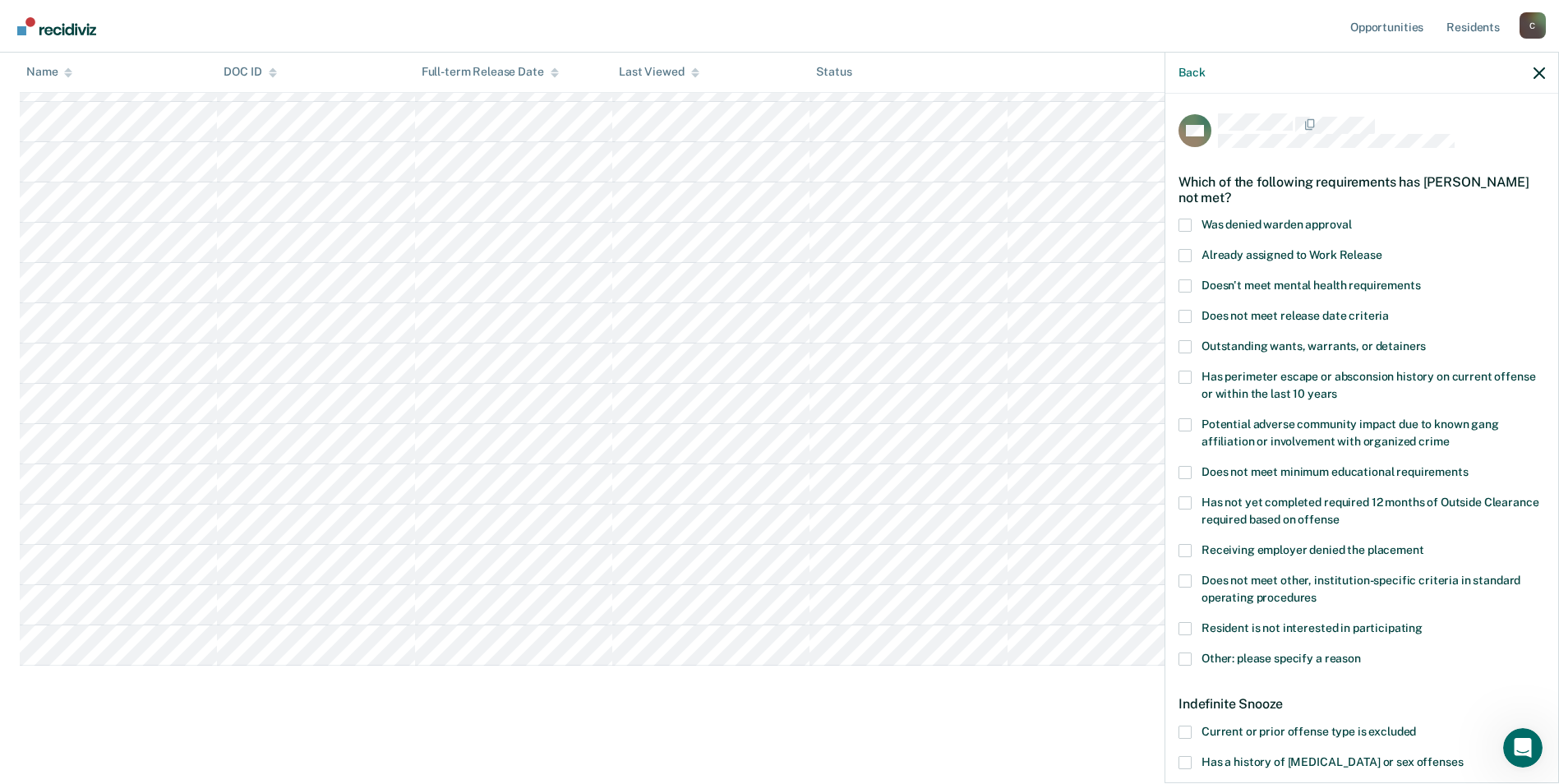
scroll to position [82, 0]
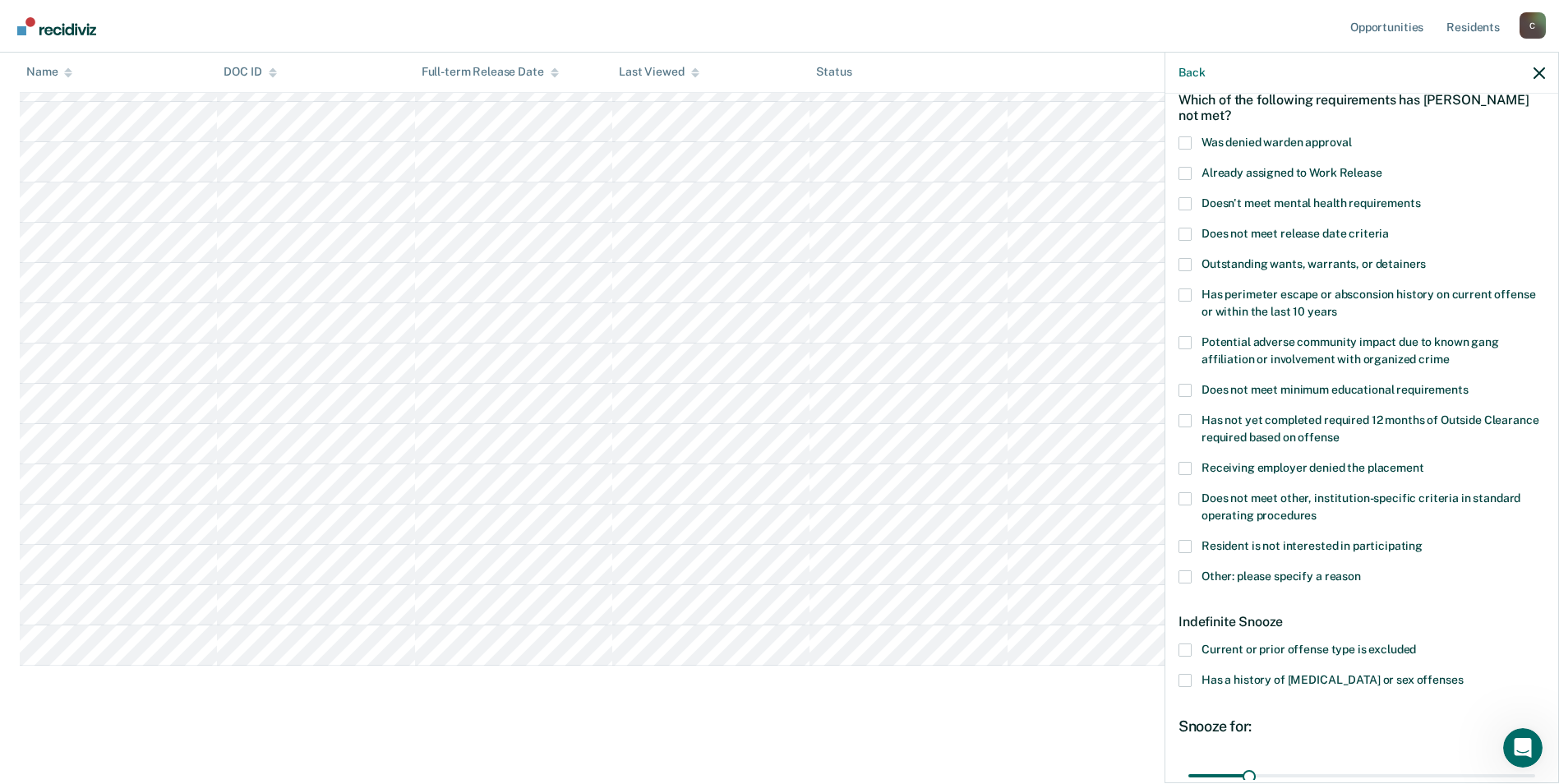
click at [1192, 675] on label "Has a history of [MEDICAL_DATA] or sex offenses" at bounding box center [1362, 683] width 367 height 17
click at [1463, 674] on input "Has a history of [MEDICAL_DATA] or sex offenses" at bounding box center [1463, 674] width 0 height 0
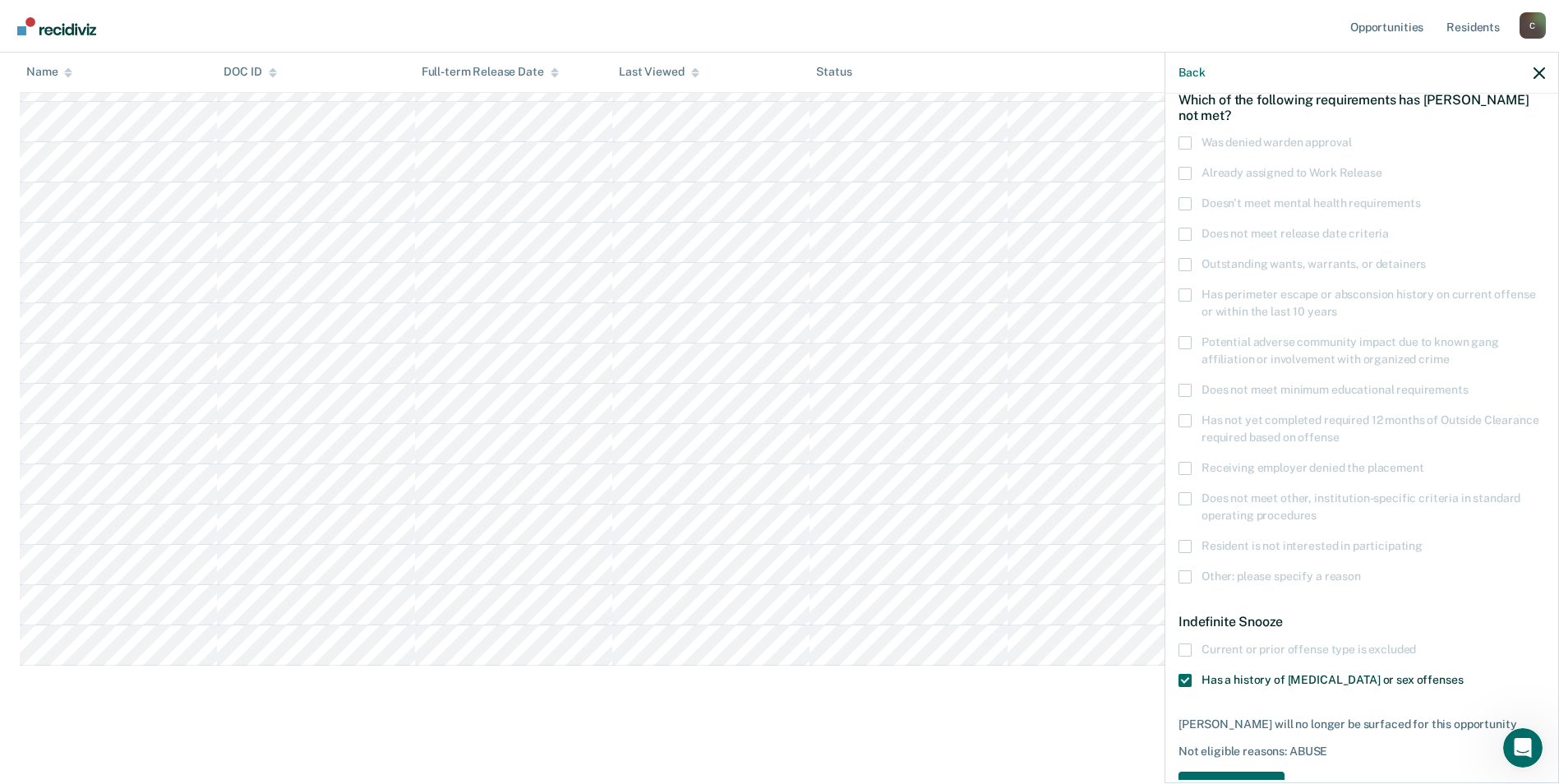
scroll to position [135, 0]
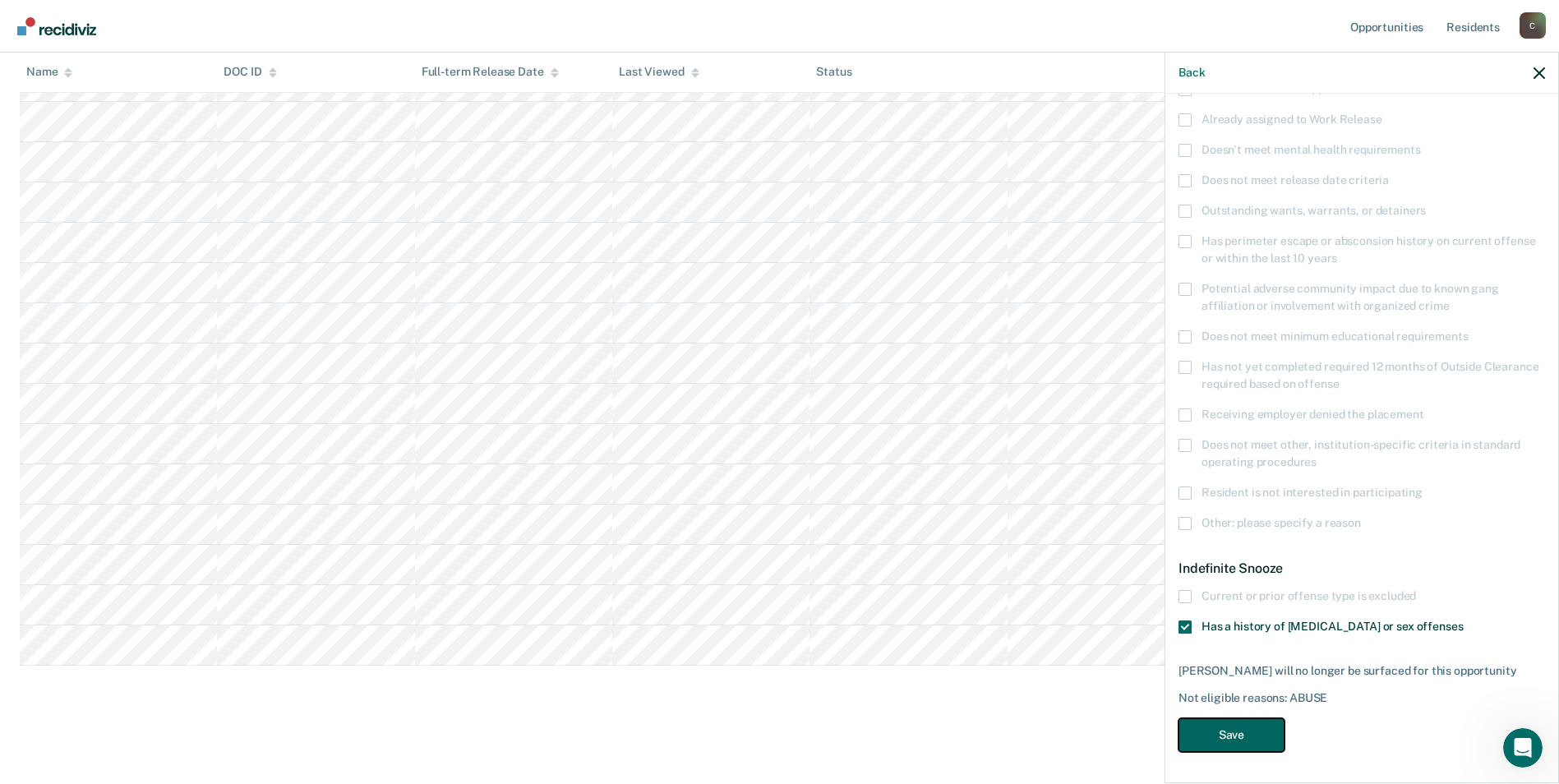
click at [1248, 723] on button "Save" at bounding box center [1232, 735] width 106 height 34
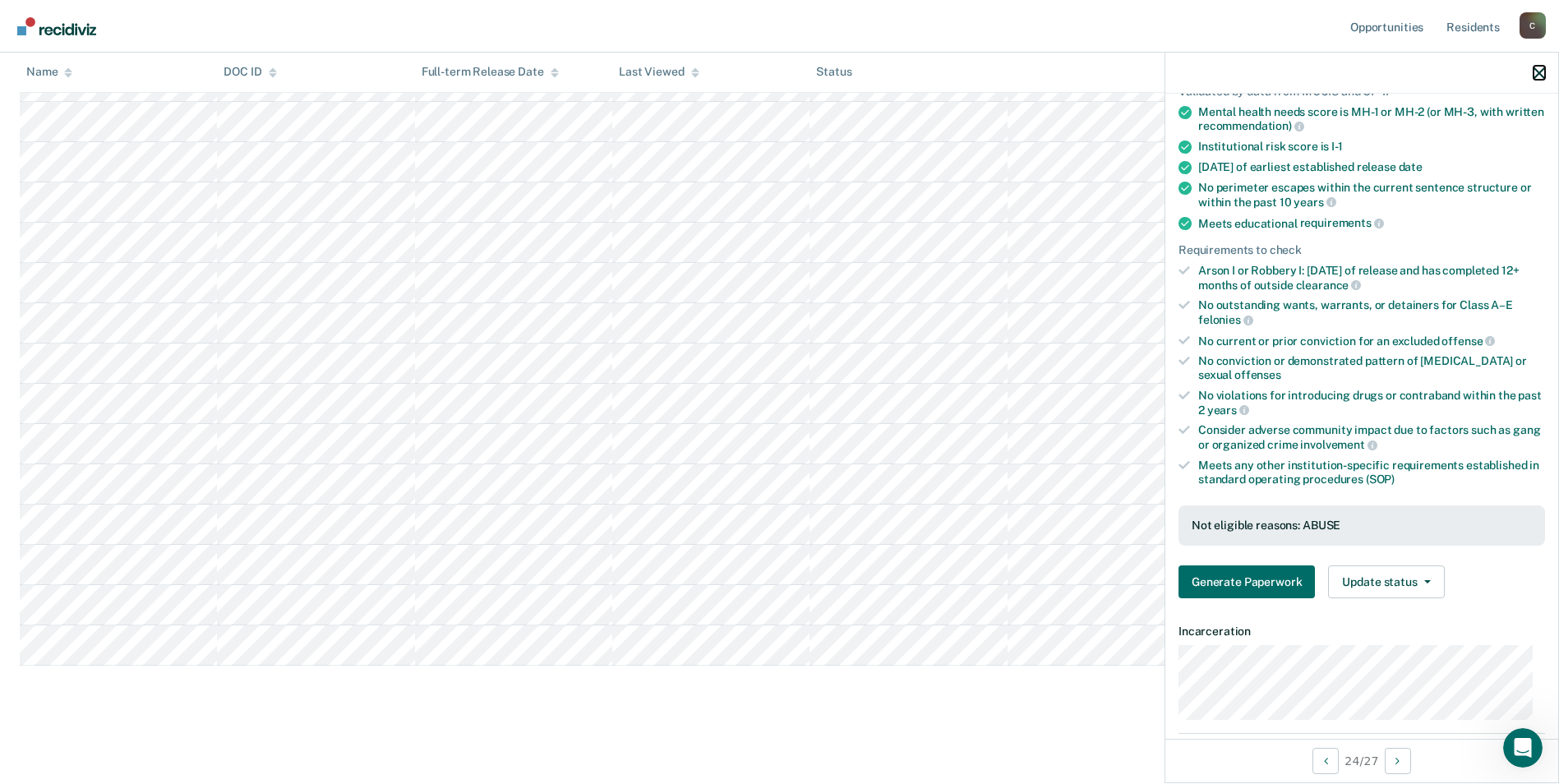
click at [1538, 76] on icon "button" at bounding box center [1539, 72] width 11 height 11
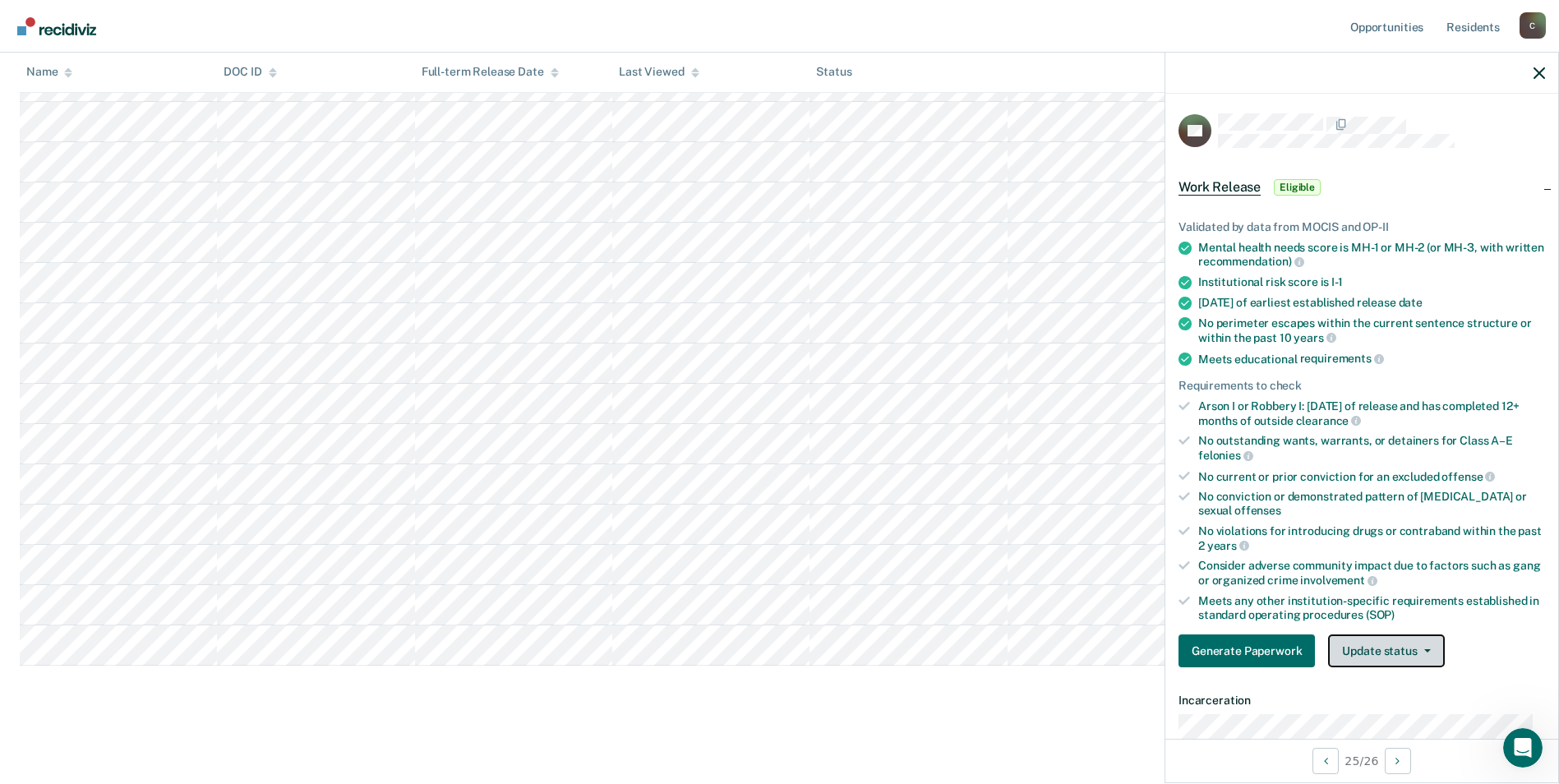
click at [1423, 652] on button "Update status" at bounding box center [1386, 650] width 116 height 33
click at [1384, 717] on button "Mark Ineligible" at bounding box center [1407, 716] width 159 height 26
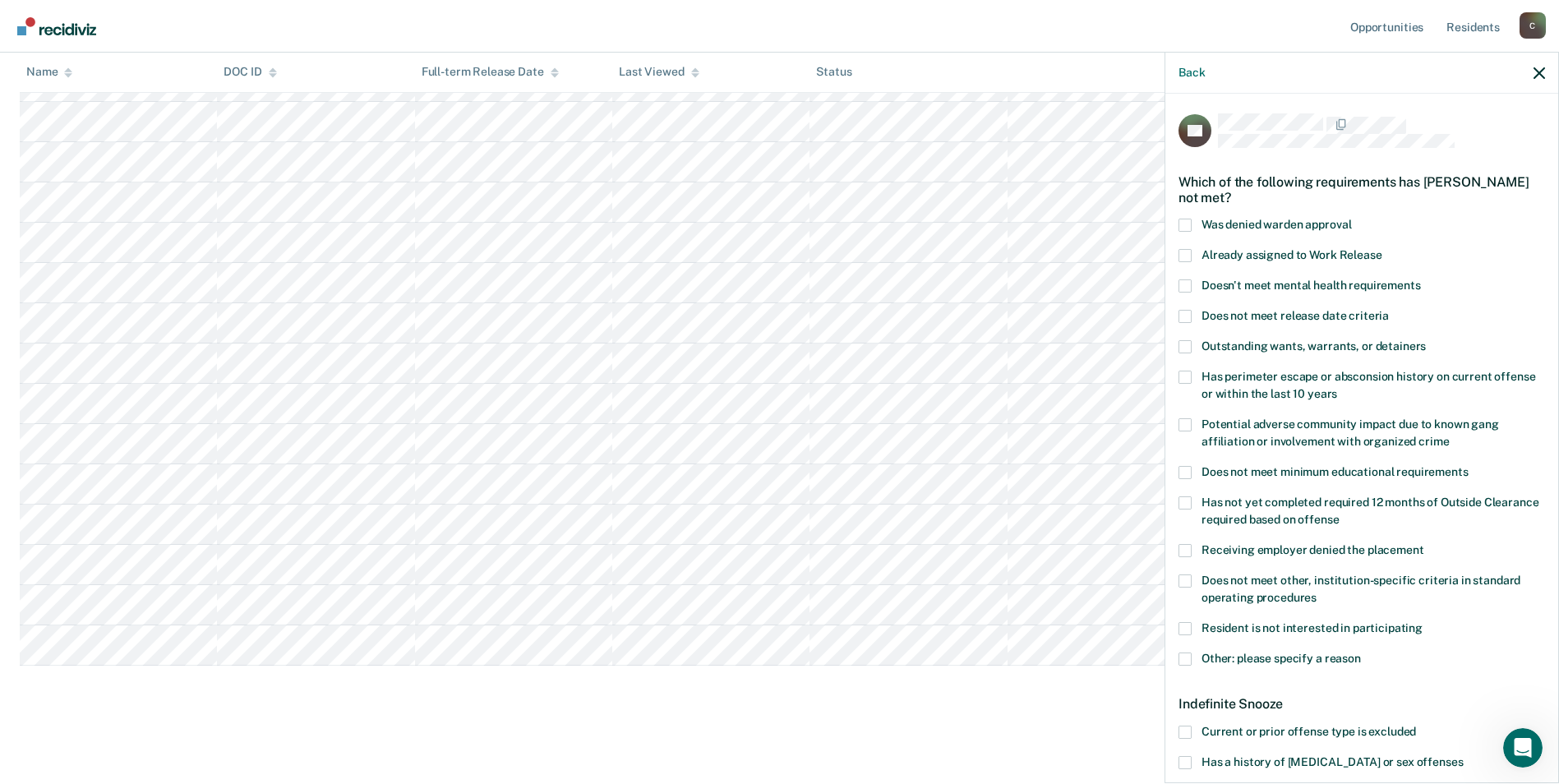
scroll to position [164, 0]
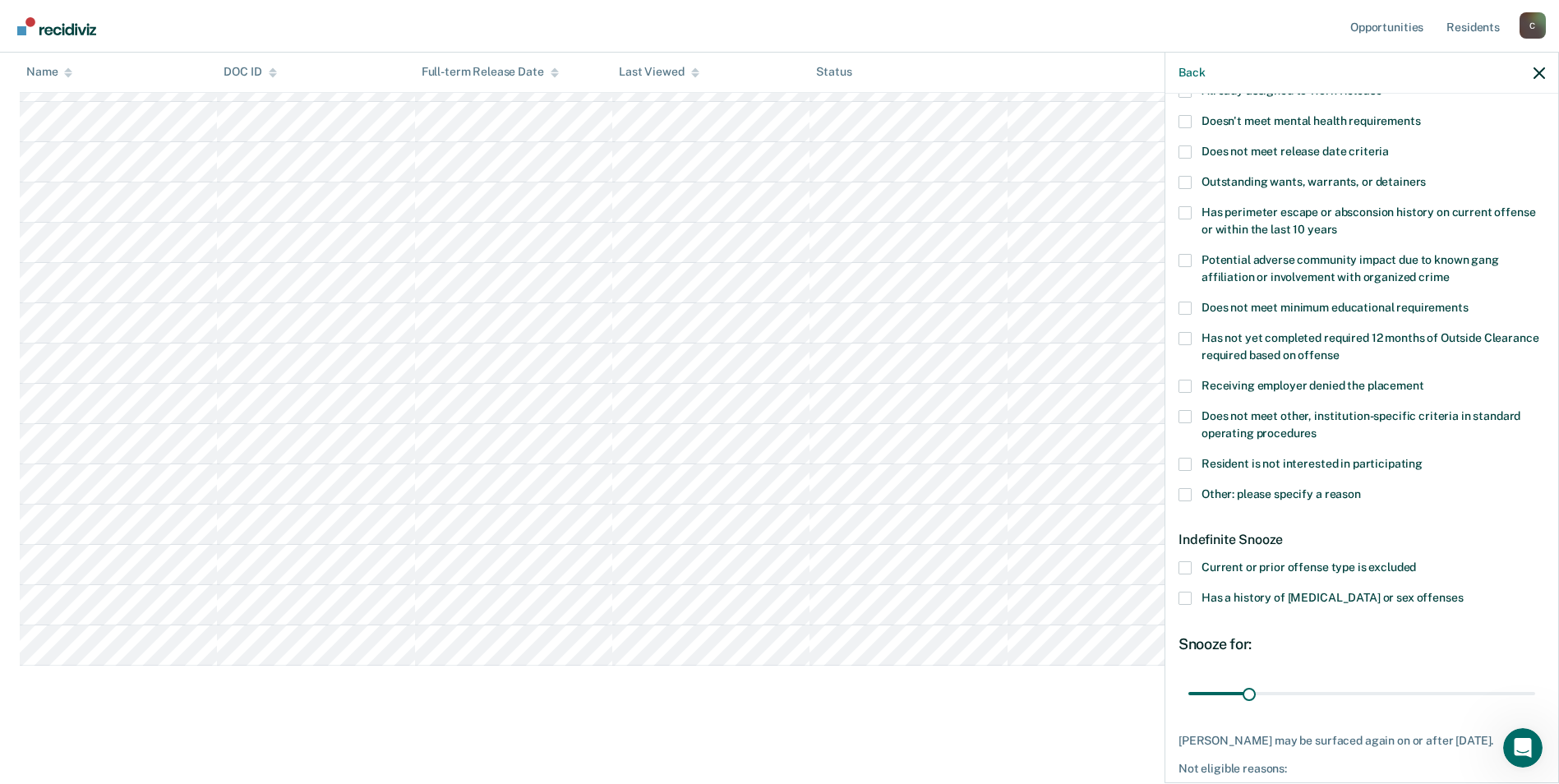
click at [1194, 597] on label "Has a history of [MEDICAL_DATA] or sex offenses" at bounding box center [1362, 600] width 367 height 17
click at [1463, 591] on input "Has a history of [MEDICAL_DATA] or sex offenses" at bounding box center [1463, 591] width 0 height 0
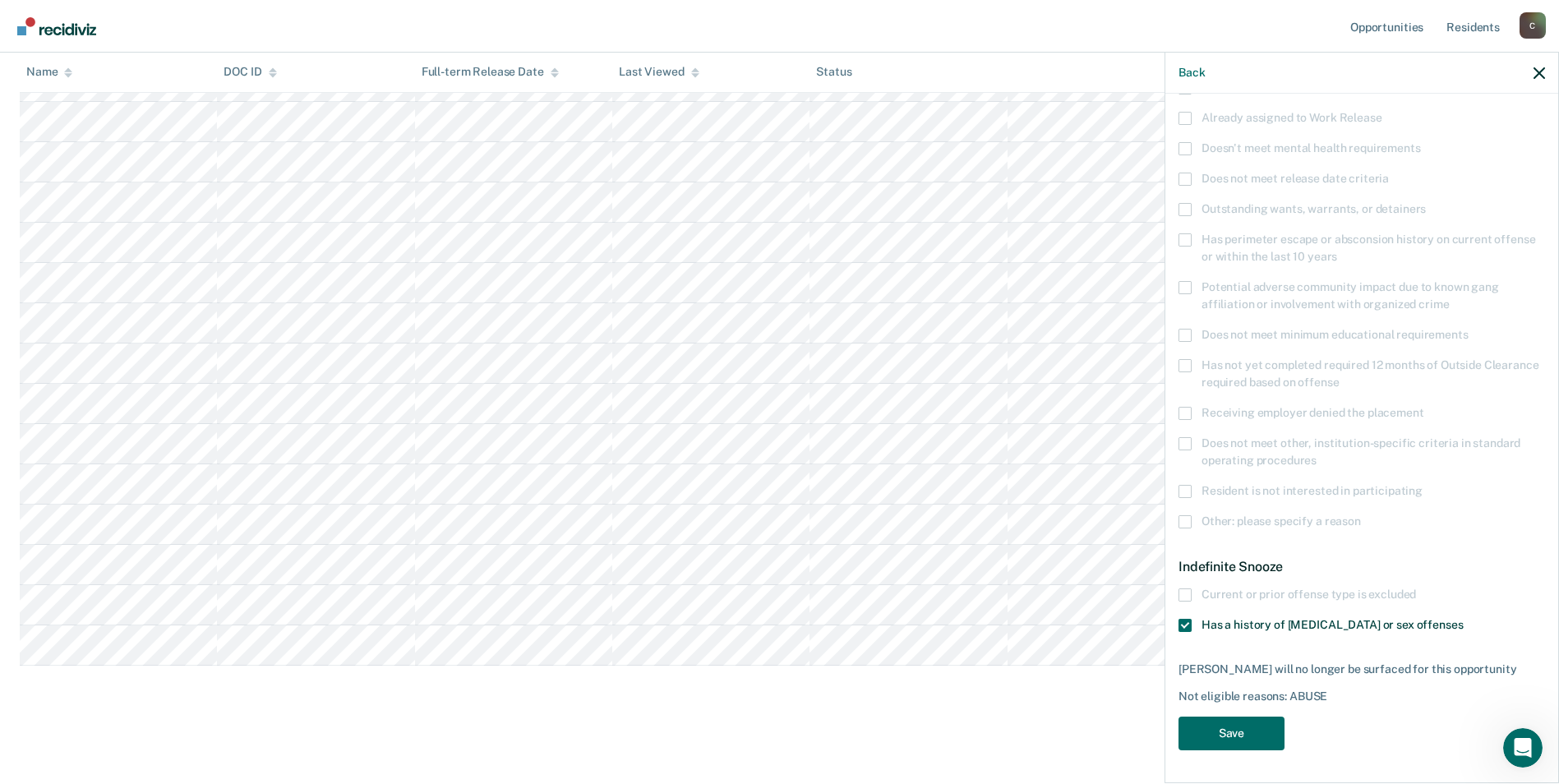
scroll to position [135, 0]
click at [1266, 727] on button "Save" at bounding box center [1232, 735] width 106 height 34
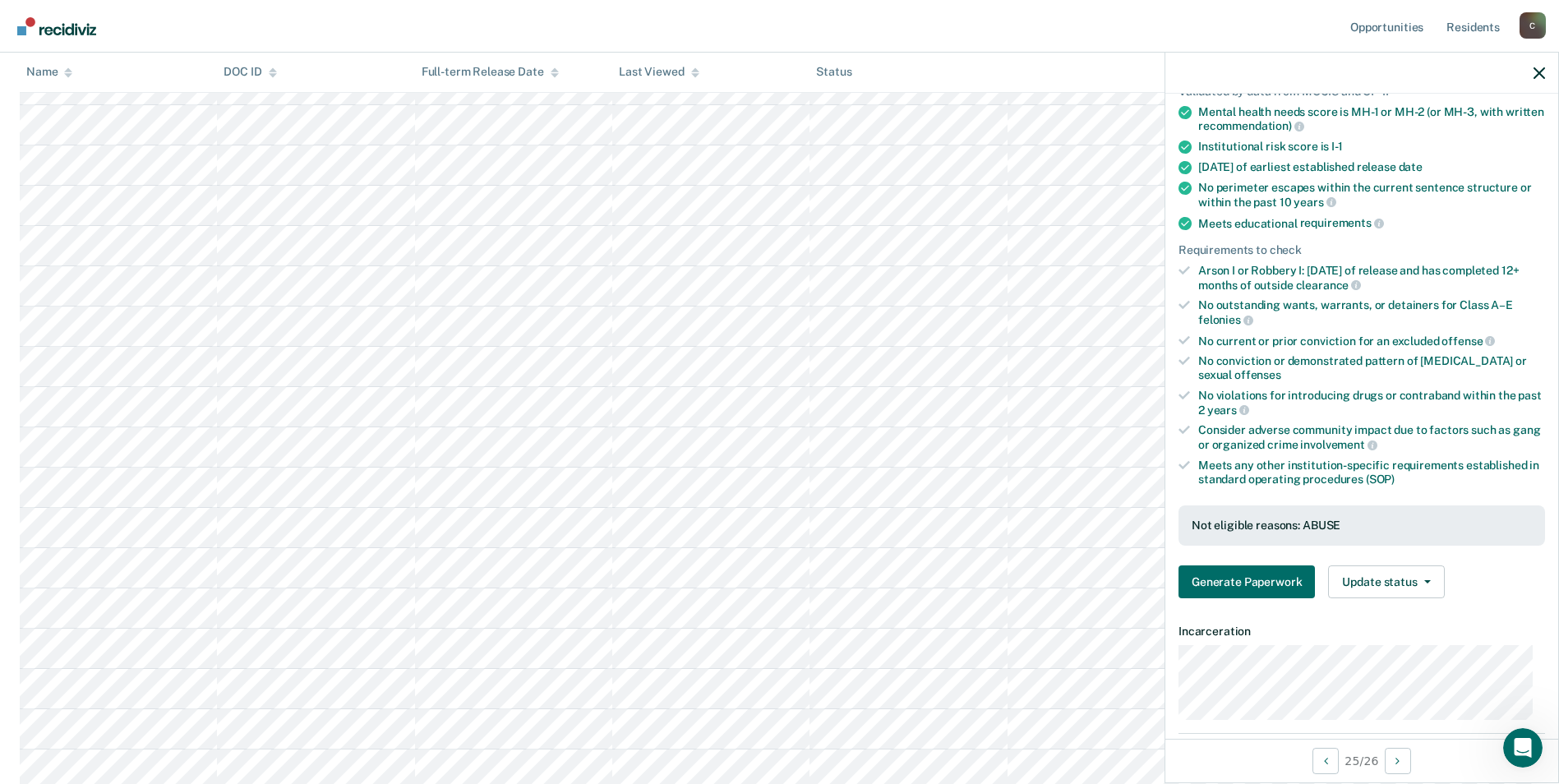
scroll to position [435, 0]
click at [1535, 73] on icon "button" at bounding box center [1539, 72] width 11 height 11
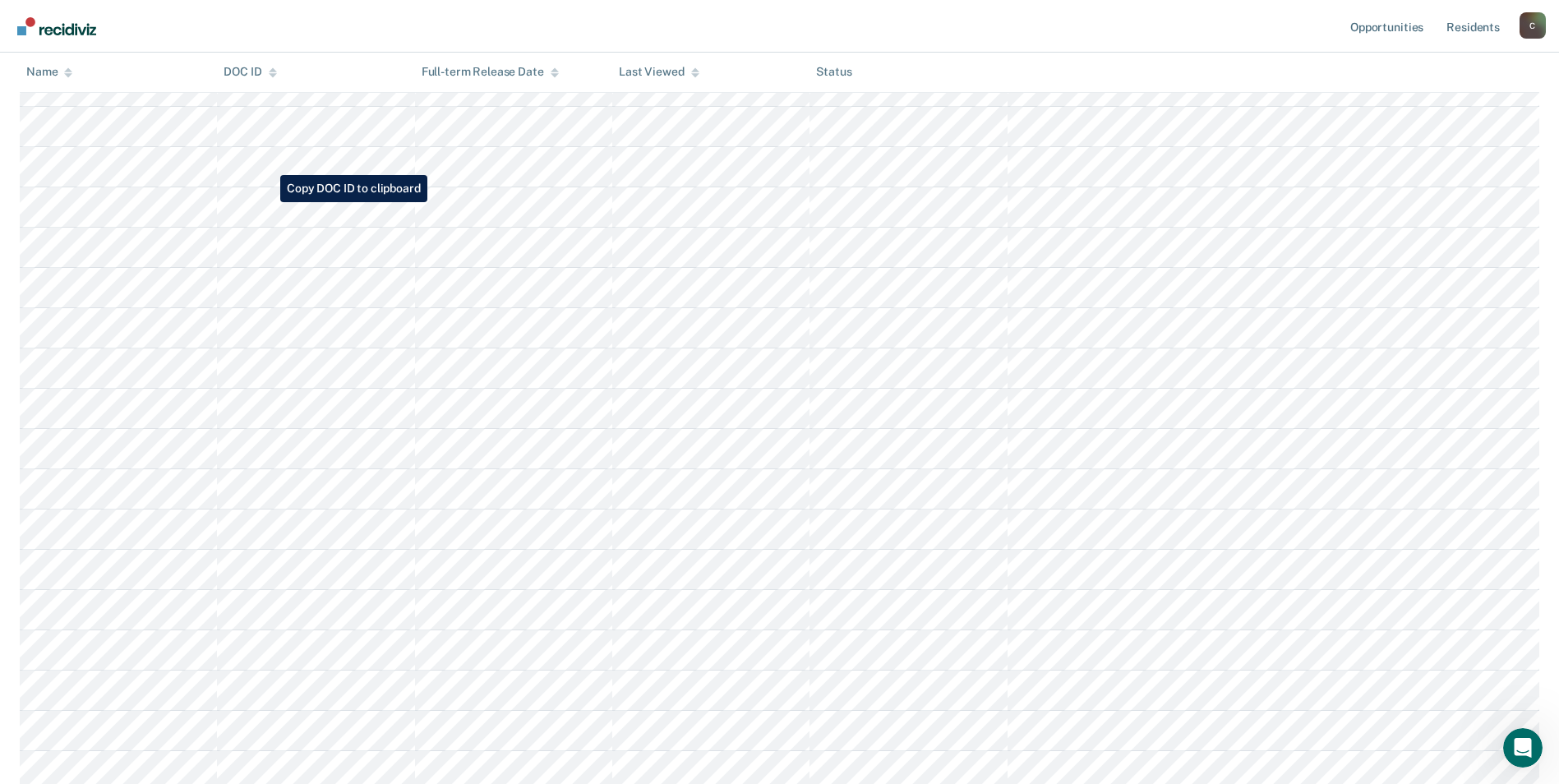
scroll to position [107, 0]
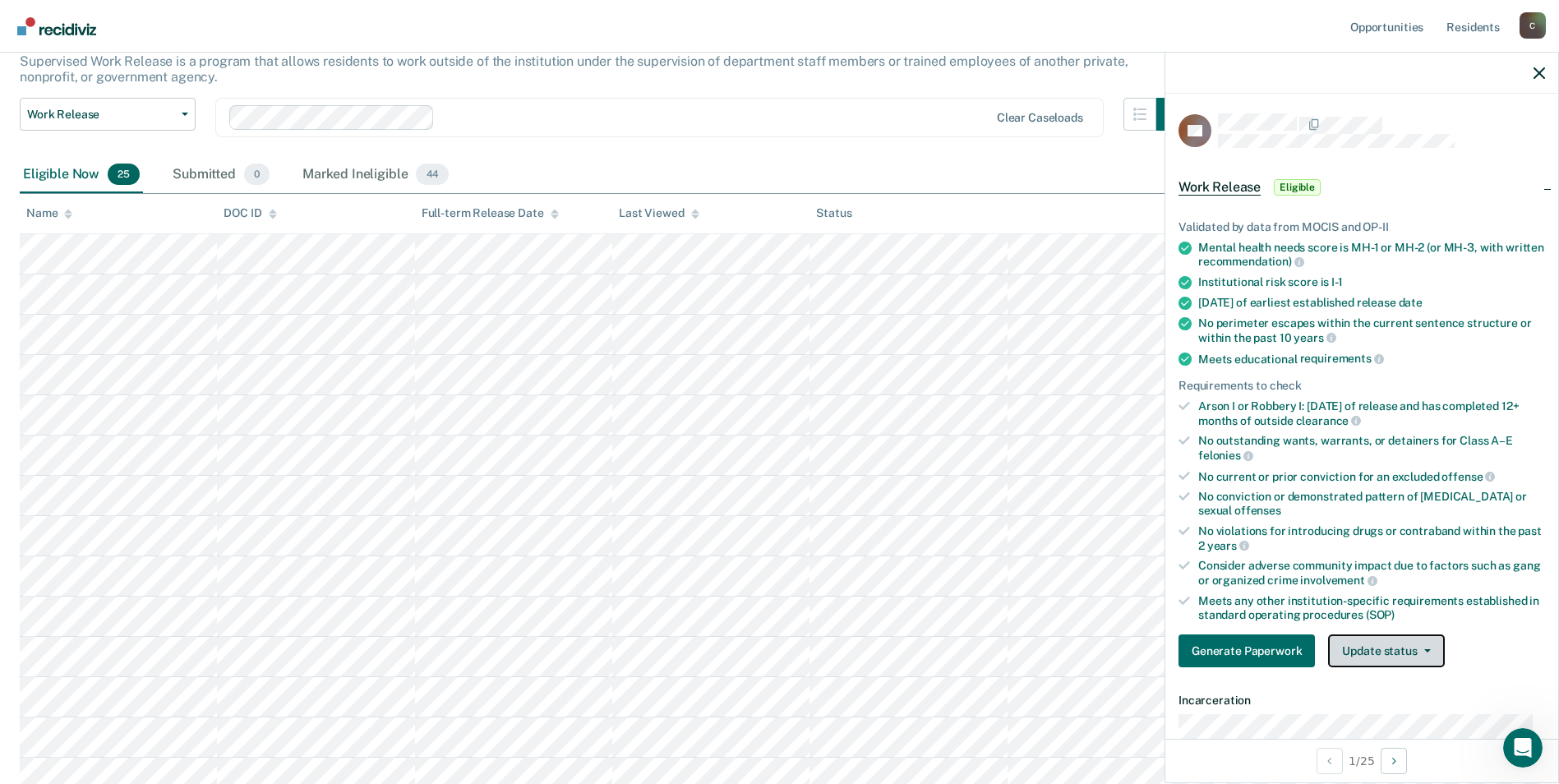
click at [1419, 649] on span "button" at bounding box center [1423, 651] width 13 height 3
click at [1404, 710] on button "Mark Ineligible" at bounding box center [1407, 716] width 159 height 26
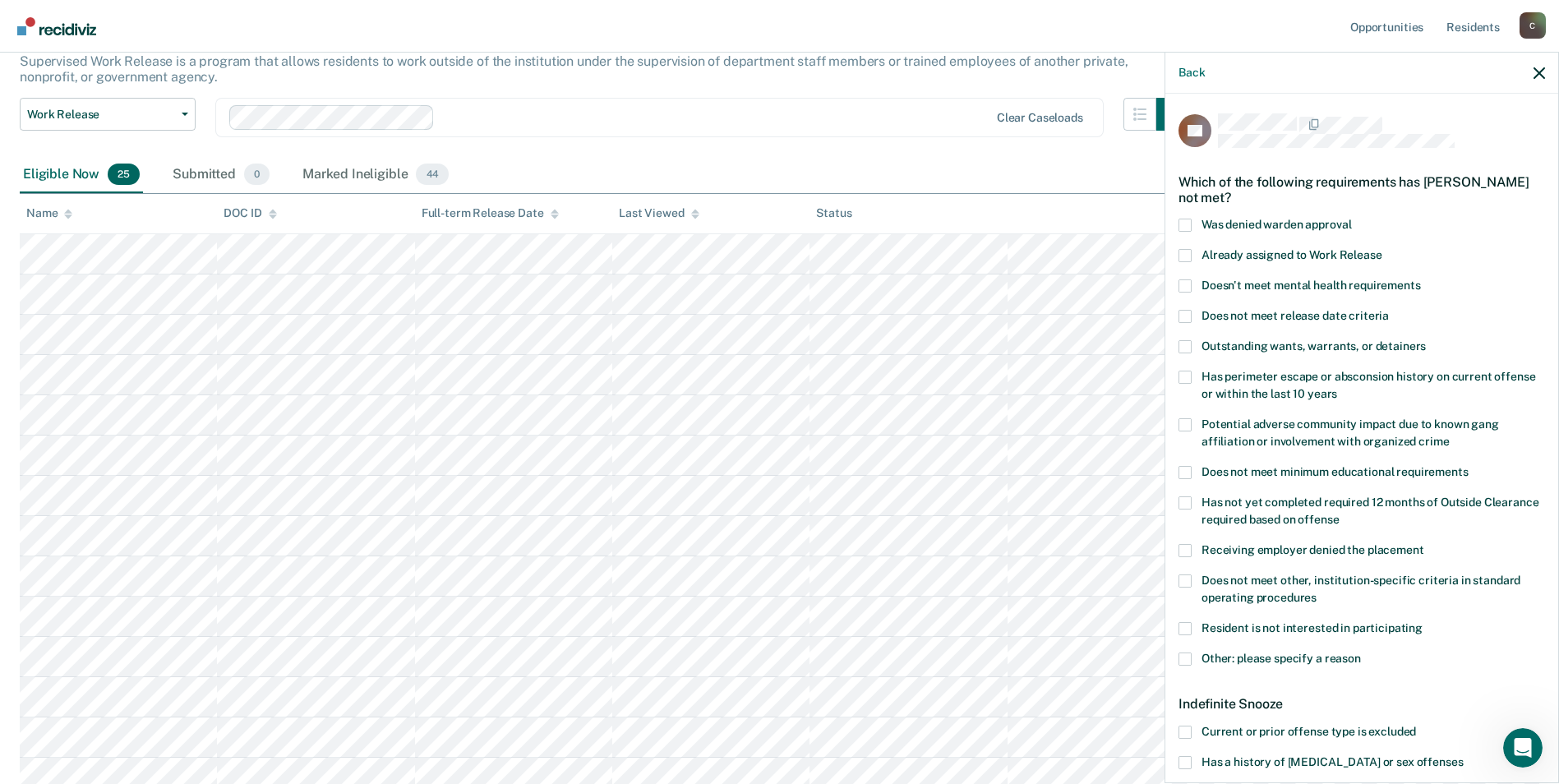
scroll to position [164, 0]
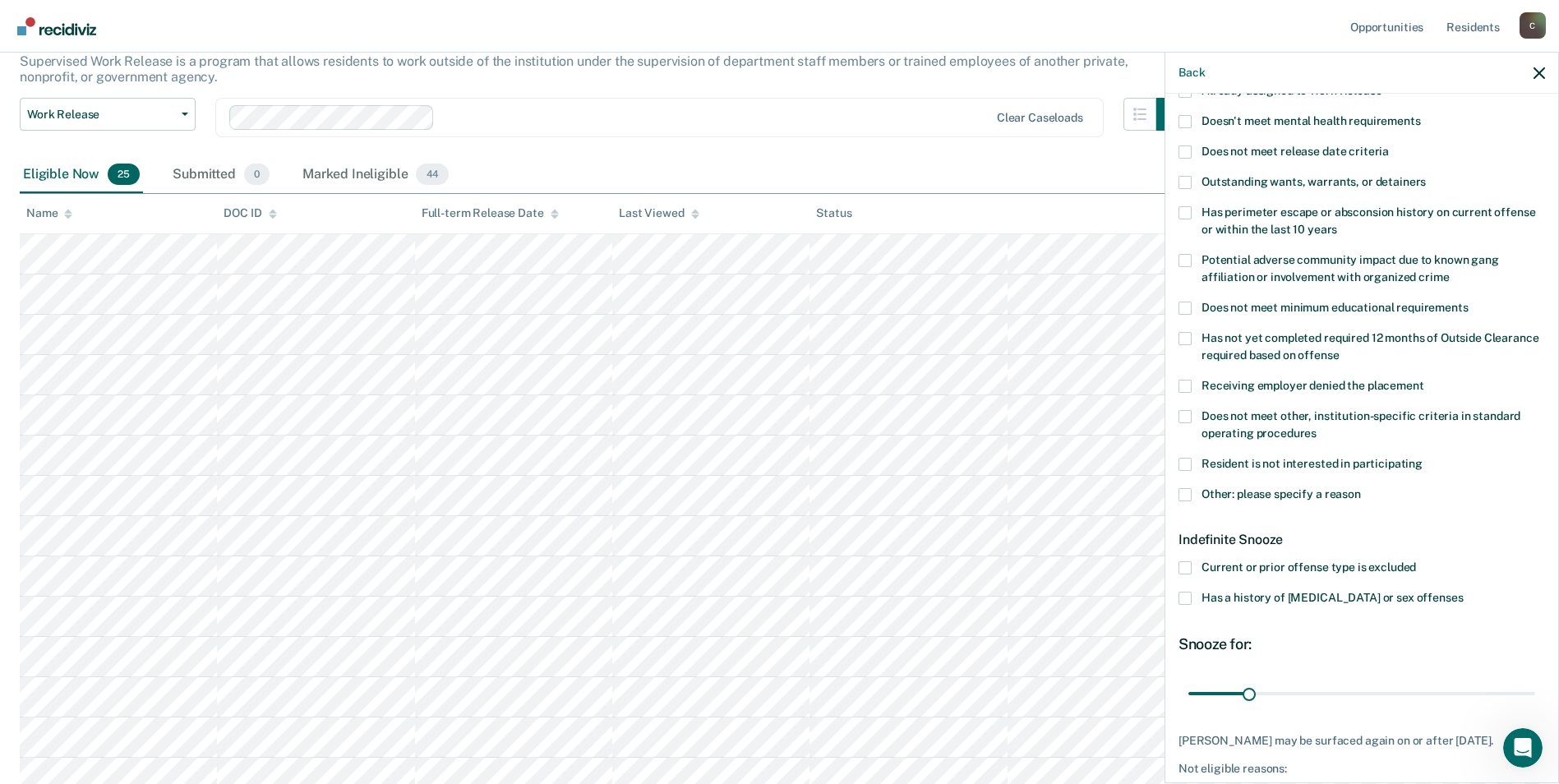
click at [1192, 593] on label "Has a history of [MEDICAL_DATA] or sex offenses" at bounding box center [1362, 600] width 367 height 17
click at [1463, 591] on input "Has a history of [MEDICAL_DATA] or sex offenses" at bounding box center [1463, 591] width 0 height 0
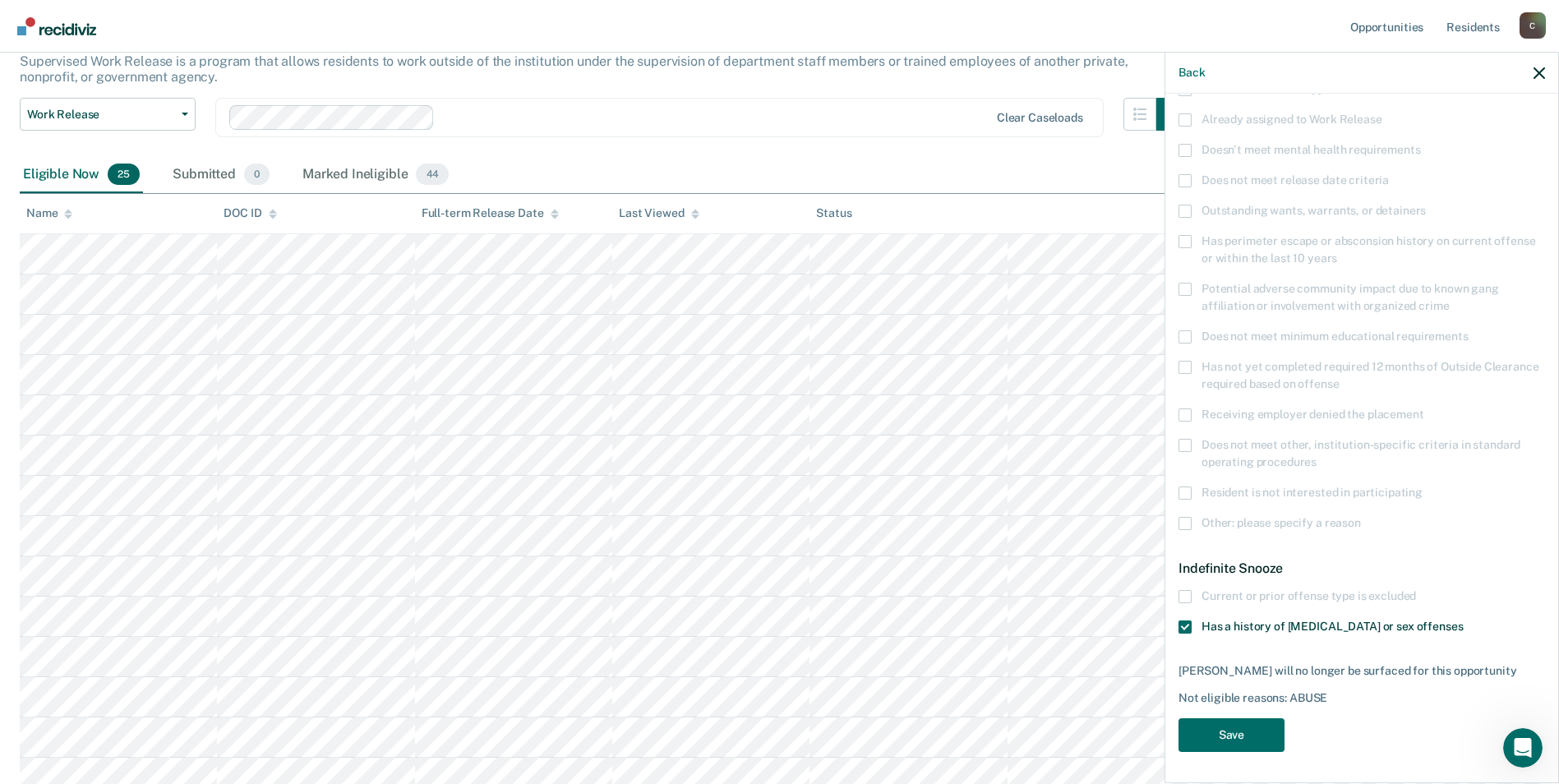
scroll to position [271, 0]
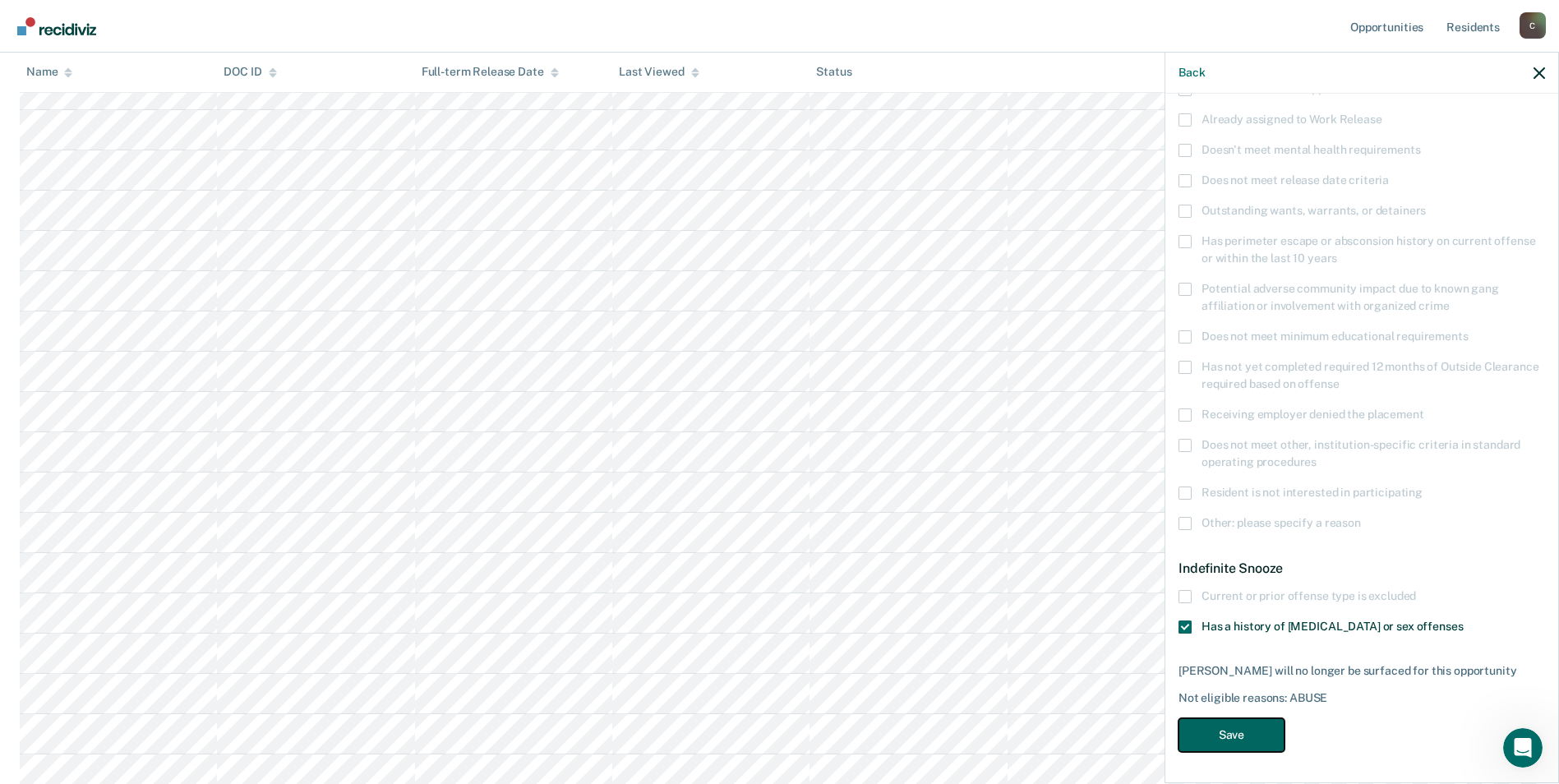
click at [1243, 729] on button "Save" at bounding box center [1232, 735] width 106 height 34
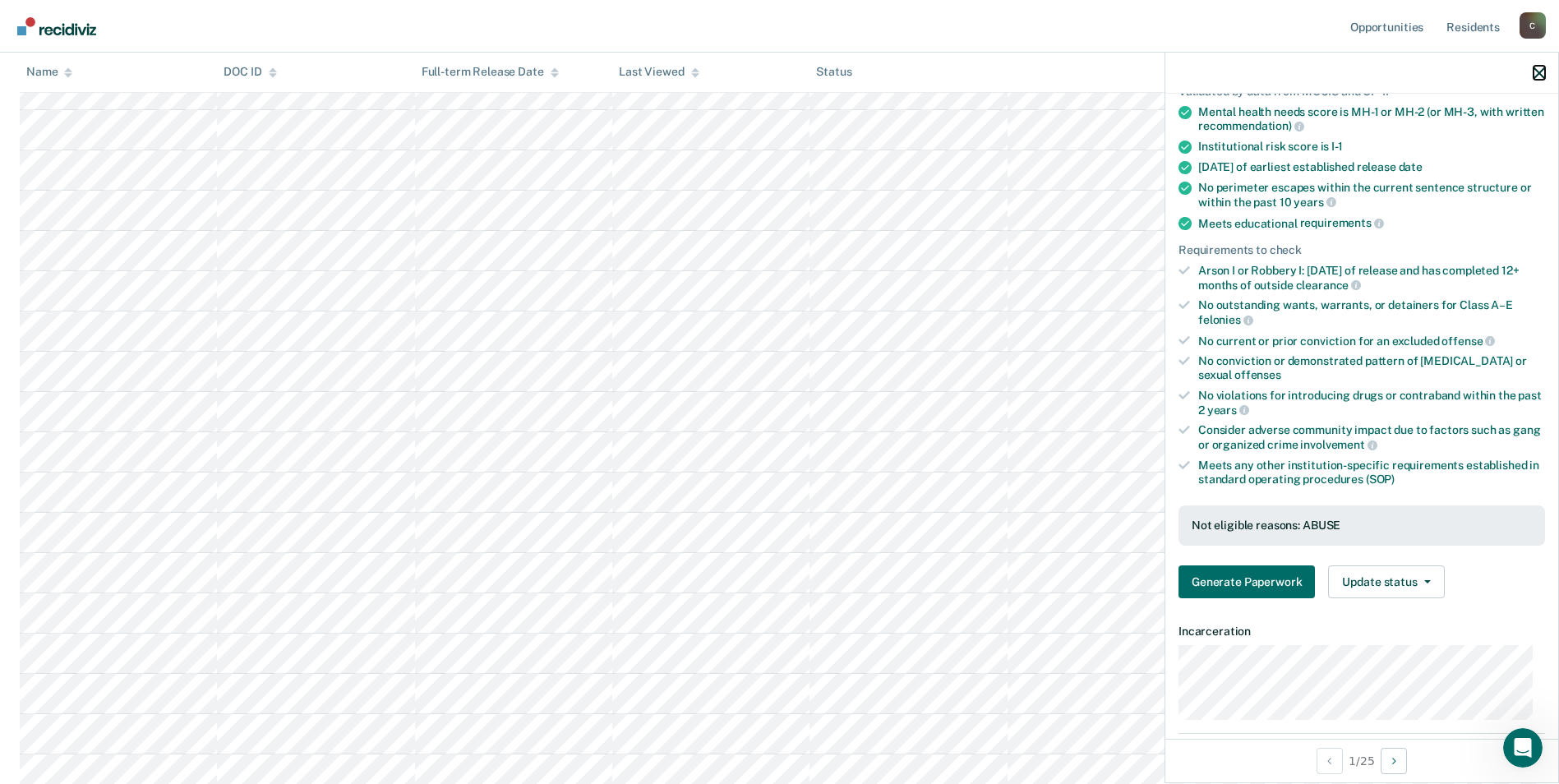
click at [1536, 77] on icon "button" at bounding box center [1539, 72] width 11 height 11
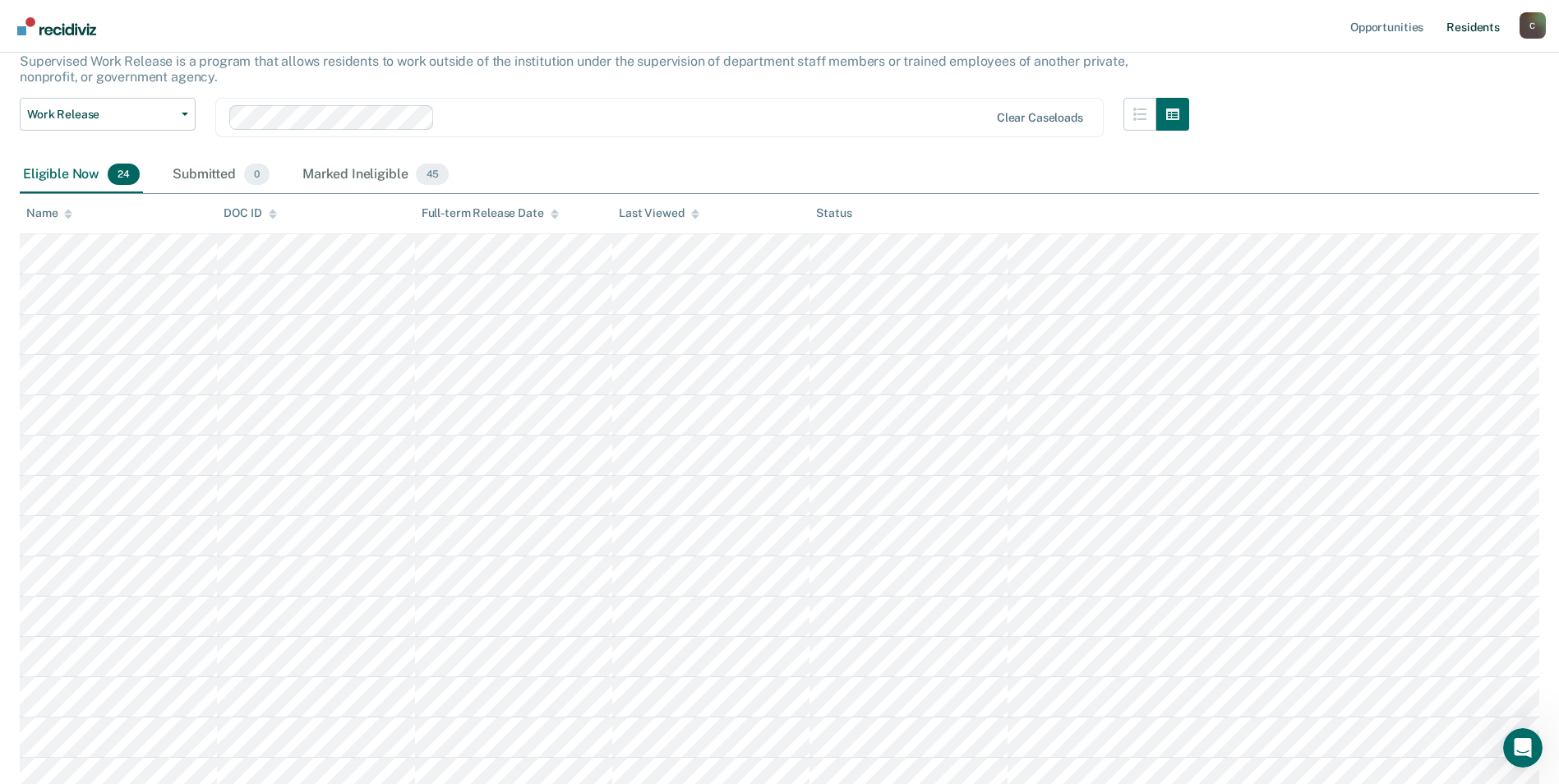
scroll to position [0, 0]
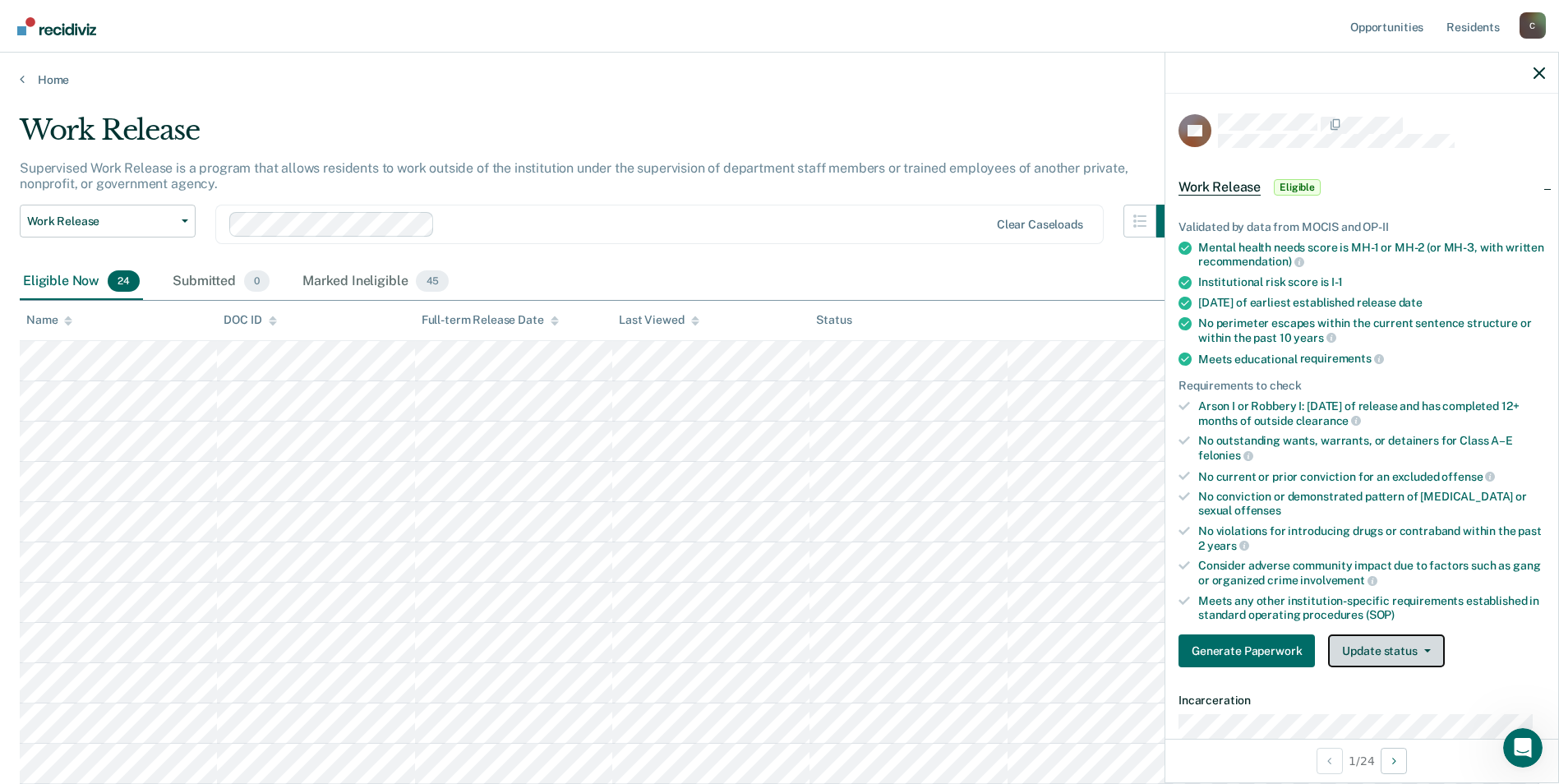
click at [1431, 644] on button "Update status" at bounding box center [1386, 650] width 116 height 33
click at [1415, 710] on button "Mark Ineligible" at bounding box center [1407, 716] width 159 height 26
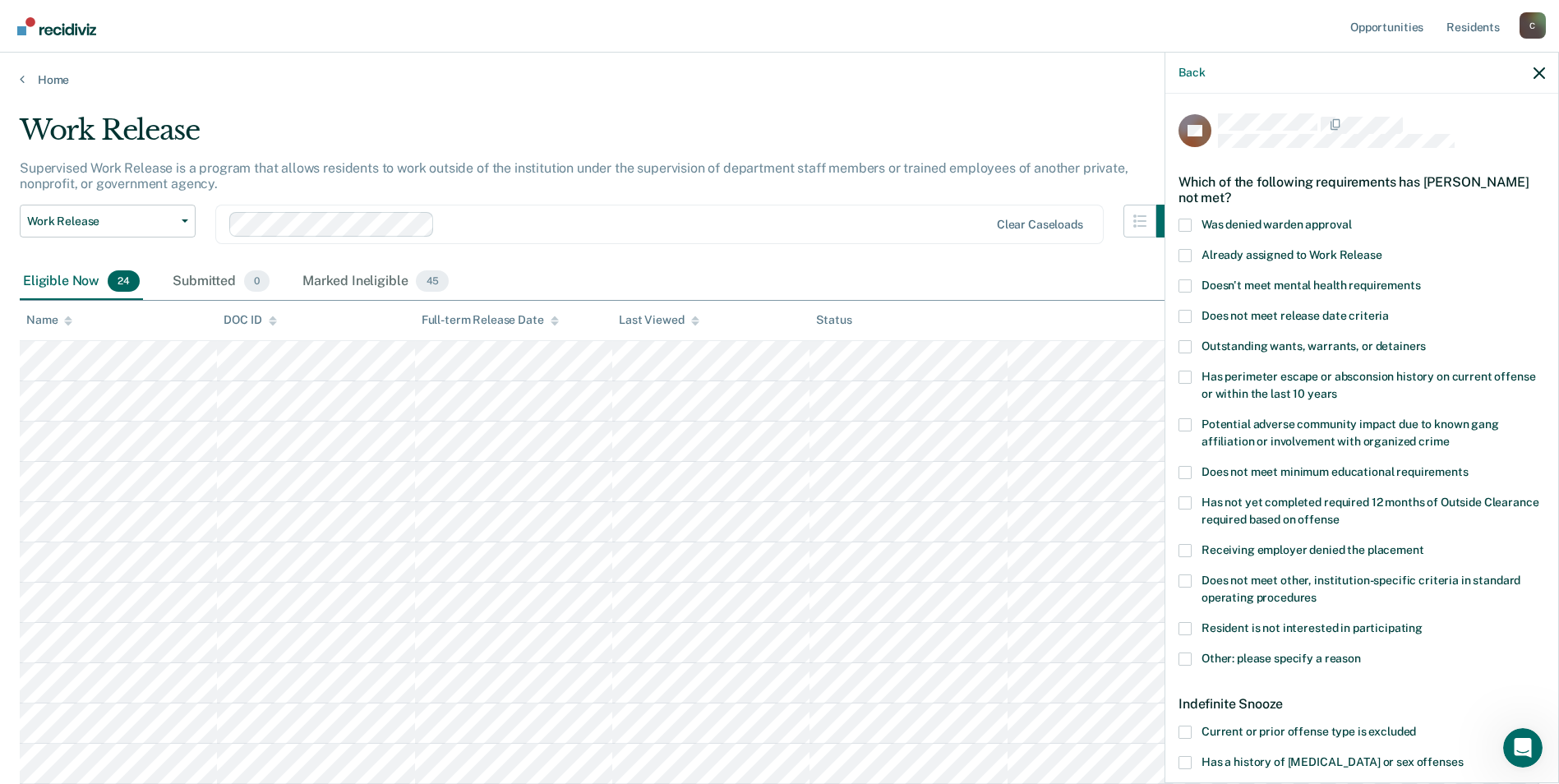
click at [1185, 726] on span at bounding box center [1185, 731] width 13 height 13
click at [1416, 725] on input "Current or prior offense type is excluded" at bounding box center [1416, 725] width 0 height 0
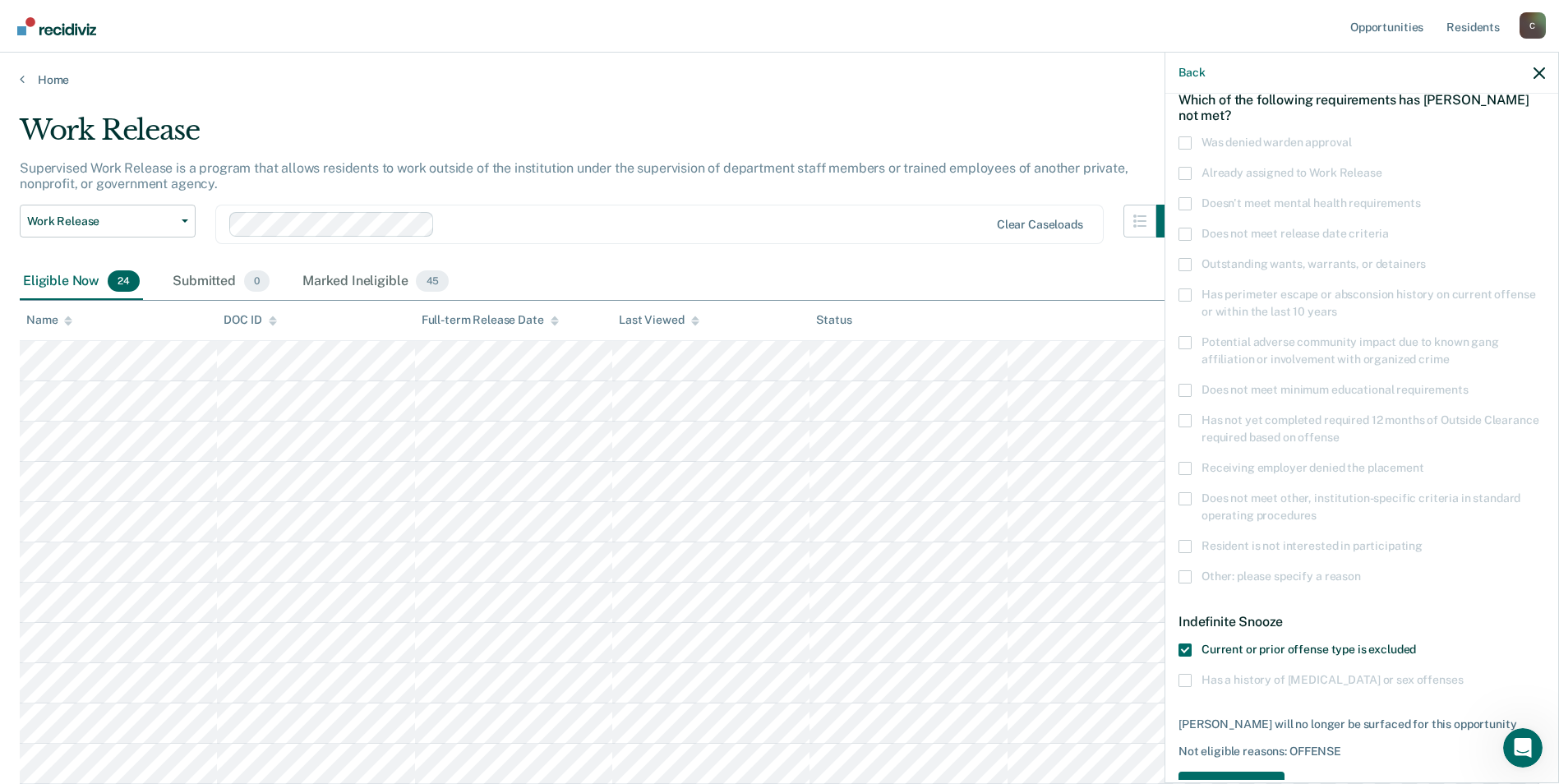
scroll to position [135, 0]
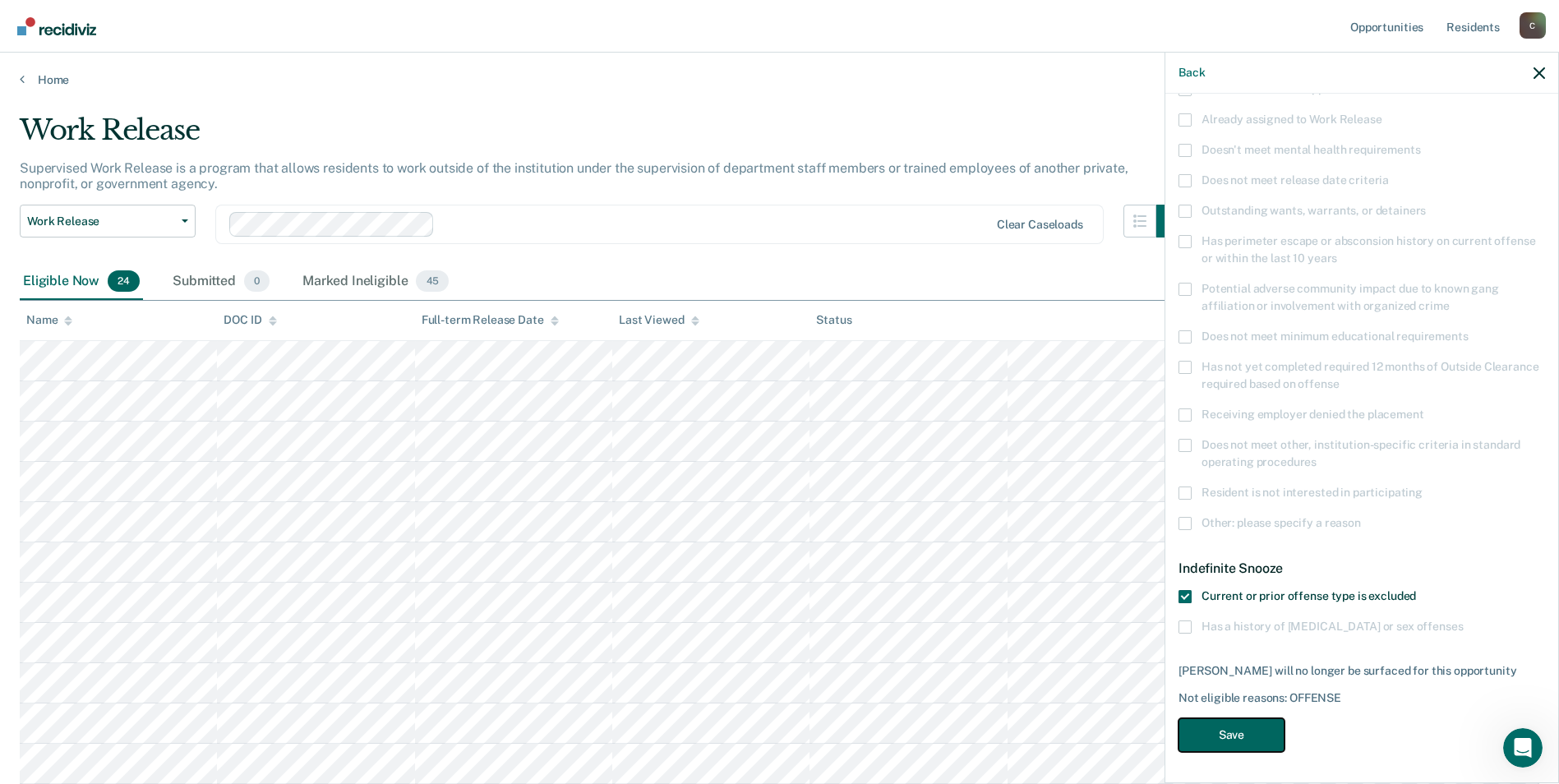
click at [1235, 733] on button "Save" at bounding box center [1232, 735] width 106 height 34
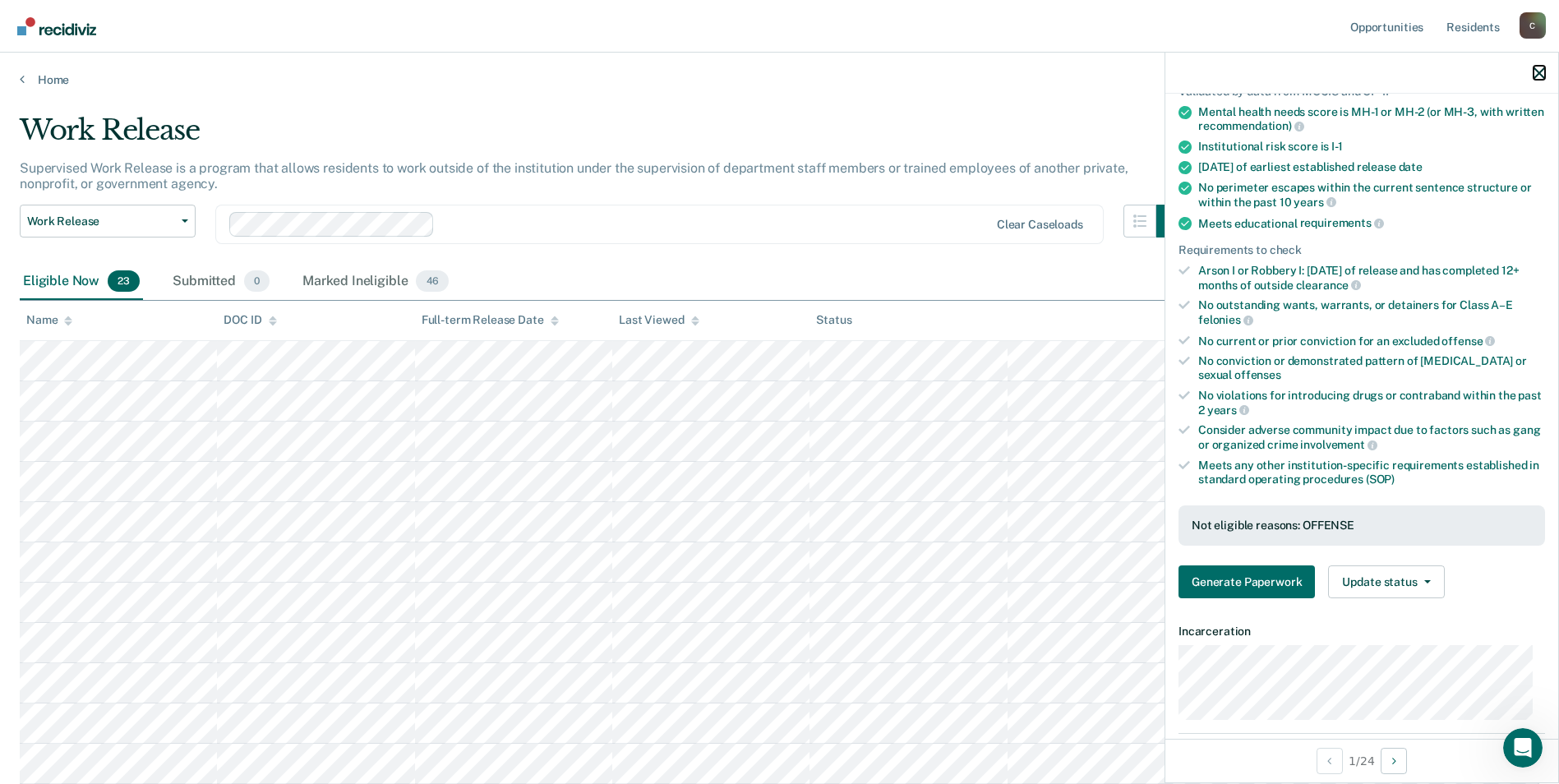
click at [1545, 75] on icon "button" at bounding box center [1539, 72] width 11 height 11
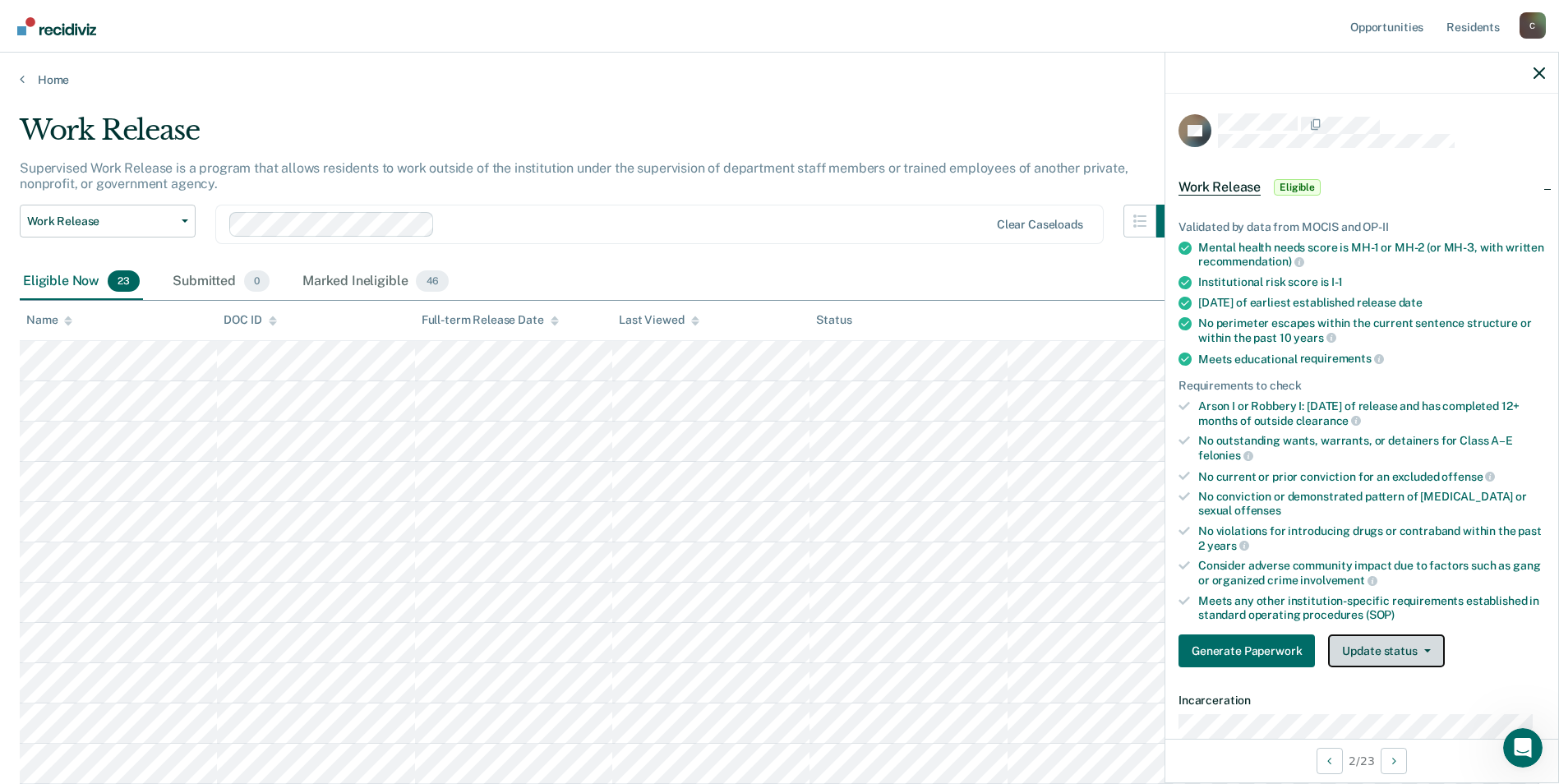
click at [1424, 653] on button "Update status" at bounding box center [1386, 650] width 116 height 33
click at [1418, 715] on button "Mark Ineligible" at bounding box center [1407, 716] width 159 height 26
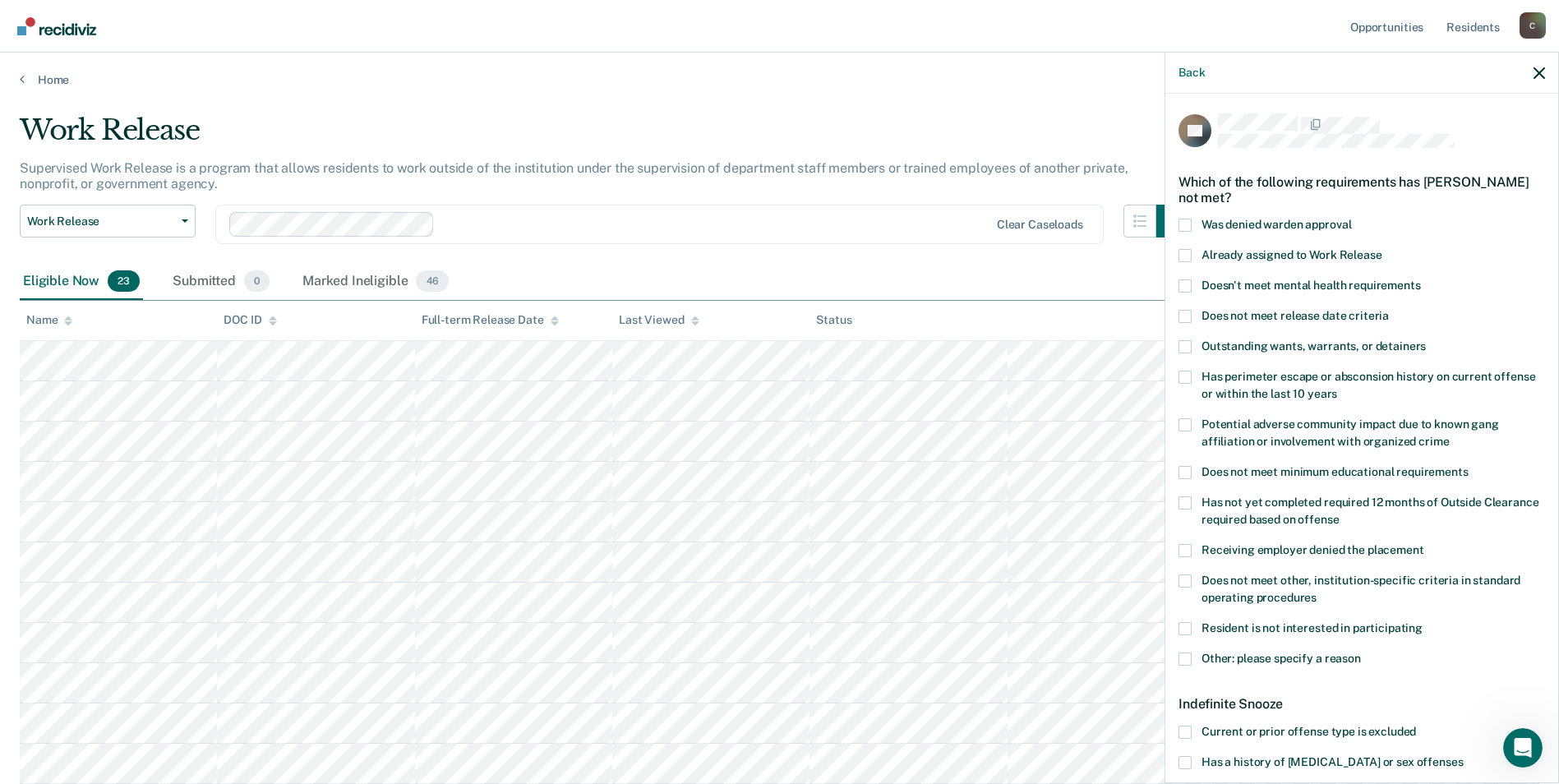
click at [1185, 758] on span at bounding box center [1185, 762] width 13 height 13
click at [1463, 756] on input "Has a history of [MEDICAL_DATA] or sex offenses" at bounding box center [1463, 756] width 0 height 0
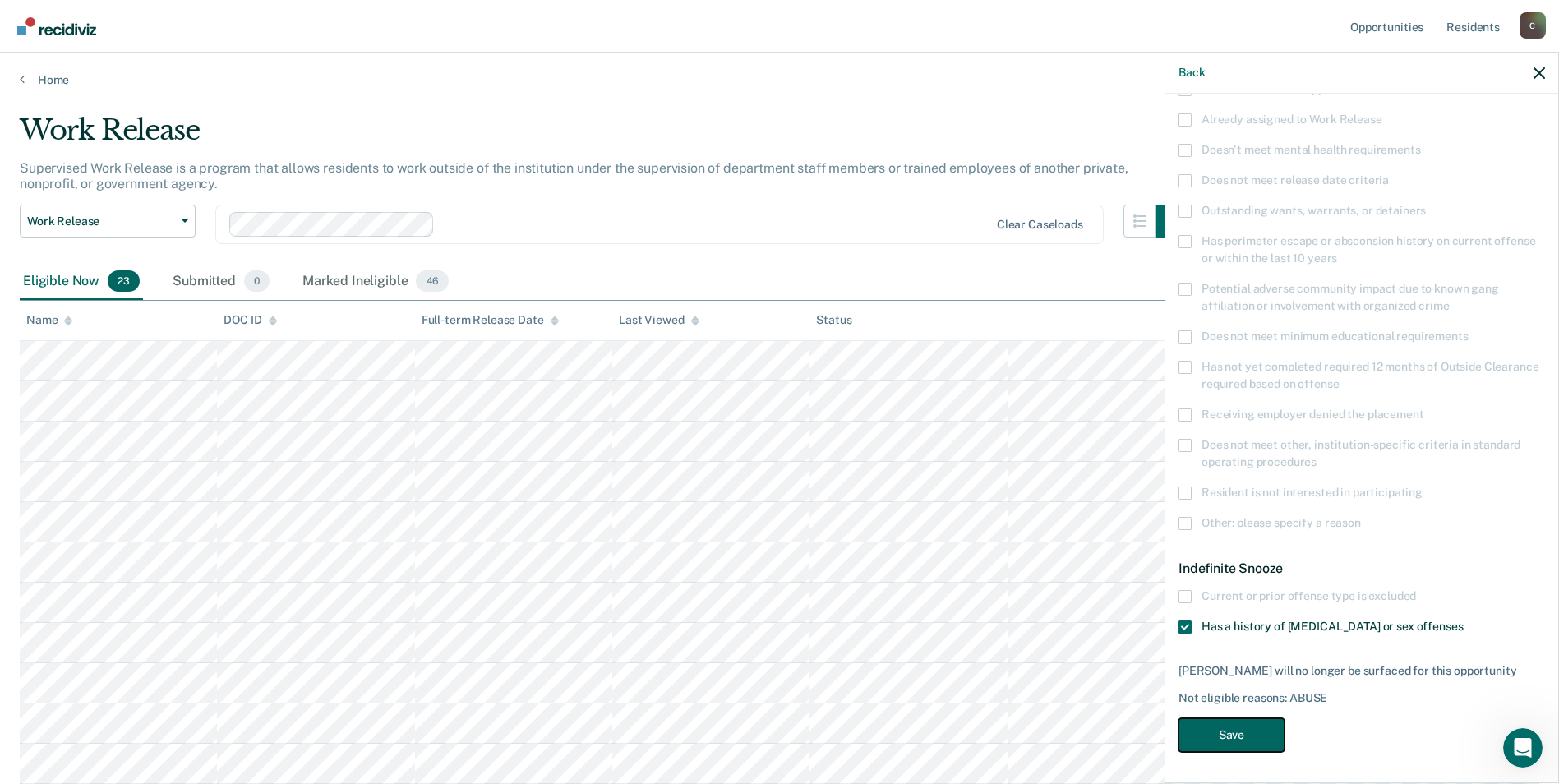
click at [1244, 735] on button "Save" at bounding box center [1232, 735] width 106 height 34
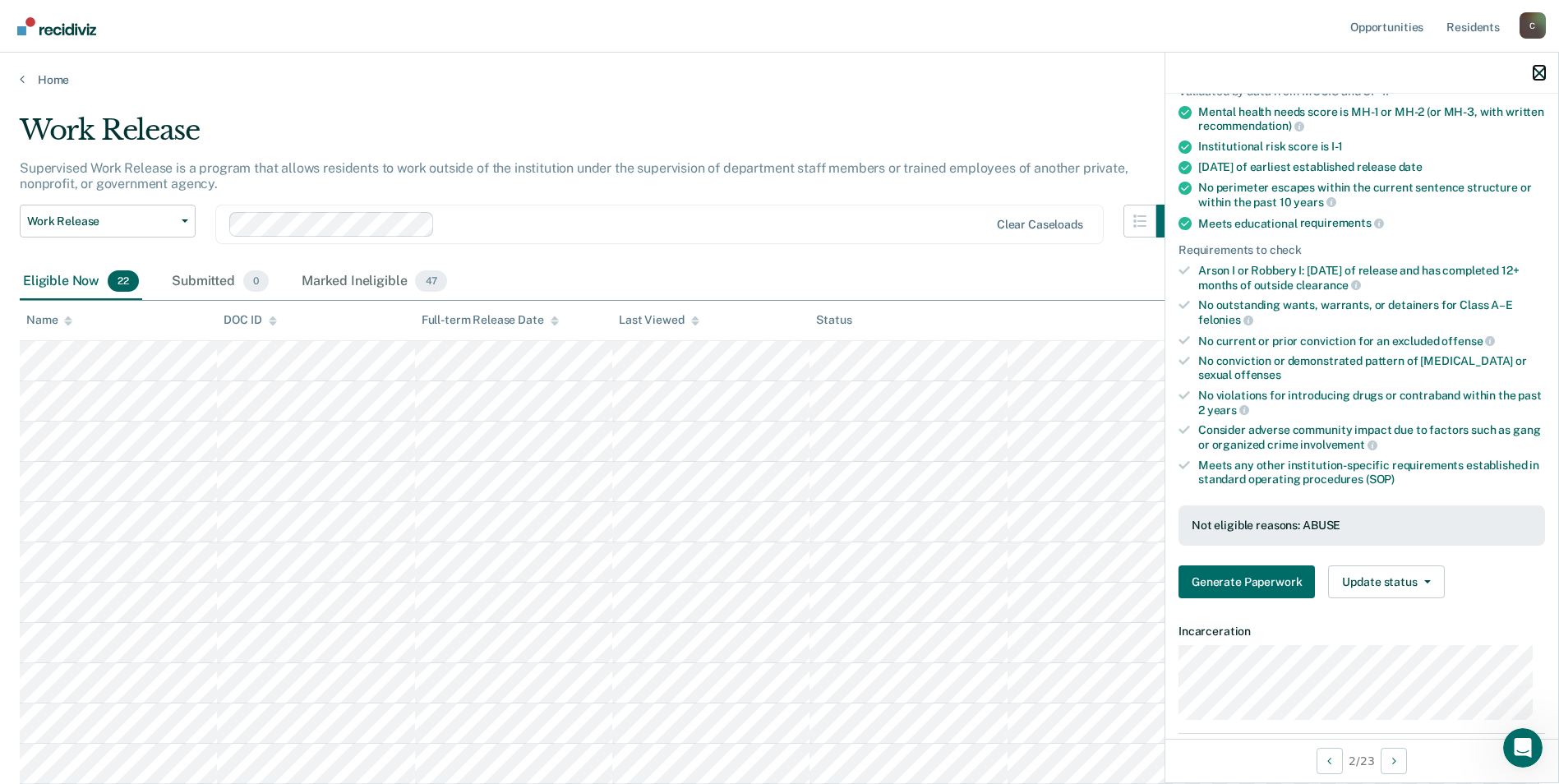
click at [1537, 67] on icon "button" at bounding box center [1539, 72] width 11 height 11
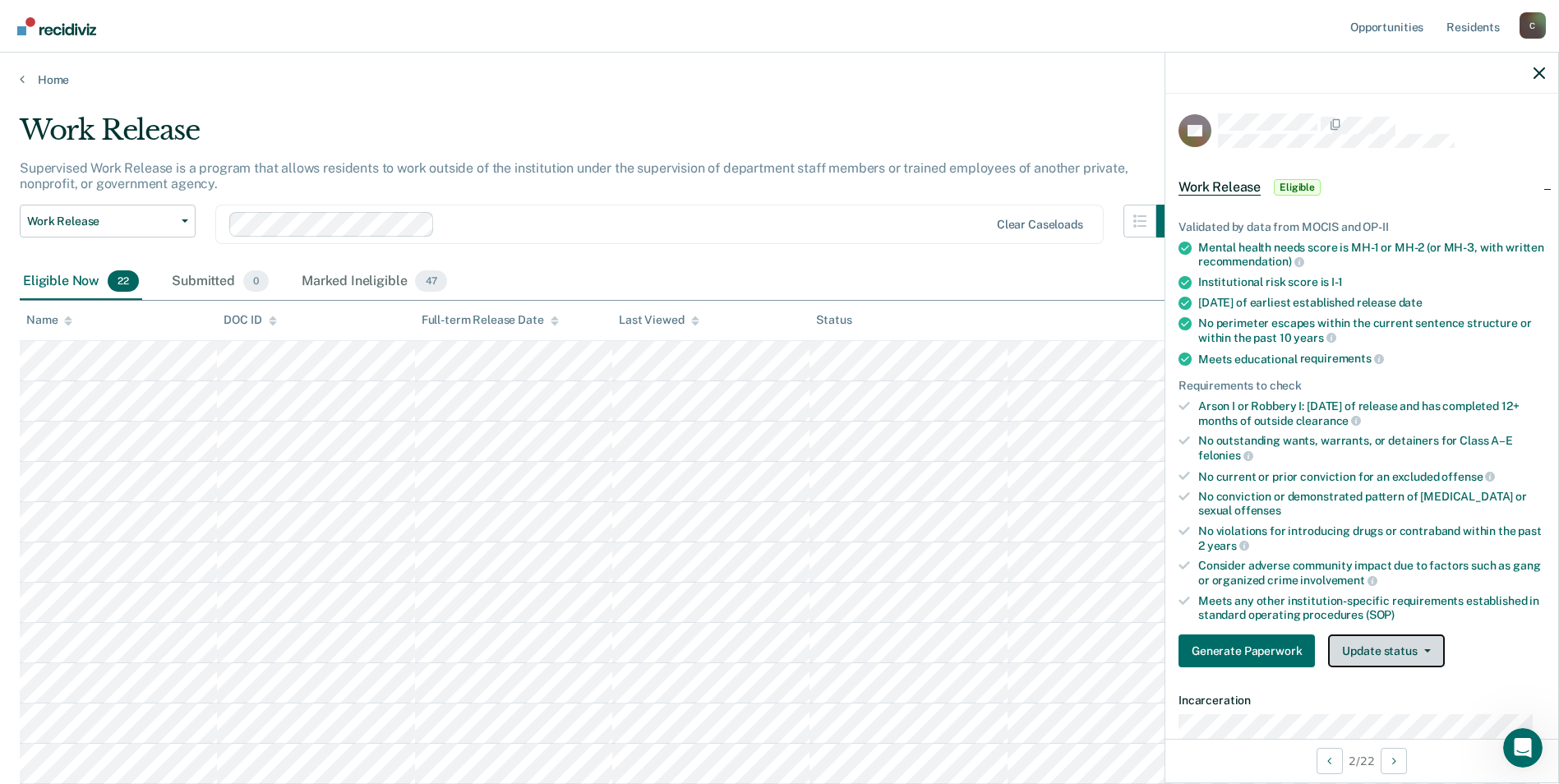
click at [1424, 654] on button "Update status" at bounding box center [1386, 650] width 116 height 33
click at [1397, 716] on button "Mark Ineligible" at bounding box center [1407, 716] width 159 height 26
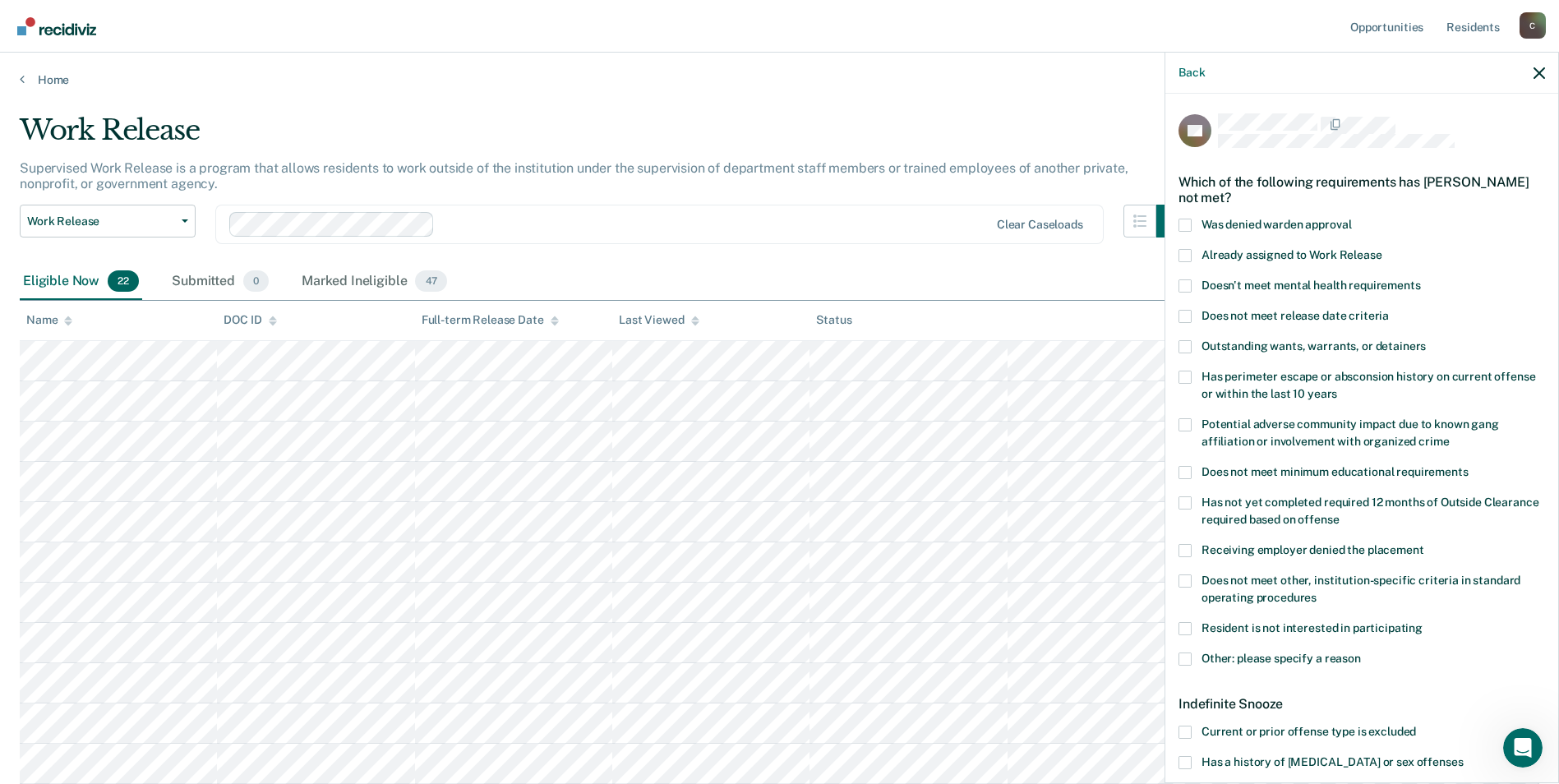
click at [1185, 579] on span at bounding box center [1185, 580] width 13 height 13
click at [1317, 591] on input "Does not meet other, institution-specific criteria in standard operating proced…" at bounding box center [1317, 591] width 0 height 0
click at [1191, 658] on span at bounding box center [1185, 659] width 13 height 13
click at [1361, 653] on input "Other: please specify a reason" at bounding box center [1361, 653] width 0 height 0
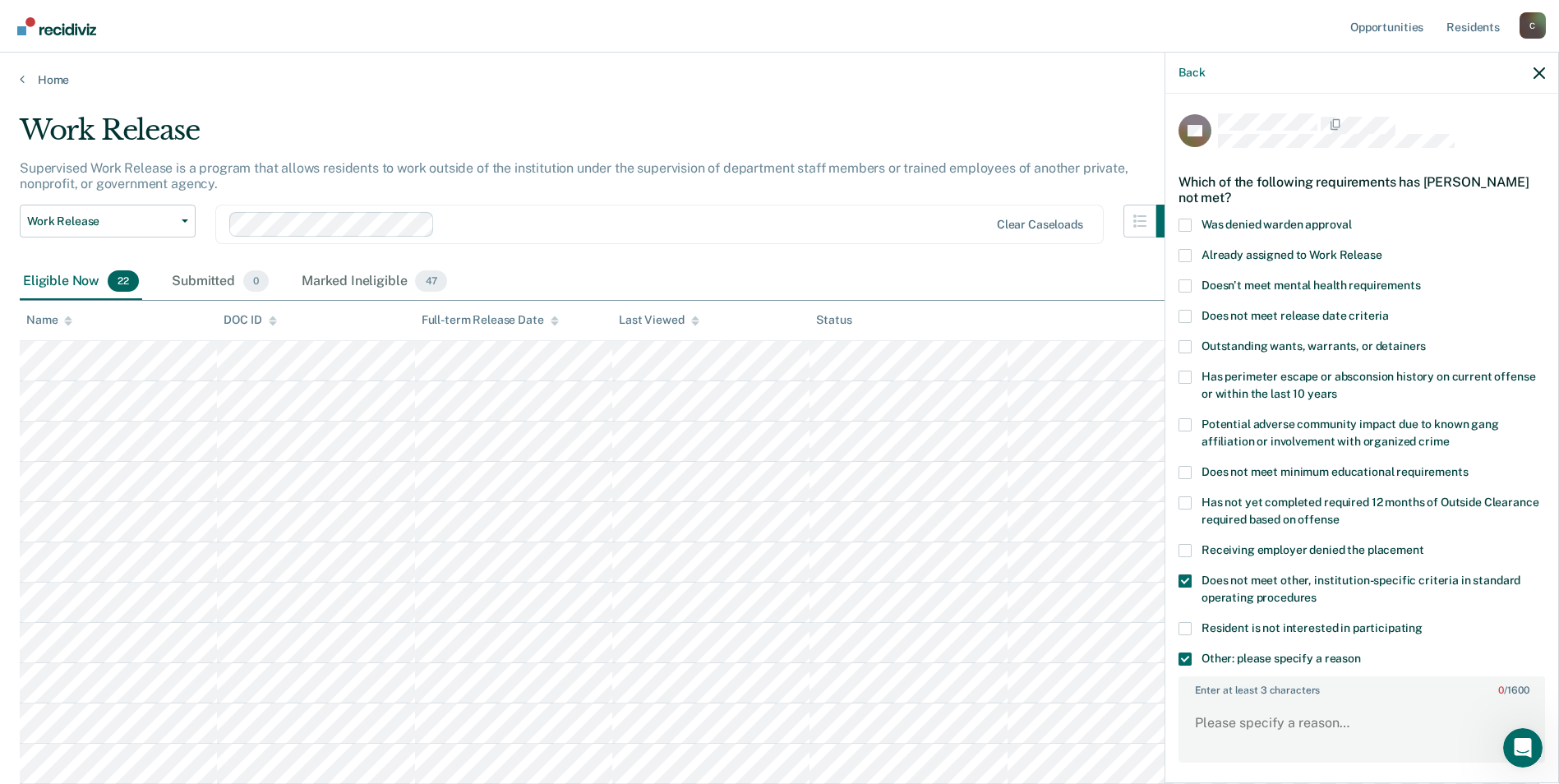
scroll to position [246, 0]
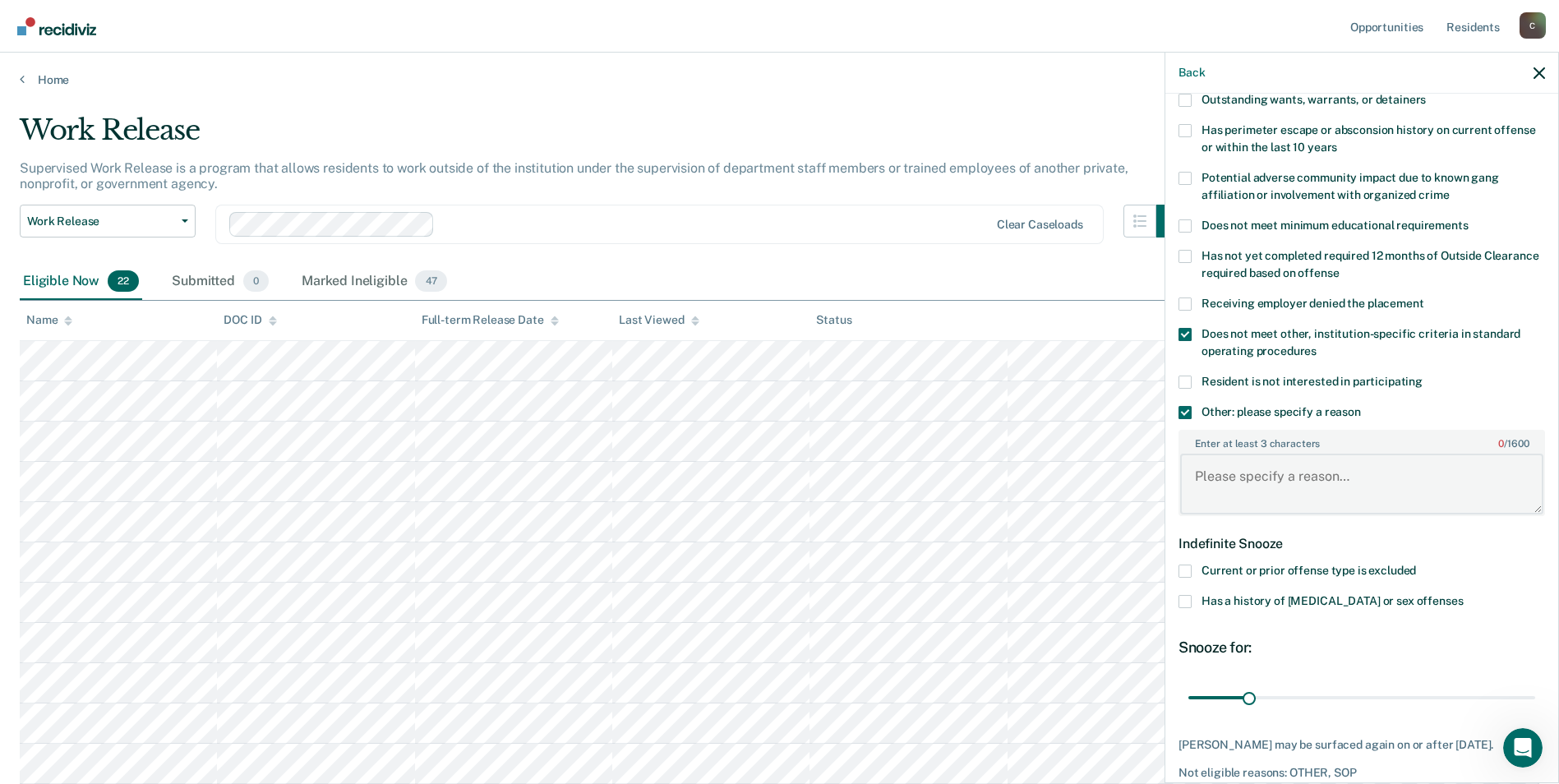
click at [1235, 484] on textarea "Enter at least 3 characters 0 / 1600" at bounding box center [1362, 483] width 363 height 61
type textarea "C-5"
drag, startPoint x: 1246, startPoint y: 694, endPoint x: 1532, endPoint y: 693, distance: 286.0
type input "180"
click at [1532, 693] on input "range" at bounding box center [1361, 697] width 347 height 29
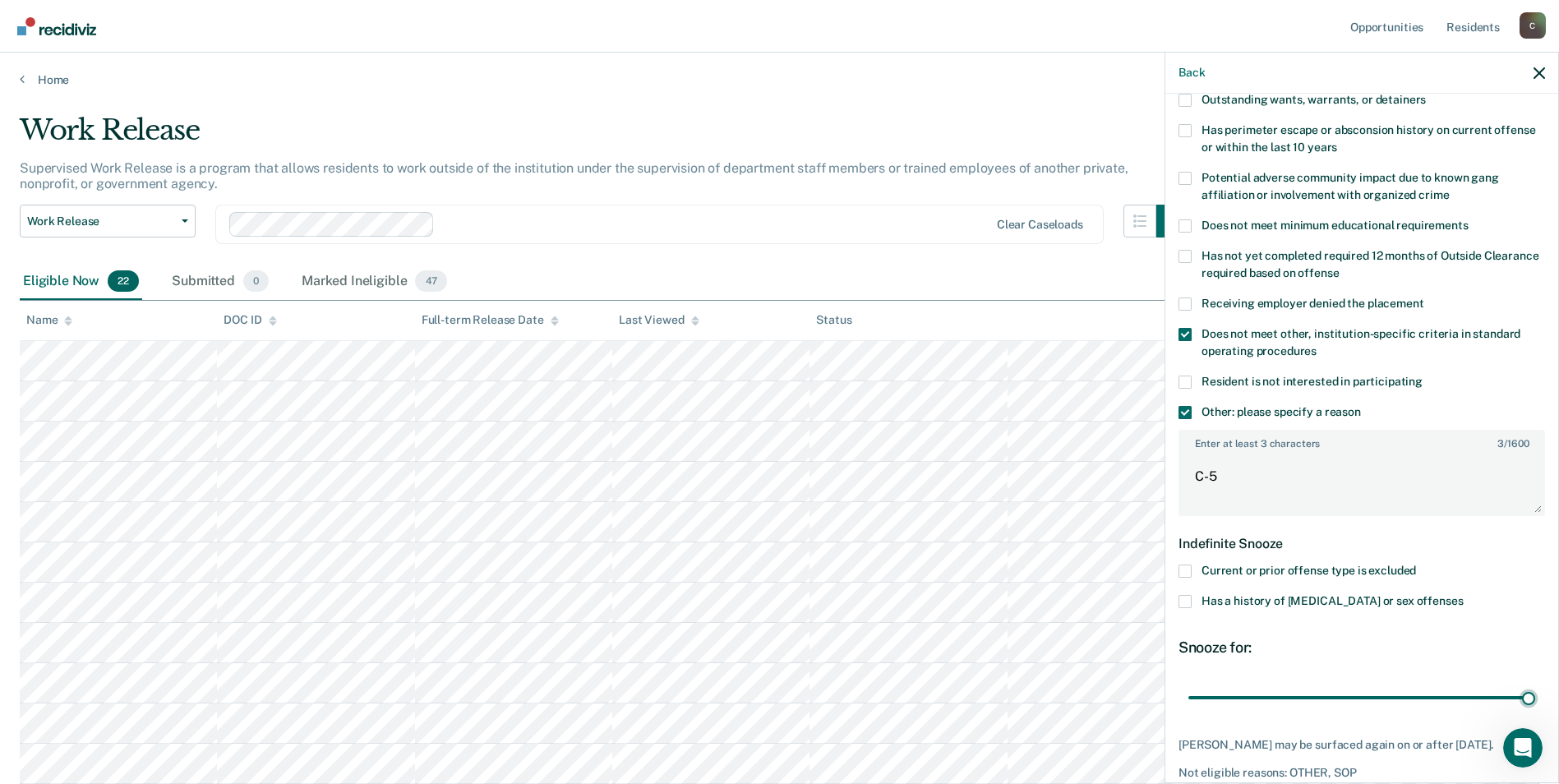
scroll to position [320, 0]
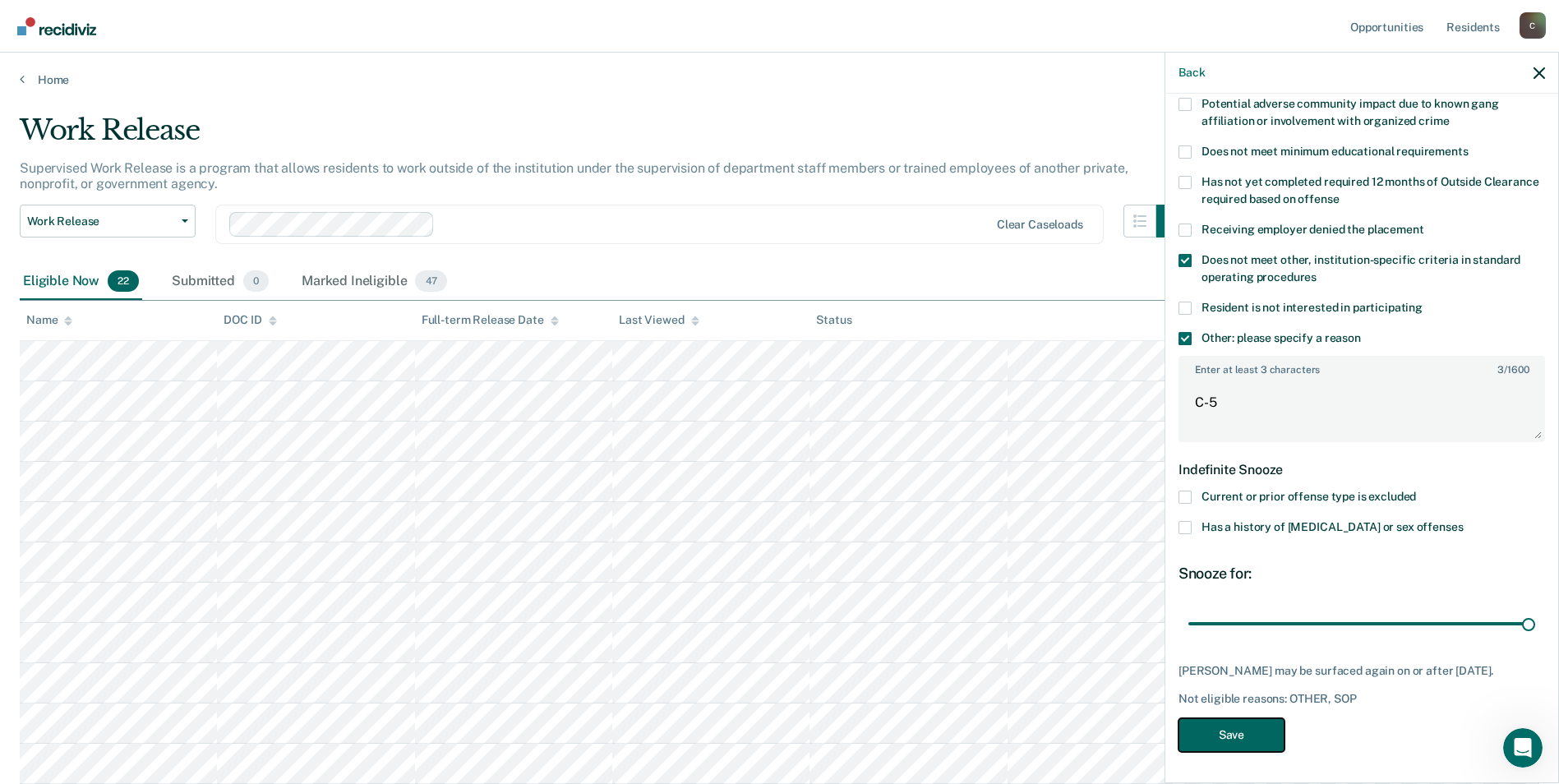
click at [1212, 735] on button "Save" at bounding box center [1232, 735] width 106 height 34
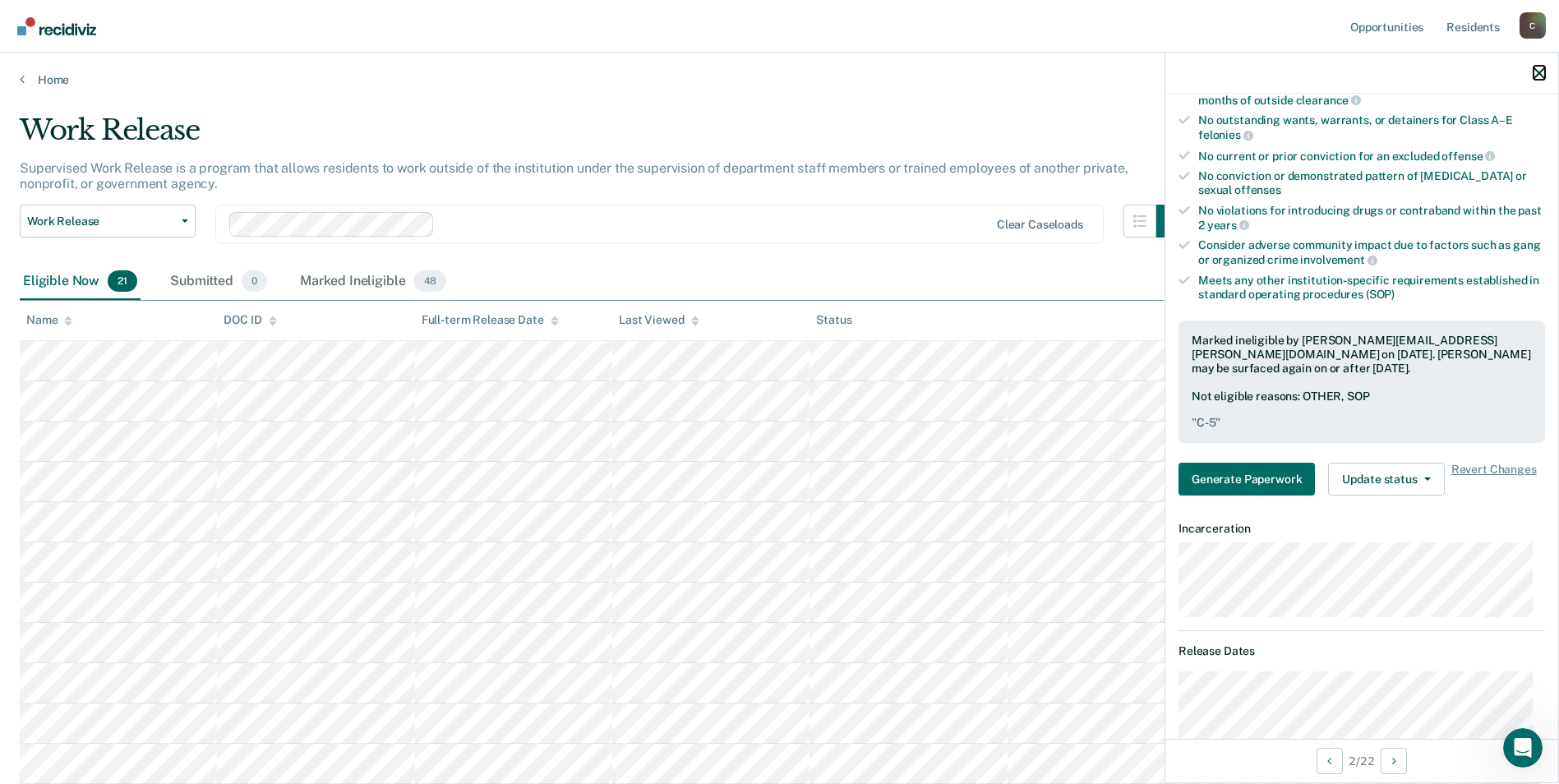
click at [1535, 72] on icon "button" at bounding box center [1539, 72] width 11 height 11
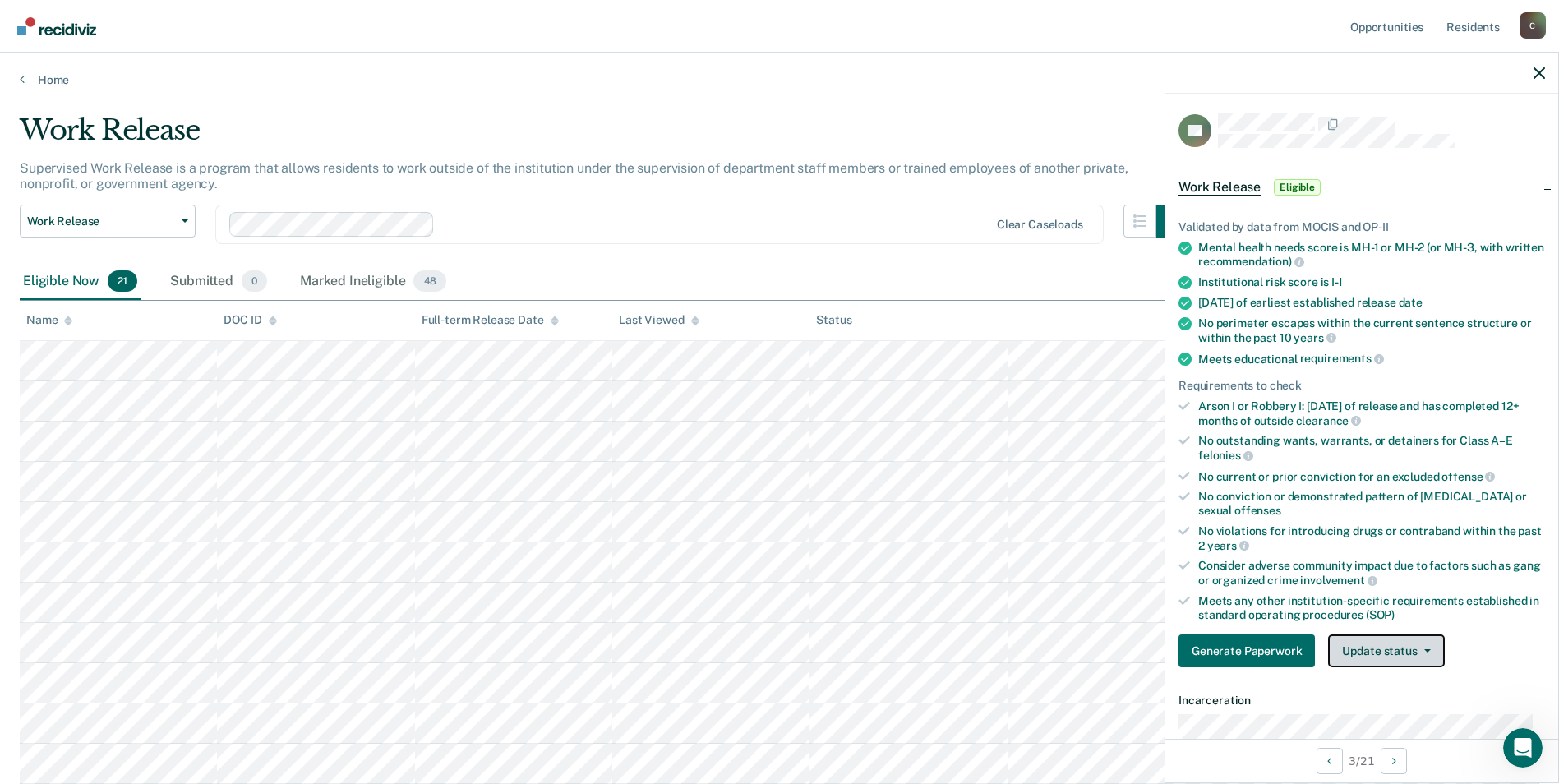
click at [1424, 649] on icon "button" at bounding box center [1428, 651] width 7 height 3
click at [1415, 711] on button "Mark Ineligible" at bounding box center [1407, 716] width 159 height 26
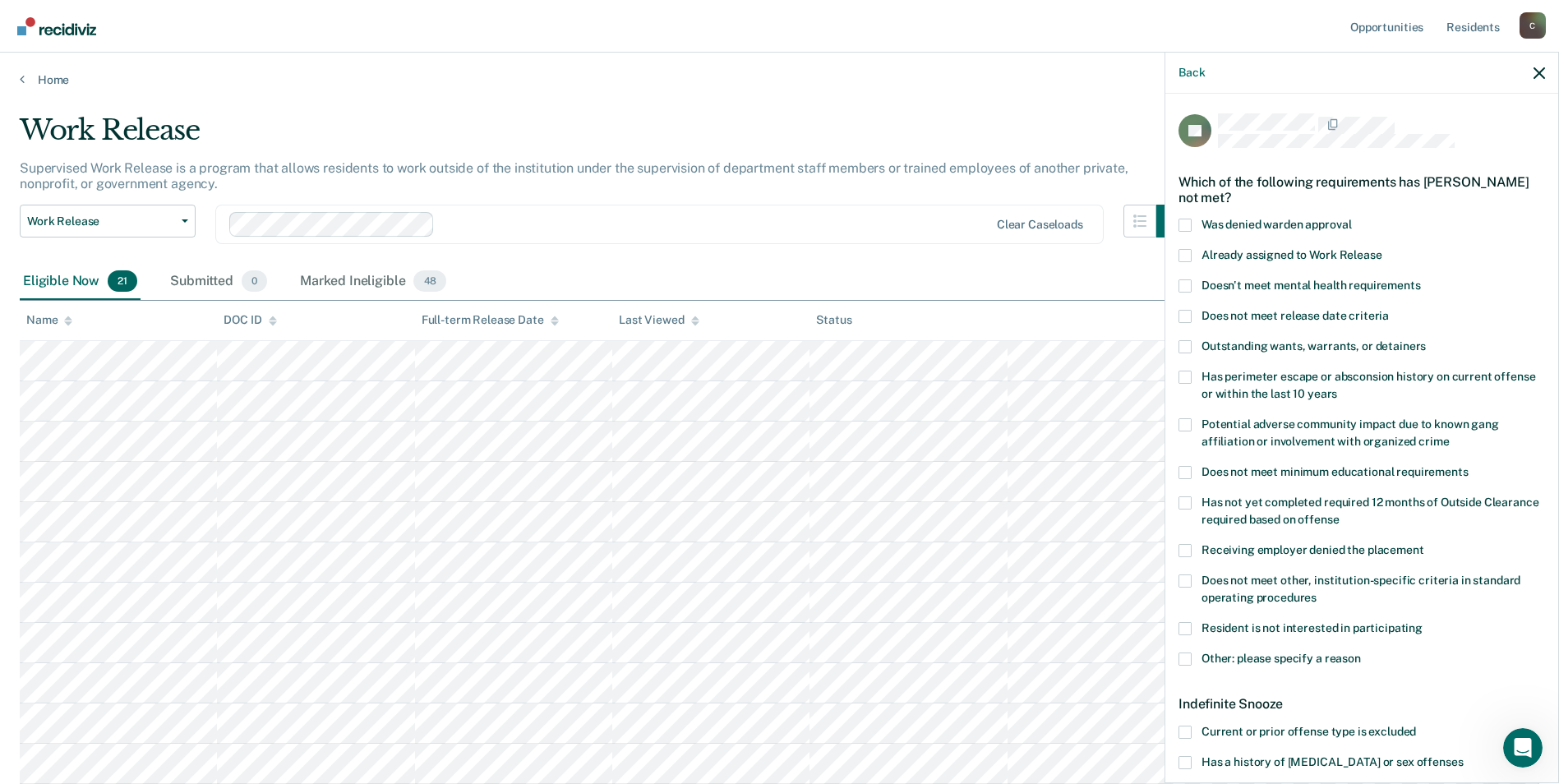
click at [1185, 758] on span at bounding box center [1185, 762] width 13 height 13
click at [1463, 756] on input "Has a history of [MEDICAL_DATA] or sex offenses" at bounding box center [1463, 756] width 0 height 0
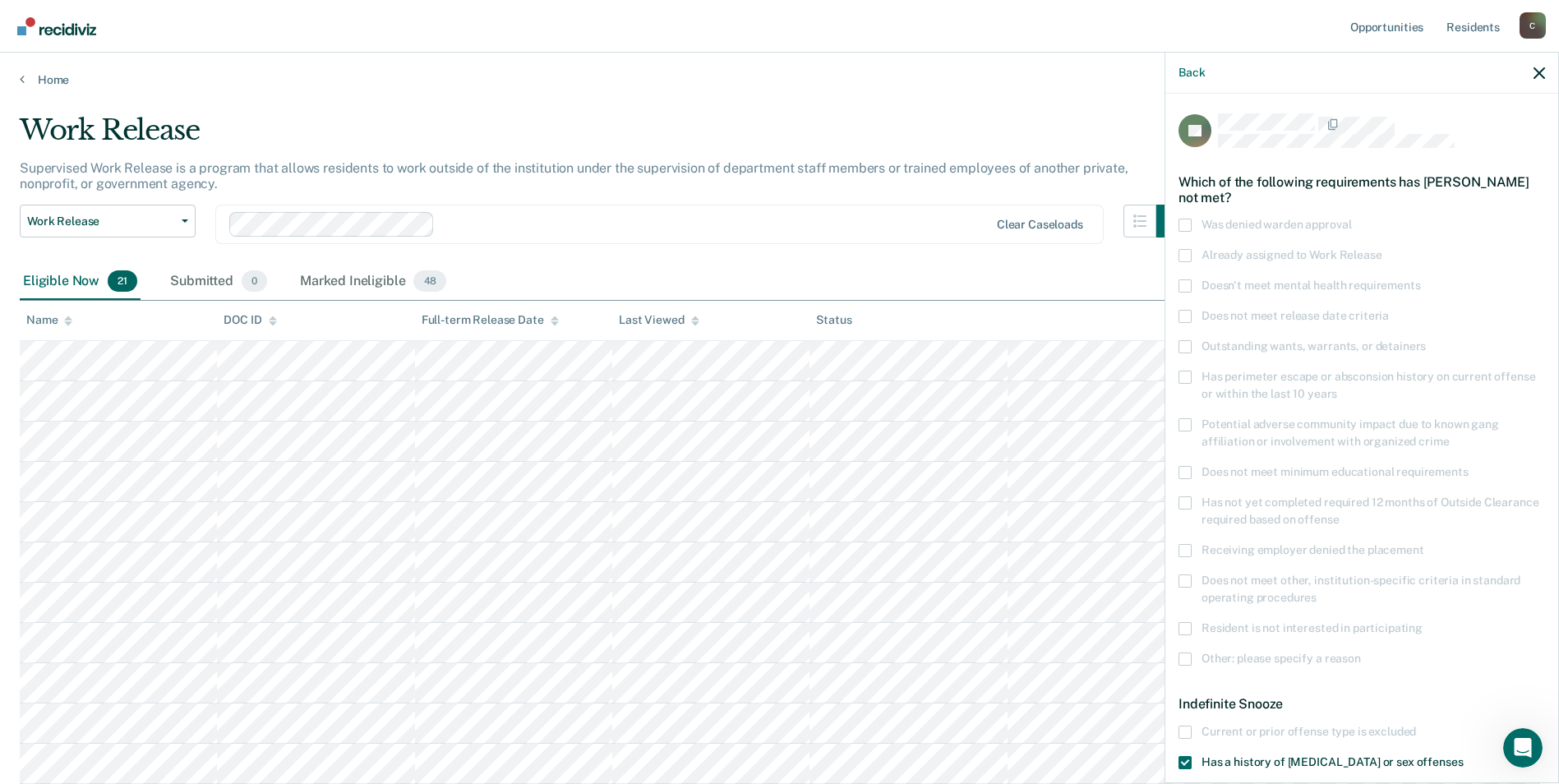
scroll to position [135, 0]
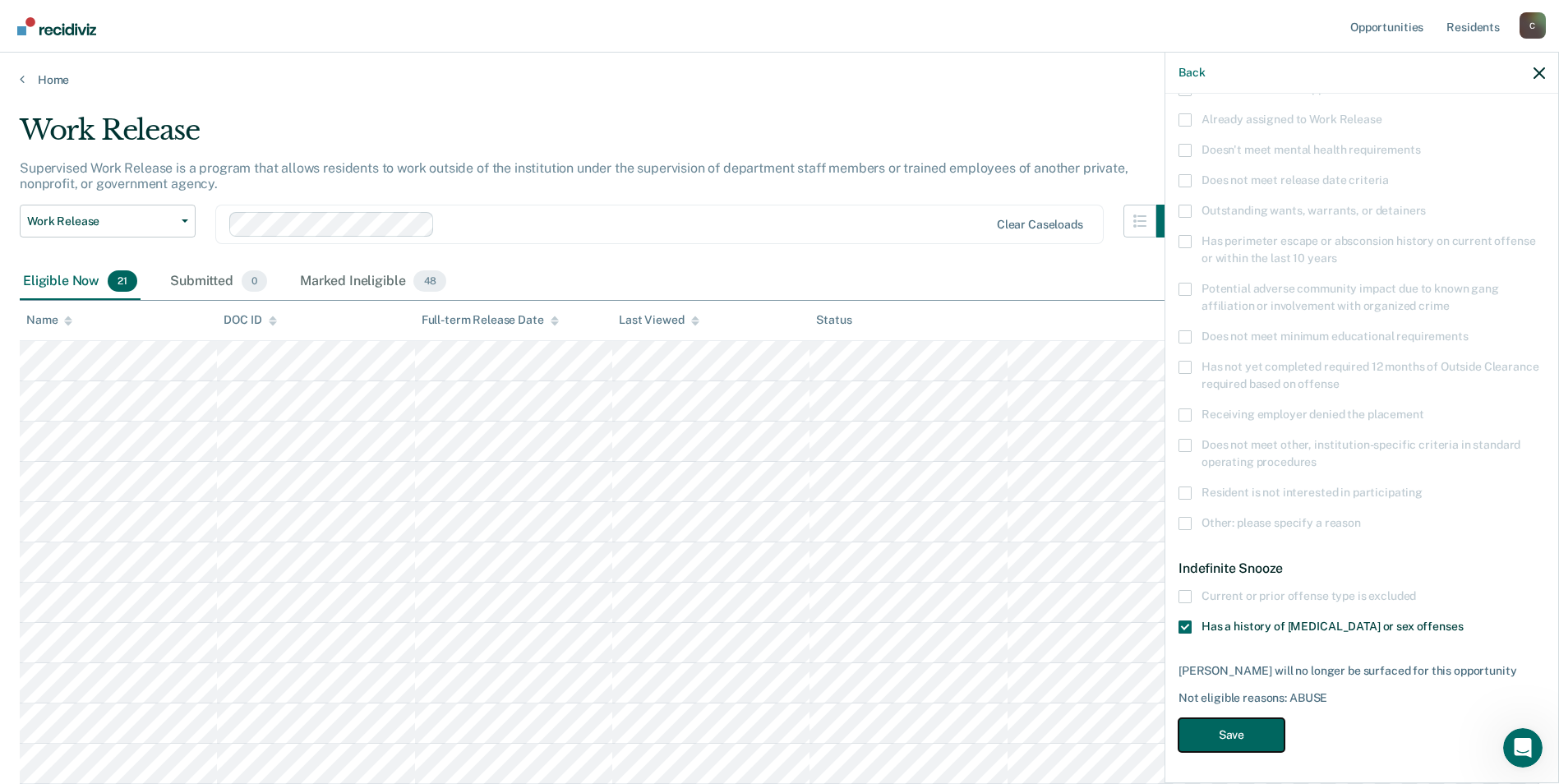
click at [1238, 736] on button "Save" at bounding box center [1232, 735] width 106 height 34
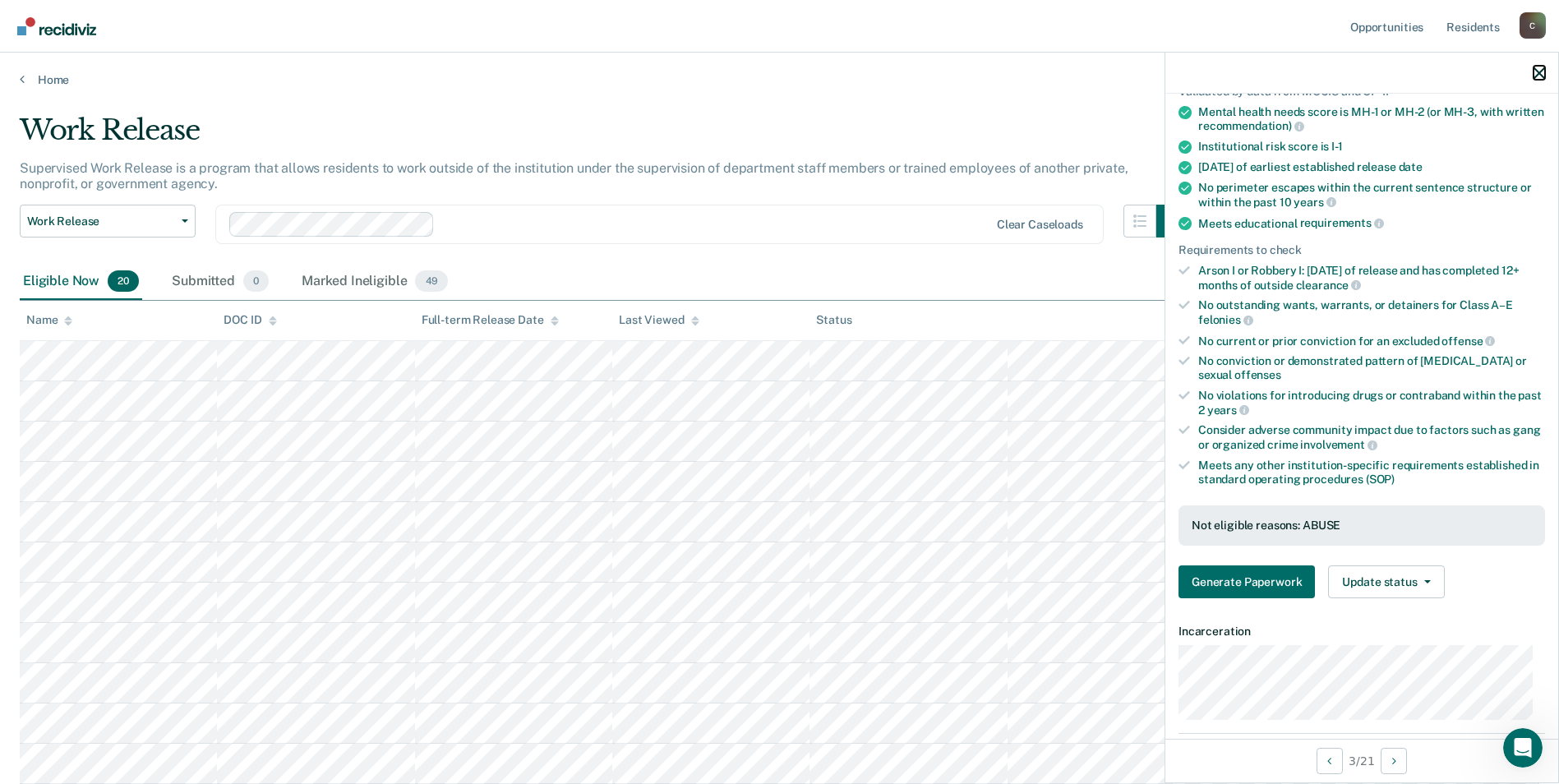
click at [1537, 70] on icon "button" at bounding box center [1539, 72] width 11 height 11
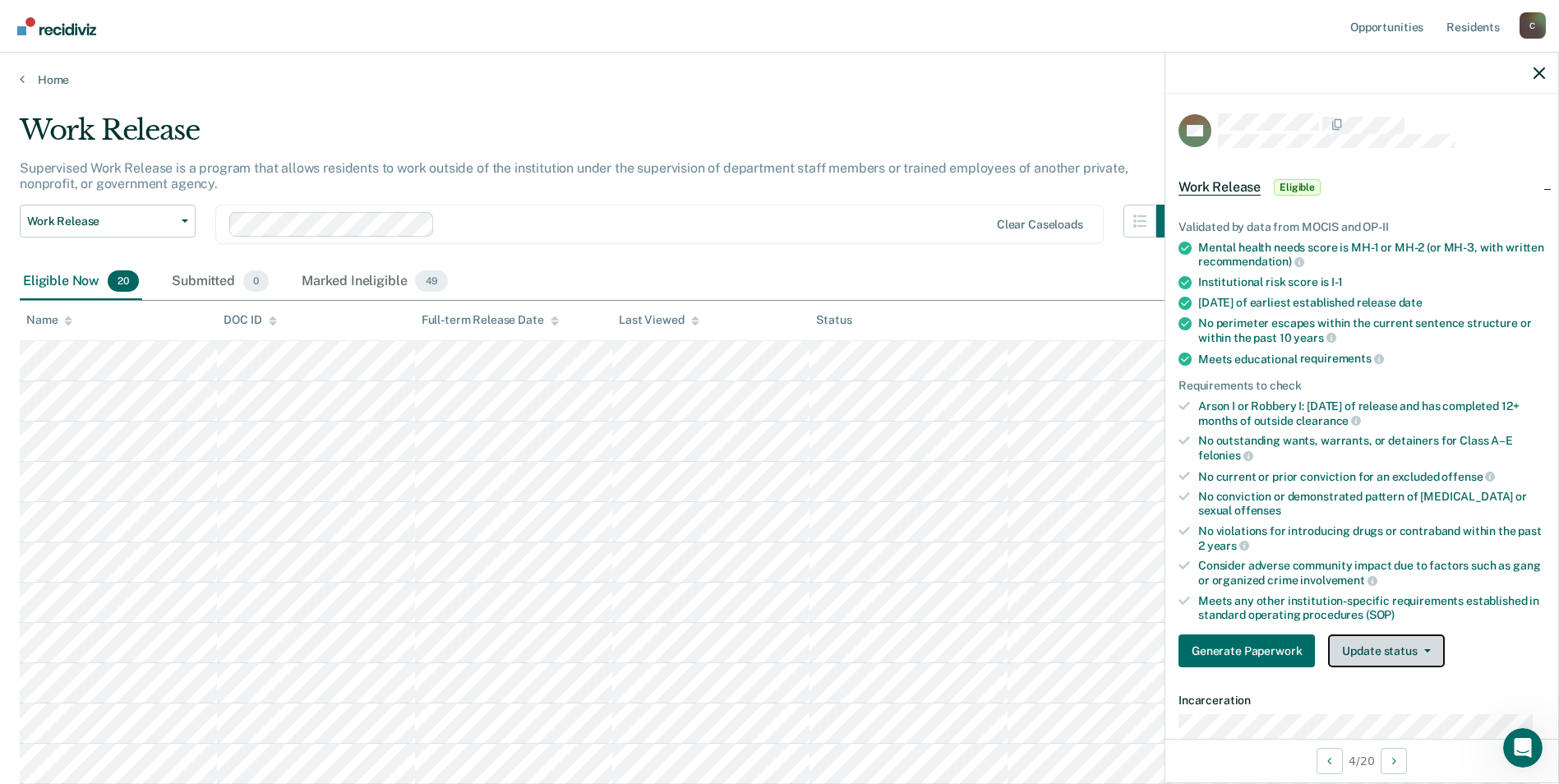
click at [1424, 649] on icon "button" at bounding box center [1428, 651] width 7 height 3
click at [1392, 712] on button "Mark Ineligible" at bounding box center [1407, 716] width 159 height 26
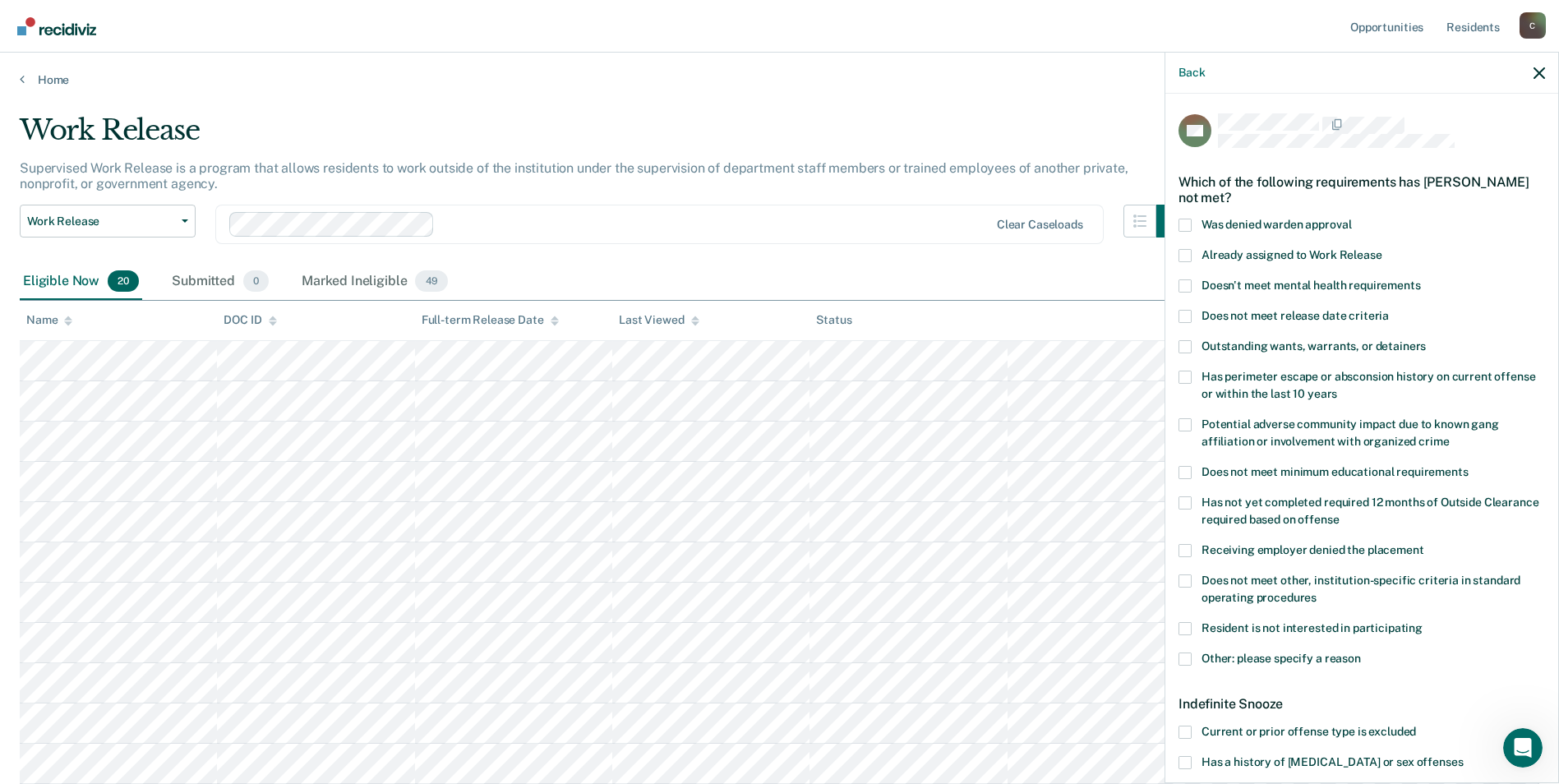
click at [1183, 756] on span at bounding box center [1185, 762] width 13 height 13
click at [1463, 756] on input "Has a history of [MEDICAL_DATA] or sex offenses" at bounding box center [1463, 756] width 0 height 0
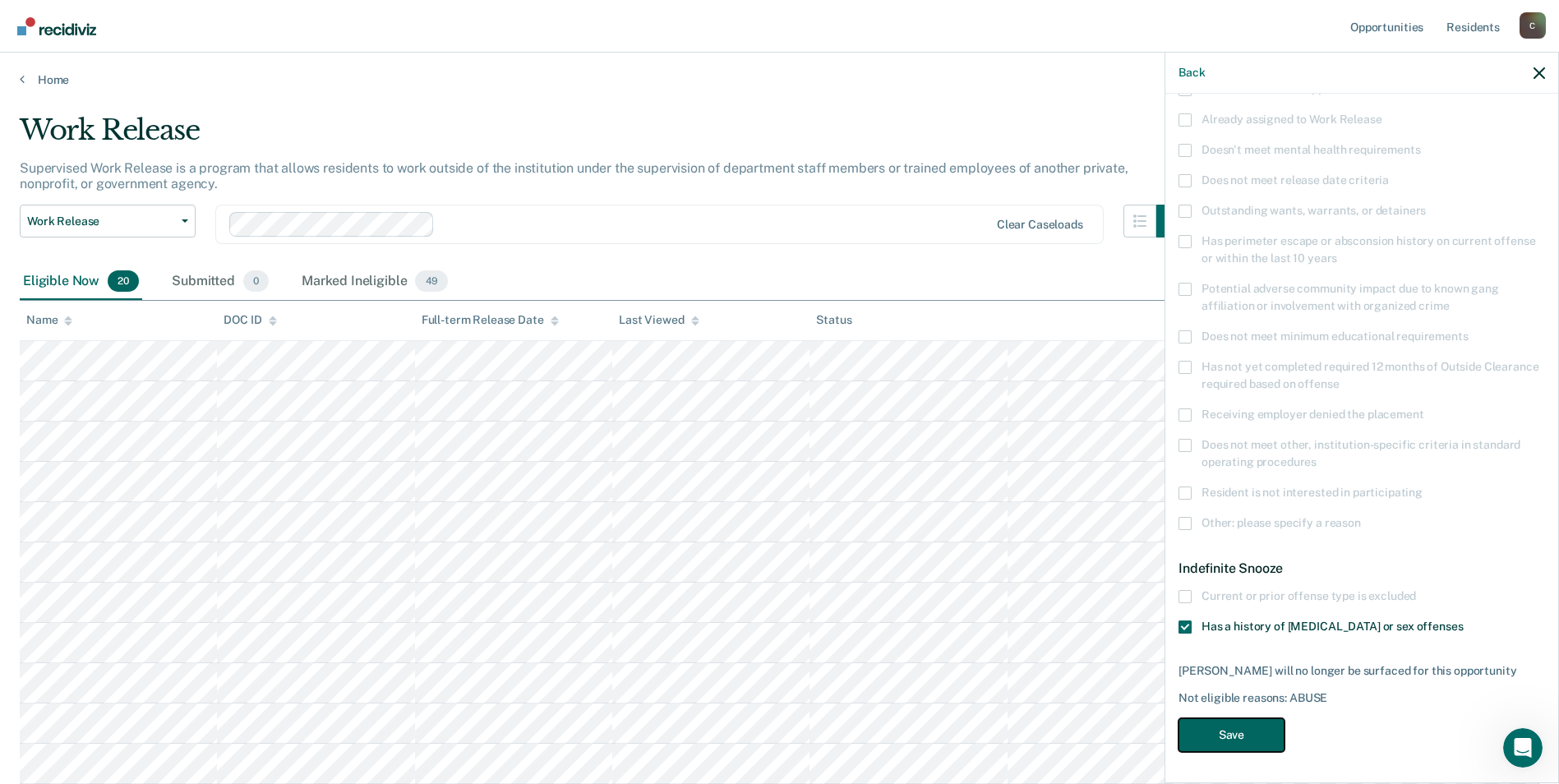
click at [1253, 735] on button "Save" at bounding box center [1232, 735] width 106 height 34
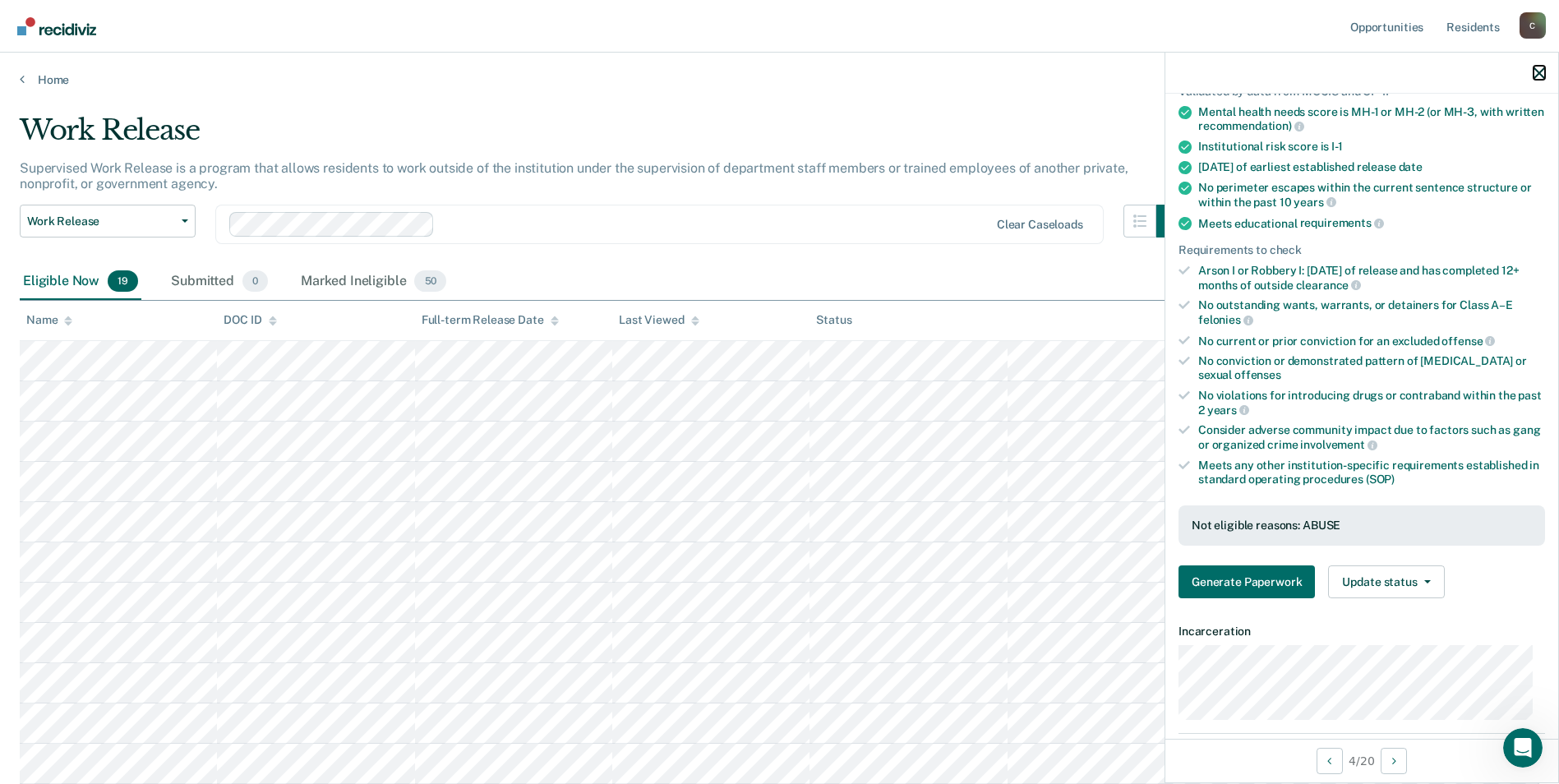
click at [1536, 72] on icon "button" at bounding box center [1539, 72] width 11 height 11
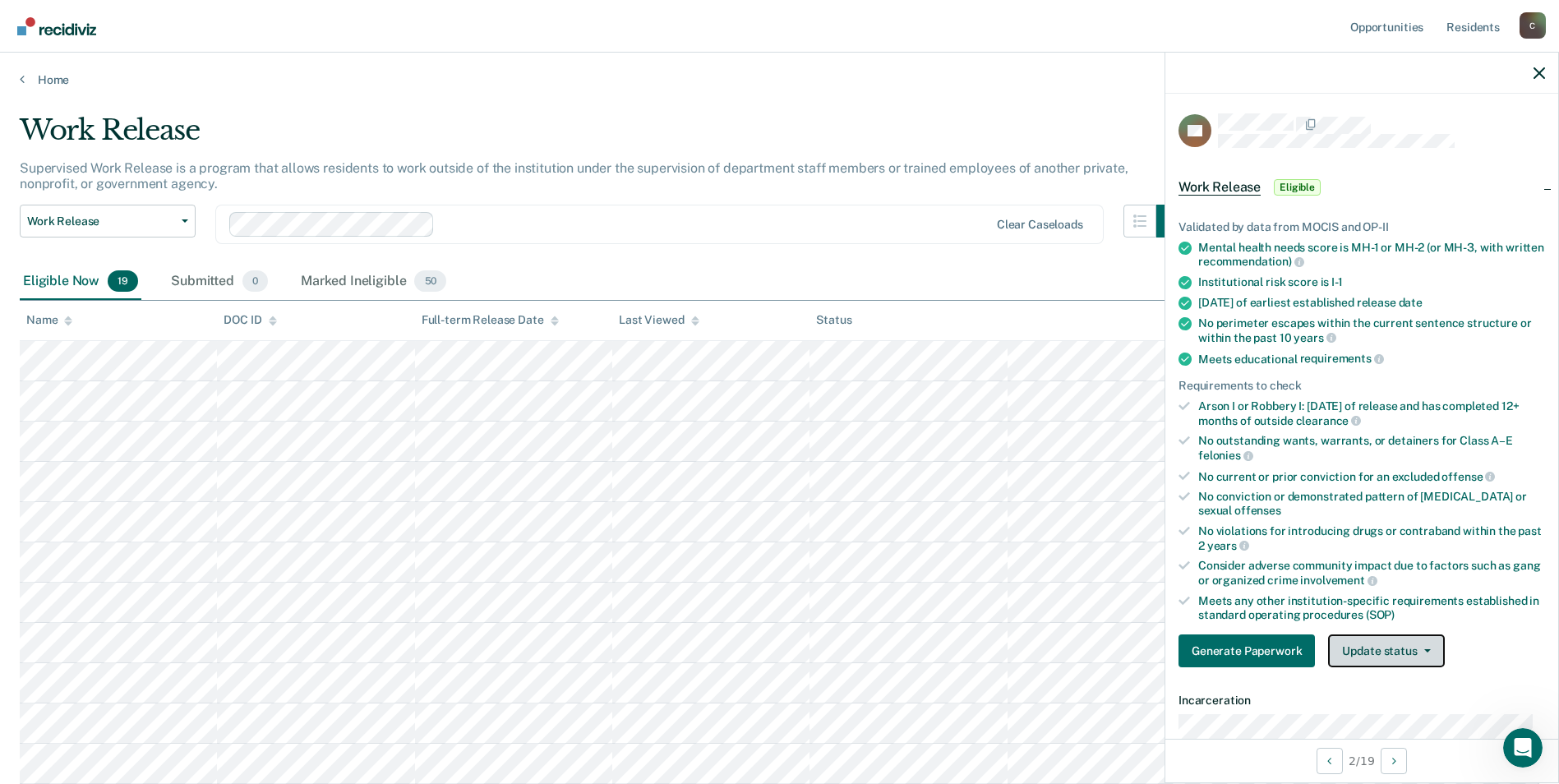
click at [1420, 649] on span "button" at bounding box center [1423, 651] width 13 height 3
click at [1400, 715] on button "Mark Ineligible" at bounding box center [1407, 716] width 159 height 26
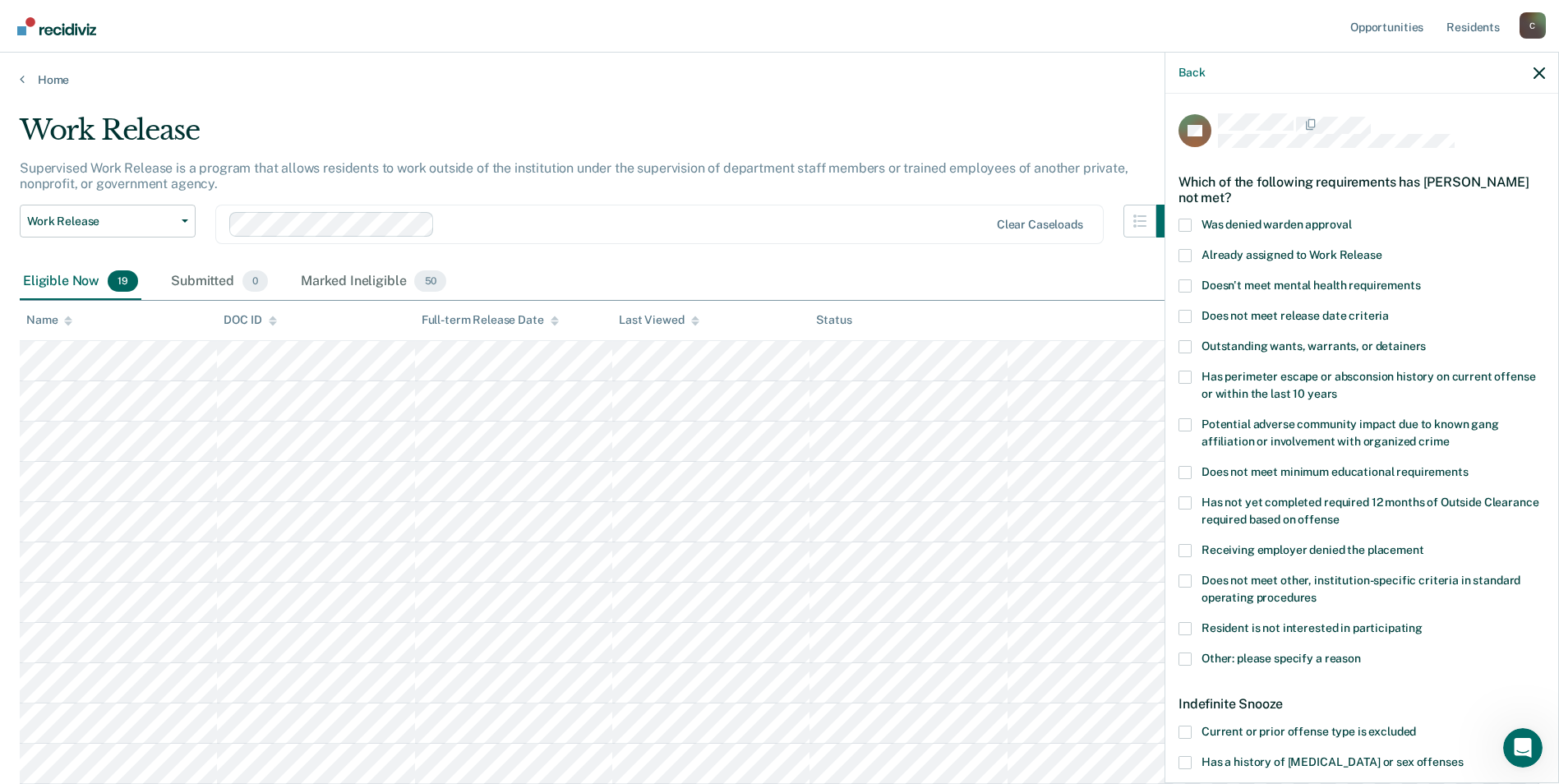
scroll to position [82, 0]
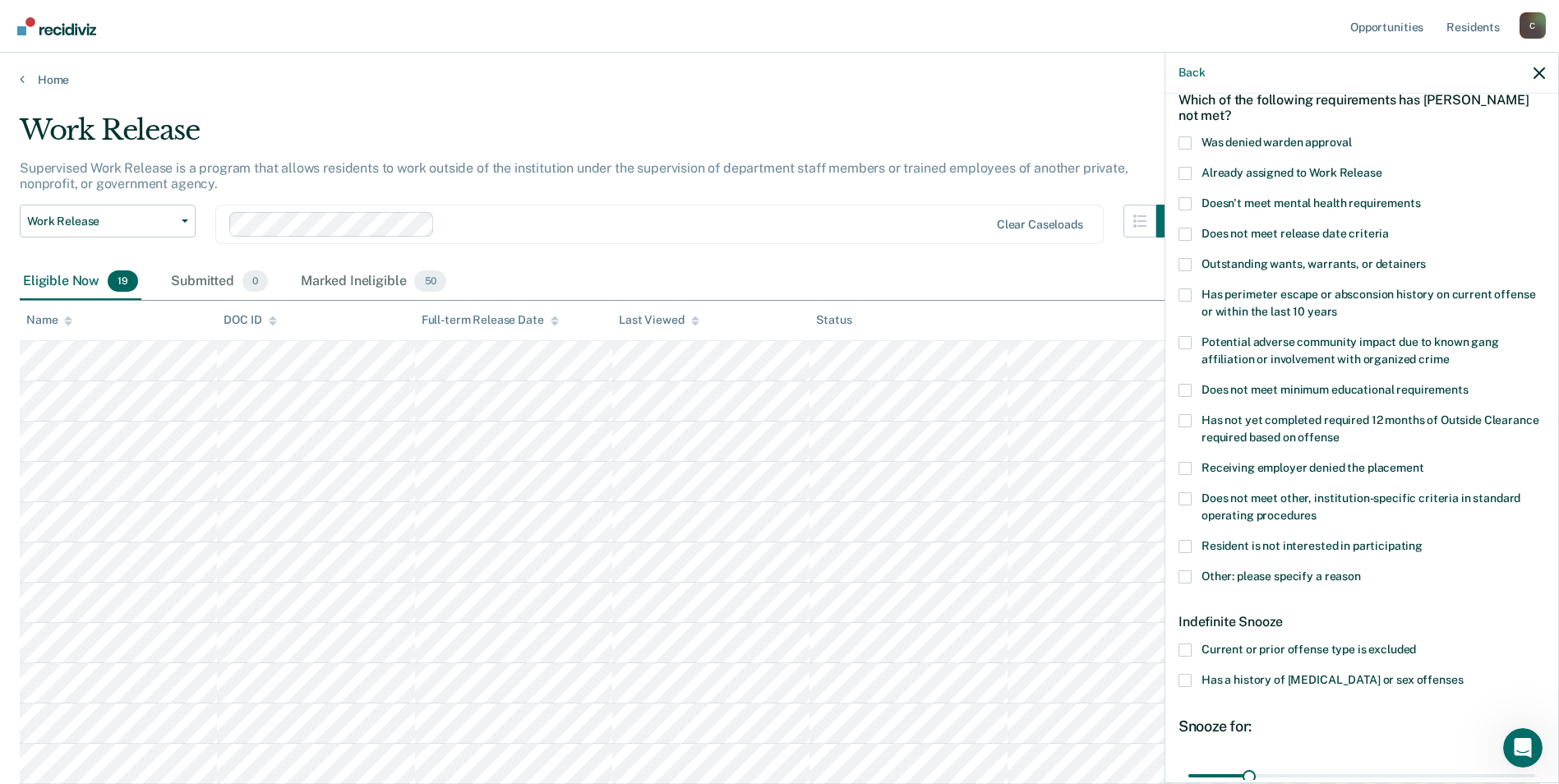
click at [1192, 496] on label "Does not meet other, institution-specific criteria in standard operating proced…" at bounding box center [1362, 510] width 367 height 34
click at [1317, 510] on input "Does not meet other, institution-specific criteria in standard operating proced…" at bounding box center [1317, 510] width 0 height 0
click at [1186, 574] on span at bounding box center [1185, 576] width 13 height 13
click at [1361, 570] on input "Other: please specify a reason" at bounding box center [1361, 570] width 0 height 0
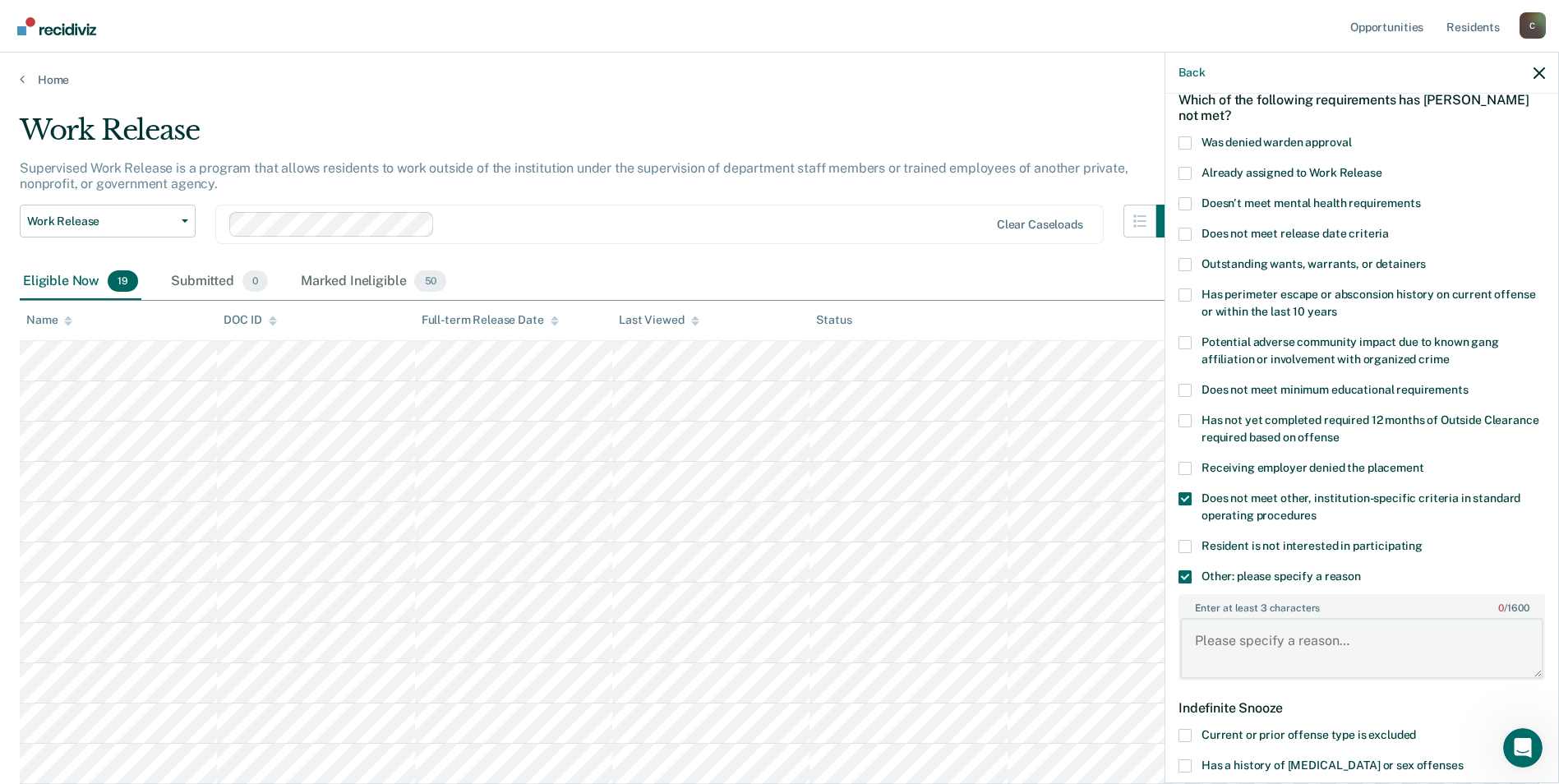
click at [1233, 652] on textarea "Enter at least 3 characters 0 / 1600" at bounding box center [1362, 648] width 363 height 61
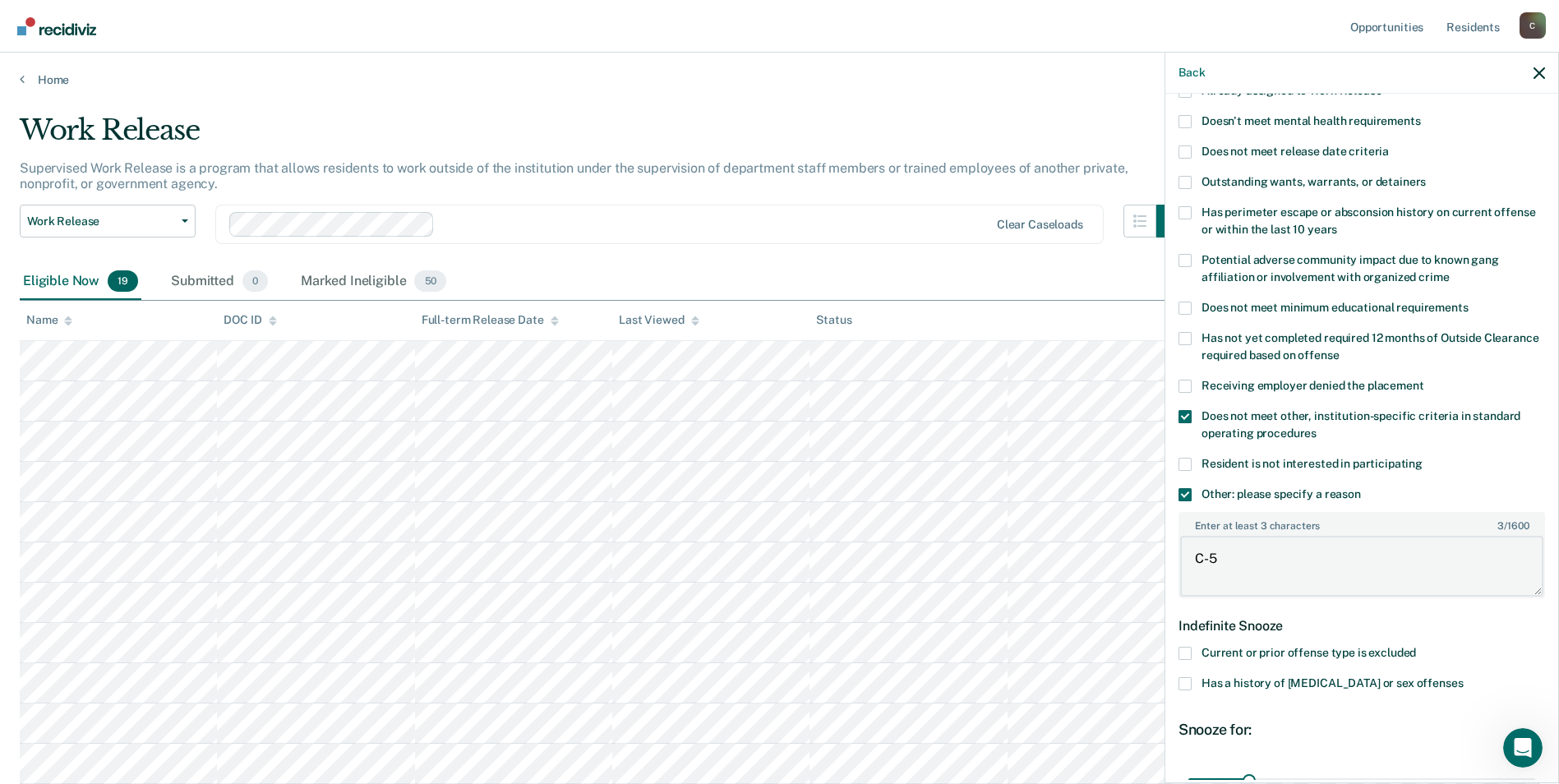
scroll to position [320, 0]
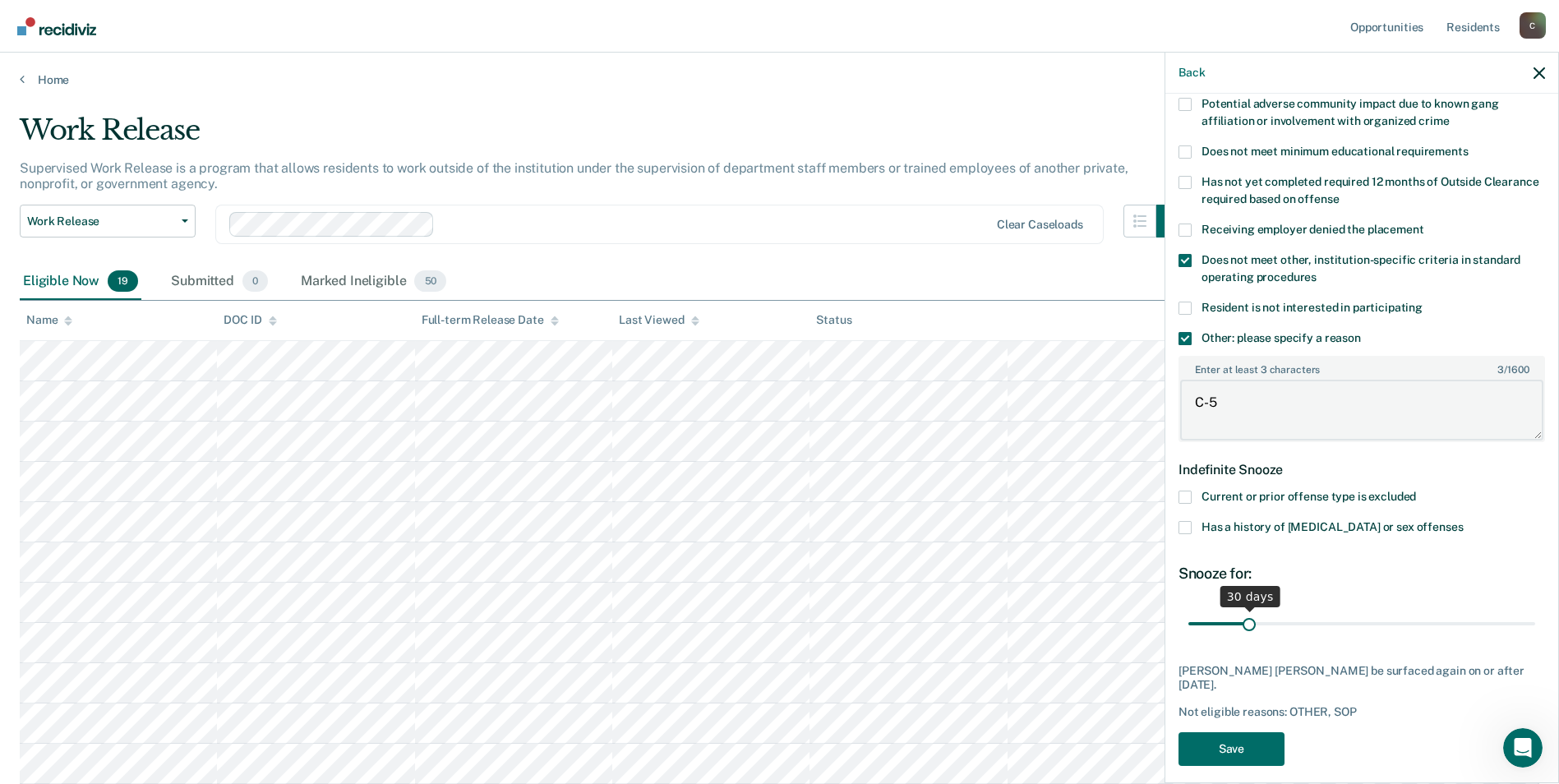
type textarea "C-5"
drag, startPoint x: 1244, startPoint y: 620, endPoint x: 1537, endPoint y: 622, distance: 293.0
type input "180"
click at [1535, 622] on input "range" at bounding box center [1361, 624] width 347 height 29
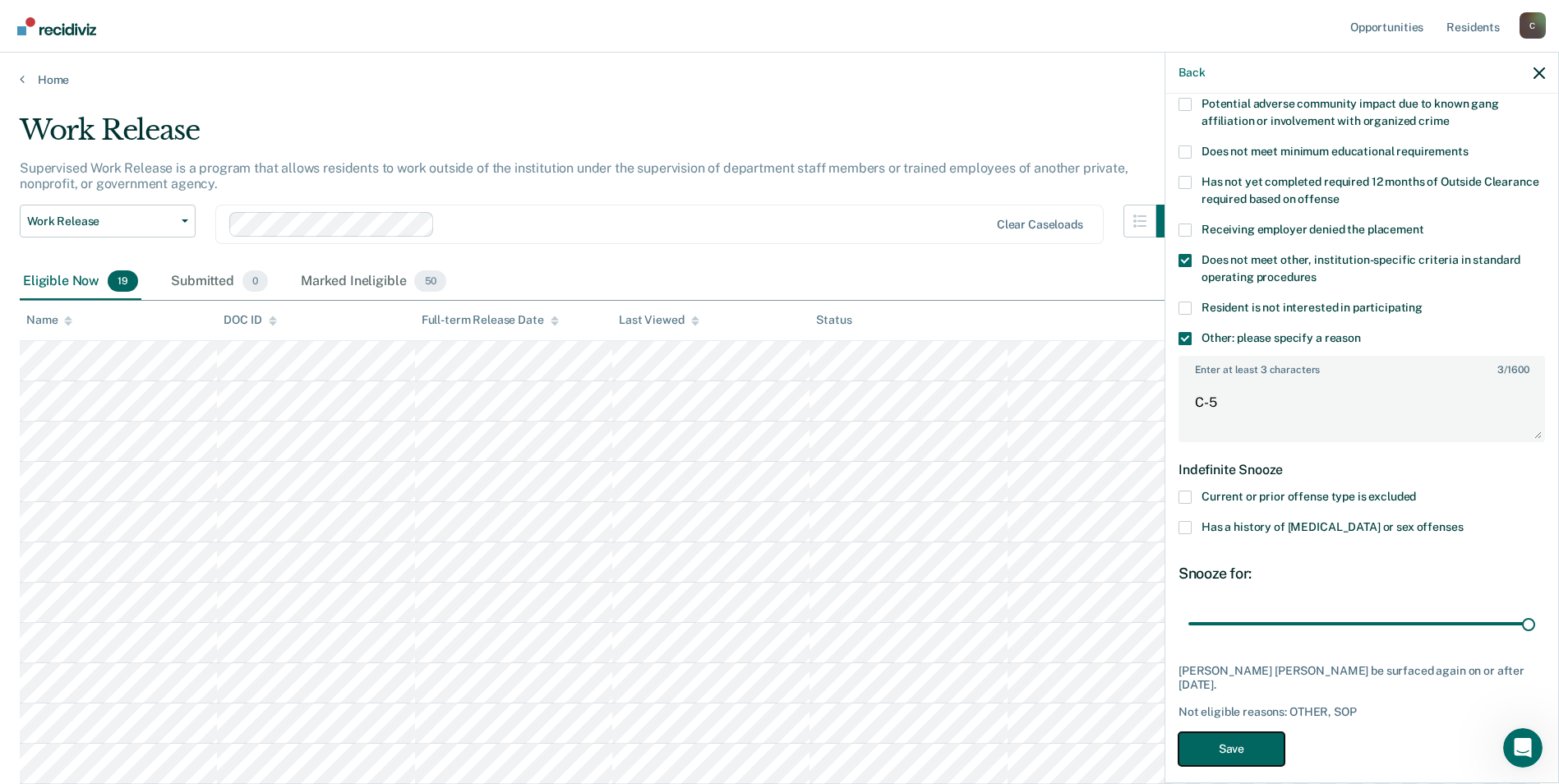
click at [1256, 738] on button "Save" at bounding box center [1232, 749] width 106 height 34
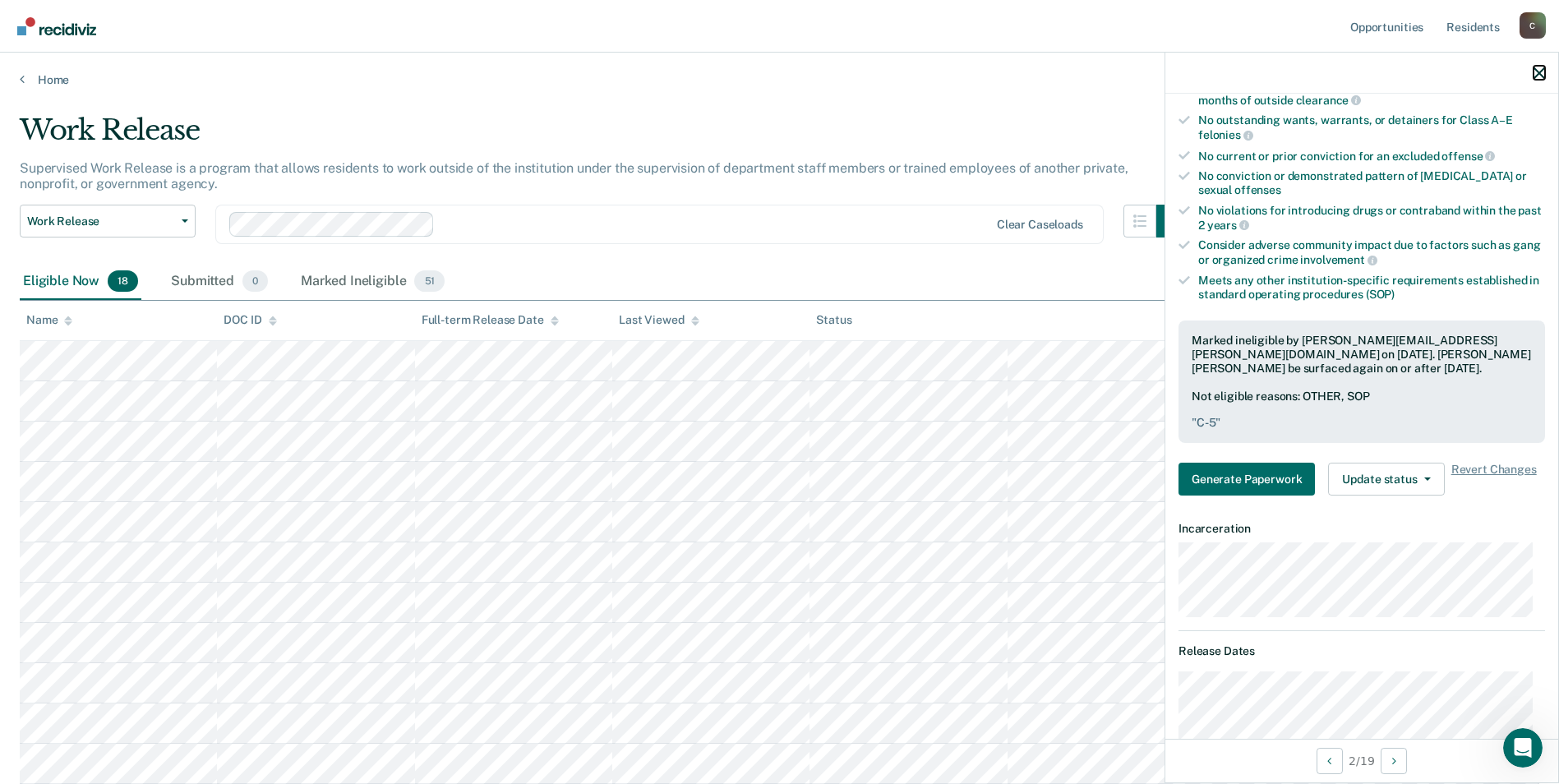
click at [1538, 78] on icon "button" at bounding box center [1539, 72] width 11 height 11
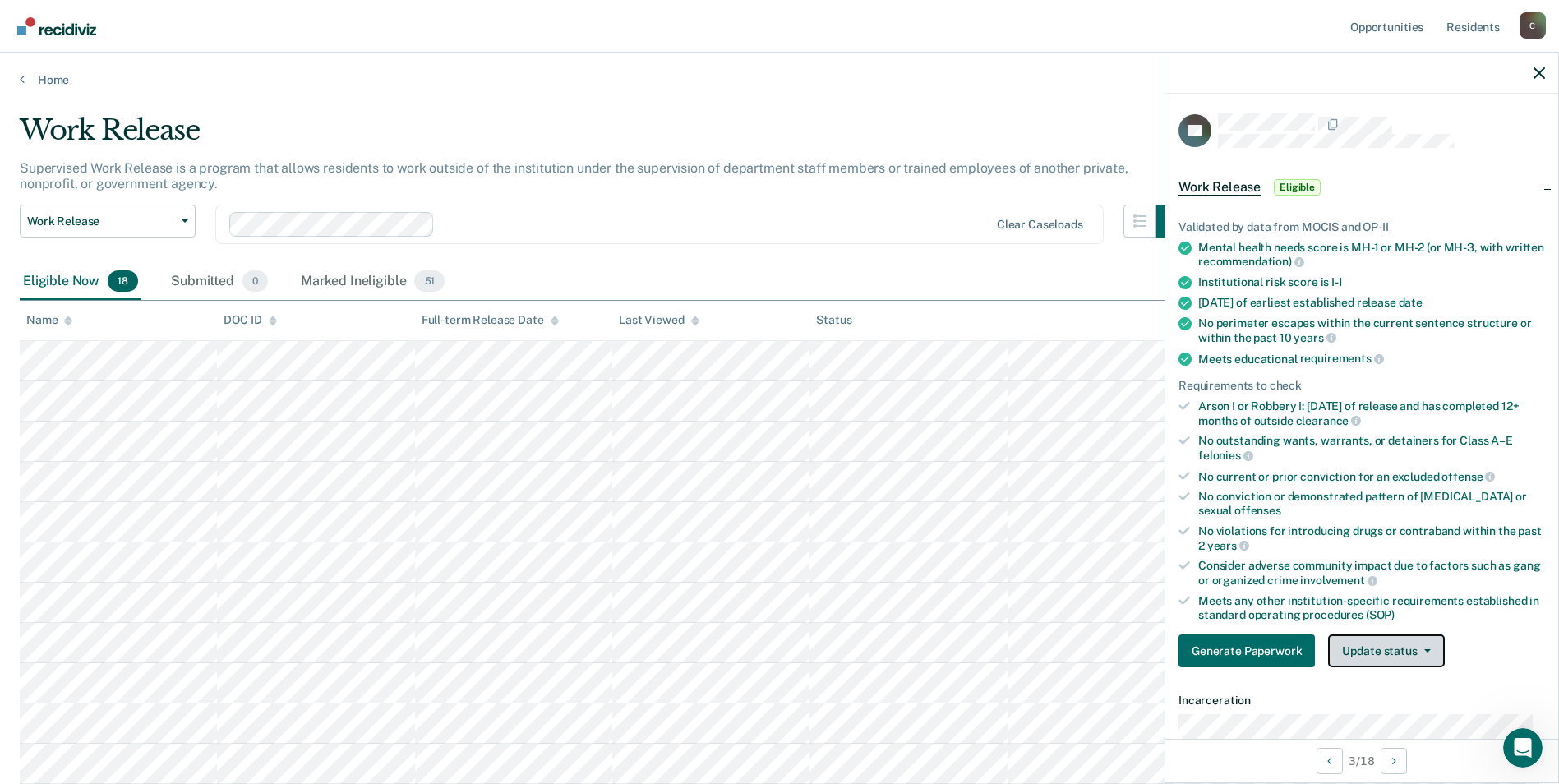
click at [1422, 654] on button "Update status" at bounding box center [1386, 650] width 116 height 33
click at [1368, 720] on button "Mark Ineligible" at bounding box center [1407, 716] width 159 height 26
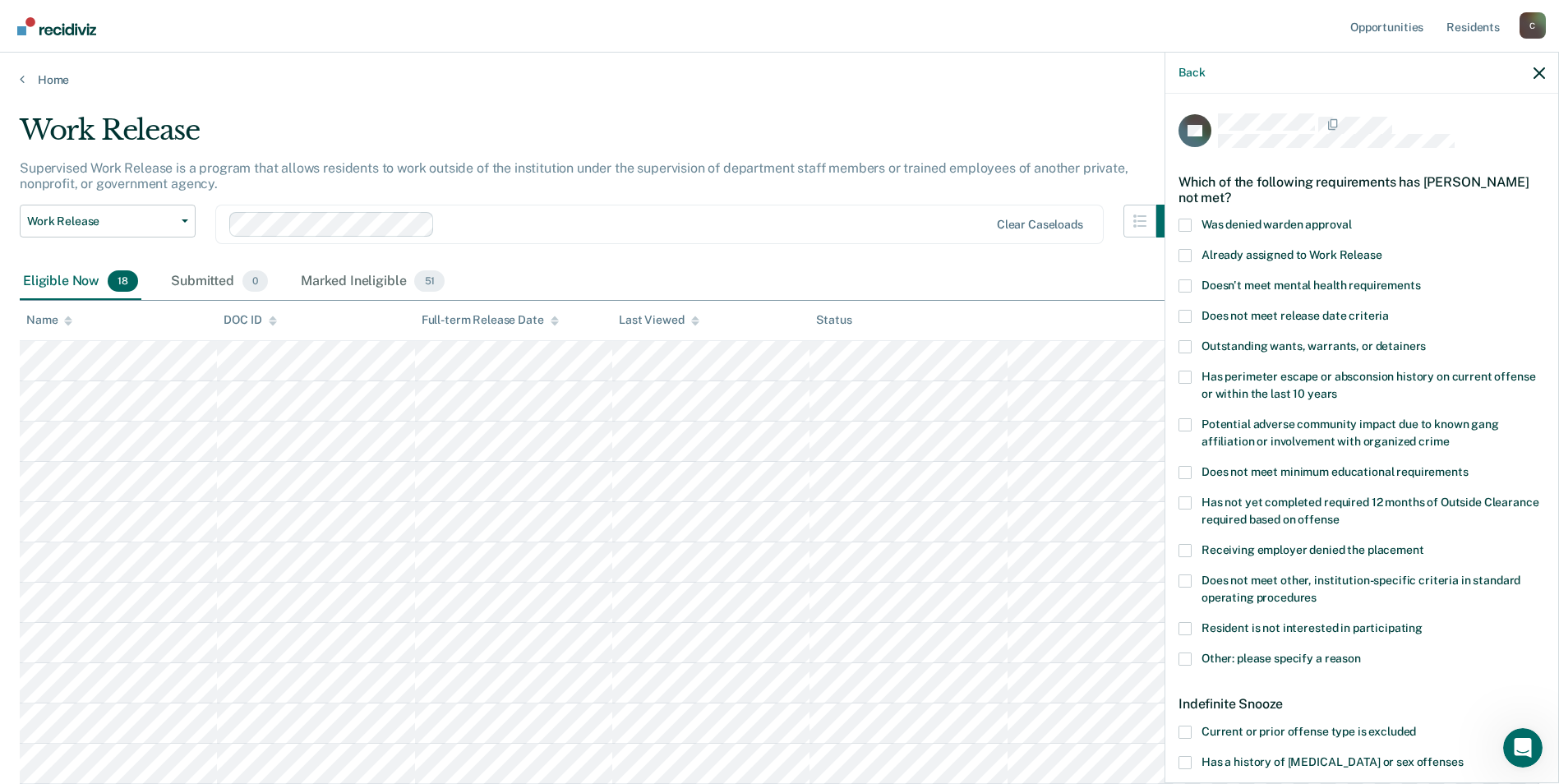
click at [1187, 757] on span at bounding box center [1185, 762] width 13 height 13
click at [1463, 756] on input "Has a history of [MEDICAL_DATA] or sex offenses" at bounding box center [1463, 756] width 0 height 0
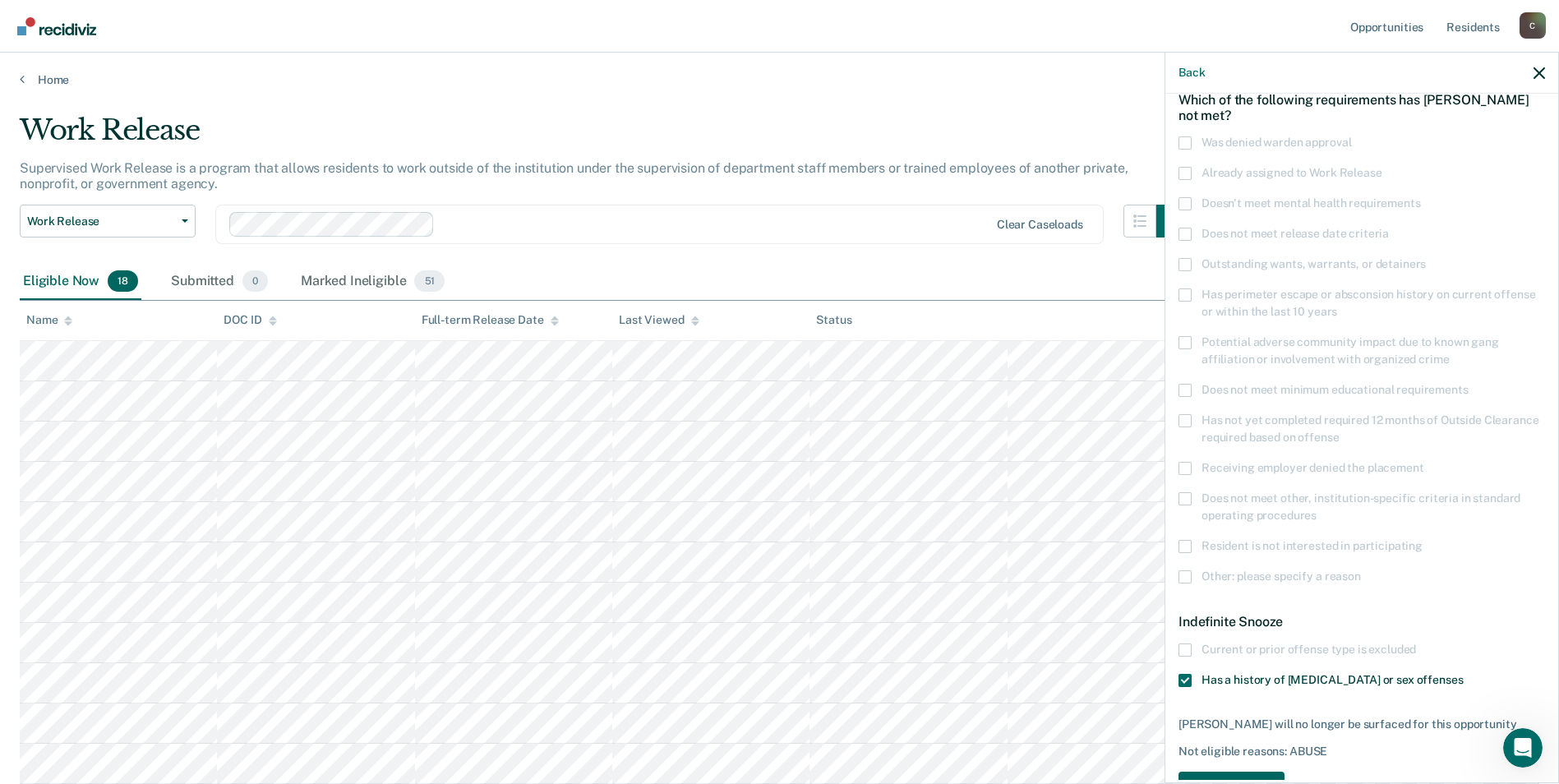
scroll to position [135, 0]
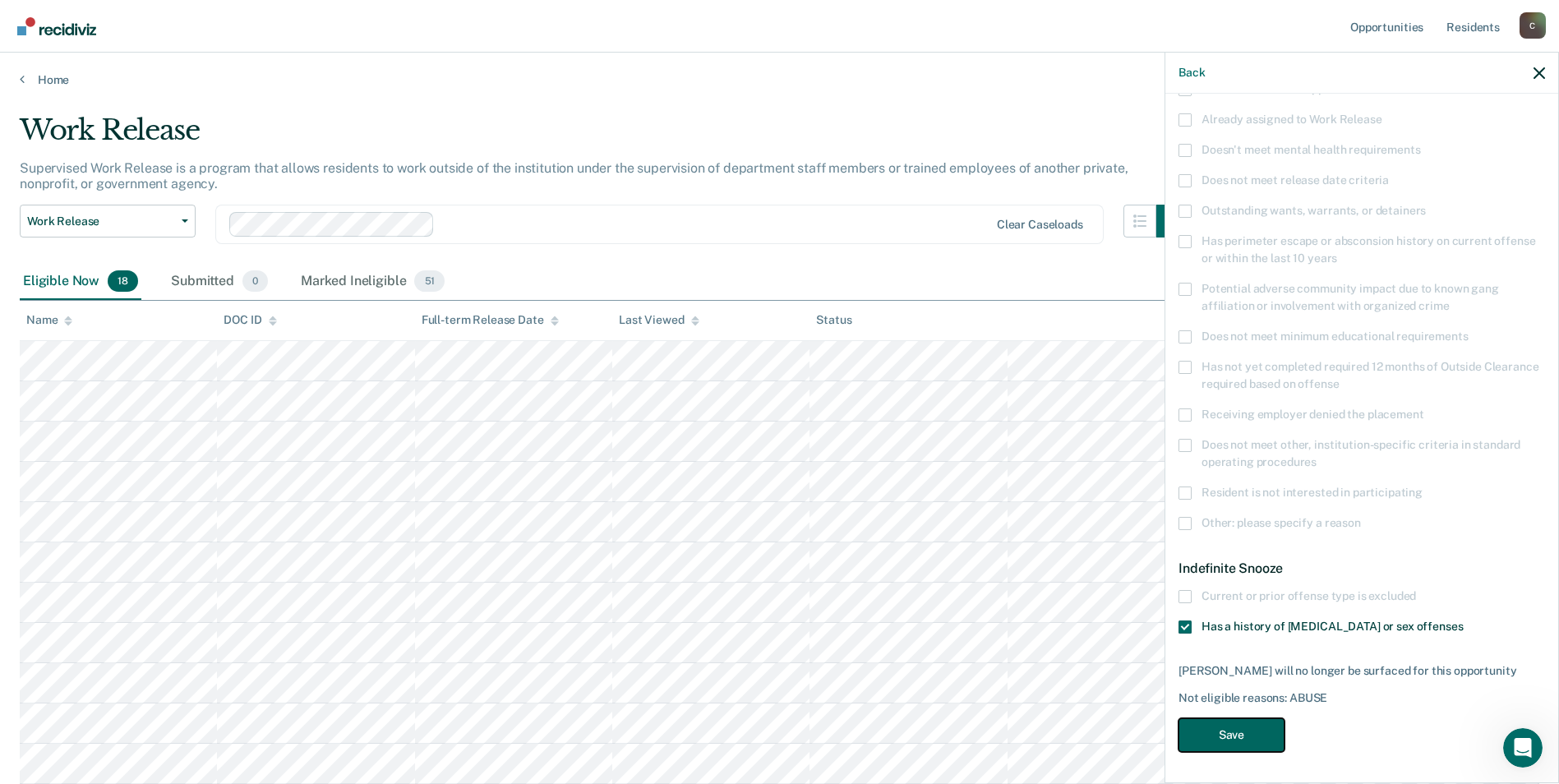
click at [1237, 735] on button "Save" at bounding box center [1232, 735] width 106 height 34
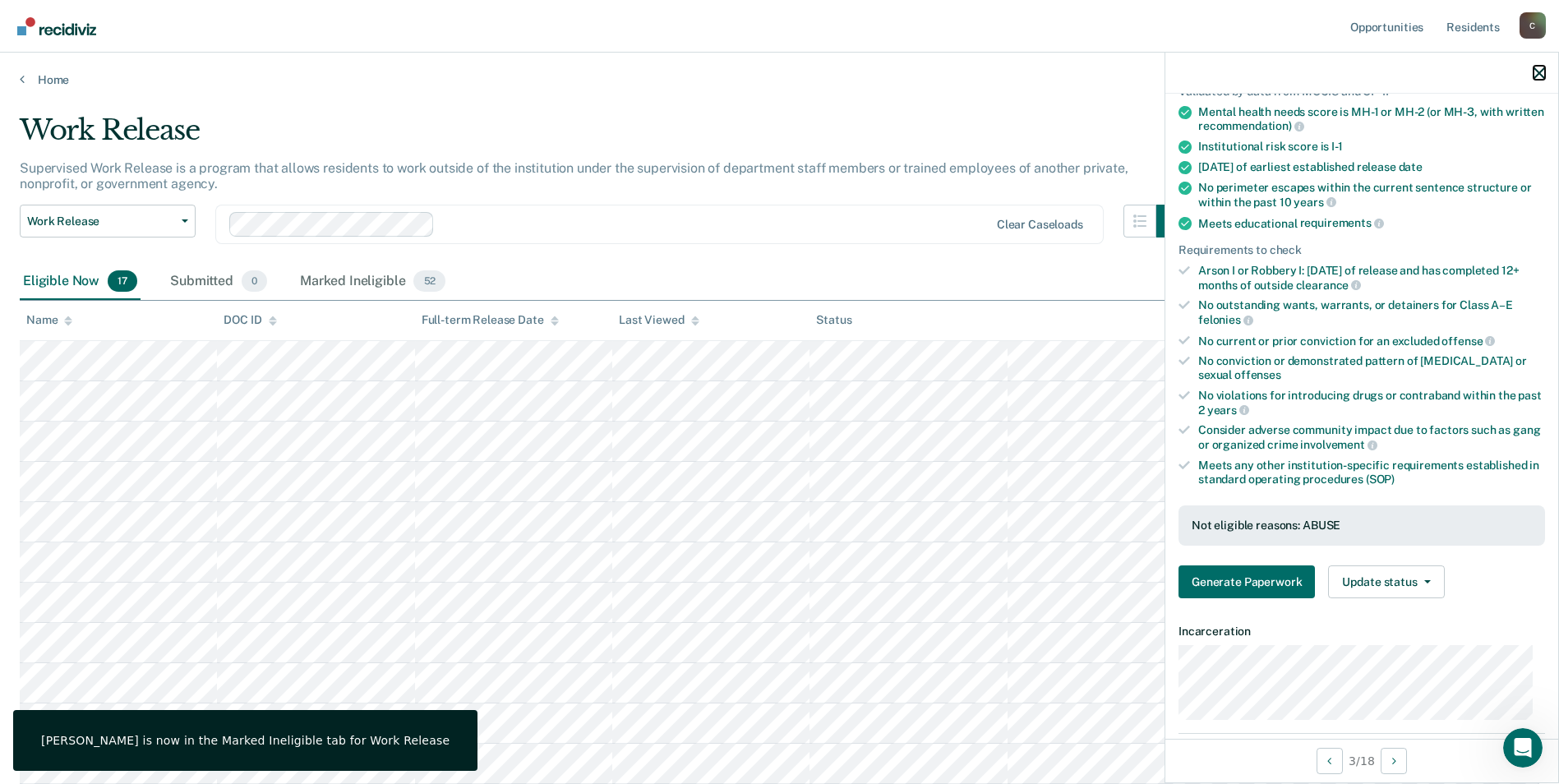
click at [1536, 75] on icon "button" at bounding box center [1539, 72] width 11 height 11
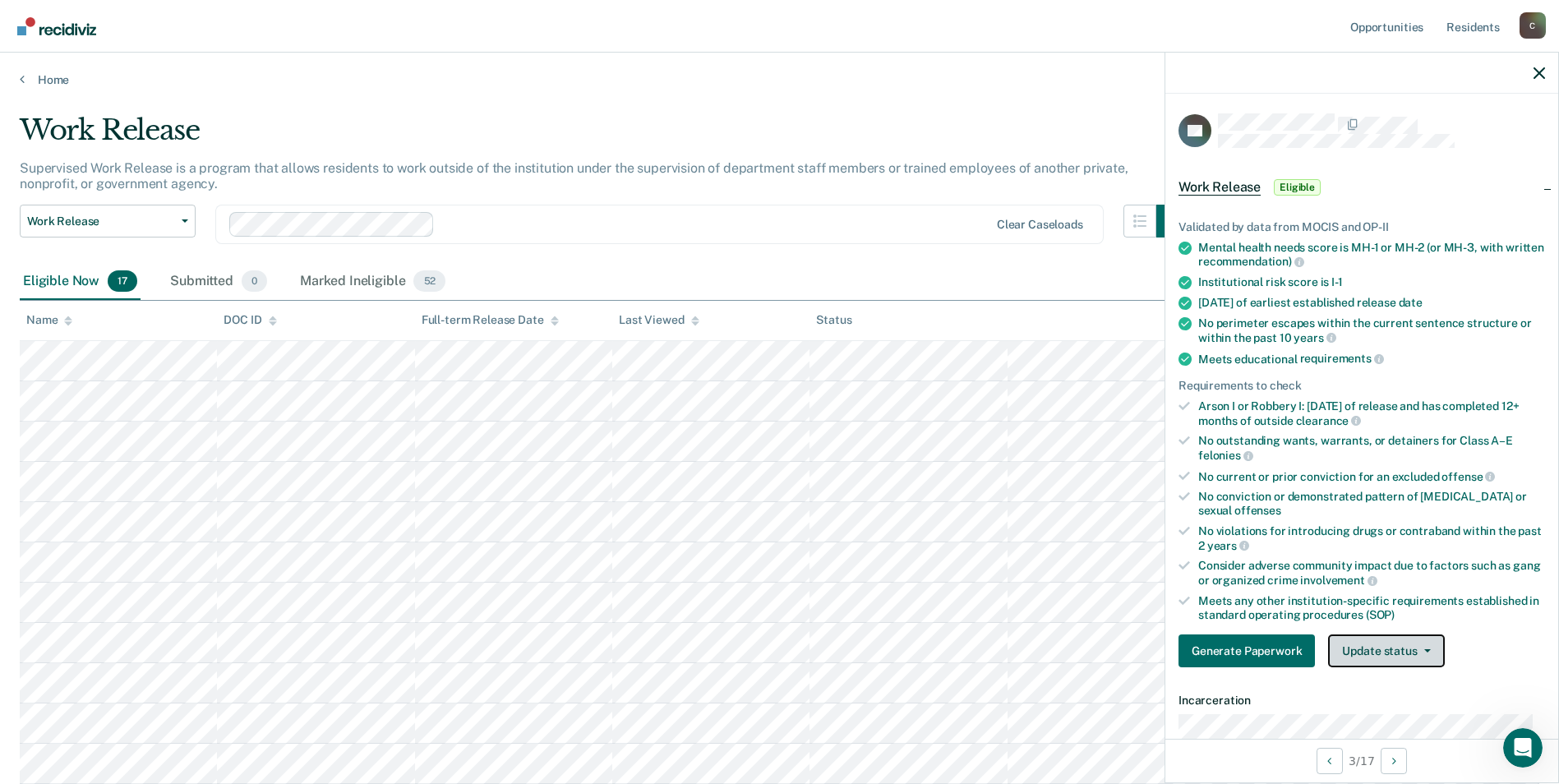
click at [1424, 649] on icon "button" at bounding box center [1428, 651] width 7 height 3
click at [1394, 717] on button "Mark Ineligible" at bounding box center [1407, 716] width 159 height 26
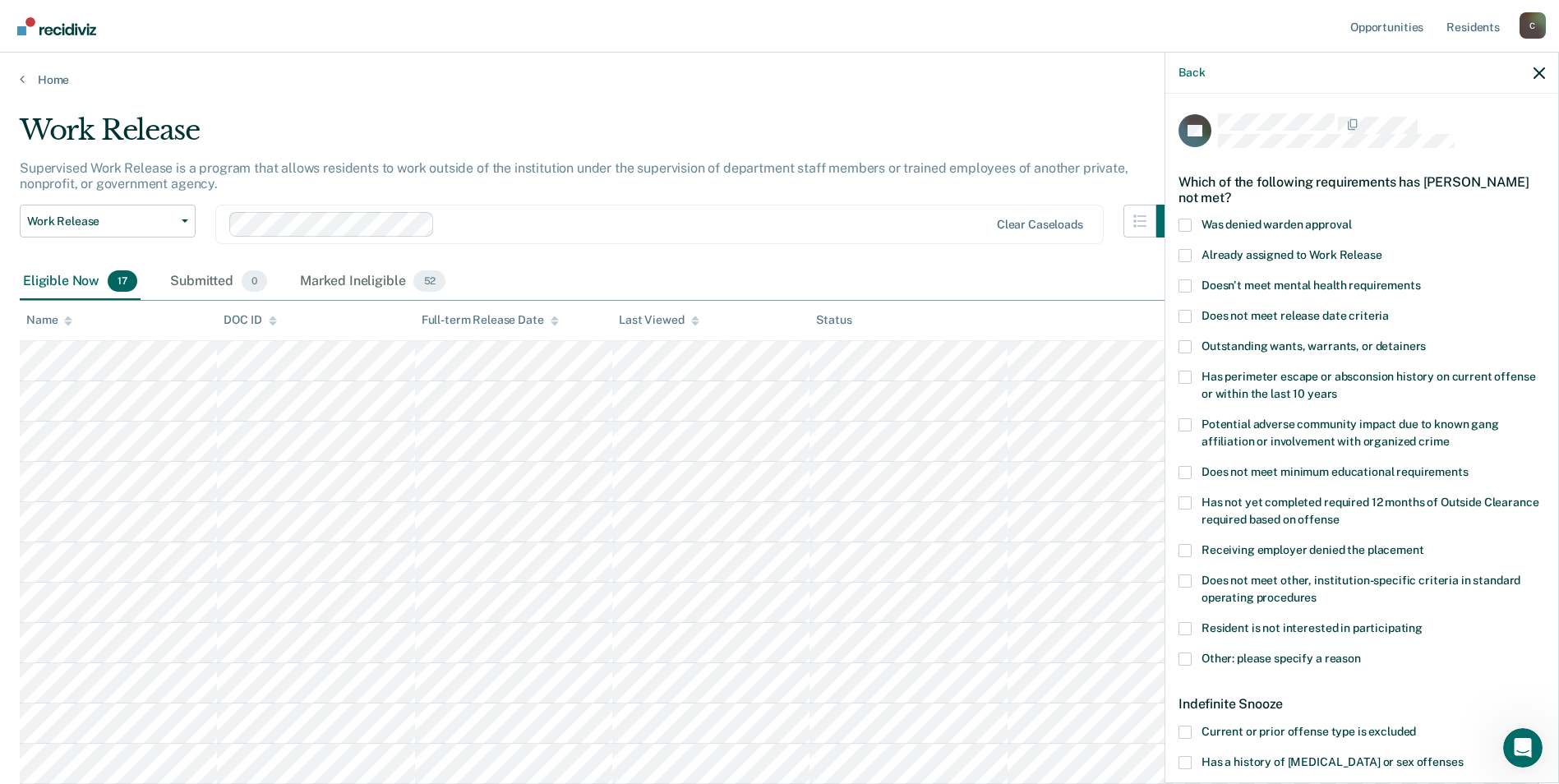
click at [1187, 762] on span at bounding box center [1185, 762] width 13 height 13
click at [1463, 756] on input "Has a history of [MEDICAL_DATA] or sex offenses" at bounding box center [1463, 756] width 0 height 0
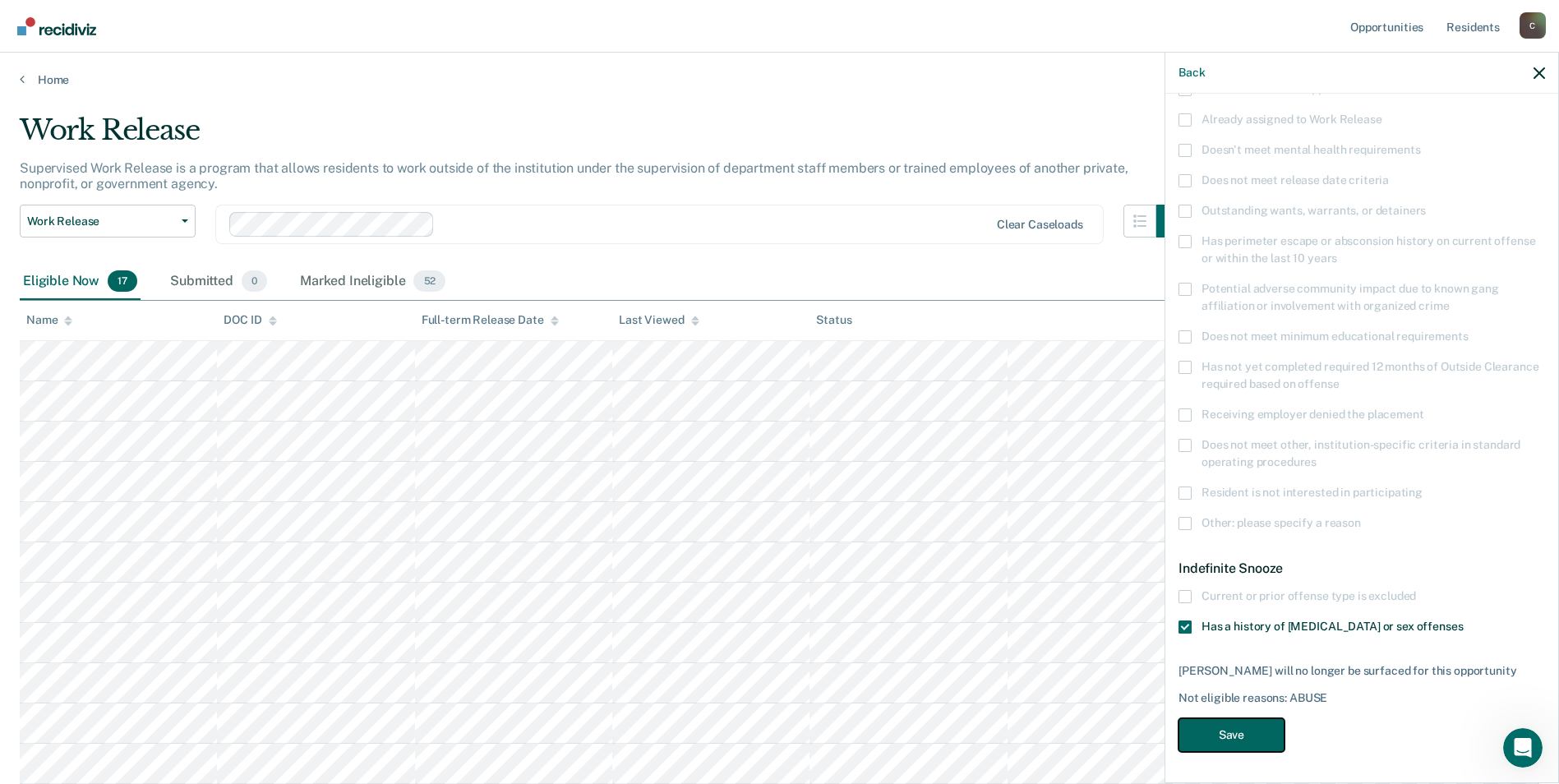
click at [1259, 736] on button "Save" at bounding box center [1232, 735] width 106 height 34
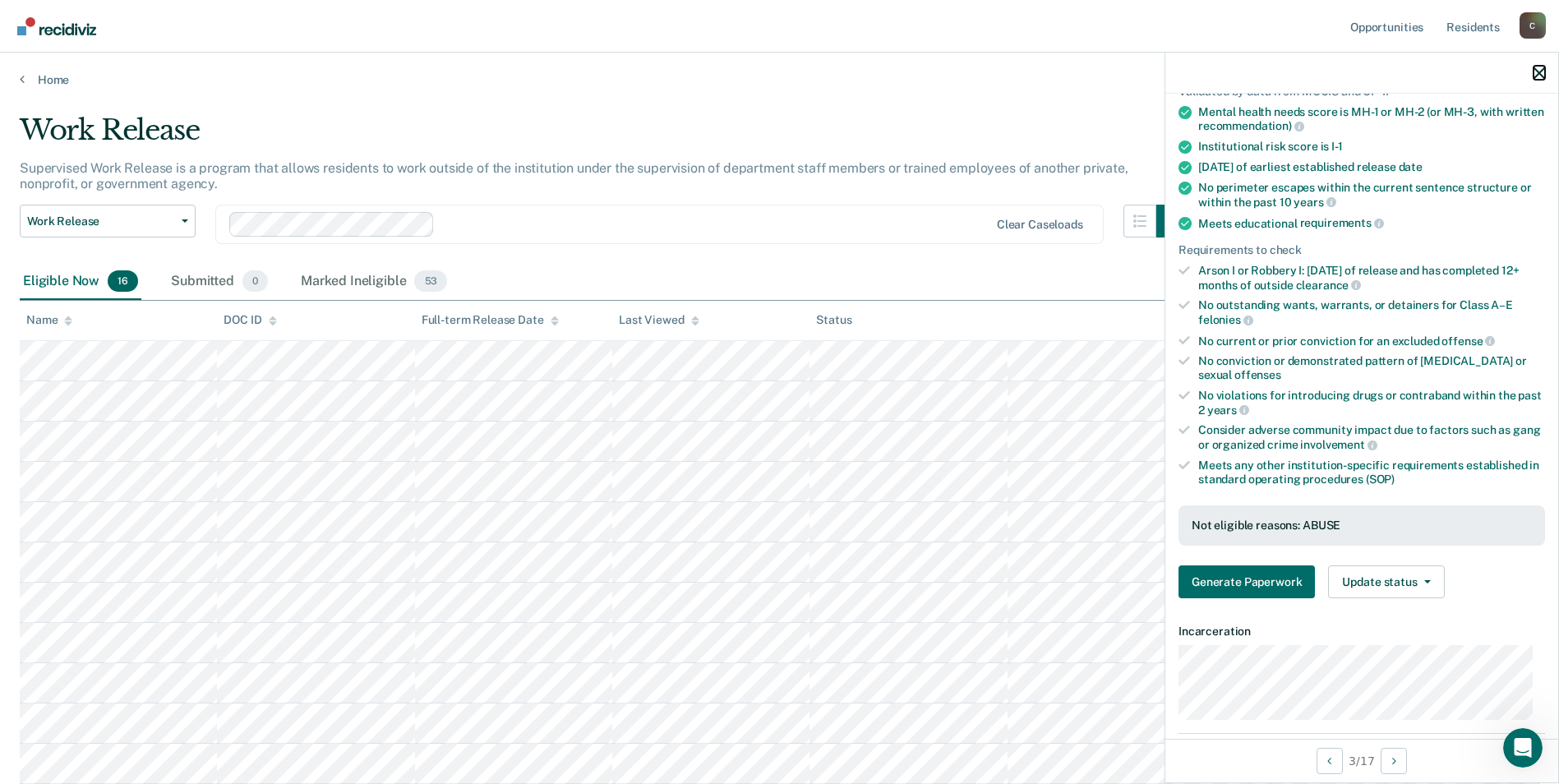
click at [1538, 73] on icon "button" at bounding box center [1539, 72] width 11 height 11
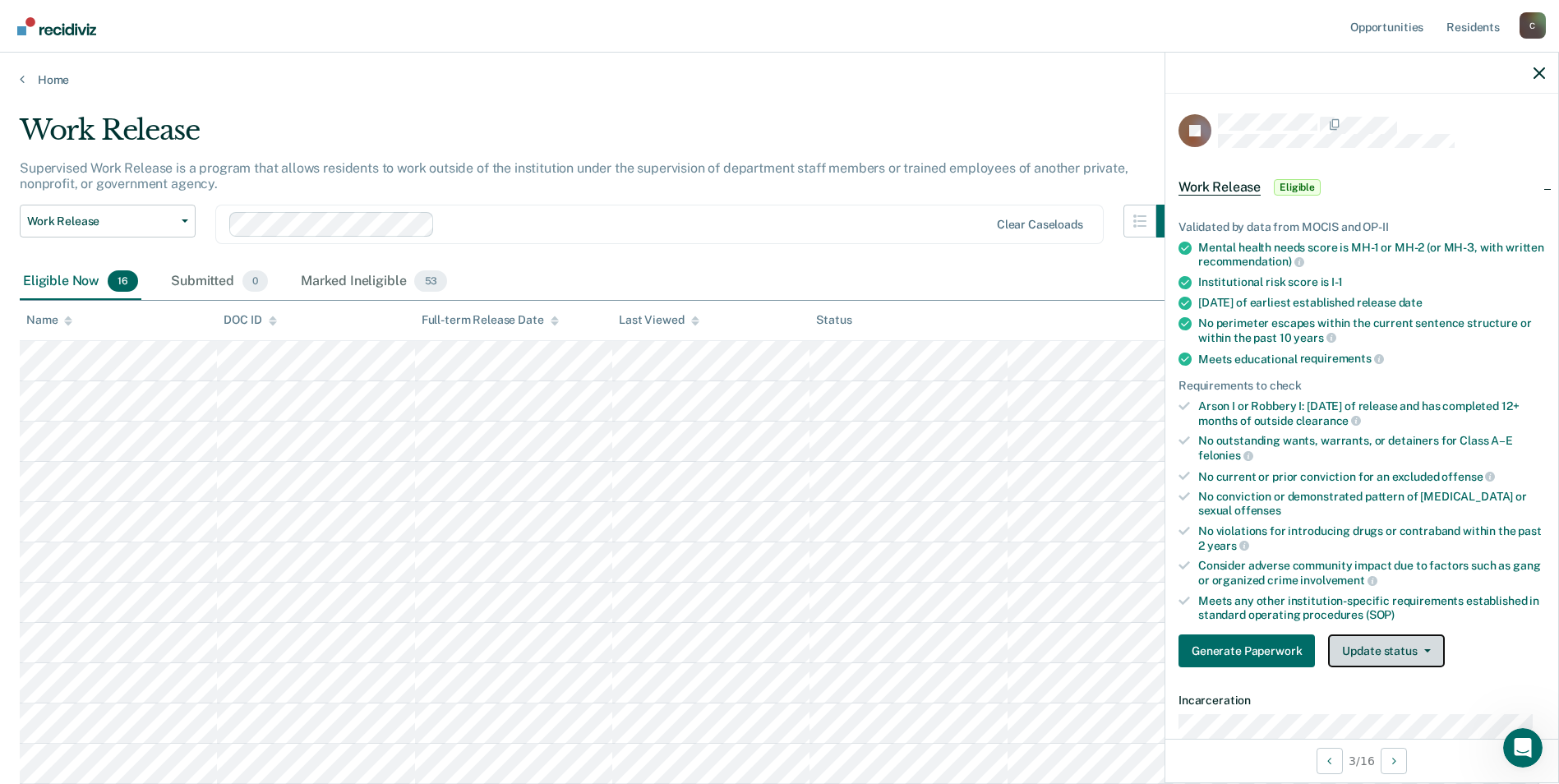
click at [1424, 649] on icon "button" at bounding box center [1428, 651] width 7 height 3
click at [1394, 712] on button "Mark Ineligible" at bounding box center [1407, 716] width 159 height 26
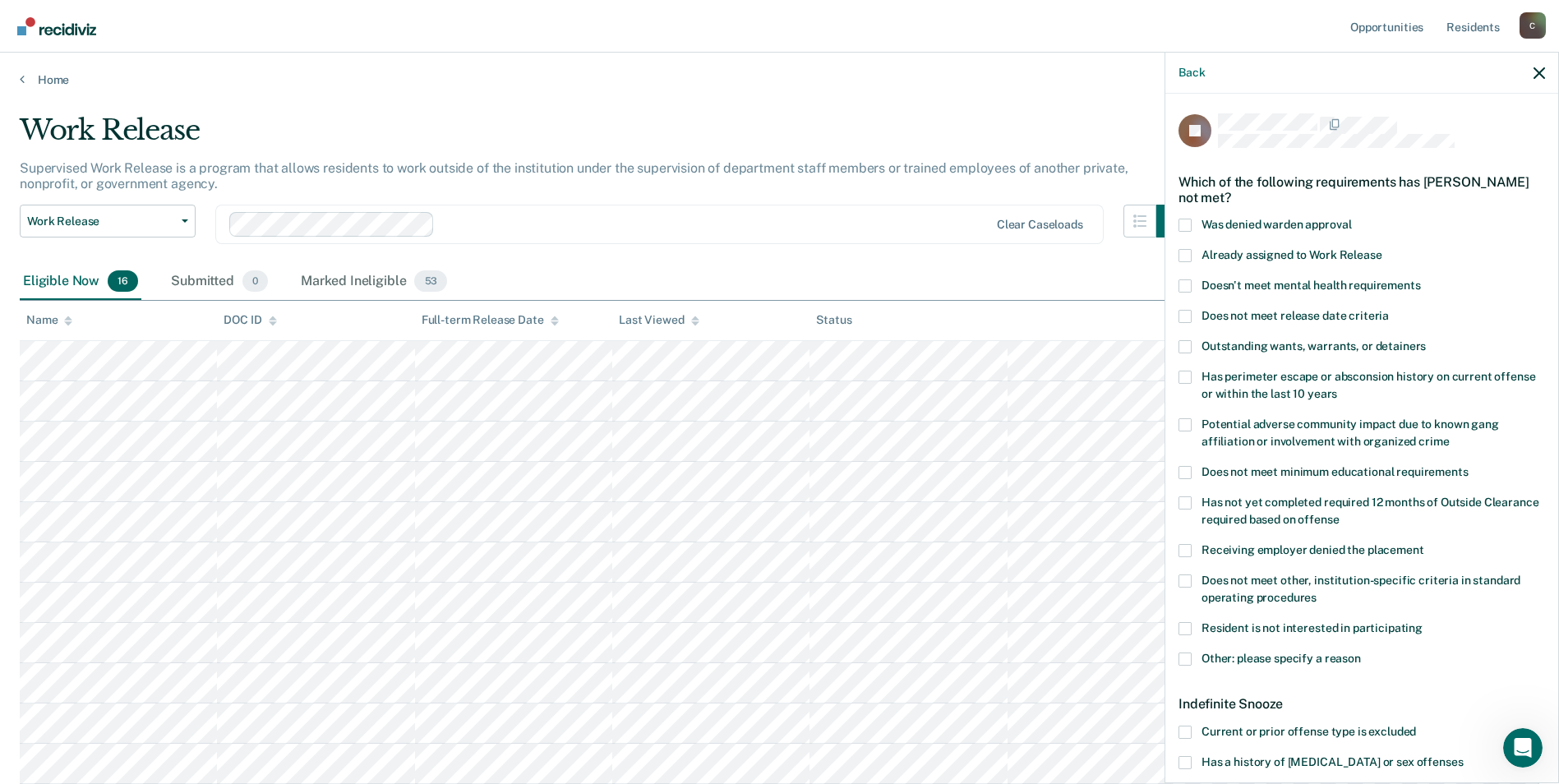
click at [1184, 759] on span at bounding box center [1185, 762] width 13 height 13
click at [1463, 756] on input "Has a history of [MEDICAL_DATA] or sex offenses" at bounding box center [1463, 756] width 0 height 0
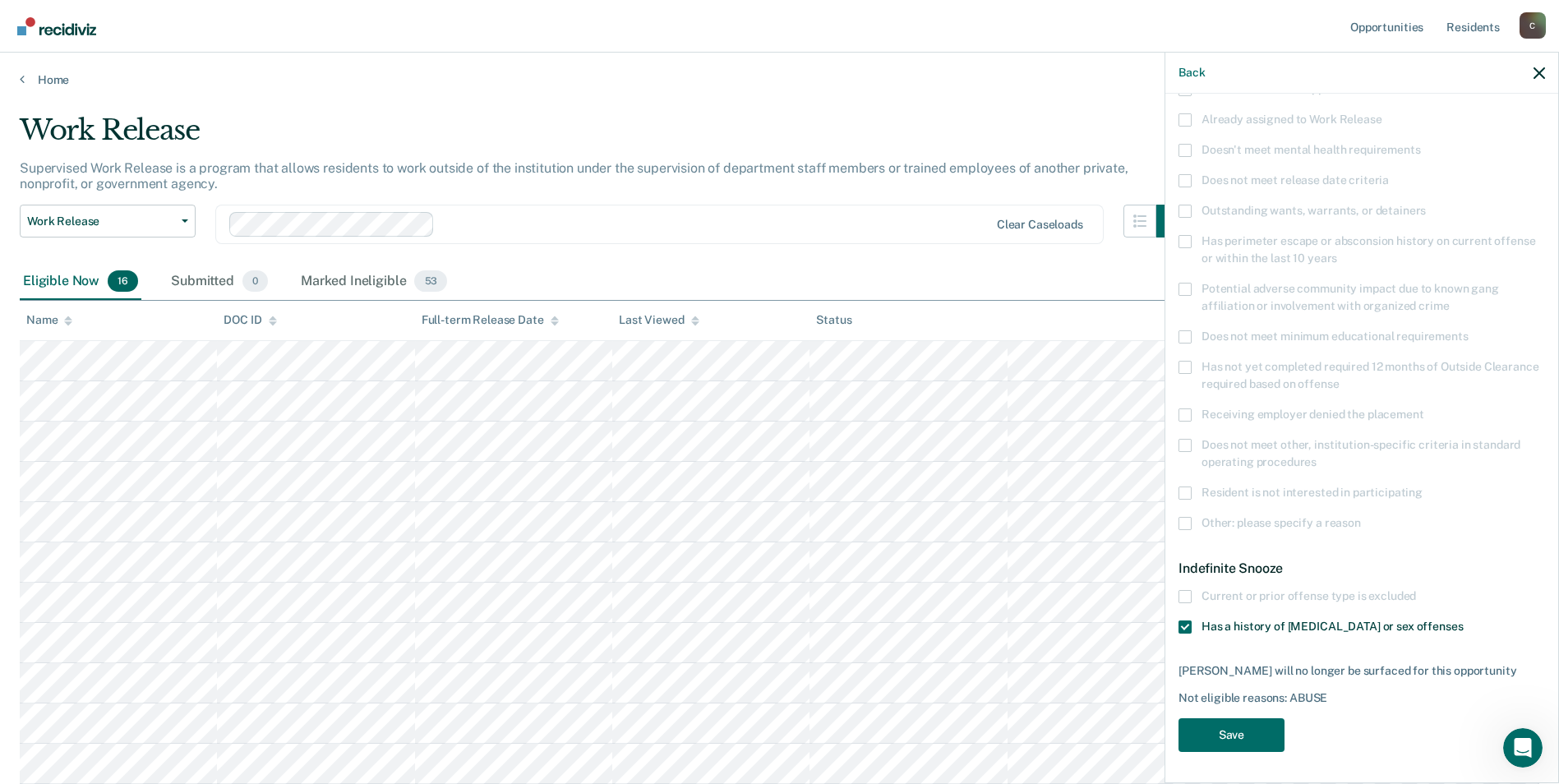
scroll to position [82, 0]
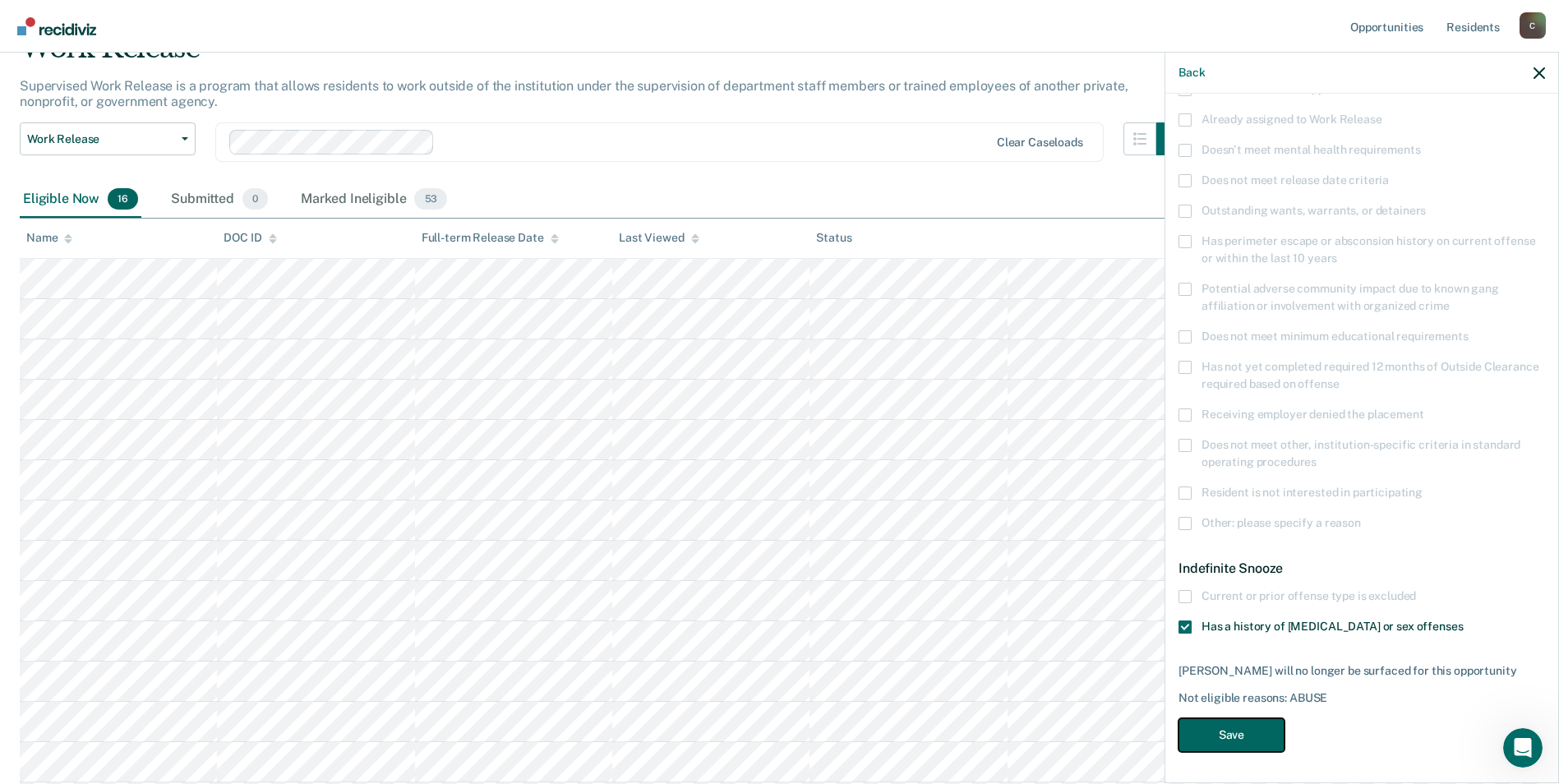
click at [1243, 733] on button "Save" at bounding box center [1232, 735] width 106 height 34
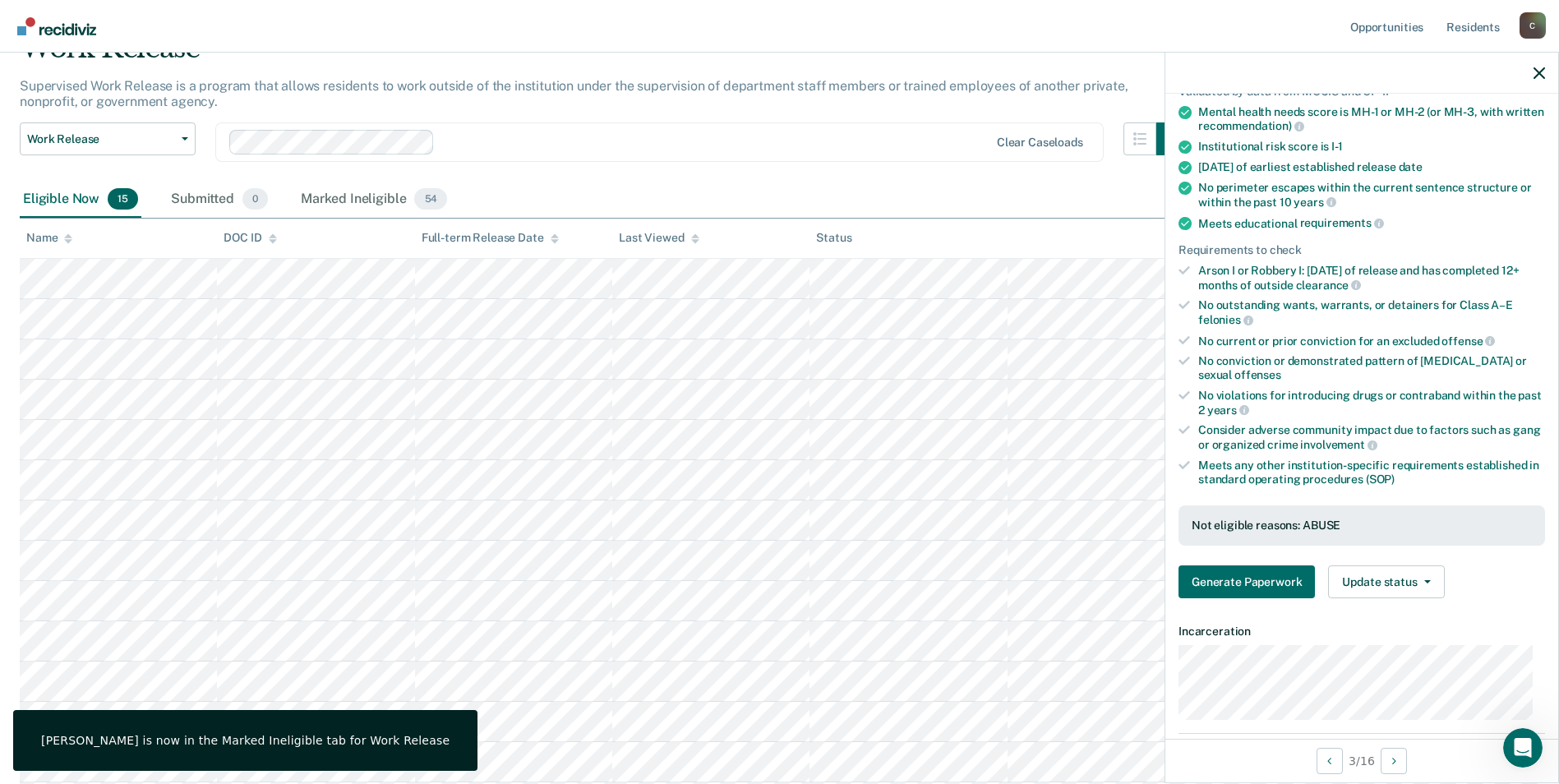
click at [1540, 65] on div at bounding box center [1361, 73] width 393 height 41
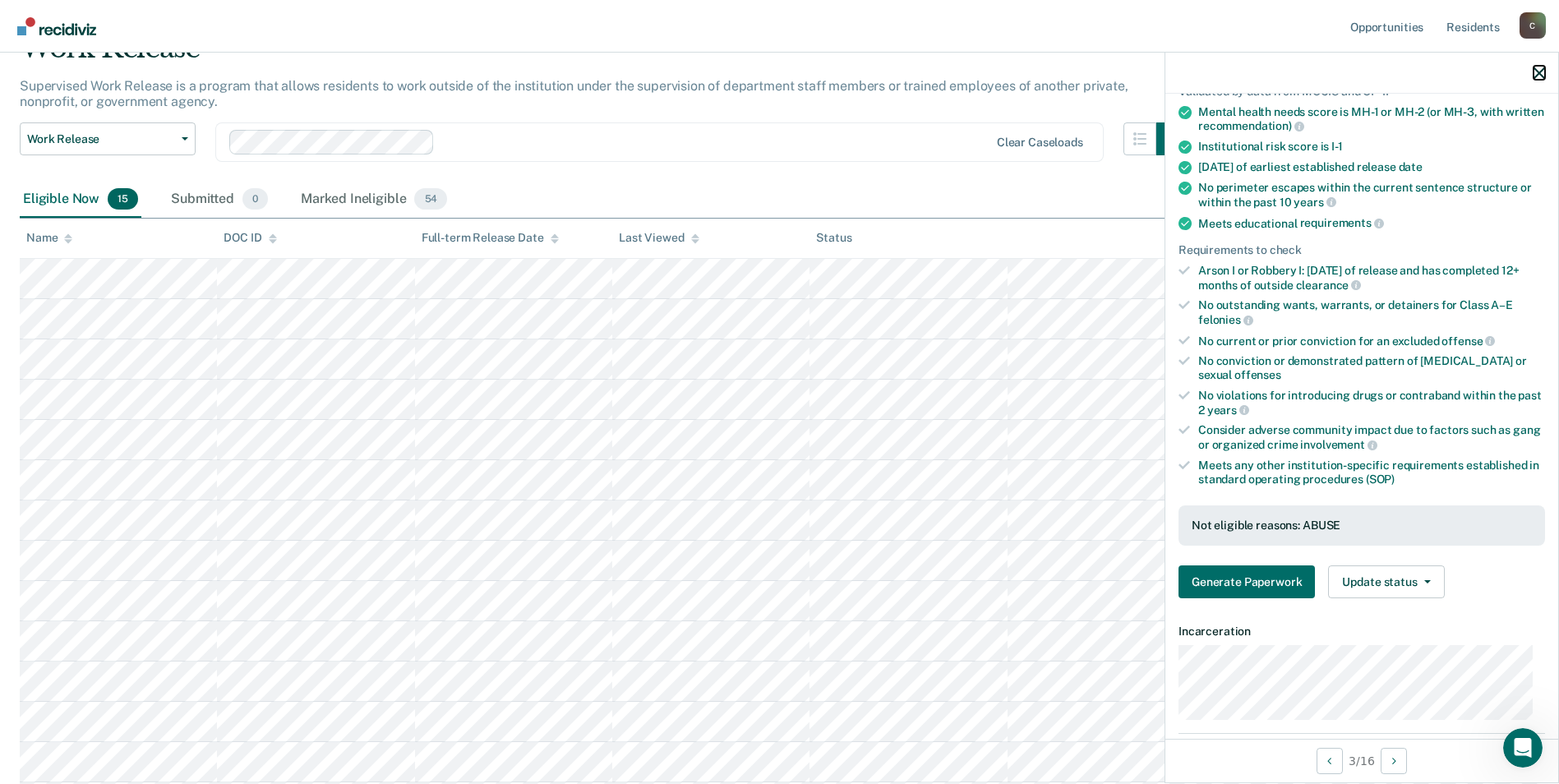
click at [1536, 71] on icon "button" at bounding box center [1539, 72] width 11 height 11
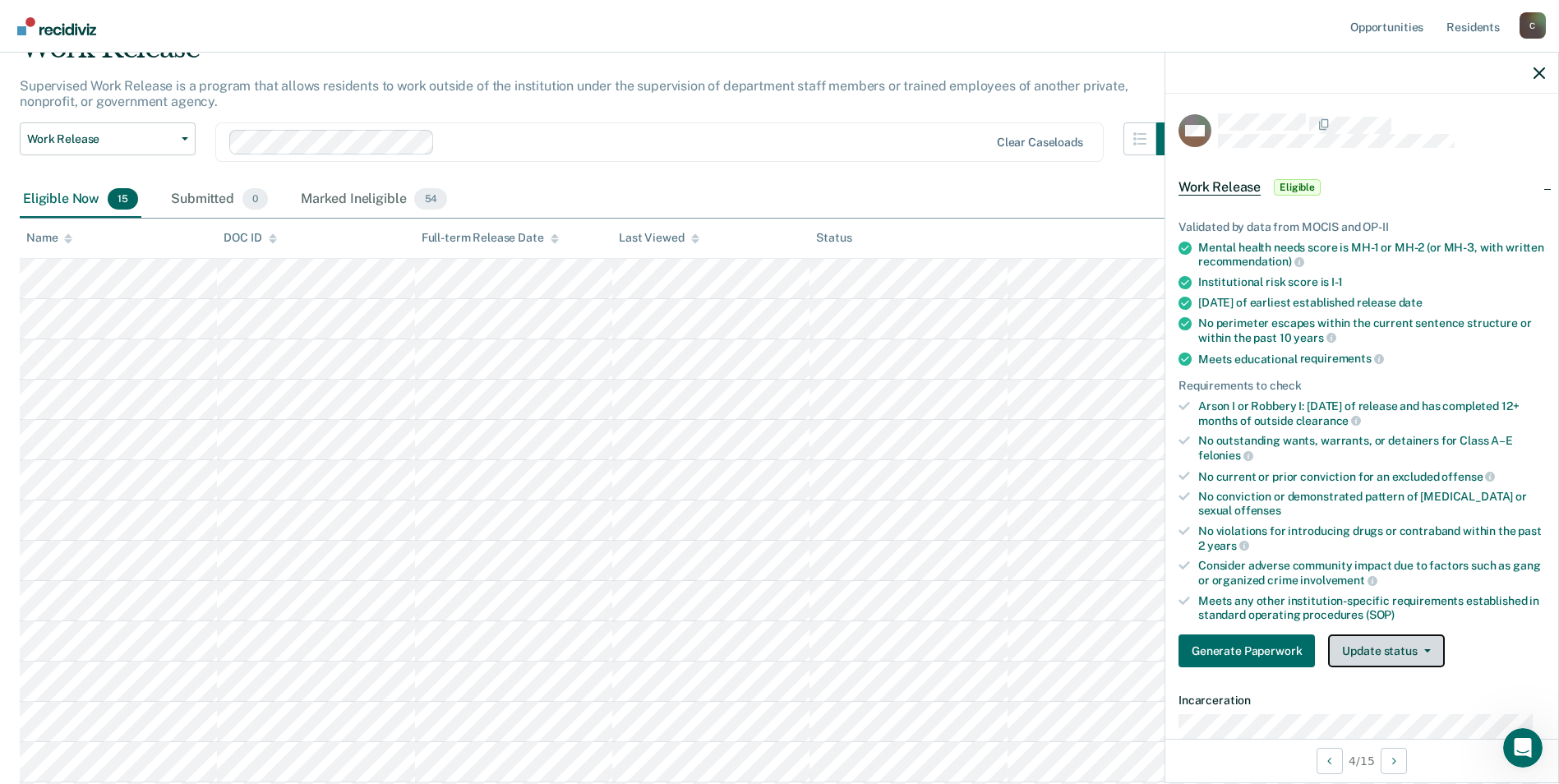
click at [1418, 651] on span "button" at bounding box center [1423, 651] width 13 height 3
click at [1383, 718] on button "Mark Ineligible" at bounding box center [1407, 716] width 159 height 26
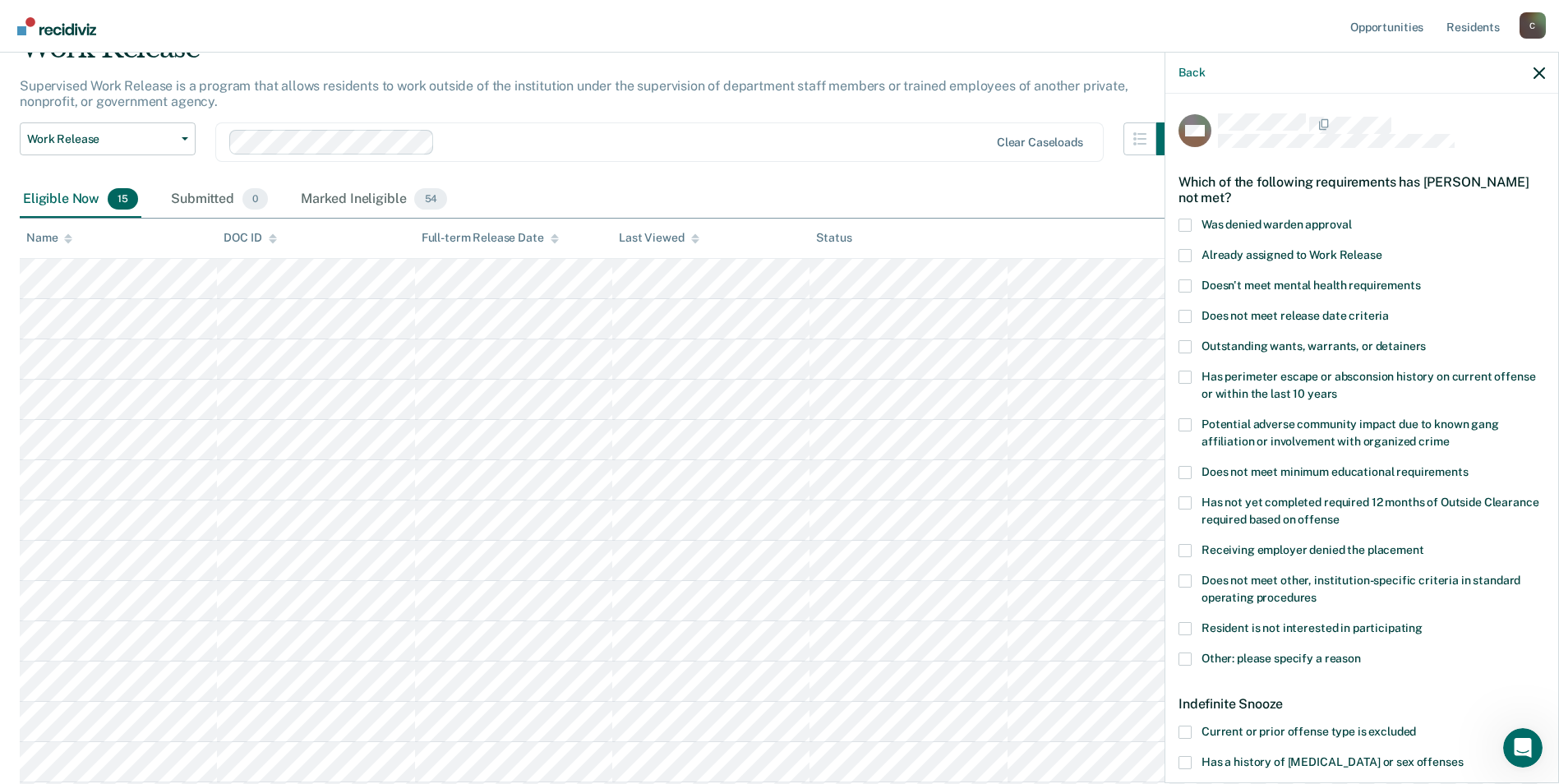
click at [1185, 730] on span at bounding box center [1185, 731] width 13 height 13
click at [1416, 725] on input "Current or prior offense type is excluded" at bounding box center [1416, 725] width 0 height 0
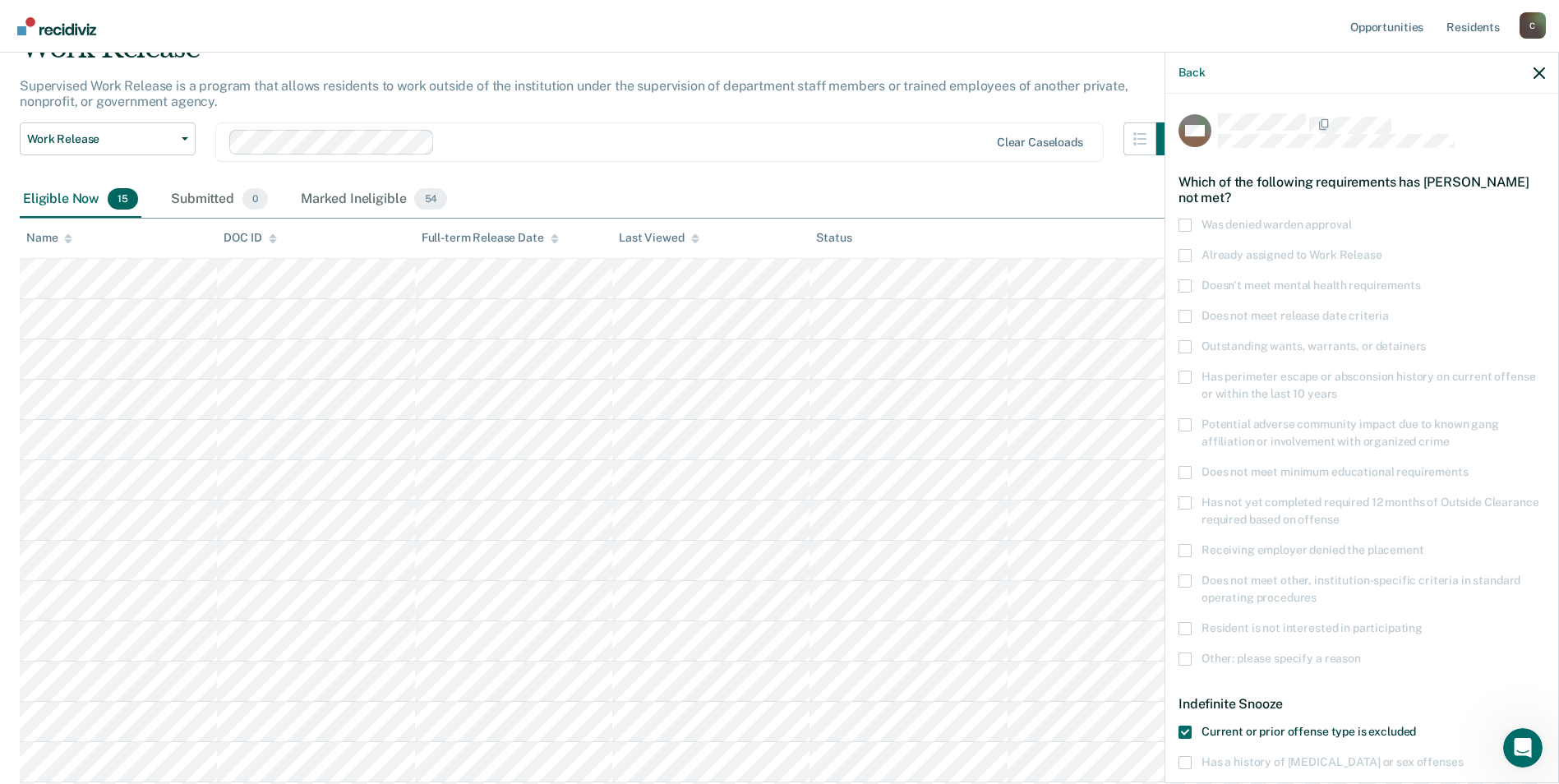
scroll to position [135, 0]
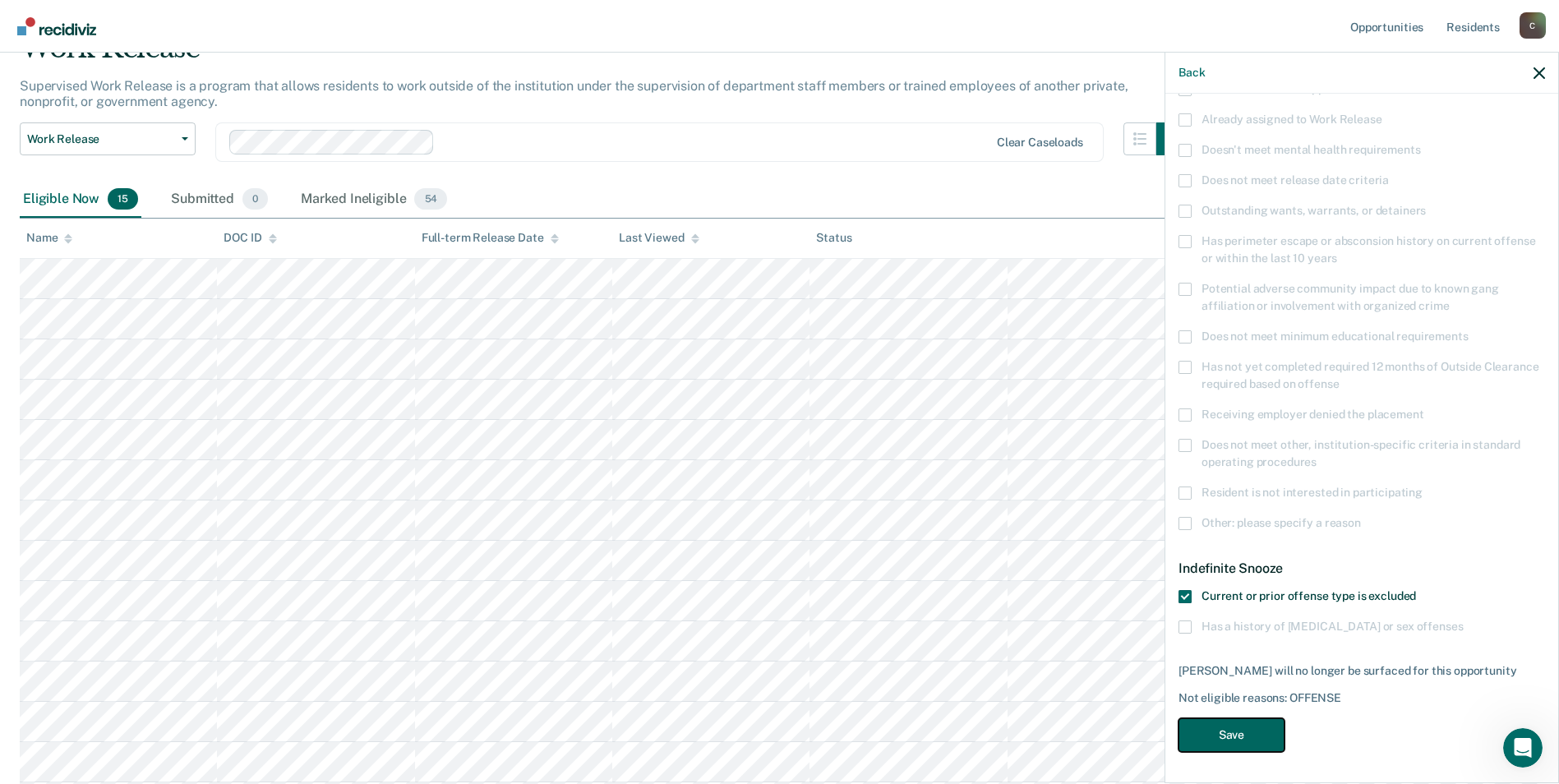
click at [1217, 736] on button "Save" at bounding box center [1232, 735] width 106 height 34
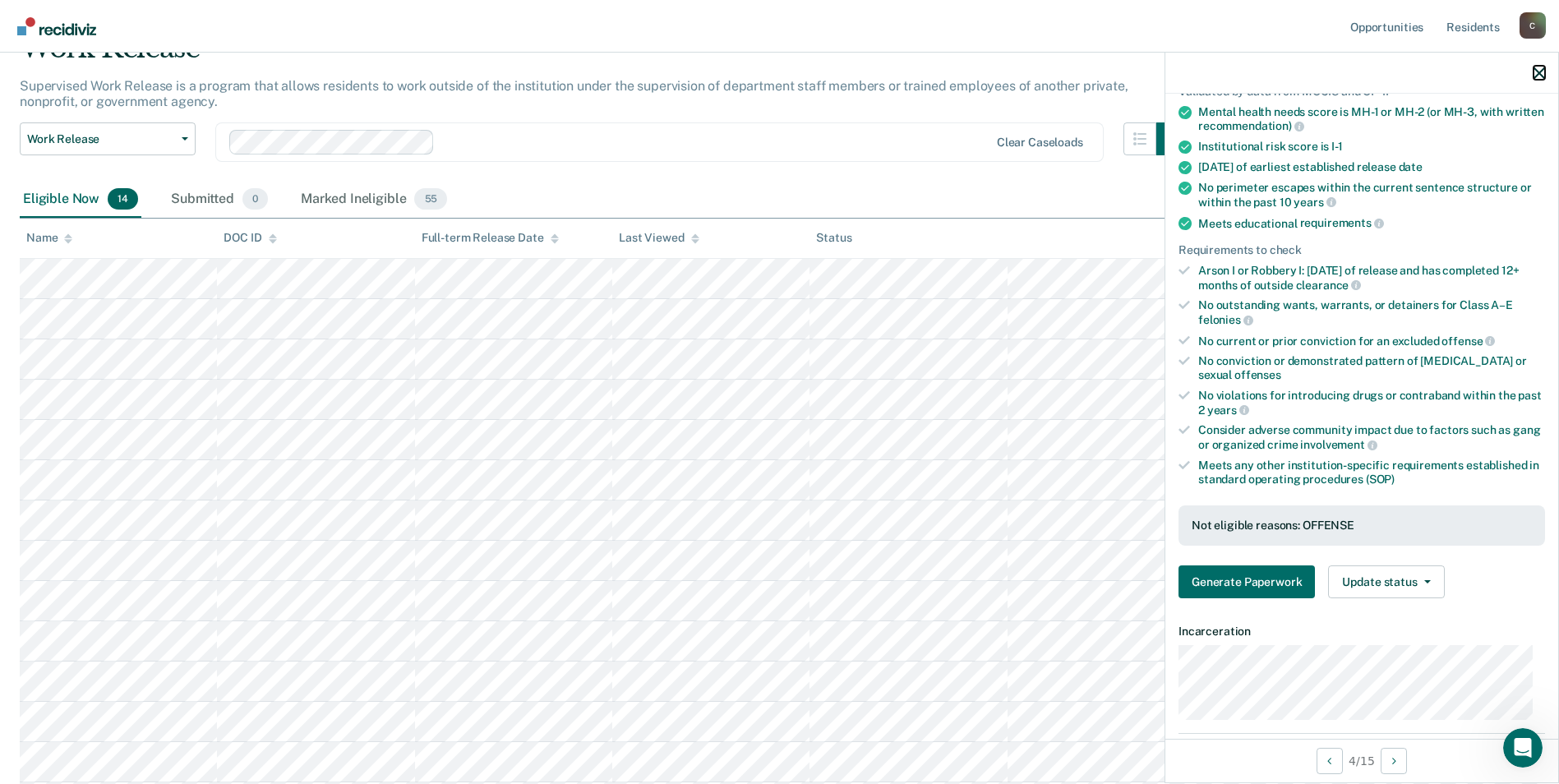
click at [1536, 69] on icon "button" at bounding box center [1539, 72] width 11 height 11
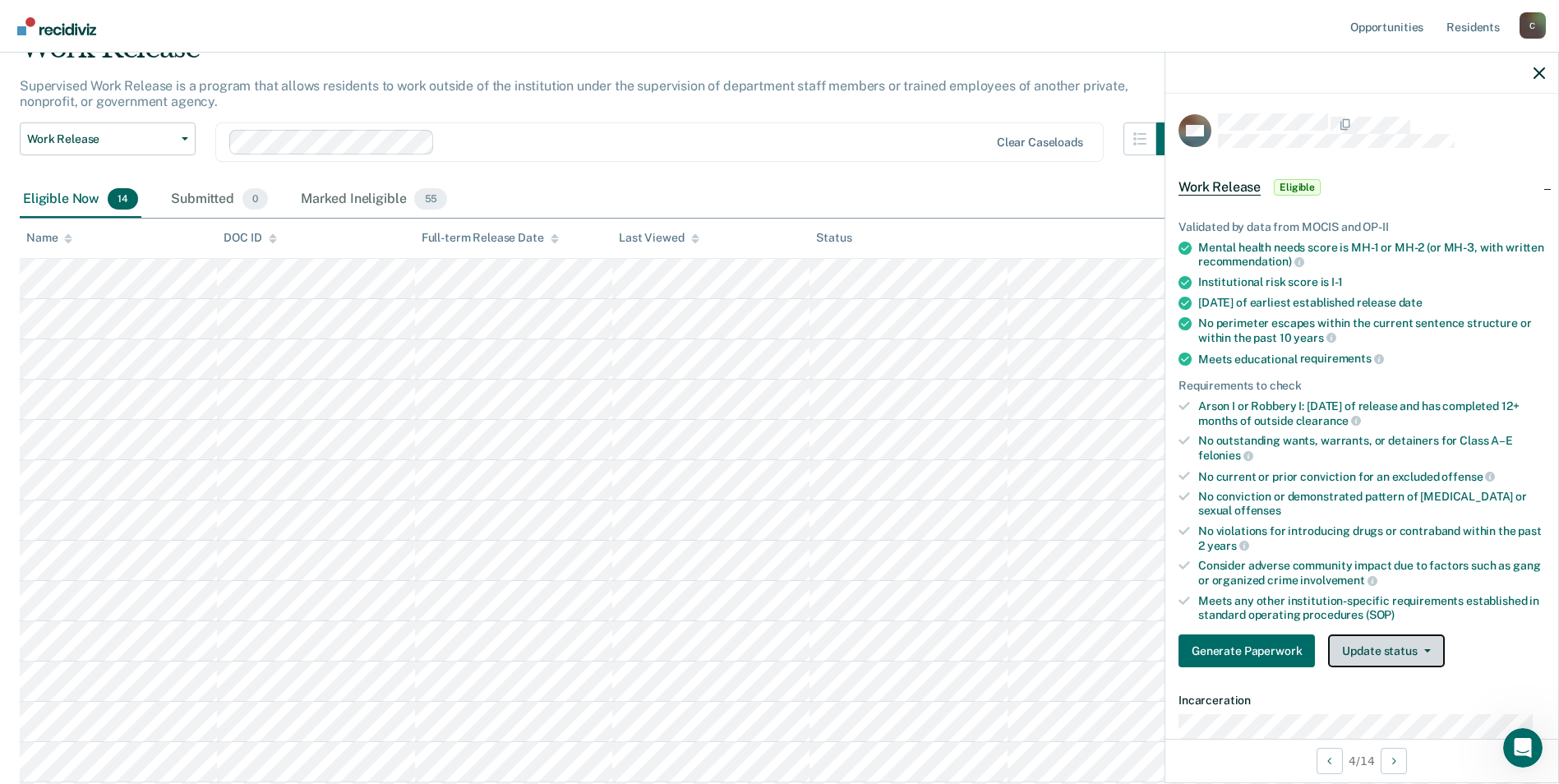
click at [1405, 654] on button "Update status" at bounding box center [1386, 650] width 116 height 33
click at [1392, 718] on button "Mark Ineligible" at bounding box center [1407, 716] width 159 height 26
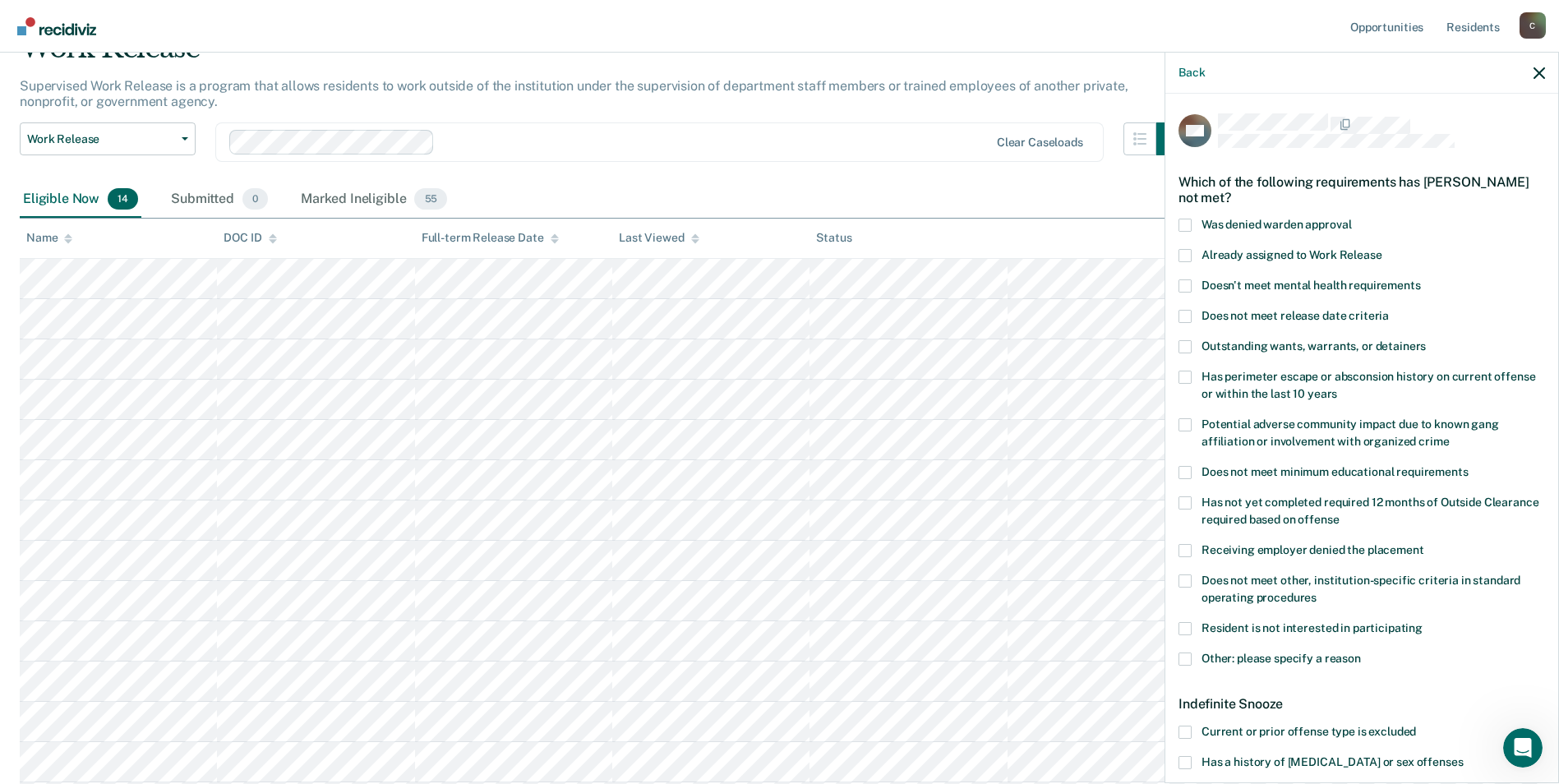
click at [1188, 576] on span at bounding box center [1185, 580] width 13 height 13
click at [1317, 591] on input "Does not meet other, institution-specific criteria in standard operating proced…" at bounding box center [1317, 591] width 0 height 0
click at [1184, 657] on span at bounding box center [1185, 659] width 13 height 13
click at [1361, 653] on input "Other: please specify a reason" at bounding box center [1361, 653] width 0 height 0
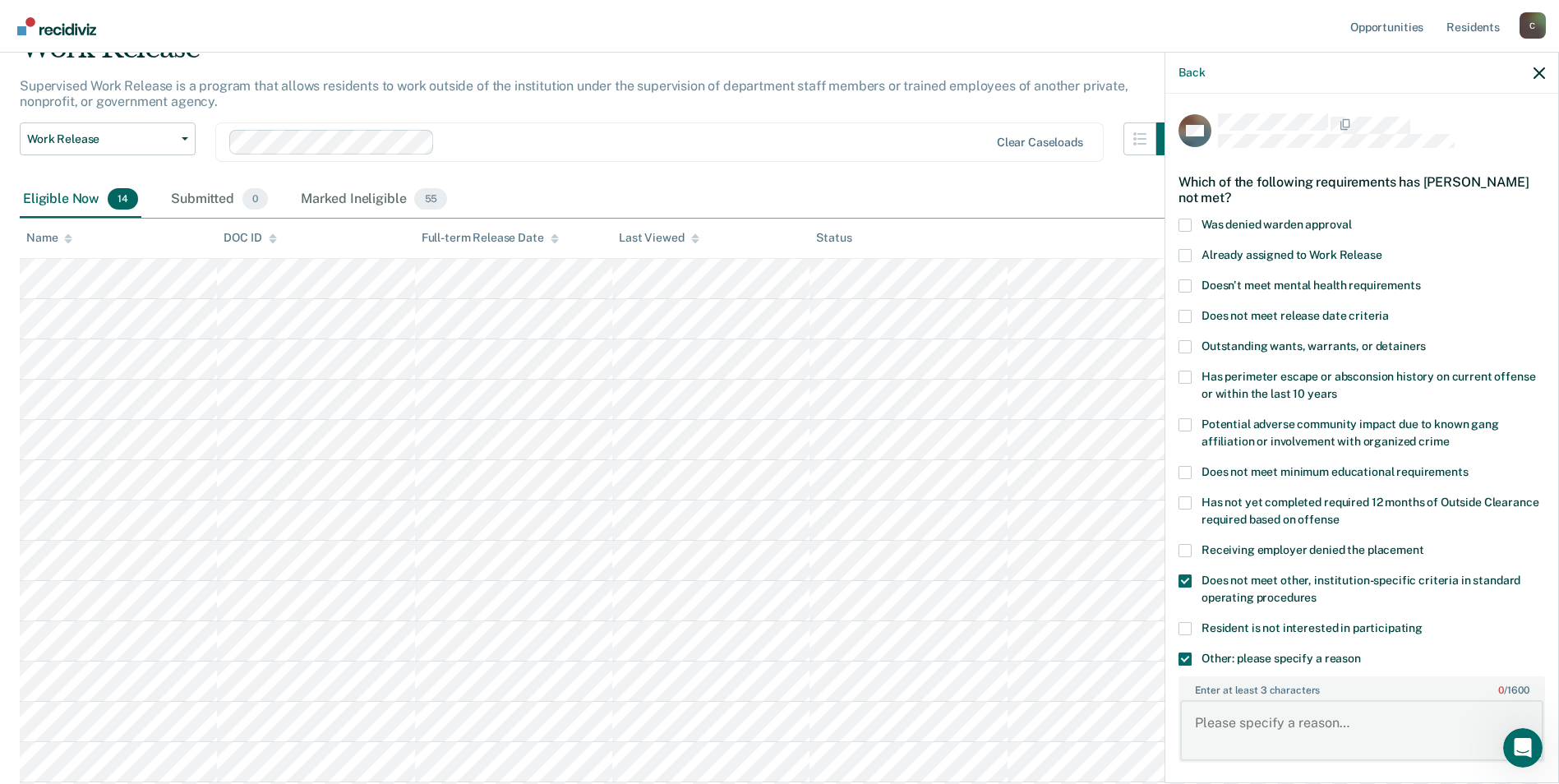
click at [1223, 729] on textarea "Enter at least 3 characters 0 / 1600" at bounding box center [1362, 730] width 363 height 61
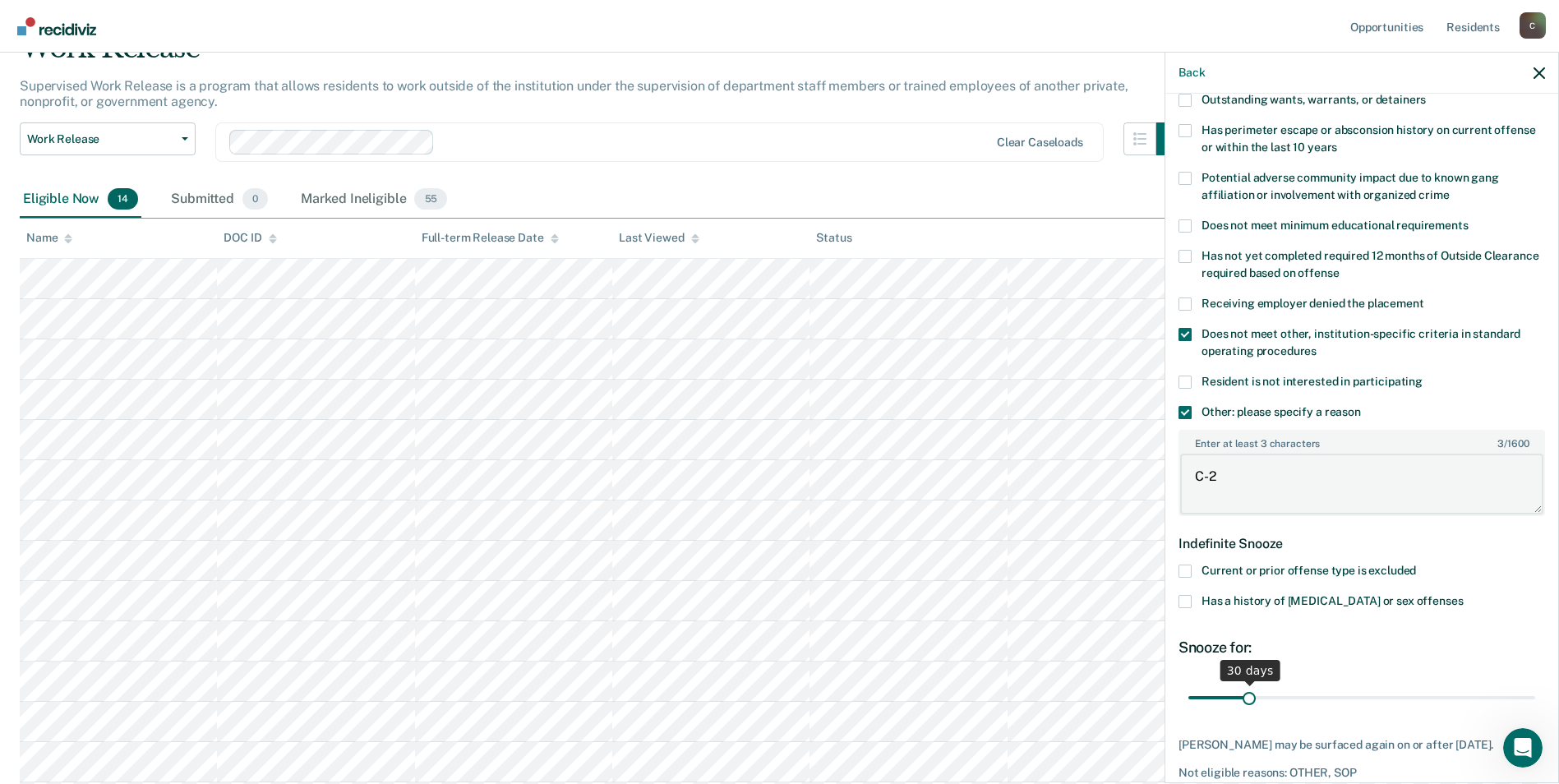
type textarea "C-2"
drag, startPoint x: 1248, startPoint y: 697, endPoint x: 1519, endPoint y: 694, distance: 271.0
type input "180"
click at [1519, 694] on input "range" at bounding box center [1361, 697] width 347 height 29
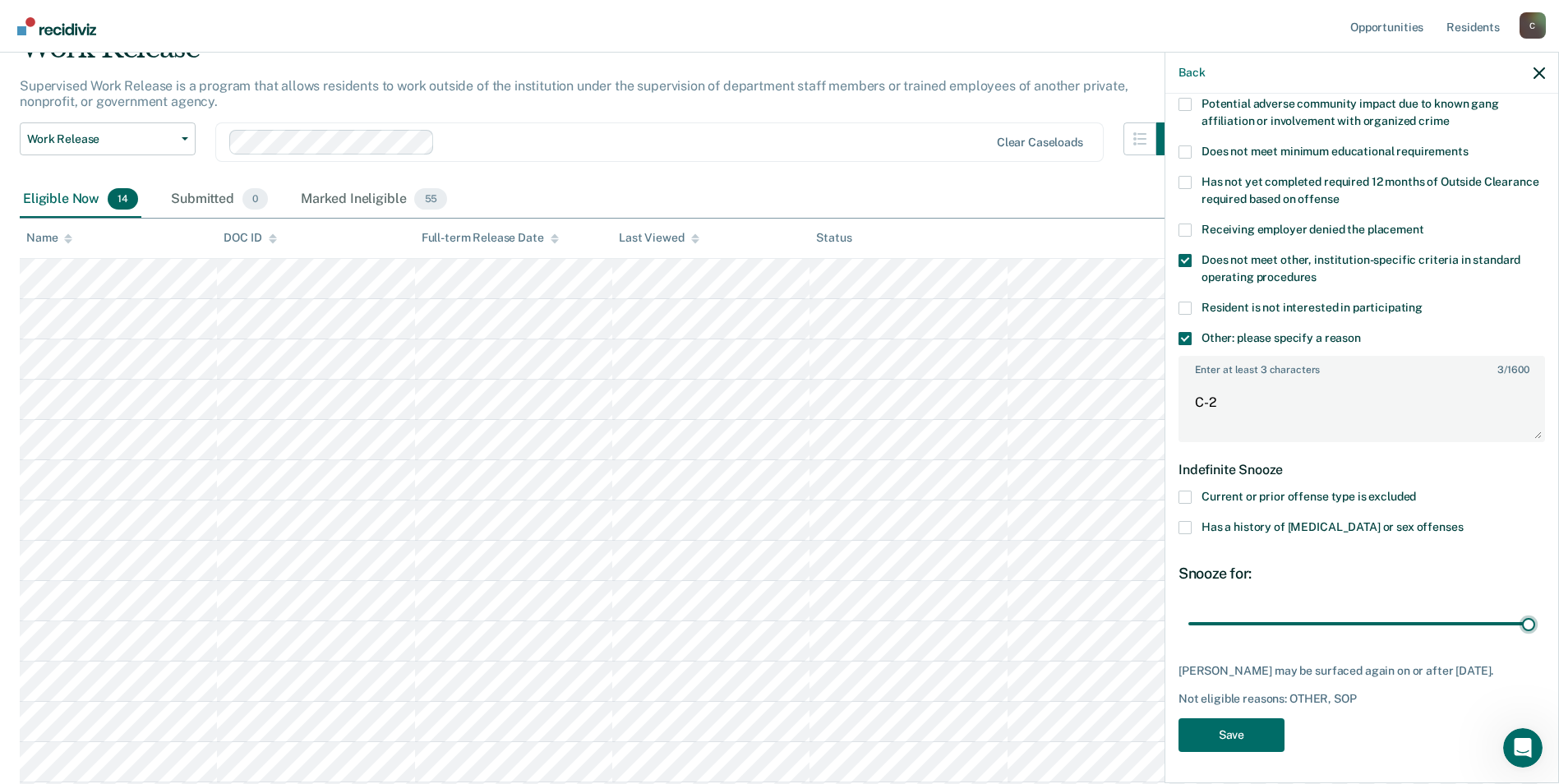
scroll to position [239, 0]
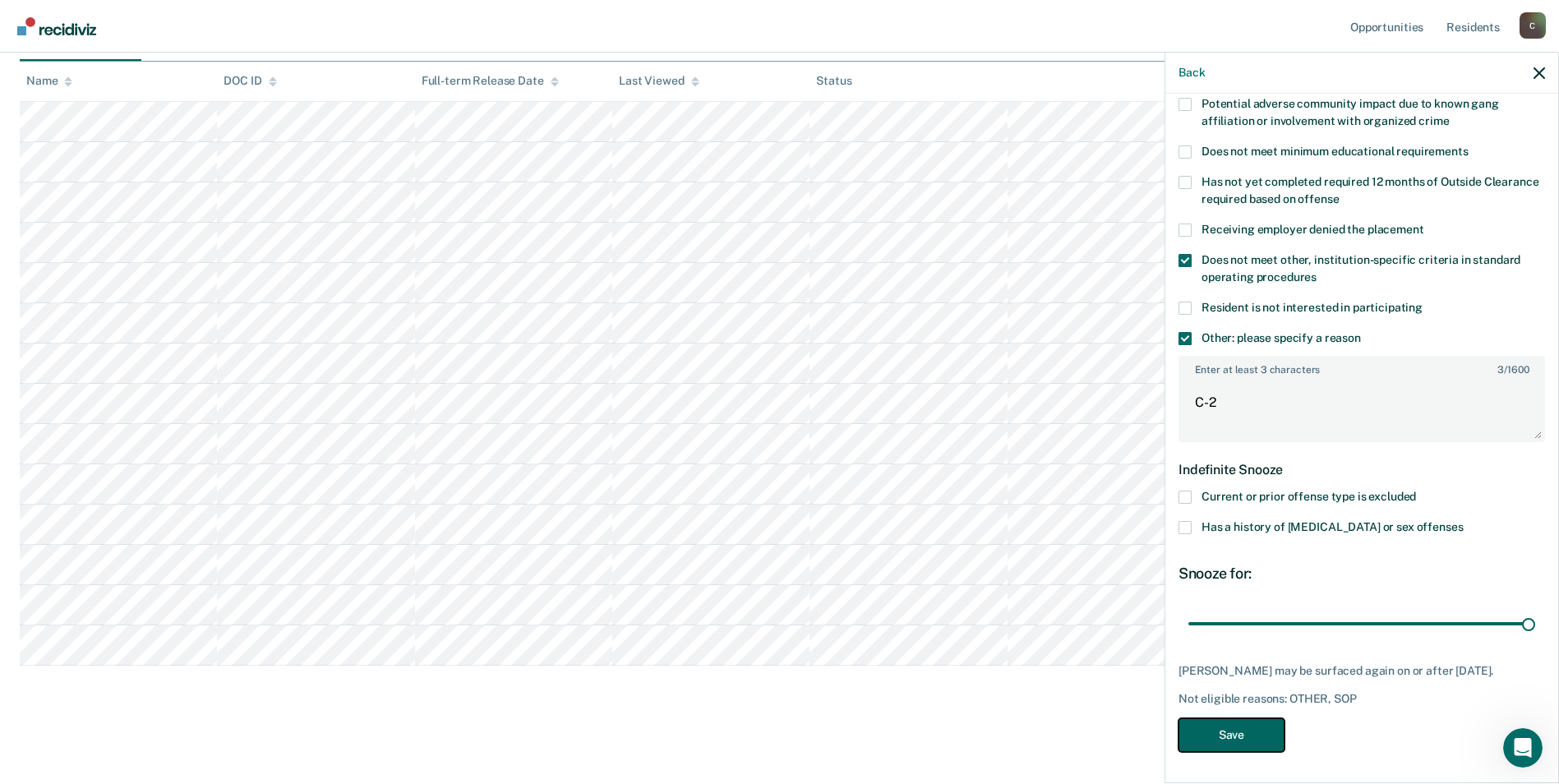
click at [1221, 732] on button "Save" at bounding box center [1232, 735] width 106 height 34
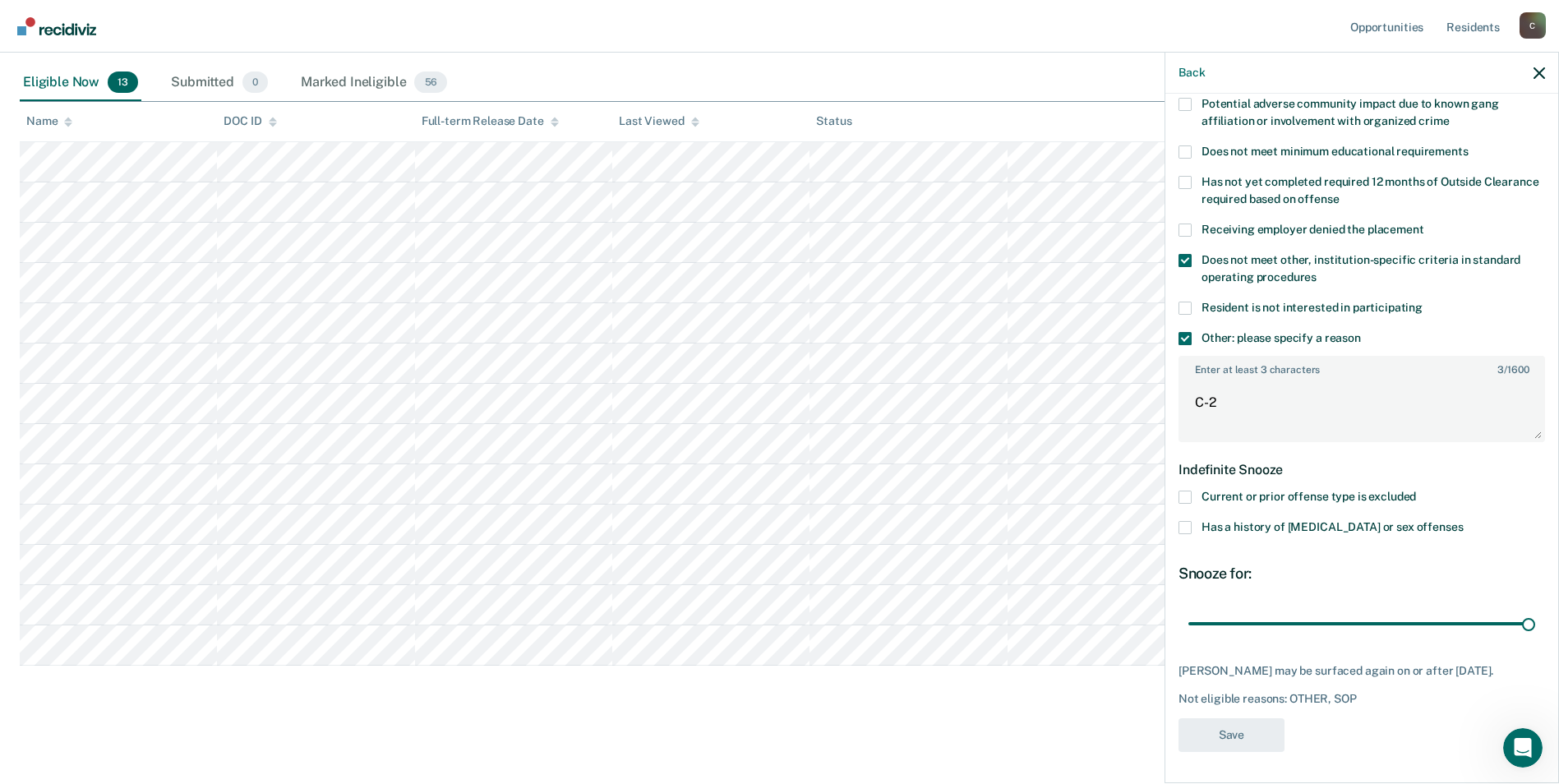
scroll to position [199, 0]
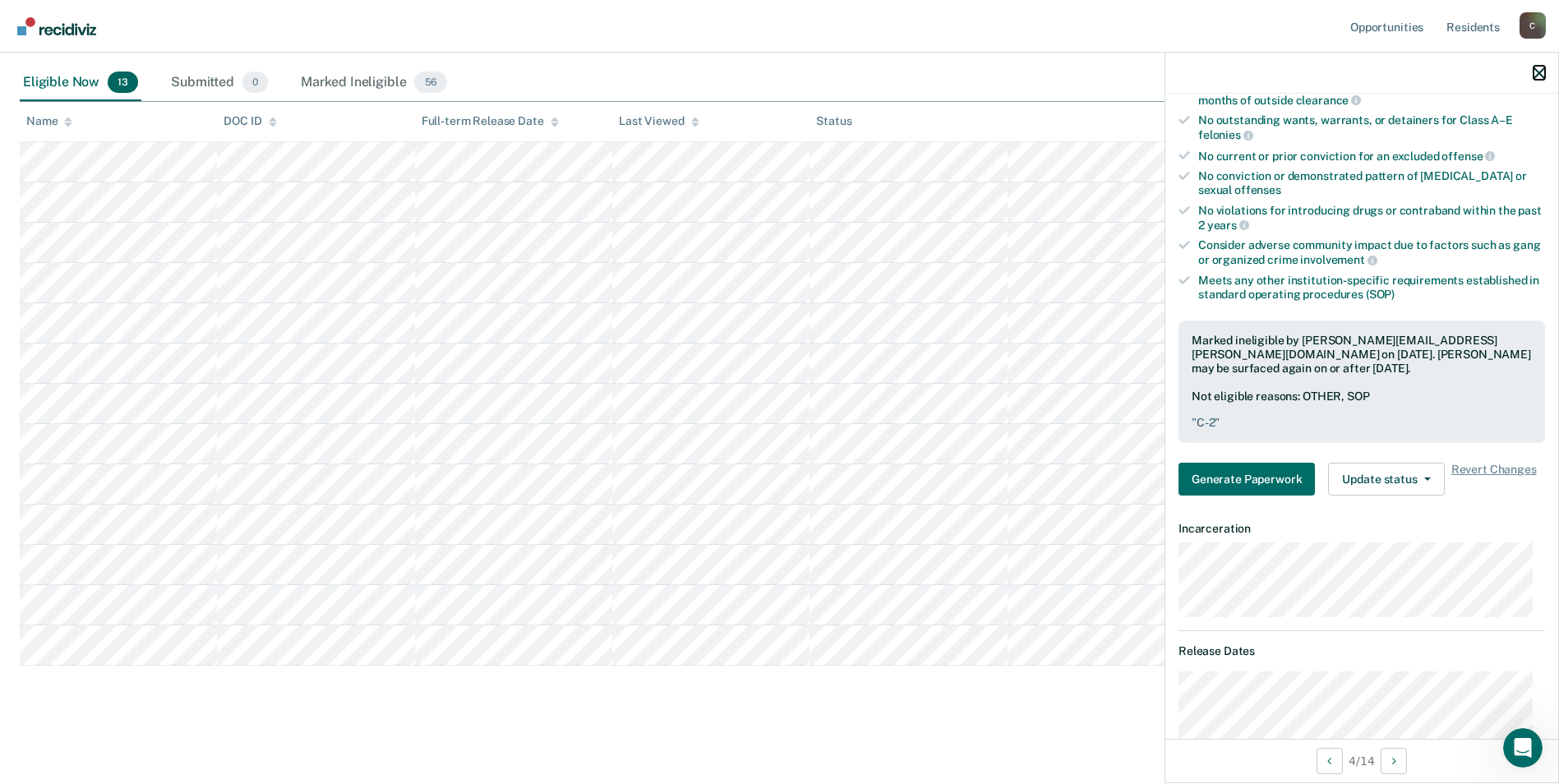
click at [1542, 78] on icon "button" at bounding box center [1539, 72] width 11 height 11
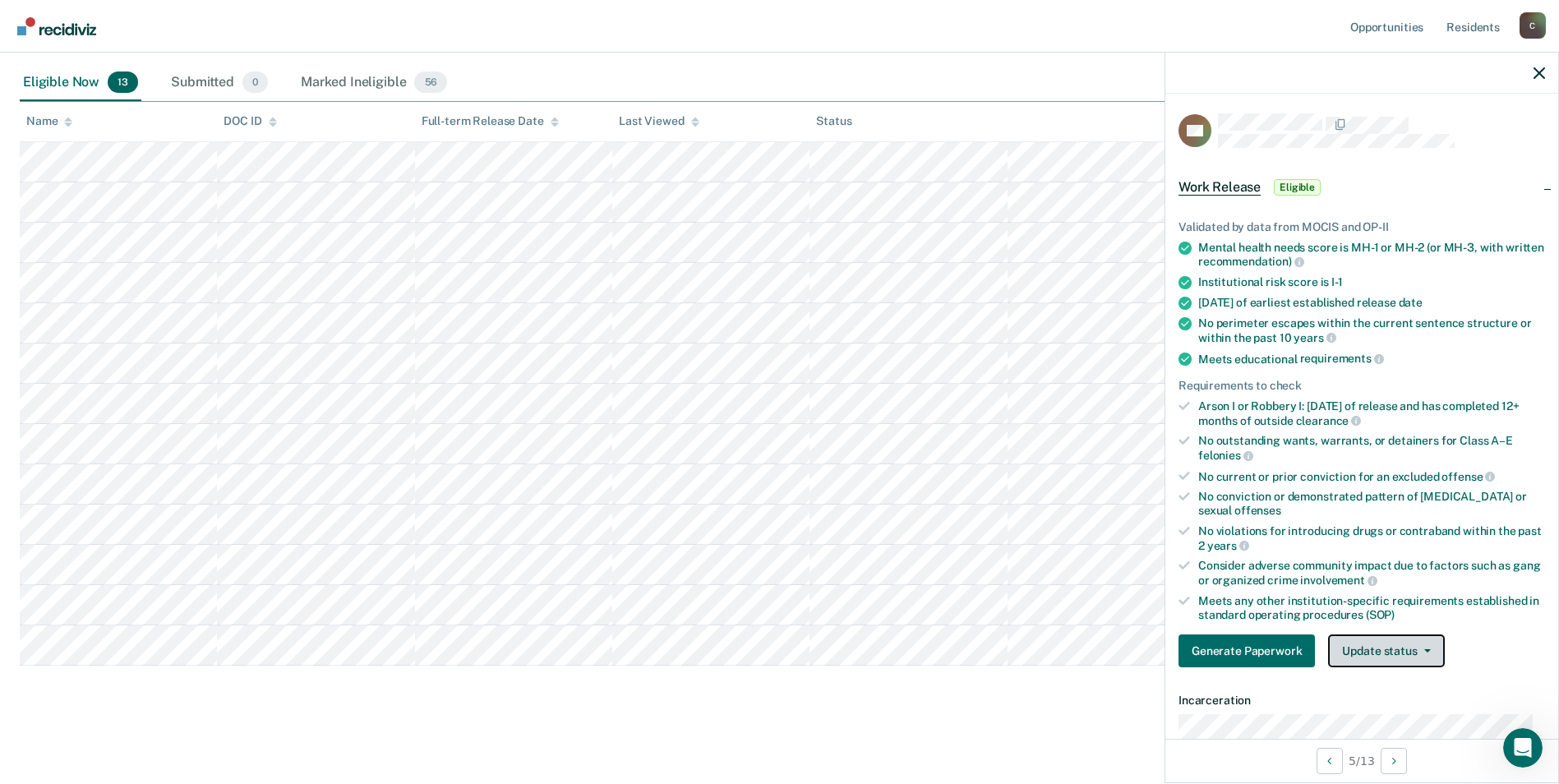
click at [1429, 650] on button "Update status" at bounding box center [1386, 650] width 116 height 33
click at [1409, 718] on button "Mark Ineligible" at bounding box center [1407, 716] width 159 height 26
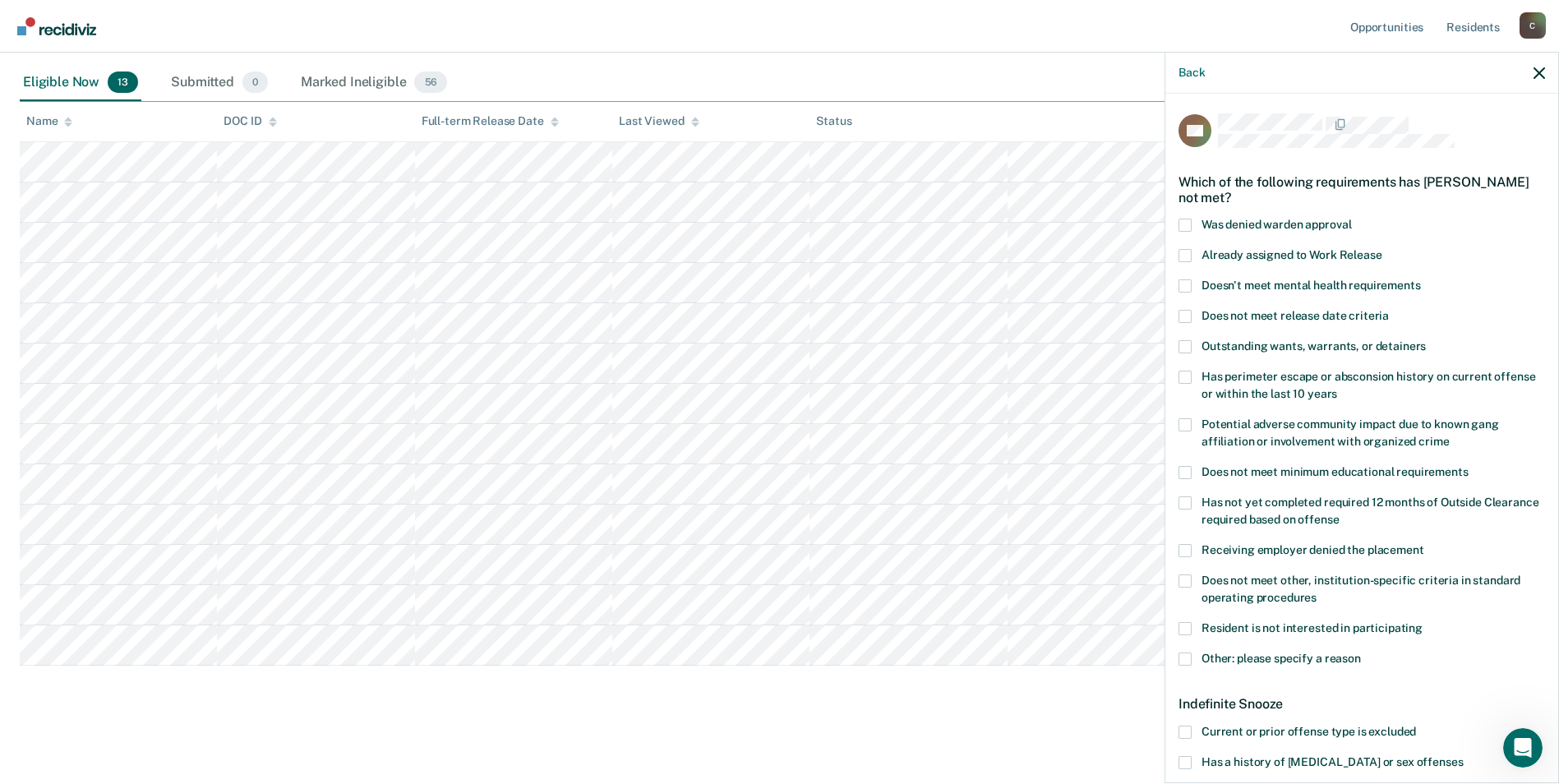
scroll to position [82, 0]
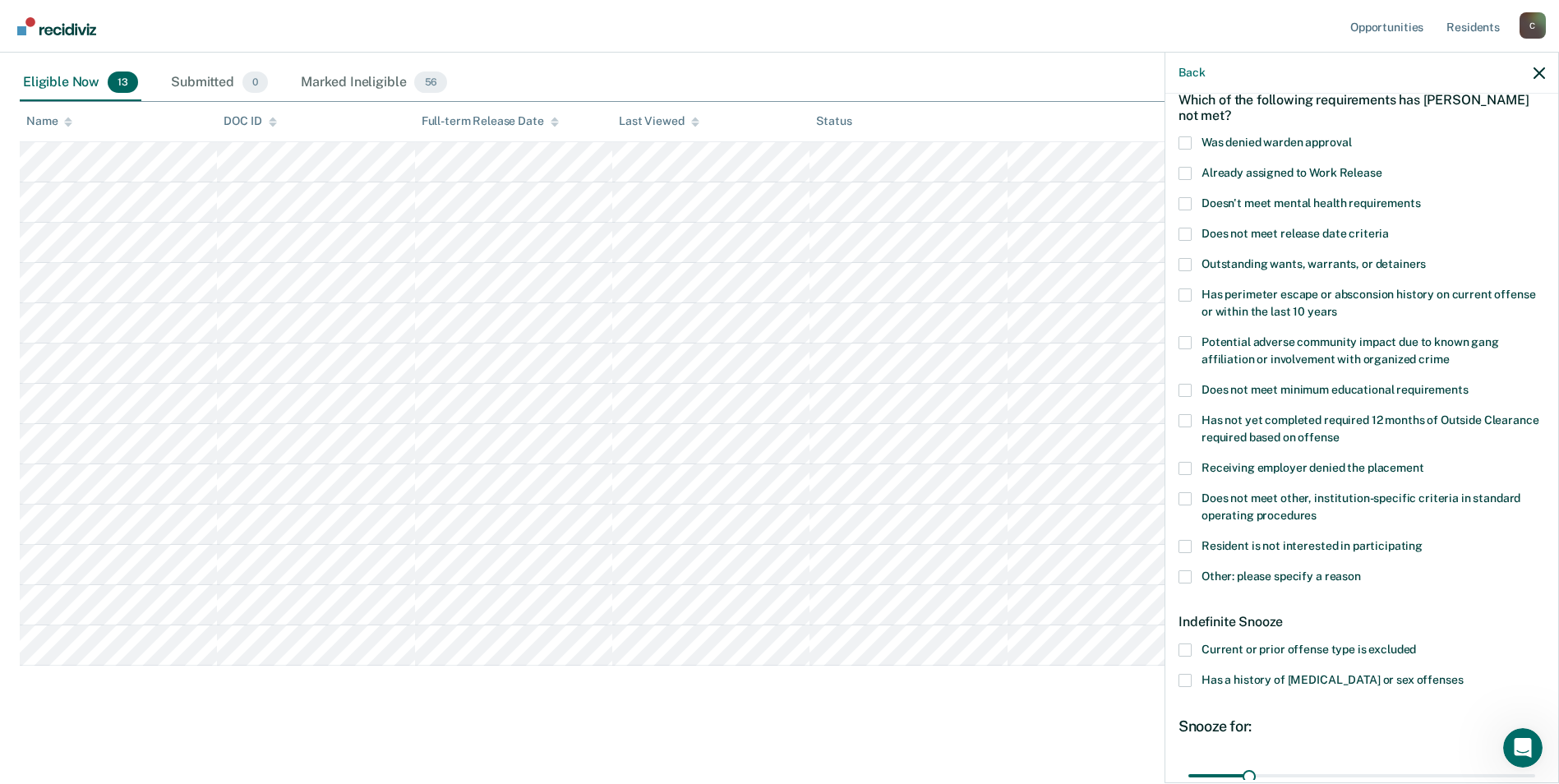
click at [1189, 679] on span at bounding box center [1185, 680] width 13 height 13
click at [1463, 674] on input "Has a history of [MEDICAL_DATA] or sex offenses" at bounding box center [1463, 674] width 0 height 0
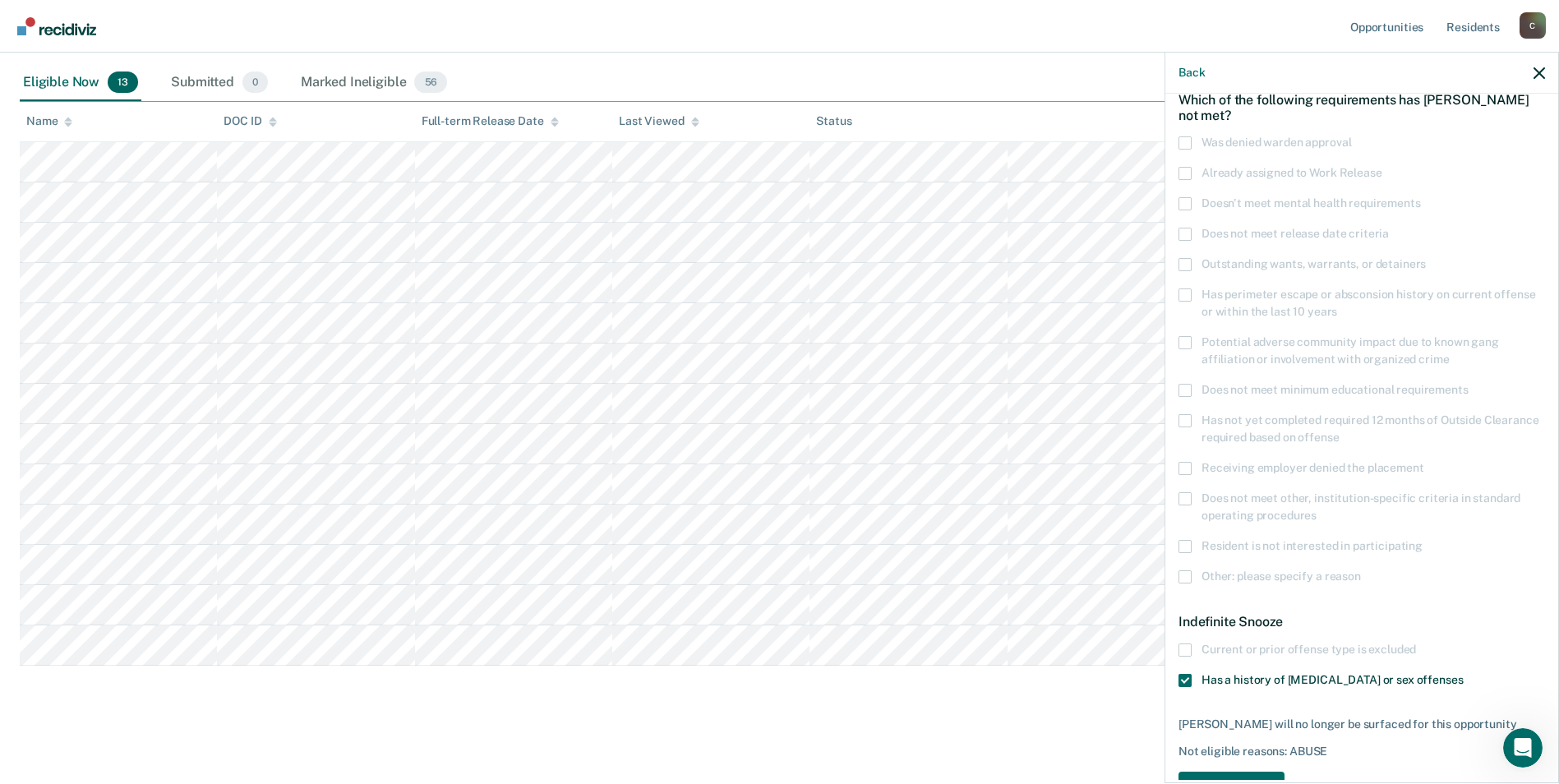
scroll to position [135, 0]
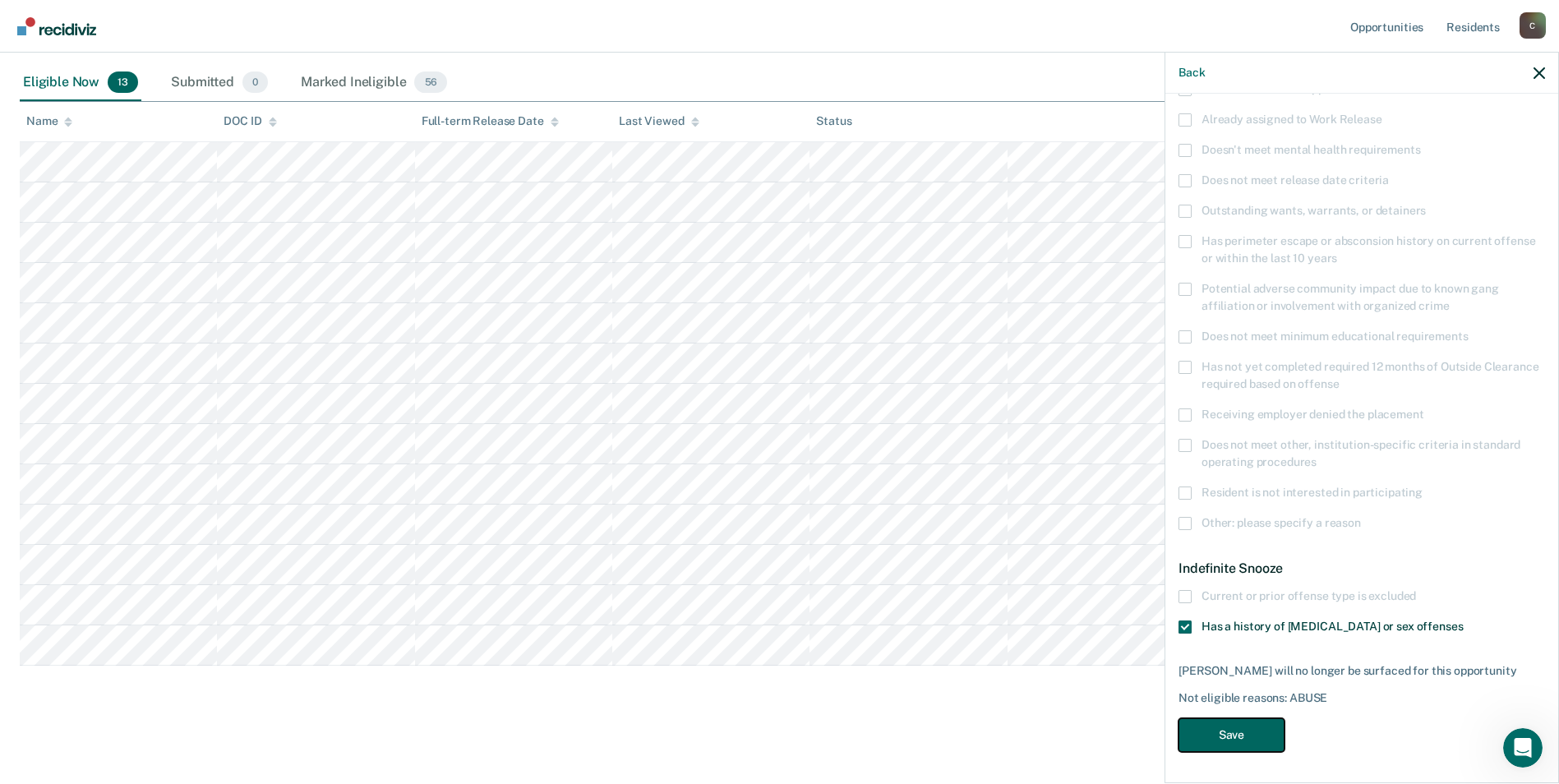
click at [1213, 727] on button "Save" at bounding box center [1232, 735] width 106 height 34
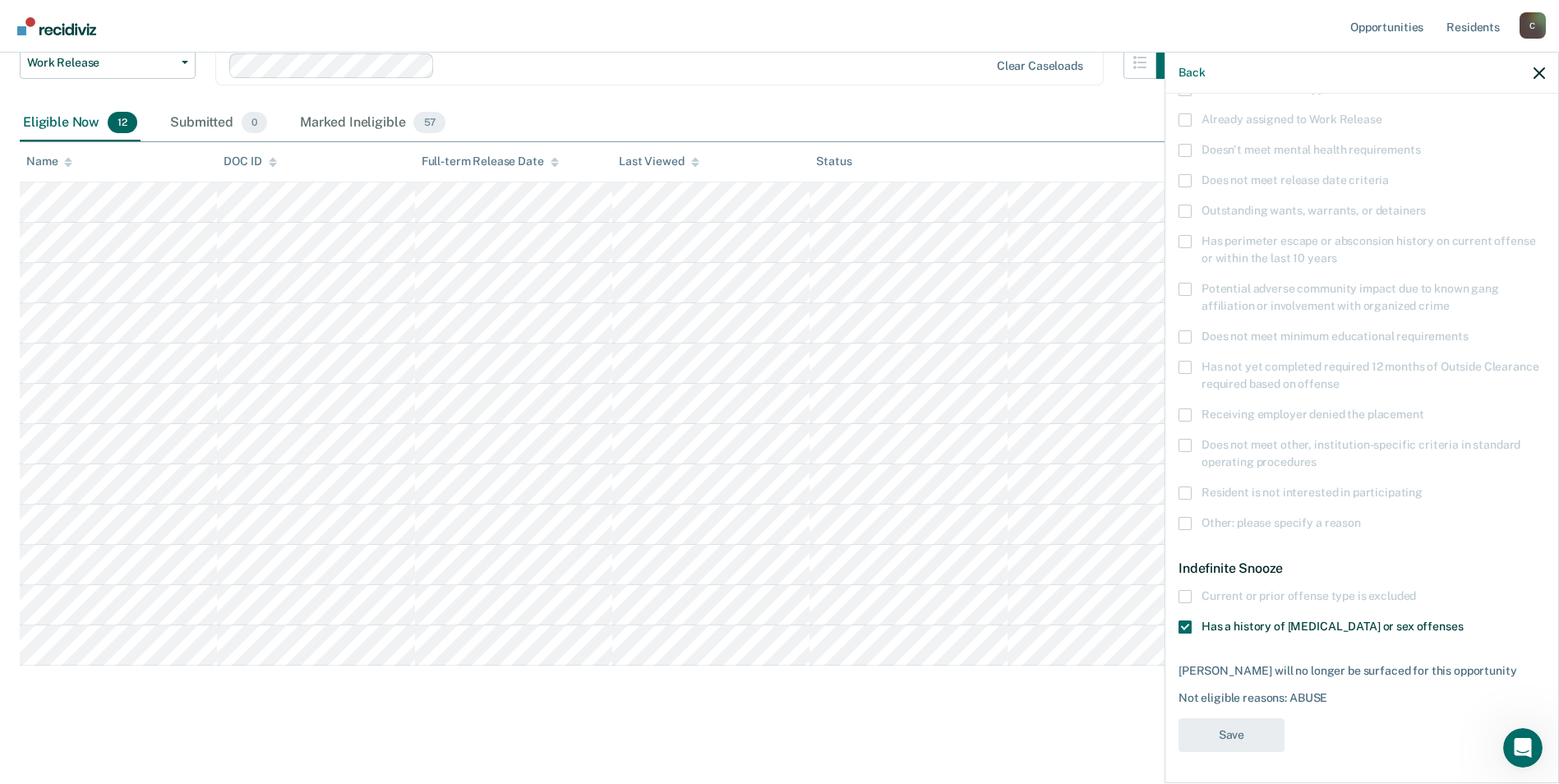
scroll to position [159, 0]
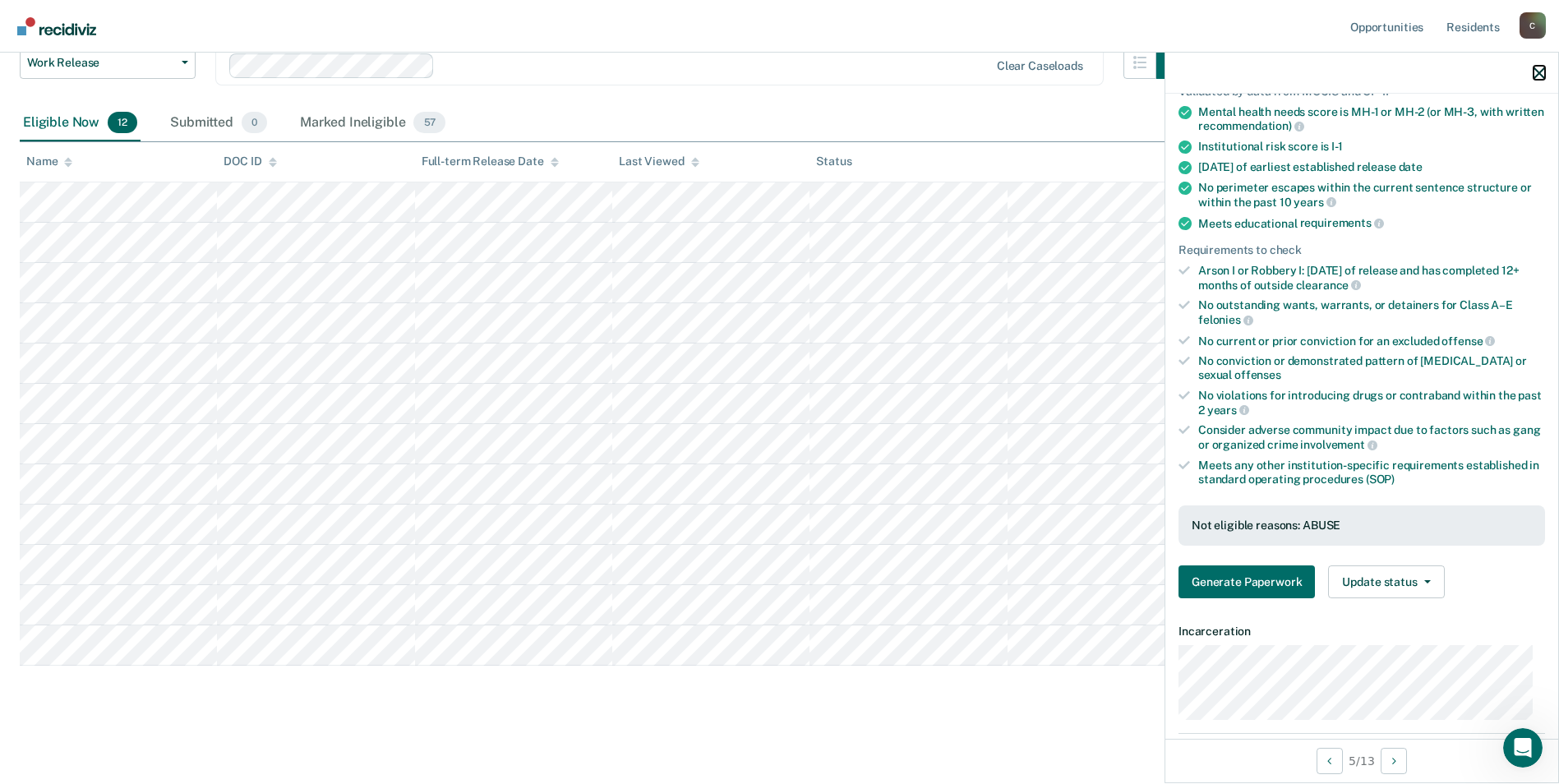
click at [1541, 72] on icon "button" at bounding box center [1539, 72] width 11 height 11
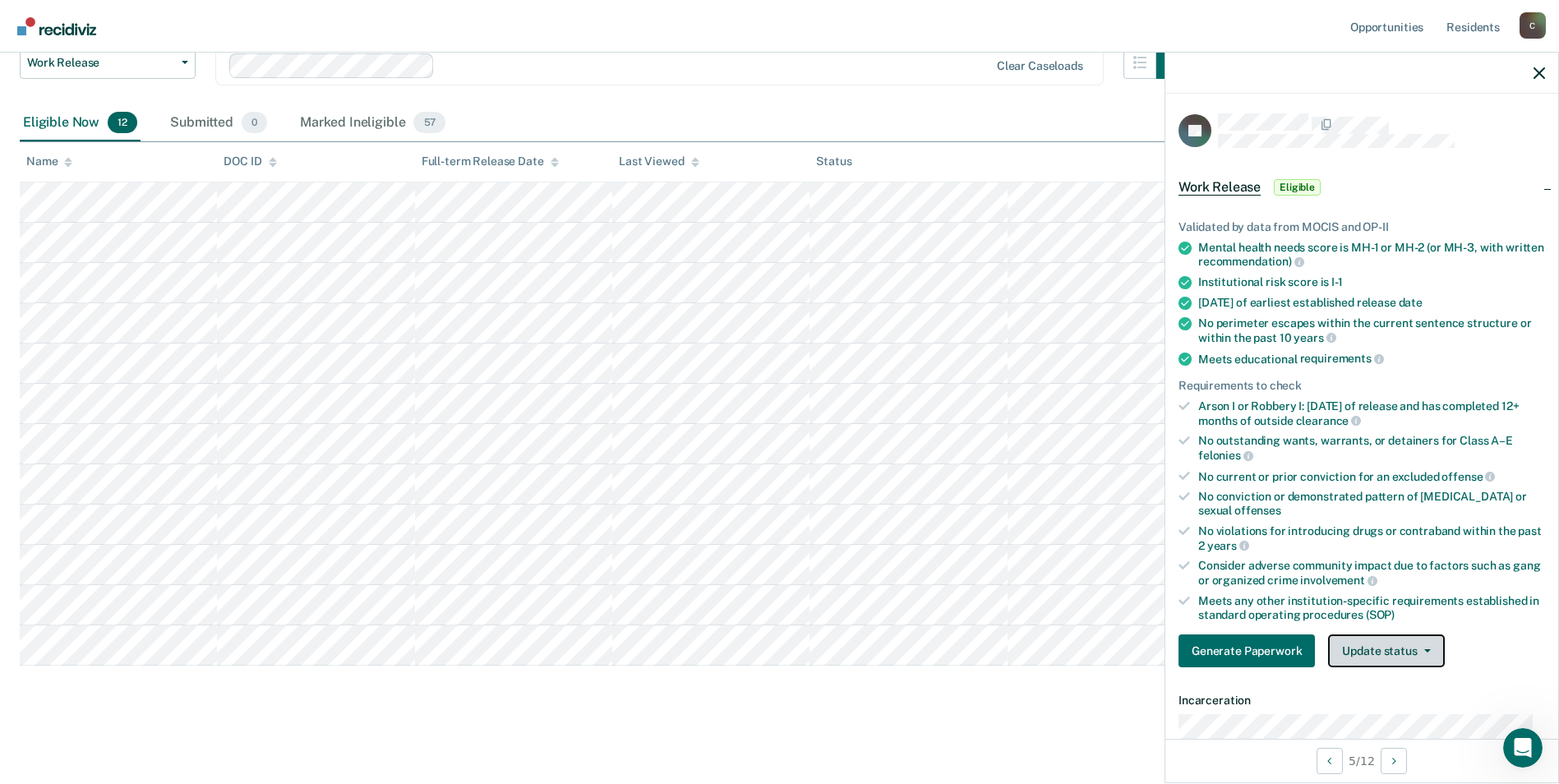
click at [1424, 651] on icon "button" at bounding box center [1428, 651] width 7 height 3
click at [1394, 716] on button "Mark Ineligible" at bounding box center [1407, 716] width 159 height 26
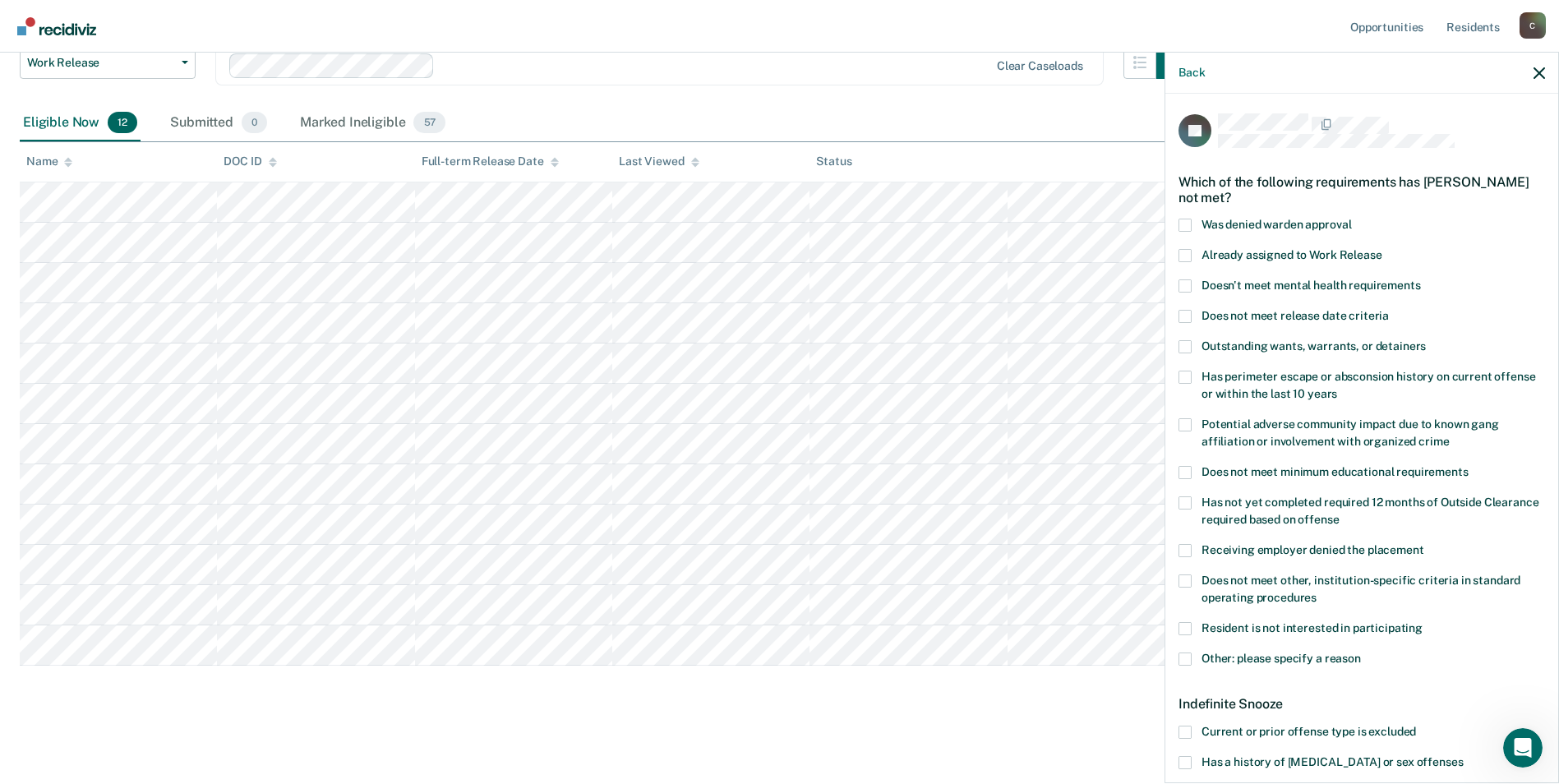
click at [1187, 760] on span at bounding box center [1185, 762] width 13 height 13
click at [1463, 756] on input "Has a history of [MEDICAL_DATA] or sex offenses" at bounding box center [1463, 756] width 0 height 0
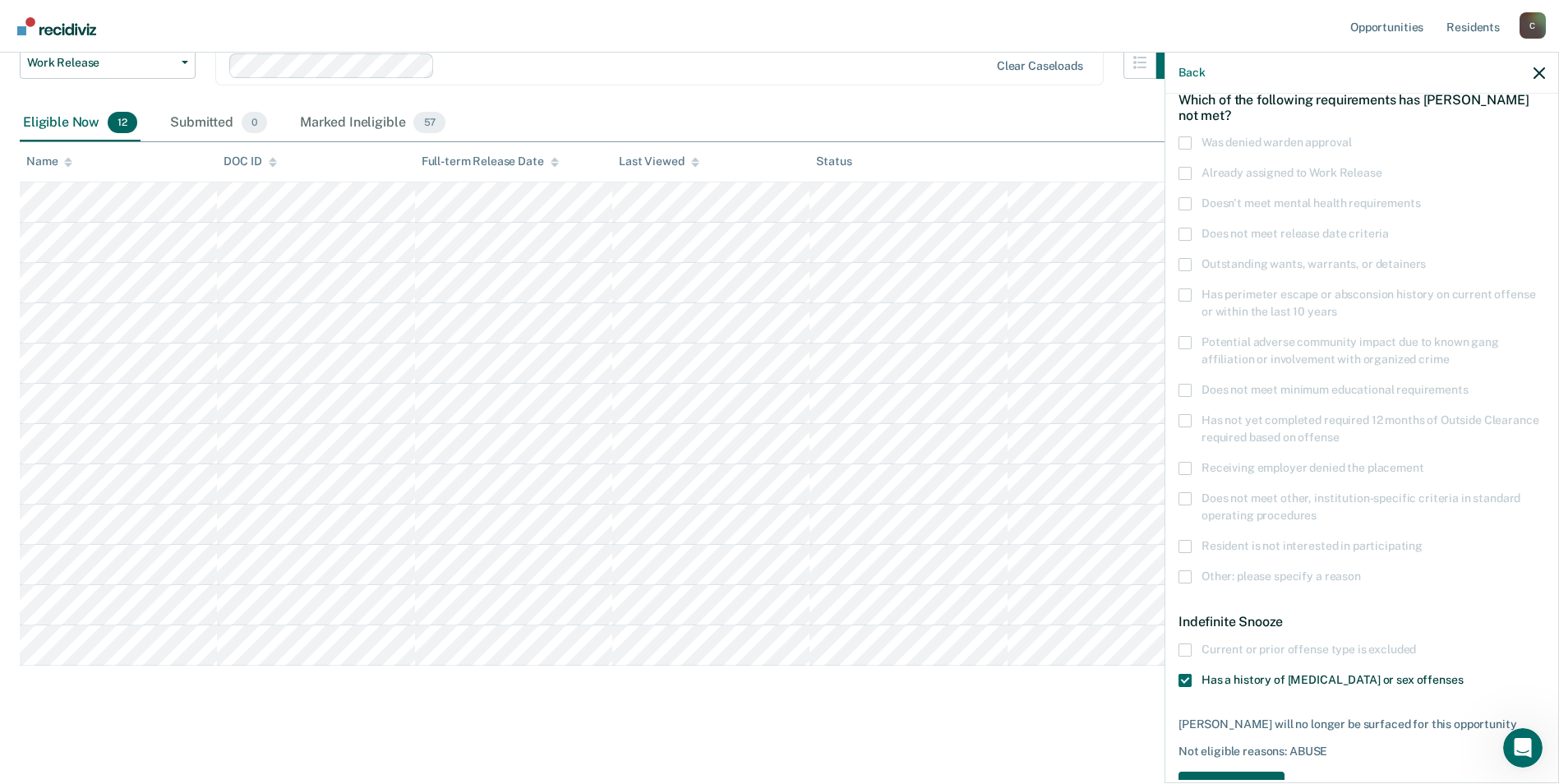
scroll to position [135, 0]
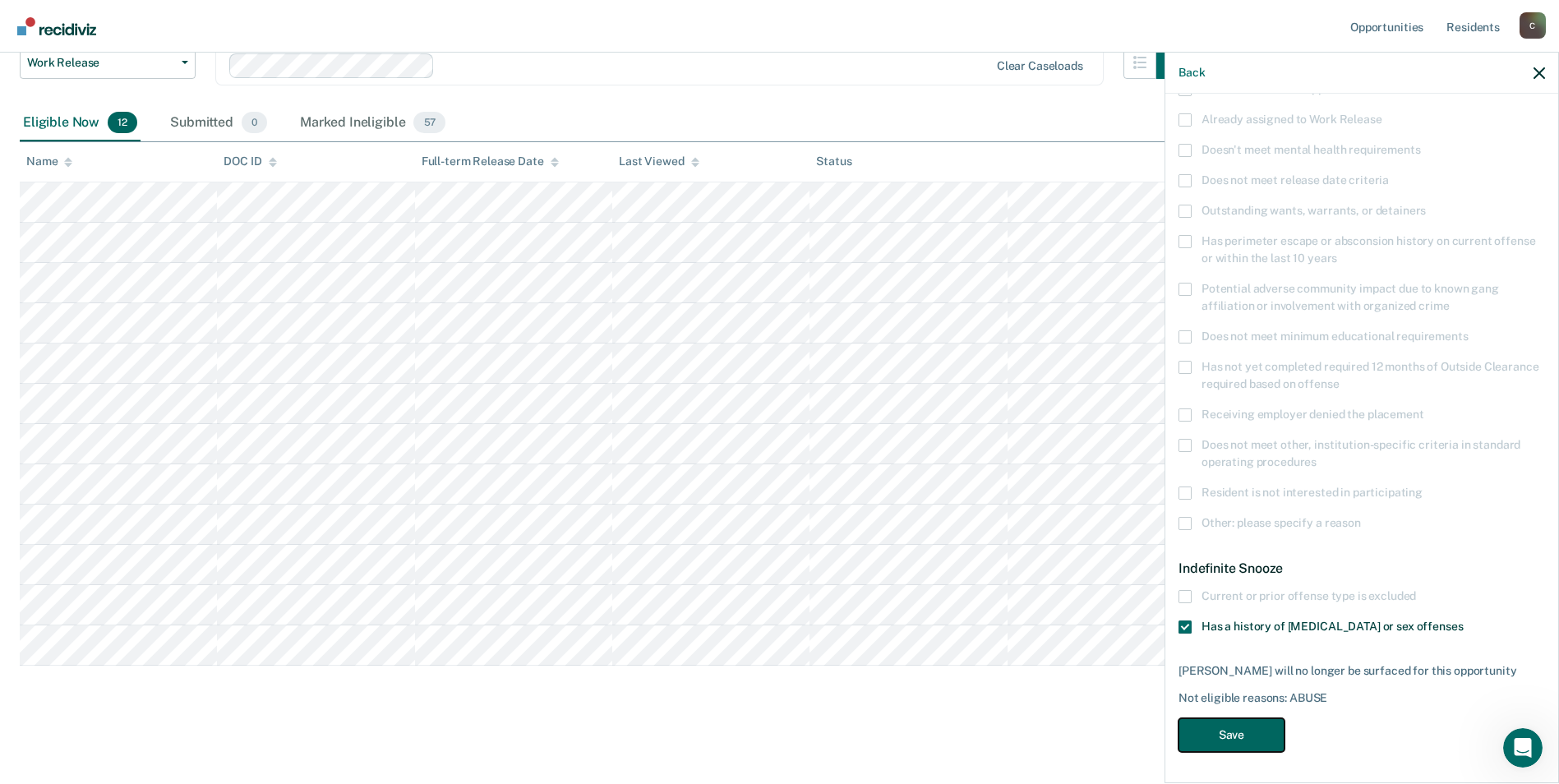
click at [1242, 738] on button "Save" at bounding box center [1232, 735] width 106 height 34
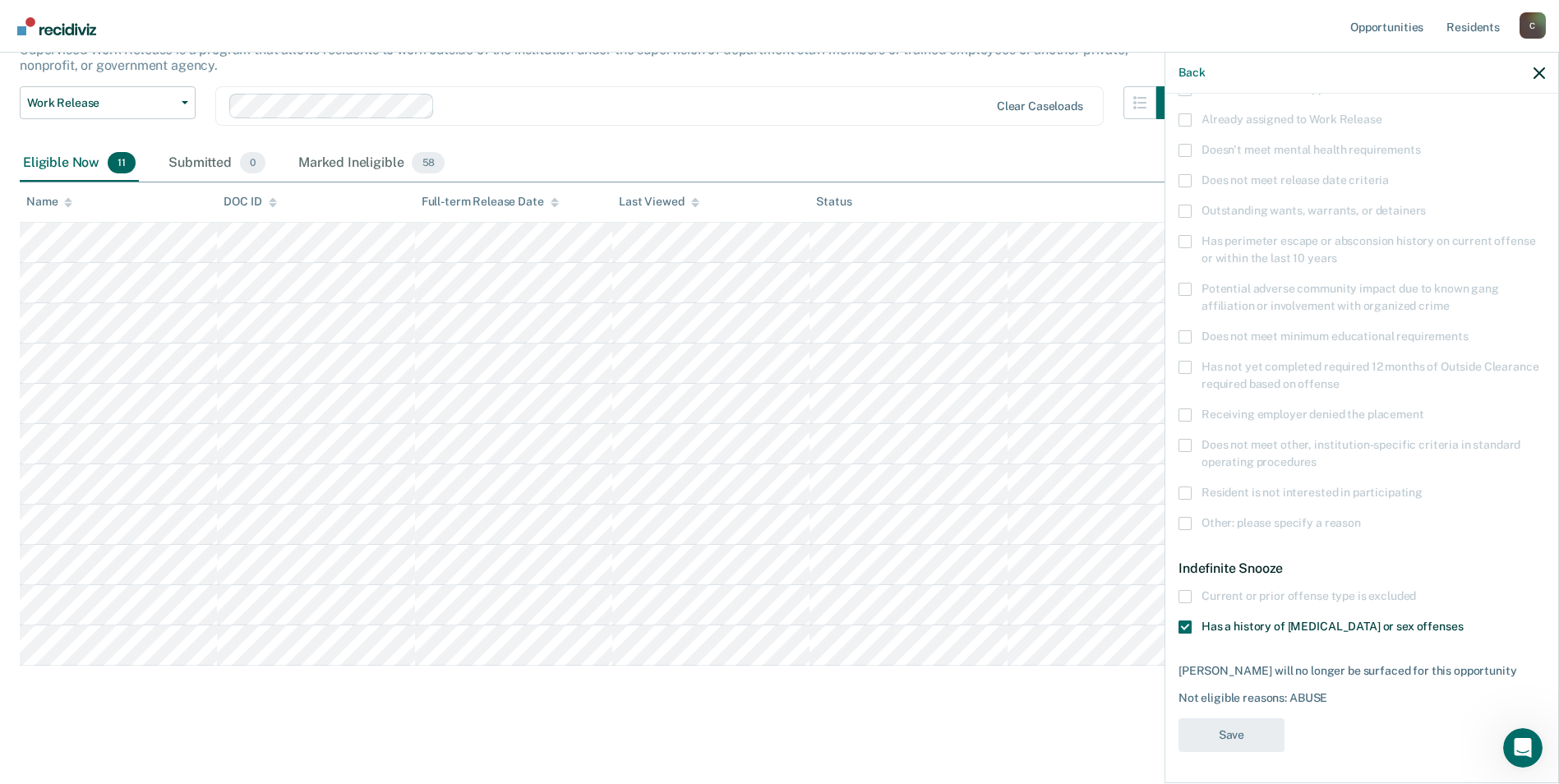
scroll to position [118, 0]
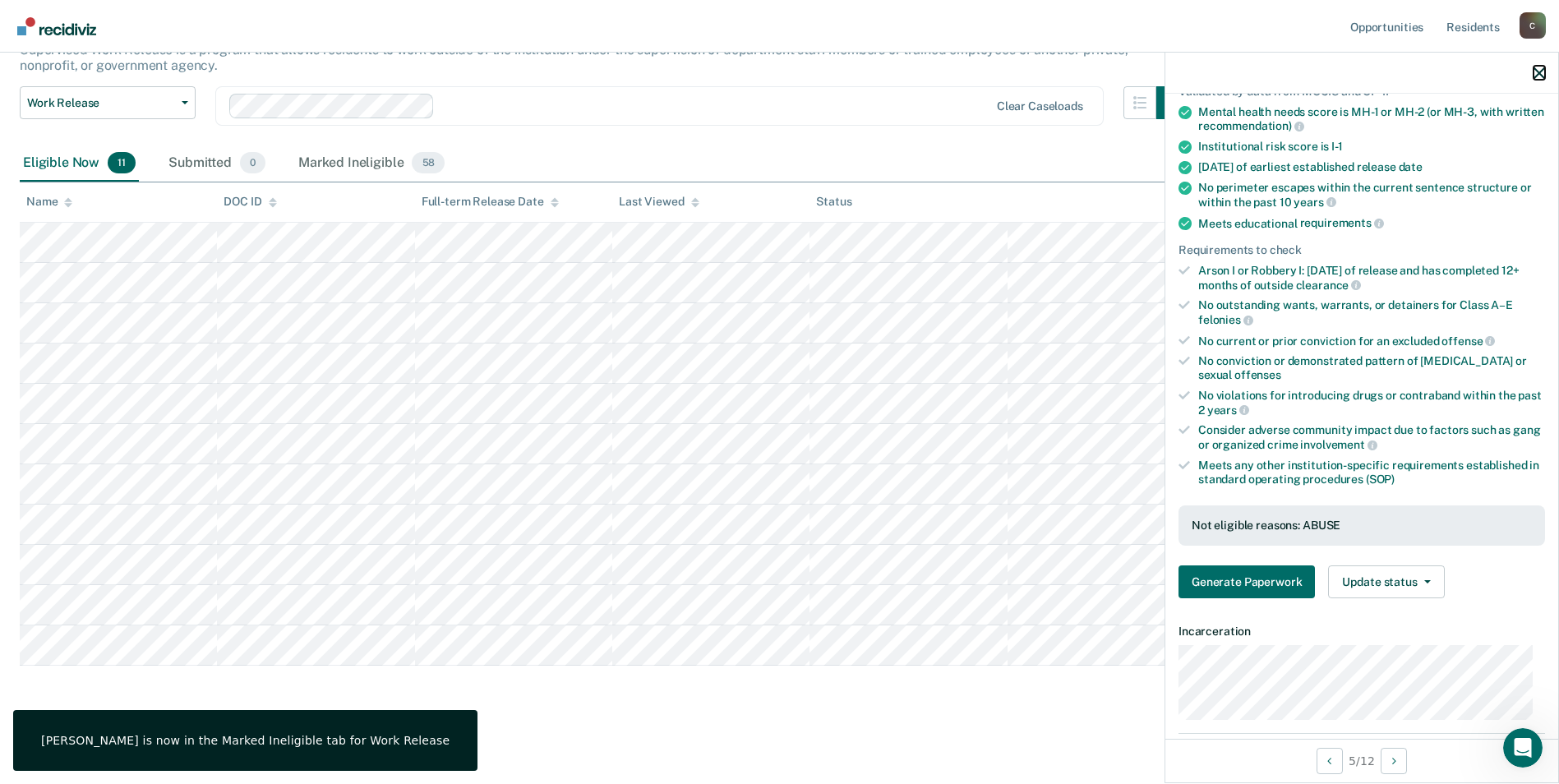
click at [1539, 68] on icon "button" at bounding box center [1539, 72] width 11 height 11
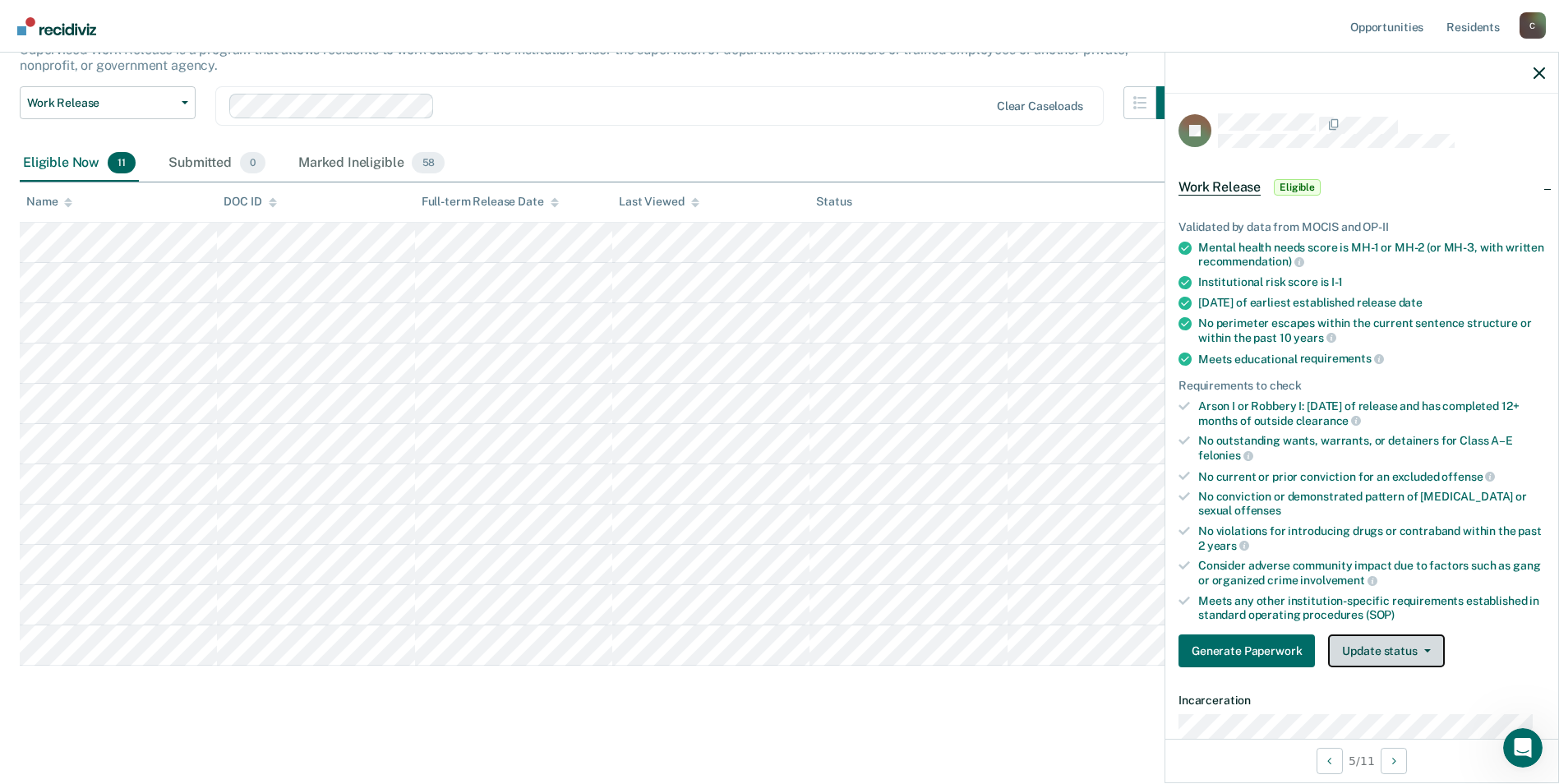
click at [1424, 650] on icon "button" at bounding box center [1428, 651] width 7 height 3
click at [1382, 724] on button "Mark Ineligible" at bounding box center [1407, 716] width 159 height 26
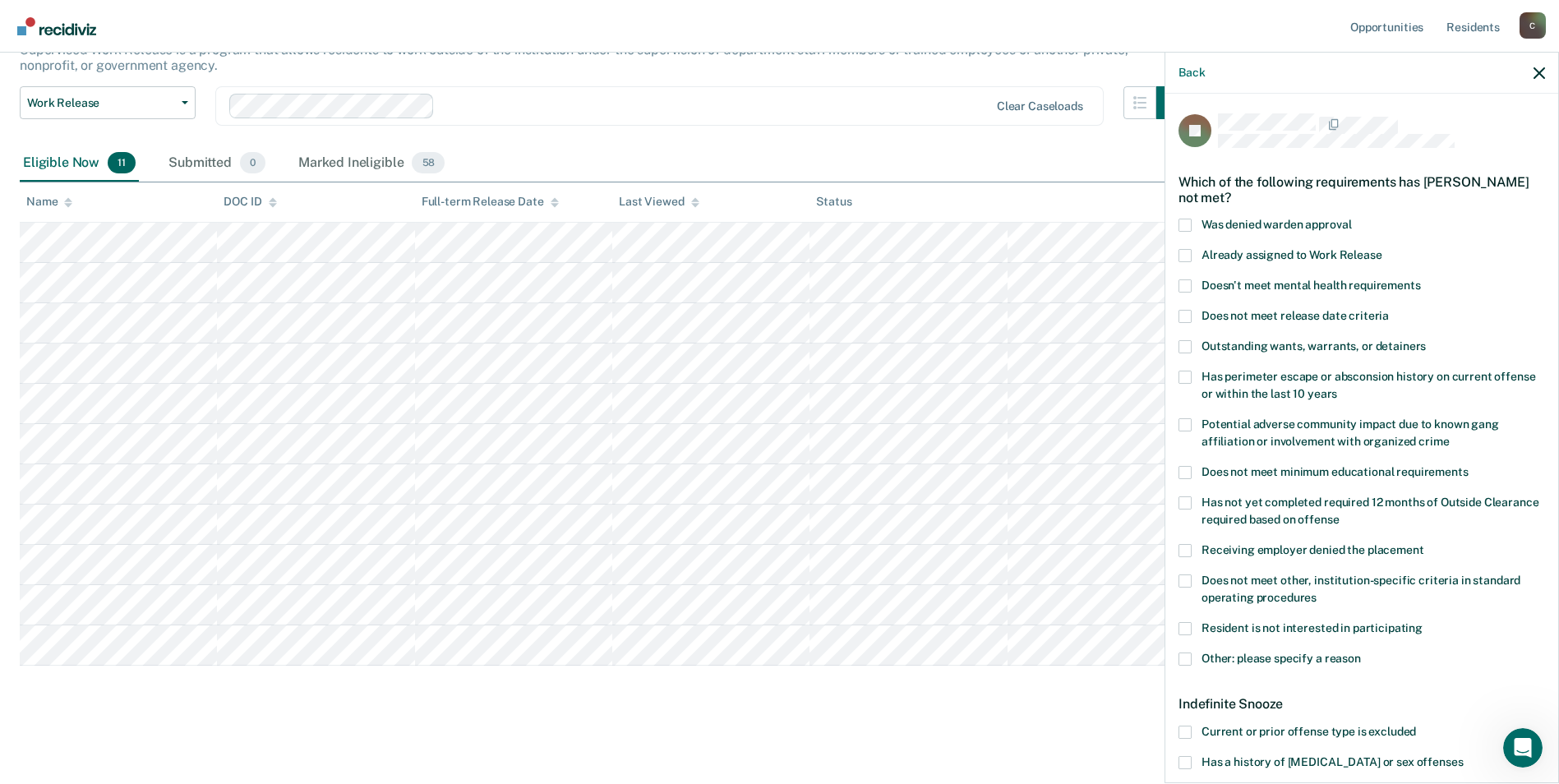
click at [1184, 578] on span at bounding box center [1185, 580] width 13 height 13
click at [1317, 591] on input "Does not meet other, institution-specific criteria in standard operating proced…" at bounding box center [1317, 591] width 0 height 0
click at [1181, 655] on span at bounding box center [1185, 659] width 13 height 13
click at [1361, 653] on input "Other: please specify a reason" at bounding box center [1361, 653] width 0 height 0
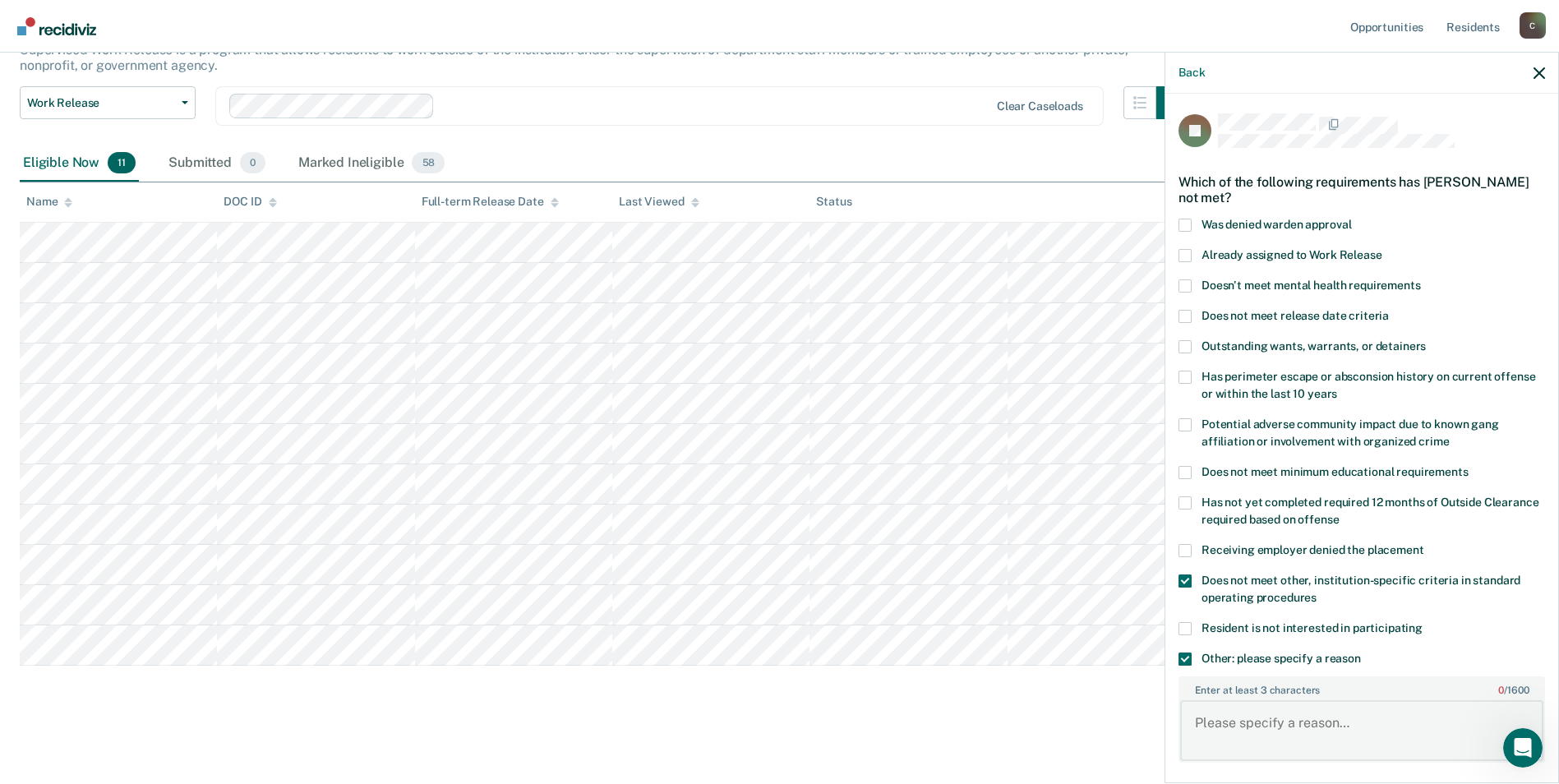
click at [1212, 715] on textarea "Enter at least 3 characters 0 / 1600" at bounding box center [1362, 730] width 363 height 61
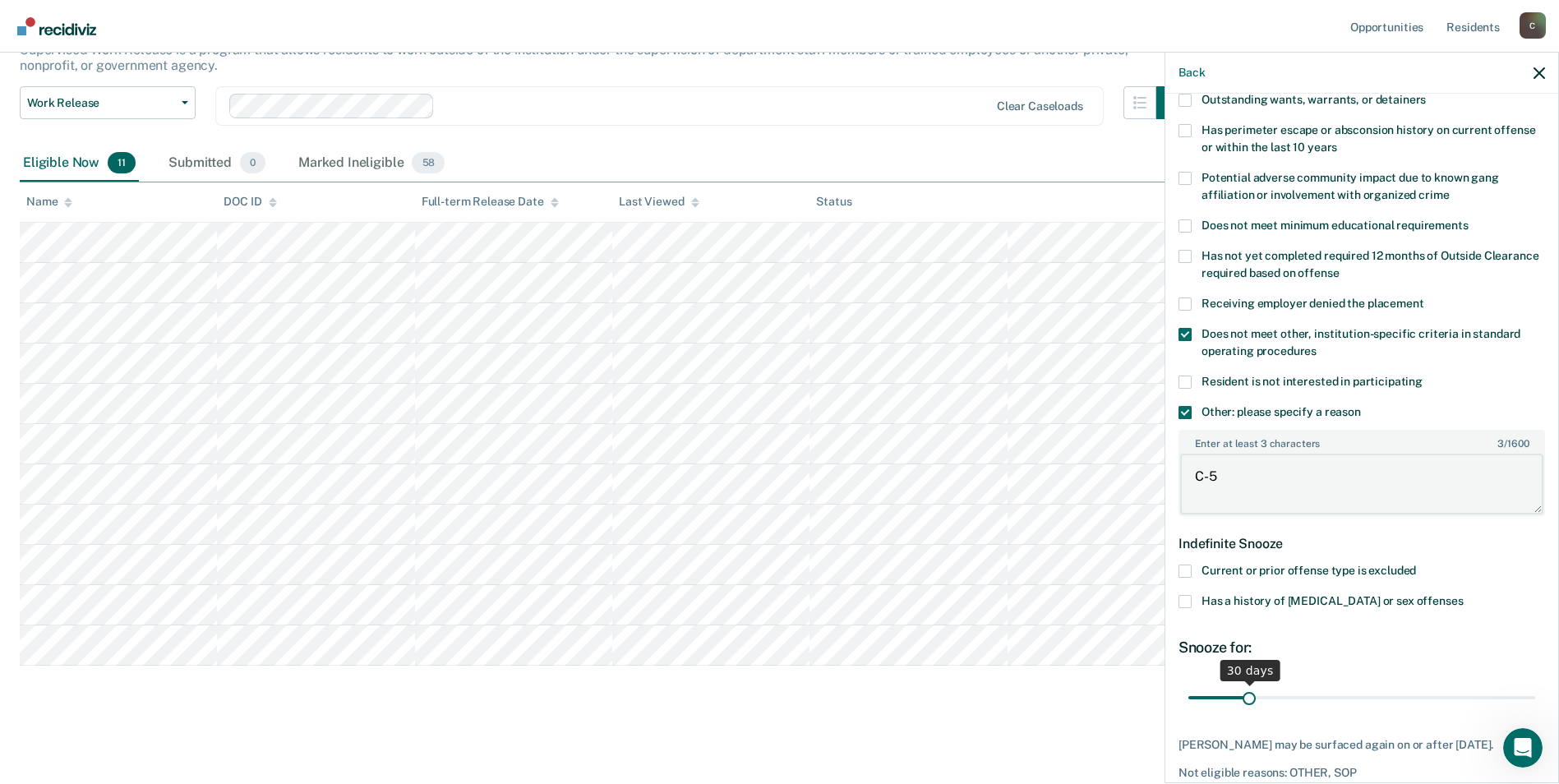
type textarea "C-5"
drag, startPoint x: 1248, startPoint y: 694, endPoint x: 1542, endPoint y: 701, distance: 294.1
type input "180"
click at [1535, 701] on input "range" at bounding box center [1361, 697] width 347 height 29
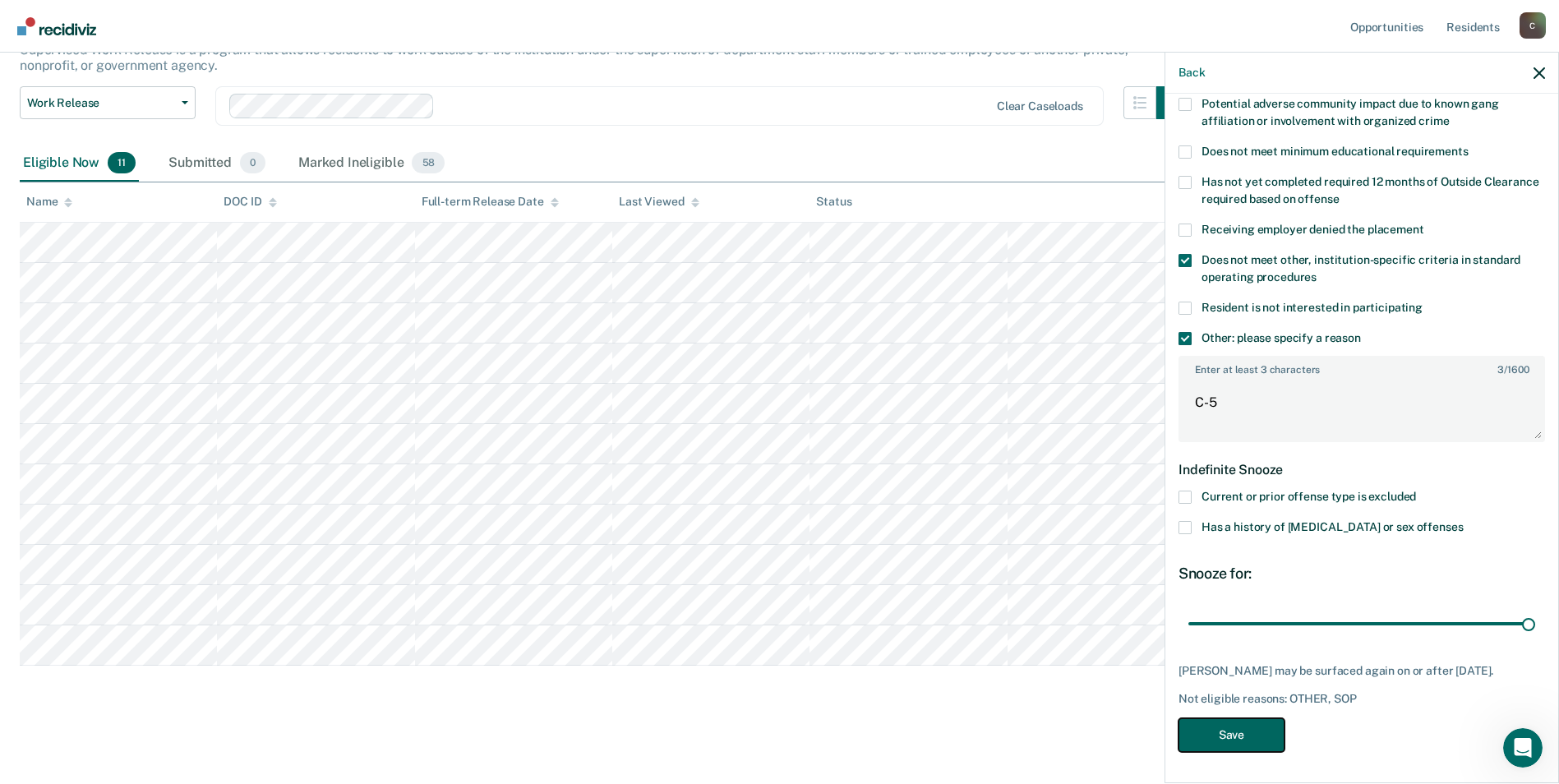
click at [1239, 740] on button "Save" at bounding box center [1232, 735] width 106 height 34
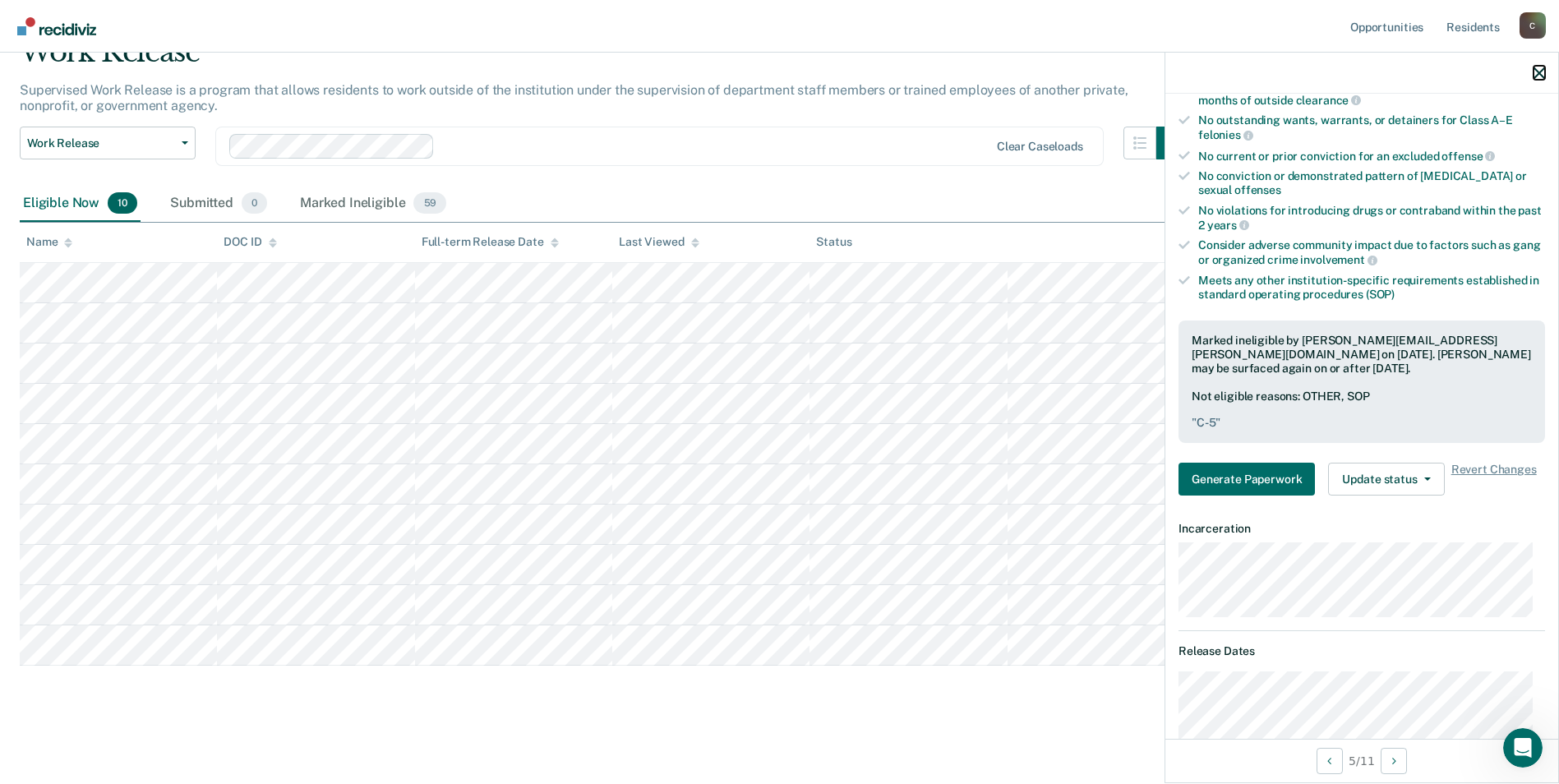
click at [1534, 72] on icon "button" at bounding box center [1539, 72] width 11 height 11
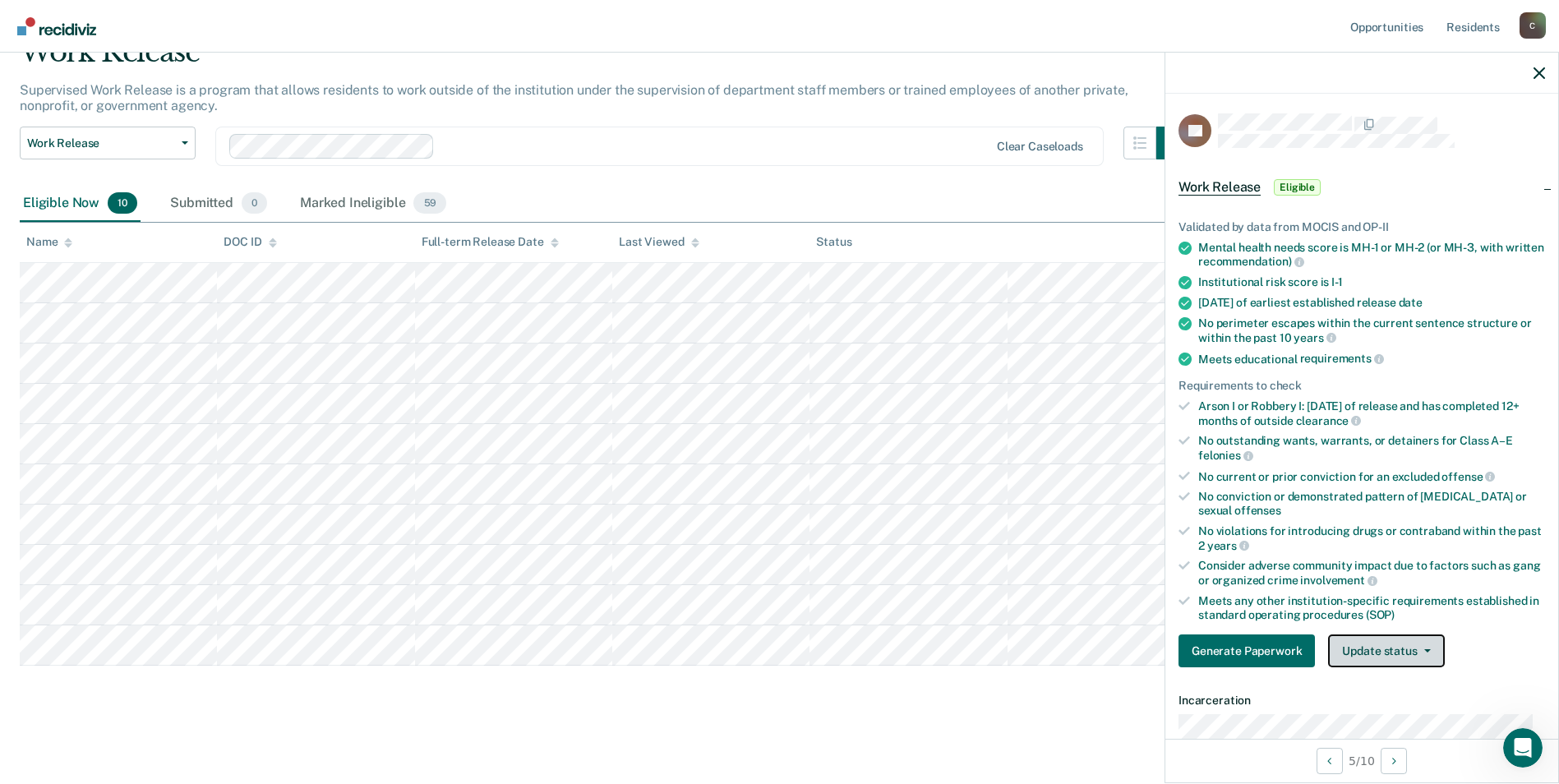
click at [1425, 647] on button "Update status" at bounding box center [1386, 650] width 116 height 33
click at [1404, 718] on button "Mark Ineligible" at bounding box center [1407, 716] width 159 height 26
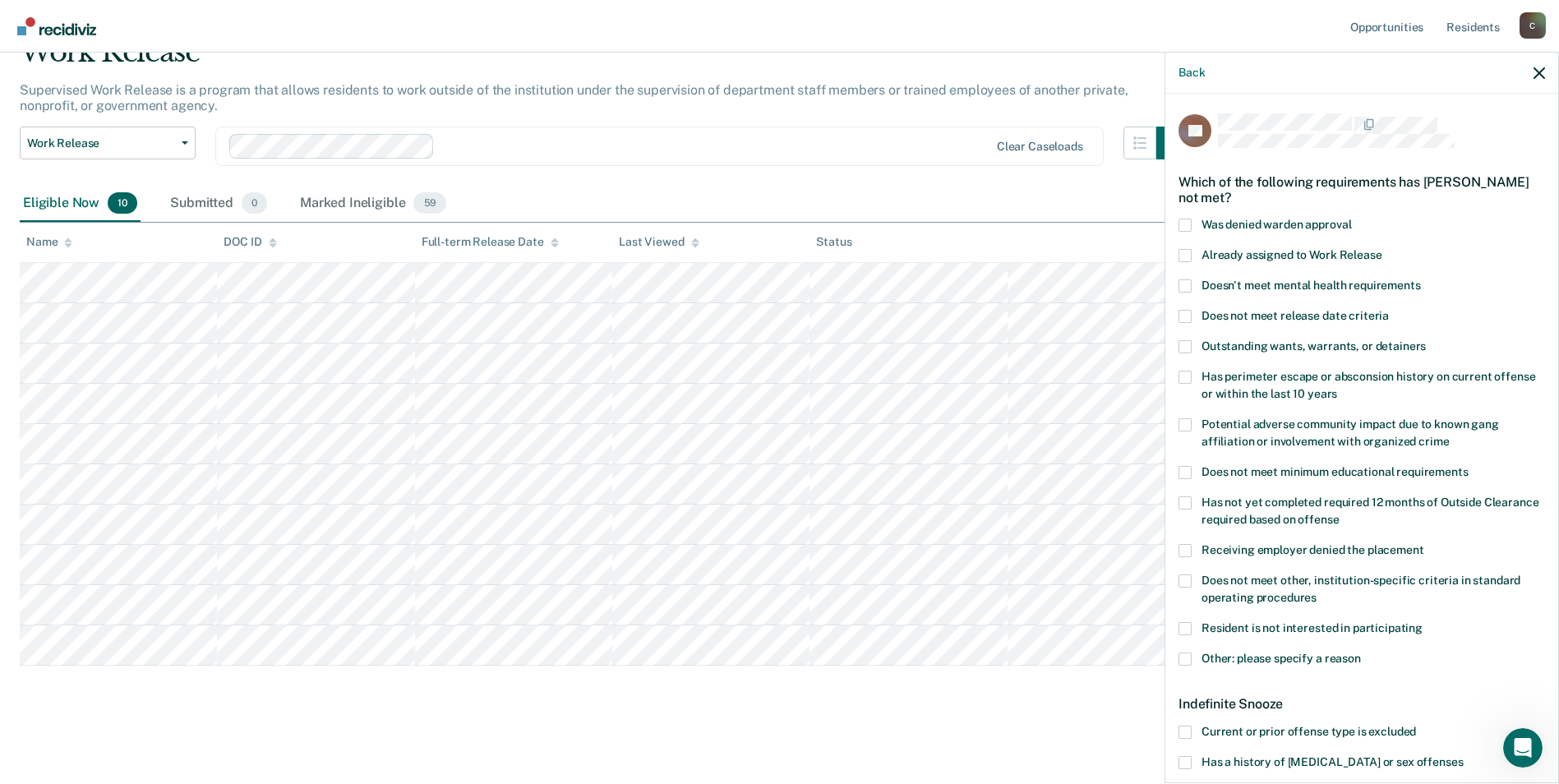
click at [1190, 728] on span at bounding box center [1185, 731] width 13 height 13
click at [1416, 725] on input "Current or prior offense type is excluded" at bounding box center [1416, 725] width 0 height 0
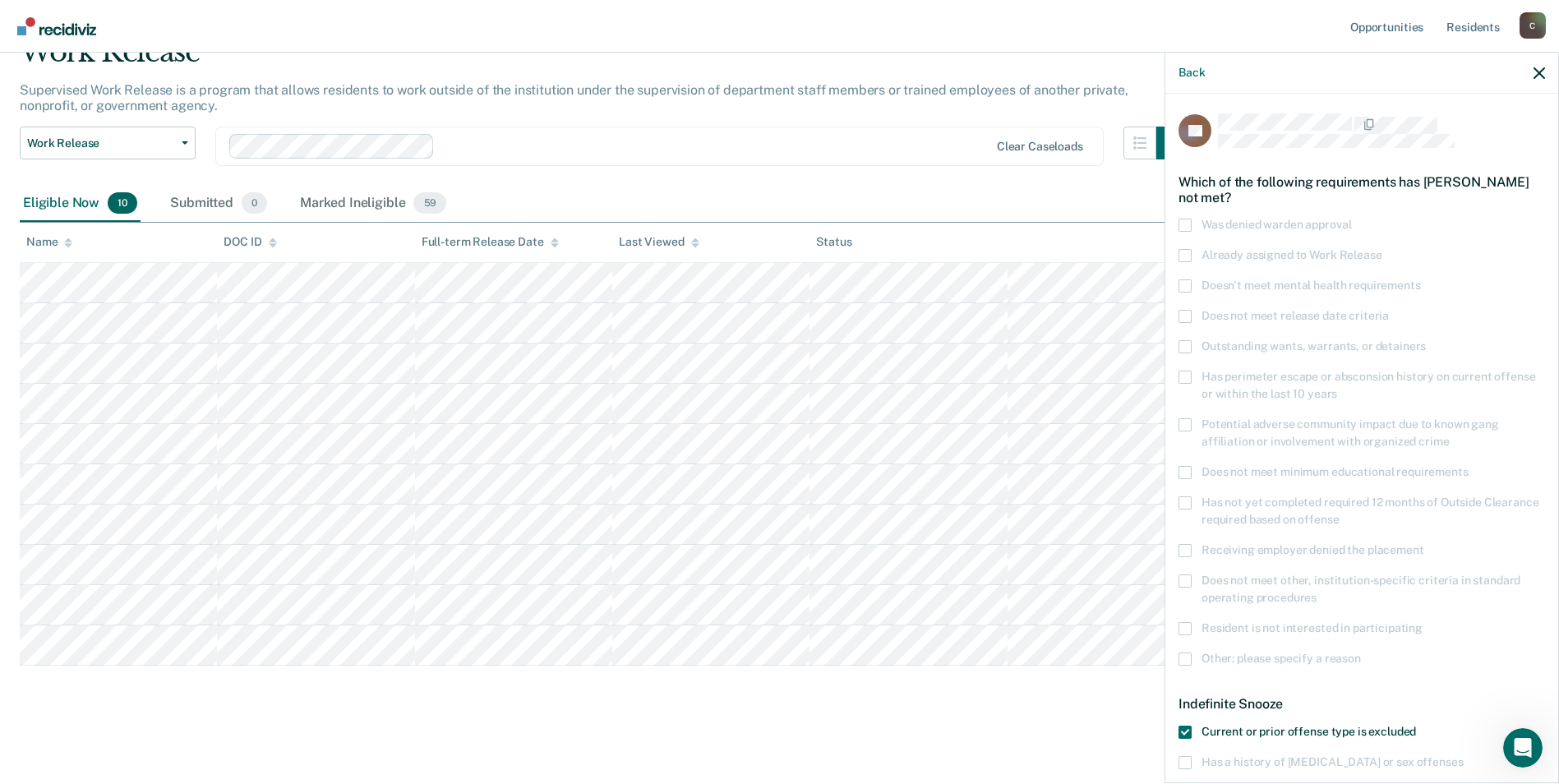
scroll to position [135, 0]
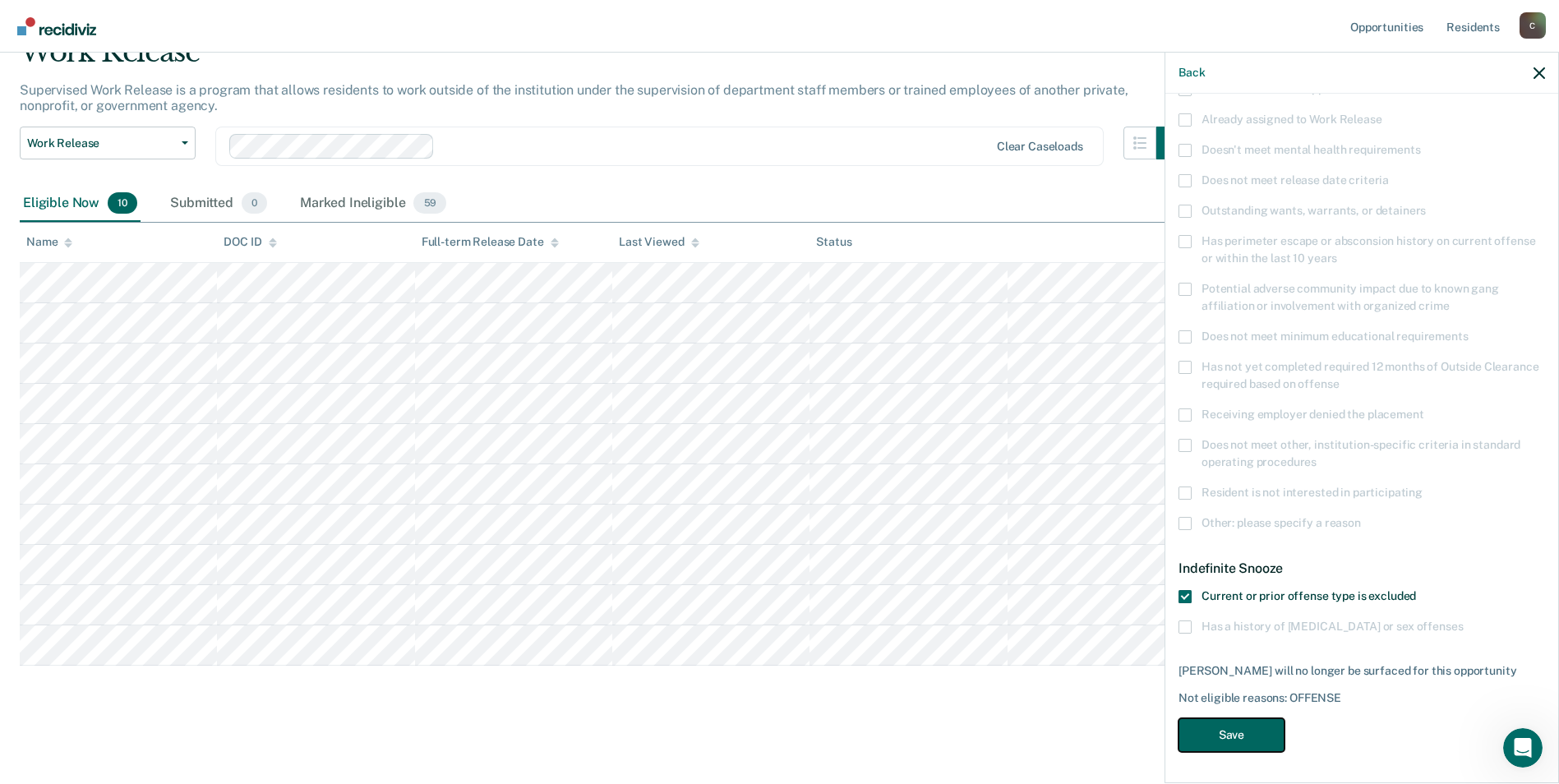
click at [1248, 725] on button "Save" at bounding box center [1232, 735] width 106 height 34
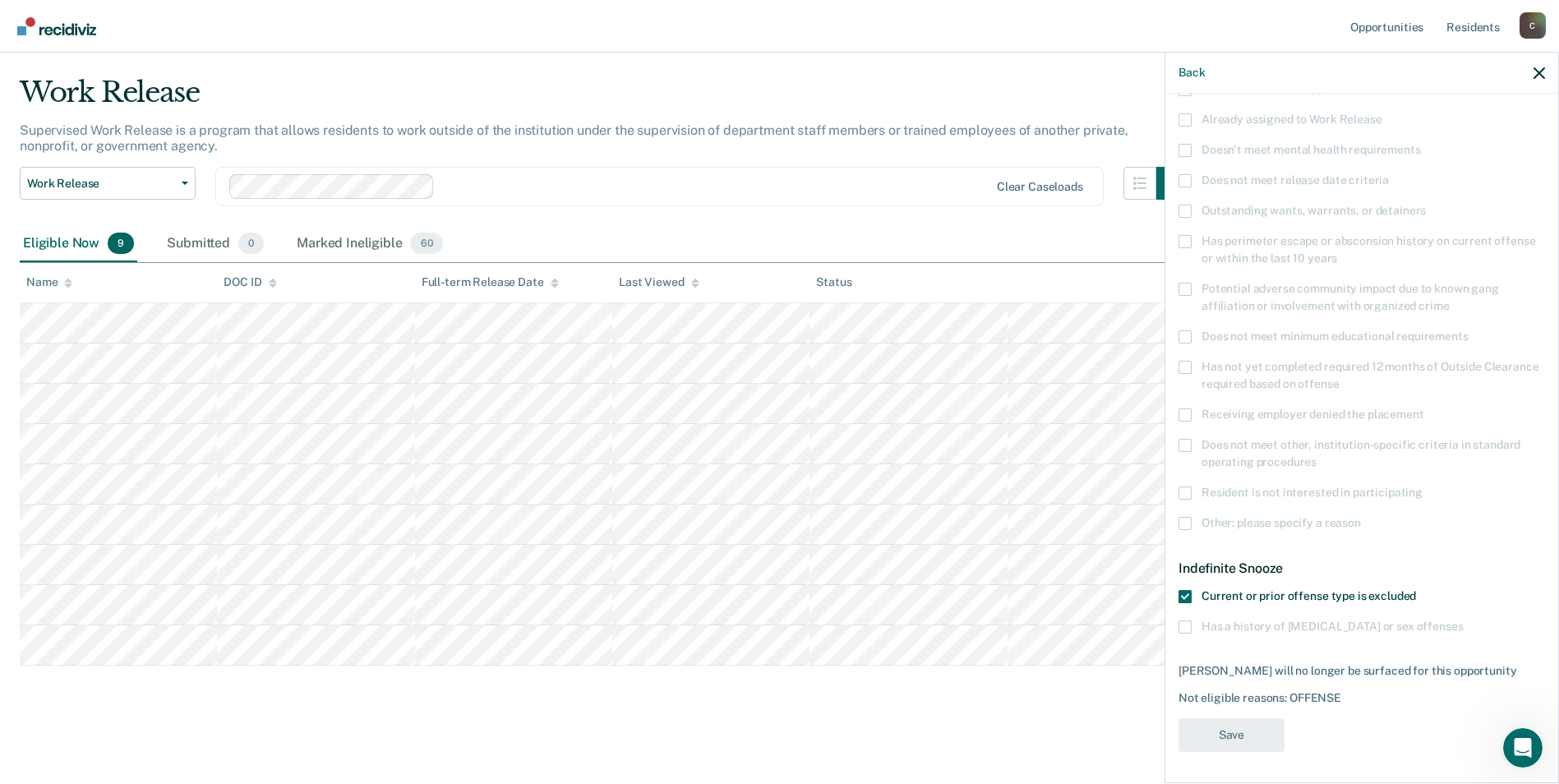
scroll to position [37, 0]
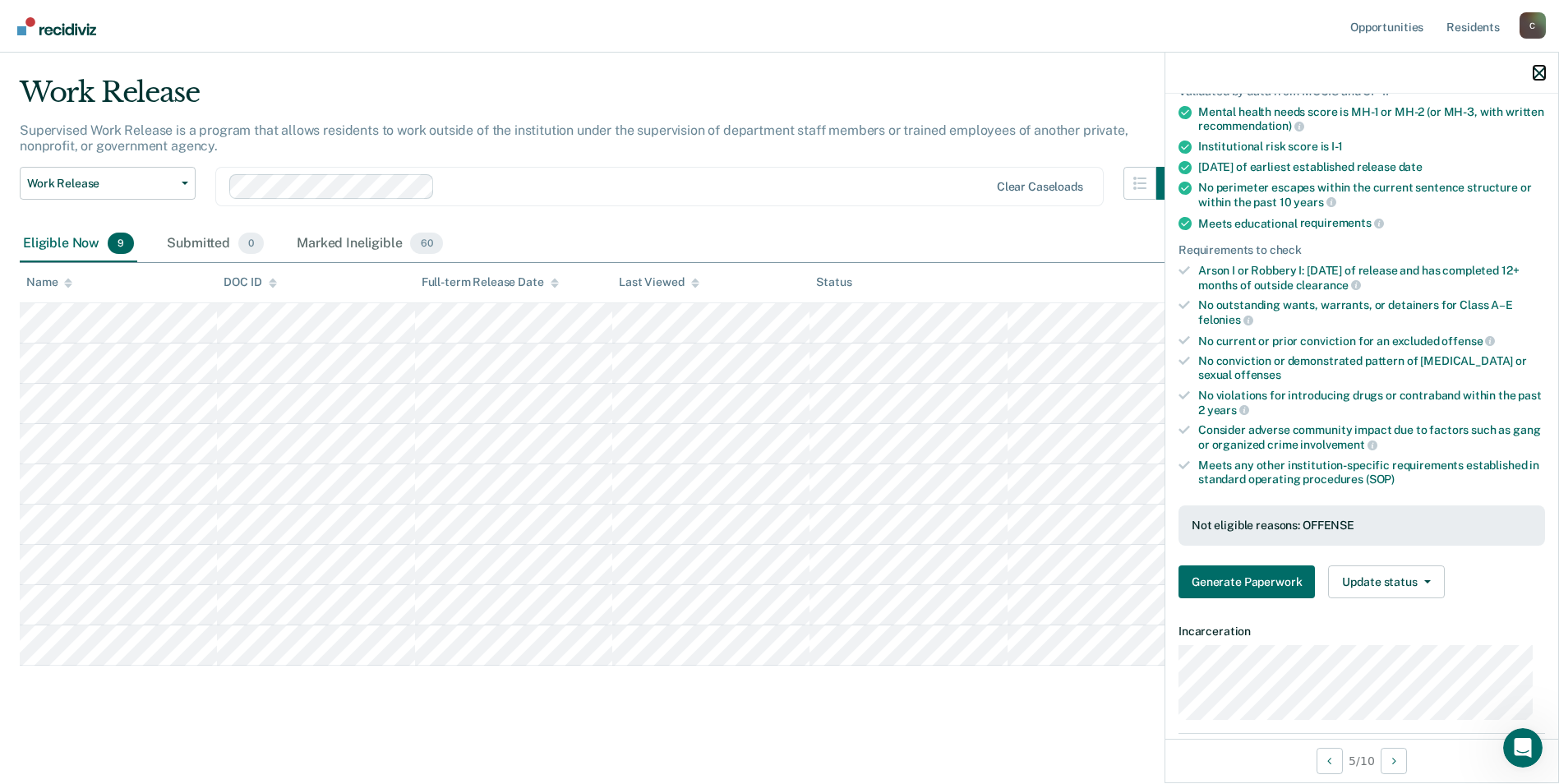
click at [1538, 70] on icon "button" at bounding box center [1539, 72] width 11 height 11
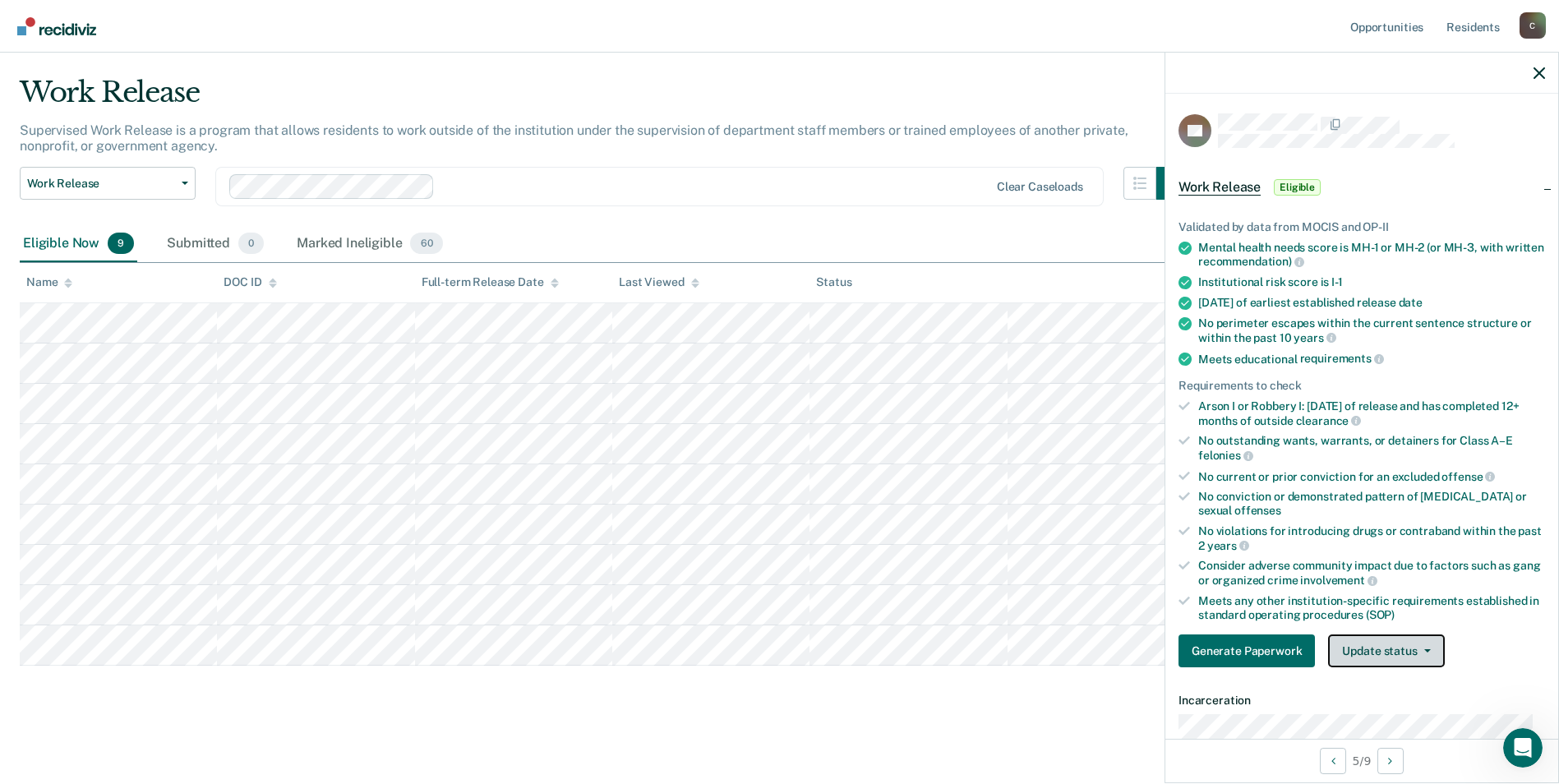
click at [1426, 652] on button "Update status" at bounding box center [1386, 650] width 116 height 33
click at [1403, 712] on button "Mark Ineligible" at bounding box center [1407, 716] width 159 height 26
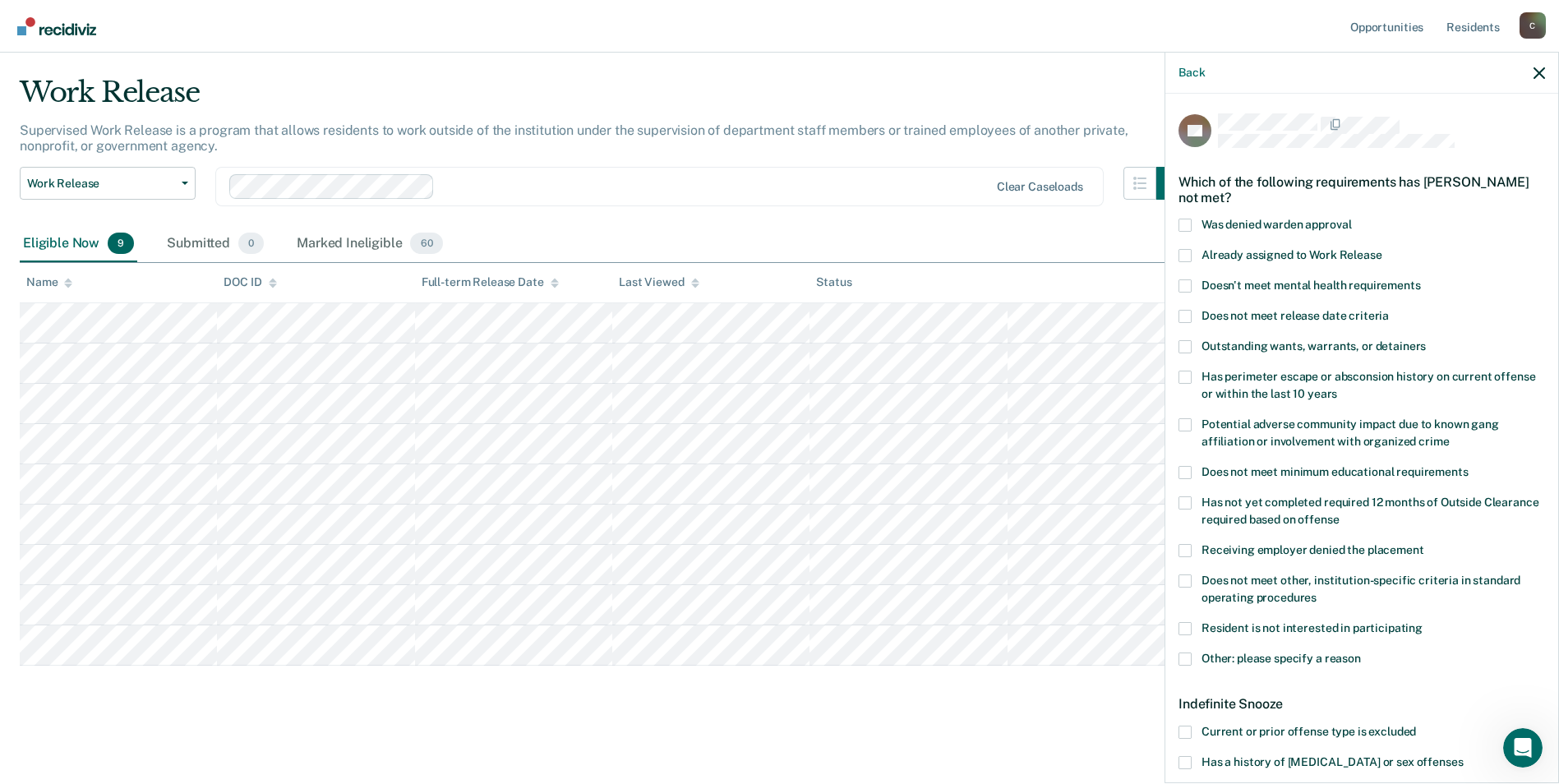
click at [1189, 655] on span at bounding box center [1185, 659] width 13 height 13
click at [1361, 653] on input "Other: please specify a reason" at bounding box center [1361, 653] width 0 height 0
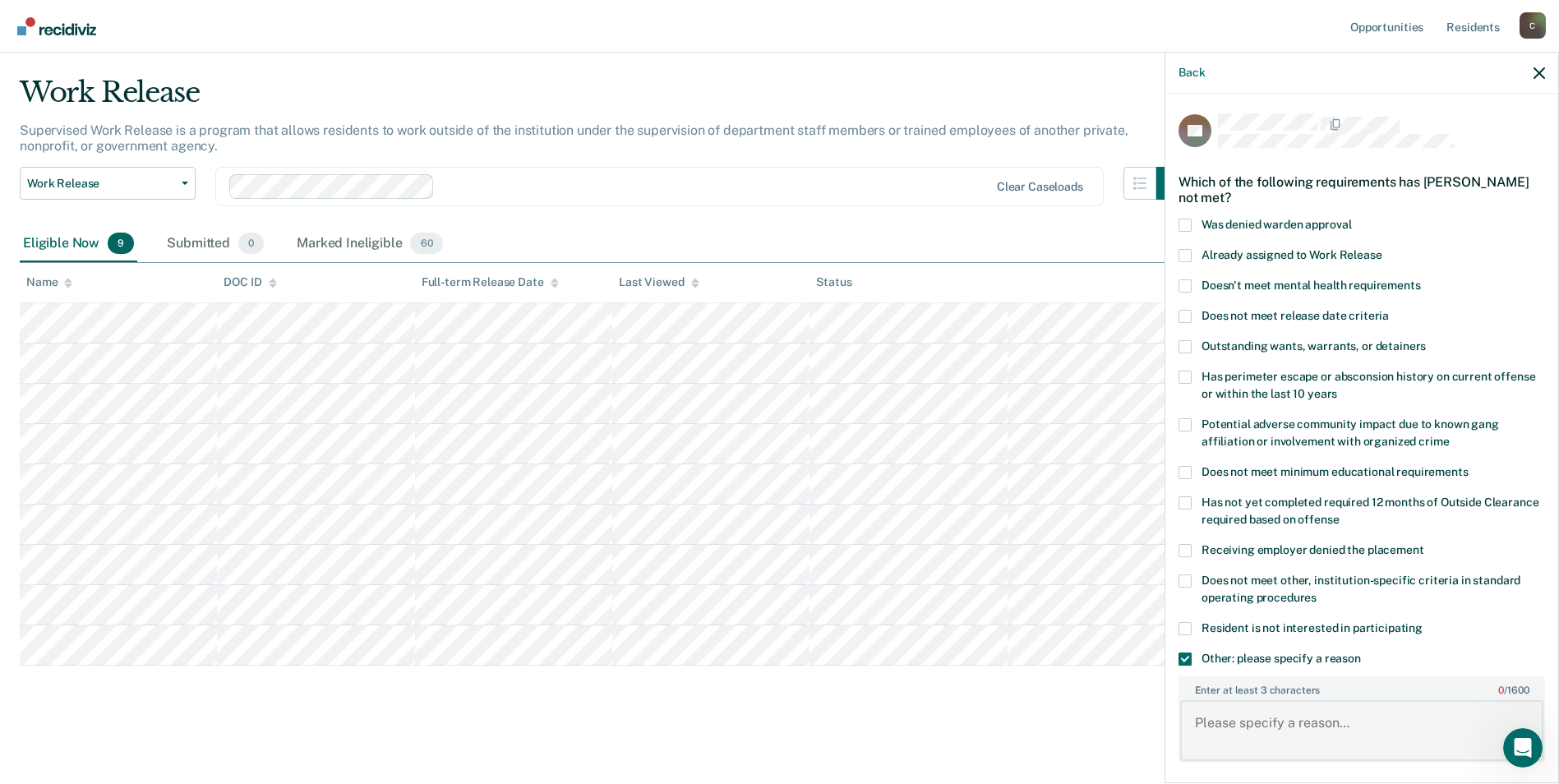
click at [1250, 724] on textarea "Enter at least 3 characters 0 / 1600" at bounding box center [1362, 730] width 363 height 61
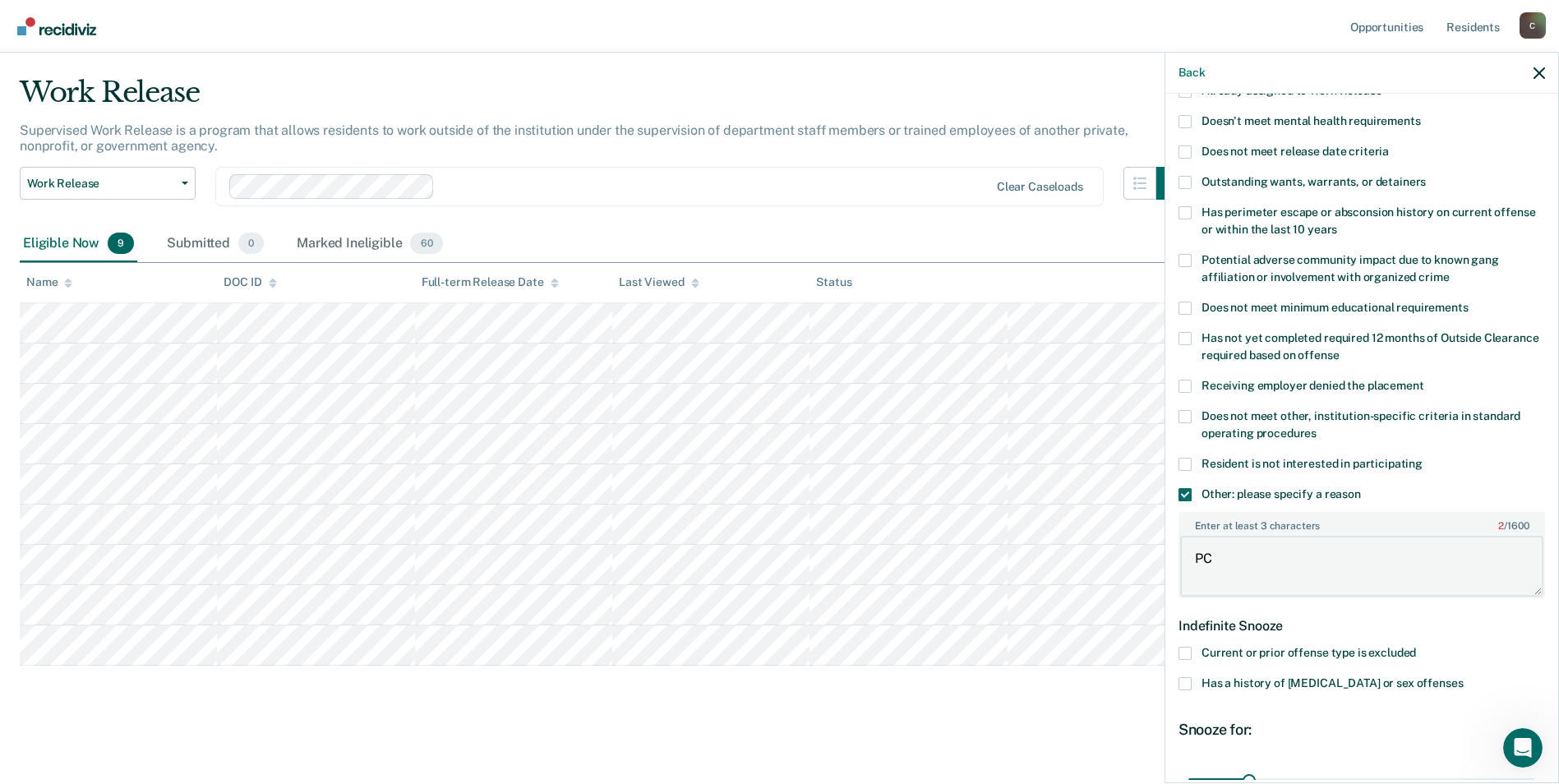
scroll to position [329, 0]
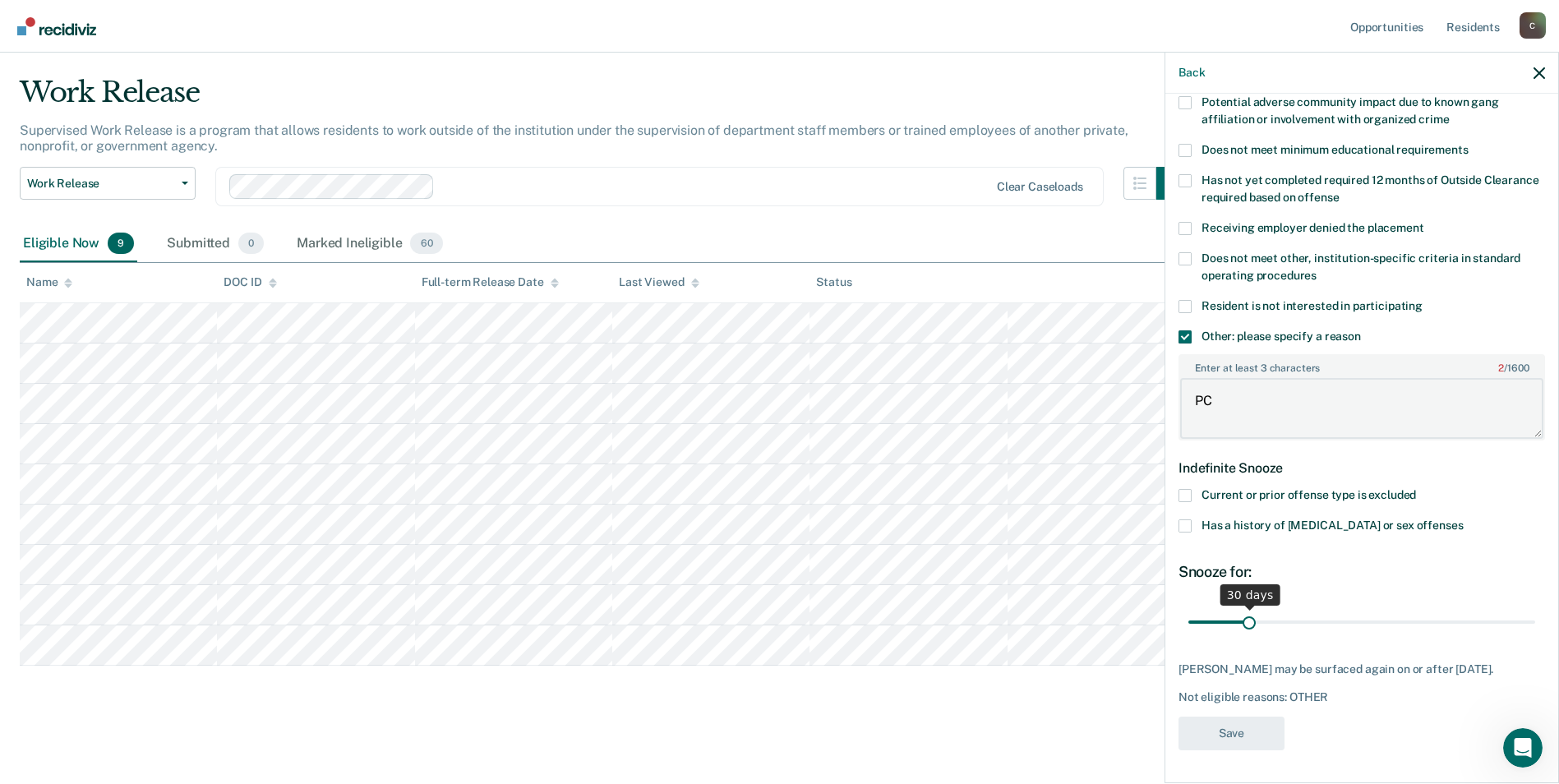
type textarea "PC"
drag, startPoint x: 1249, startPoint y: 614, endPoint x: 1574, endPoint y: 603, distance: 325.2
click at [1535, 609] on input "range" at bounding box center [1361, 624] width 347 height 29
click at [1426, 725] on div "SS Which of the following requirements has Steven Skaggs not met? Was denied wa…" at bounding box center [1362, 277] width 367 height 969
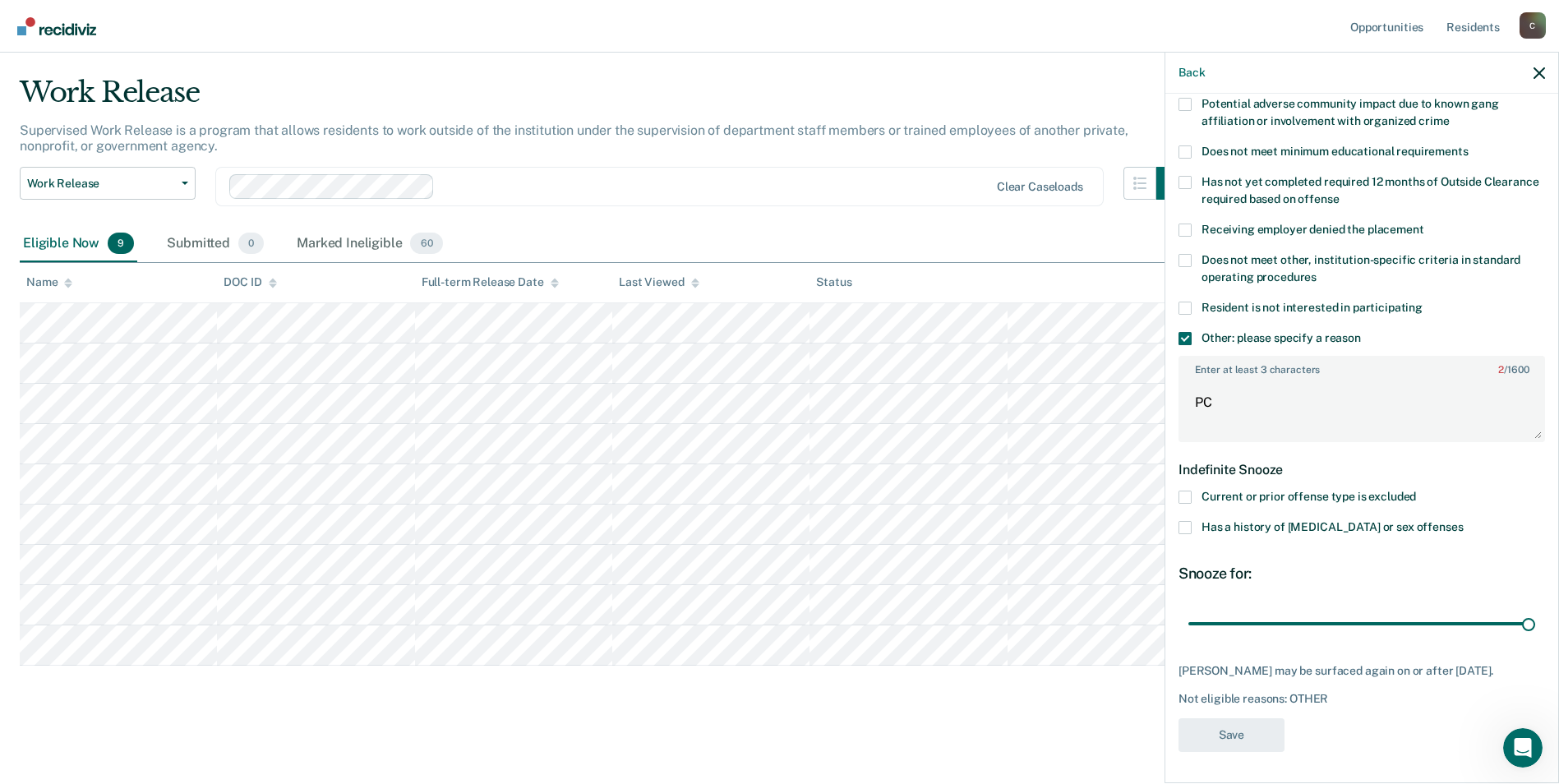
click at [1290, 570] on div "Snooze for:" at bounding box center [1362, 573] width 367 height 18
drag, startPoint x: 1514, startPoint y: 618, endPoint x: 1498, endPoint y: 614, distance: 16.5
click at [1498, 614] on input "range" at bounding box center [1361, 624] width 347 height 29
click at [1519, 637] on div "SS Which of the following requirements has Steven Skaggs not met? Was denied wa…" at bounding box center [1362, 277] width 367 height 969
drag, startPoint x: 1493, startPoint y: 622, endPoint x: 1536, endPoint y: 617, distance: 43.3
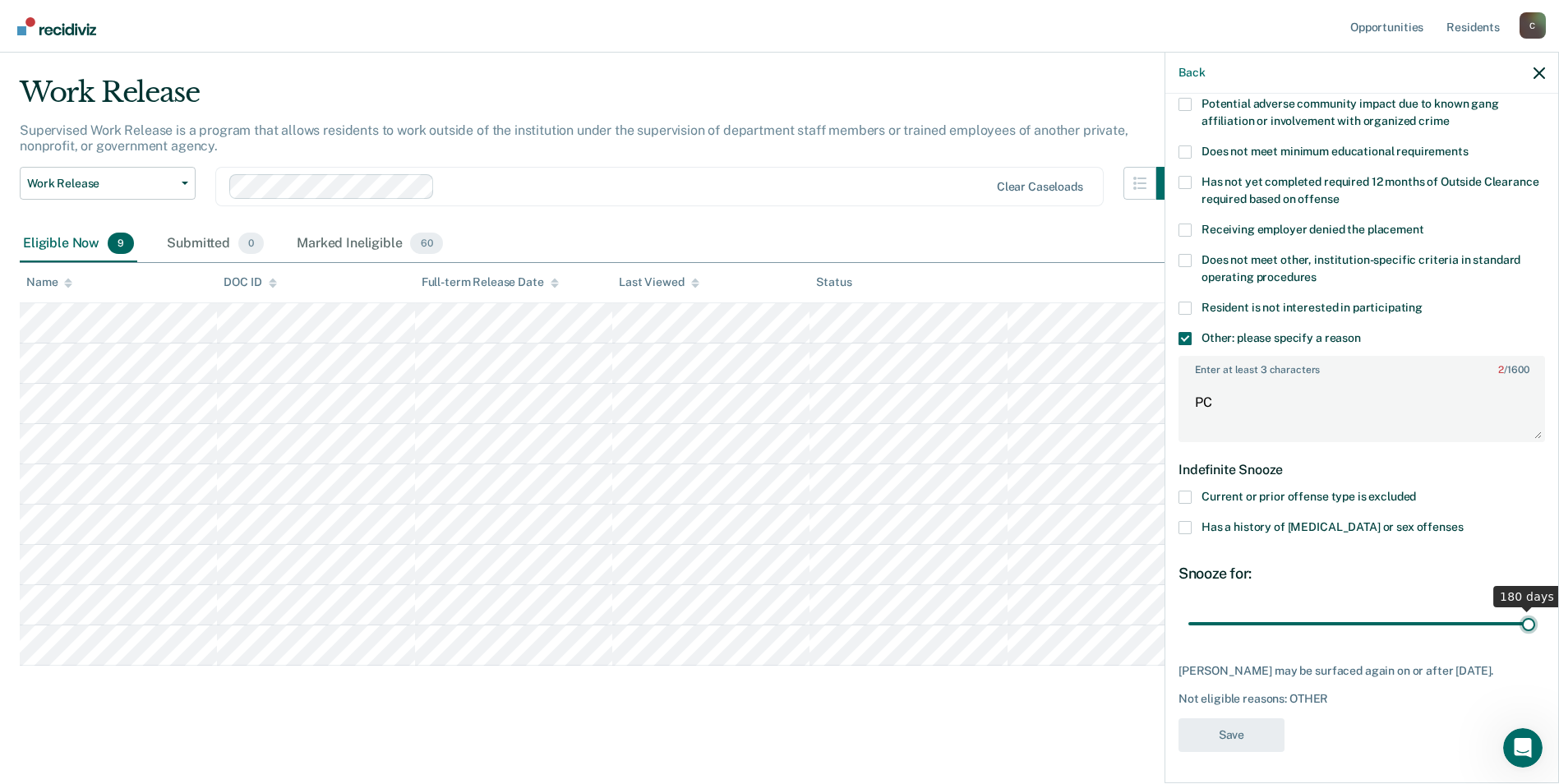
type input "180"
click at [1535, 617] on input "range" at bounding box center [1361, 624] width 347 height 29
click at [1400, 579] on div "Snooze for:" at bounding box center [1362, 573] width 367 height 18
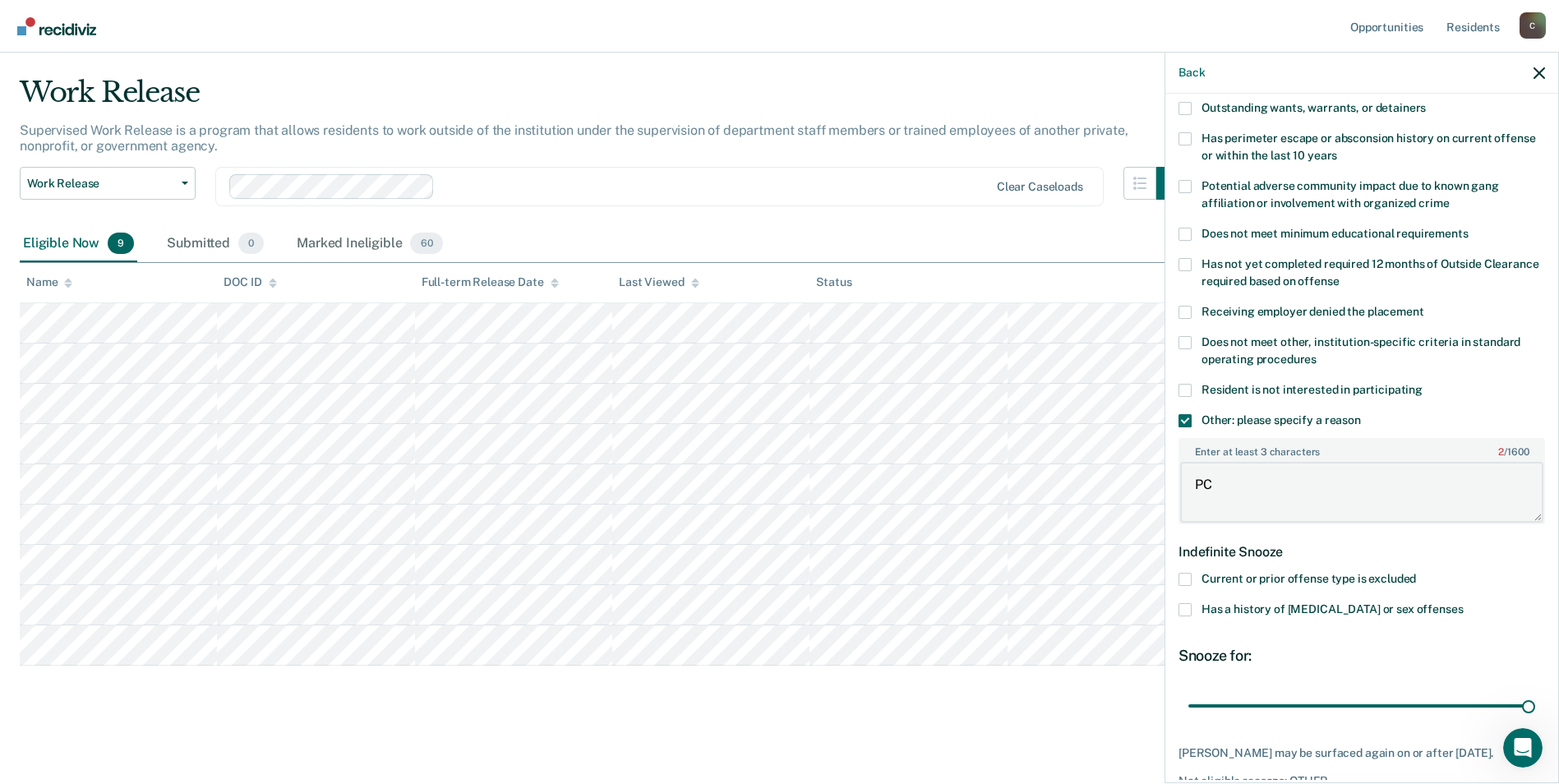
click at [1189, 481] on textarea "PC" at bounding box center [1362, 492] width 363 height 61
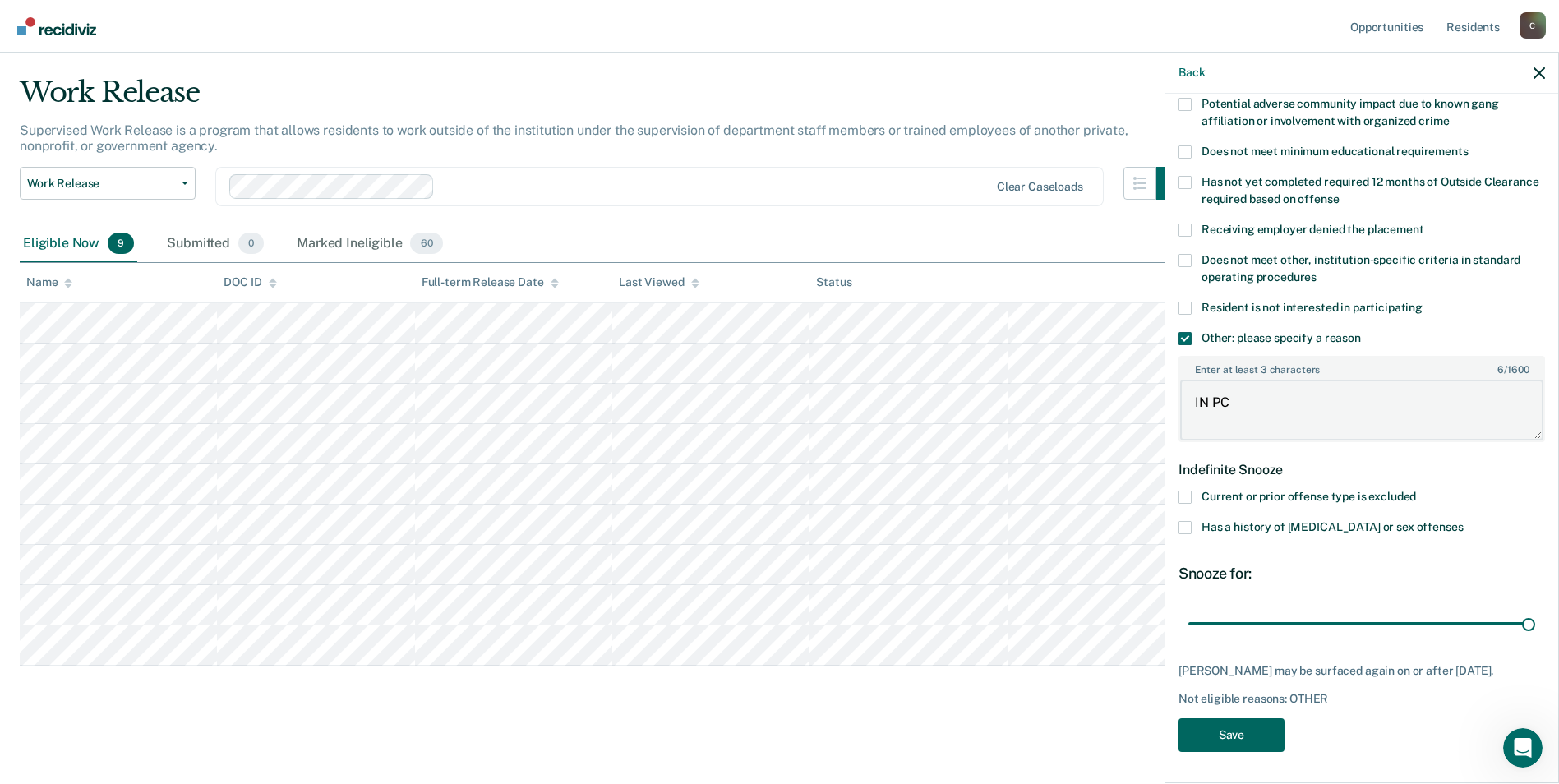
type textarea "IN PC"
click at [1227, 729] on button "Save" at bounding box center [1232, 735] width 106 height 34
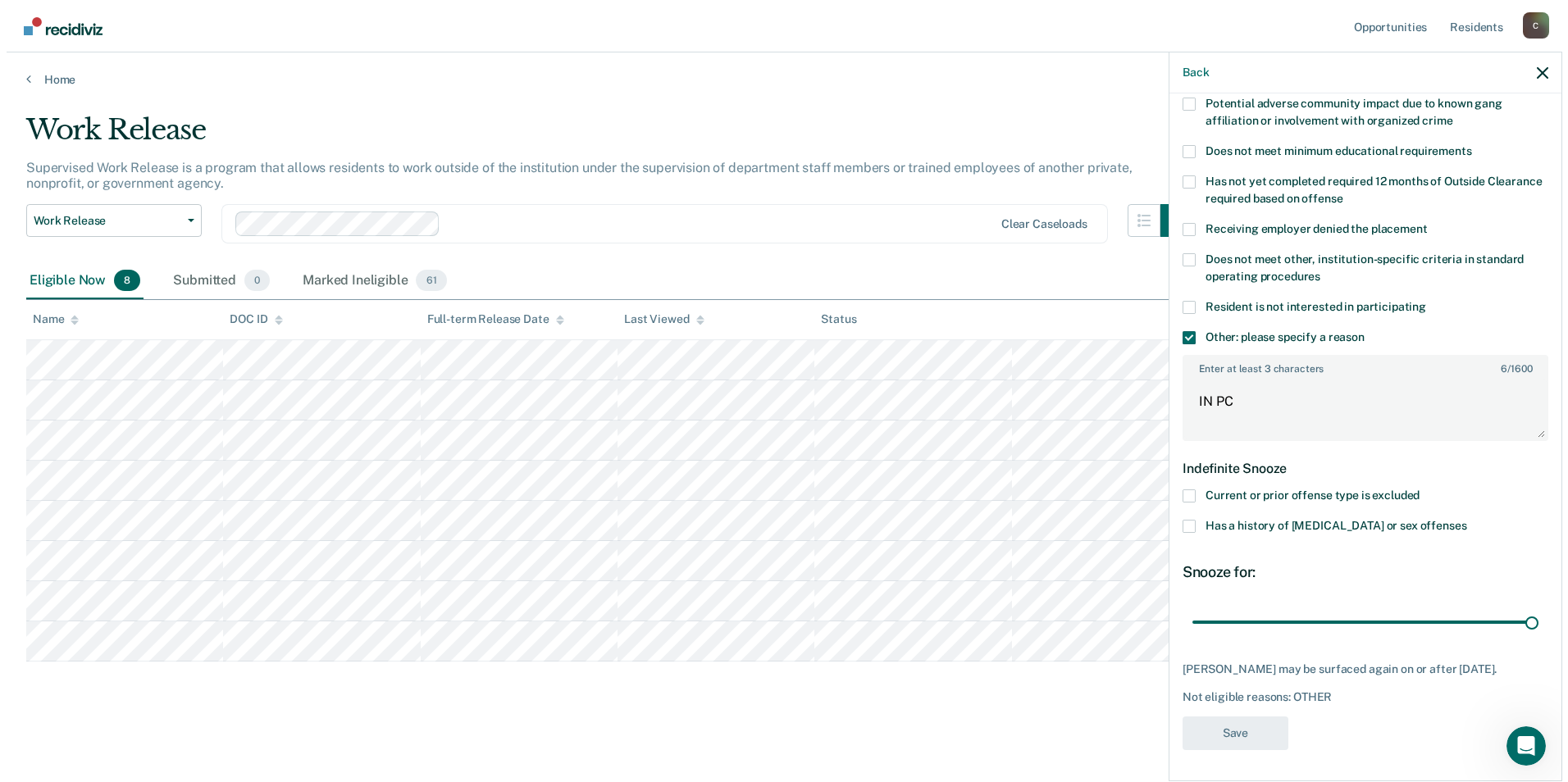
scroll to position [0, 0]
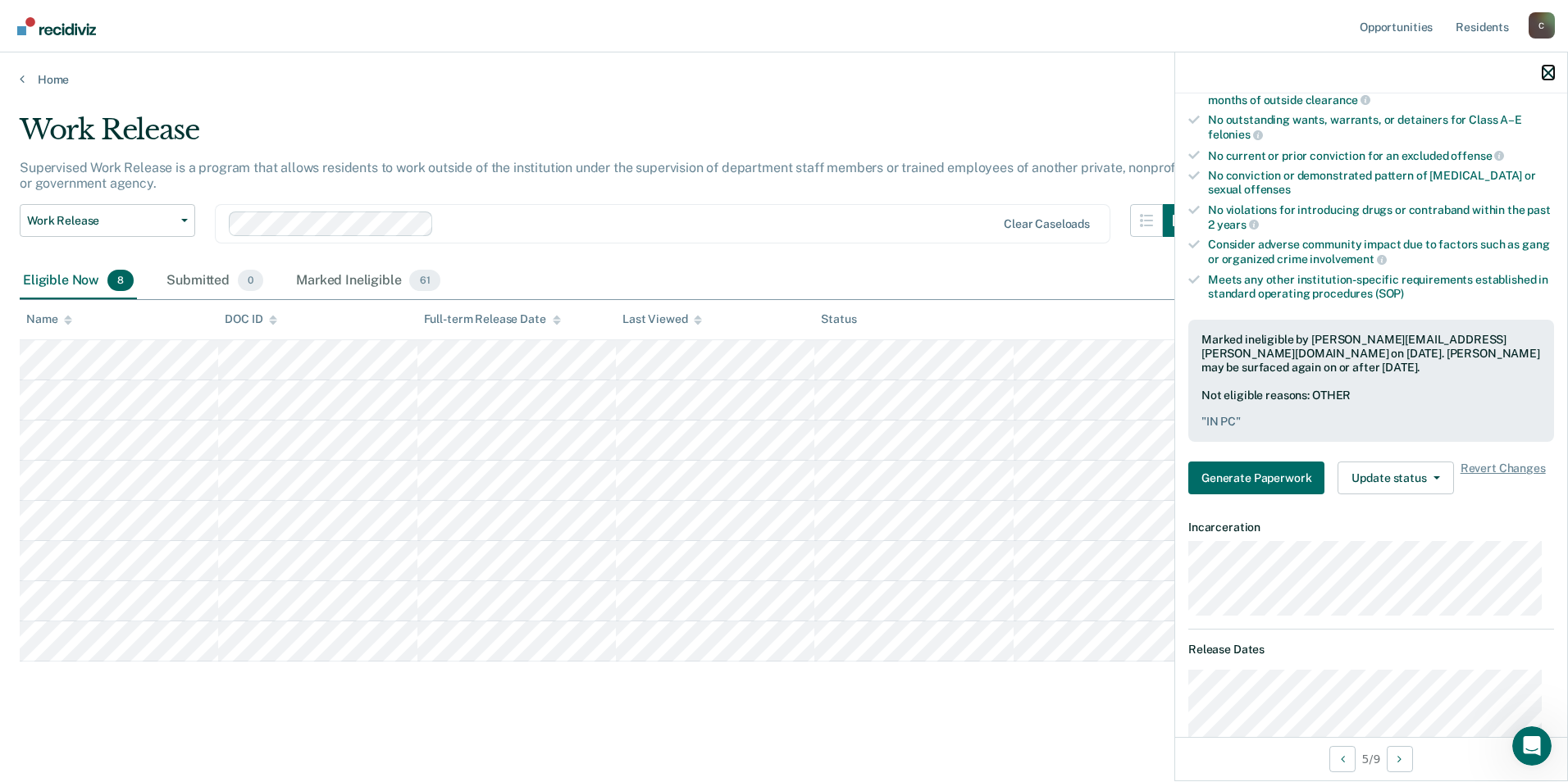
click at [1548, 72] on icon "button" at bounding box center [1548, 72] width 11 height 11
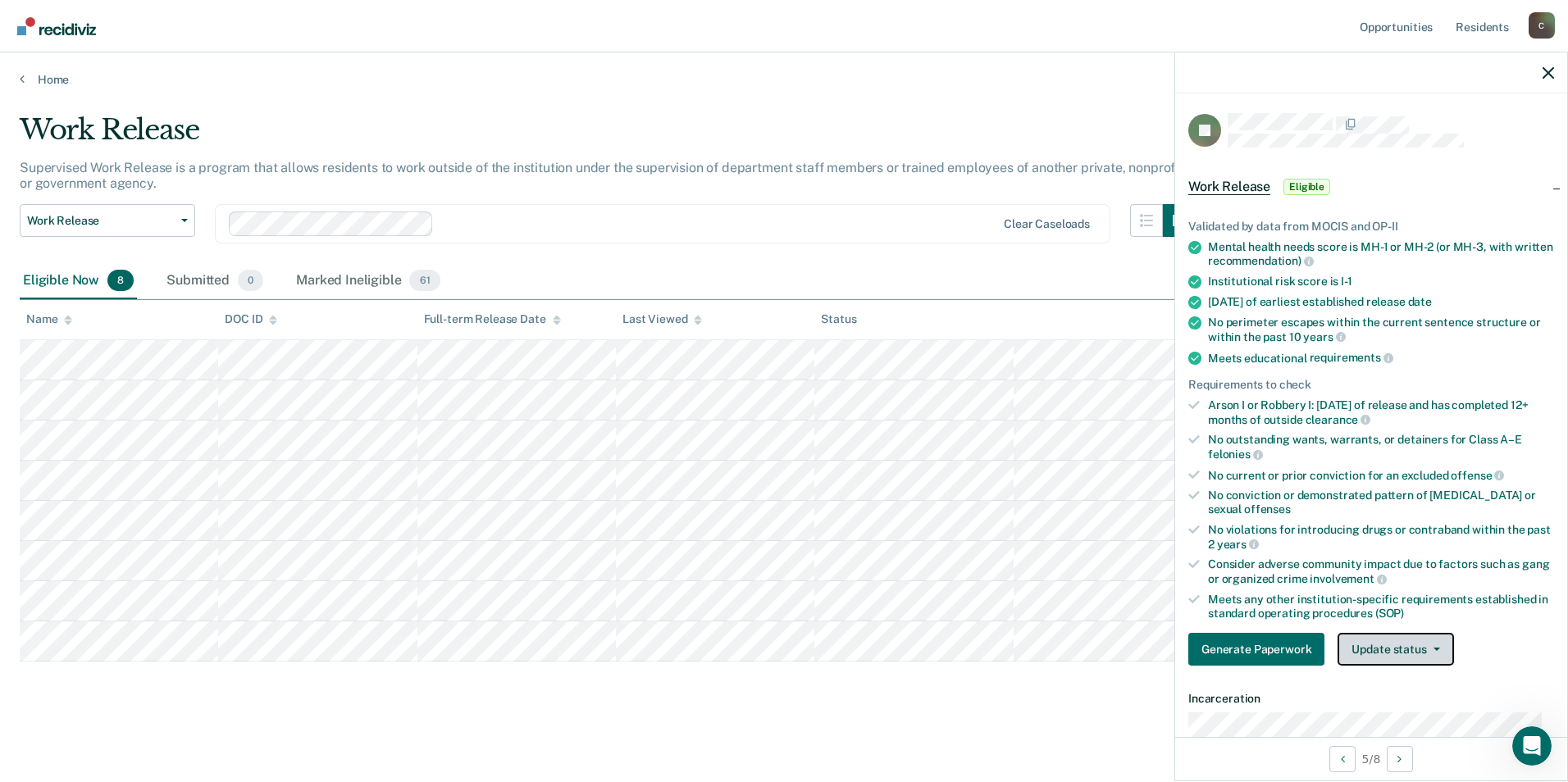
click at [1437, 647] on button "Update status" at bounding box center [1395, 649] width 116 height 33
click at [1429, 711] on button "Mark Ineligible" at bounding box center [1417, 714] width 158 height 26
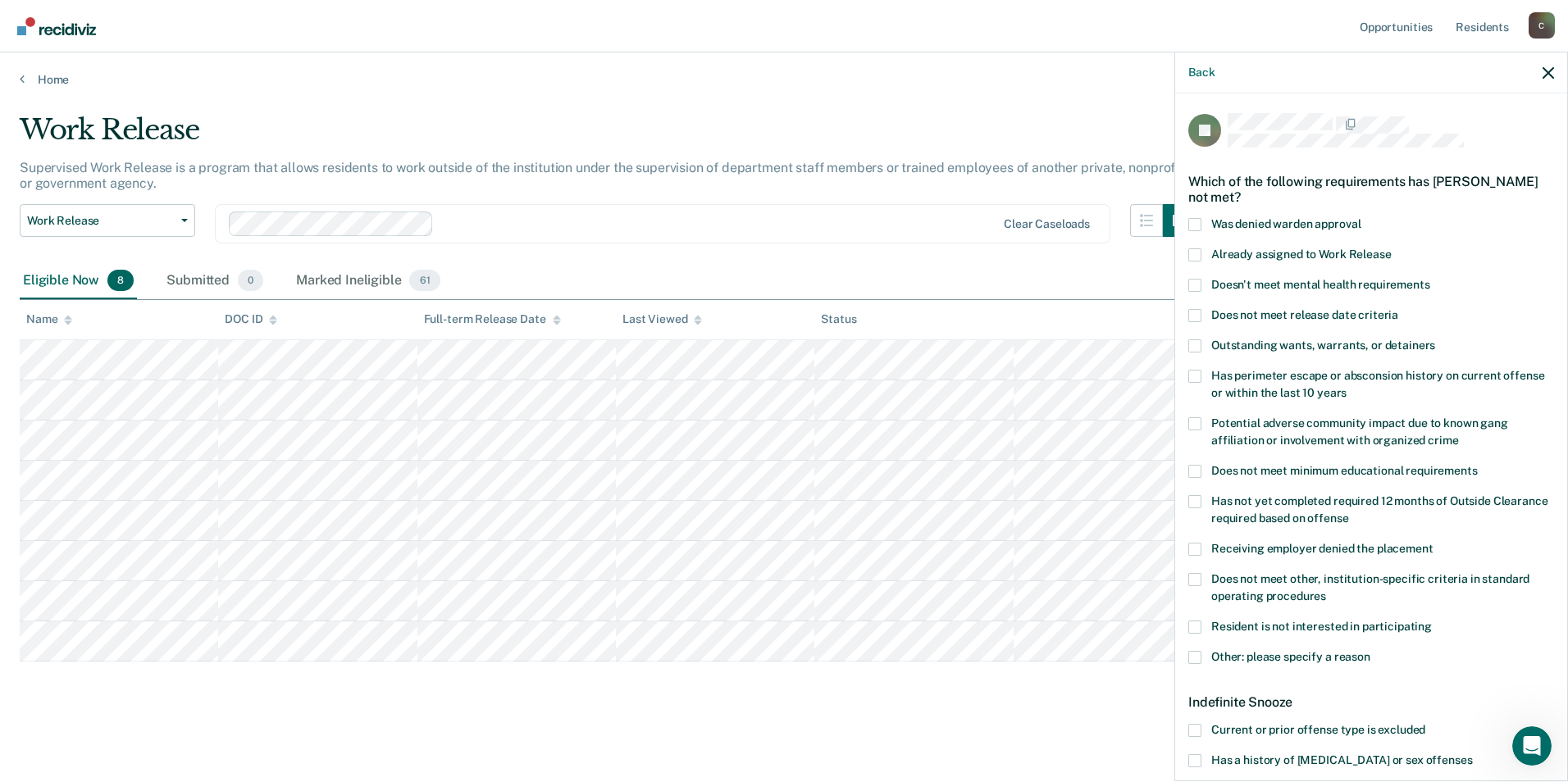
click at [1199, 726] on span at bounding box center [1194, 729] width 13 height 13
click at [1425, 723] on input "Current or prior offense type is excluded" at bounding box center [1425, 723] width 0 height 0
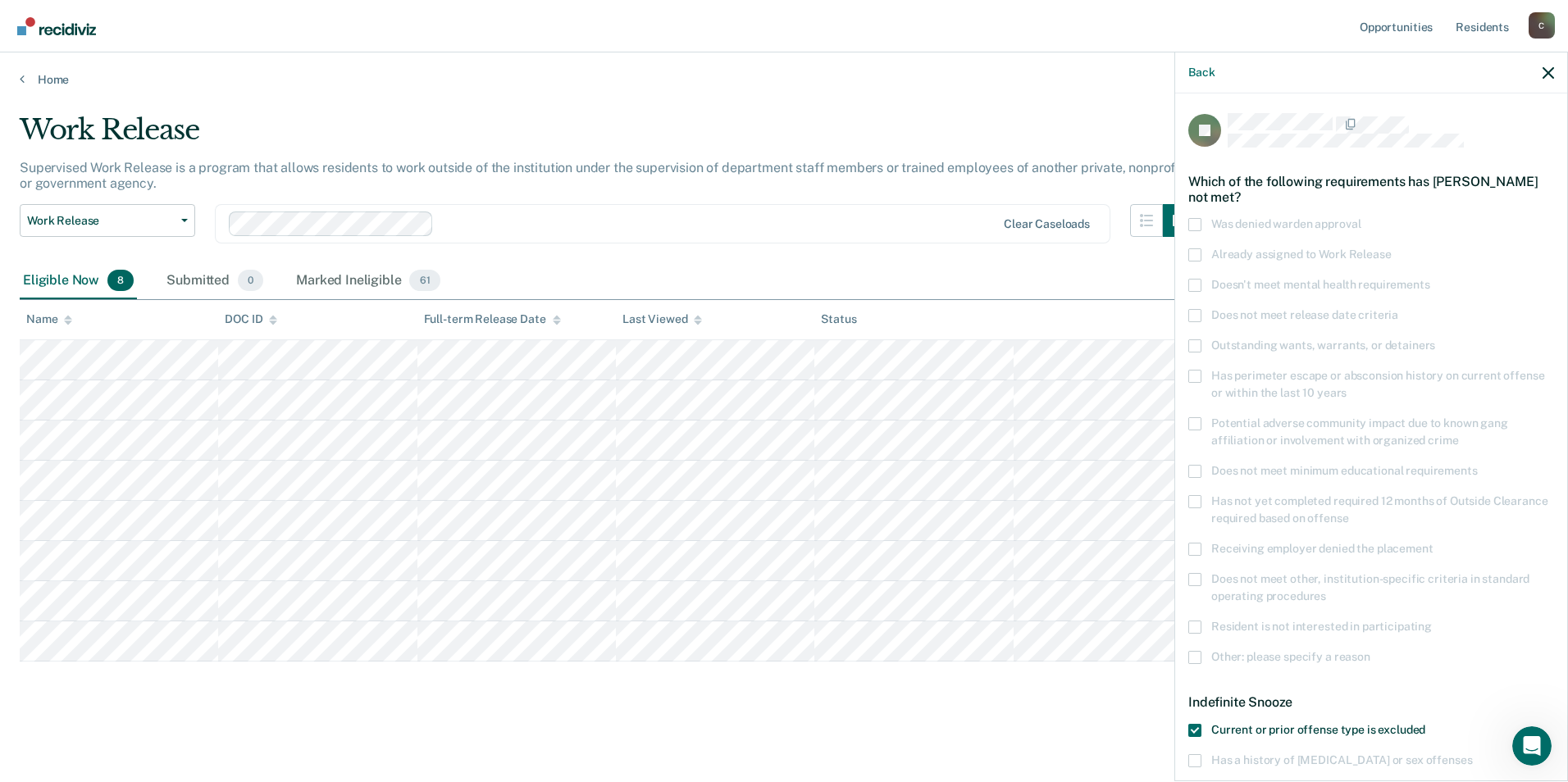
scroll to position [135, 0]
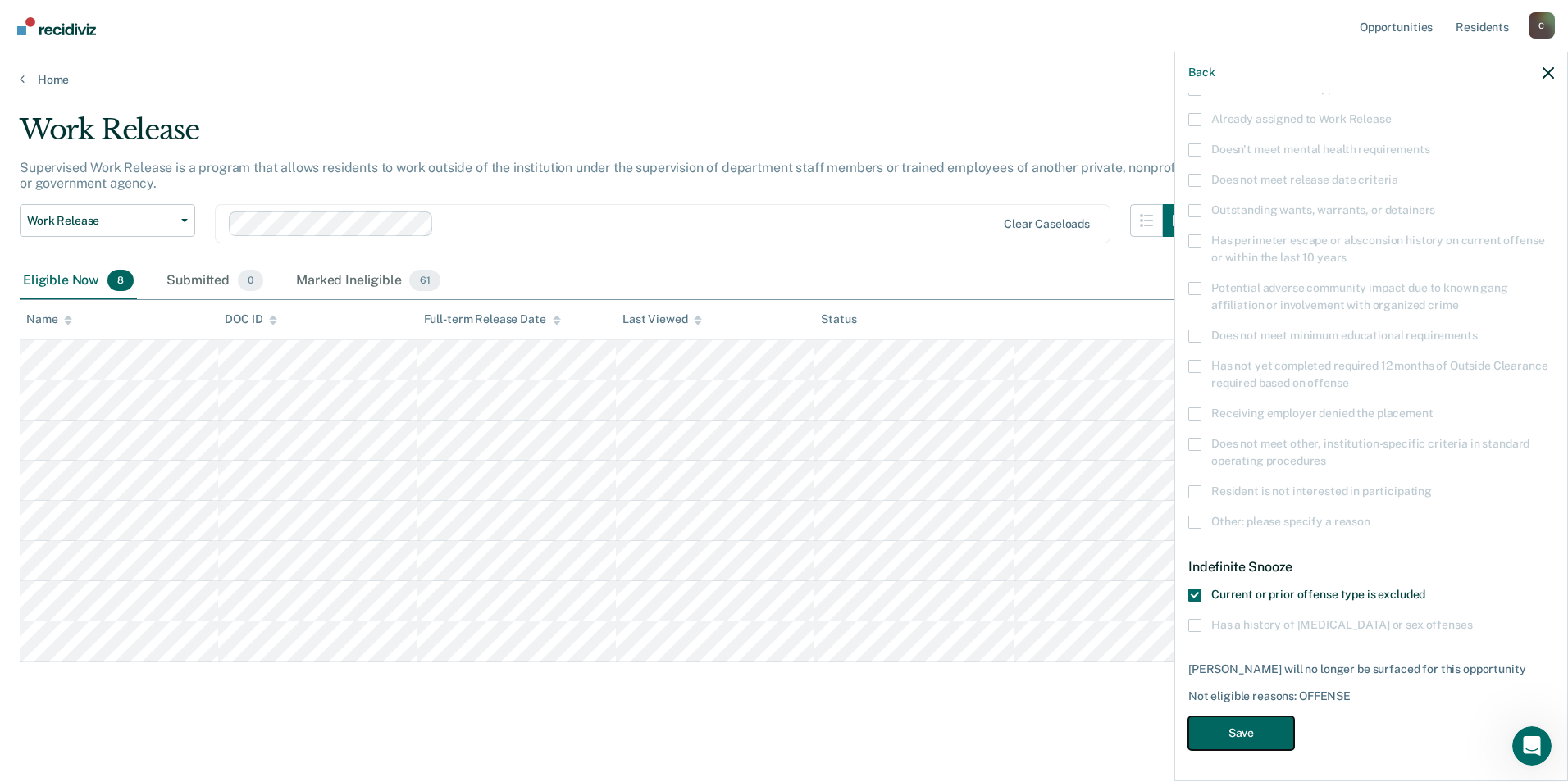
click at [1233, 730] on button "Save" at bounding box center [1241, 734] width 105 height 34
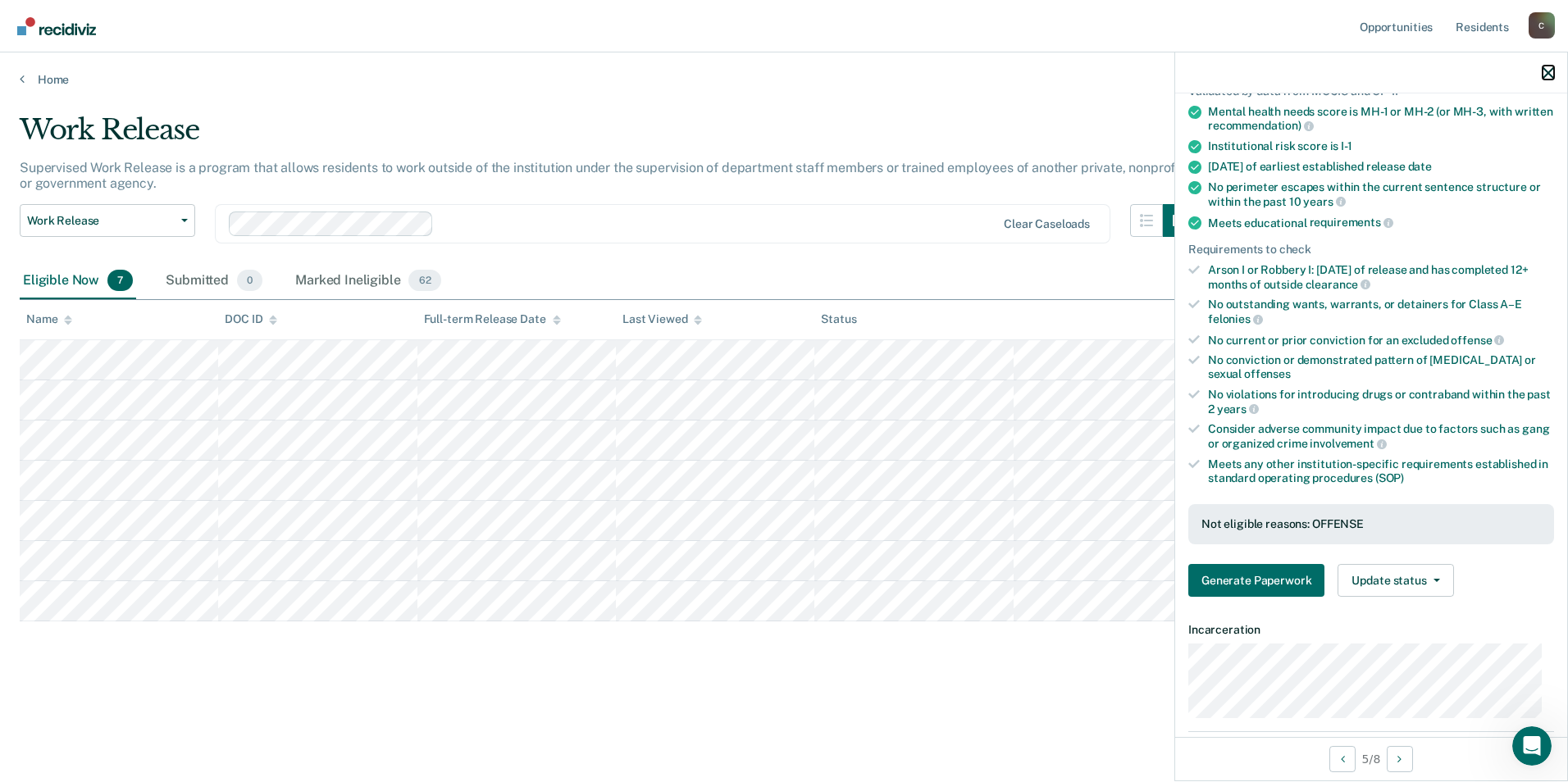
click at [1549, 79] on icon "button" at bounding box center [1548, 72] width 11 height 11
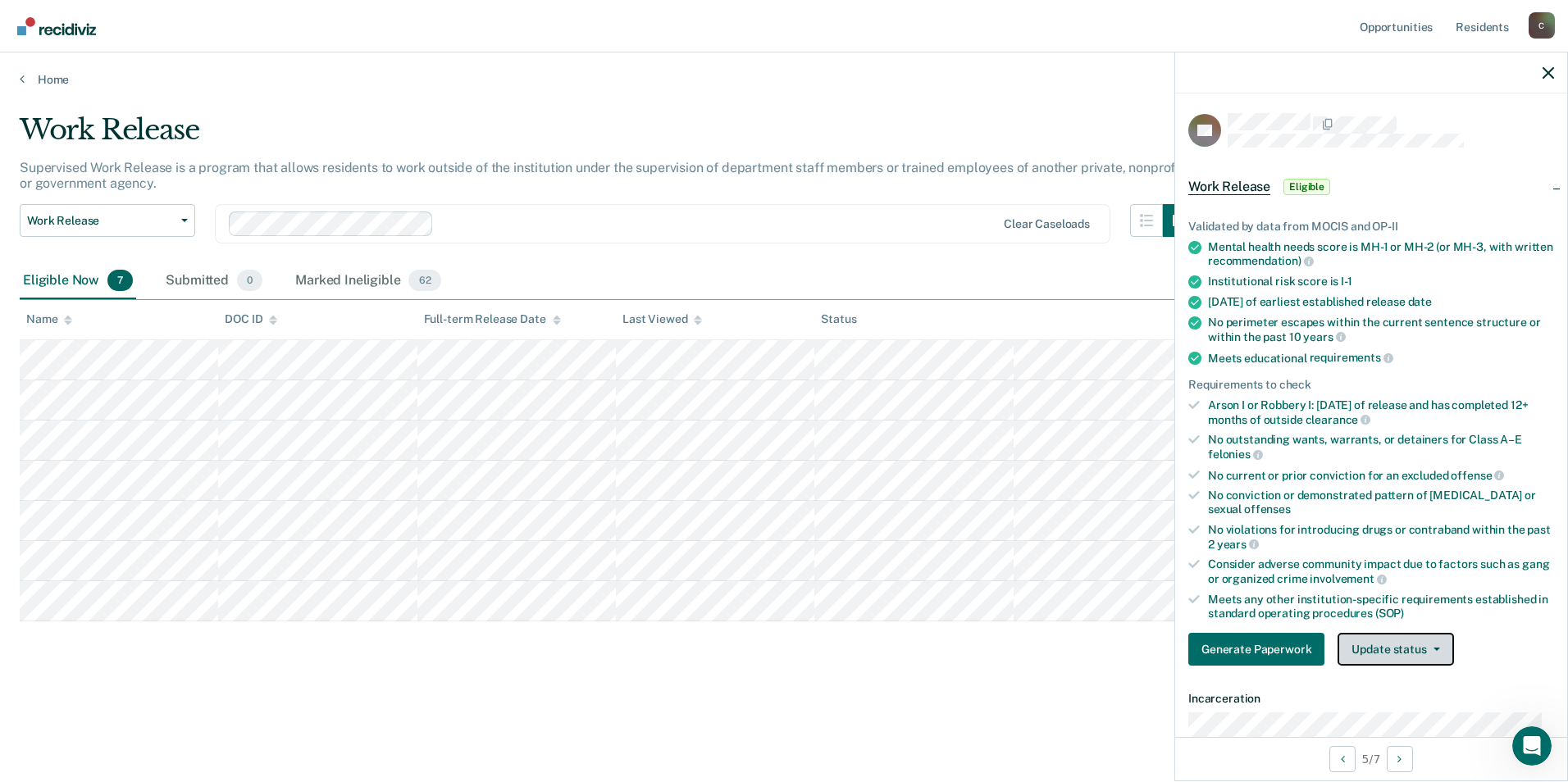
click at [1429, 648] on span "button" at bounding box center [1433, 649] width 13 height 3
click at [1392, 717] on button "Mark Ineligible" at bounding box center [1417, 714] width 158 height 26
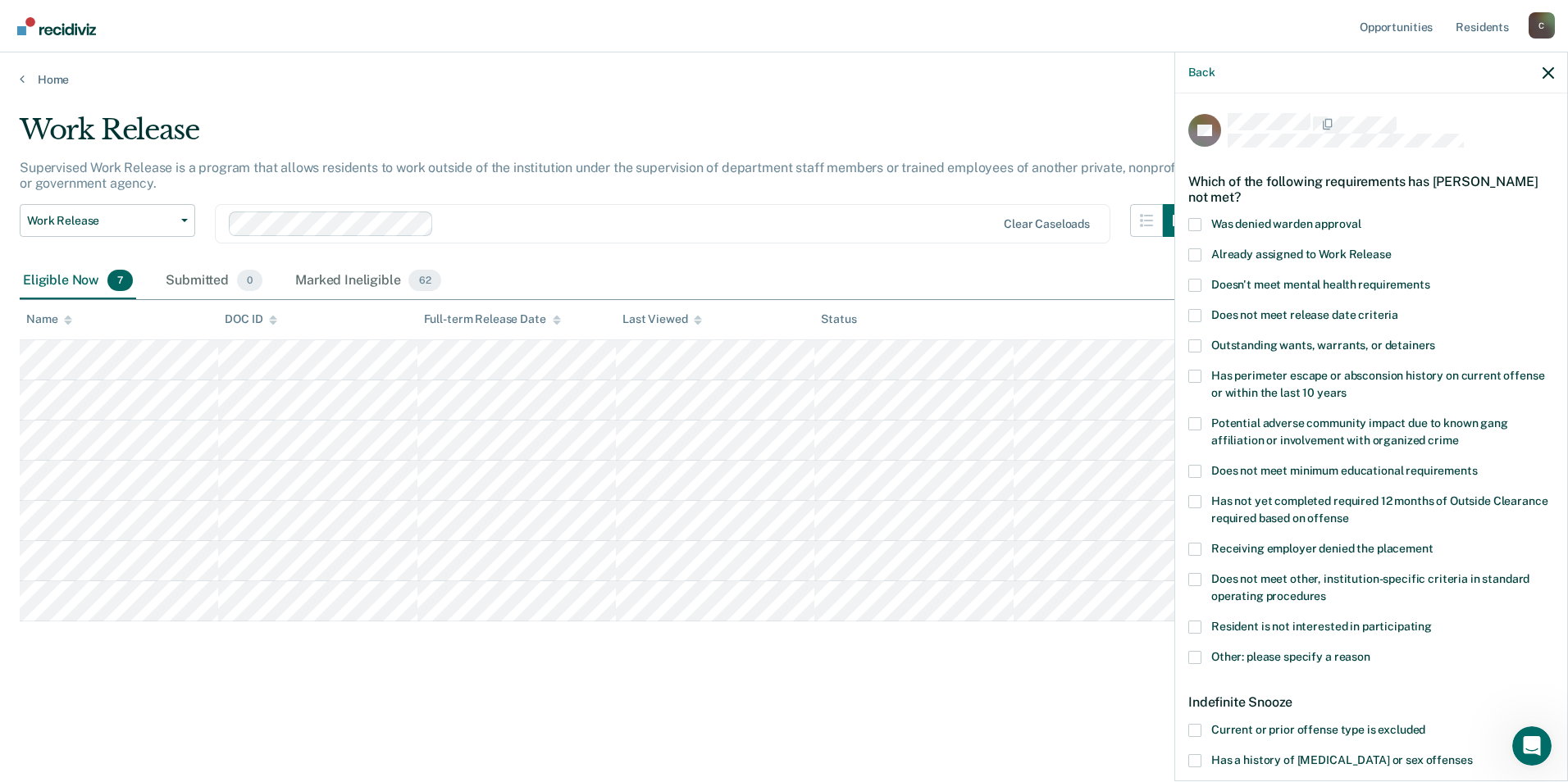
click at [1194, 754] on span at bounding box center [1194, 760] width 13 height 13
click at [1472, 754] on input "Has a history of [MEDICAL_DATA] or sex offenses" at bounding box center [1472, 754] width 0 height 0
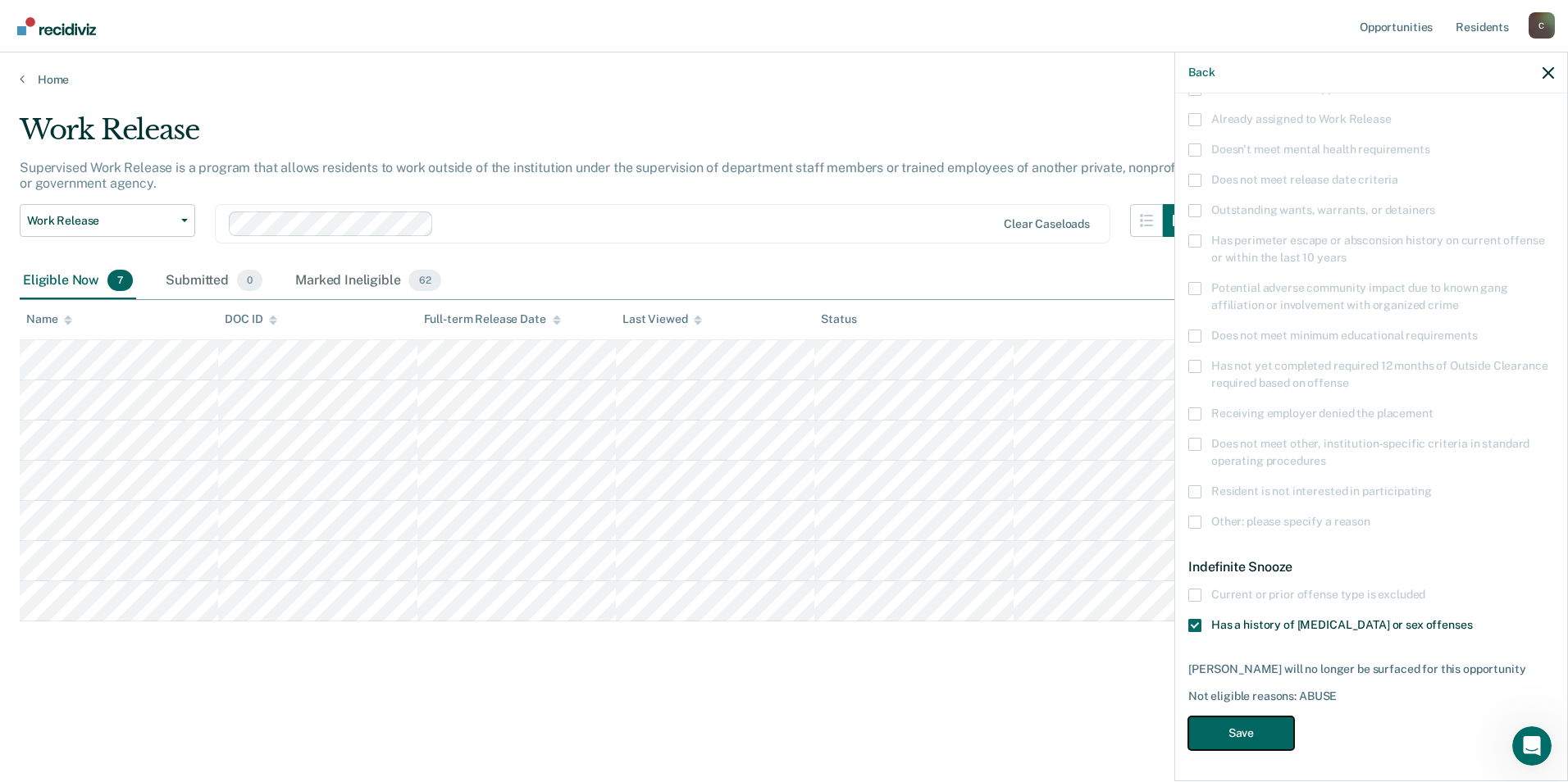
click at [1247, 733] on button "Save" at bounding box center [1241, 734] width 105 height 34
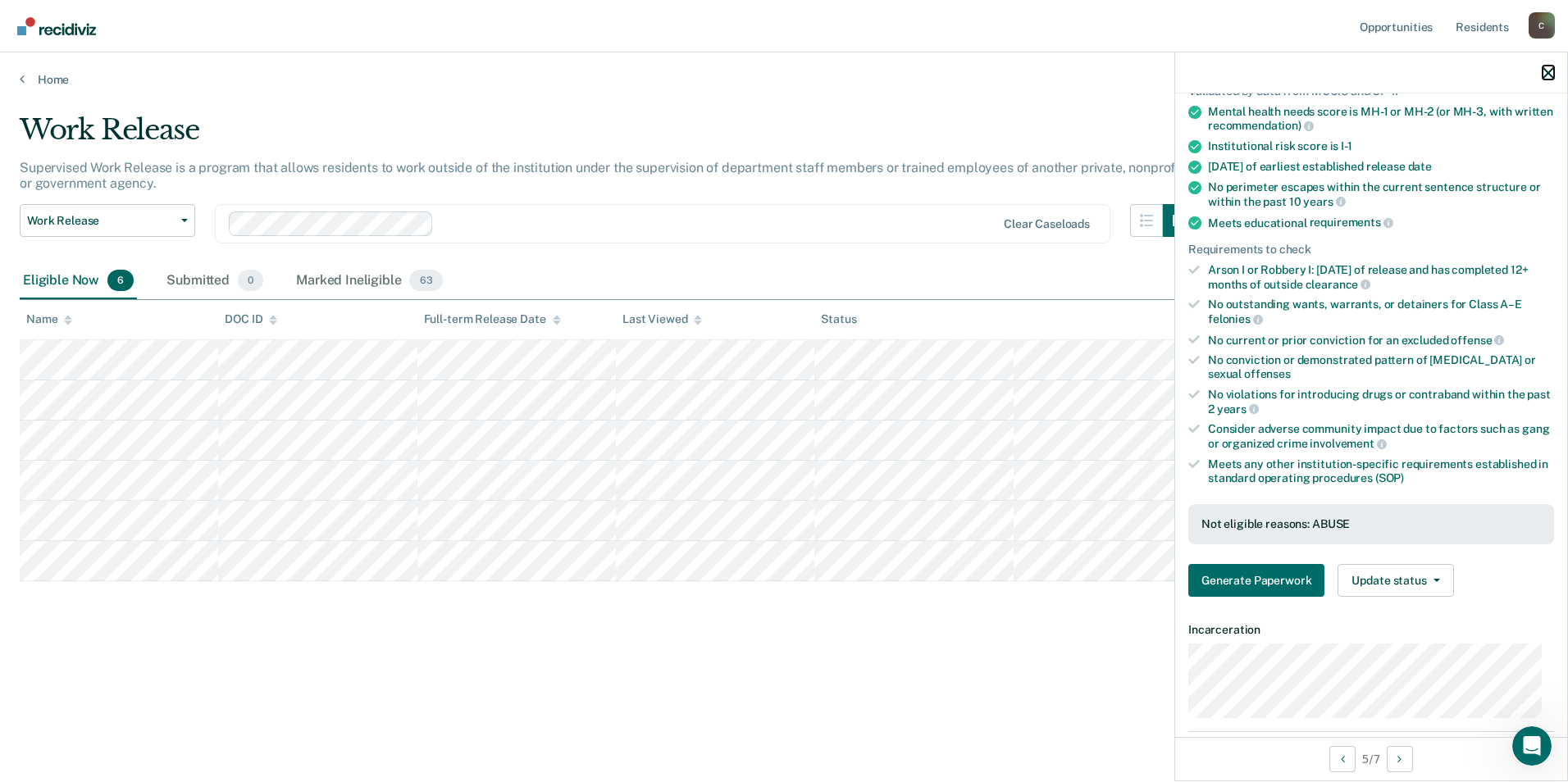
click at [1551, 69] on icon "button" at bounding box center [1548, 72] width 11 height 11
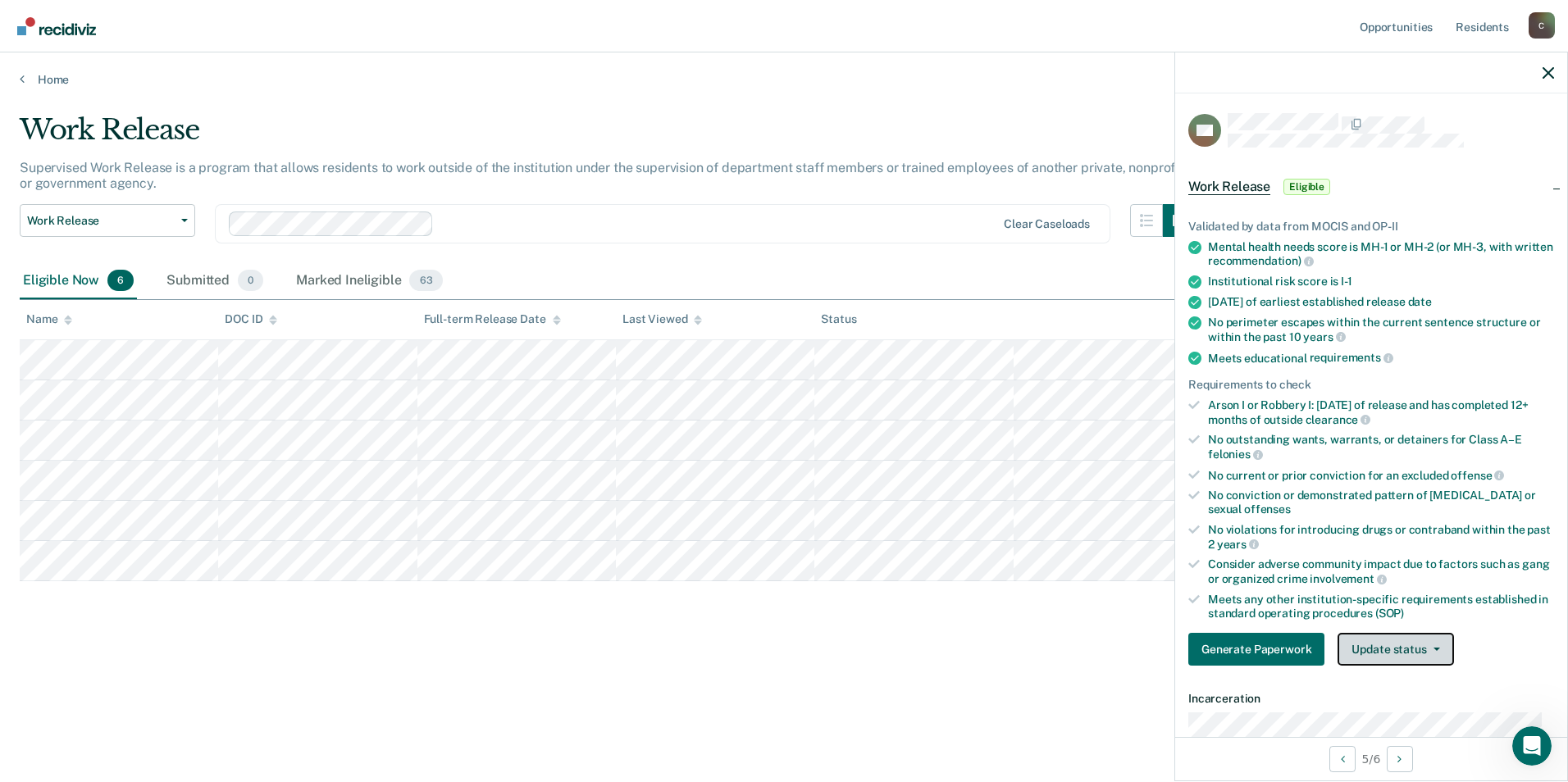
click at [1434, 650] on button "Update status" at bounding box center [1395, 649] width 116 height 33
click at [1389, 719] on button "Mark Ineligible" at bounding box center [1417, 714] width 158 height 26
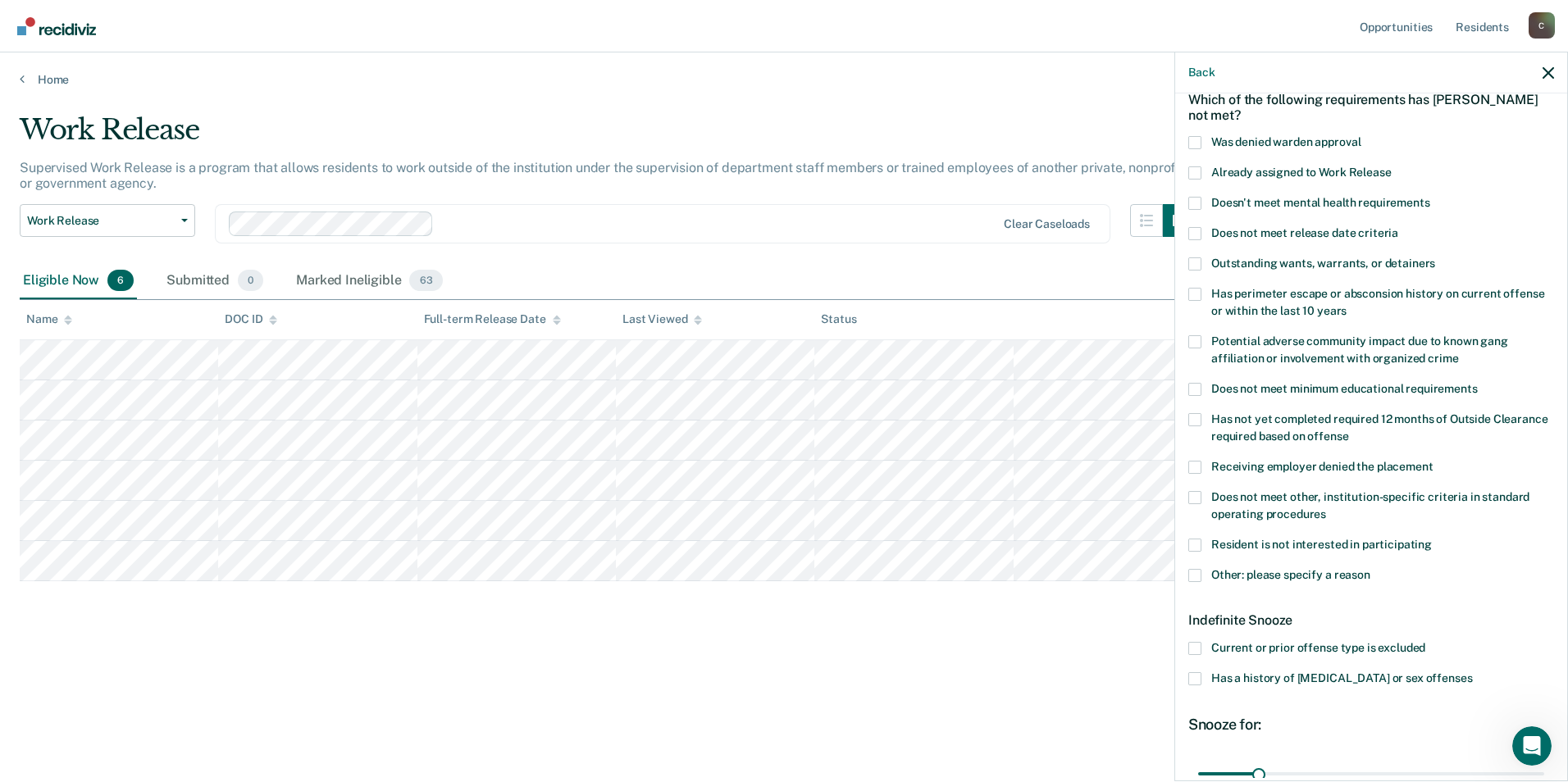
scroll to position [164, 0]
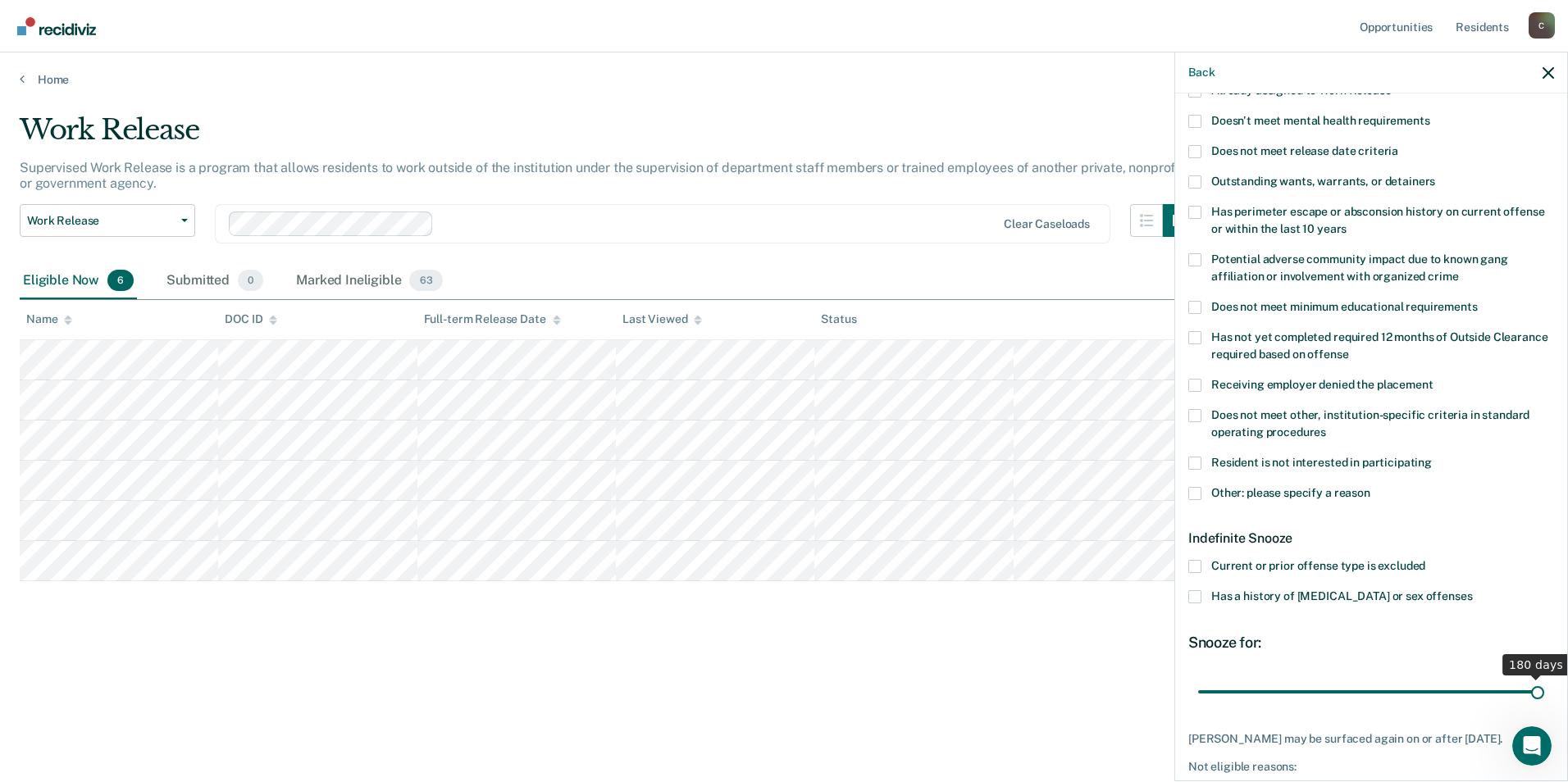
drag, startPoint x: 1259, startPoint y: 689, endPoint x: 1537, endPoint y: 694, distance: 278.0
type input "180"
click at [1537, 694] on input "range" at bounding box center [1371, 691] width 346 height 29
click at [1191, 411] on span at bounding box center [1194, 415] width 13 height 13
click at [1326, 426] on input "Does not meet other, institution-specific criteria in standard operating proced…" at bounding box center [1326, 426] width 0 height 0
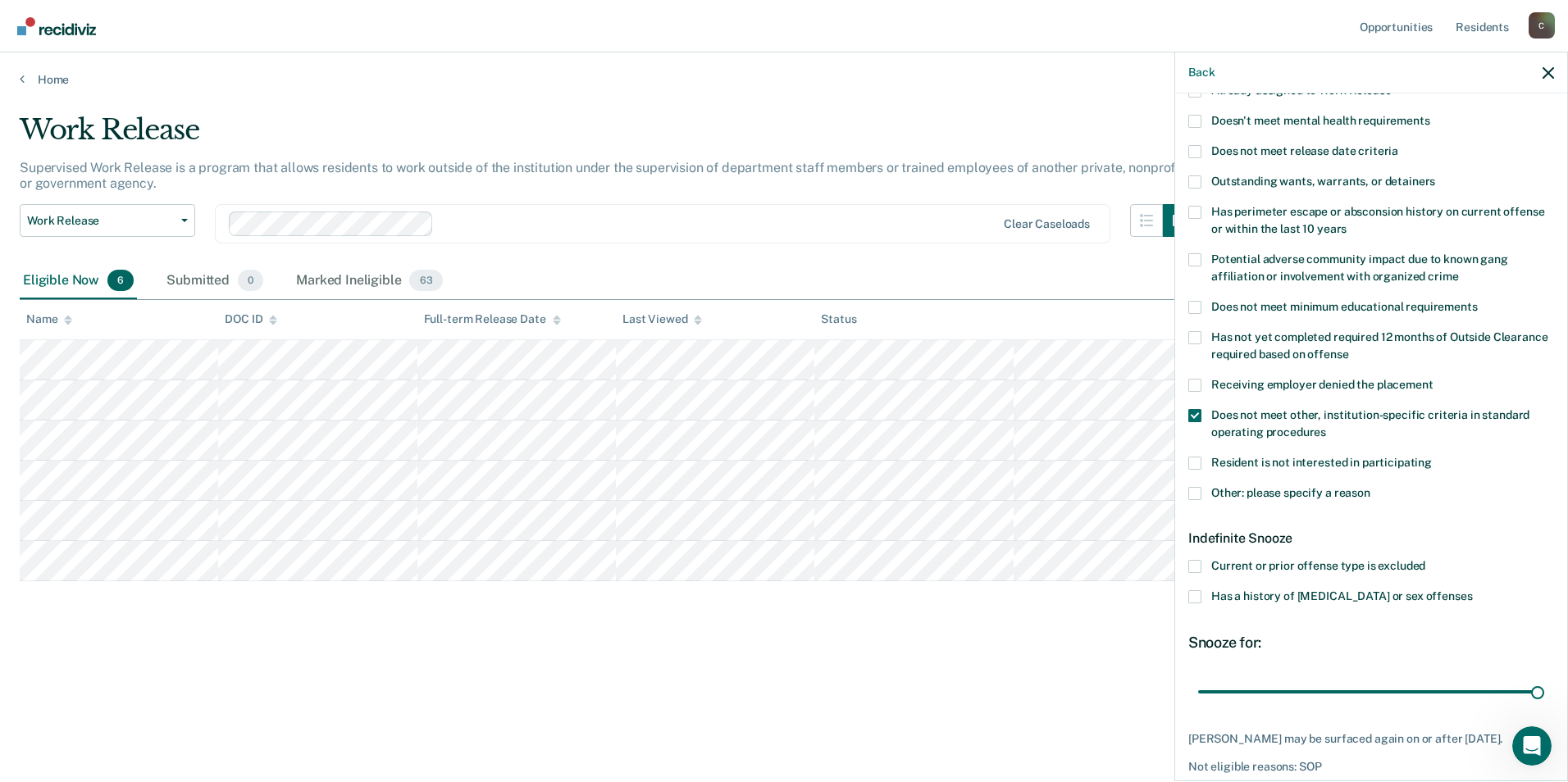
click at [1190, 490] on span at bounding box center [1194, 493] width 13 height 13
click at [1370, 487] on input "Other: please specify a reason" at bounding box center [1370, 487] width 0 height 0
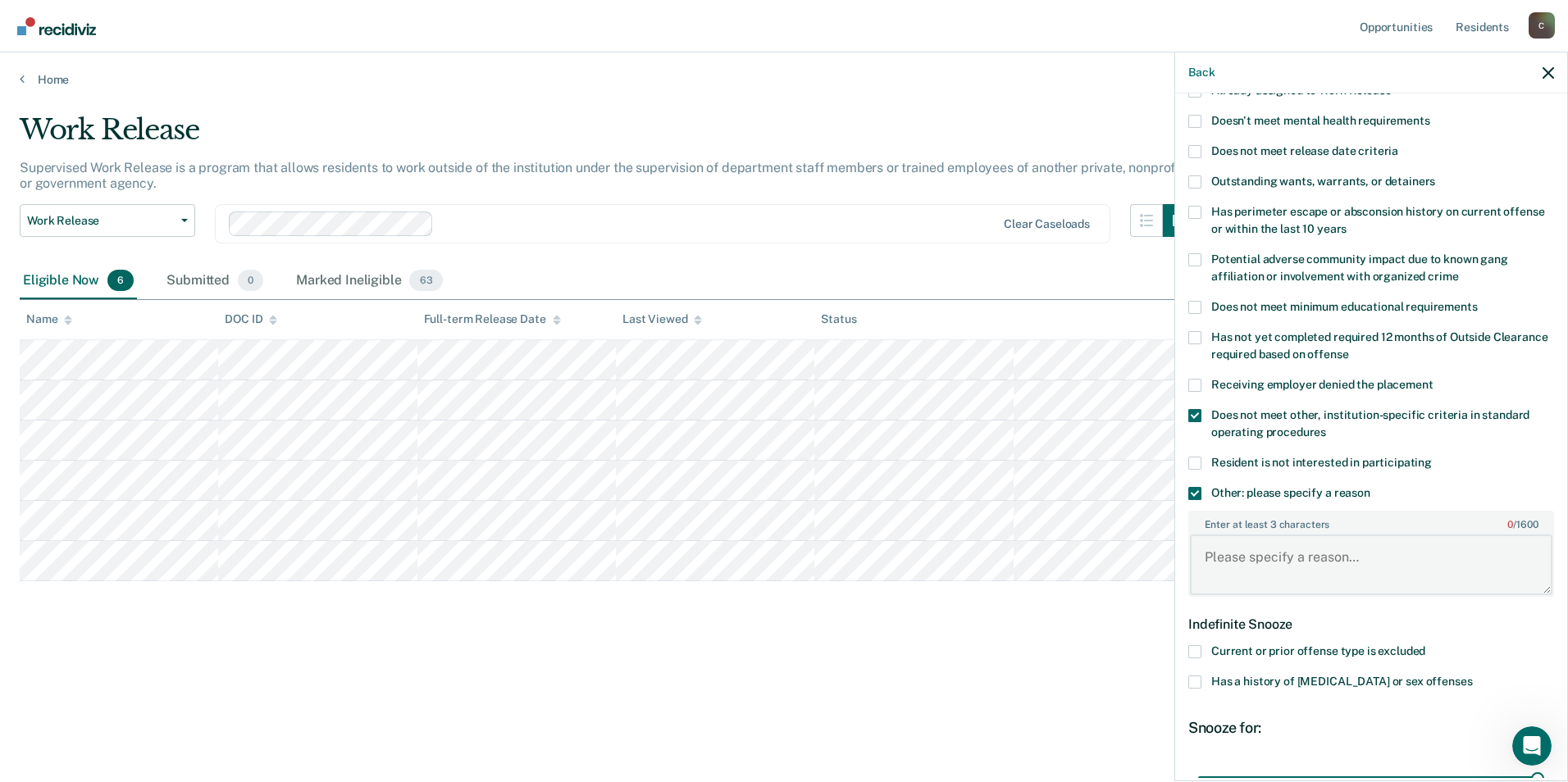
click at [1230, 563] on textarea "Enter at least 3 characters 0 / 1600" at bounding box center [1371, 564] width 362 height 60
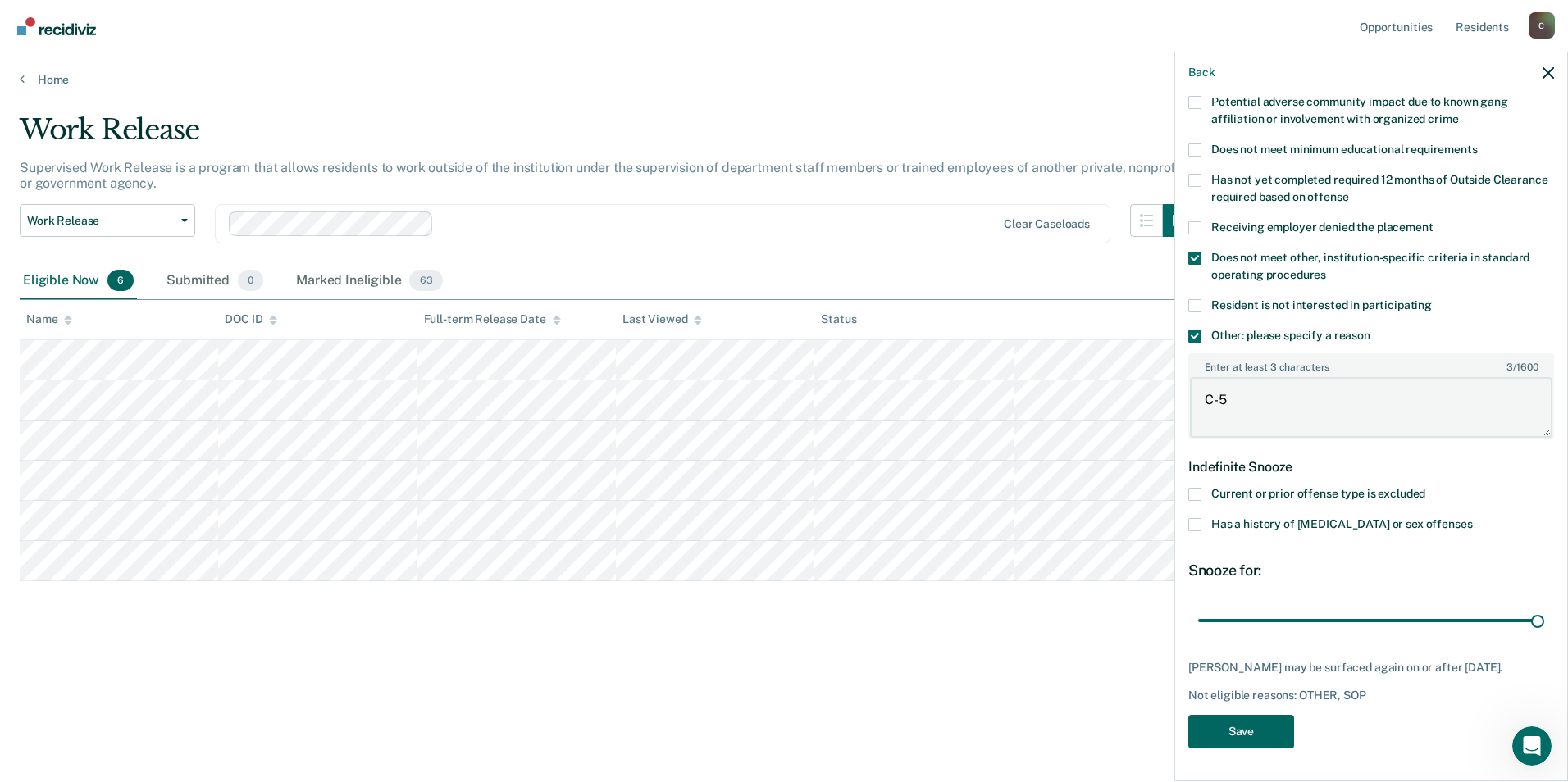
type textarea "C-5"
click at [1230, 738] on button "Save" at bounding box center [1241, 732] width 105 height 34
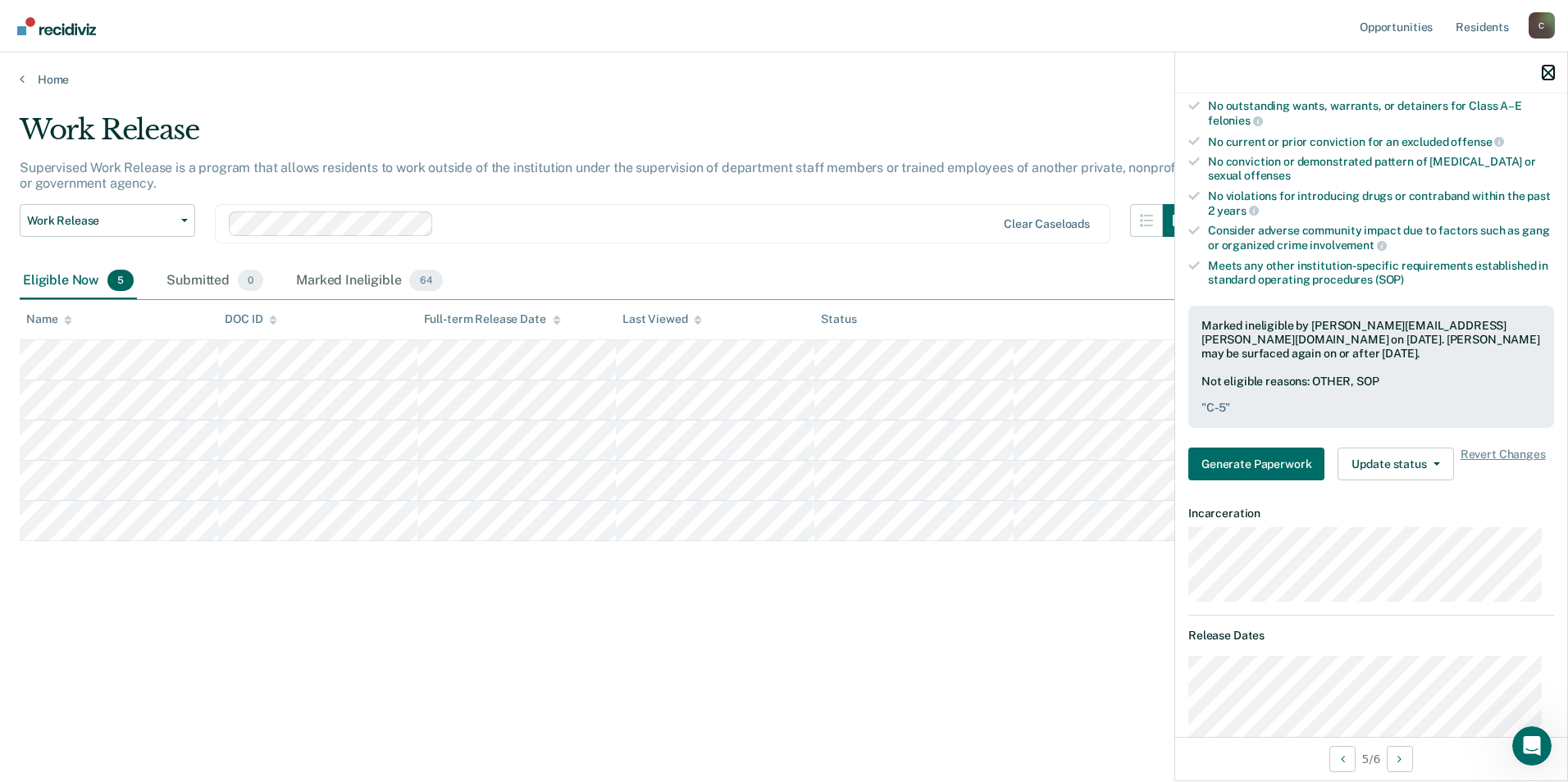
click at [1548, 72] on icon "button" at bounding box center [1548, 72] width 11 height 11
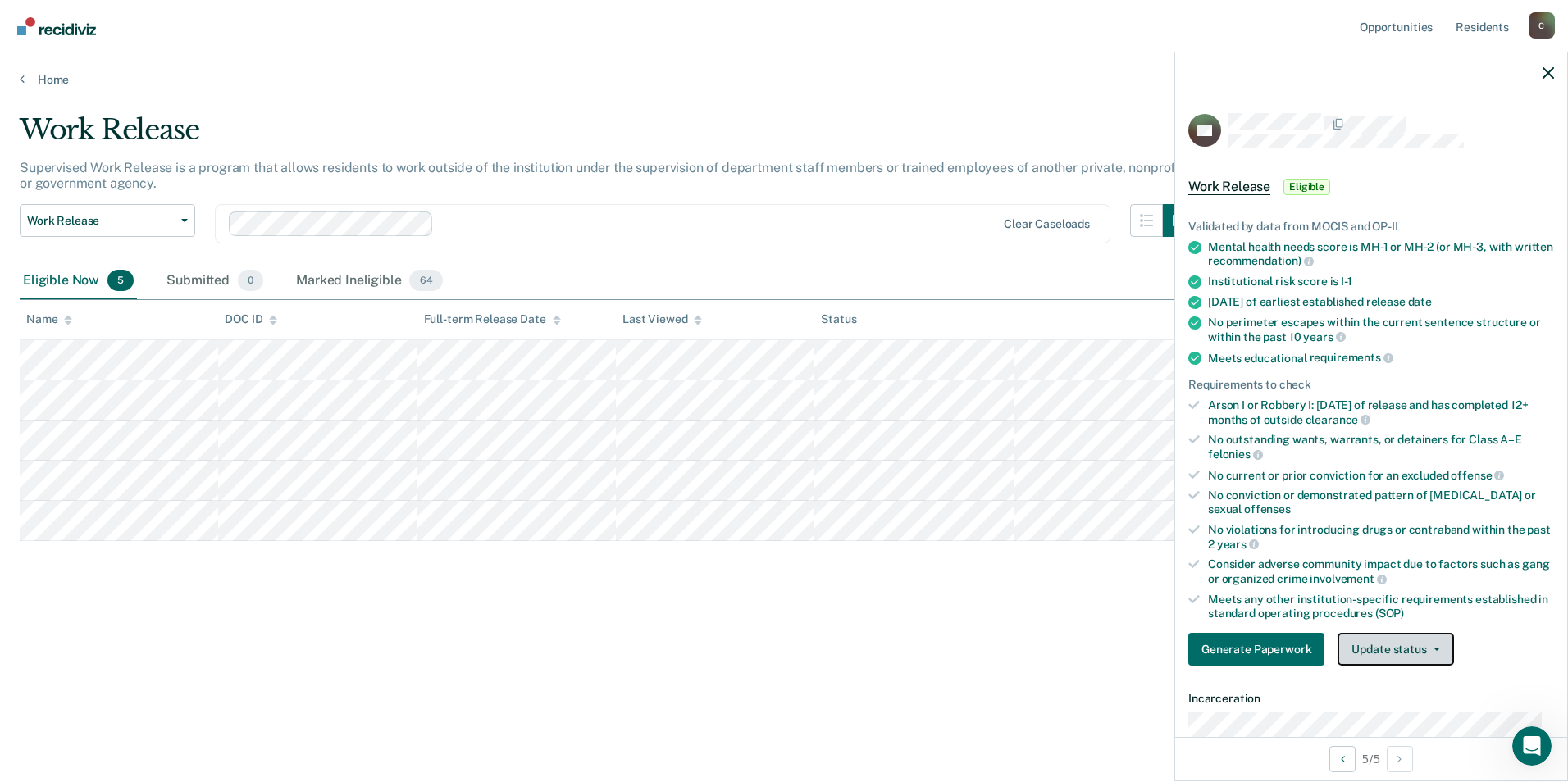
click at [1434, 649] on icon "button" at bounding box center [1437, 649] width 7 height 3
click at [1403, 717] on button "Mark Ineligible" at bounding box center [1417, 714] width 158 height 26
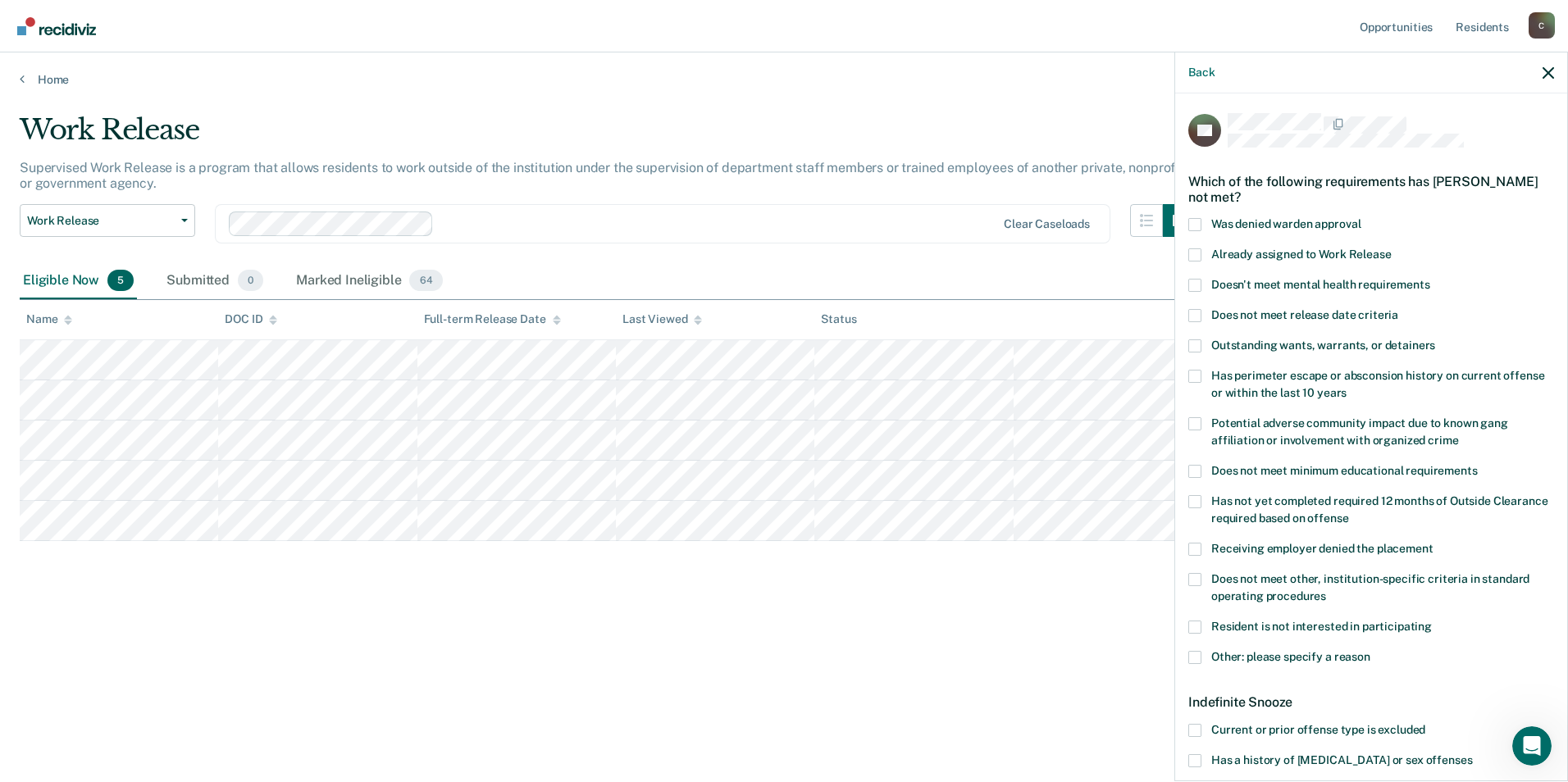
click at [1192, 760] on span at bounding box center [1194, 760] width 13 height 13
click at [1472, 754] on input "Has a history of [MEDICAL_DATA] or sex offenses" at bounding box center [1472, 754] width 0 height 0
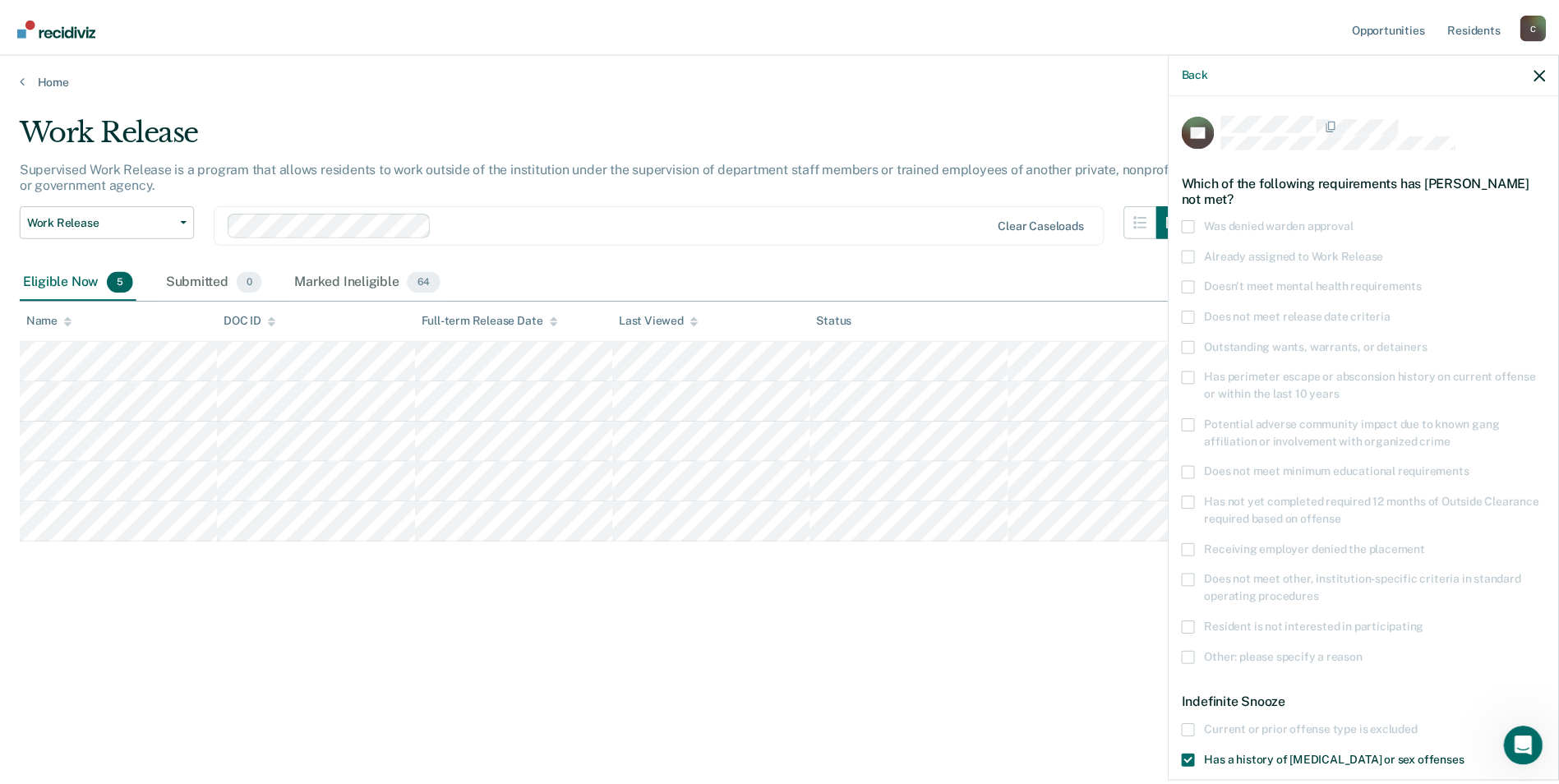
scroll to position [135, 0]
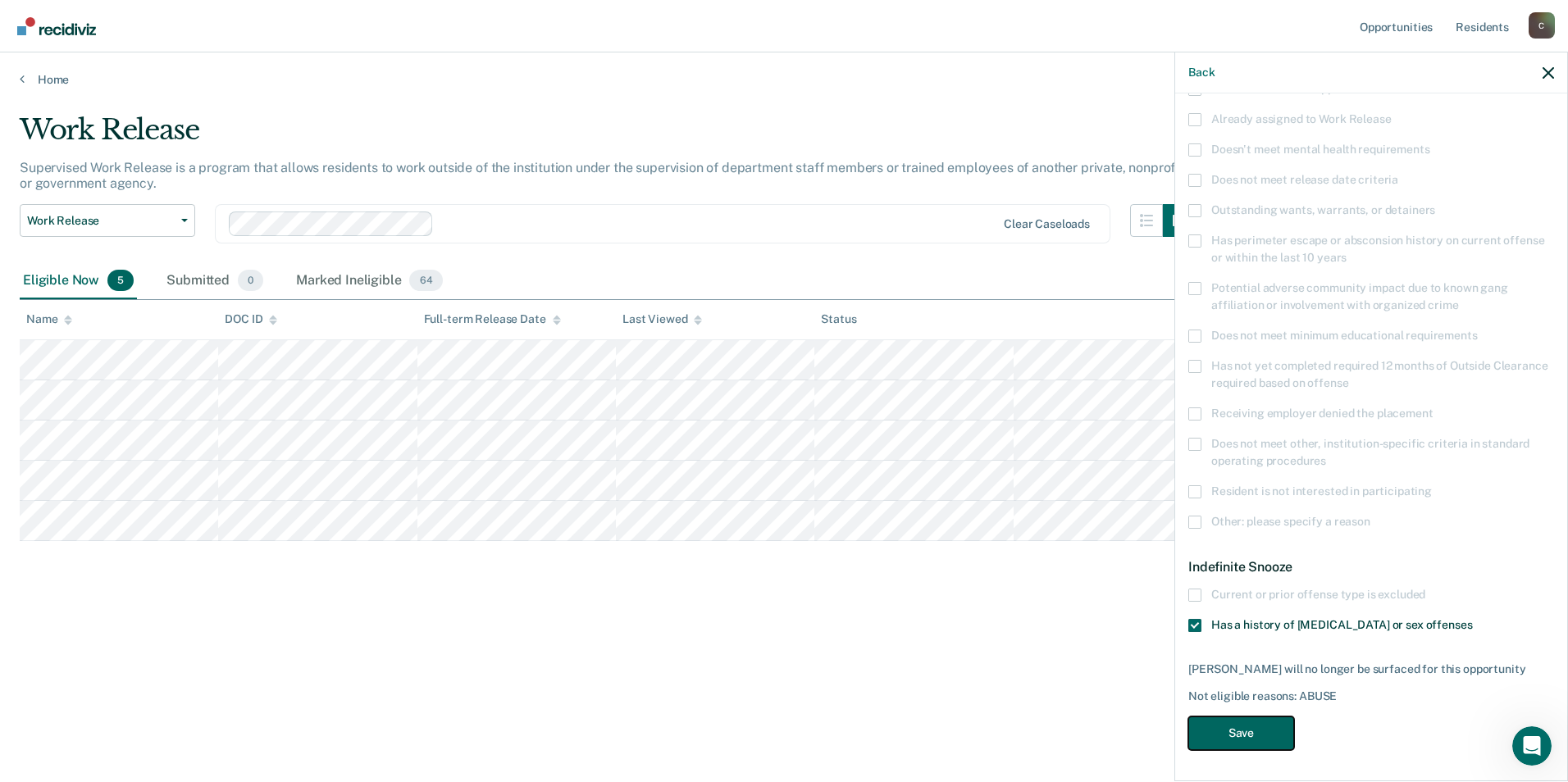
click at [1230, 730] on button "Save" at bounding box center [1241, 734] width 105 height 34
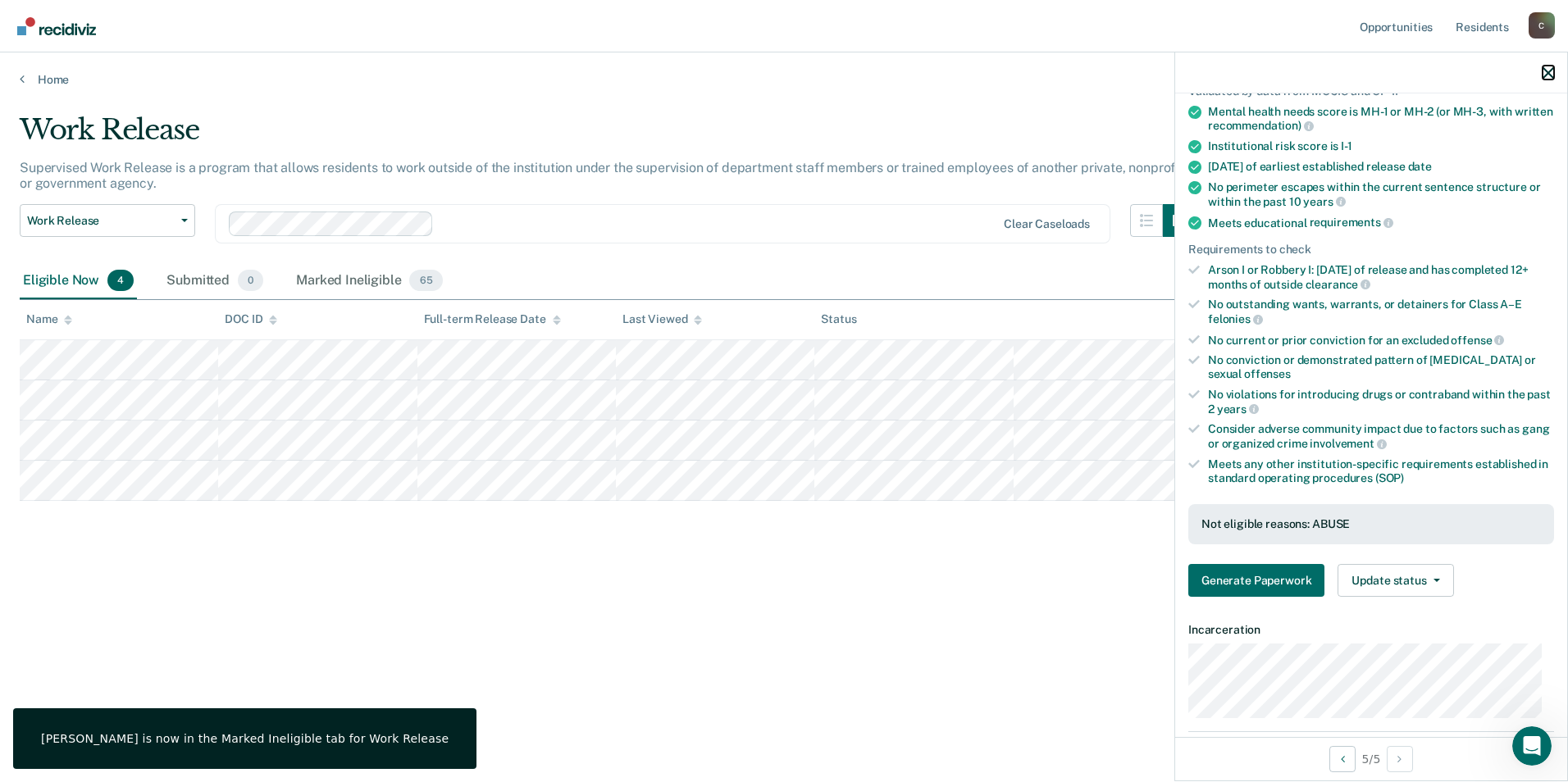
click at [1545, 71] on icon "button" at bounding box center [1548, 72] width 11 height 11
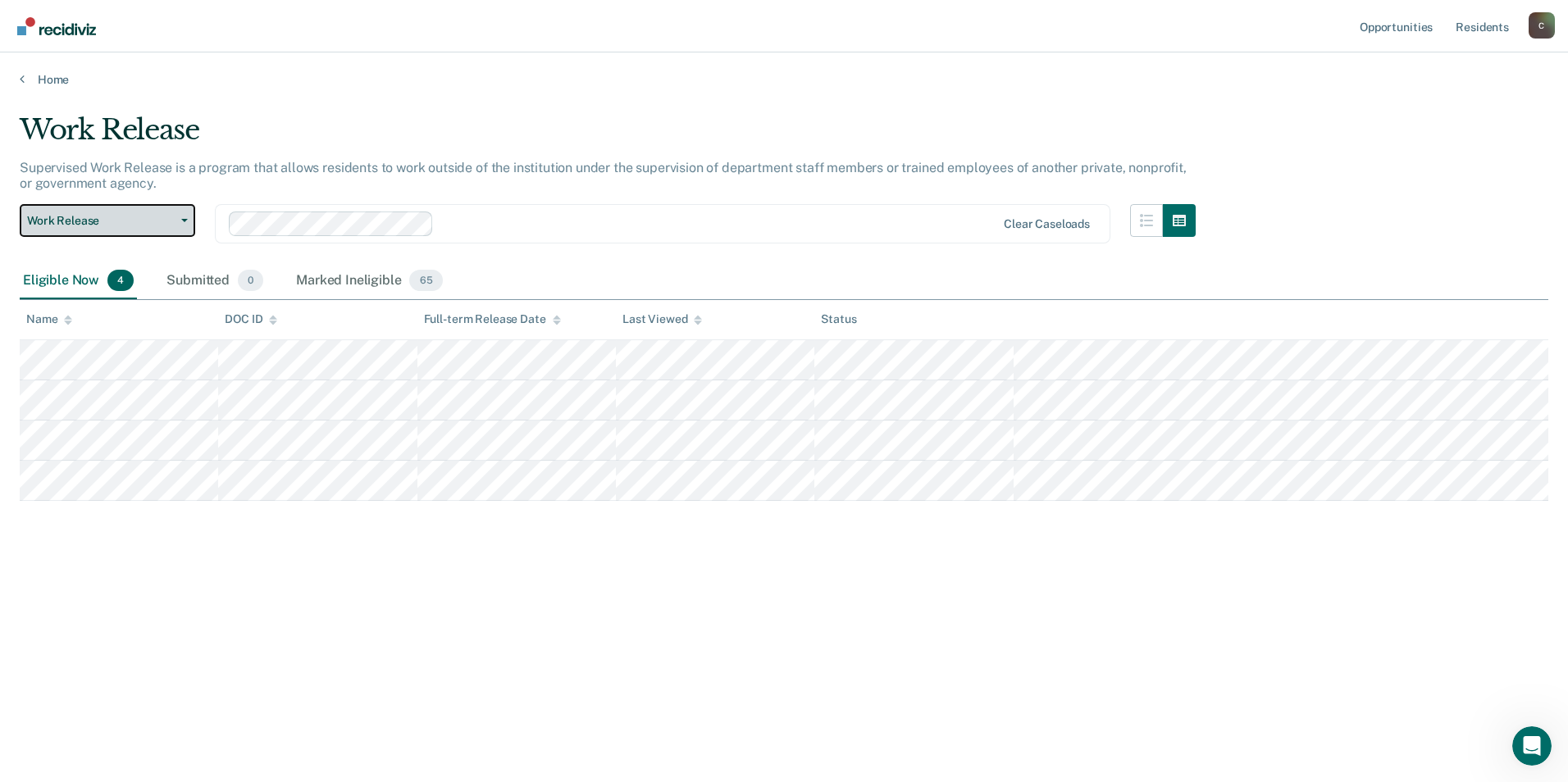
click at [183, 223] on button "Work Release" at bounding box center [107, 220] width 175 height 33
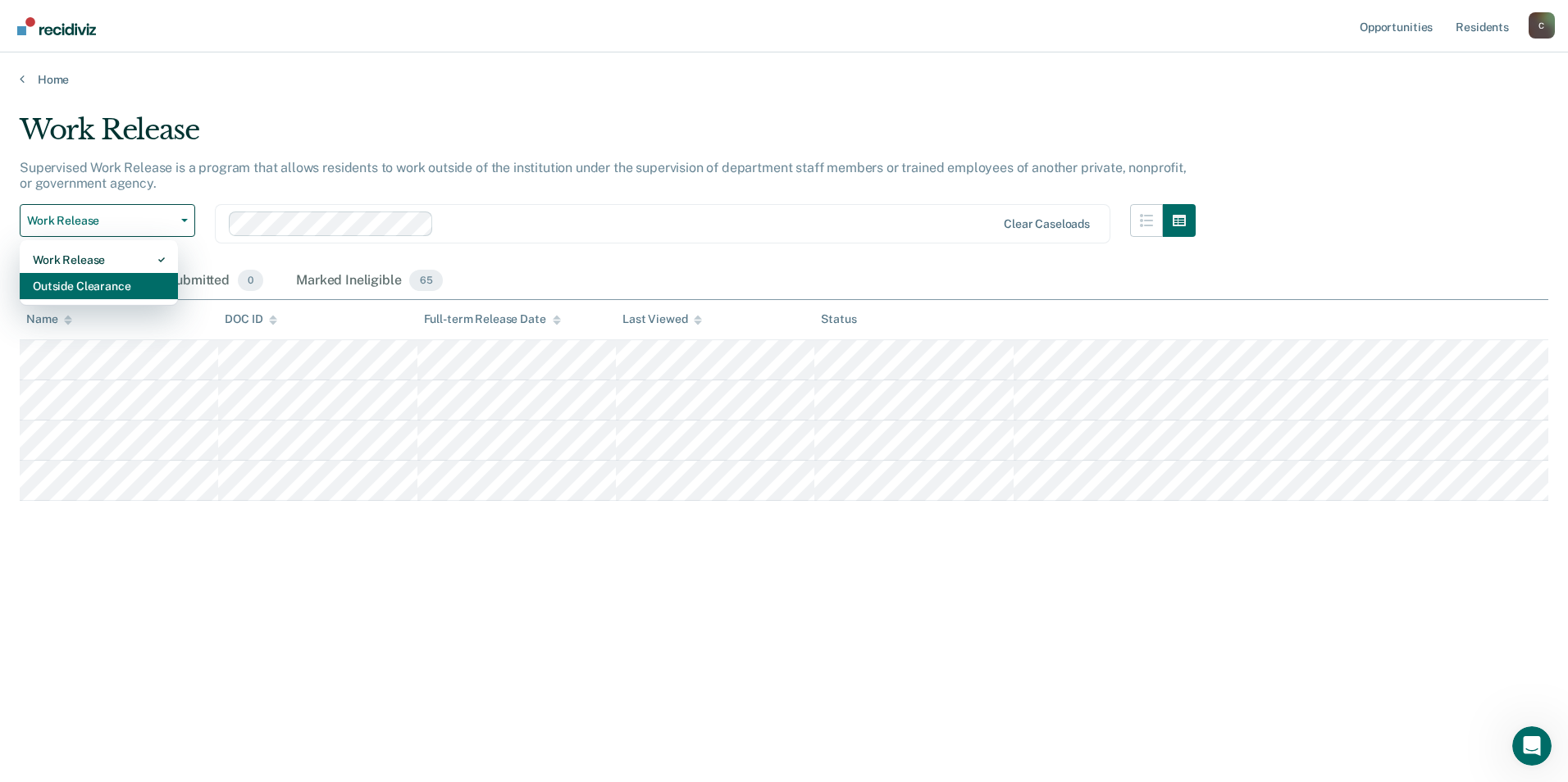
click at [126, 292] on div "Outside Clearance" at bounding box center [99, 286] width 132 height 26
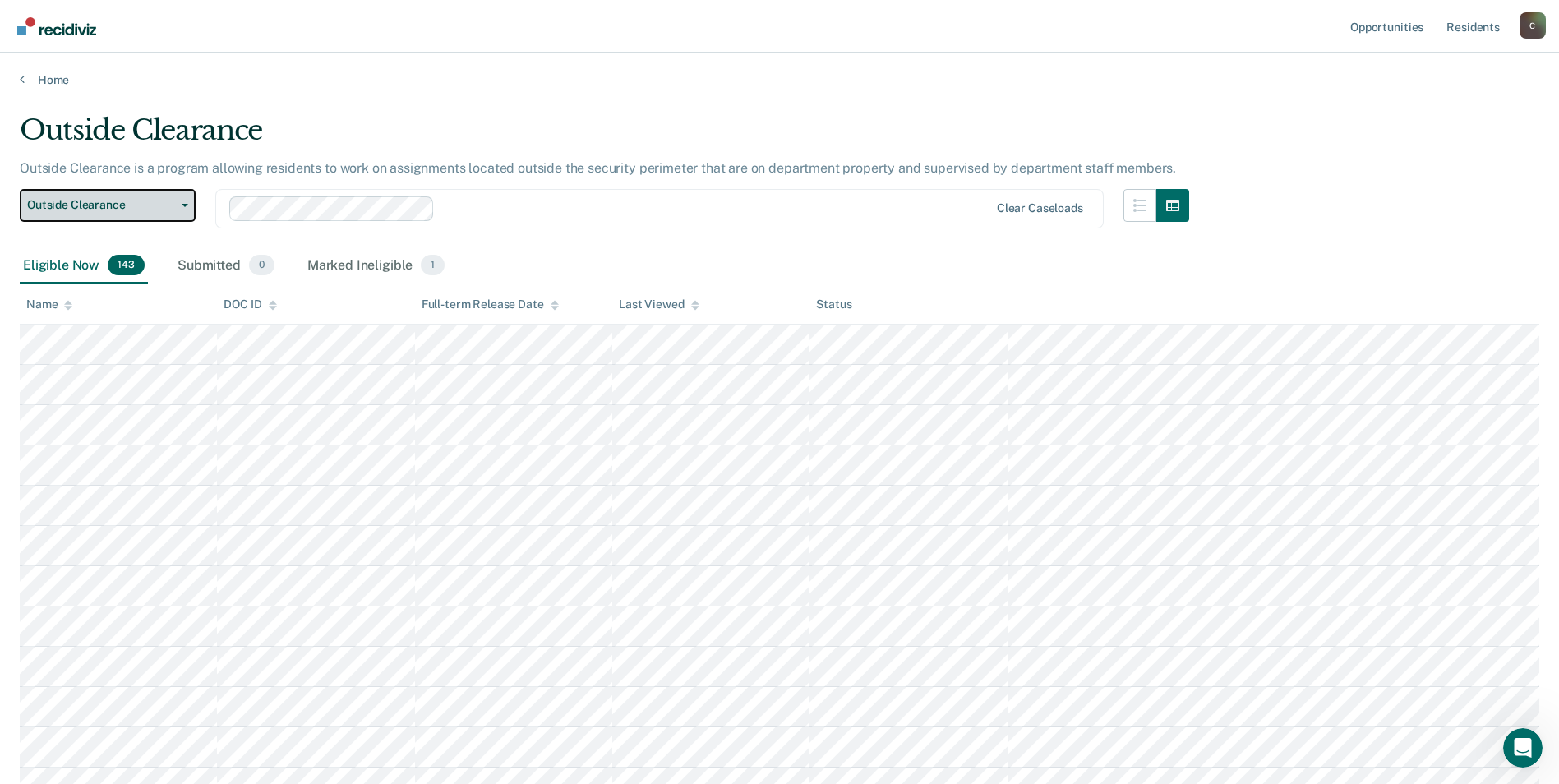
click at [184, 205] on icon "button" at bounding box center [185, 205] width 7 height 3
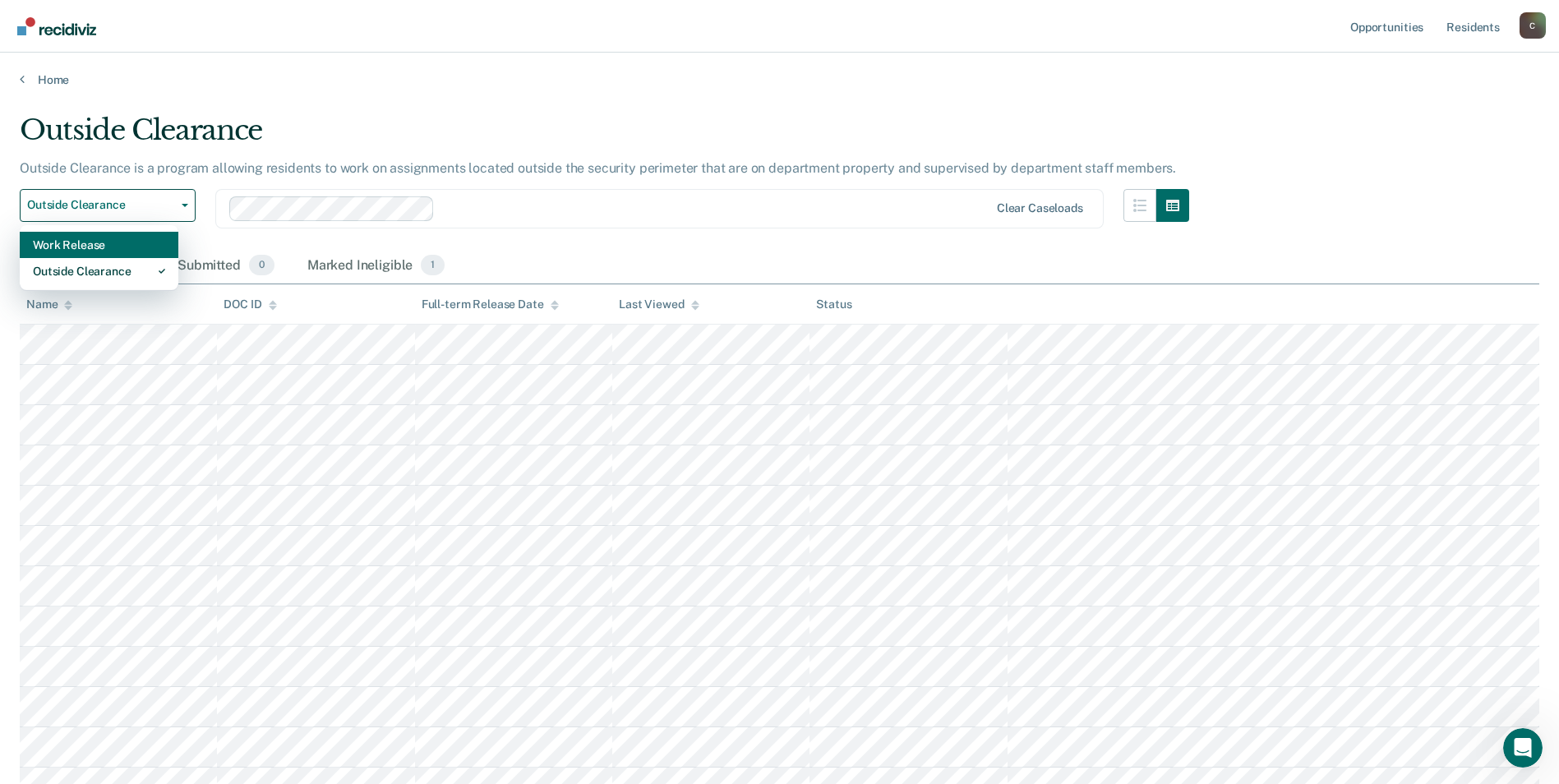
click at [128, 241] on div "Work Release" at bounding box center [99, 245] width 132 height 26
